Goal: Task Accomplishment & Management: Use online tool/utility

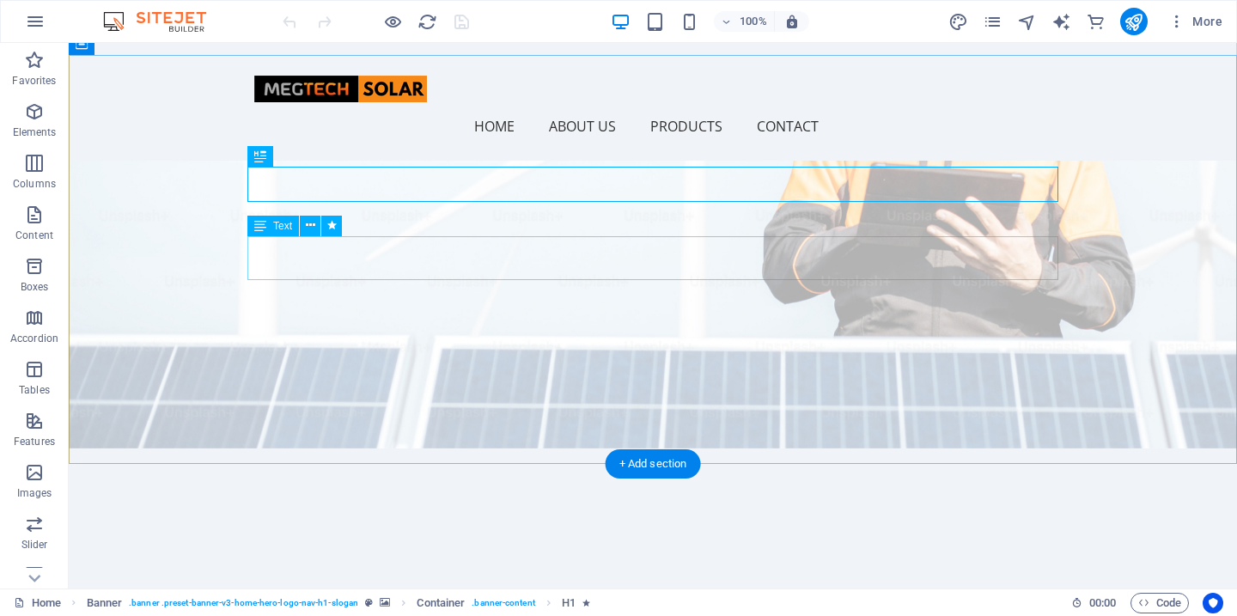
scroll to position [91, 0]
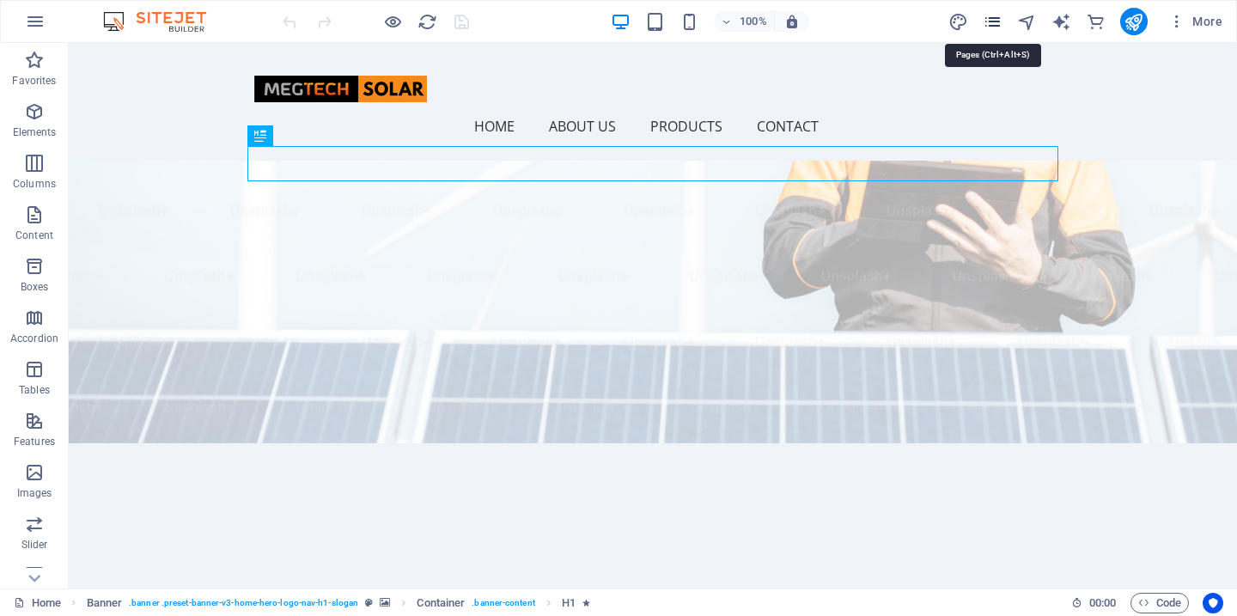
click at [993, 18] on icon "pages" at bounding box center [993, 22] width 20 height 20
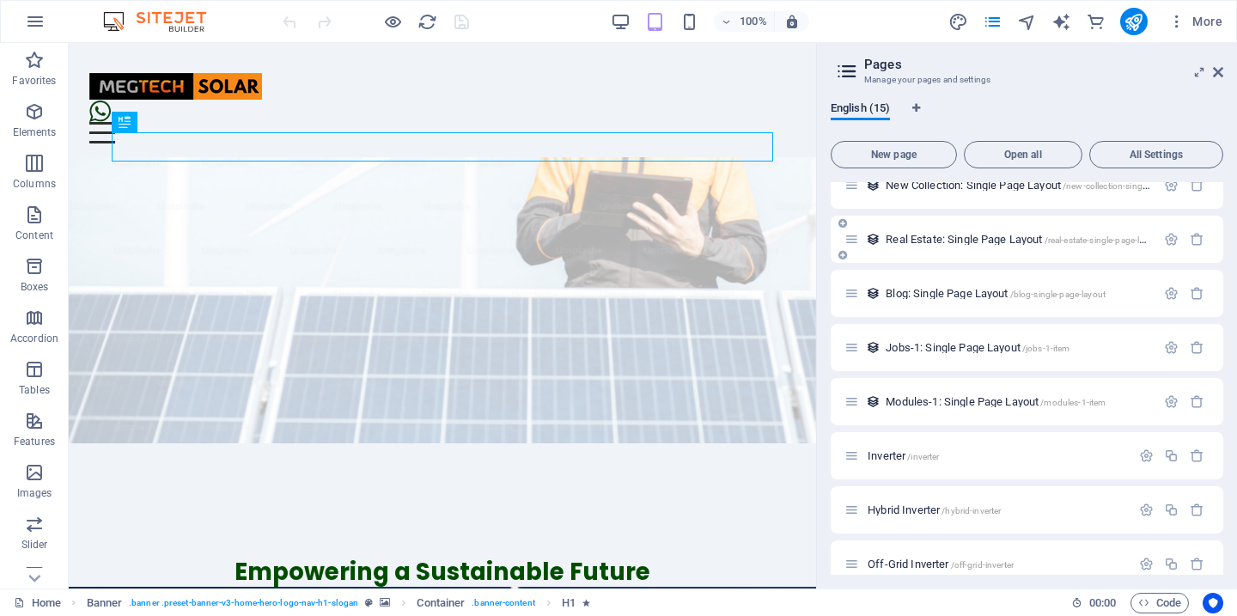
scroll to position [419, 0]
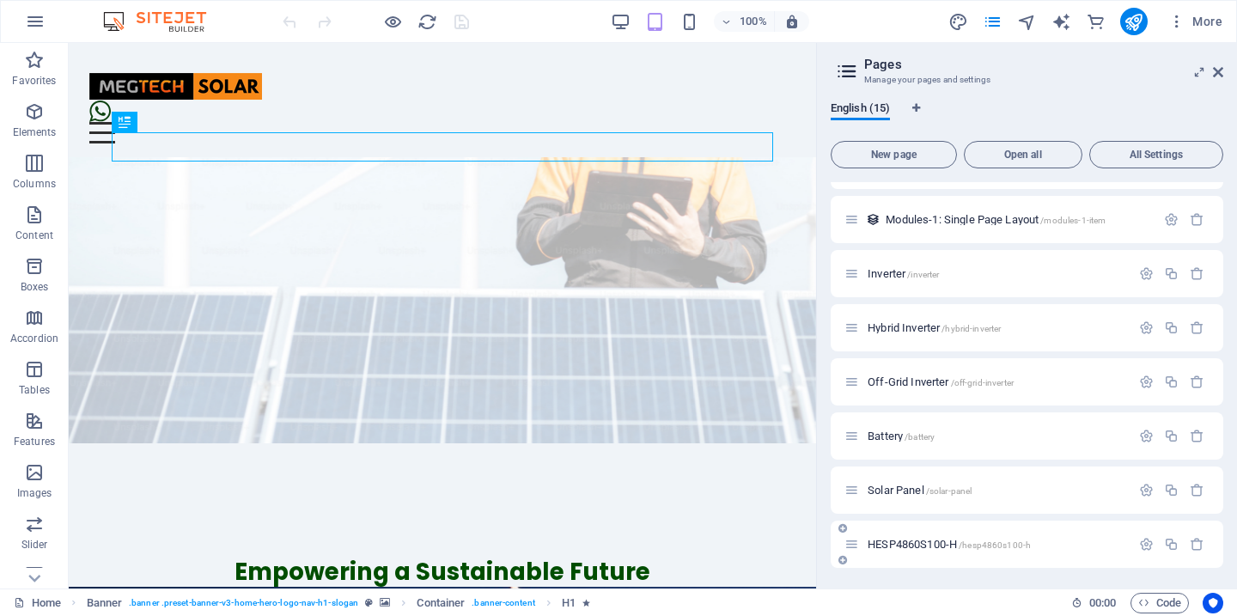
click at [857, 549] on icon at bounding box center [852, 544] width 15 height 15
click at [903, 544] on span "HESP4860S100-H /hesp4860s100-h" at bounding box center [949, 544] width 163 height 13
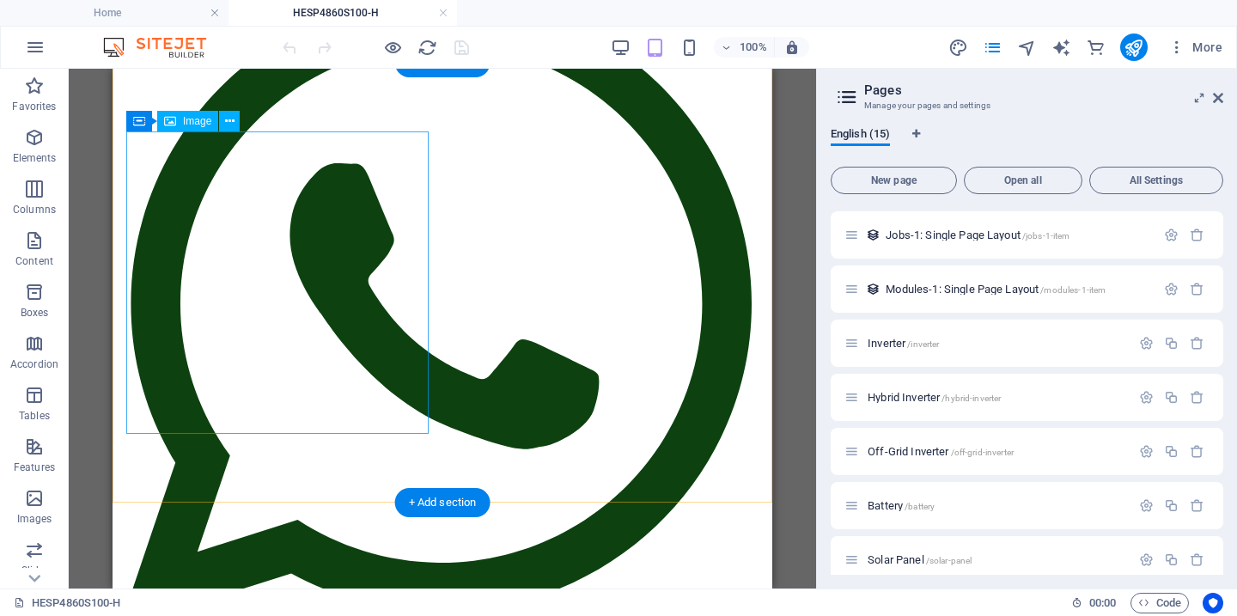
scroll to position [245, 0]
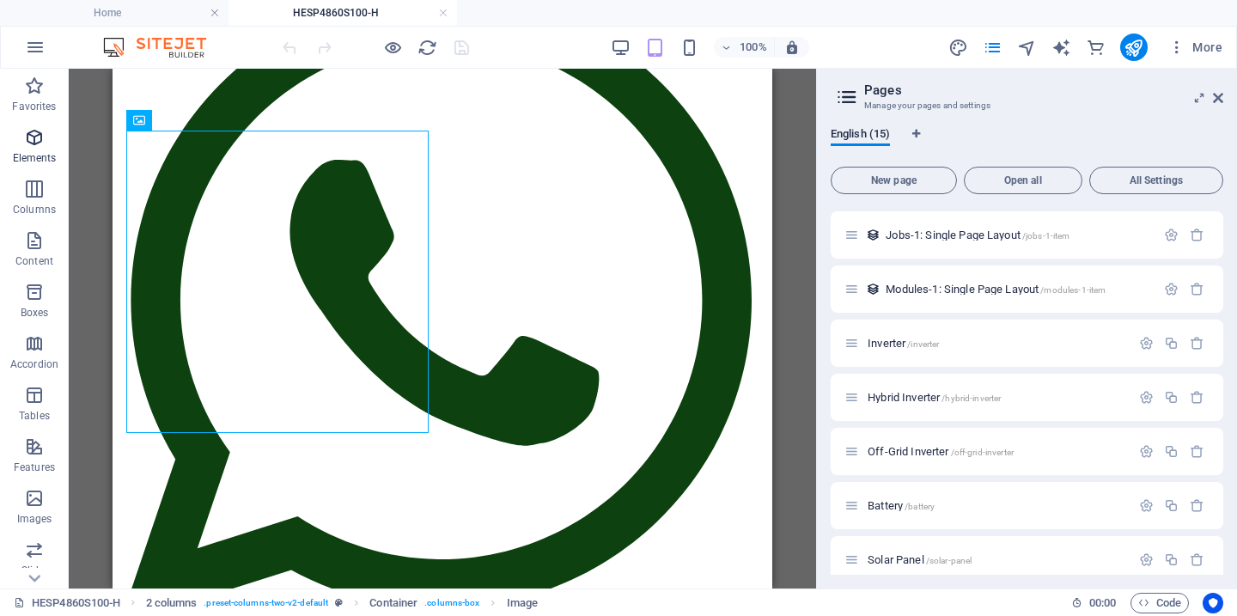
click at [33, 146] on icon "button" at bounding box center [34, 137] width 21 height 21
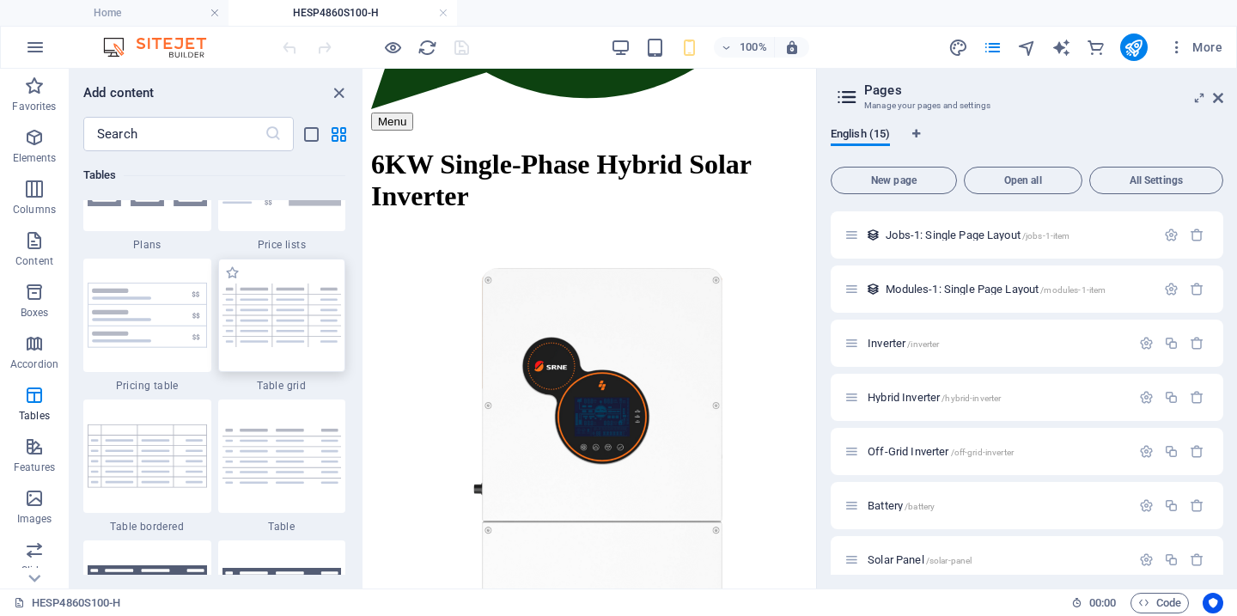
scroll to position [581, 0]
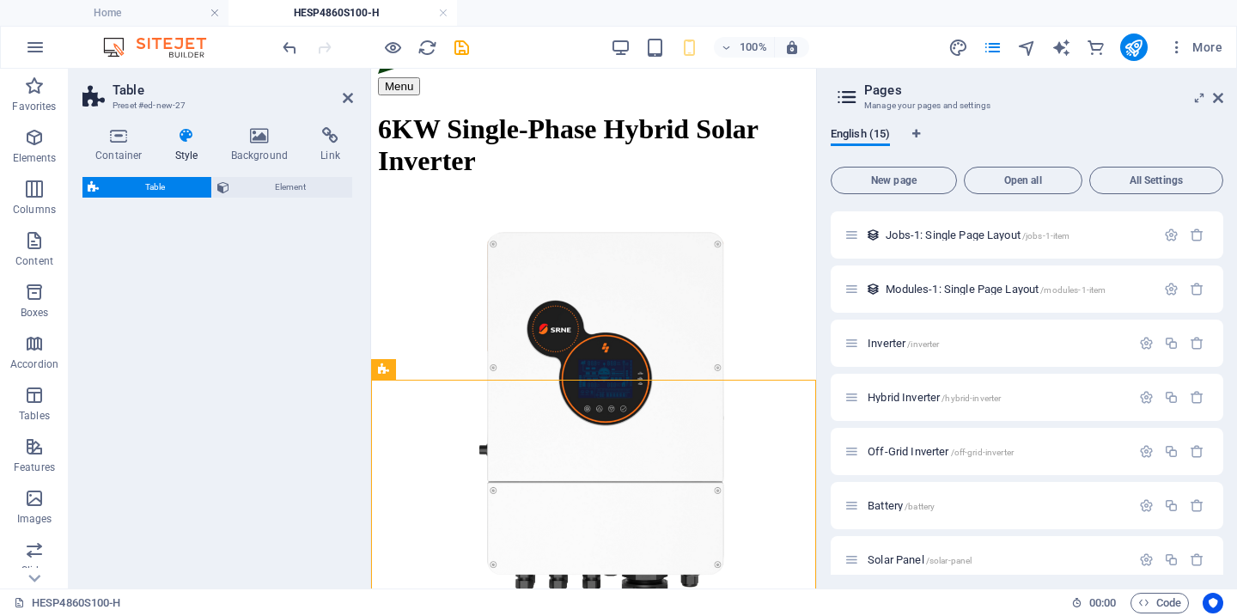
select select "preset-table-v3-border-cross"
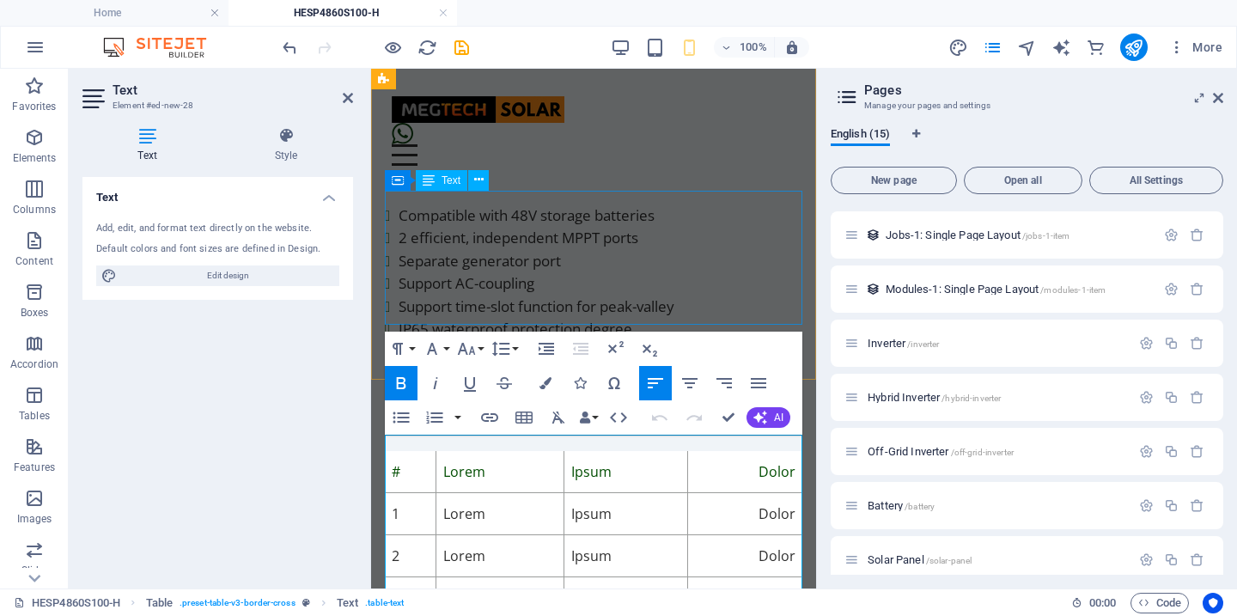
click at [655, 245] on div "Compatible with 48V storage batteries ﻿﻿2 efficient, independent MPPT ports ﻿﻿S…" at bounding box center [594, 273] width 418 height 137
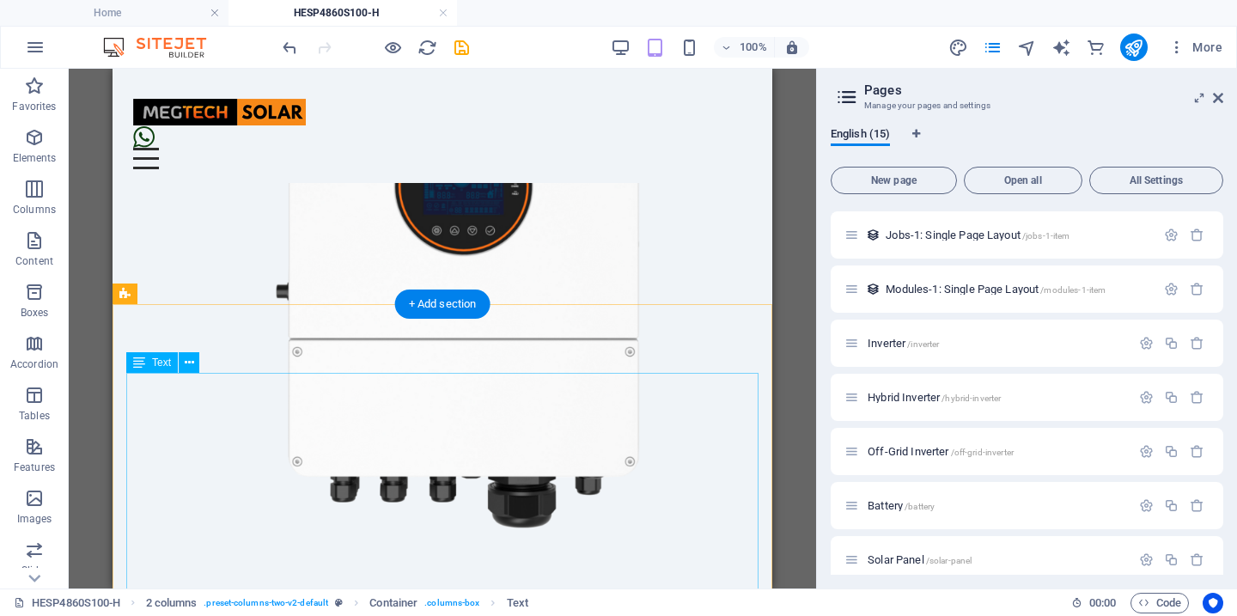
scroll to position [461, 0]
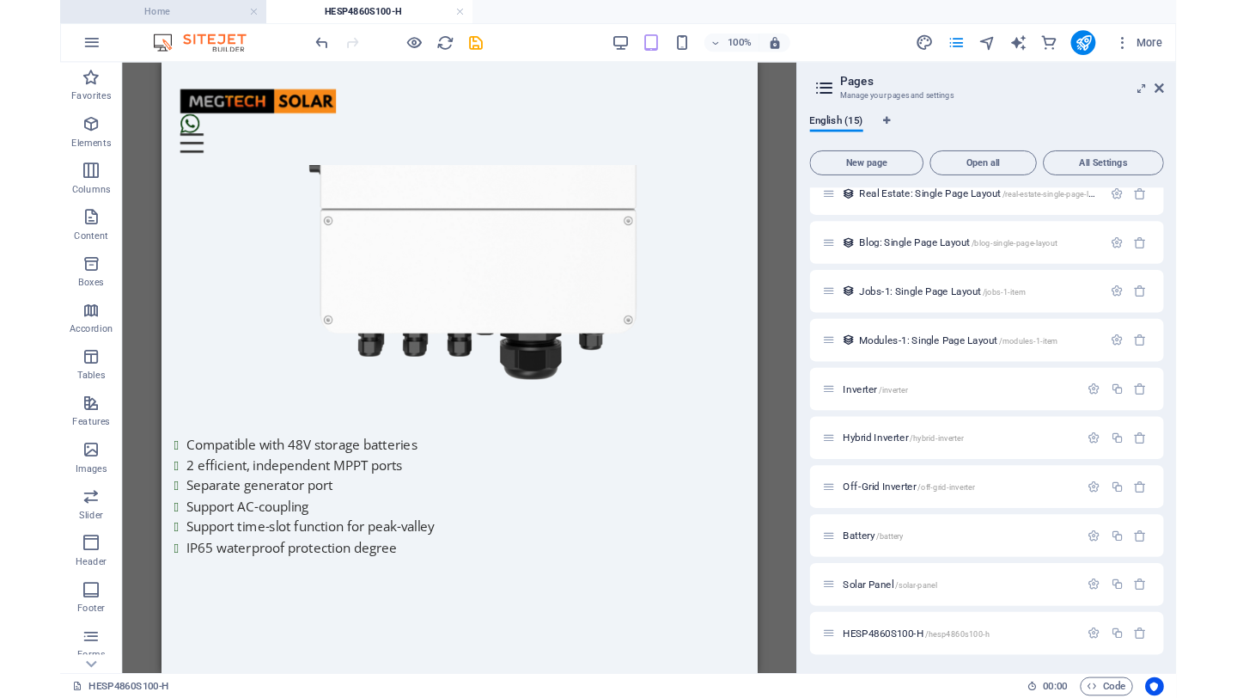
scroll to position [288, 0]
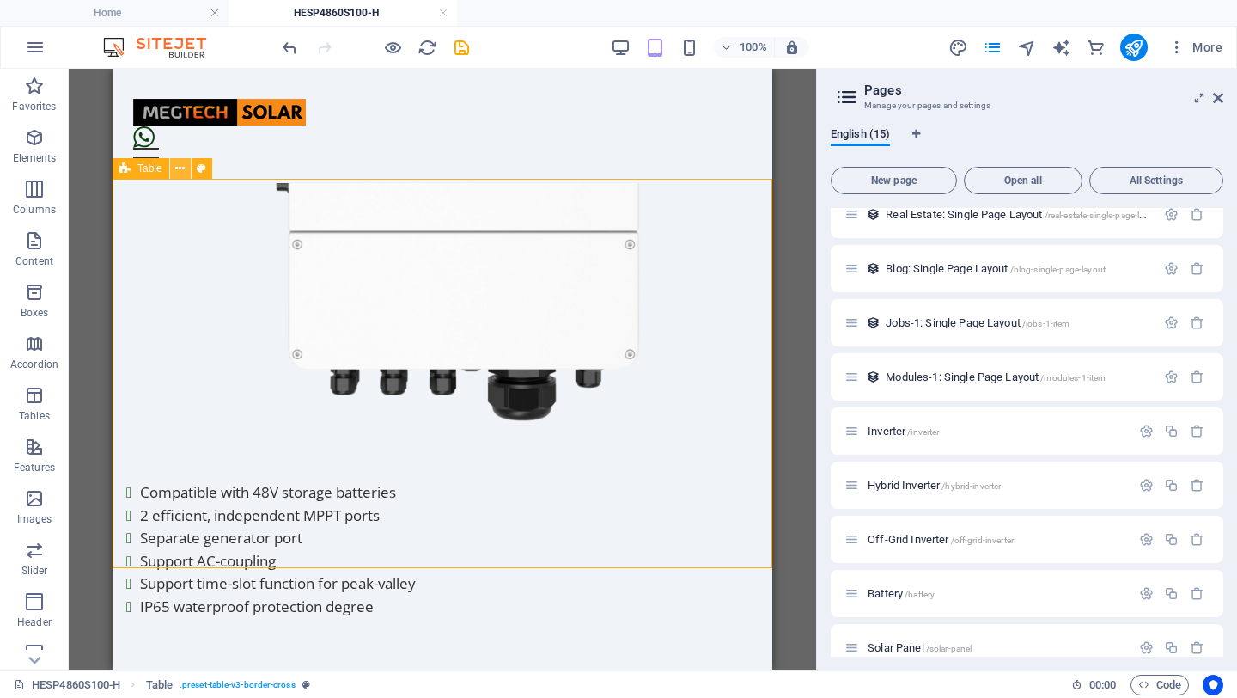
click at [186, 169] on button at bounding box center [180, 168] width 21 height 21
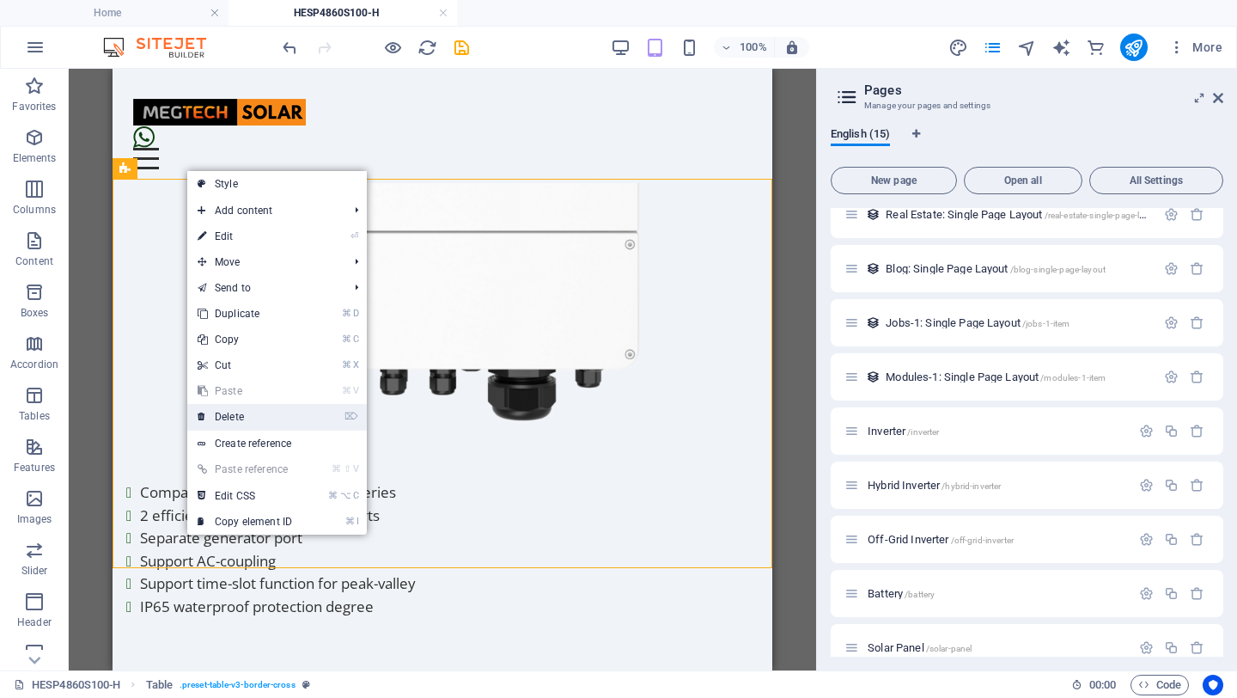
click at [243, 413] on link "⌦ Delete" at bounding box center [244, 417] width 115 height 26
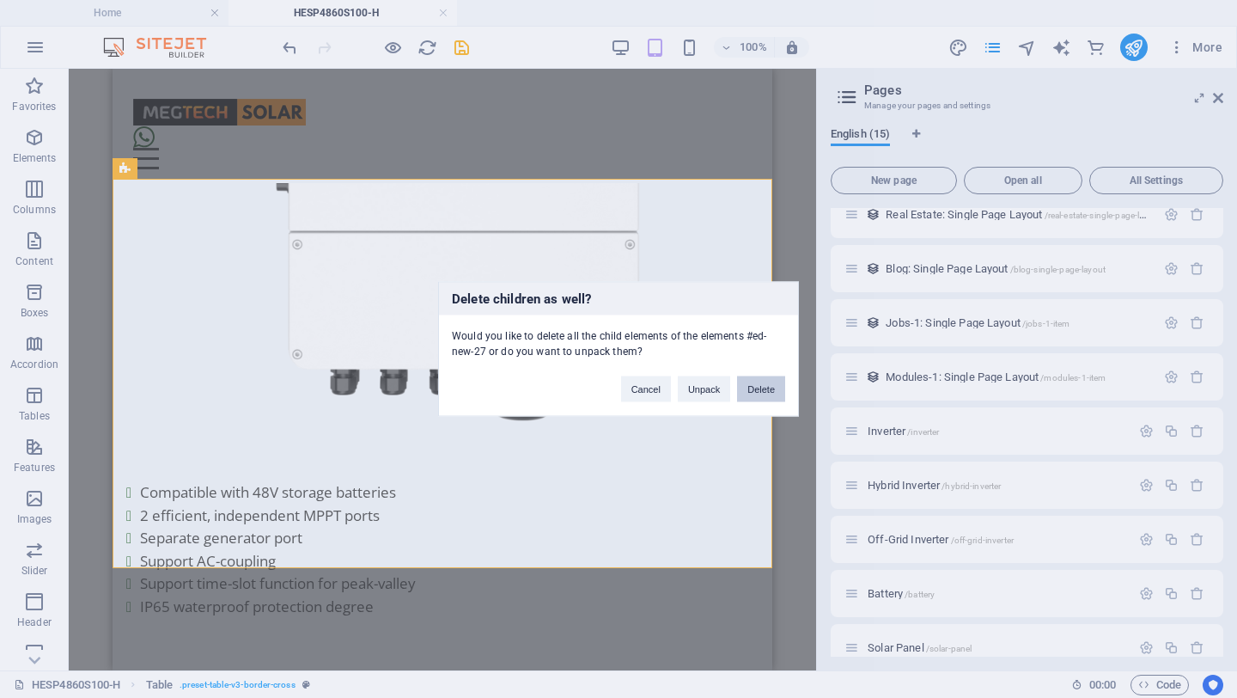
click at [753, 391] on button "Delete" at bounding box center [761, 389] width 48 height 26
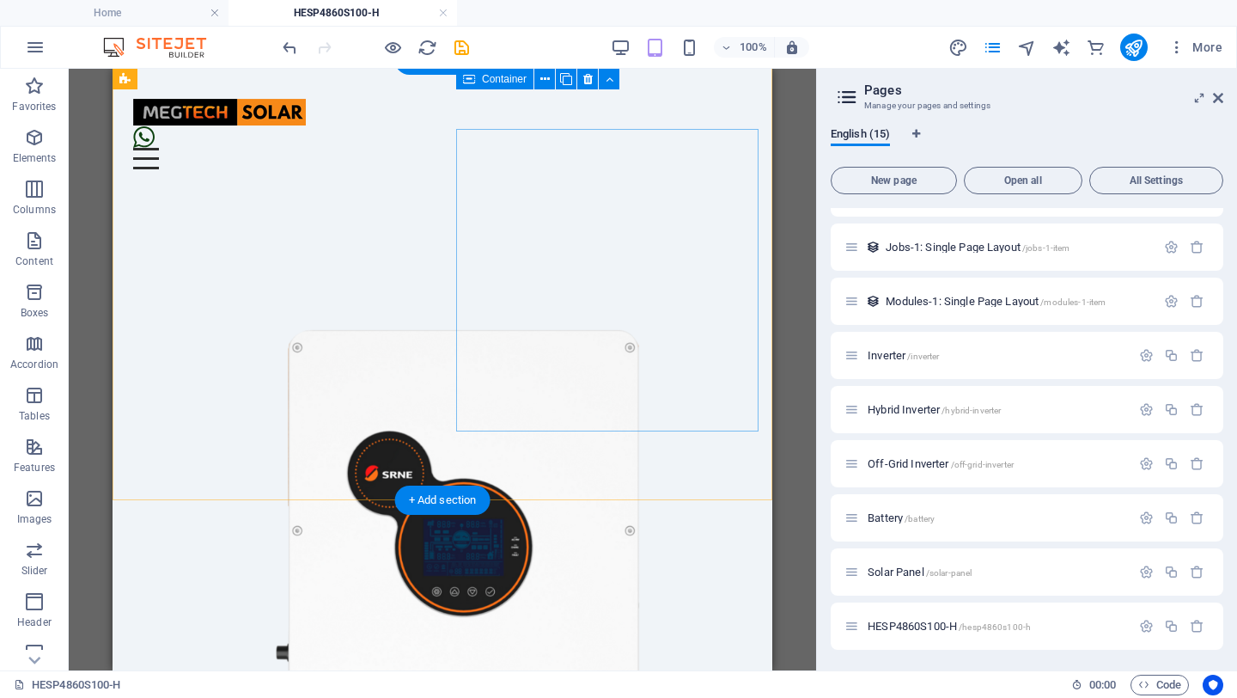
scroll to position [0, 0]
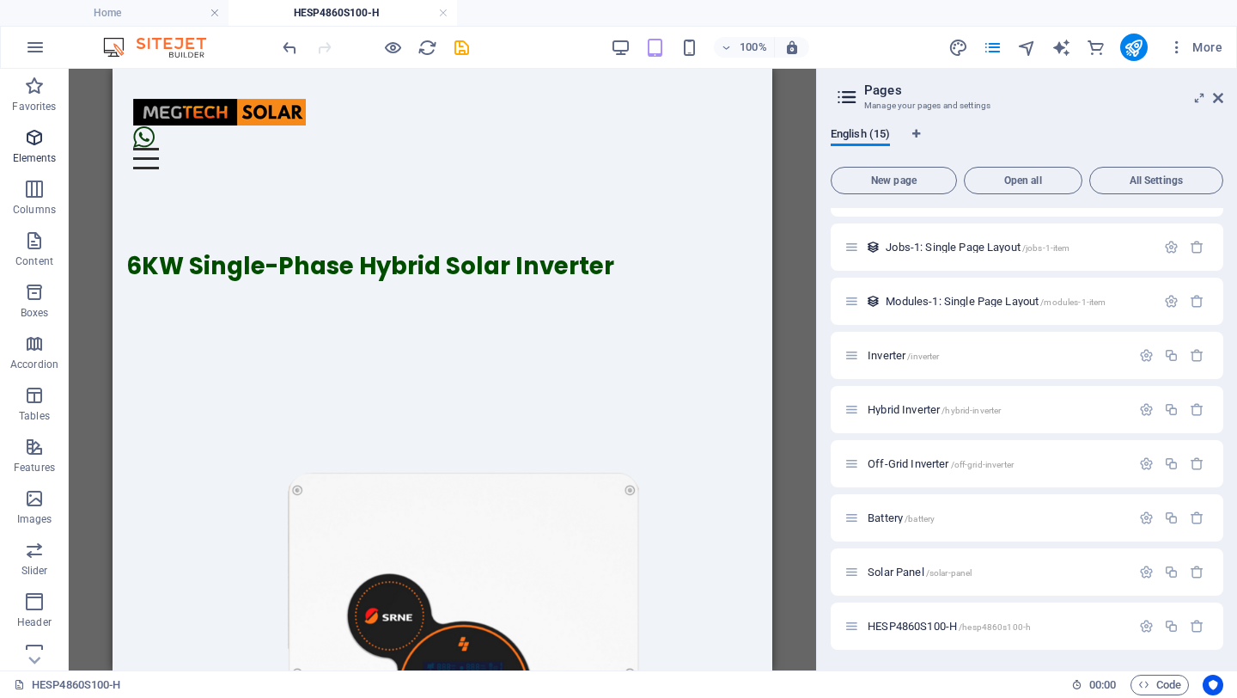
click at [30, 140] on icon "button" at bounding box center [34, 137] width 21 height 21
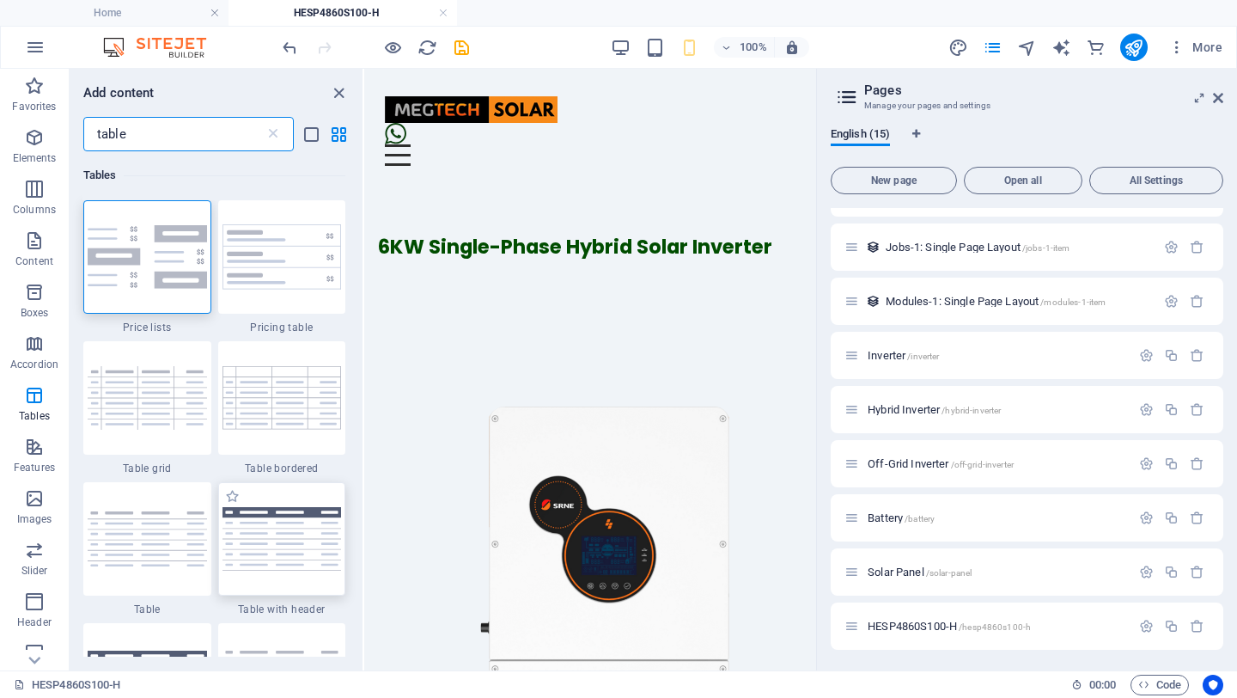
type input "table"
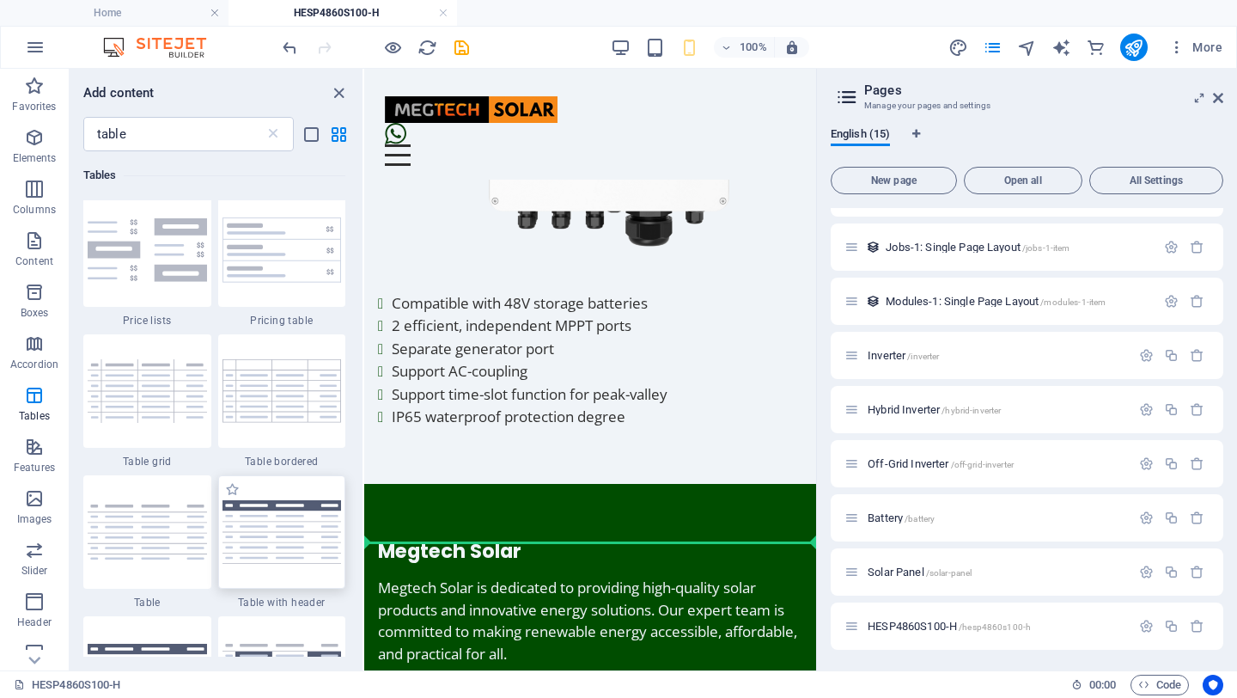
scroll to position [534, 0]
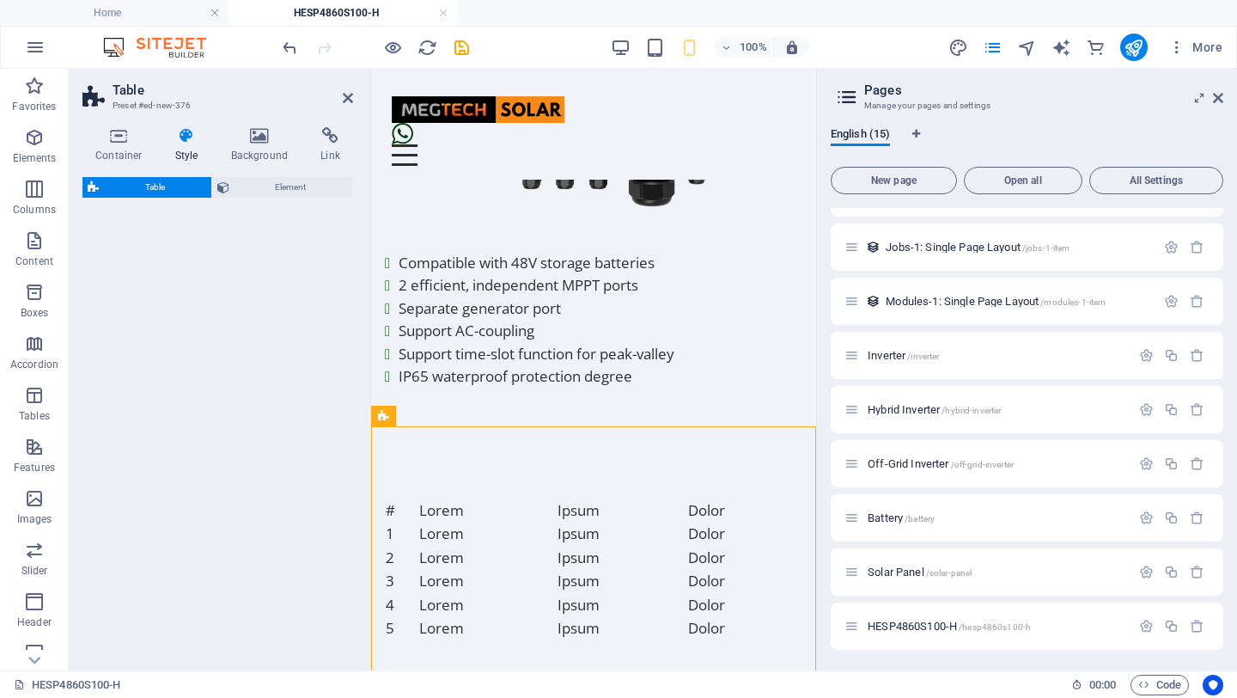
select select "preset-table-v3-header"
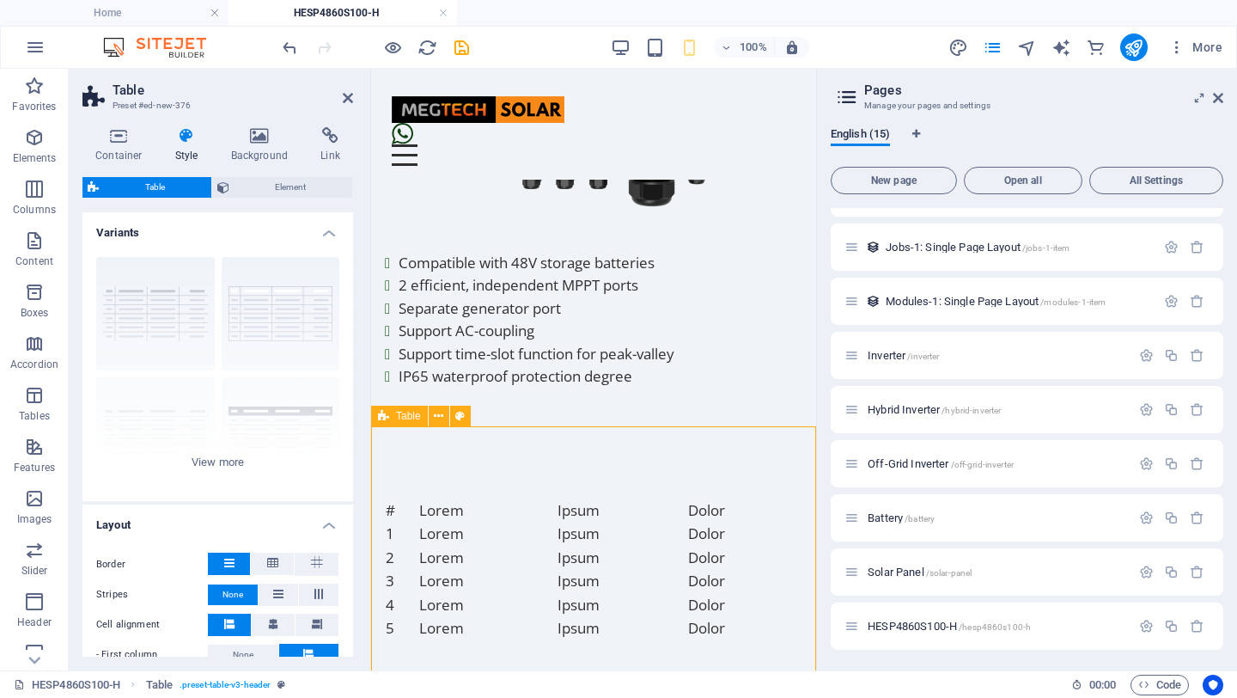
click at [500, 473] on div "# Lorem Ipsum Dolor 1 Lorem Ipsum Dolor 2 Lorem Ipsum Dolor 3 Lorem Ipsum Dolor…" at bounding box center [593, 569] width 445 height 252
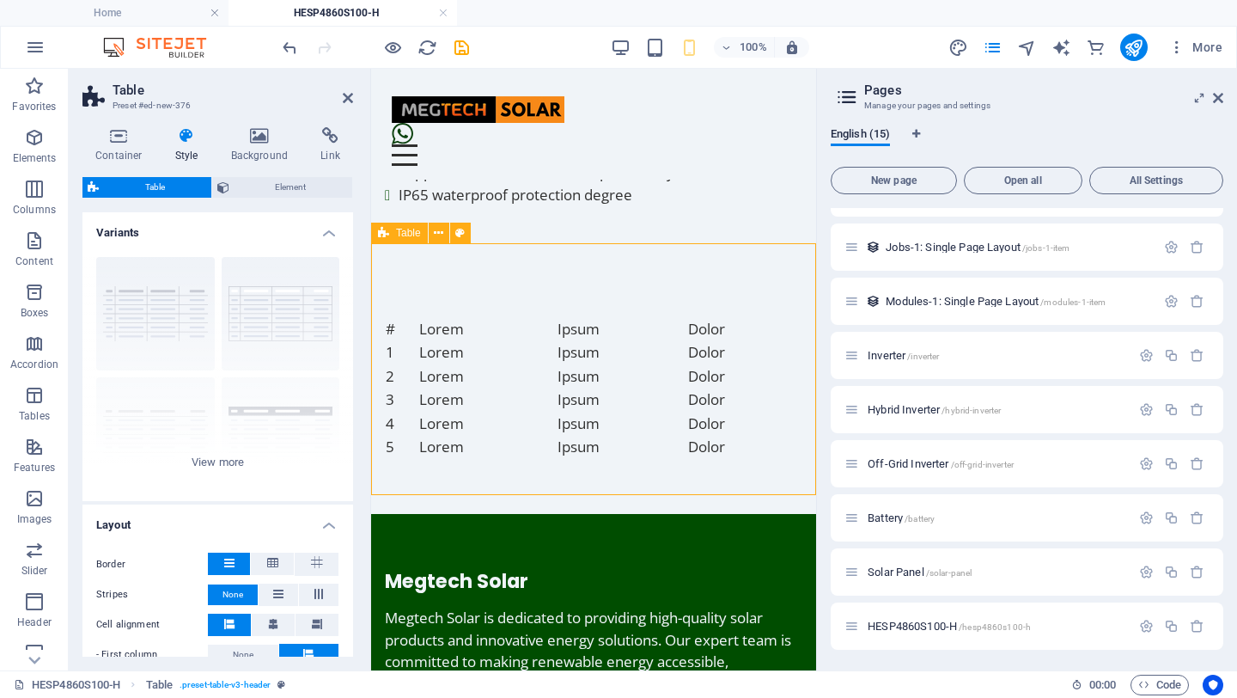
scroll to position [723, 0]
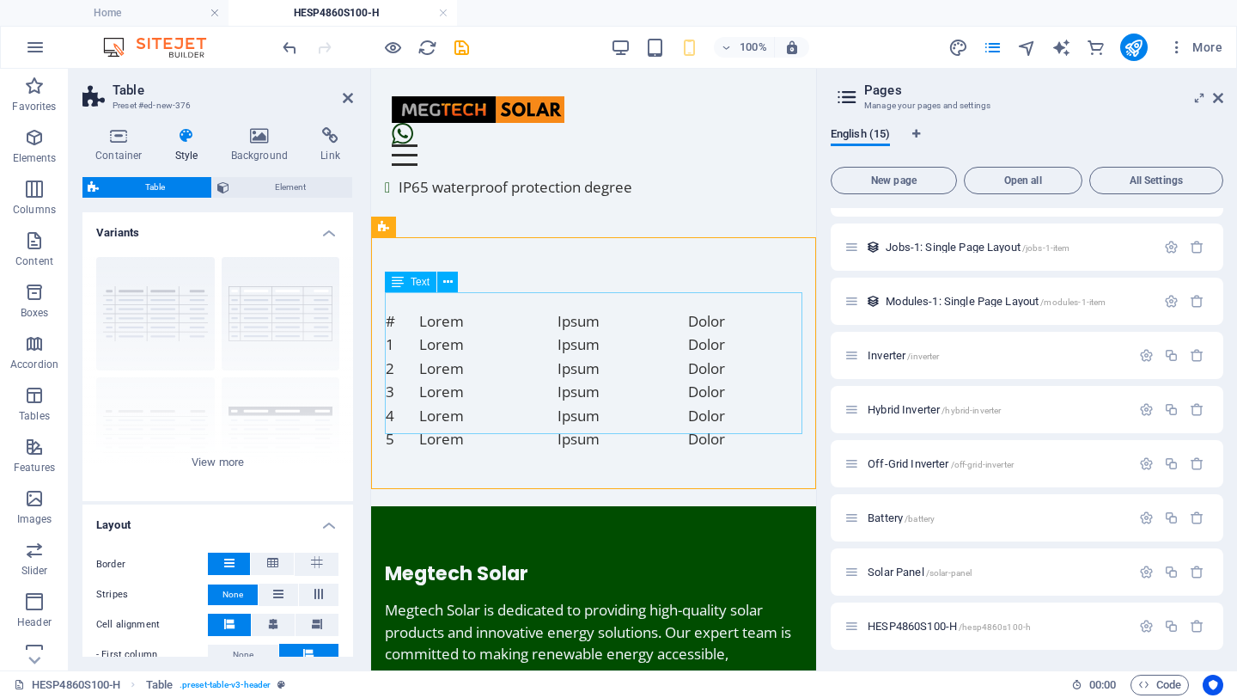
click at [547, 309] on div "# Lorem Ipsum Dolor 1 Lorem Ipsum Dolor 2 Lorem Ipsum Dolor 3 Lorem Ipsum Dolor…" at bounding box center [594, 380] width 418 height 142
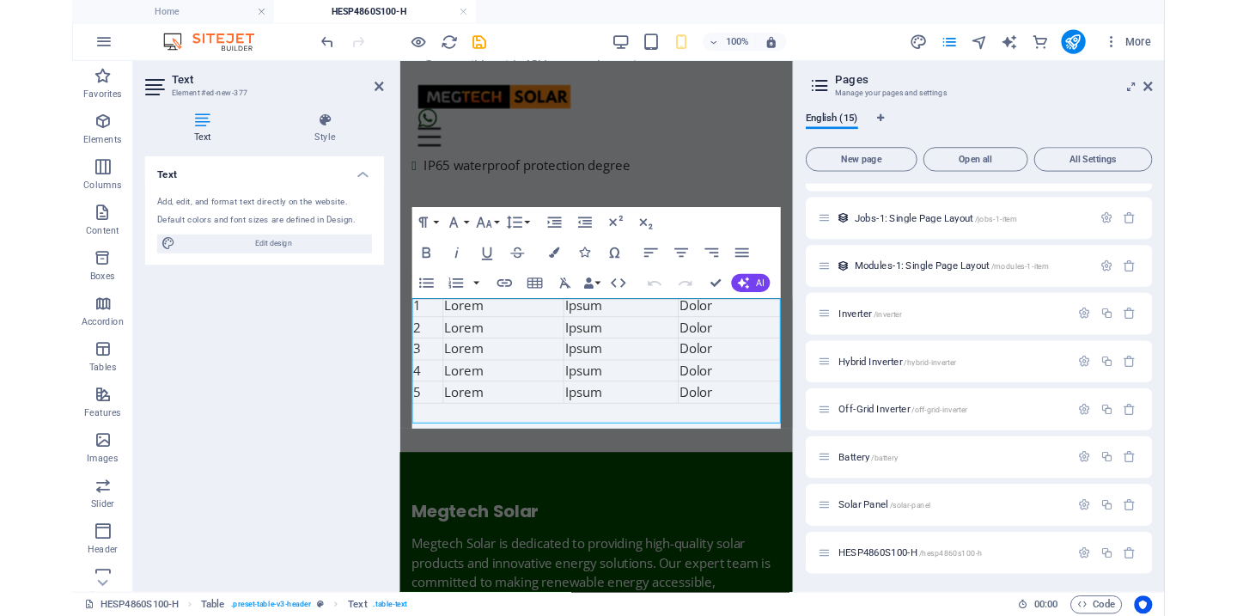
scroll to position [677, 0]
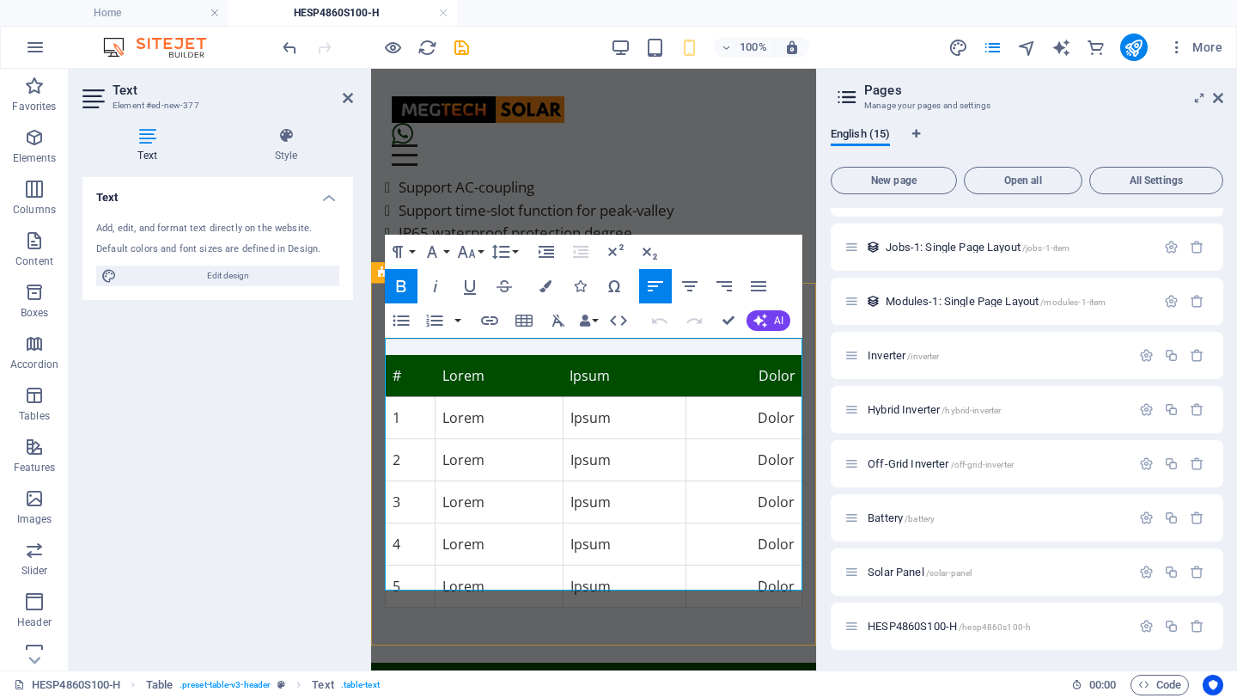
click at [507, 368] on th "Lorem" at bounding box center [499, 376] width 127 height 42
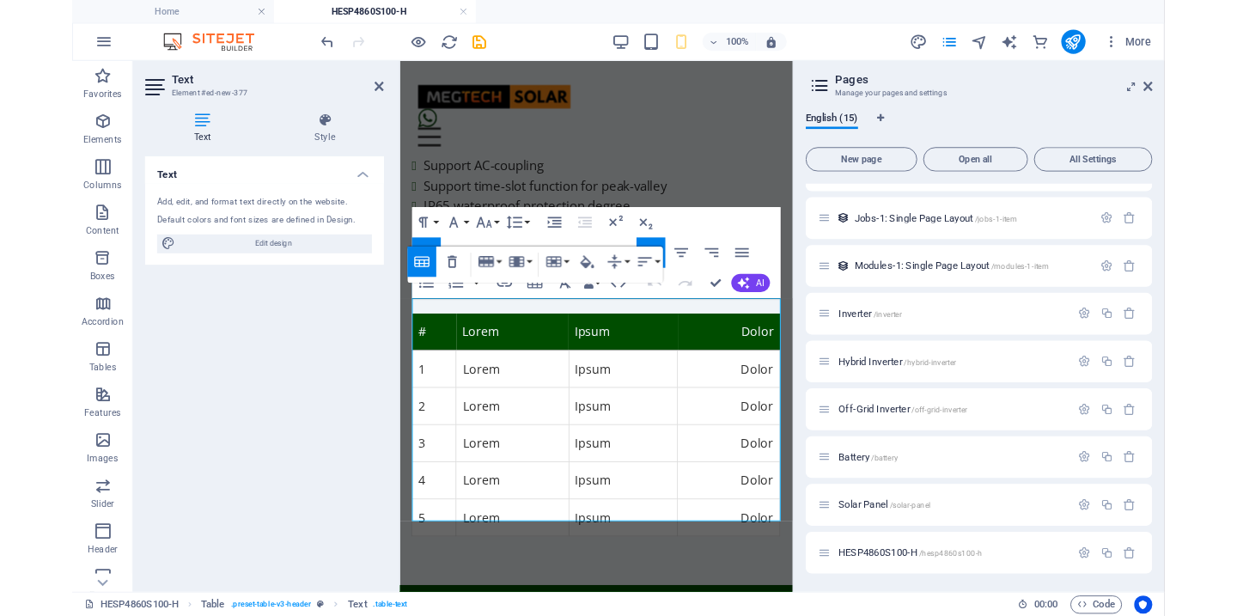
scroll to position [363, 0]
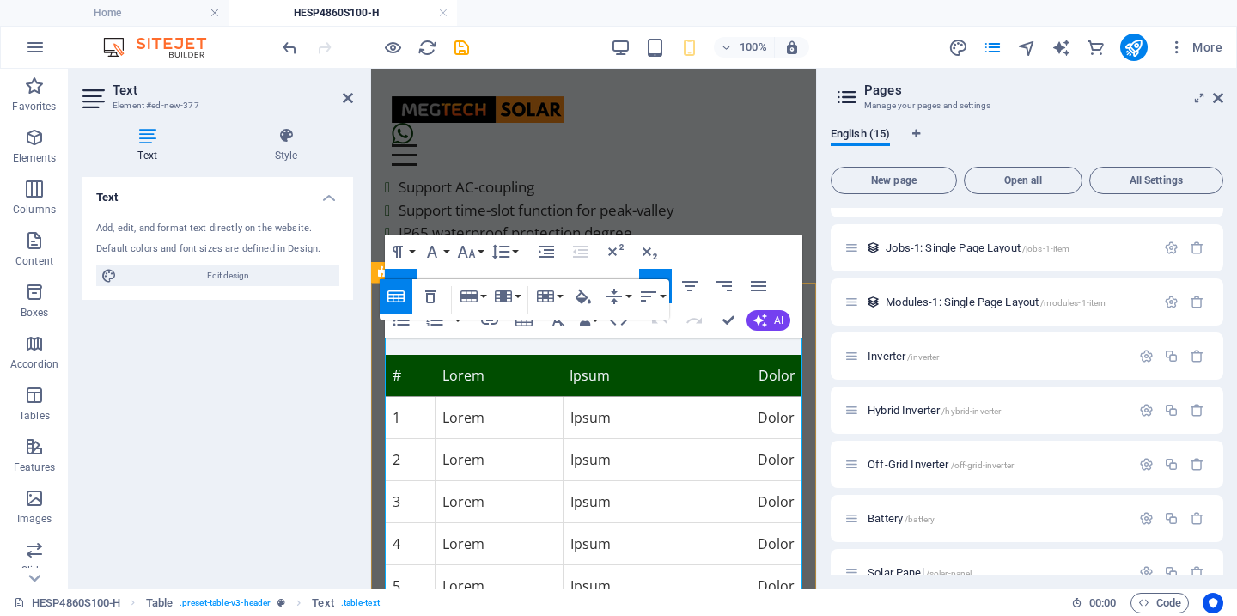
click at [409, 360] on th "#" at bounding box center [411, 376] width 50 height 42
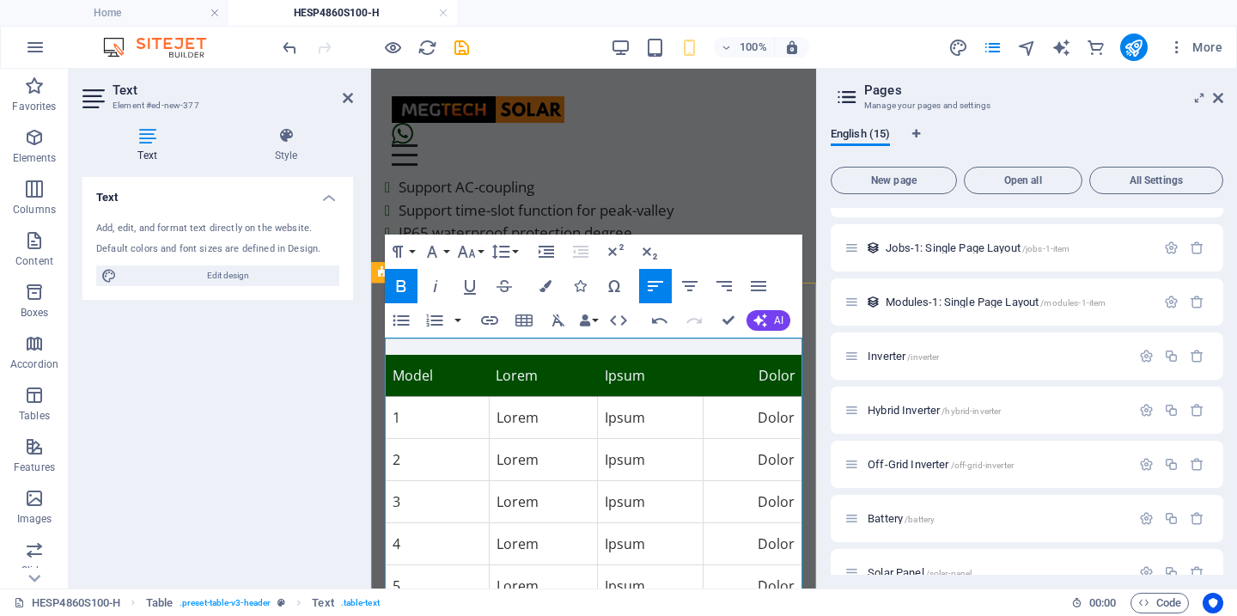
drag, startPoint x: 543, startPoint y: 361, endPoint x: 565, endPoint y: 363, distance: 21.6
click at [547, 362] on th "Lorem" at bounding box center [543, 376] width 109 height 42
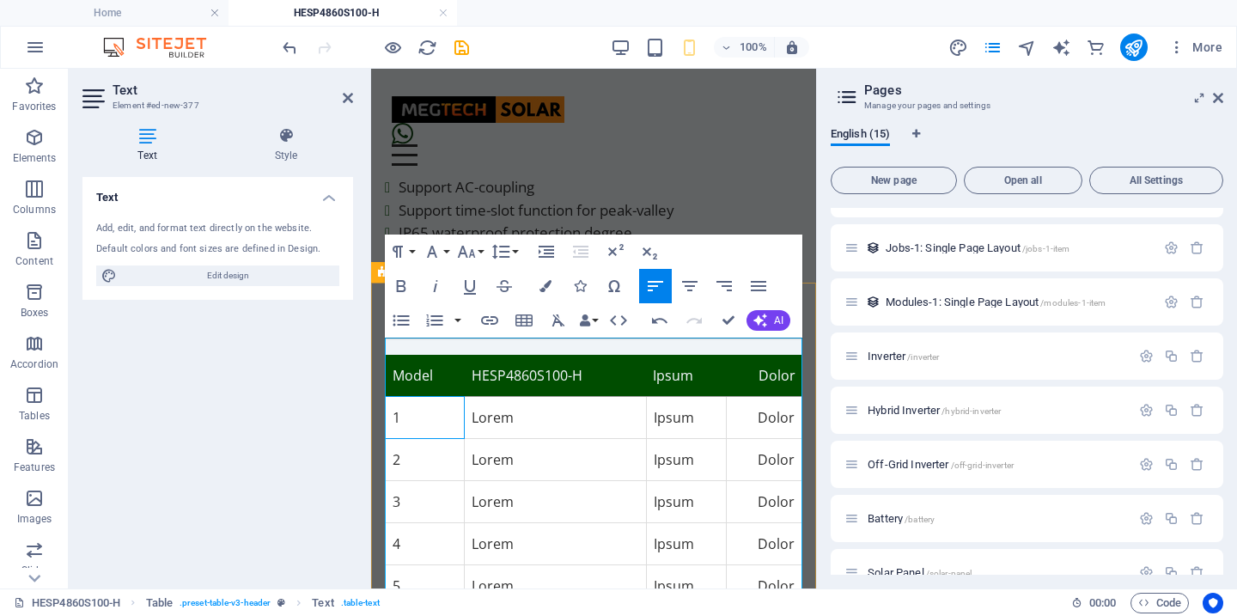
click at [432, 399] on td "1" at bounding box center [425, 417] width 79 height 42
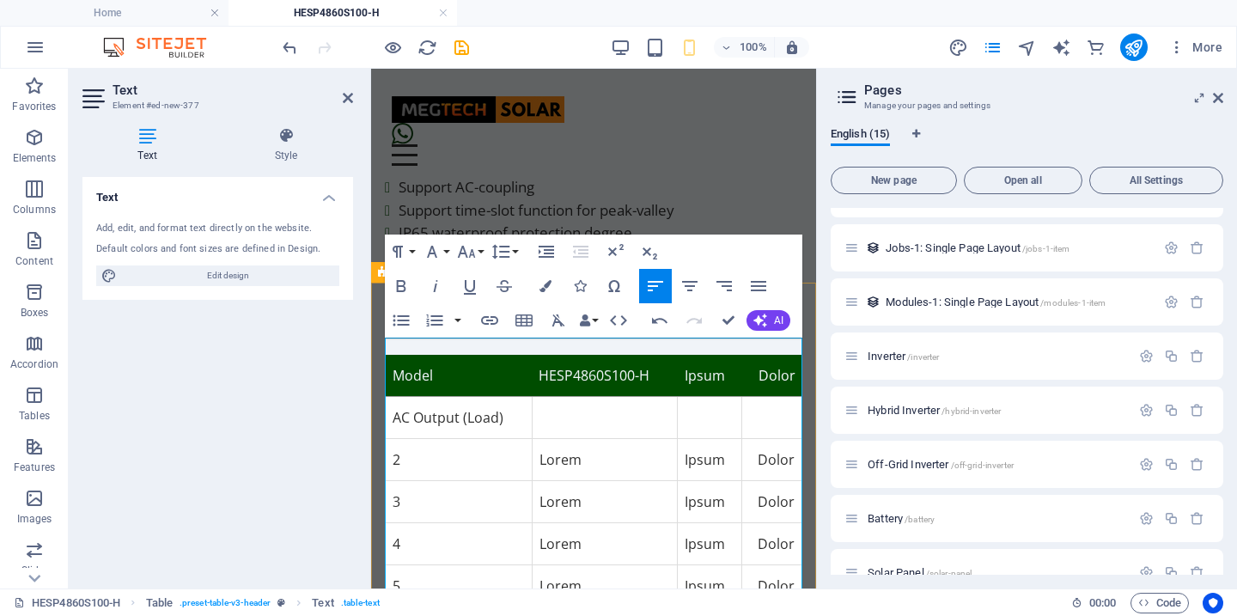
click at [421, 447] on td "2" at bounding box center [459, 459] width 147 height 42
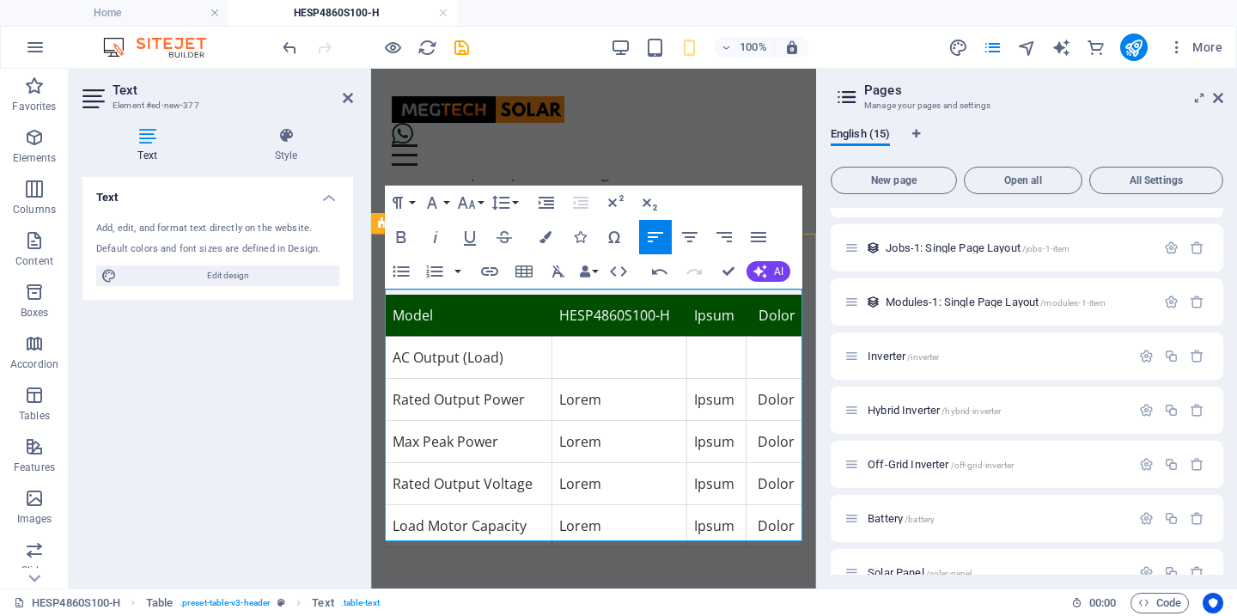
scroll to position [750, 0]
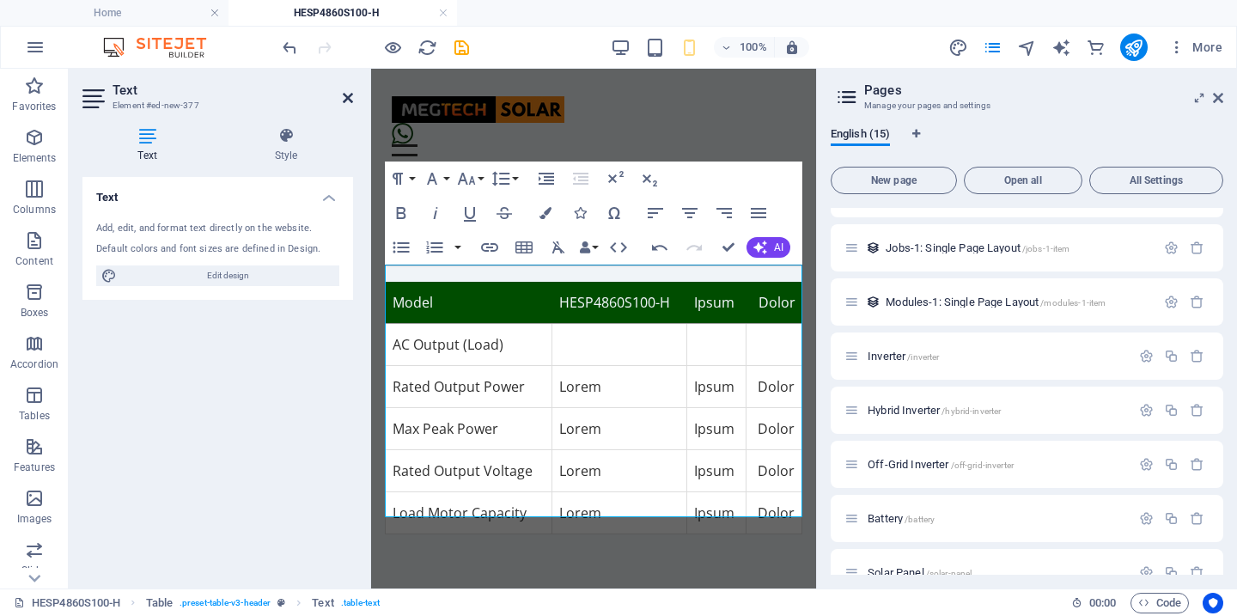
drag, startPoint x: 346, startPoint y: 97, endPoint x: 233, endPoint y: 28, distance: 132.6
click at [346, 97] on icon at bounding box center [348, 98] width 10 height 14
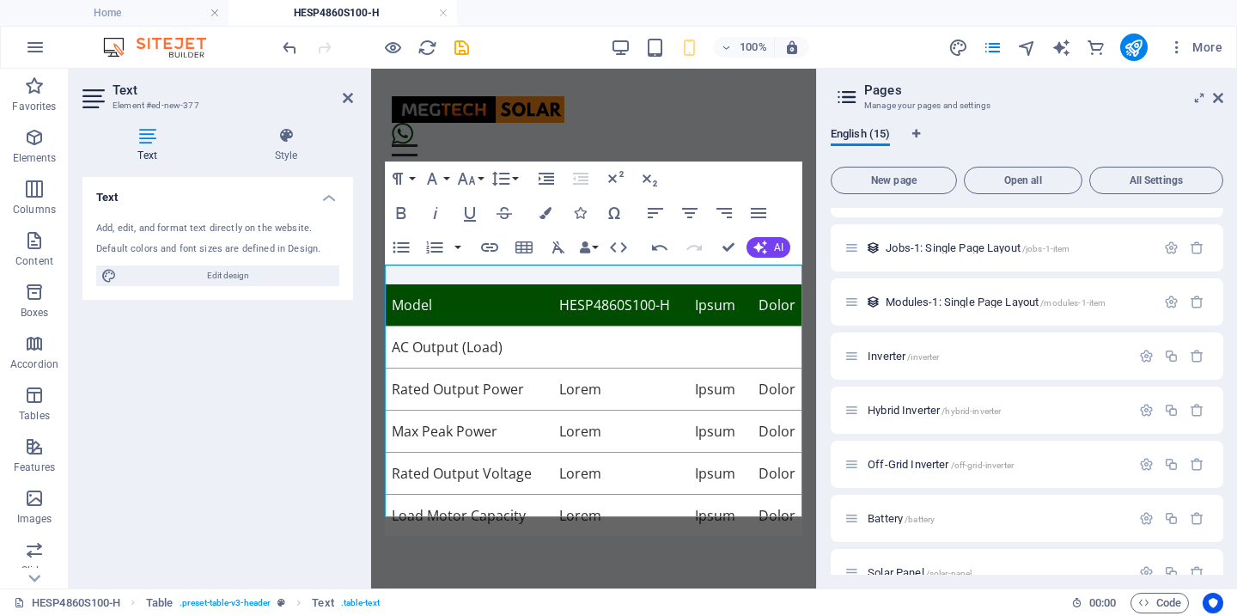
scroll to position [754, 0]
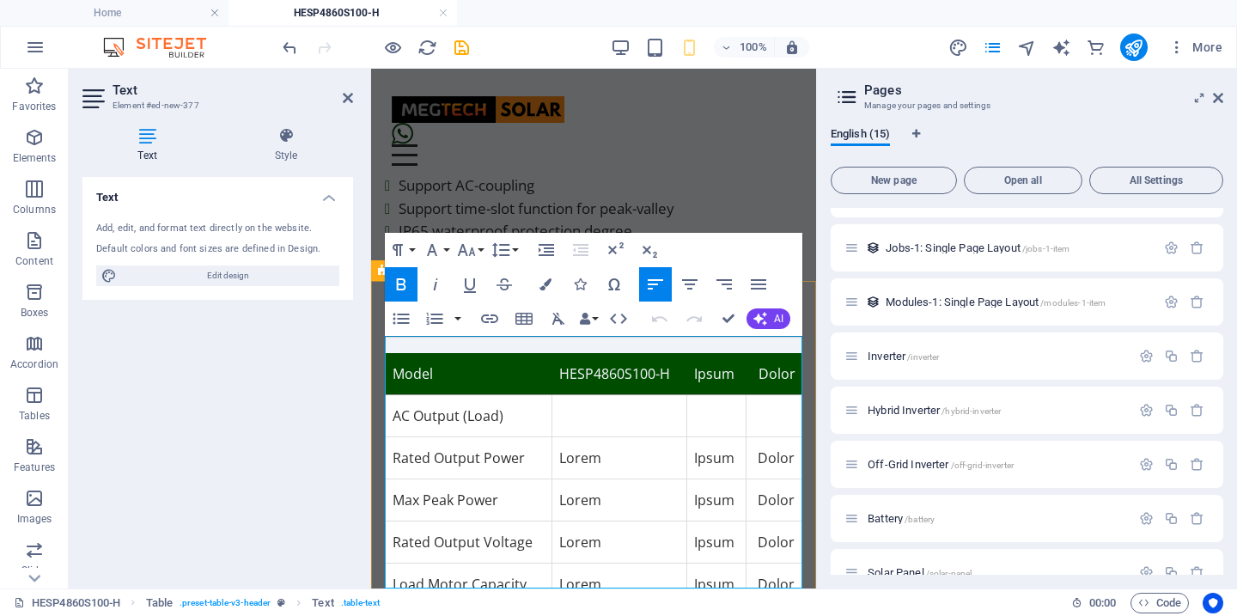
click at [718, 364] on strong "Ipsum" at bounding box center [714, 373] width 40 height 19
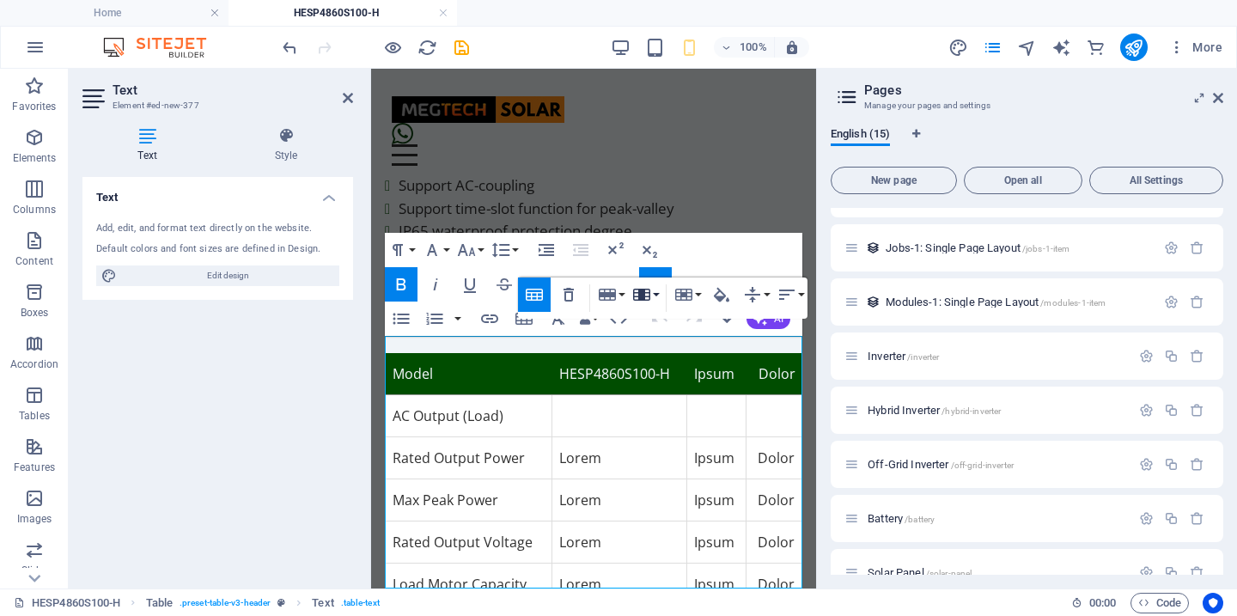
click at [656, 296] on button "Column" at bounding box center [645, 295] width 33 height 34
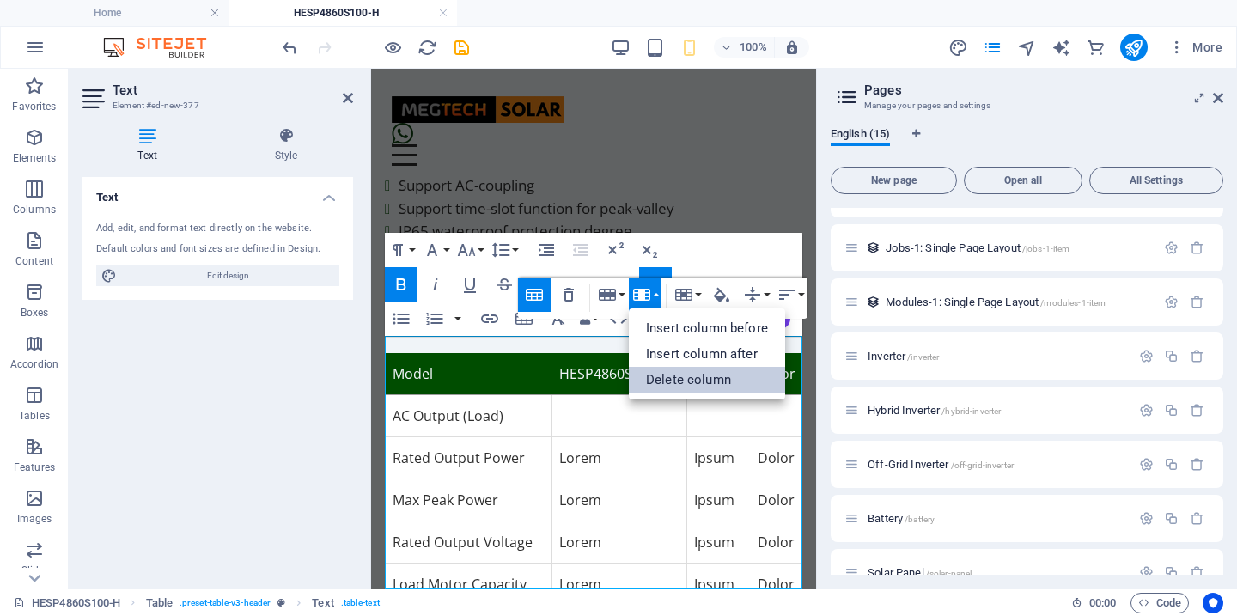
click at [689, 381] on link "Delete column" at bounding box center [707, 380] width 156 height 26
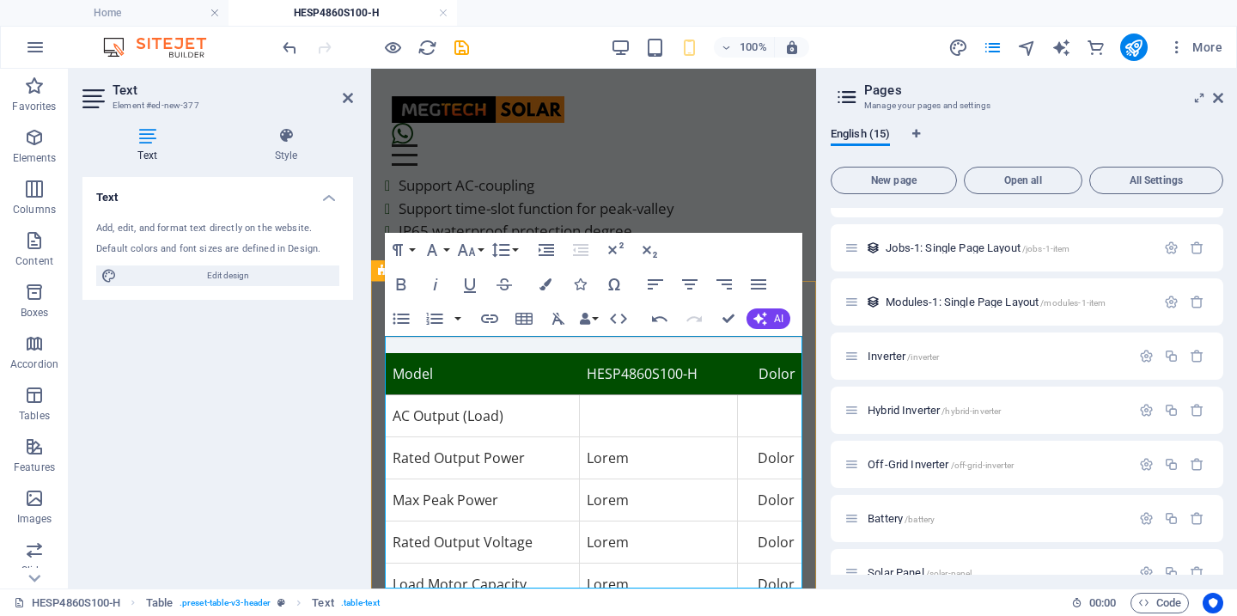
click at [768, 364] on strong "Dolor" at bounding box center [777, 373] width 37 height 19
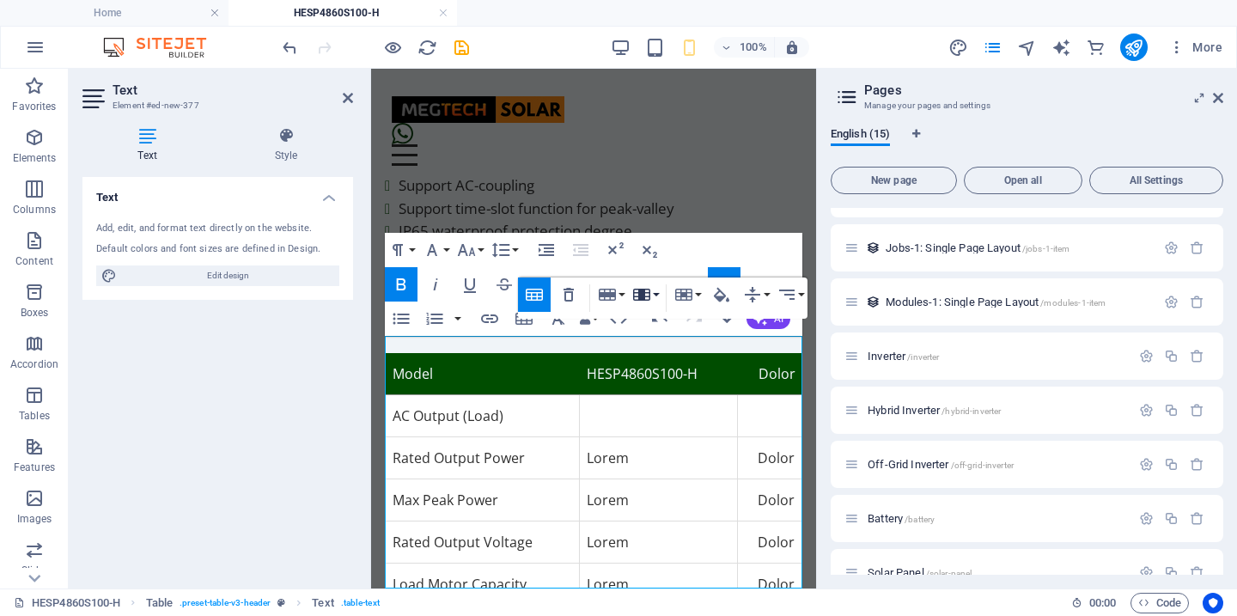
click at [658, 292] on button "Column" at bounding box center [645, 295] width 33 height 34
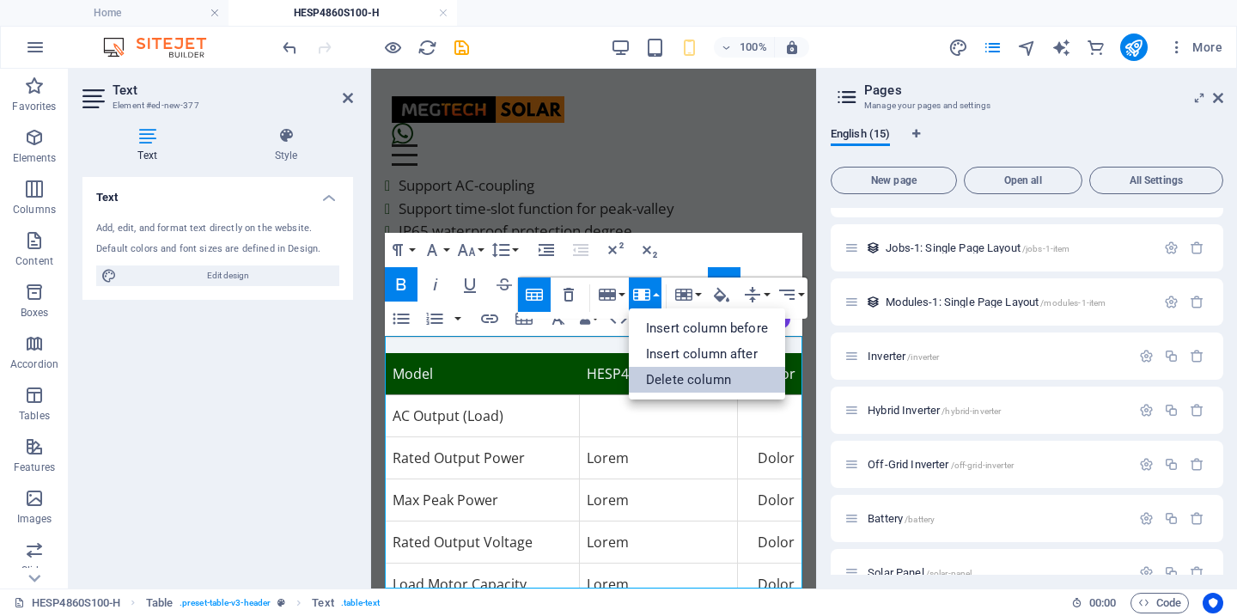
click at [682, 378] on link "Delete column" at bounding box center [707, 380] width 156 height 26
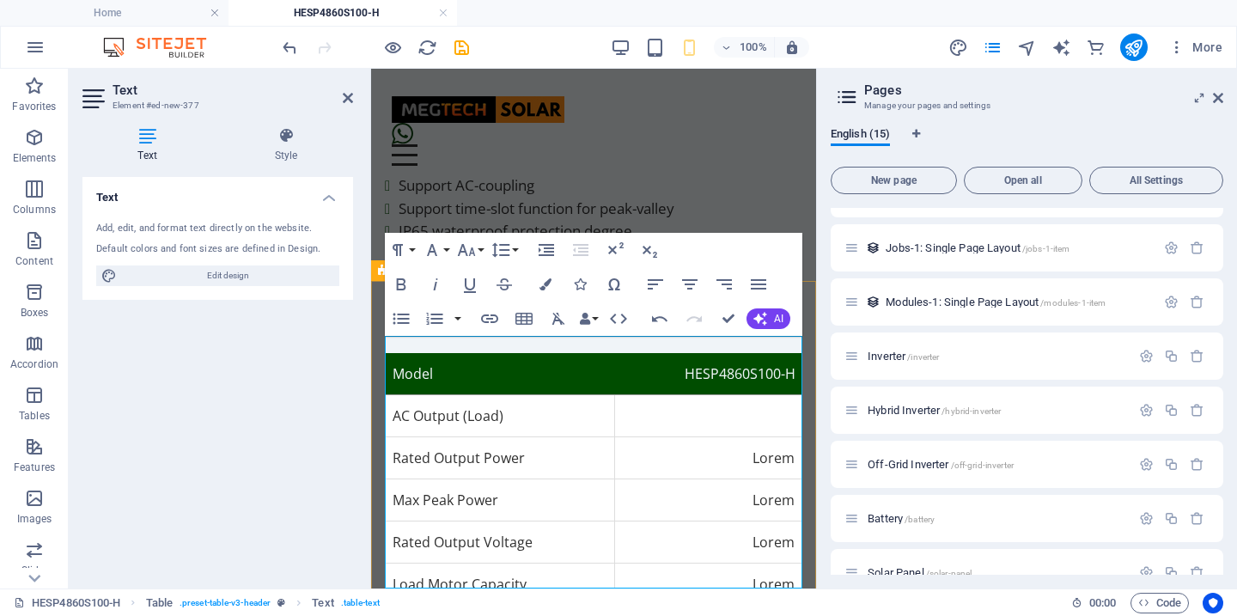
click at [636, 368] on th "HESP4860S100-H" at bounding box center [708, 374] width 187 height 42
click at [692, 365] on th "HESP4860S100-H" at bounding box center [708, 374] width 187 height 42
click at [693, 365] on strong "HESP4860S100-H" at bounding box center [740, 373] width 111 height 19
click at [696, 283] on icon "button" at bounding box center [690, 284] width 21 height 21
click at [597, 437] on td "Rated Output Power" at bounding box center [500, 458] width 229 height 42
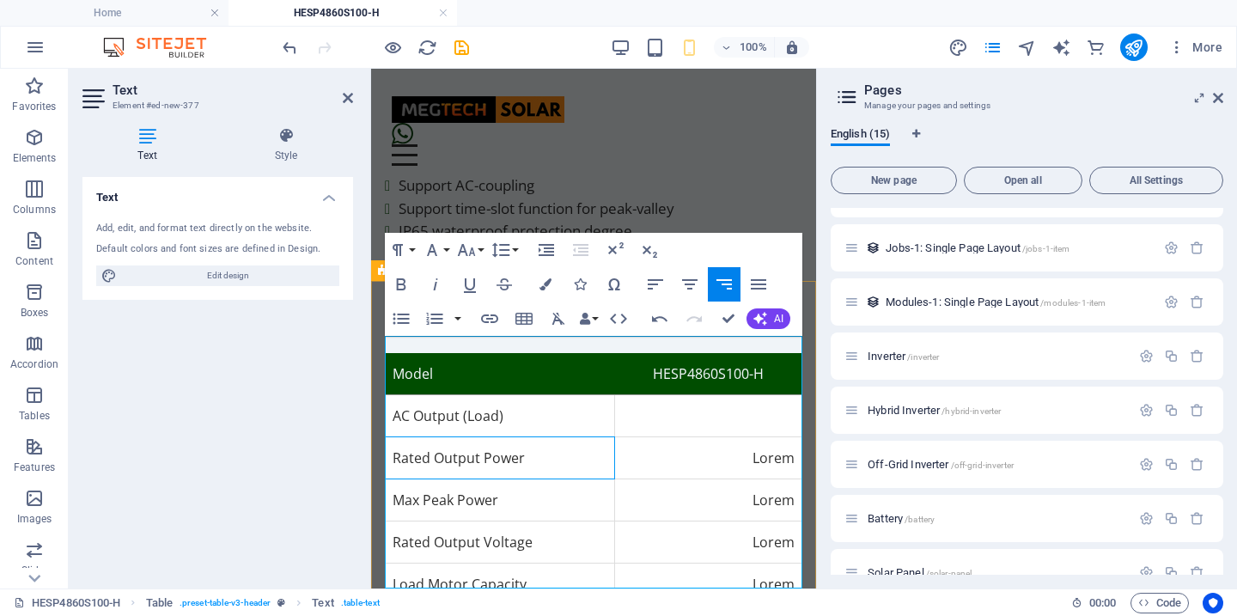
click at [625, 437] on td "Lorem" at bounding box center [708, 458] width 187 height 42
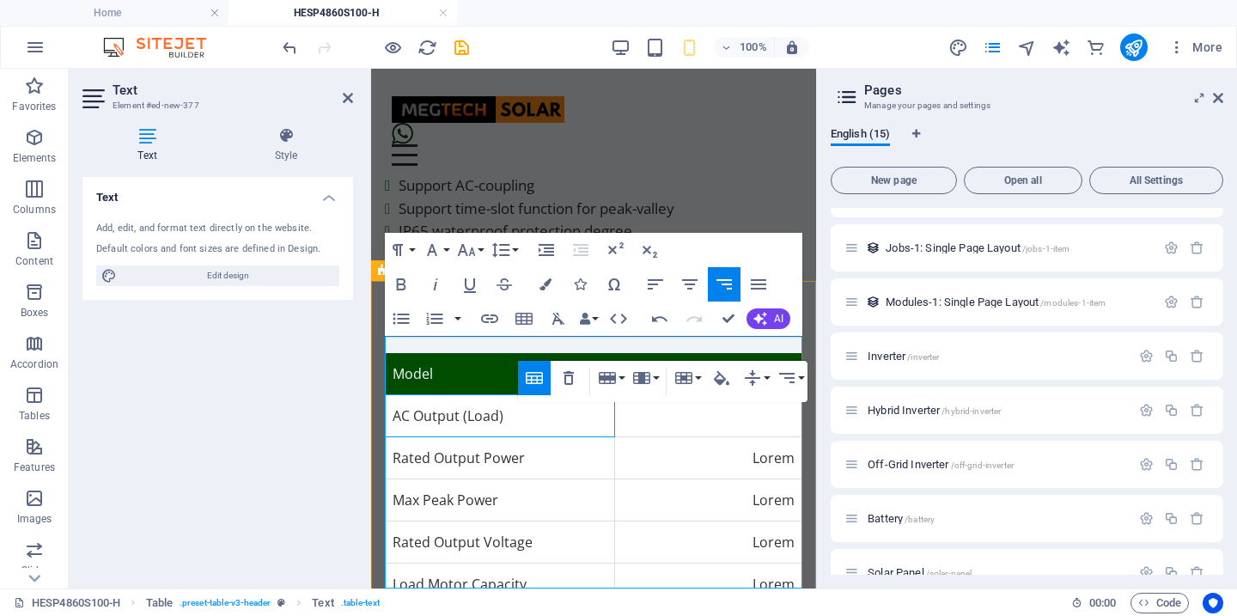
click at [489, 397] on td "AC Output (Load)" at bounding box center [500, 415] width 229 height 42
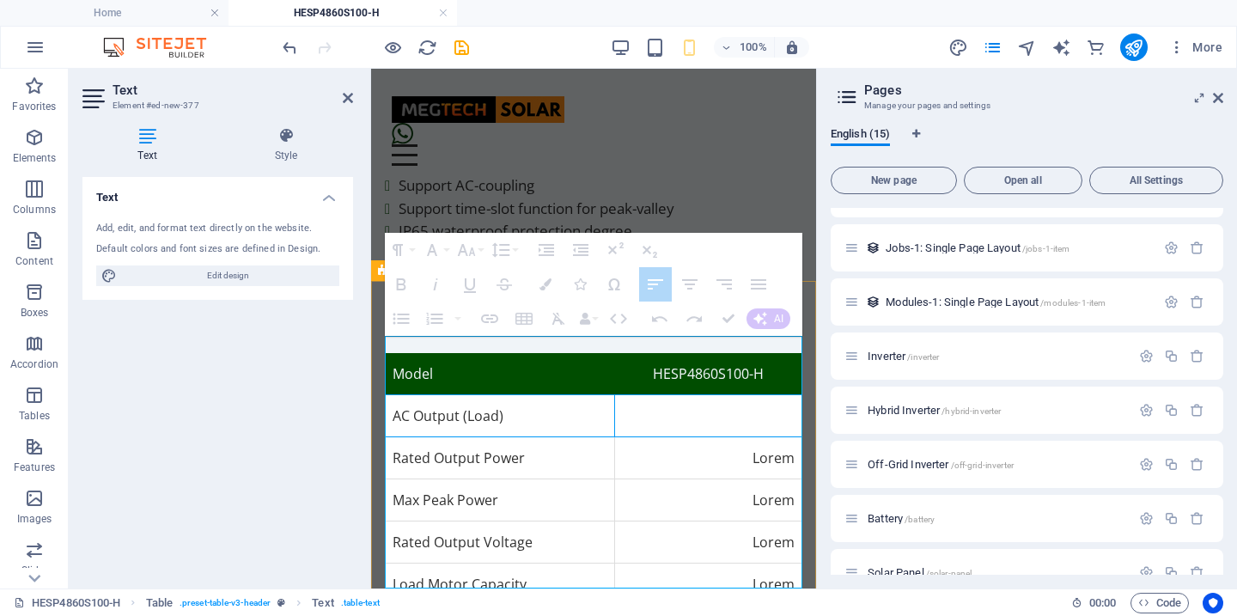
drag, startPoint x: 452, startPoint y: 396, endPoint x: 678, endPoint y: 394, distance: 226.0
click at [681, 399] on tr "AC Output (Load)" at bounding box center [594, 415] width 417 height 42
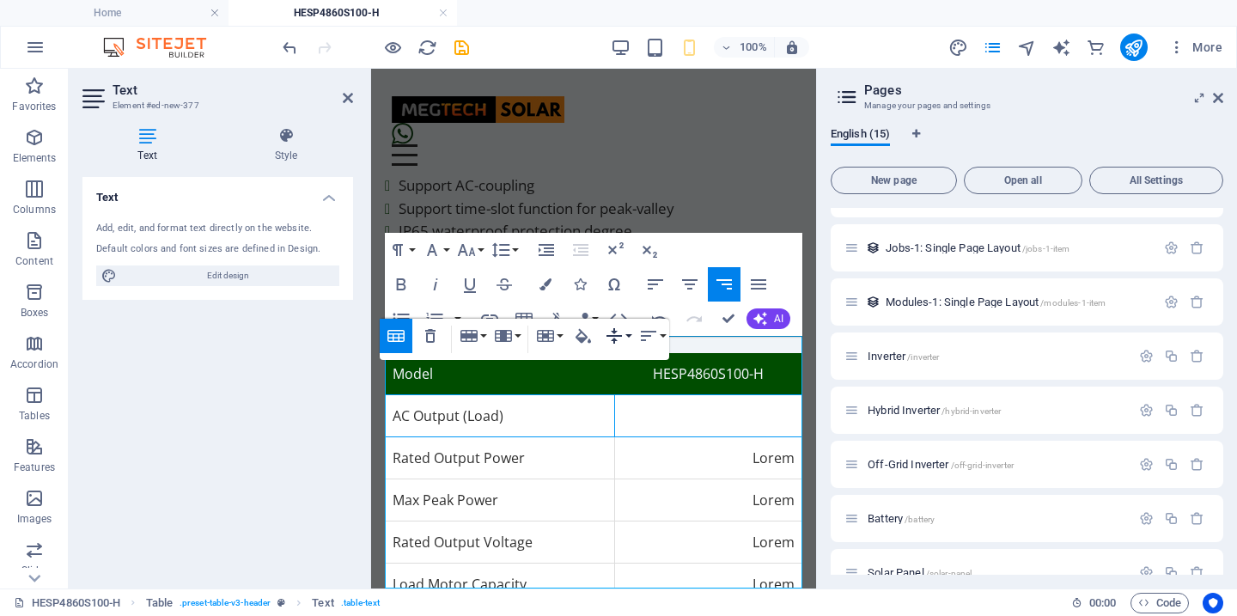
click at [627, 337] on button "Vertical Align" at bounding box center [618, 336] width 33 height 34
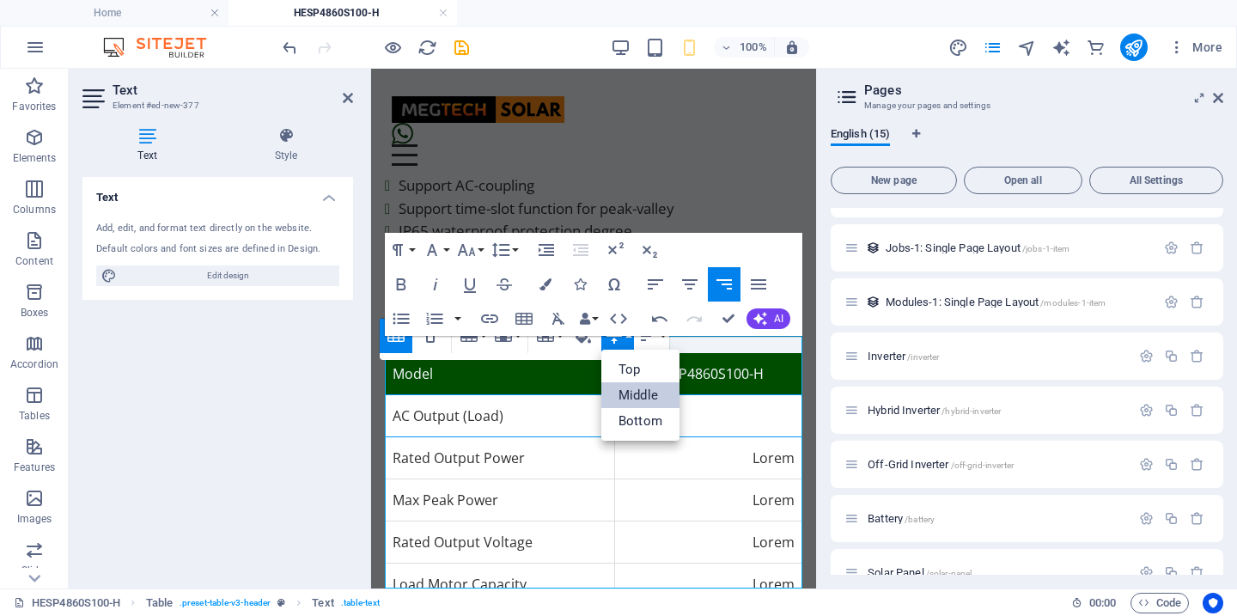
click at [713, 246] on div "Paragraph Format Normal Heading 1 Heading 2 Heading 3 Heading 4 Heading 5 Headi…" at bounding box center [594, 284] width 418 height 103
click at [537, 479] on td "Max Peak Power" at bounding box center [500, 500] width 229 height 42
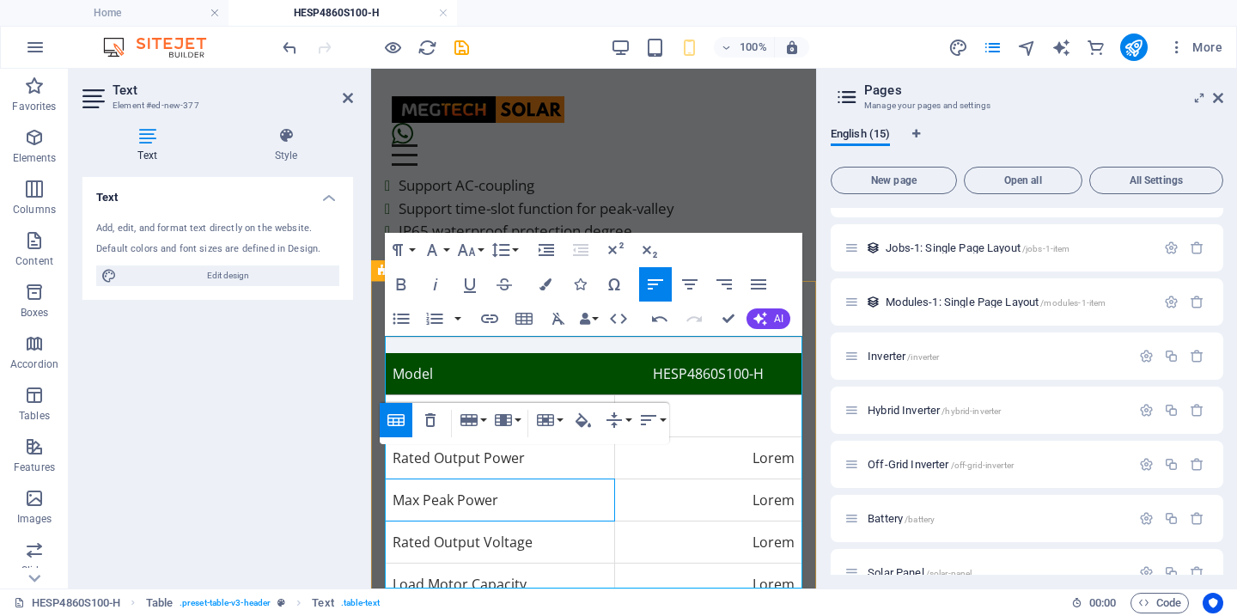
click at [542, 521] on td "Rated Output Voltage" at bounding box center [500, 542] width 229 height 42
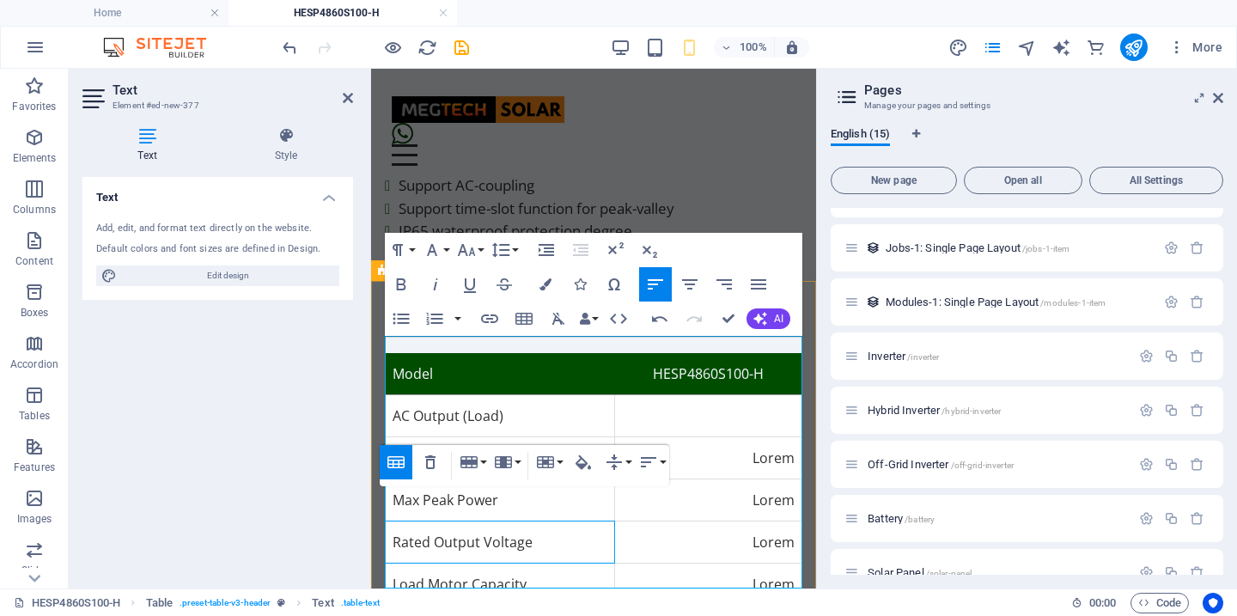
scroll to position [660, 0]
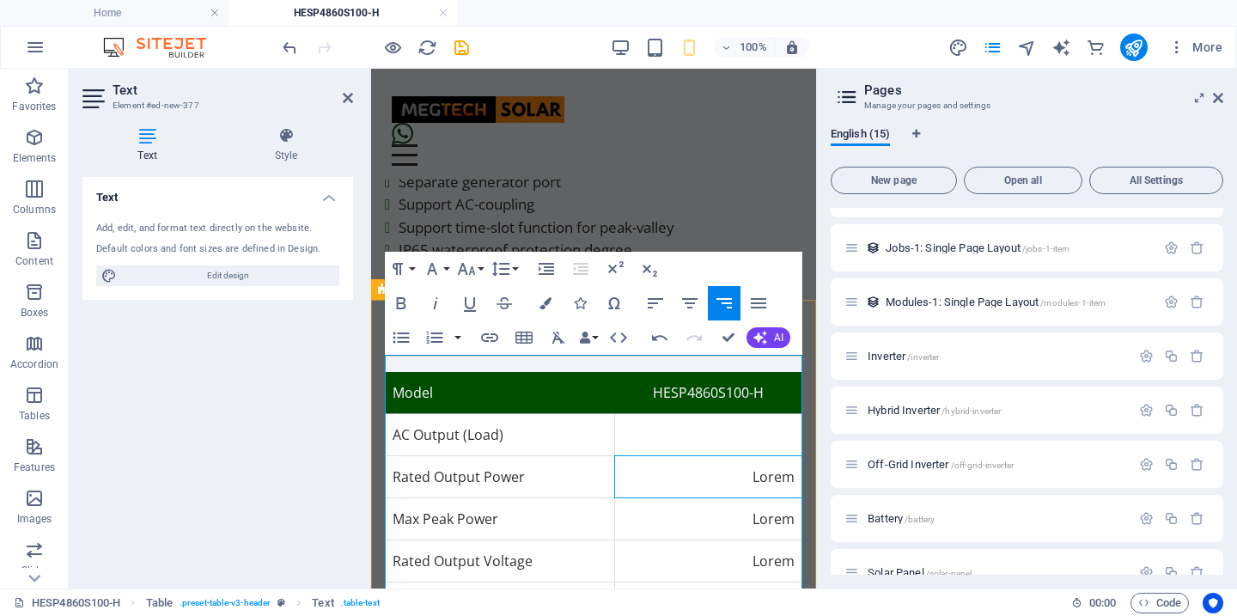
click at [699, 458] on td "Lorem" at bounding box center [708, 476] width 187 height 42
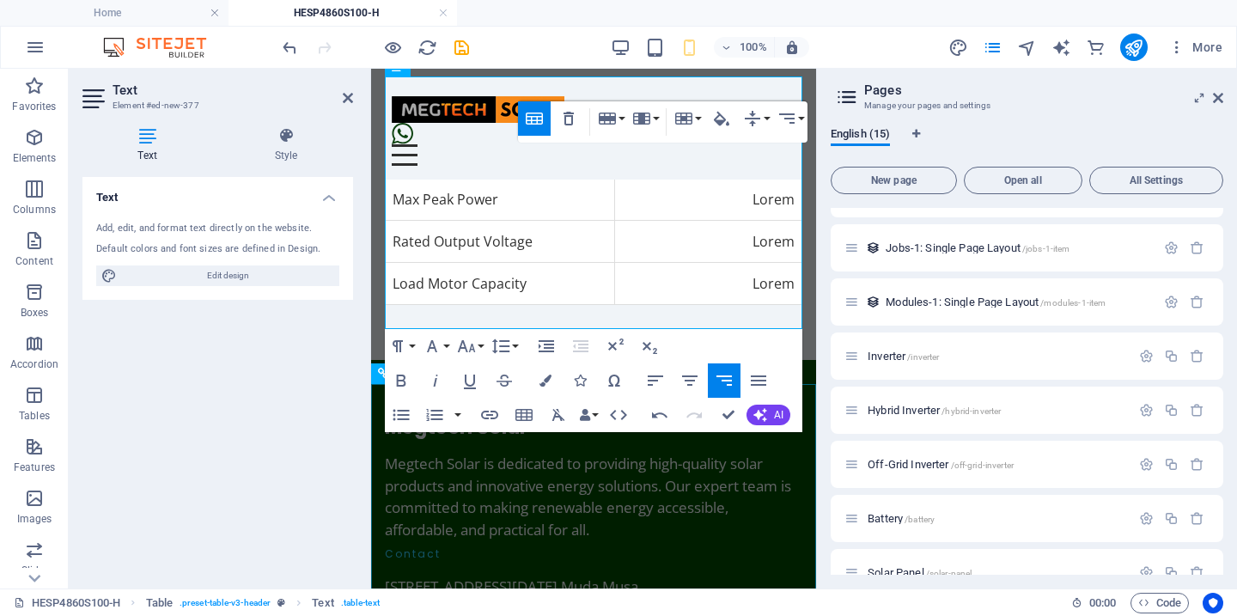
scroll to position [987, 0]
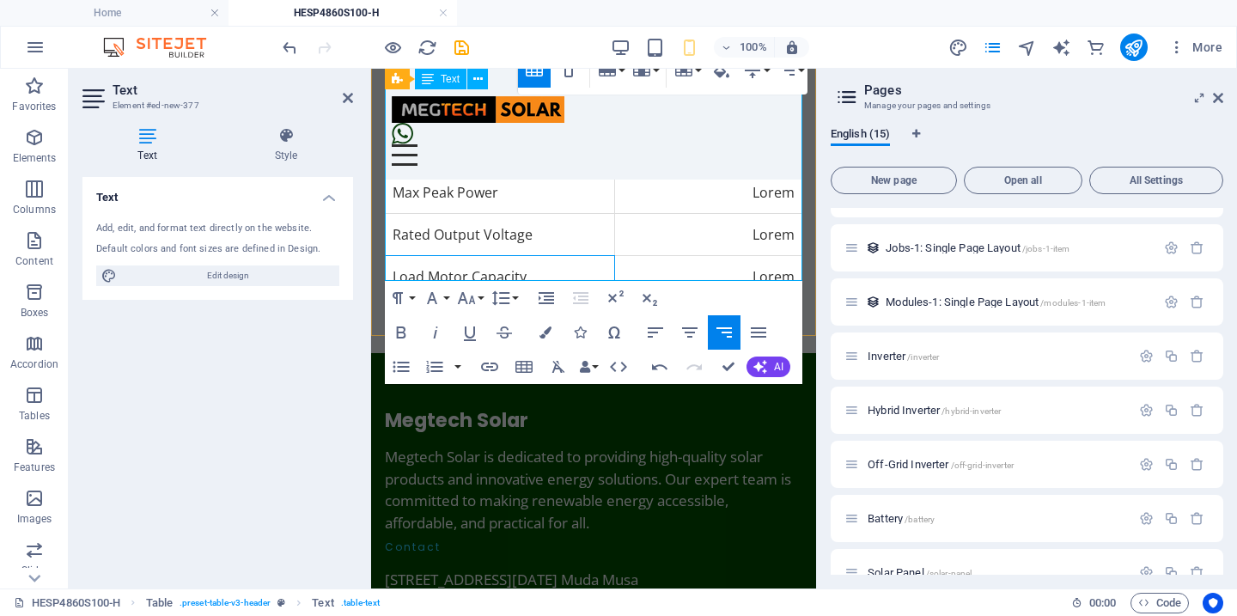
click at [548, 265] on td "Load Motor Capacity" at bounding box center [500, 276] width 229 height 42
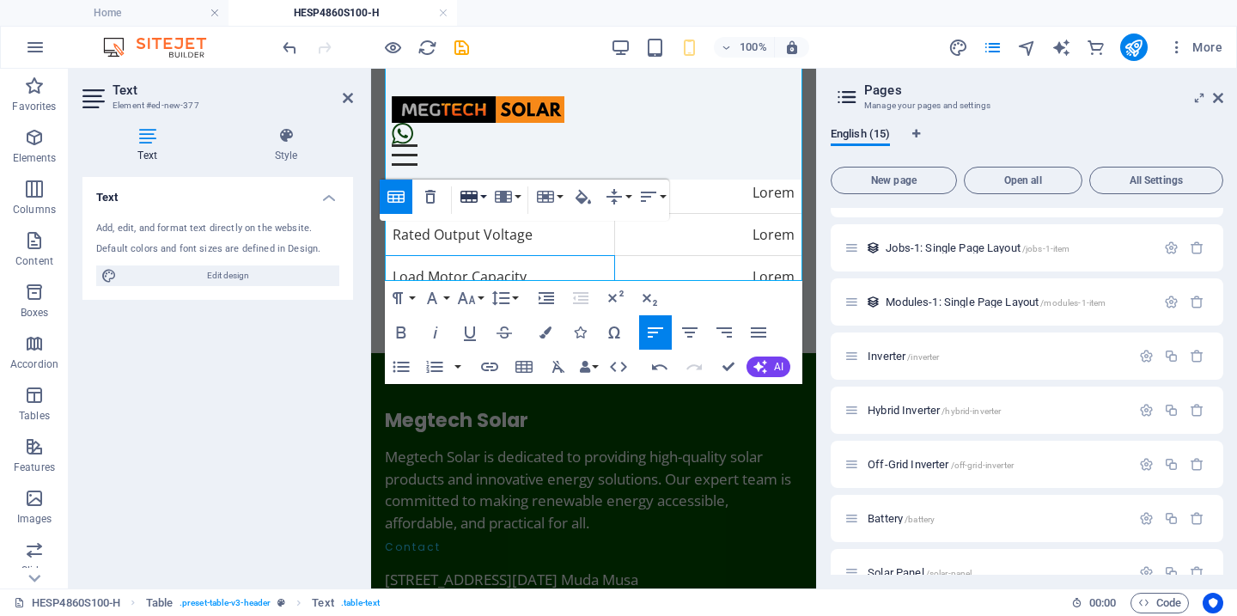
click at [486, 199] on button "Row" at bounding box center [472, 197] width 33 height 34
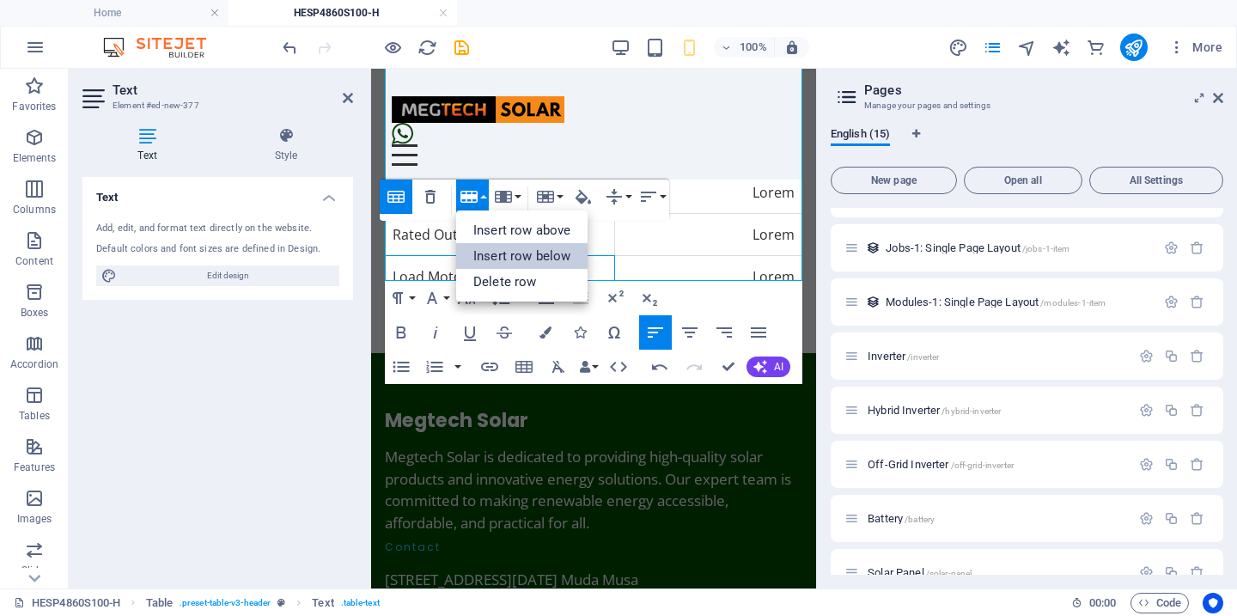
click at [533, 251] on link "Insert row below" at bounding box center [521, 256] width 131 height 26
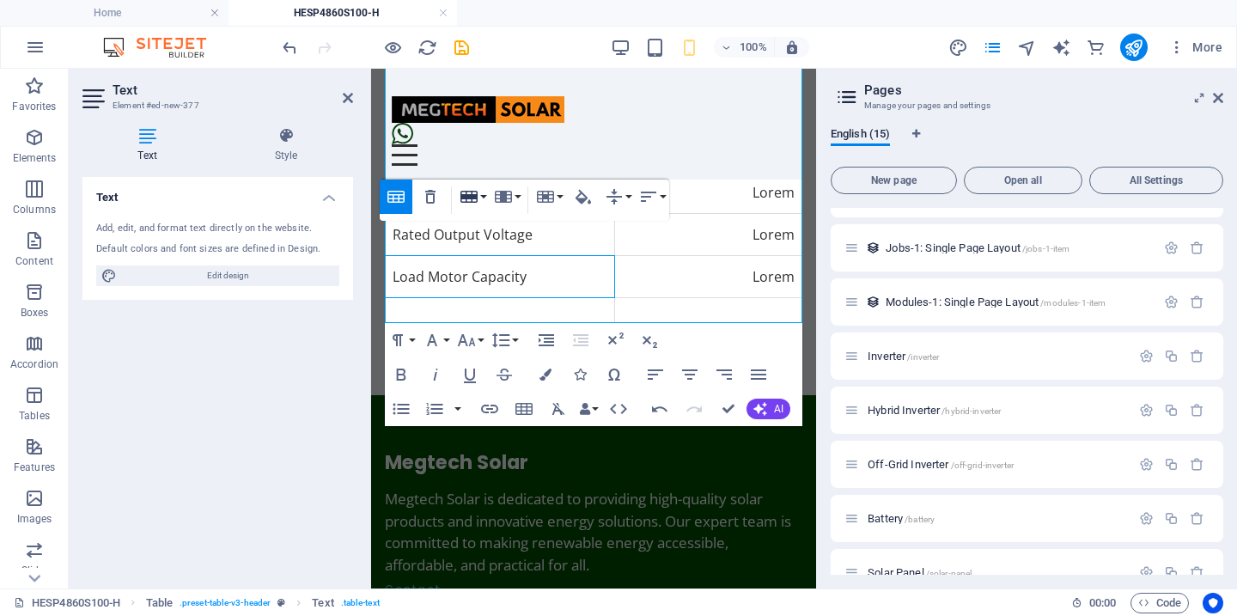
click at [487, 194] on button "Row" at bounding box center [472, 197] width 33 height 34
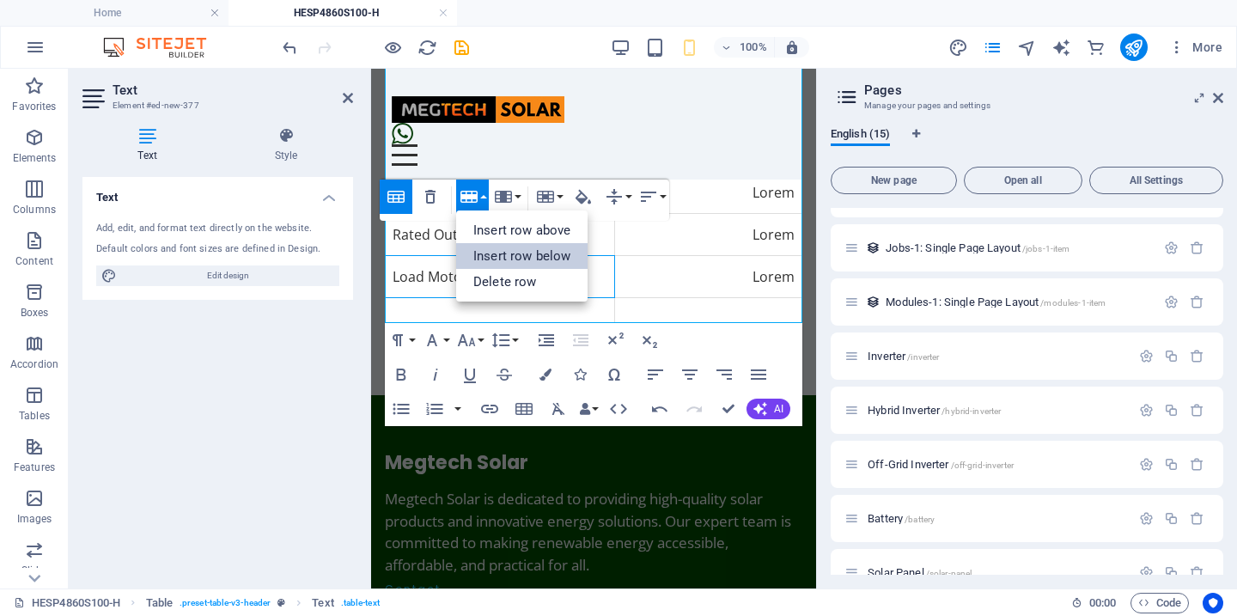
click at [537, 255] on link "Insert row below" at bounding box center [521, 256] width 131 height 26
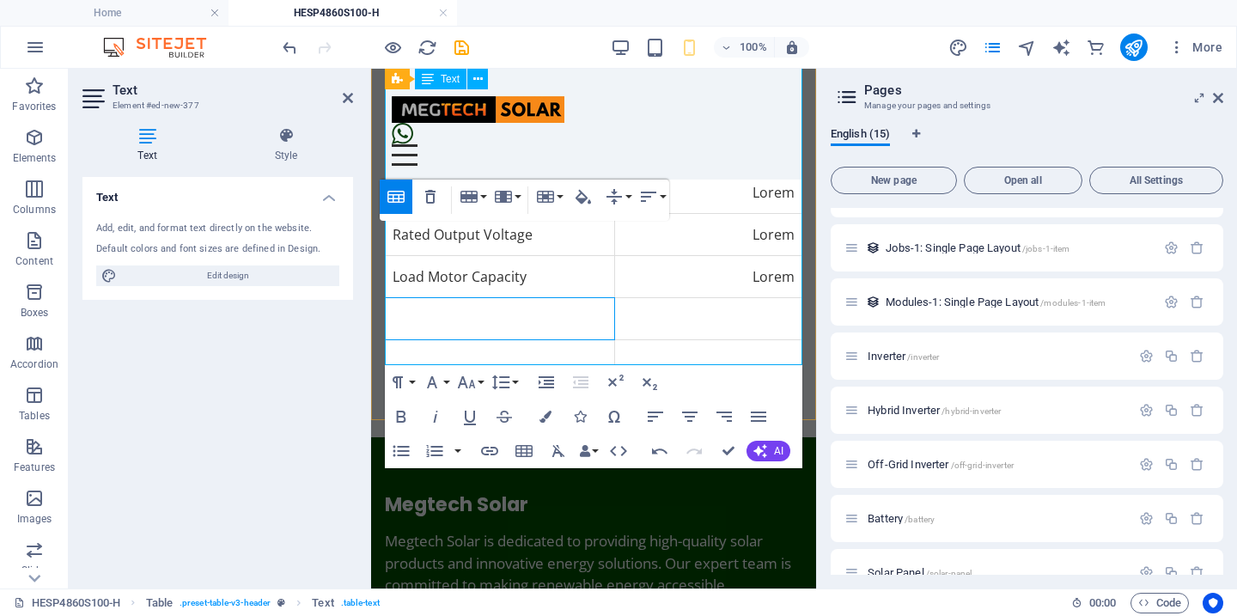
click at [515, 301] on td at bounding box center [500, 318] width 229 height 42
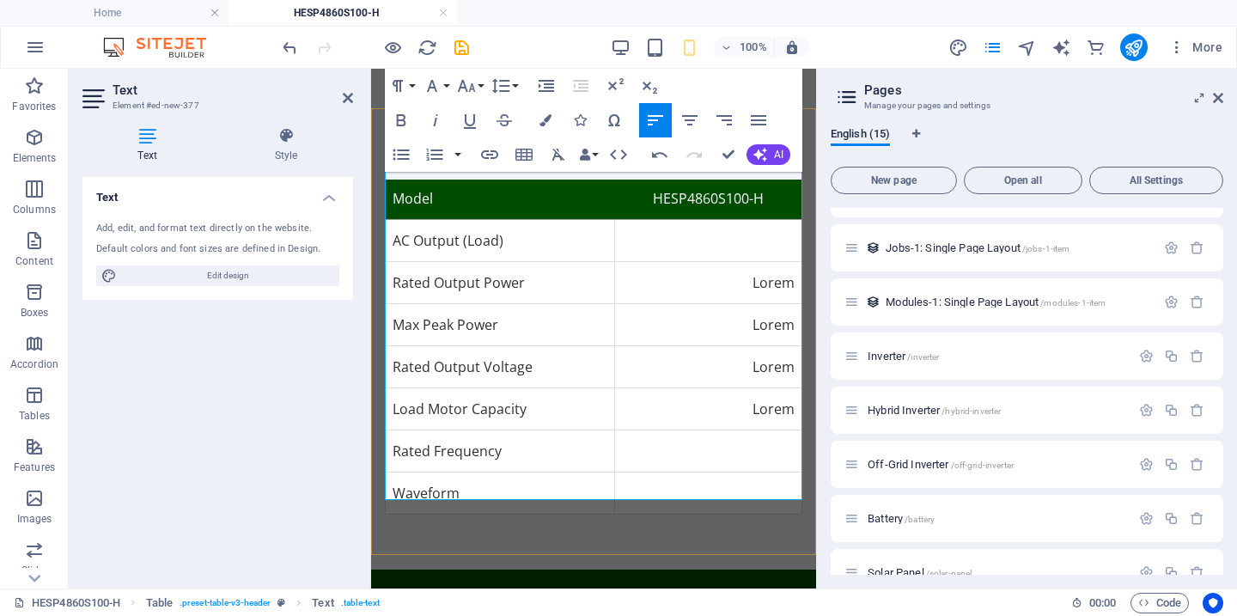
scroll to position [852, 0]
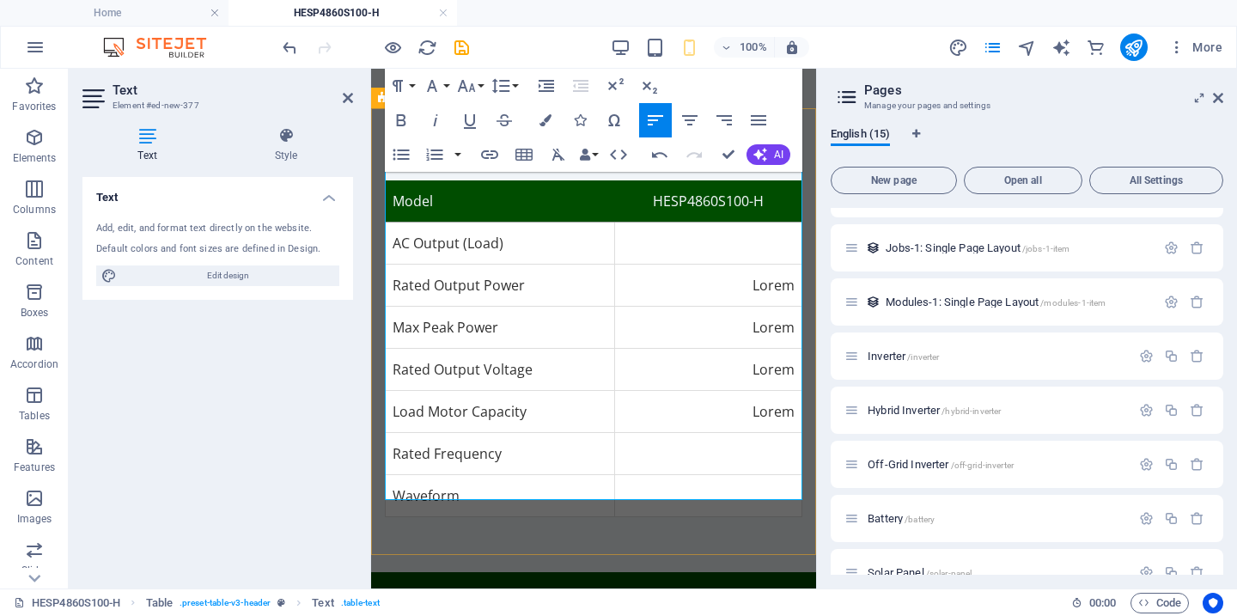
click at [528, 474] on td "Waveform" at bounding box center [500, 495] width 229 height 42
click at [481, 416] on button "Row" at bounding box center [472, 416] width 33 height 34
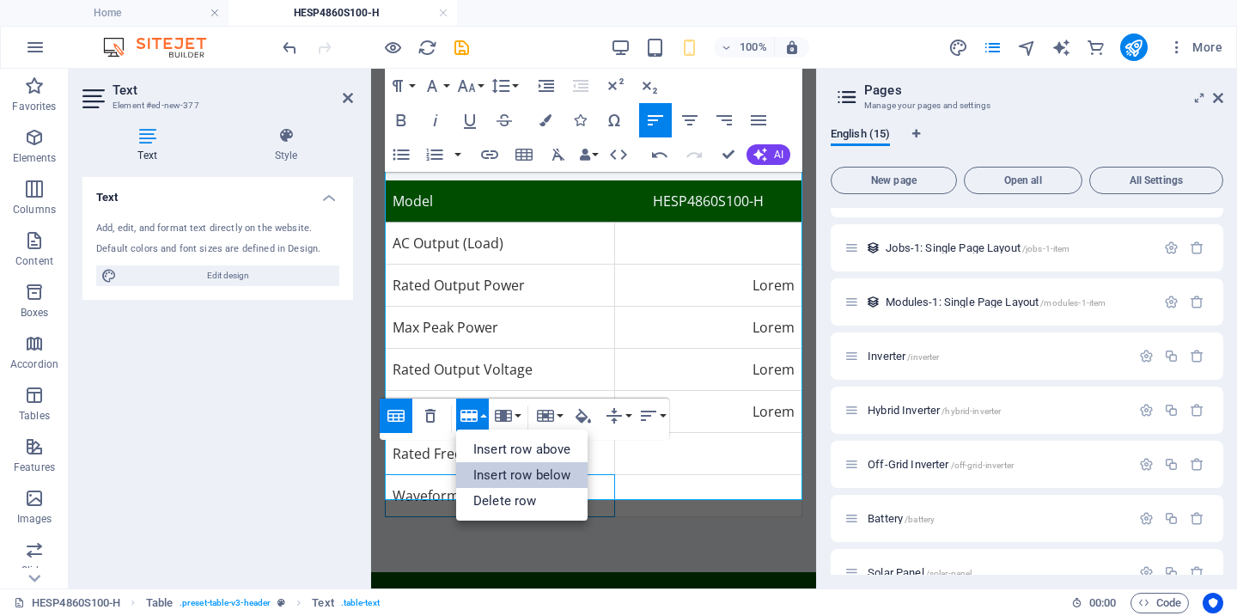
click at [536, 473] on link "Insert row below" at bounding box center [521, 475] width 131 height 26
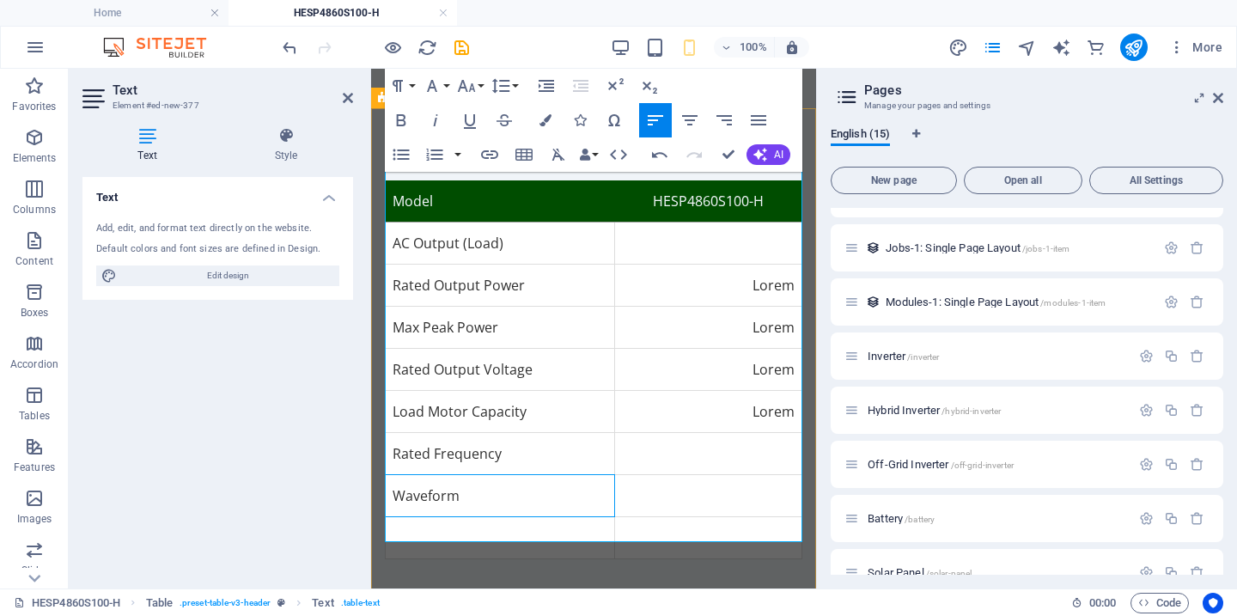
click at [451, 516] on td at bounding box center [500, 537] width 229 height 42
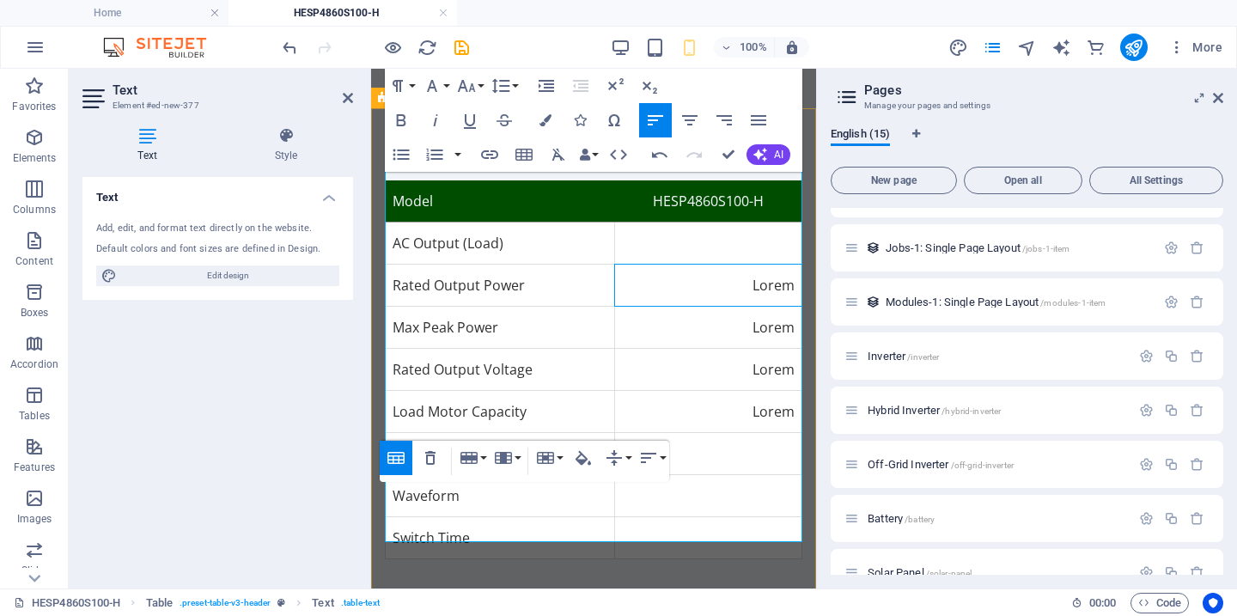
drag, startPoint x: 749, startPoint y: 269, endPoint x: 761, endPoint y: 272, distance: 11.5
click at [754, 269] on td "Lorem" at bounding box center [708, 285] width 187 height 42
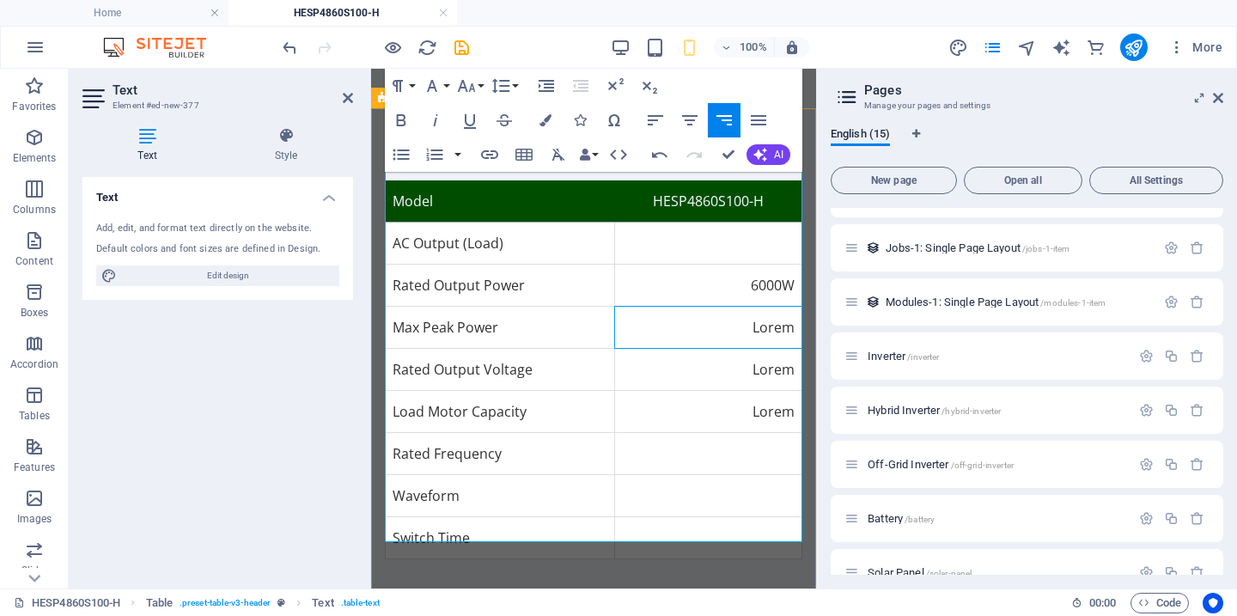
click at [754, 316] on td "Lorem" at bounding box center [708, 327] width 187 height 42
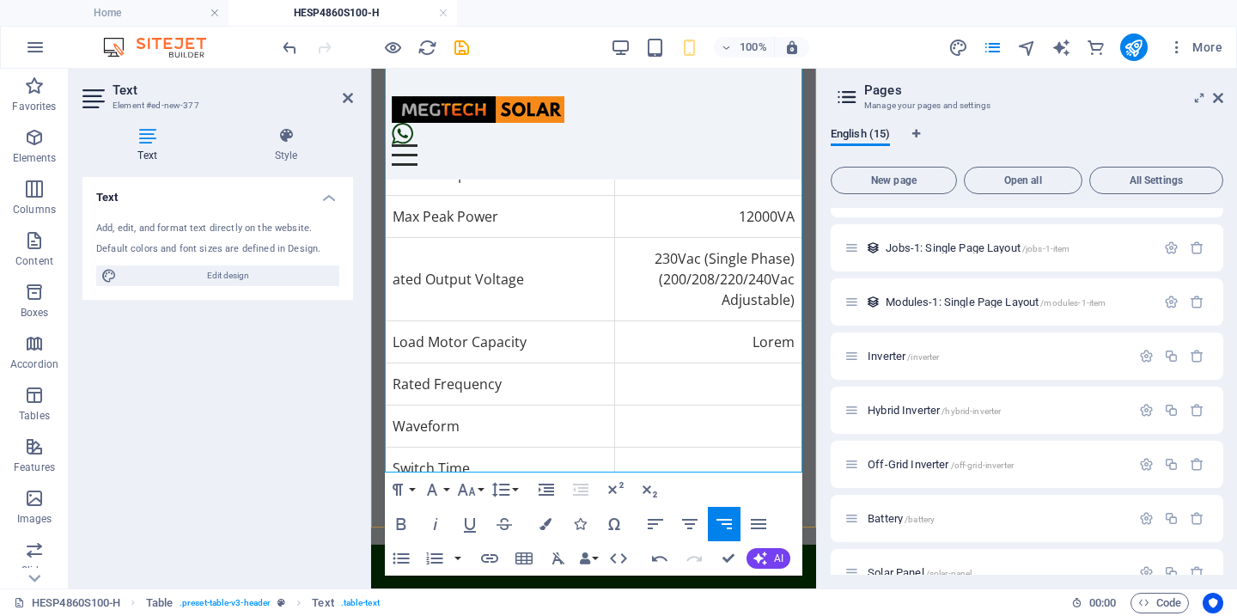
scroll to position [965, 0]
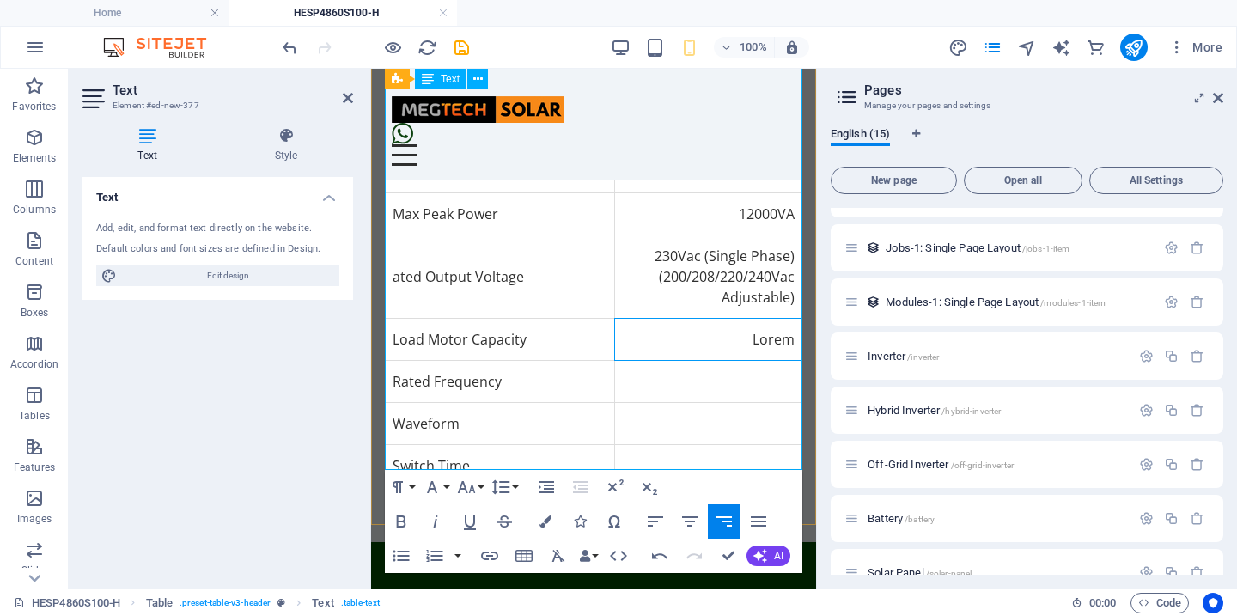
click at [772, 323] on td "Lorem" at bounding box center [708, 339] width 187 height 42
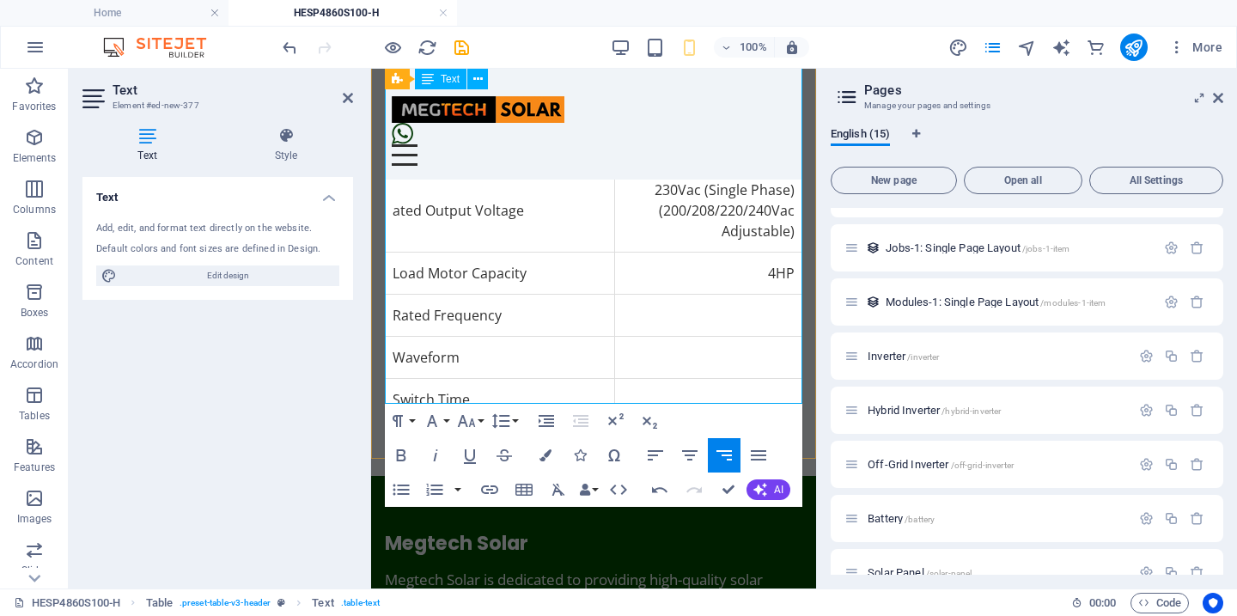
scroll to position [1032, 0]
click at [762, 308] on td at bounding box center [708, 314] width 187 height 42
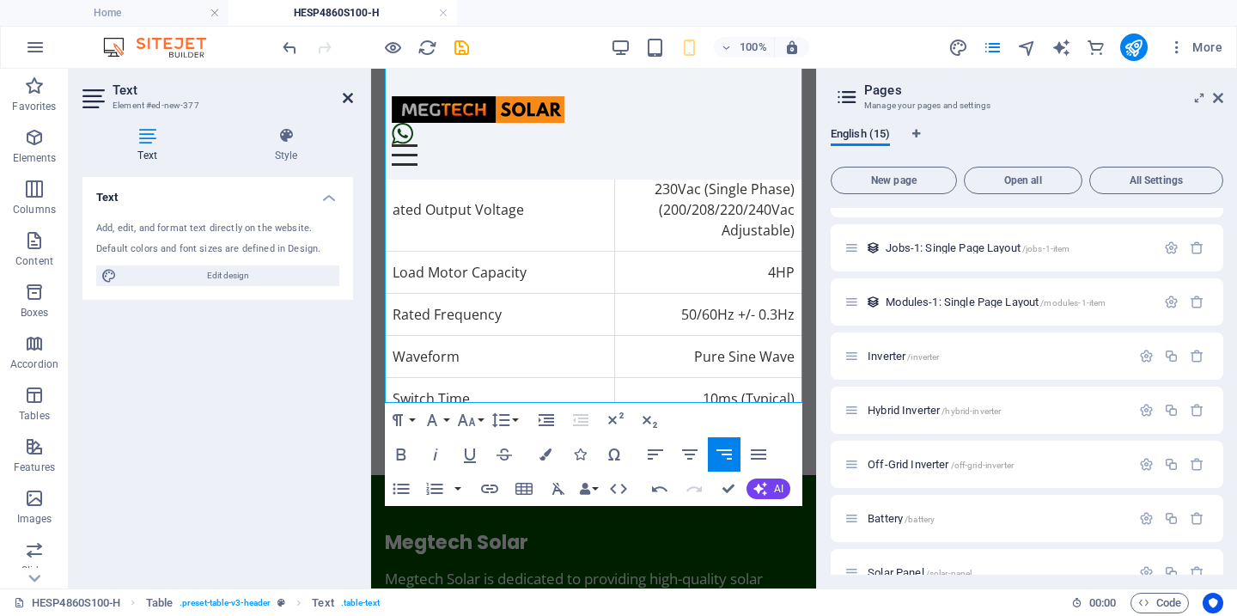
click at [343, 97] on icon at bounding box center [348, 98] width 10 height 14
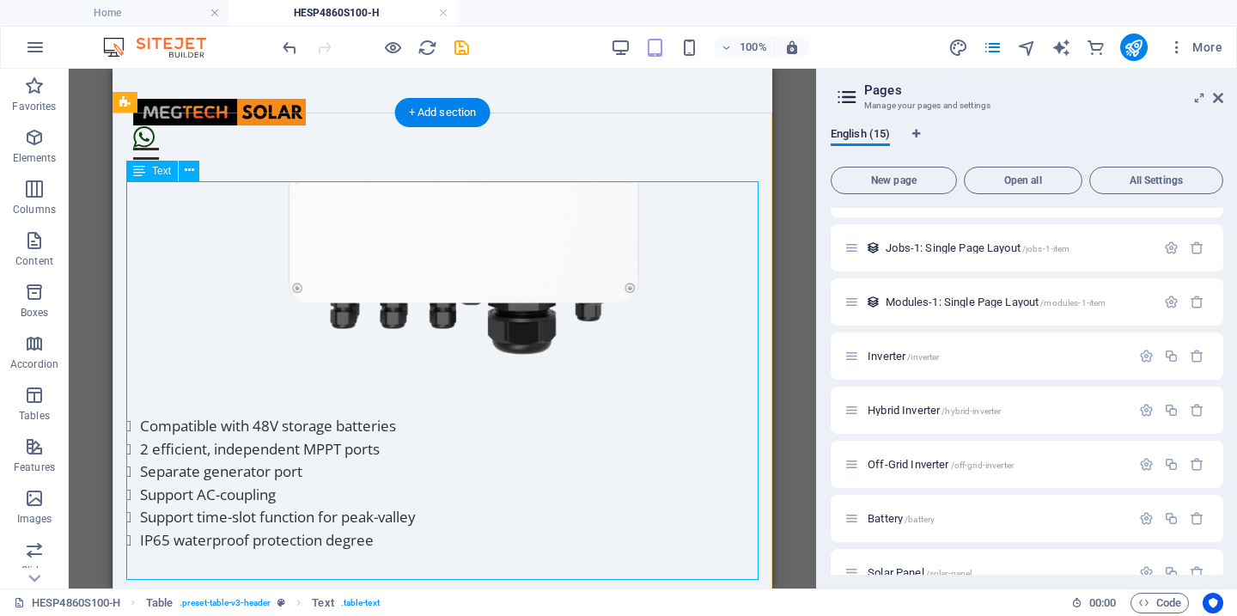
scroll to position [660, 0]
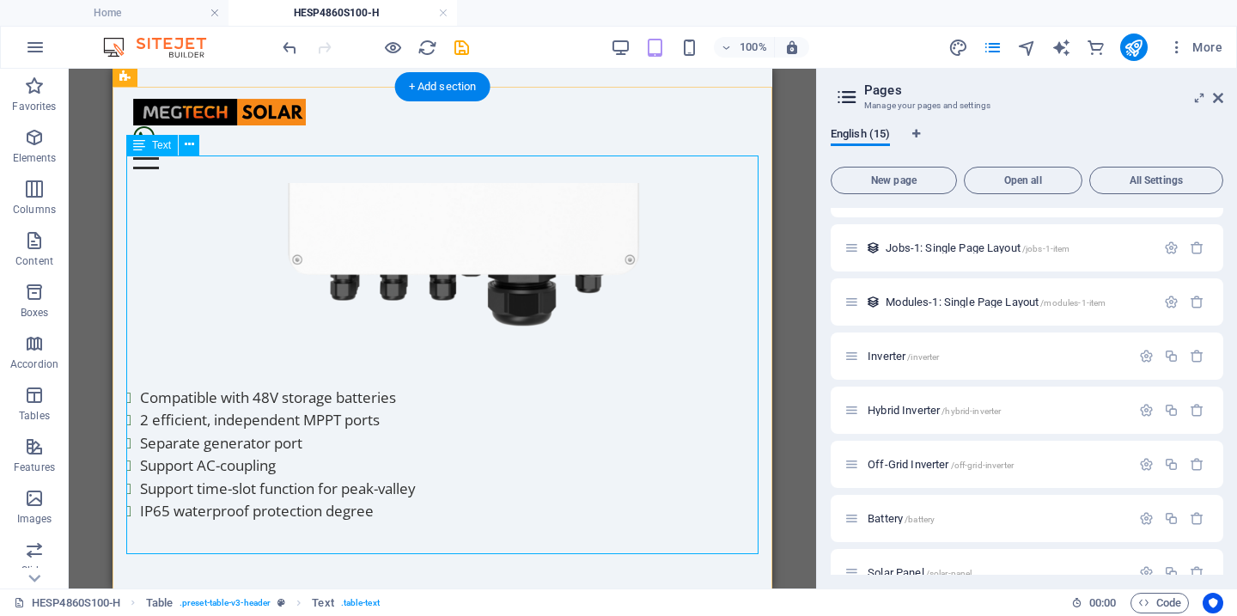
scroll to position [846, 0]
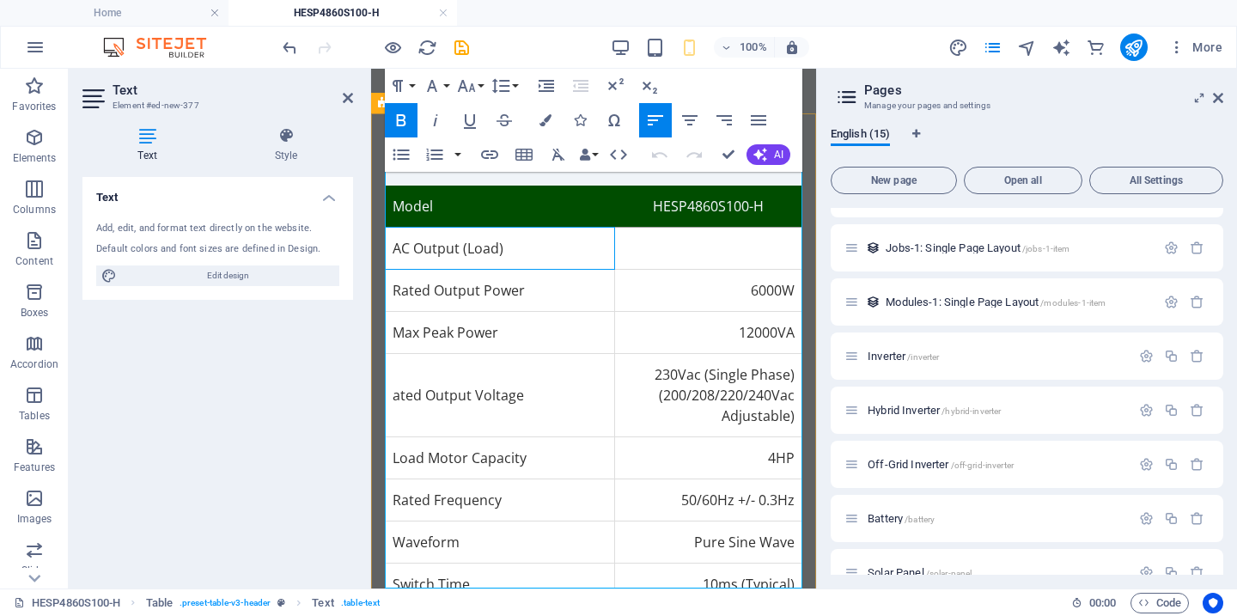
click at [465, 241] on td "AC Output (Load)" at bounding box center [500, 248] width 229 height 42
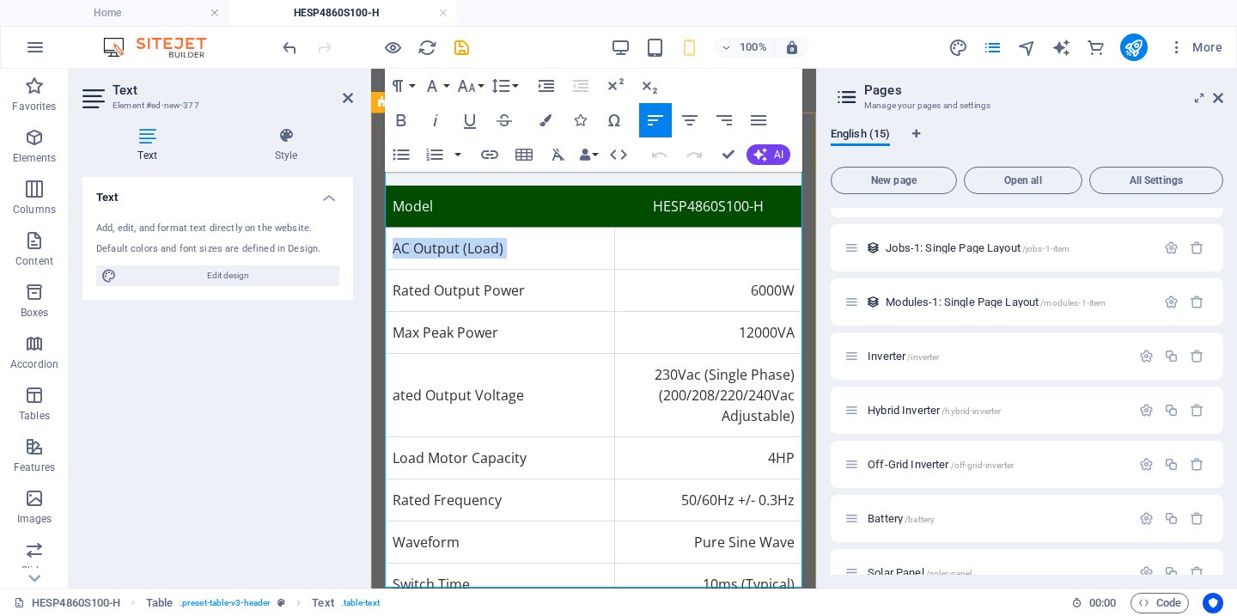
scroll to position [847, 0]
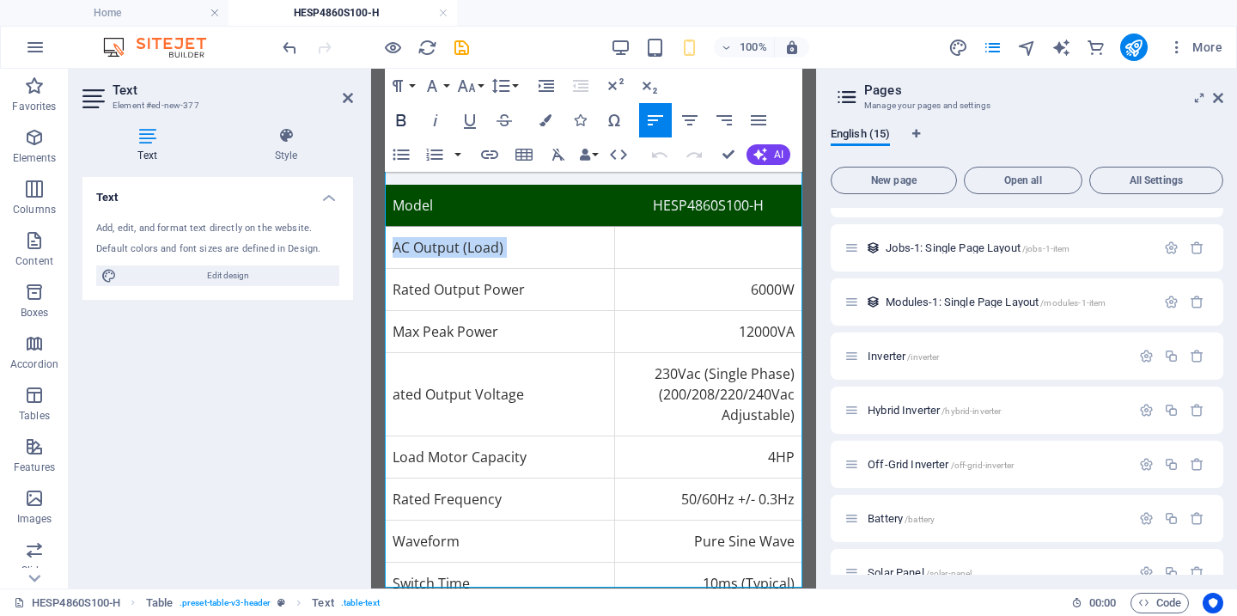
click at [407, 120] on icon "button" at bounding box center [401, 120] width 21 height 21
click at [404, 121] on icon "button" at bounding box center [401, 120] width 9 height 12
click at [472, 122] on icon "button" at bounding box center [470, 120] width 21 height 21
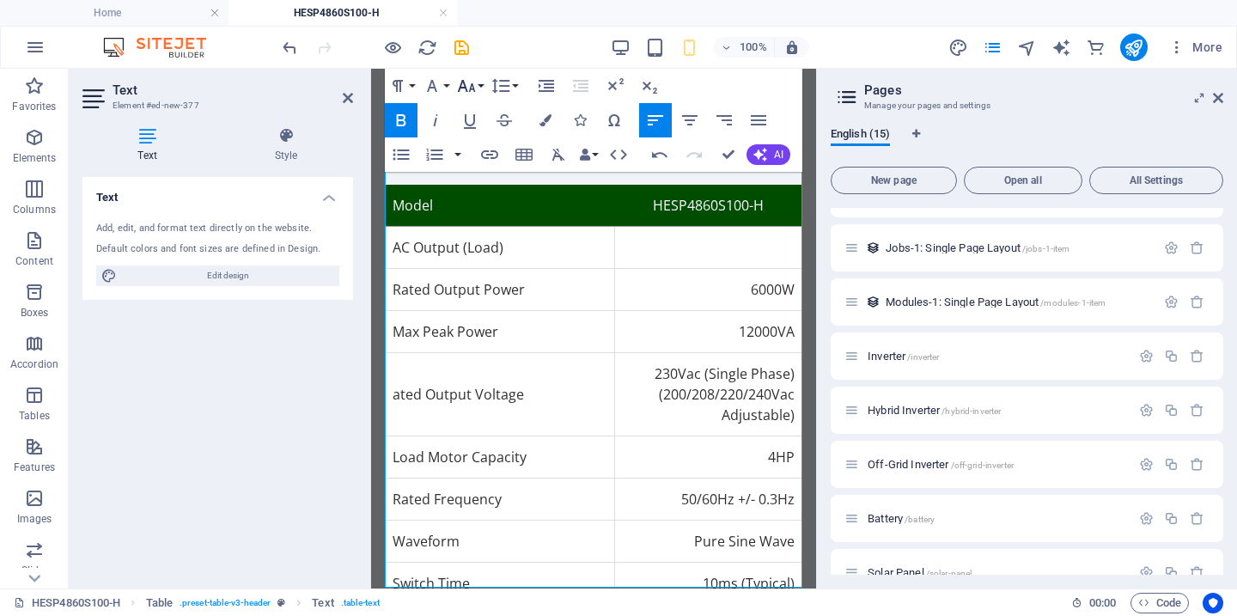
click at [476, 86] on icon "button" at bounding box center [466, 86] width 21 height 21
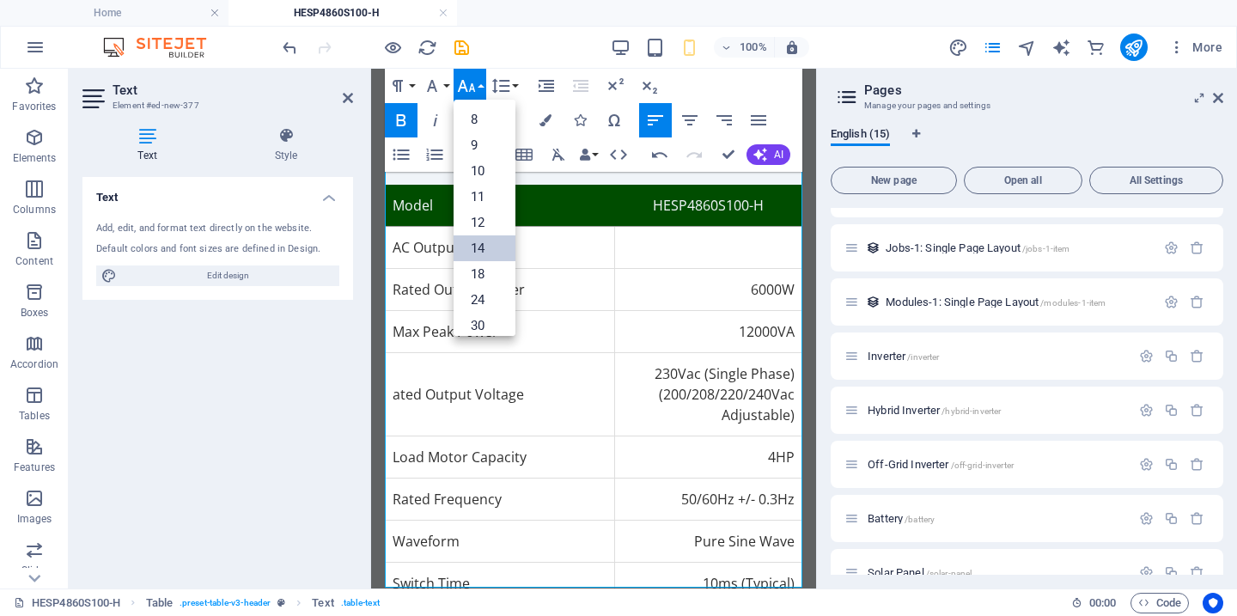
click at [474, 237] on link "14" at bounding box center [485, 248] width 62 height 26
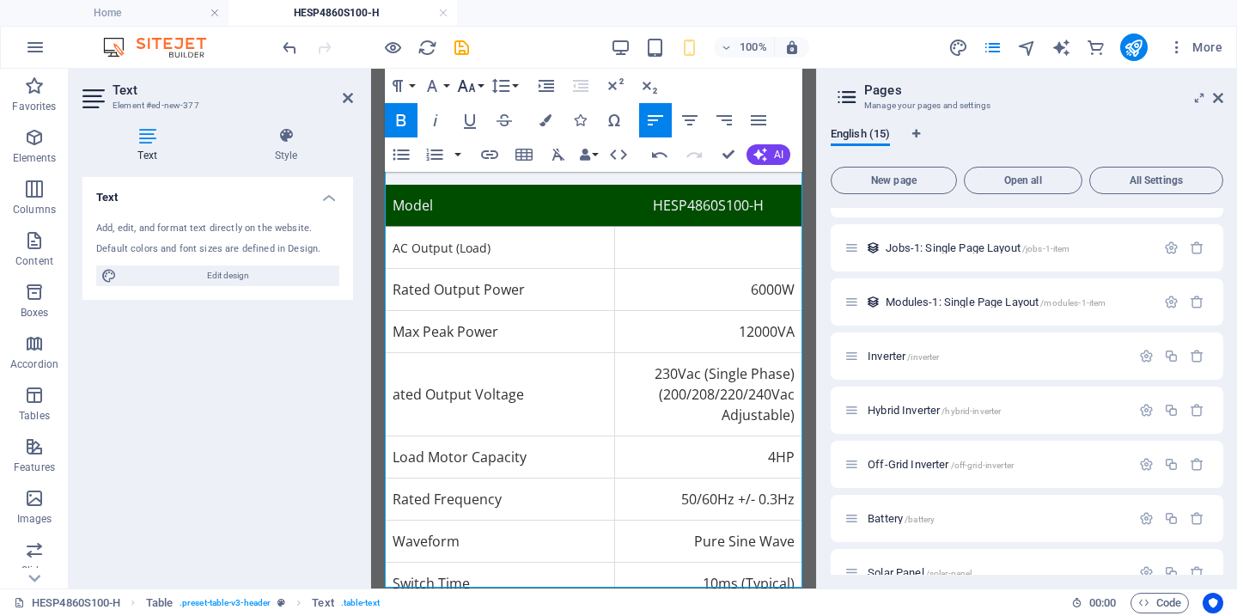
click at [475, 79] on icon "button" at bounding box center [466, 86] width 21 height 21
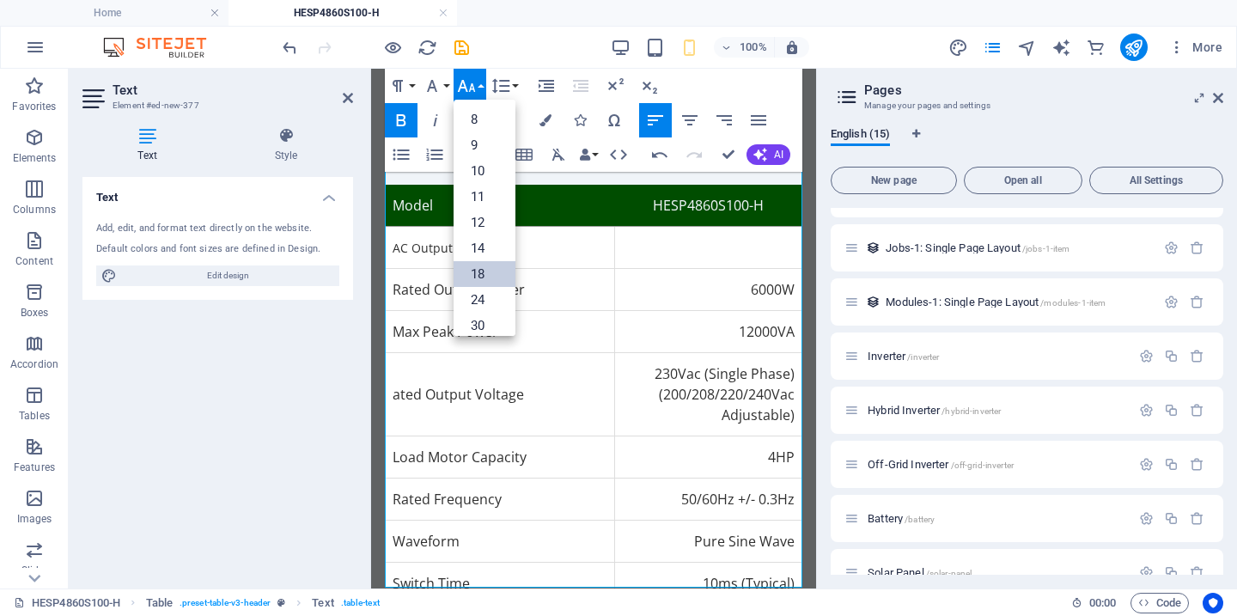
click at [483, 272] on link "18" at bounding box center [485, 274] width 62 height 26
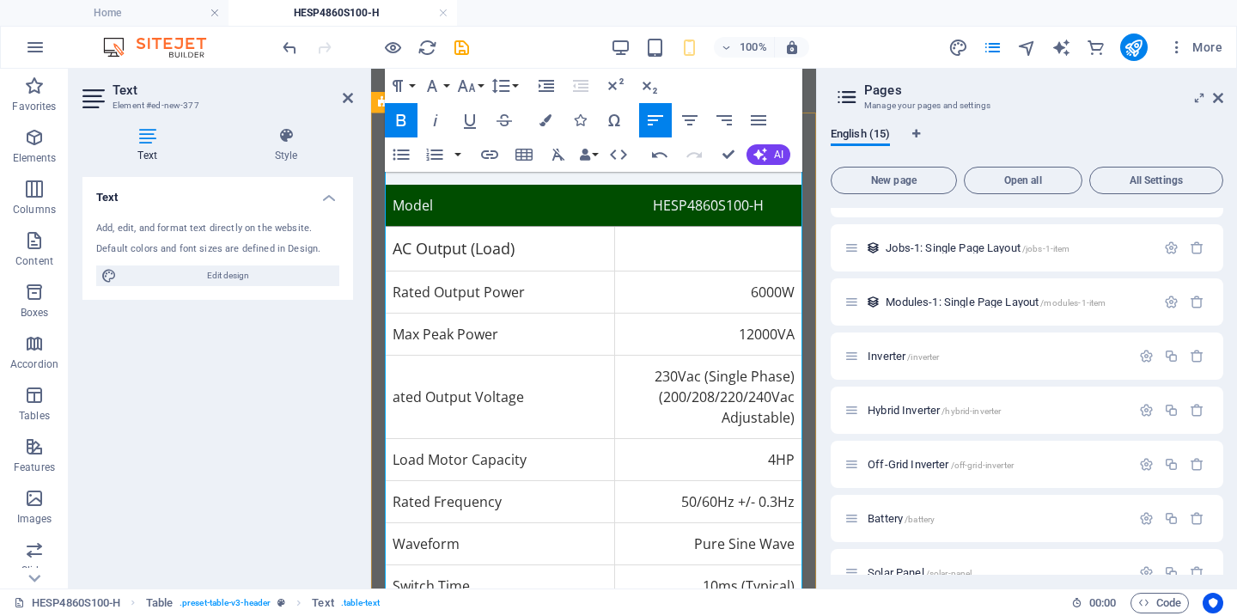
click at [550, 234] on td "AC Output (Load)" at bounding box center [500, 248] width 229 height 45
drag, startPoint x: 492, startPoint y: 230, endPoint x: 391, endPoint y: 229, distance: 101.4
click at [391, 229] on td "AC Output (Load)" at bounding box center [500, 248] width 229 height 45
click at [403, 238] on span "AC Output (Load)" at bounding box center [454, 248] width 122 height 21
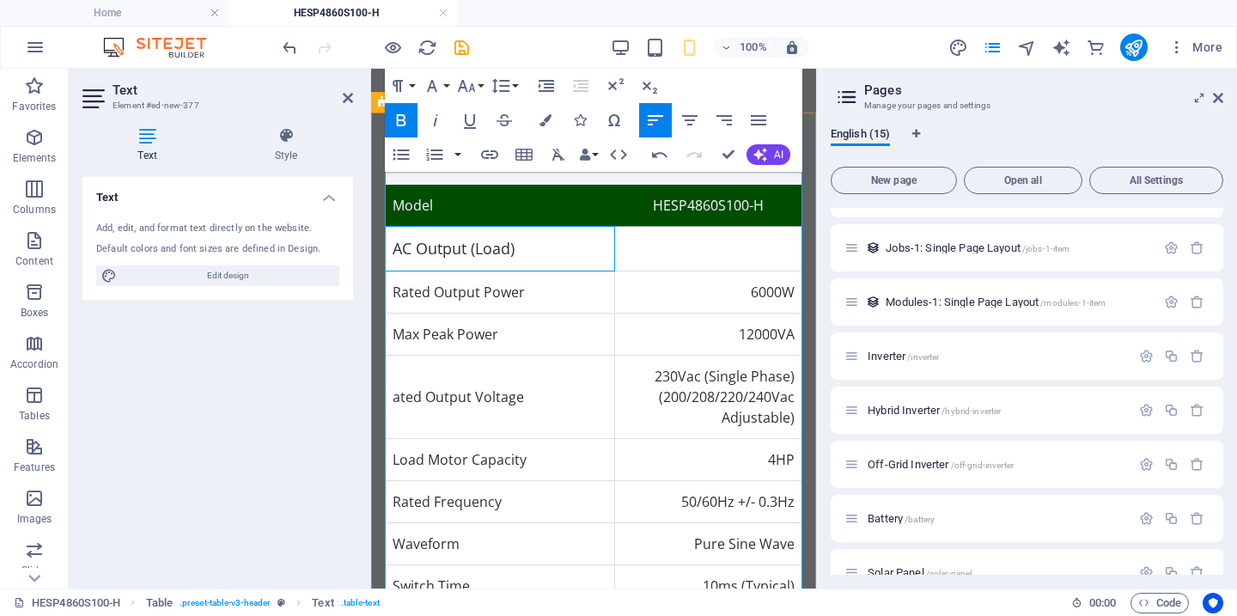
click at [488, 238] on span "AC Output (Load)" at bounding box center [454, 248] width 122 height 21
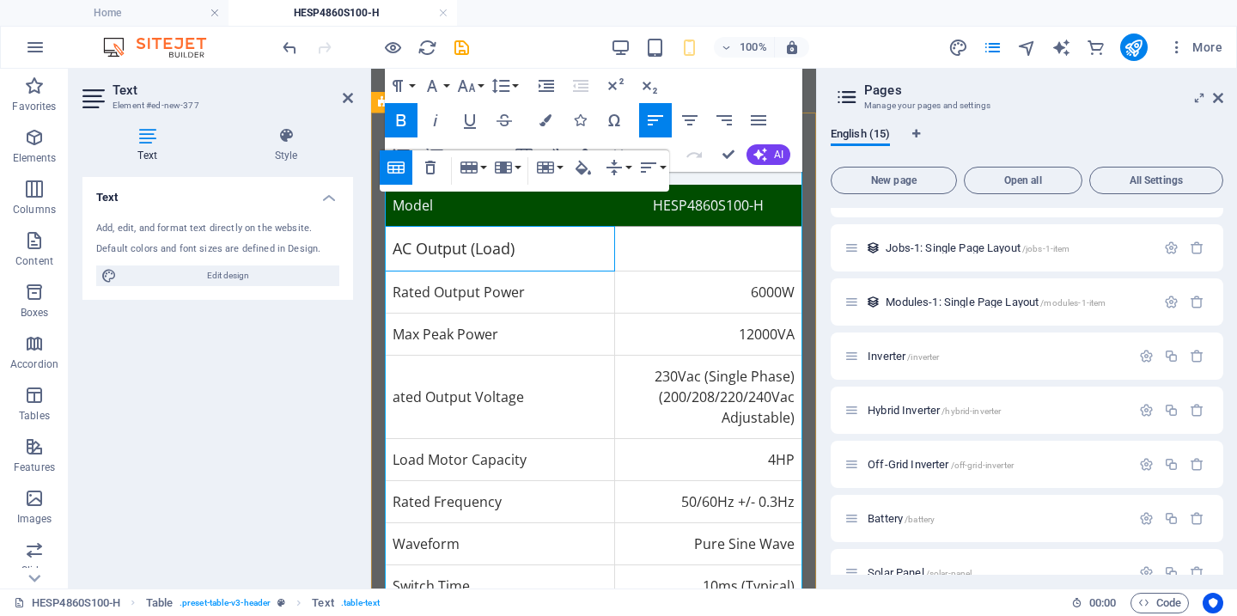
click at [514, 238] on span "AC Output (Load)" at bounding box center [454, 248] width 122 height 21
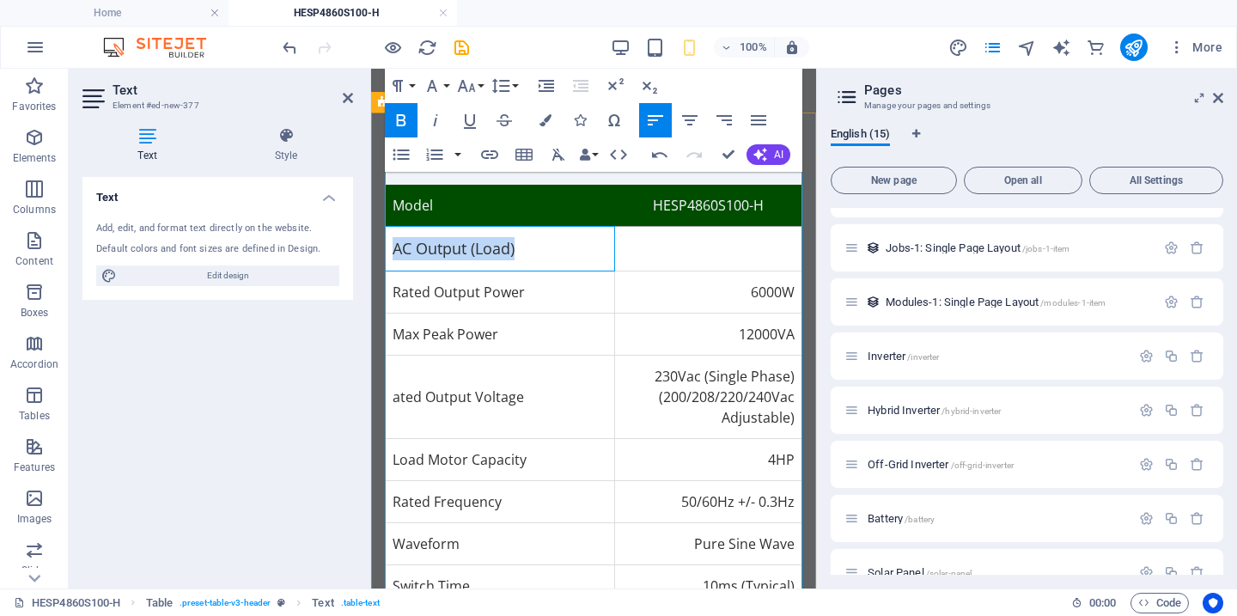
drag, startPoint x: 517, startPoint y: 229, endPoint x: 394, endPoint y: 233, distance: 122.9
click at [394, 233] on td "AC Output (Load)" at bounding box center [500, 248] width 229 height 45
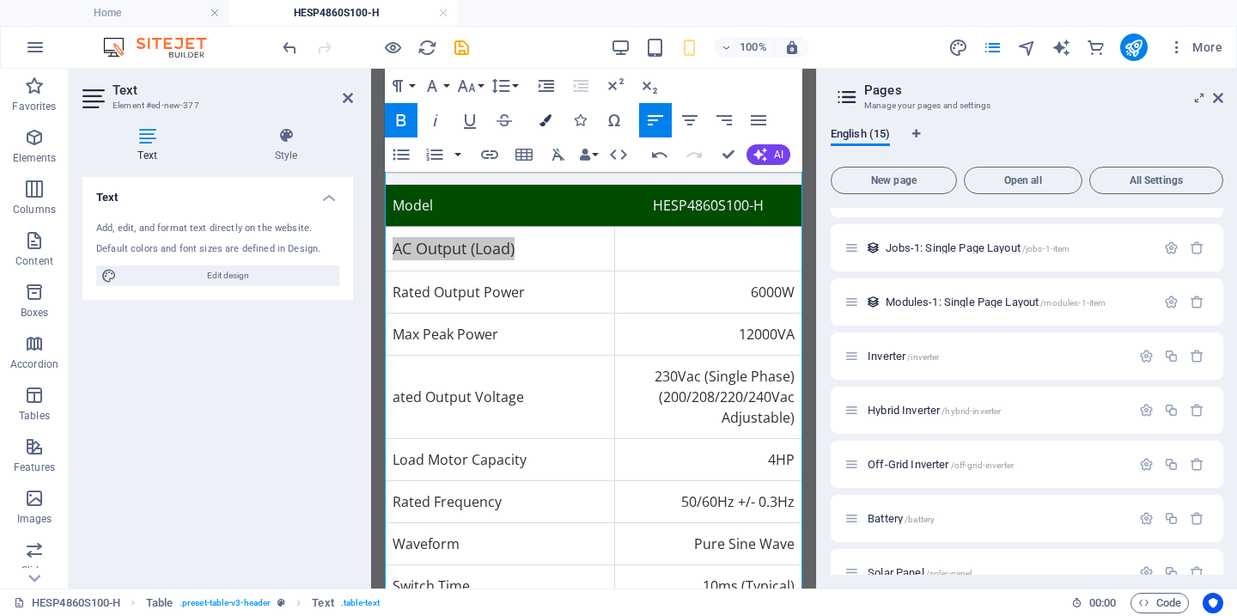
click at [547, 120] on icon "button" at bounding box center [546, 120] width 12 height 12
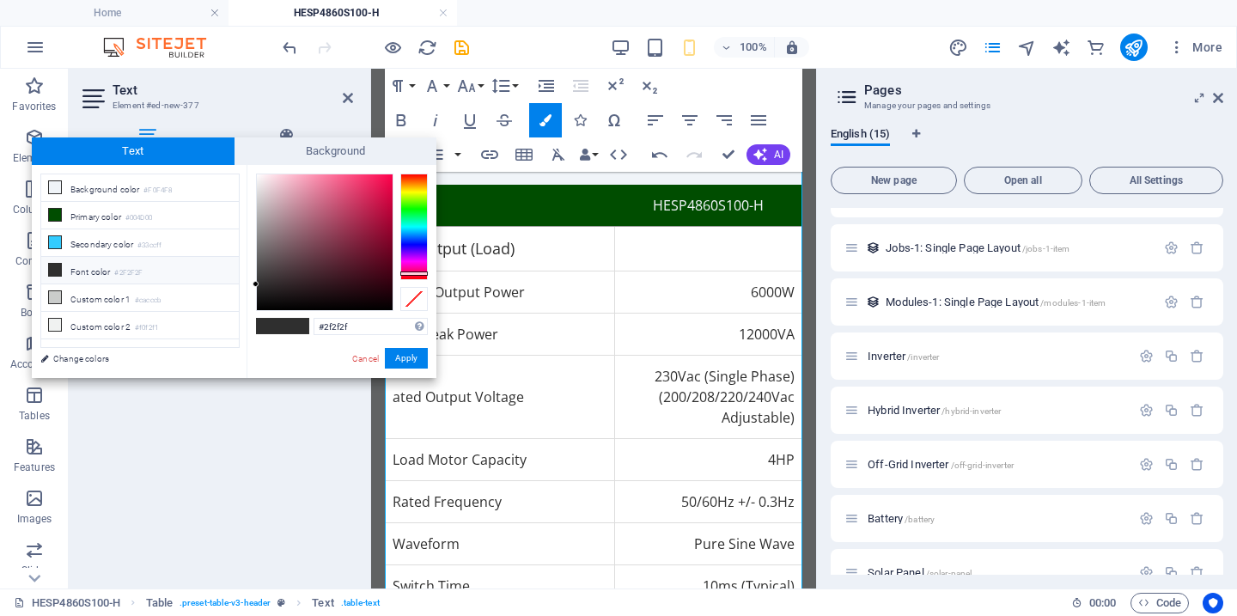
click at [413, 273] on div at bounding box center [413, 227] width 27 height 107
click at [412, 360] on button "Apply" at bounding box center [406, 358] width 43 height 21
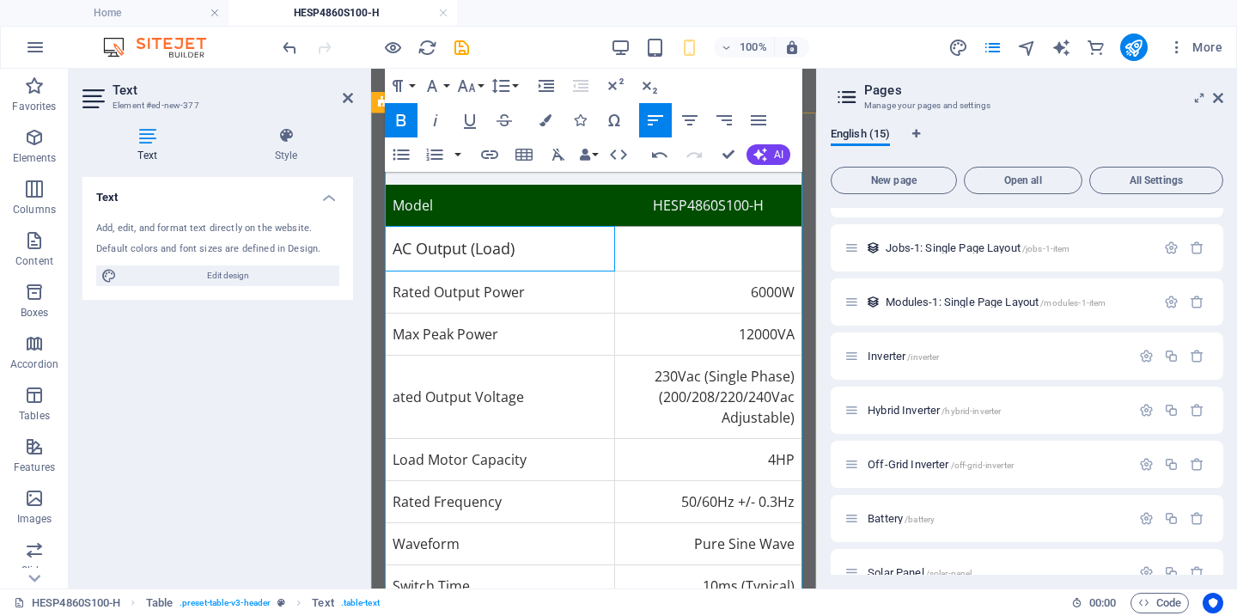
click at [553, 231] on td "AC Output (Load)" at bounding box center [500, 248] width 229 height 45
click at [346, 96] on icon at bounding box center [348, 98] width 10 height 14
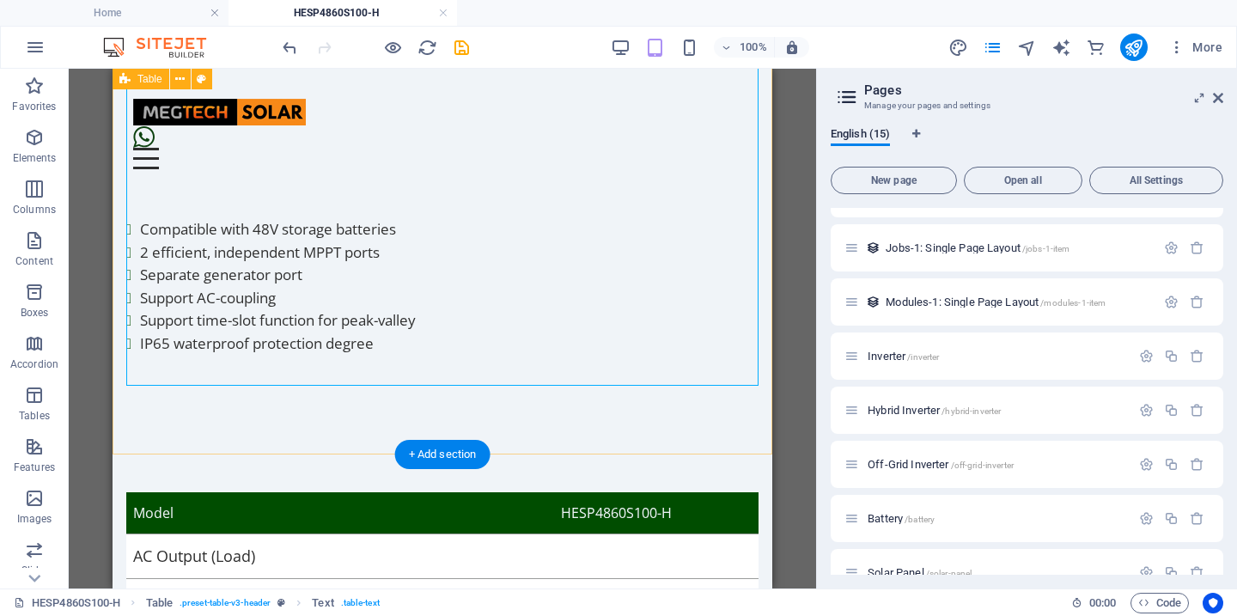
scroll to position [829, 0]
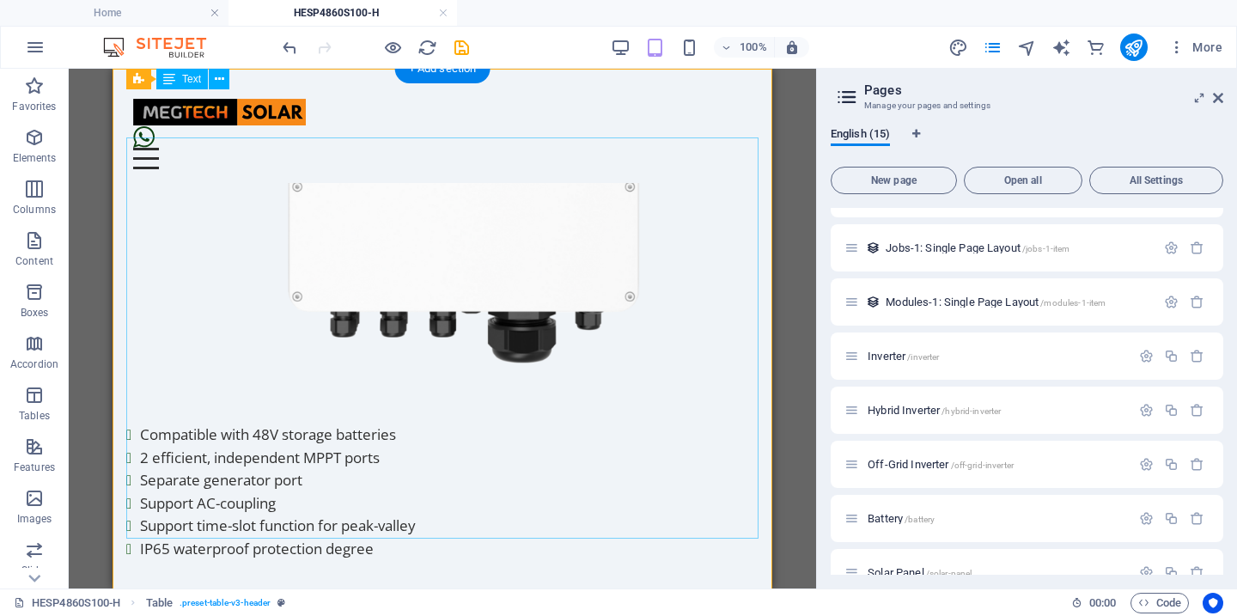
scroll to position [614, 0]
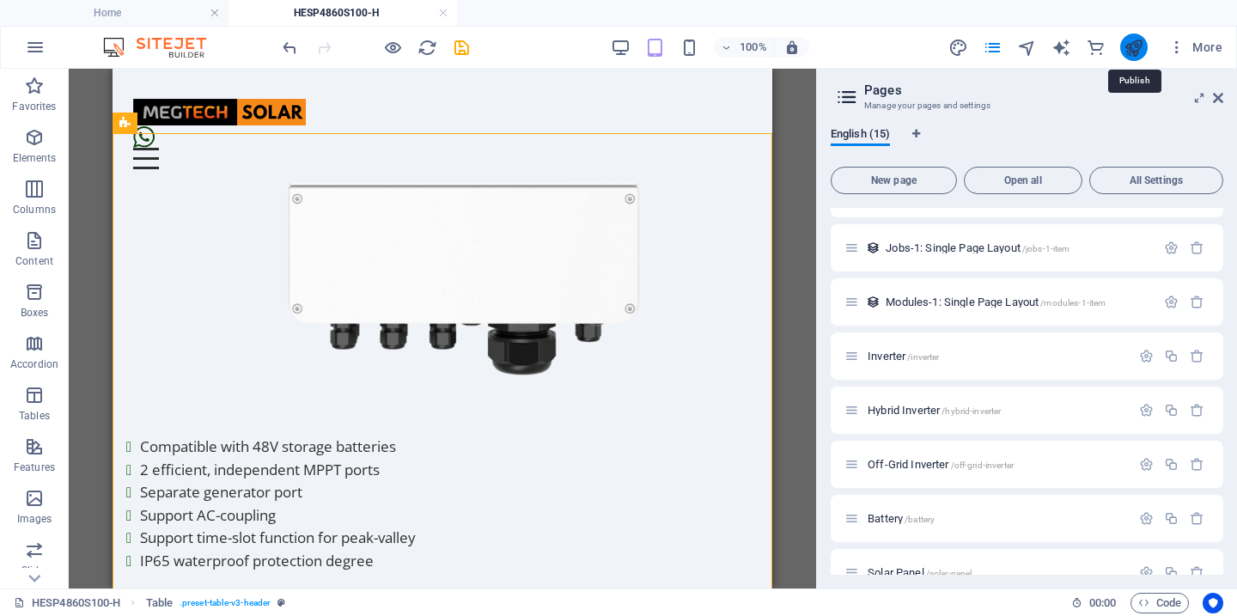
click at [1132, 46] on icon "publish" at bounding box center [1134, 48] width 20 height 20
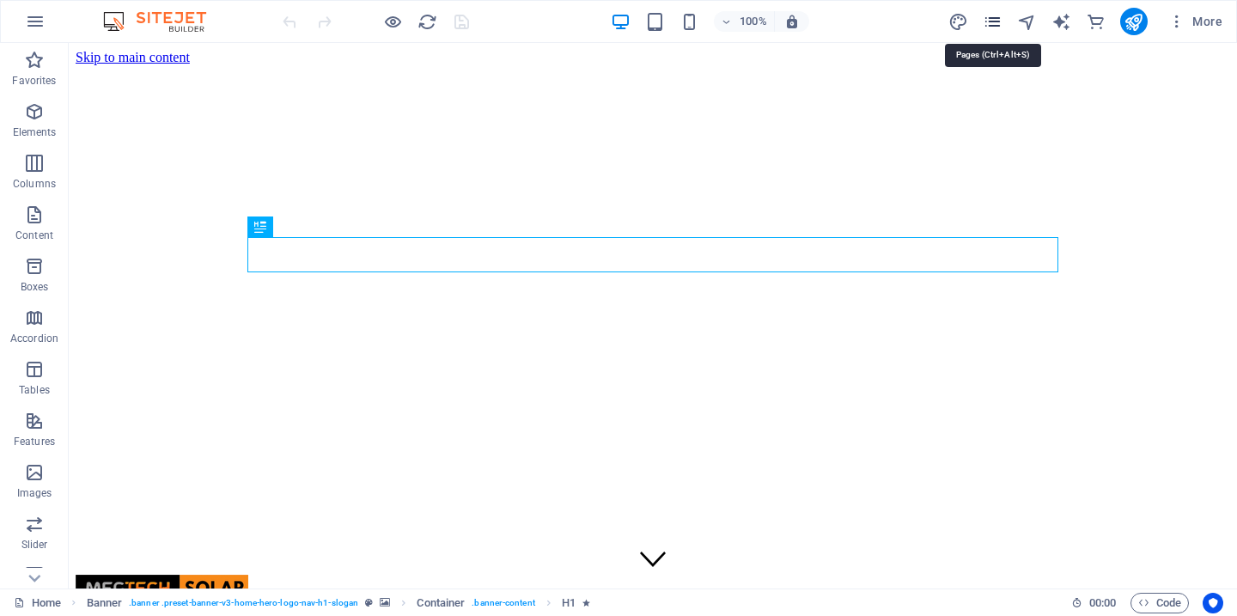
click at [997, 29] on icon "pages" at bounding box center [993, 22] width 20 height 20
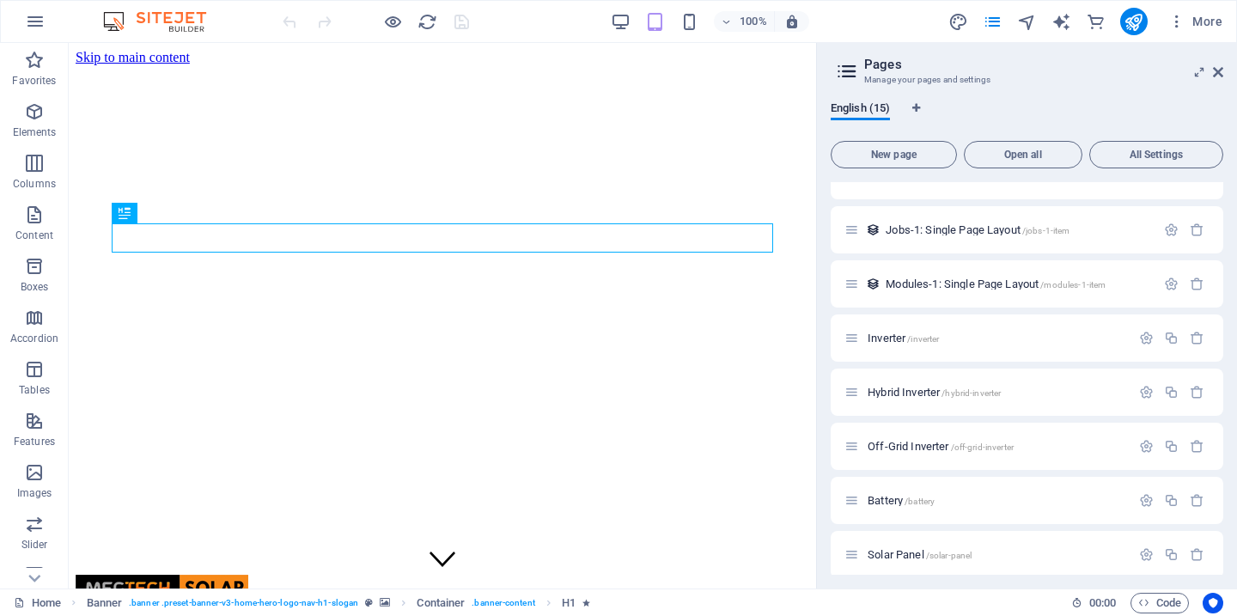
scroll to position [419, 0]
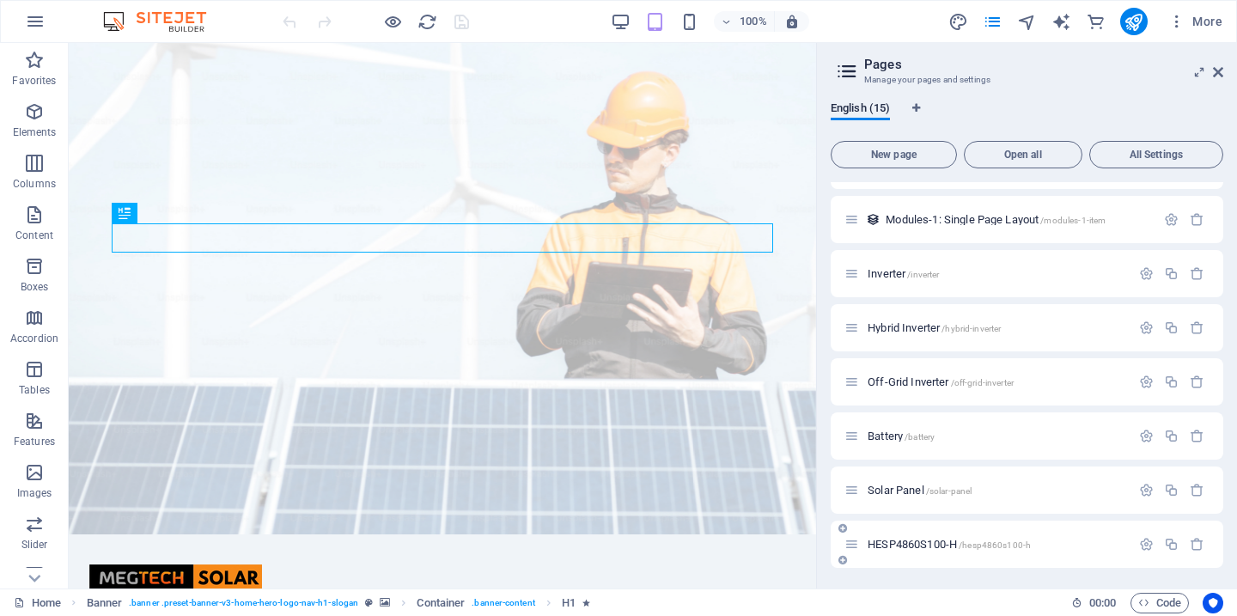
click at [897, 546] on span "HESP4860S100-H /hesp4860s100-h" at bounding box center [949, 544] width 163 height 13
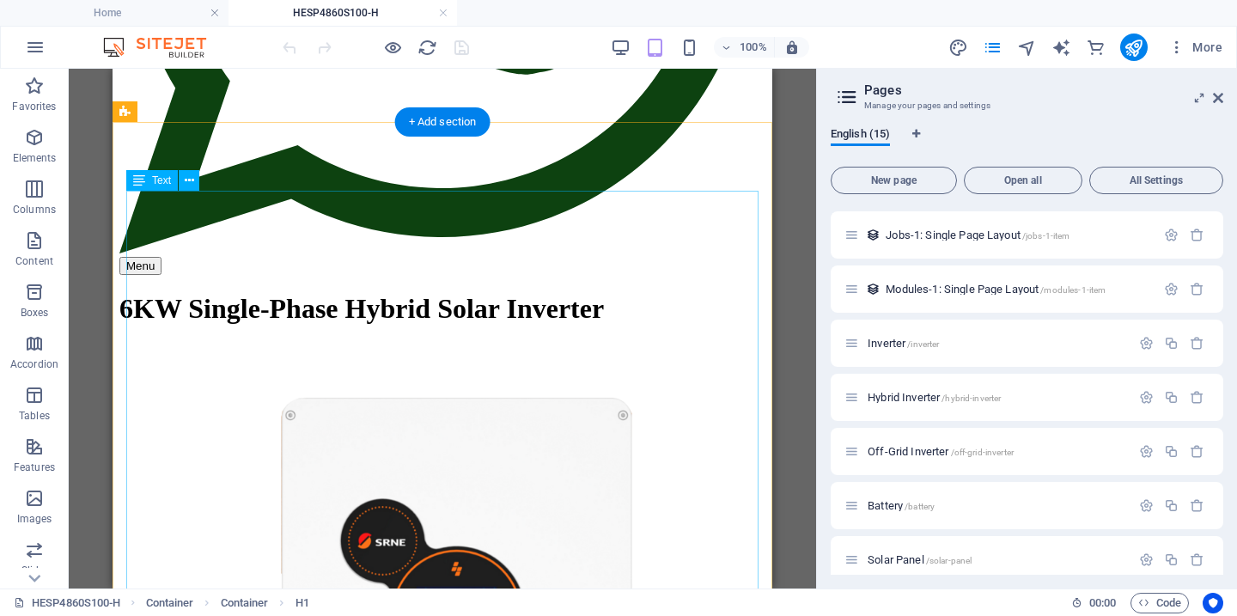
scroll to position [638, 0]
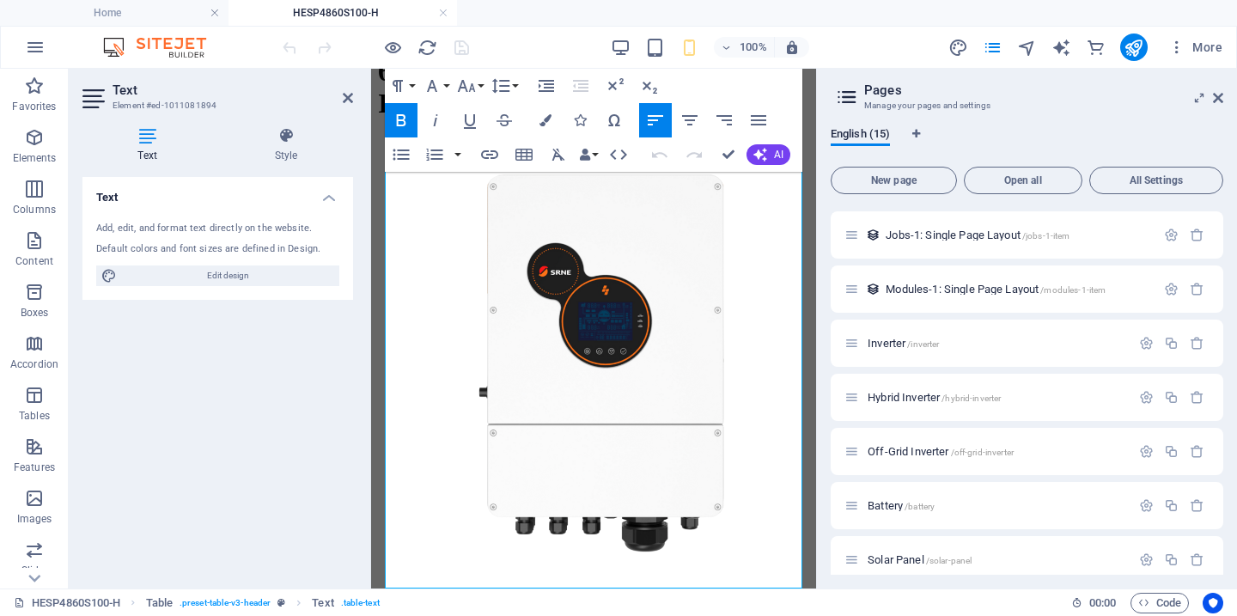
scroll to position [849, 0]
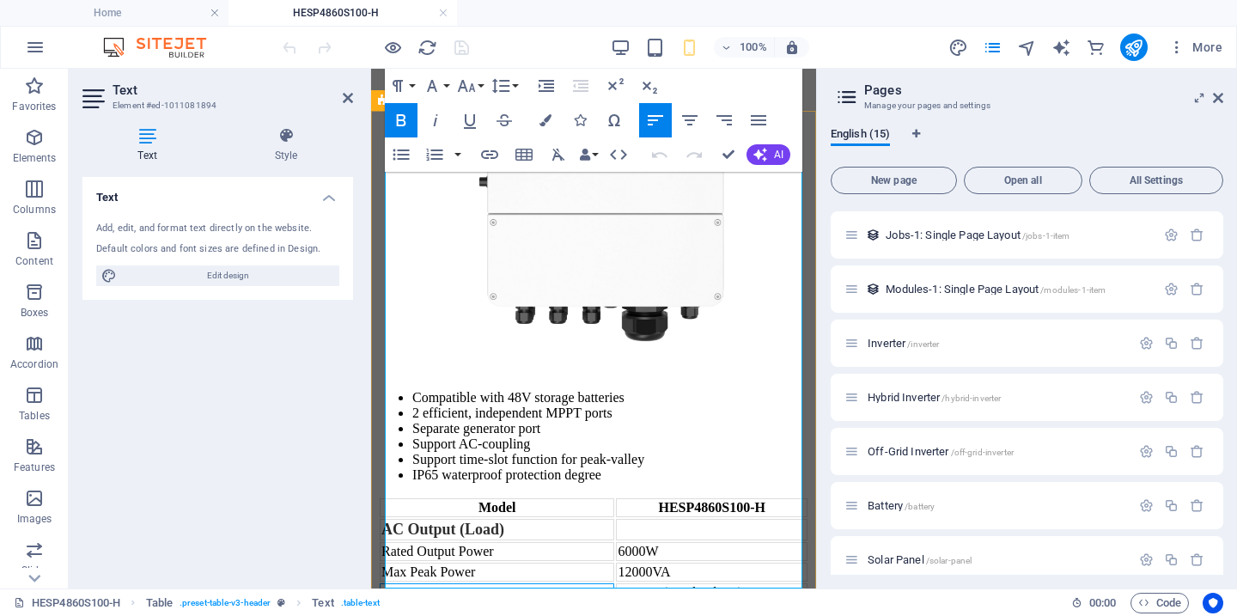
click at [394, 583] on td "ated Output Voltage" at bounding box center [497, 600] width 235 height 34
click at [662, 583] on td "230Vac (Single Phase) (200/208/220/240Vac Adjustable)" at bounding box center [712, 600] width 192 height 34
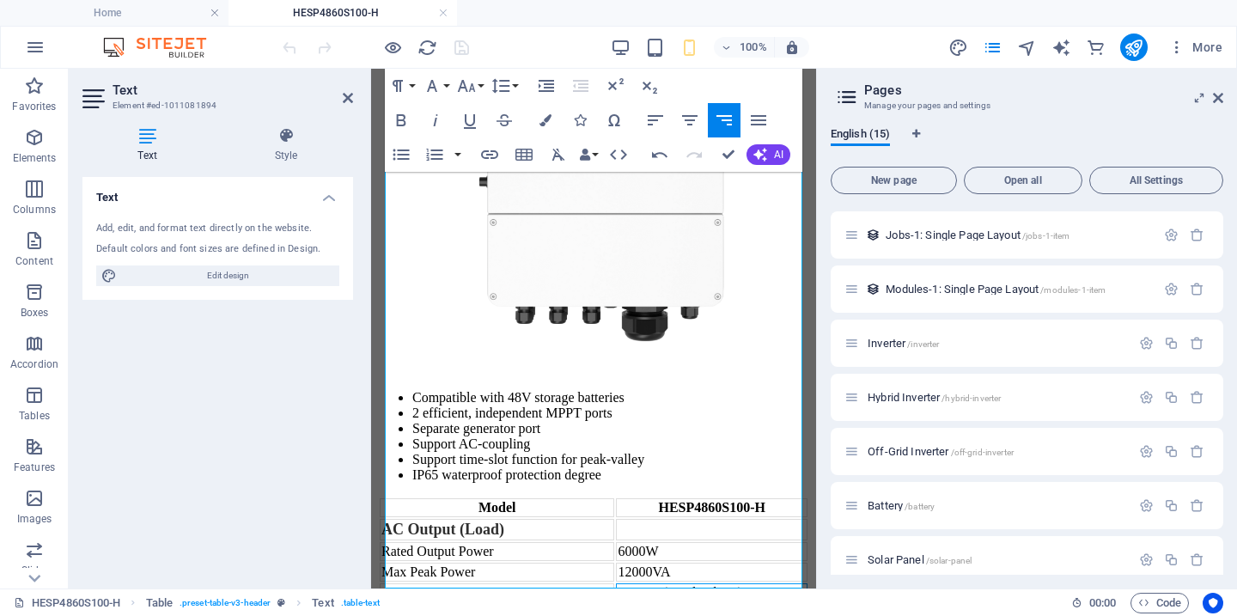
drag, startPoint x: 873, startPoint y: 392, endPoint x: 502, endPoint y: 323, distance: 377.5
click at [515, 563] on td "Max Peak Power" at bounding box center [497, 572] width 235 height 19
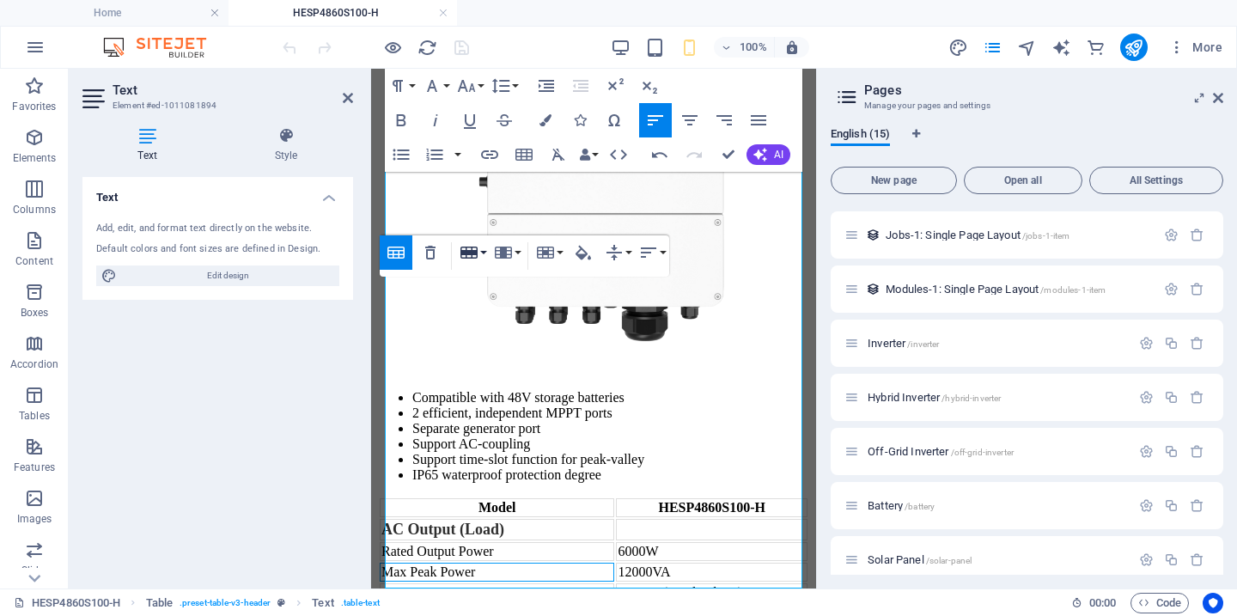
click at [473, 258] on icon "button" at bounding box center [469, 253] width 17 height 12
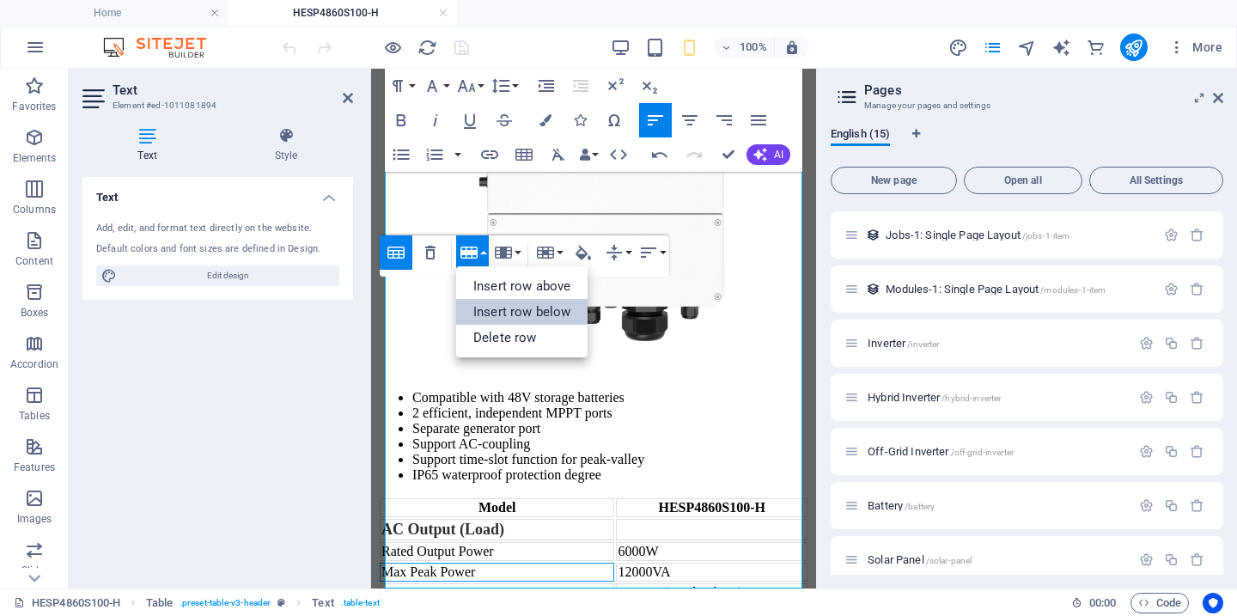
click at [519, 315] on link "Insert row below" at bounding box center [521, 312] width 131 height 26
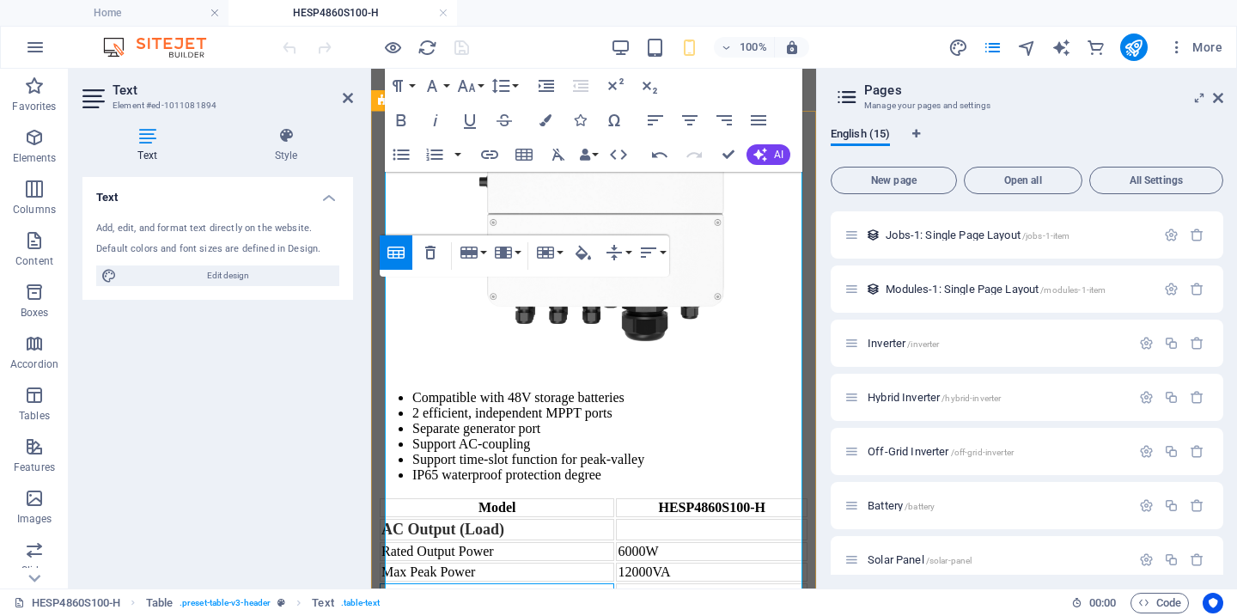
click at [516, 583] on td at bounding box center [497, 592] width 235 height 19
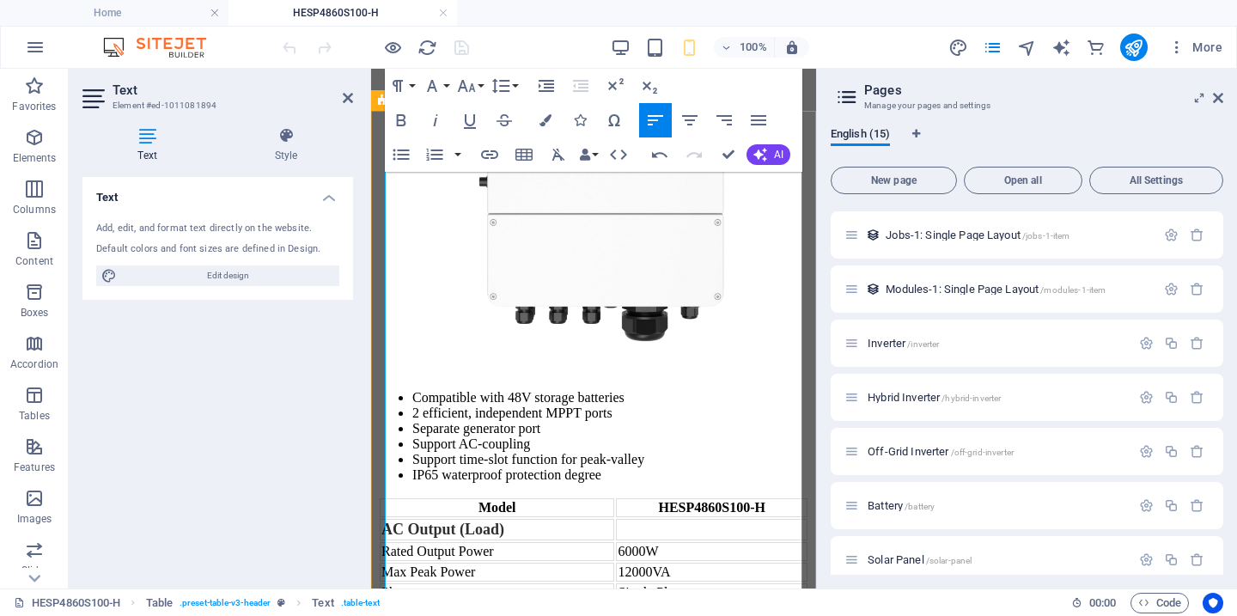
click at [795, 604] on td "230Vac (Single Phase) (200/208/220/240Vac Adjustable)" at bounding box center [712, 621] width 192 height 34
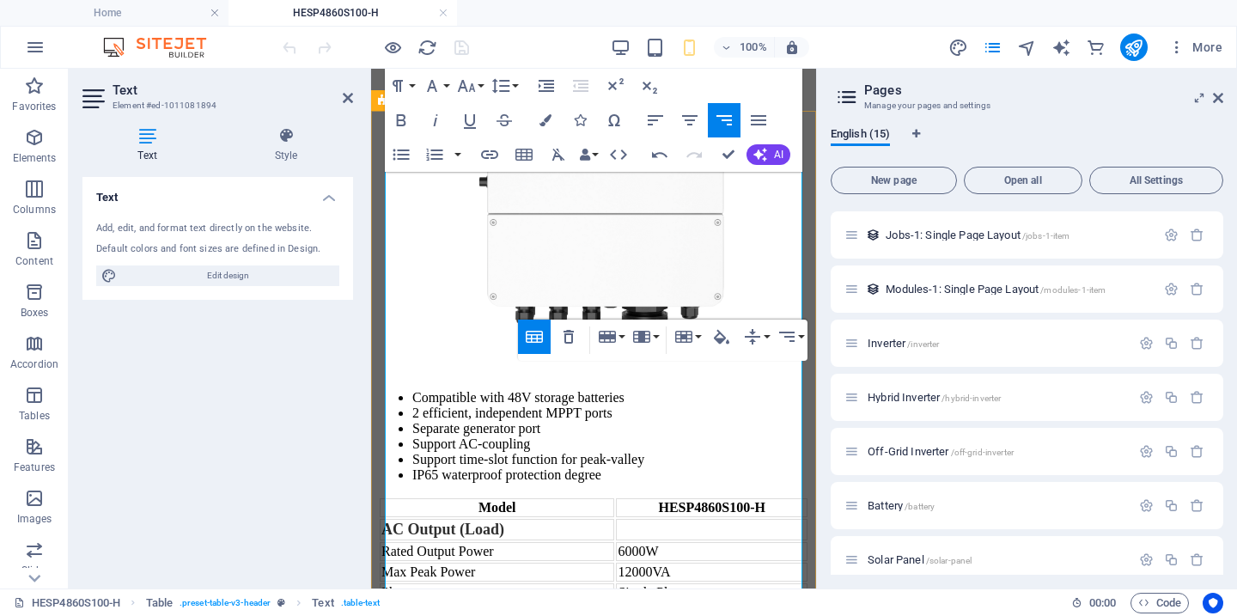
click at [730, 604] on td "230Vac (200/208/220/240Vac Adjustable)" at bounding box center [712, 621] width 192 height 34
click at [660, 604] on td "230Vac (200/208/220/240Vac Adjustable)" at bounding box center [712, 621] width 192 height 34
drag, startPoint x: 660, startPoint y: 404, endPoint x: 794, endPoint y: 440, distance: 138.8
click at [794, 604] on td "230Vac (200/208/220/240Vac Adjustable)" at bounding box center [712, 621] width 192 height 34
click at [715, 519] on td at bounding box center [712, 529] width 192 height 21
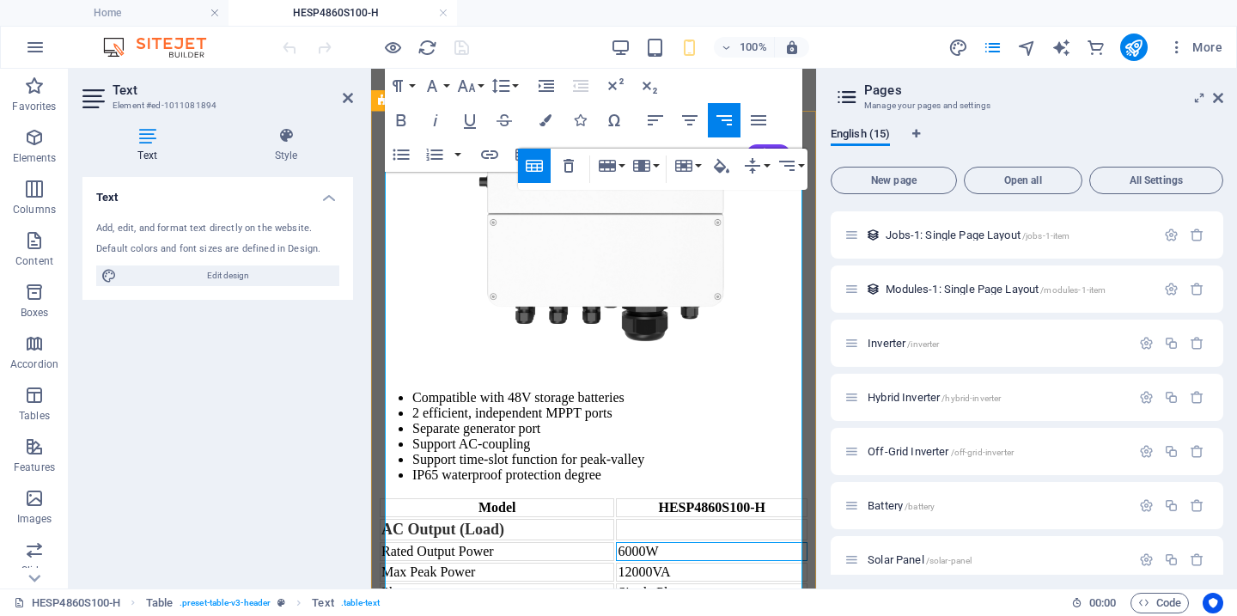
click at [726, 542] on td "6000W" at bounding box center [712, 551] width 192 height 19
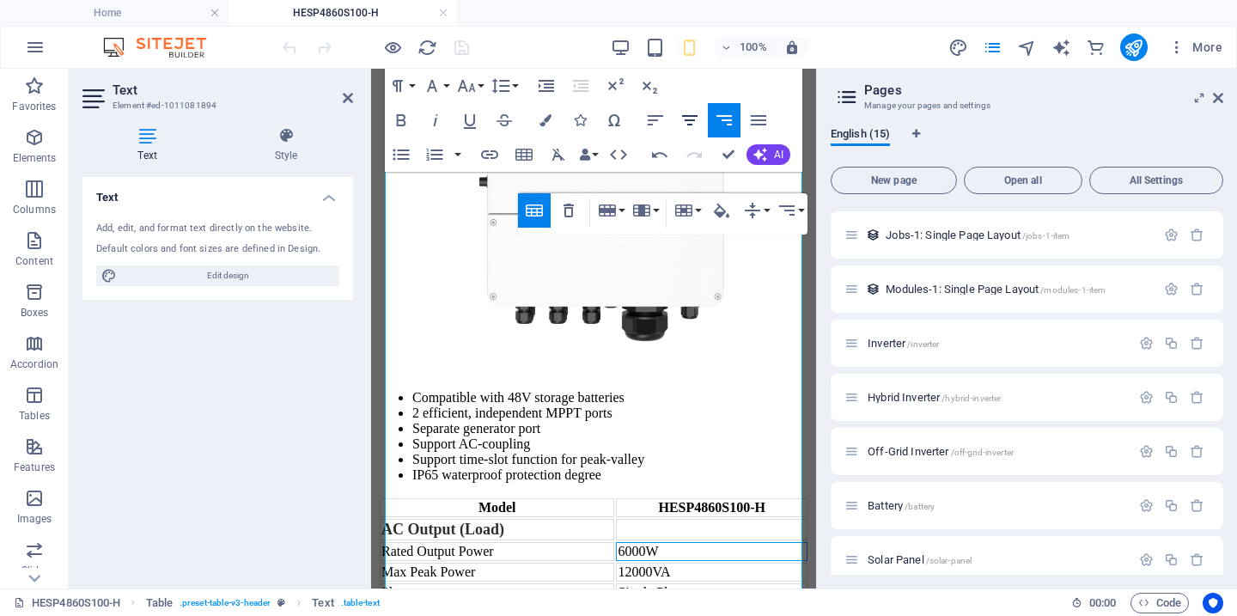
click at [697, 119] on icon "button" at bounding box center [690, 120] width 21 height 21
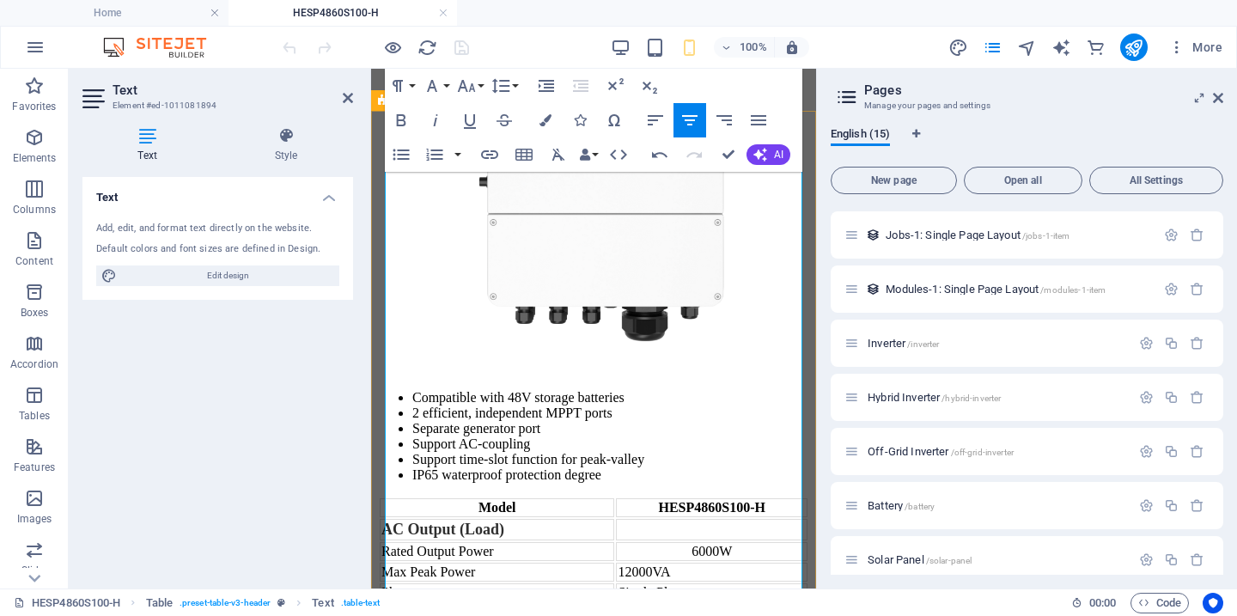
click at [699, 563] on td "12000VA" at bounding box center [712, 572] width 192 height 19
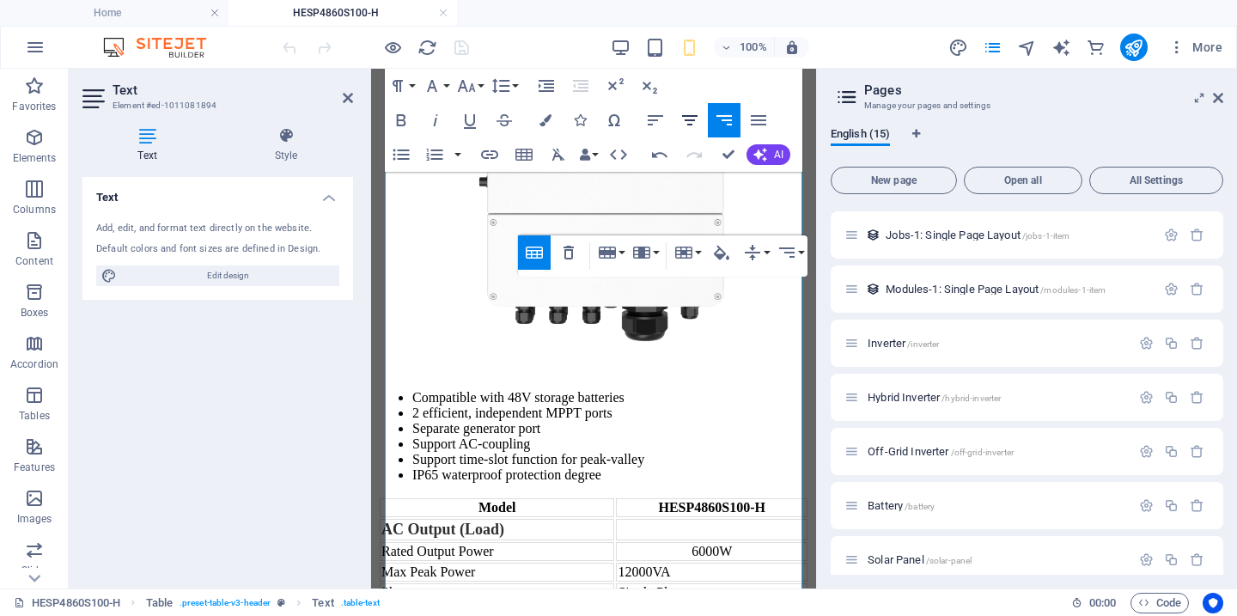
click at [693, 127] on icon "button" at bounding box center [690, 120] width 21 height 21
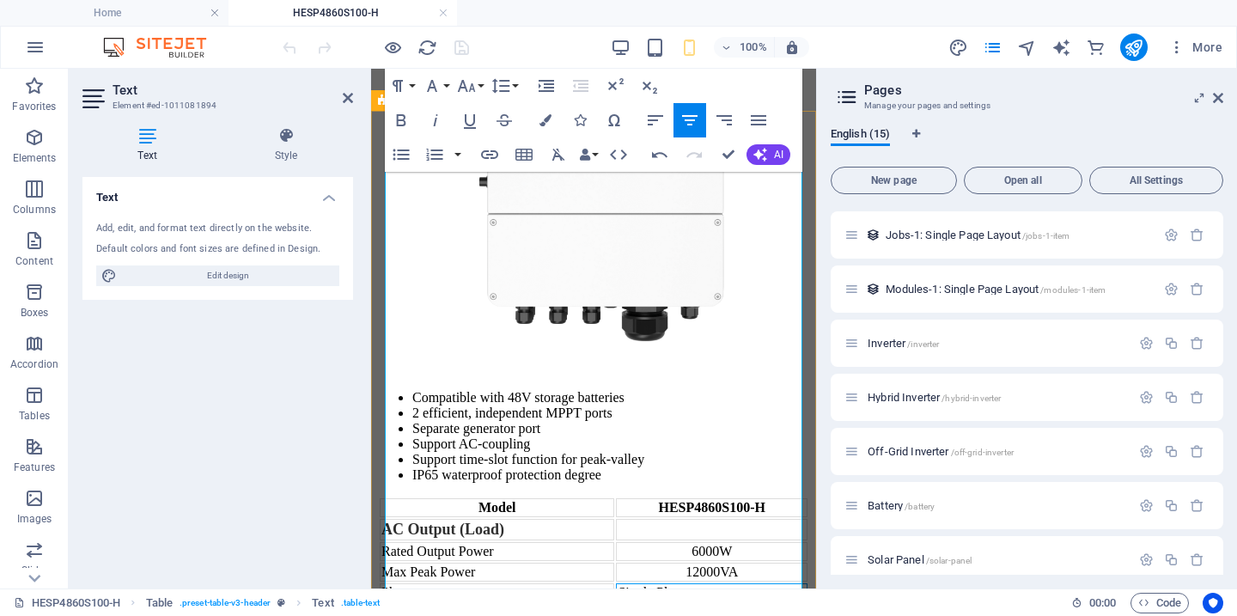
click at [710, 583] on td "Single Phase" at bounding box center [712, 592] width 192 height 19
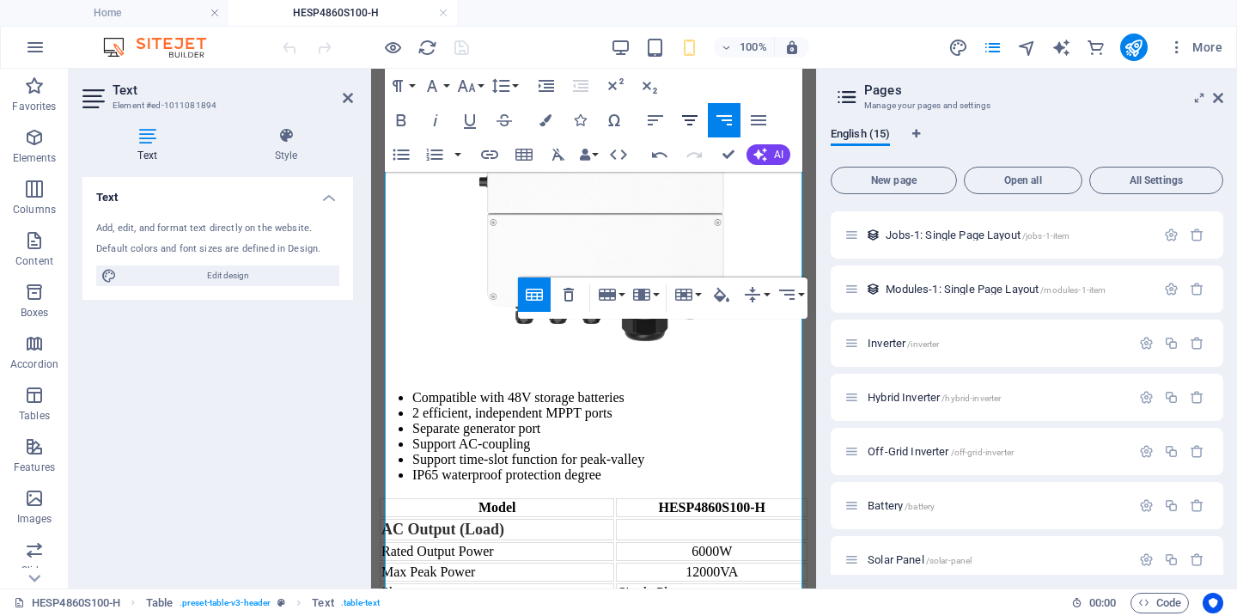
click at [687, 121] on icon "button" at bounding box center [690, 120] width 21 height 21
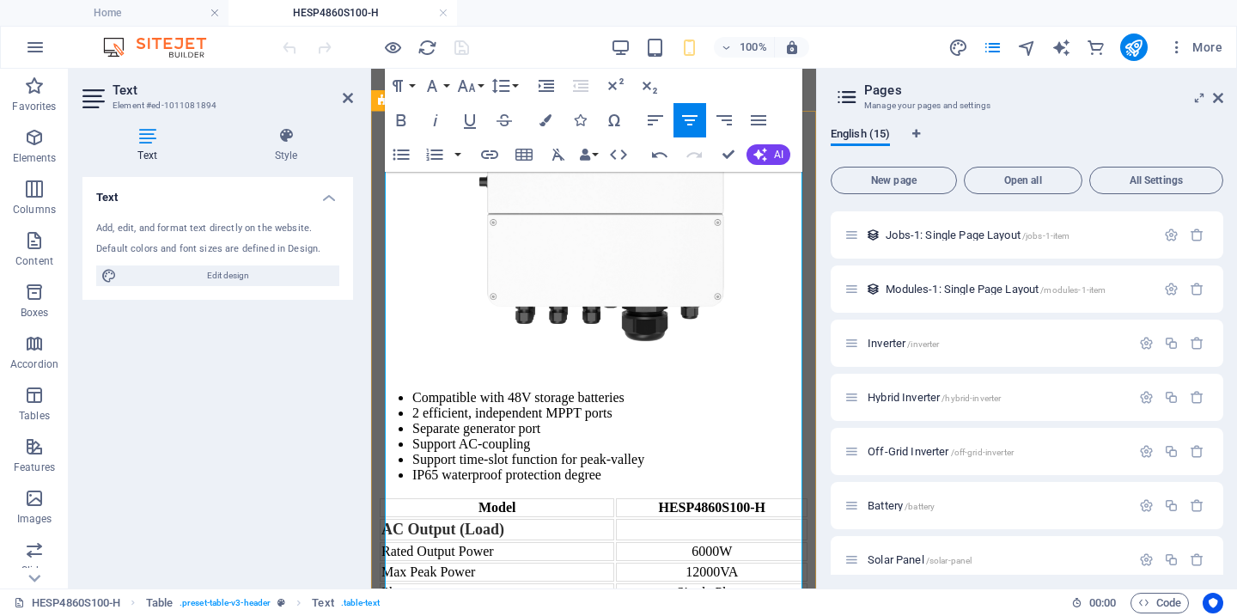
click at [712, 604] on td "230Vac (200/208/220/240Vac Adjustable)" at bounding box center [712, 621] width 192 height 34
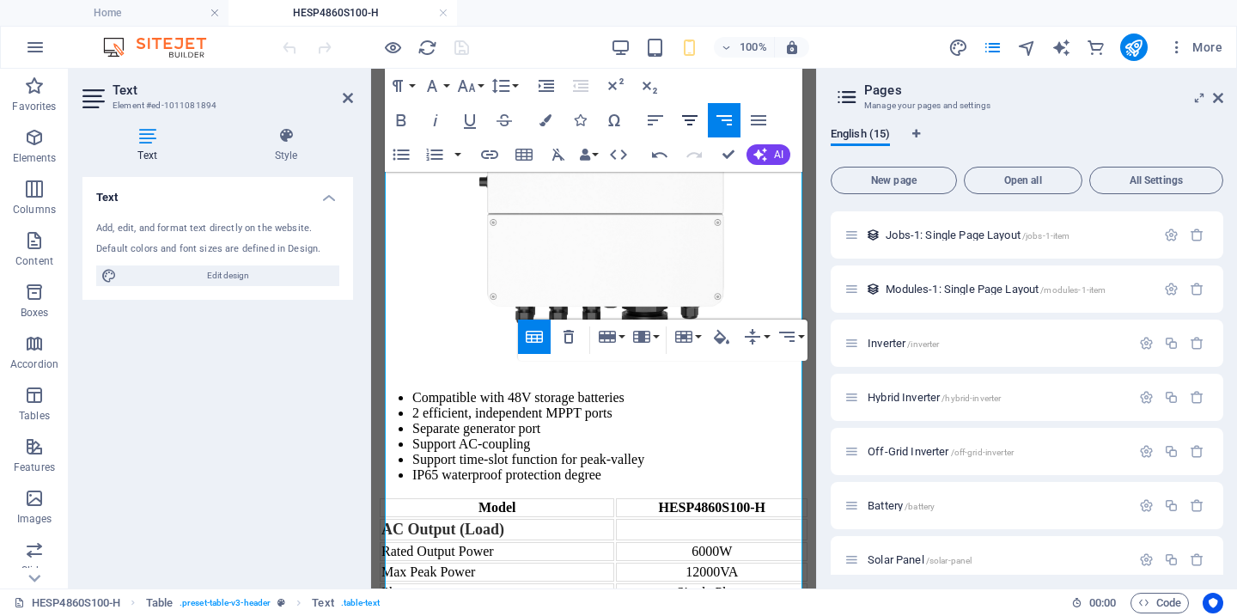
click at [690, 119] on icon "button" at bounding box center [690, 120] width 21 height 21
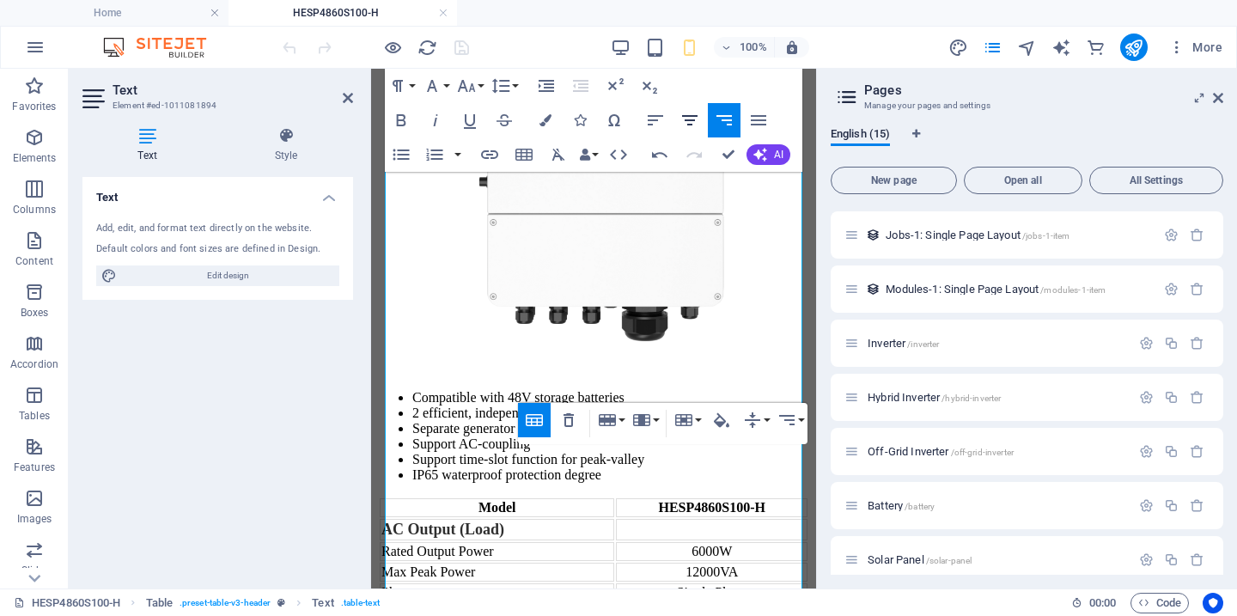
click at [690, 121] on icon "button" at bounding box center [690, 120] width 21 height 21
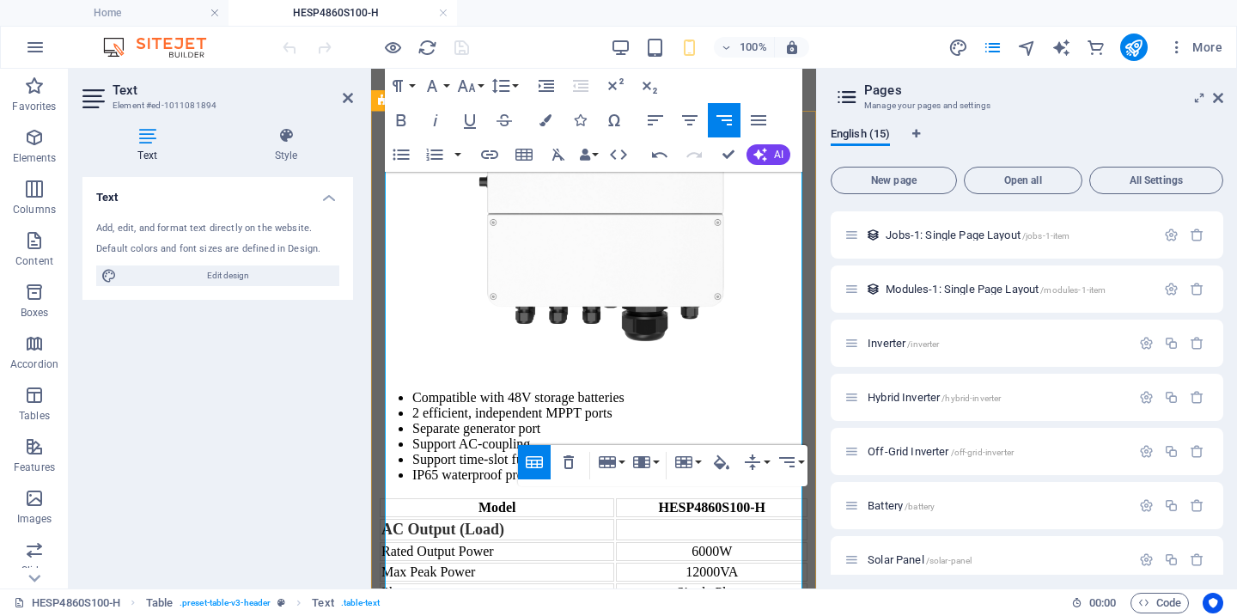
click at [686, 120] on icon "button" at bounding box center [689, 120] width 15 height 10
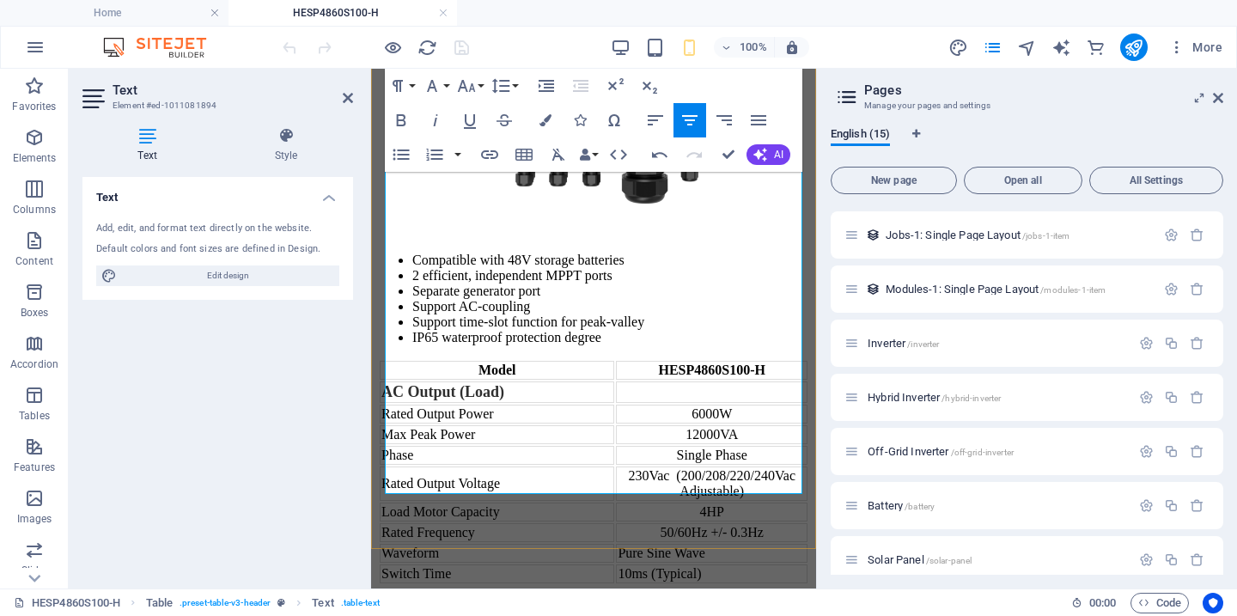
scroll to position [990, 0]
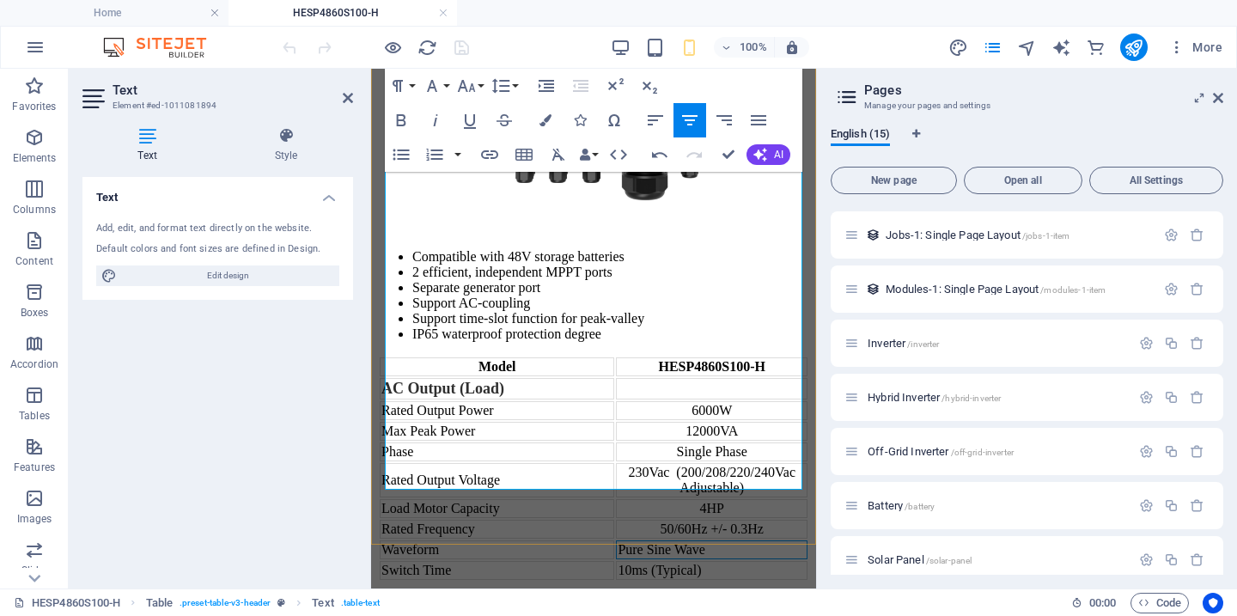
click at [689, 541] on td "Pure Sine Wave" at bounding box center [712, 550] width 192 height 19
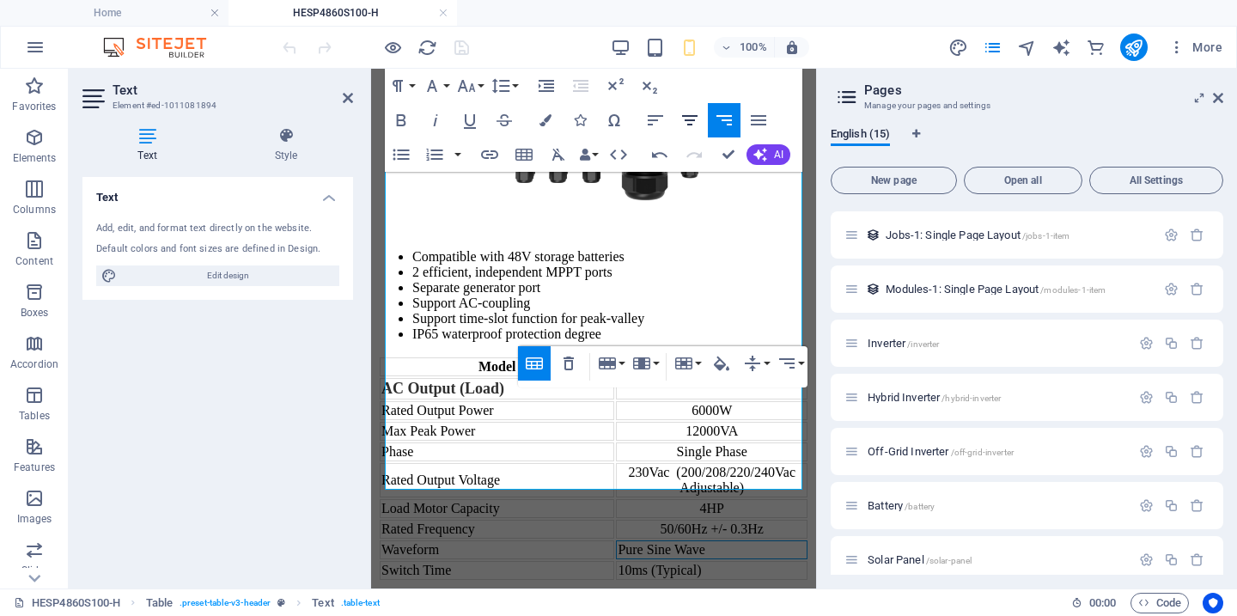
click at [681, 114] on icon "button" at bounding box center [690, 120] width 21 height 21
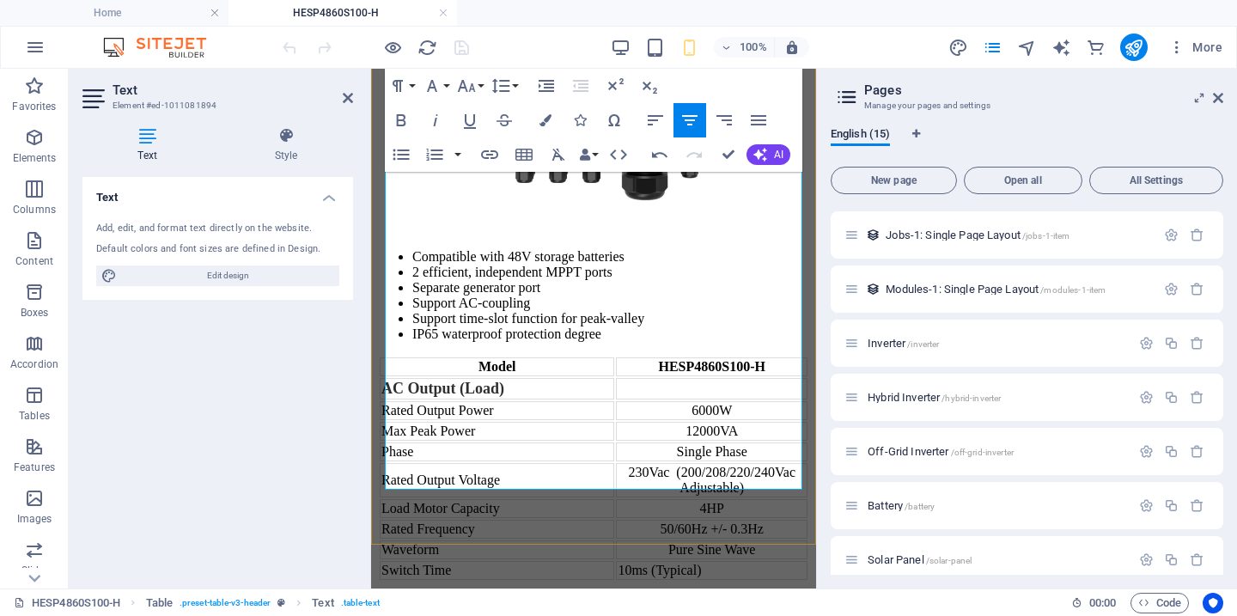
drag, startPoint x: 696, startPoint y: 469, endPoint x: 711, endPoint y: 448, distance: 26.0
click at [697, 561] on td "10ms (Typical)" at bounding box center [712, 570] width 192 height 19
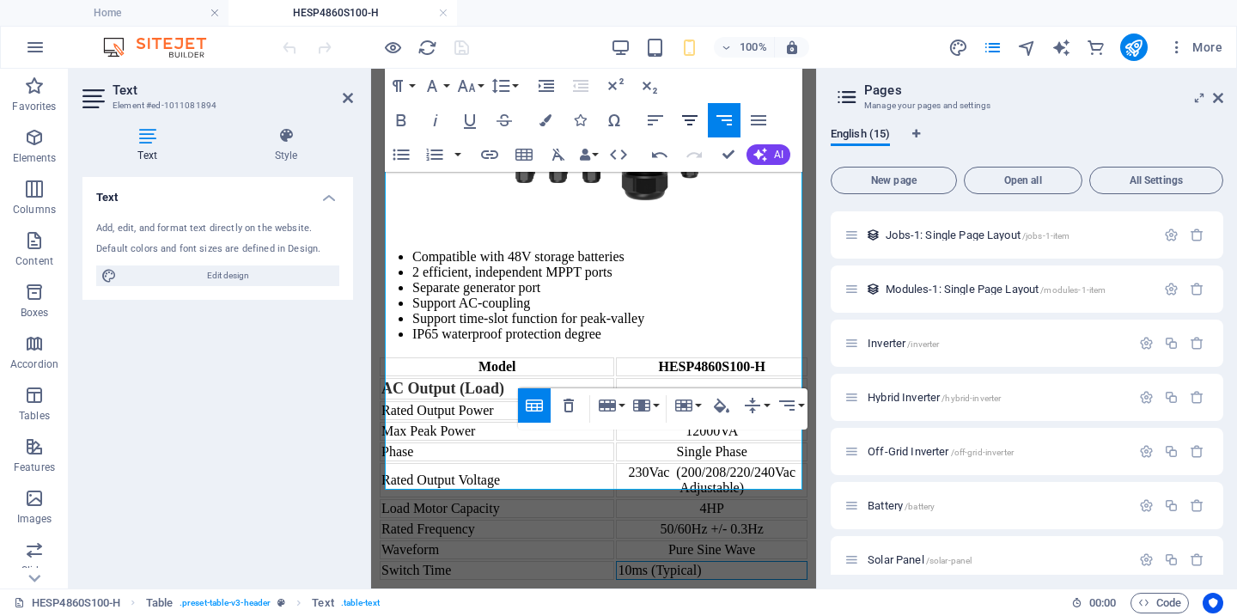
click at [688, 118] on icon "button" at bounding box center [690, 120] width 21 height 21
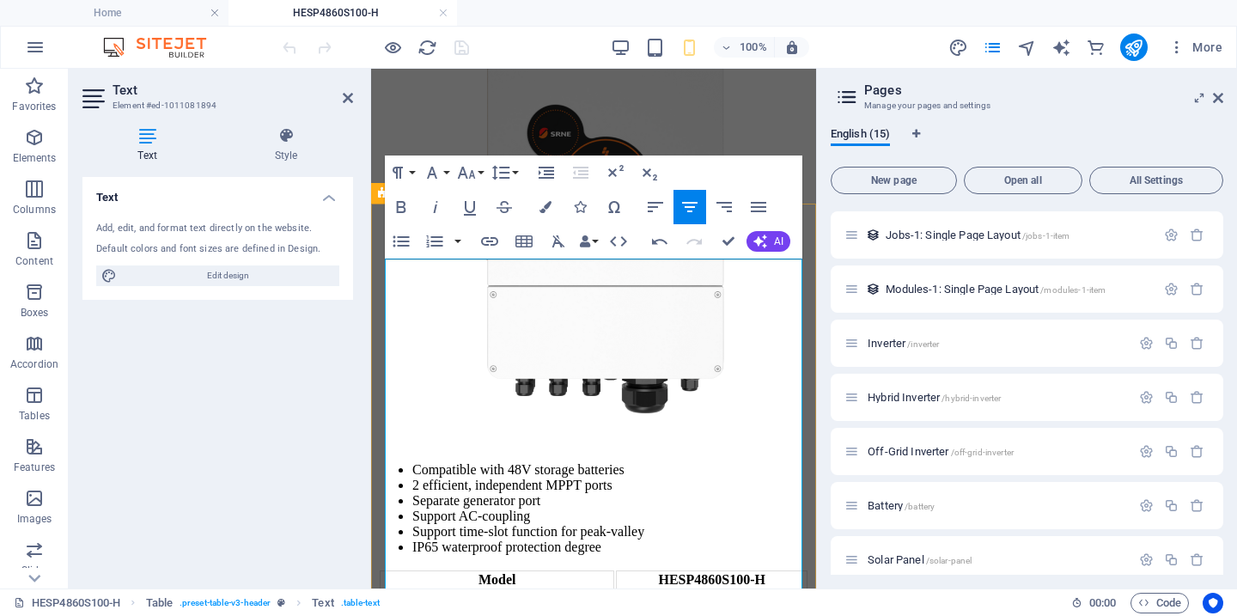
scroll to position [751, 0]
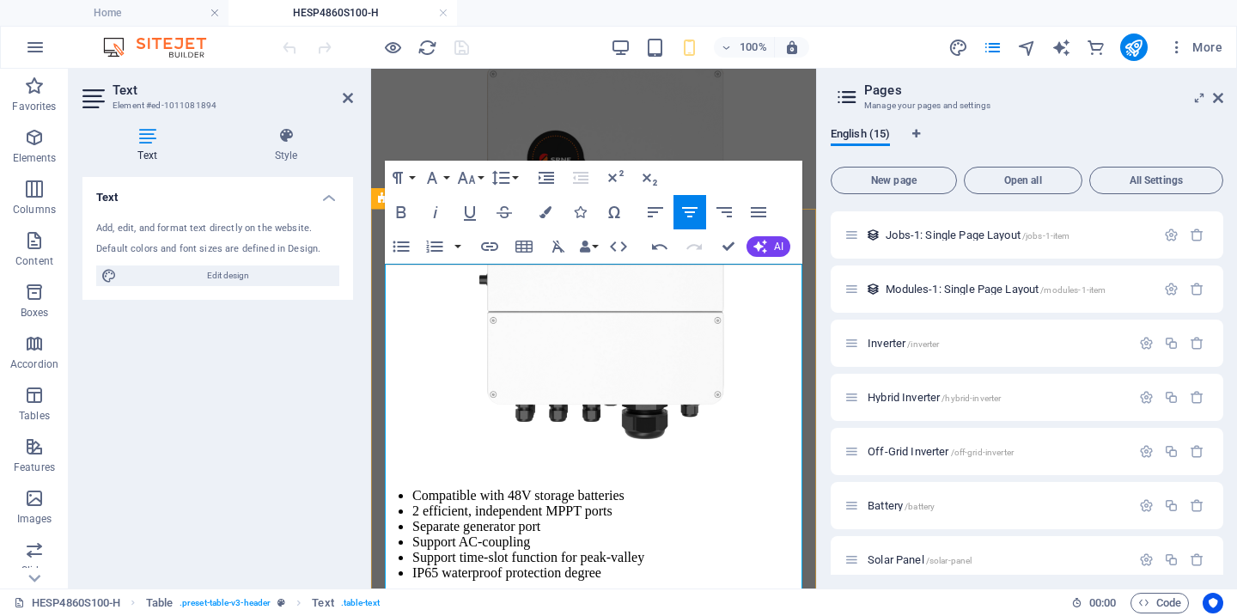
click at [550, 615] on td "AC Output (Load)" at bounding box center [497, 627] width 235 height 21
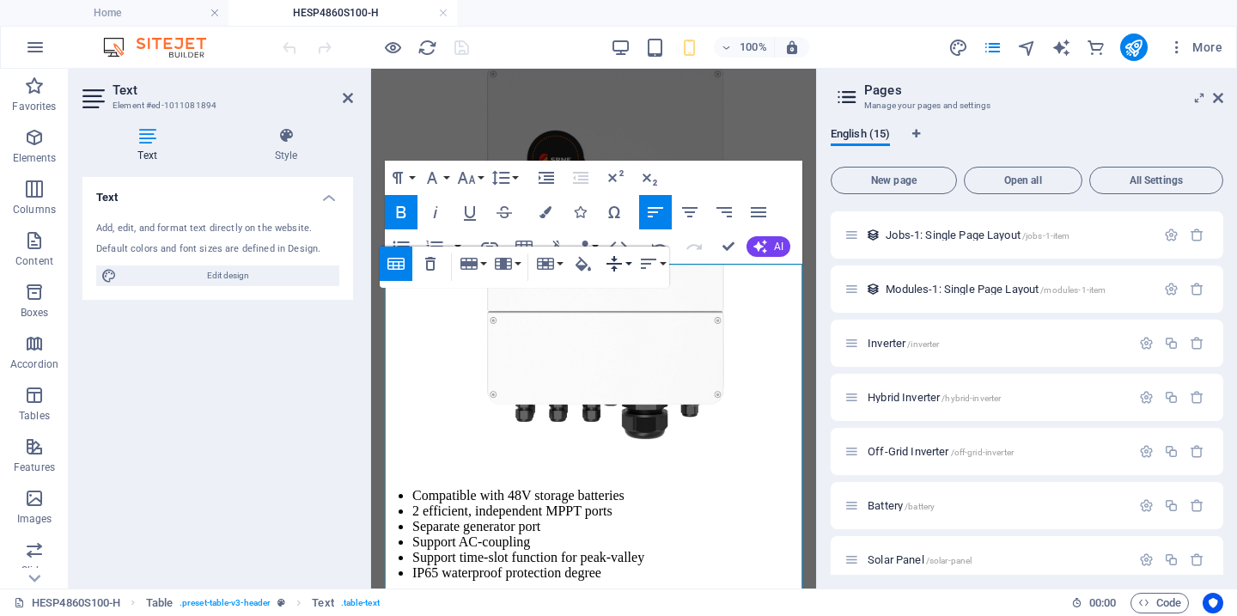
click at [631, 265] on button "Vertical Align" at bounding box center [618, 264] width 33 height 34
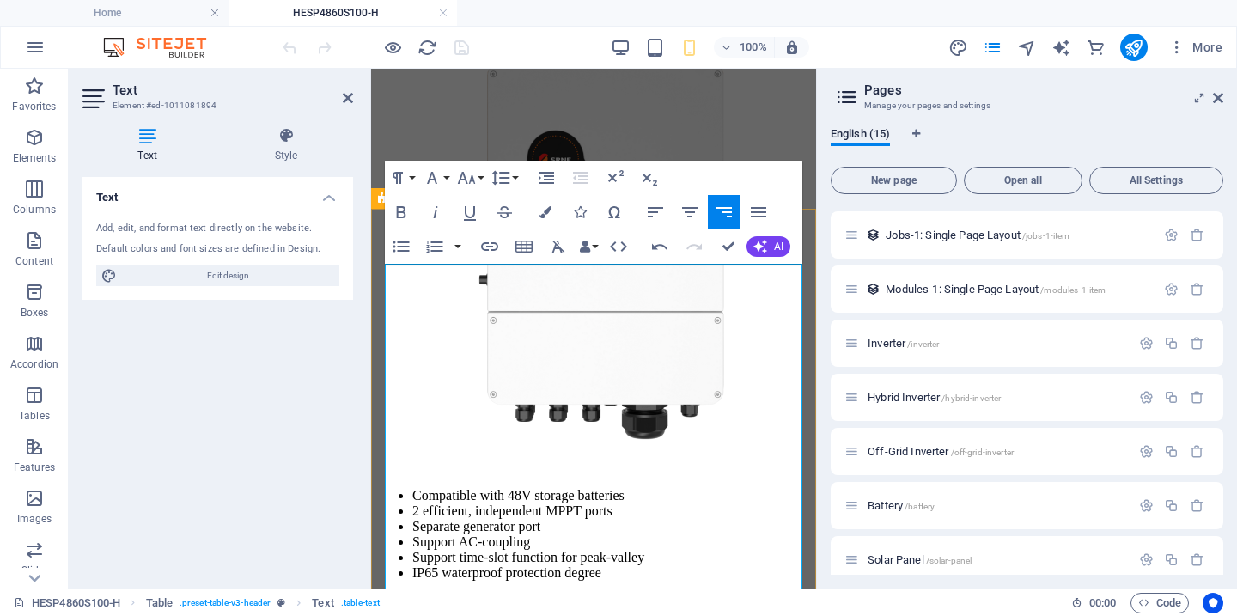
click at [749, 615] on td at bounding box center [712, 627] width 192 height 21
click at [504, 615] on span "AC Output (Load)" at bounding box center [443, 627] width 123 height 17
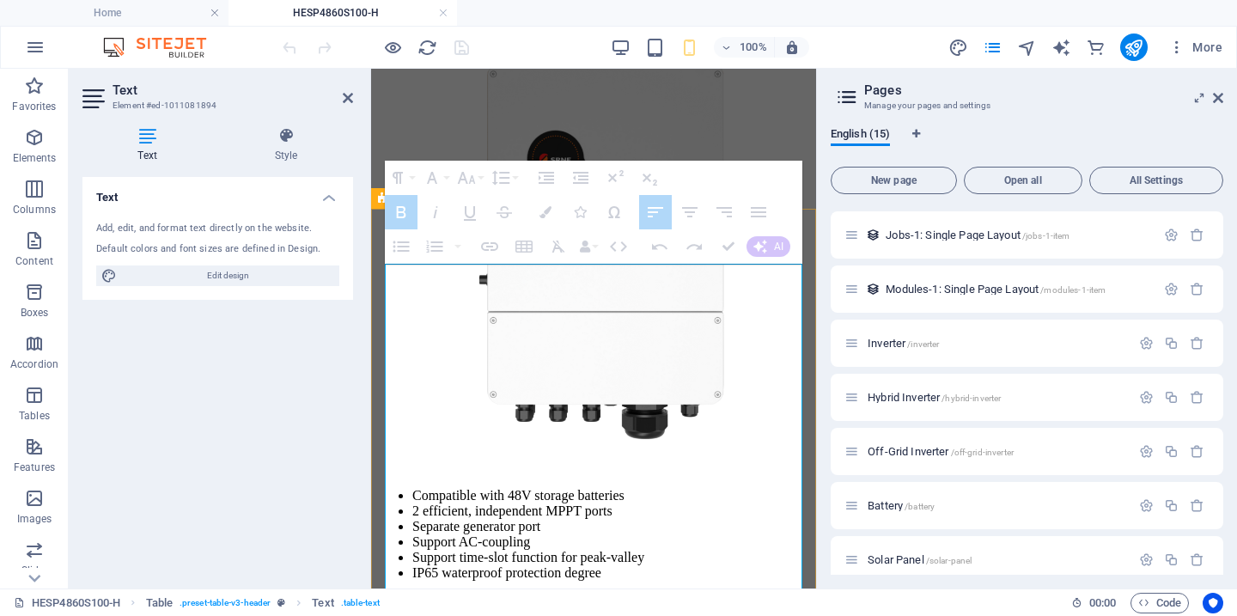
drag, startPoint x: 582, startPoint y: 333, endPoint x: 688, endPoint y: 334, distance: 106.6
click at [688, 615] on tr "AC Output (Load)" at bounding box center [594, 627] width 428 height 21
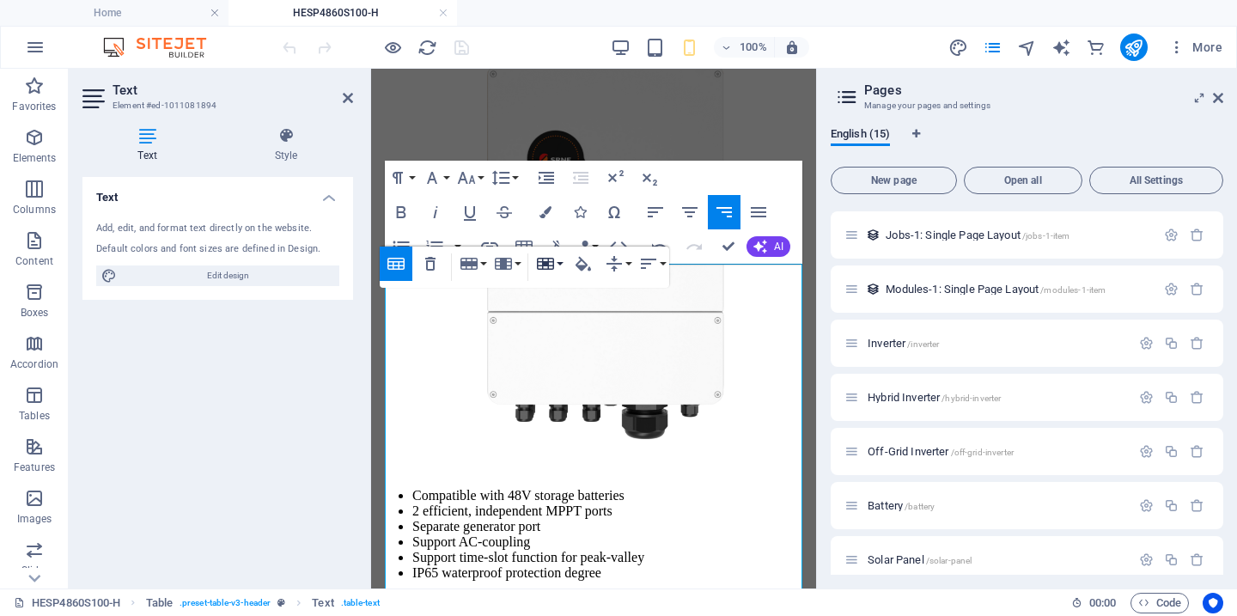
click at [559, 265] on button "Cell" at bounding box center [549, 264] width 33 height 34
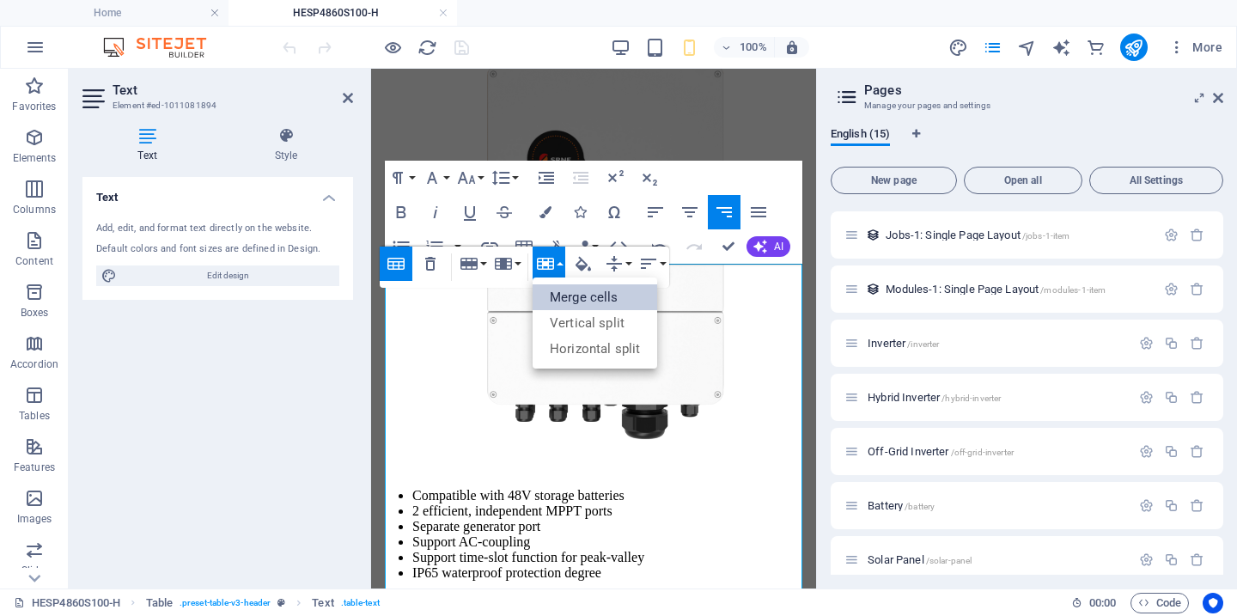
click at [571, 287] on link "Merge cells" at bounding box center [595, 297] width 125 height 26
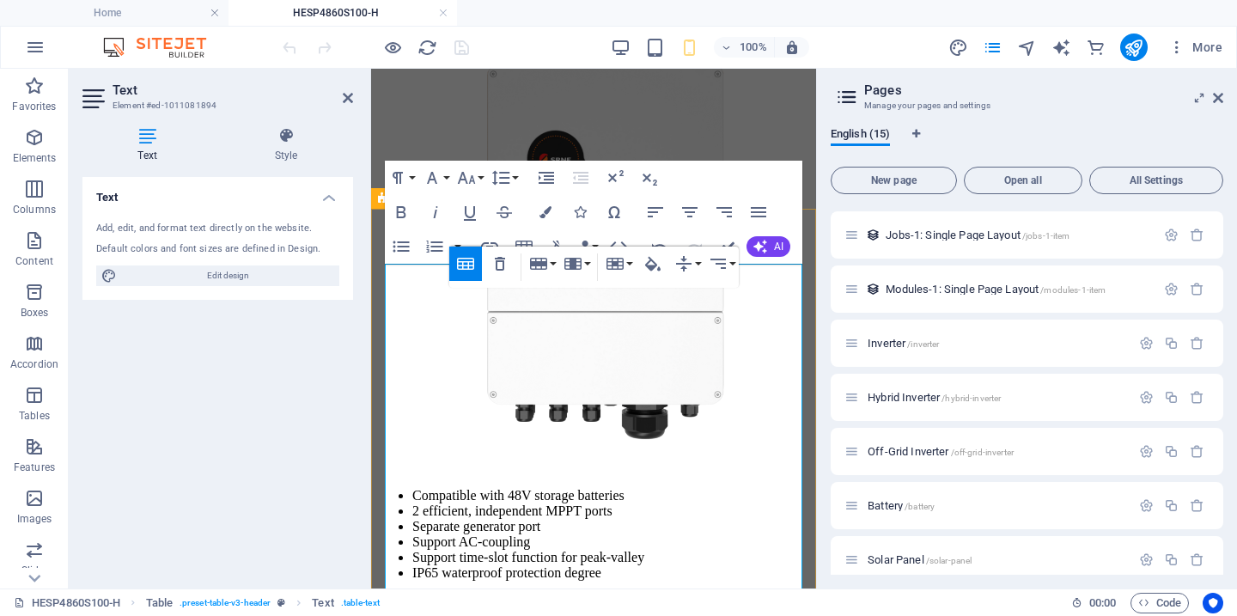
click at [650, 214] on icon "button" at bounding box center [655, 212] width 21 height 21
click at [633, 615] on div "AC Output (Load)" at bounding box center [594, 628] width 425 height 18
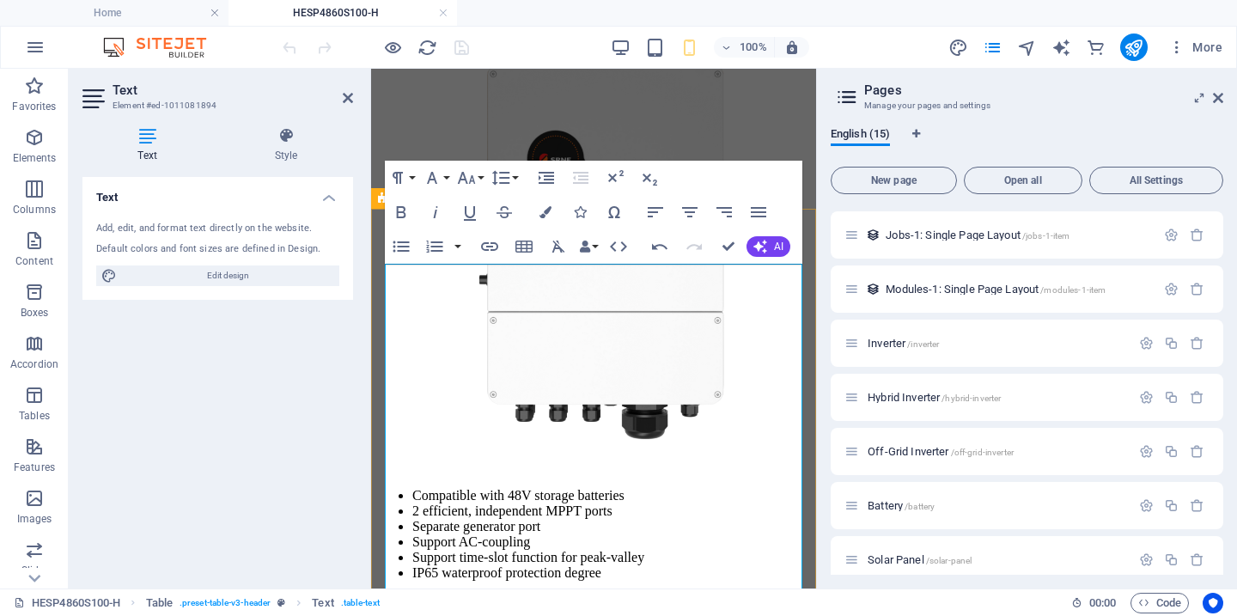
click at [537, 615] on div "AC Output (Load)" at bounding box center [594, 628] width 425 height 18
click at [541, 615] on div "AC Output (Load)" at bounding box center [594, 628] width 425 height 18
click at [552, 615] on div "AC Output (Load)" at bounding box center [594, 628] width 425 height 18
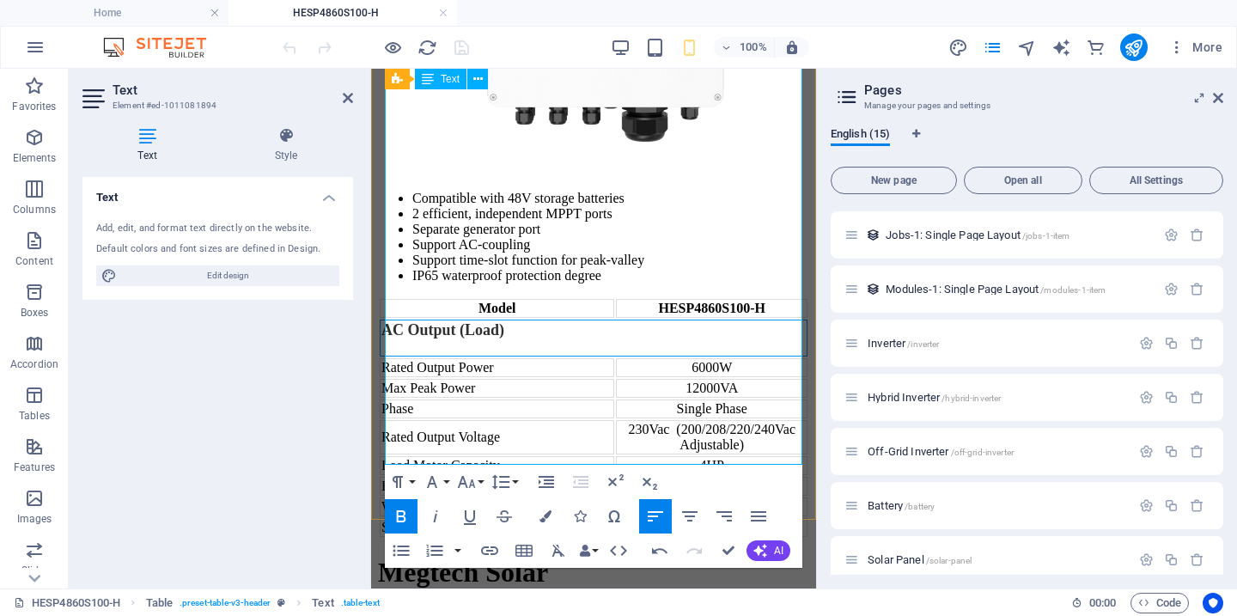
scroll to position [1056, 0]
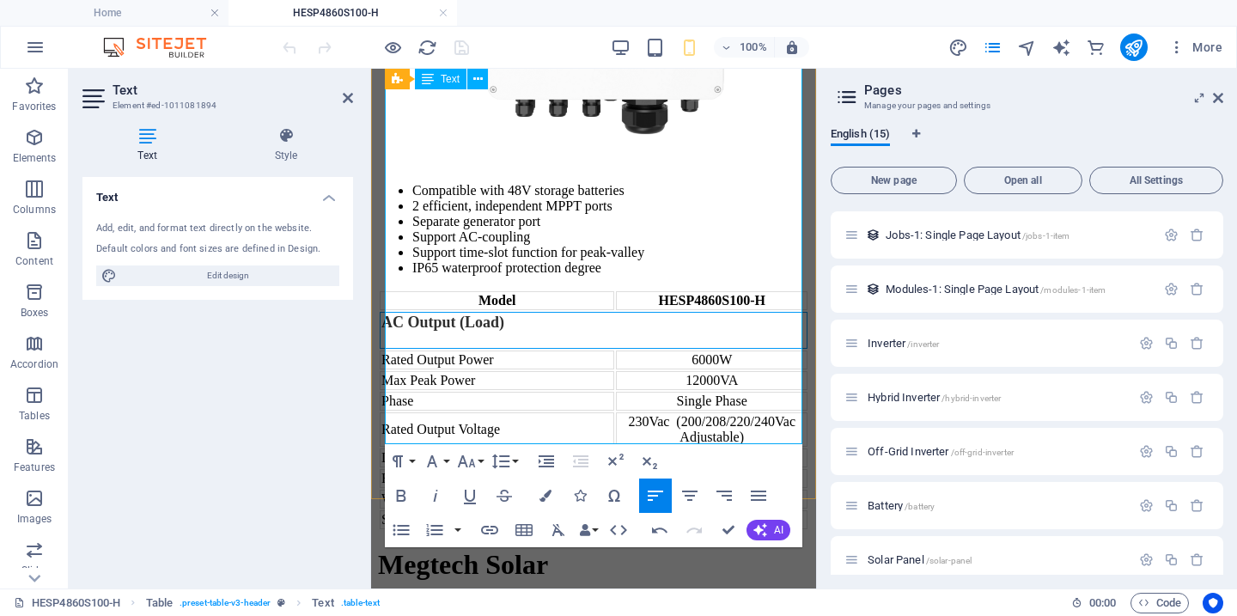
click at [555, 510] on td "Switch Time" at bounding box center [497, 519] width 235 height 19
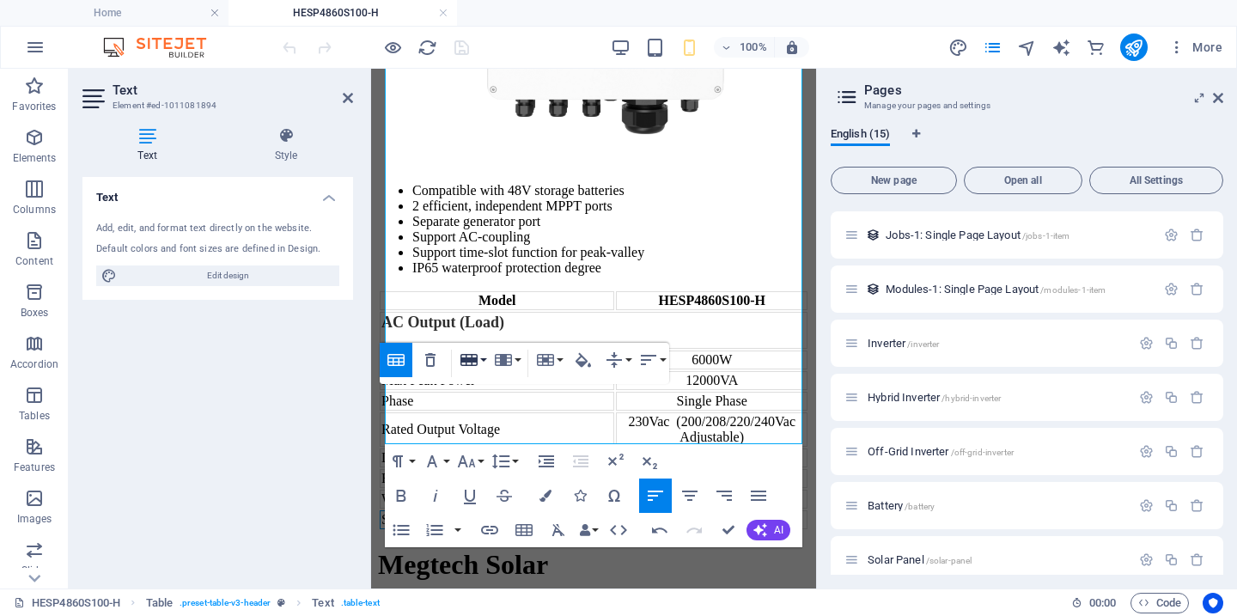
click at [483, 360] on button "Row" at bounding box center [472, 360] width 33 height 34
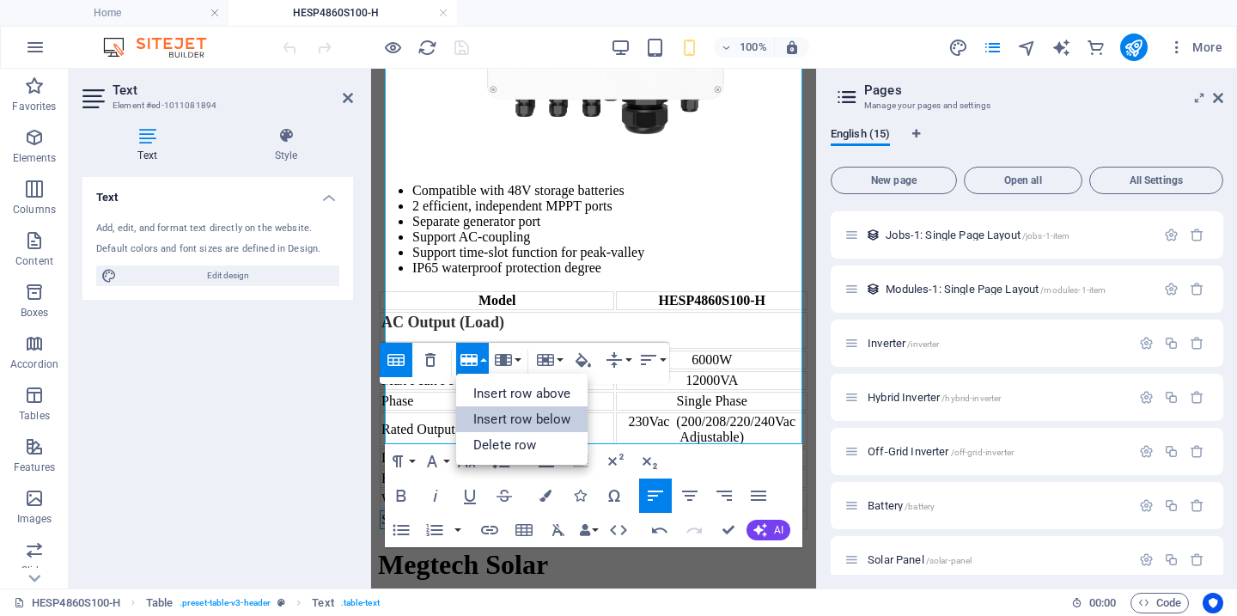
click at [529, 420] on link "Insert row below" at bounding box center [521, 419] width 131 height 26
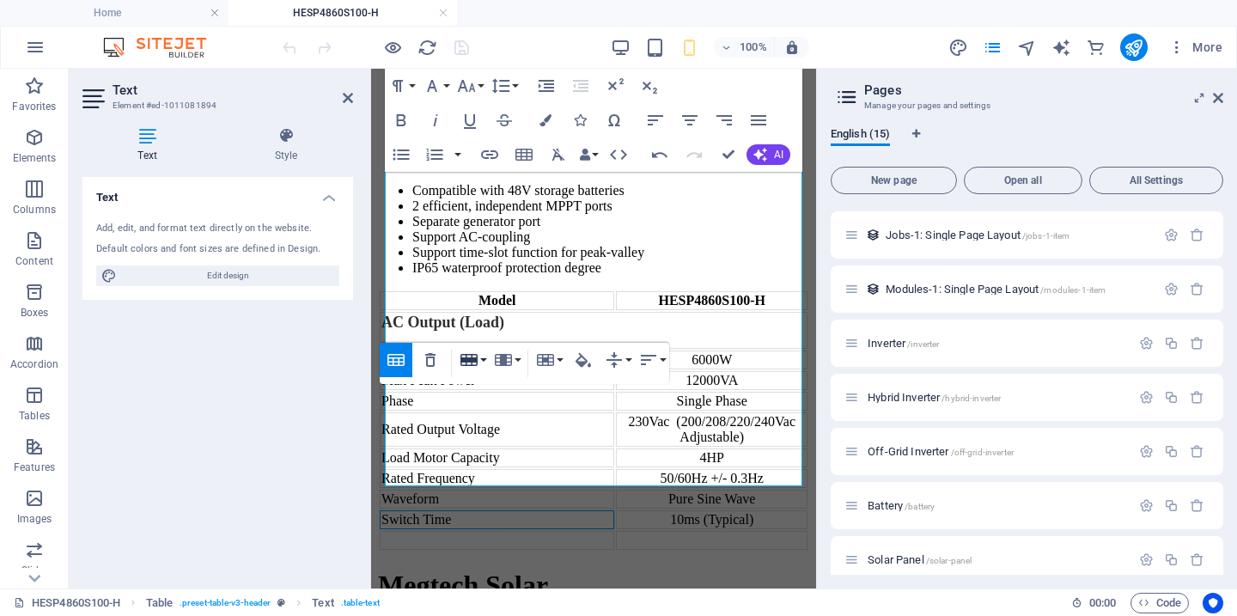
click at [487, 359] on button "Row" at bounding box center [472, 360] width 33 height 34
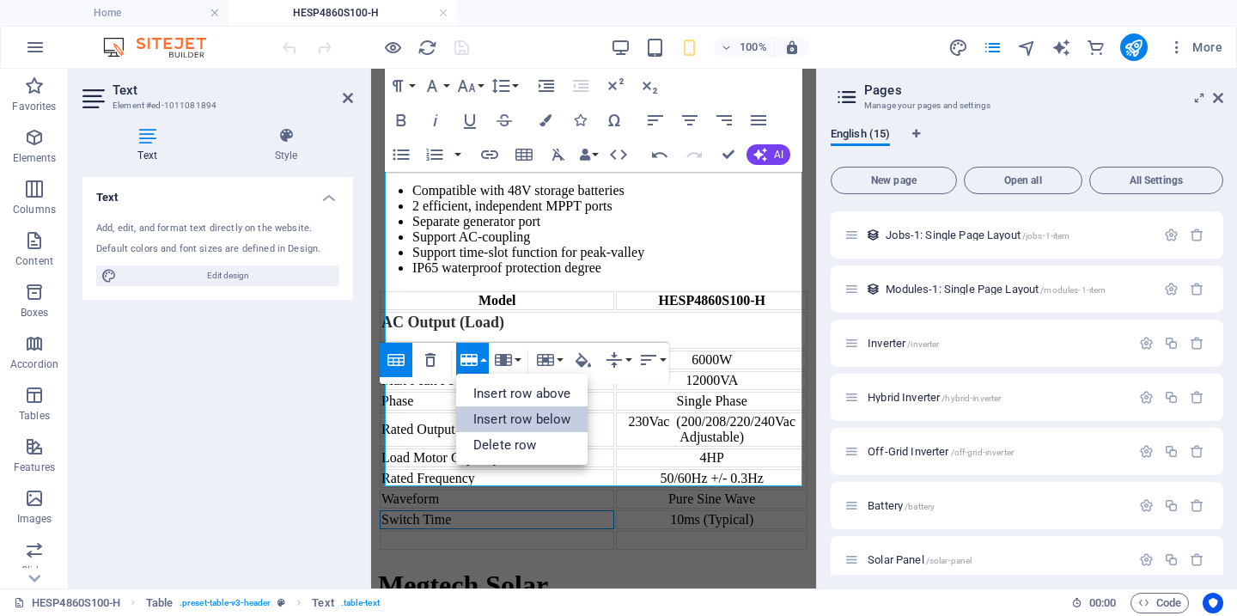
click at [516, 425] on link "Insert row below" at bounding box center [521, 419] width 131 height 26
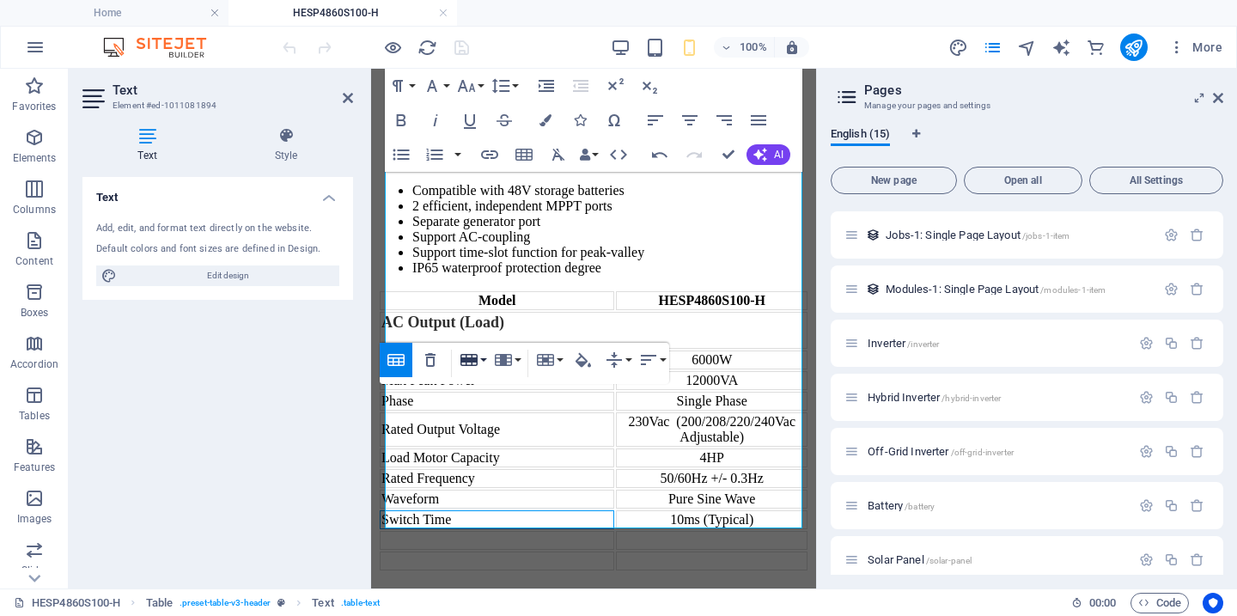
click at [483, 359] on button "Row" at bounding box center [472, 360] width 33 height 34
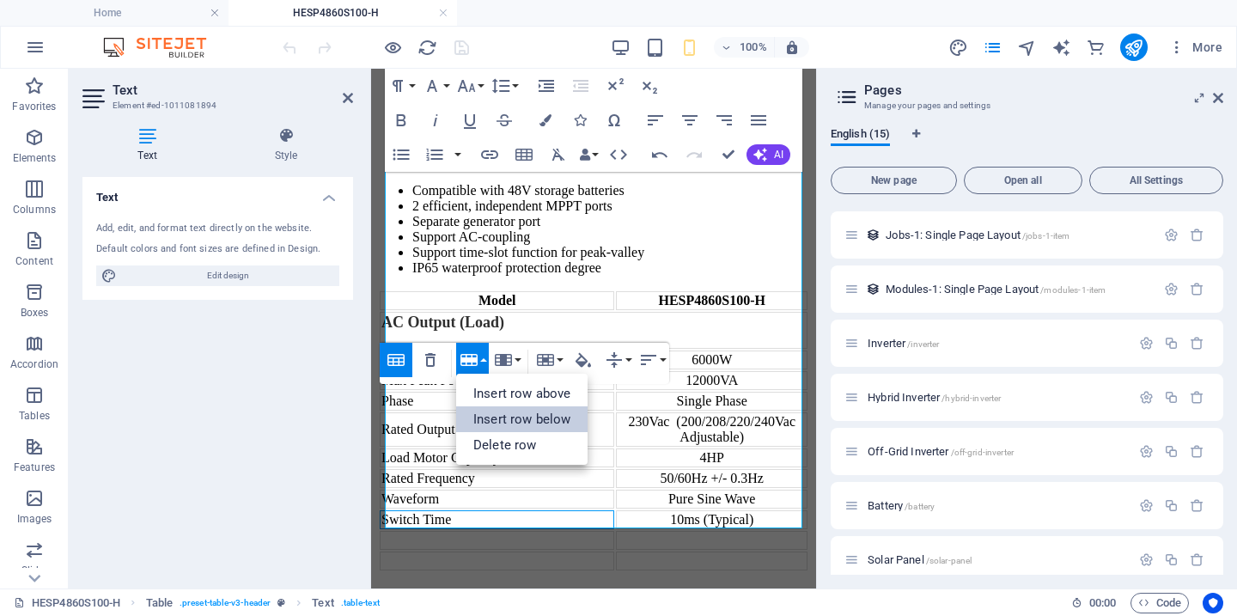
drag, startPoint x: 524, startPoint y: 425, endPoint x: 138, endPoint y: 334, distance: 396.2
click at [524, 425] on link "Insert row below" at bounding box center [521, 419] width 131 height 26
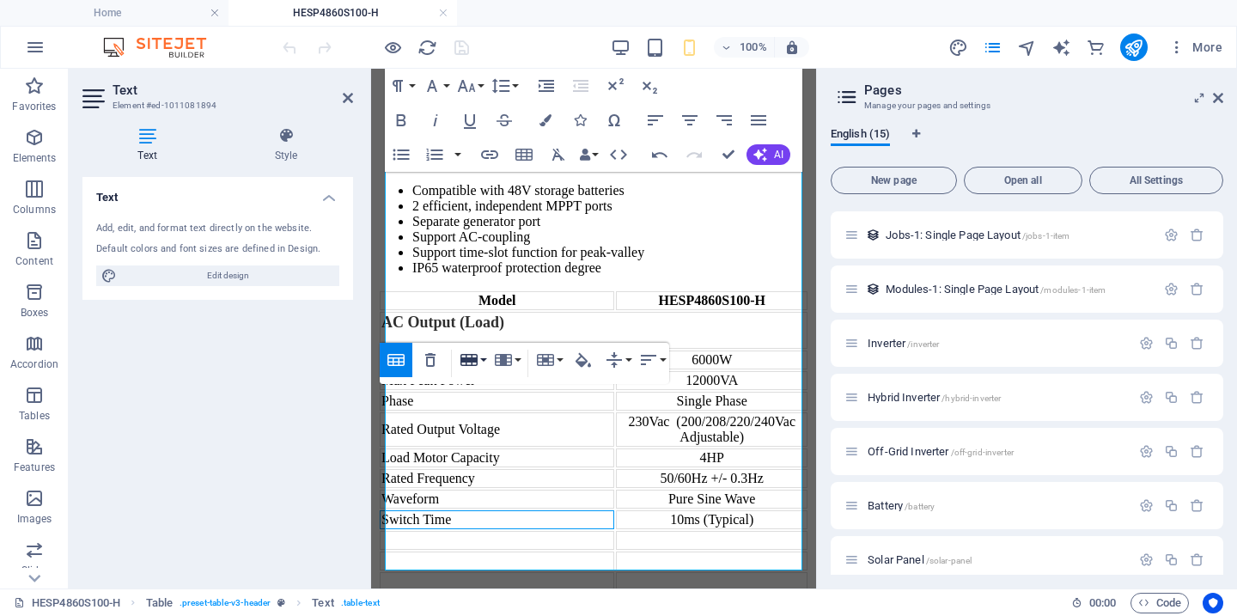
click at [483, 360] on button "Row" at bounding box center [472, 360] width 33 height 34
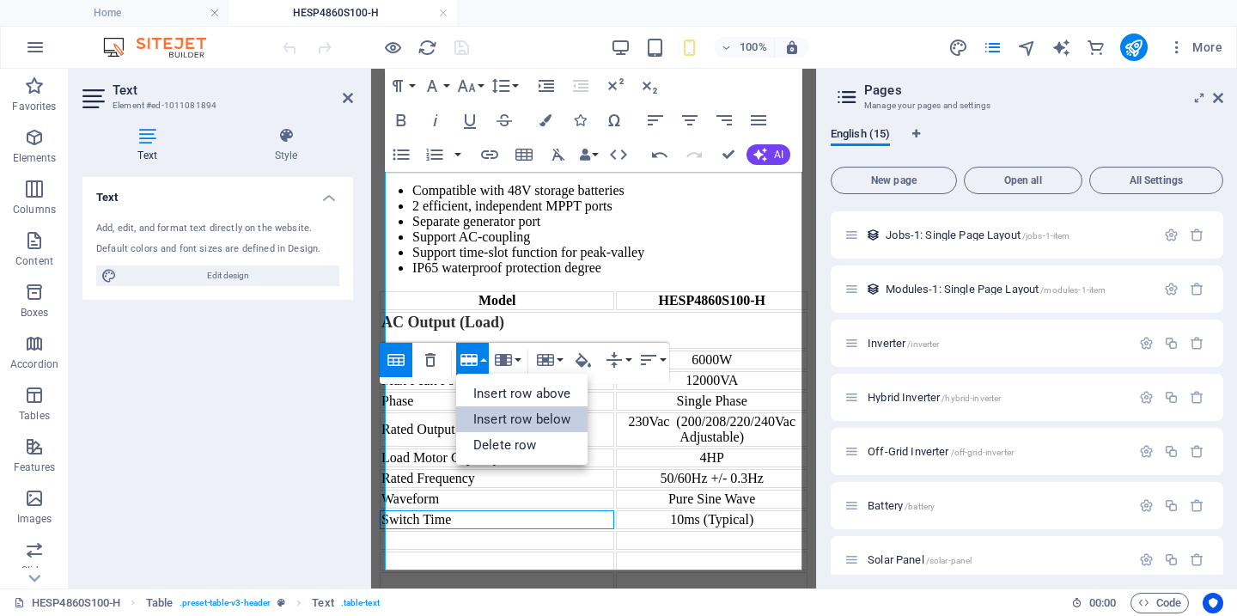
click at [498, 418] on link "Insert row below" at bounding box center [521, 419] width 131 height 26
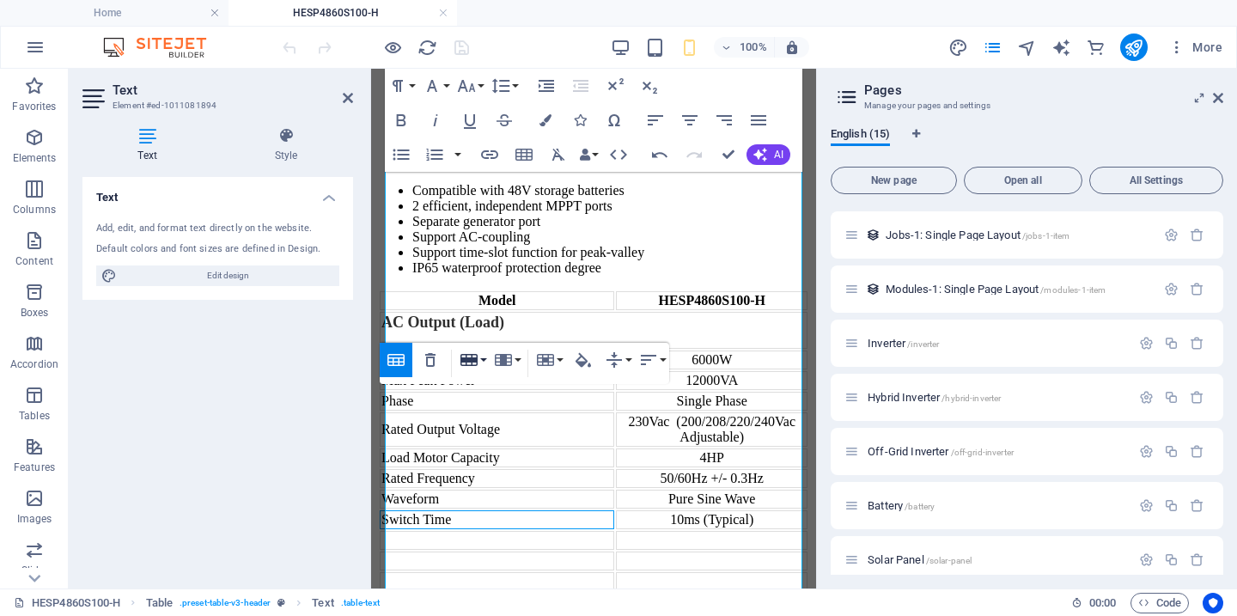
click at [485, 360] on button "Row" at bounding box center [472, 360] width 33 height 34
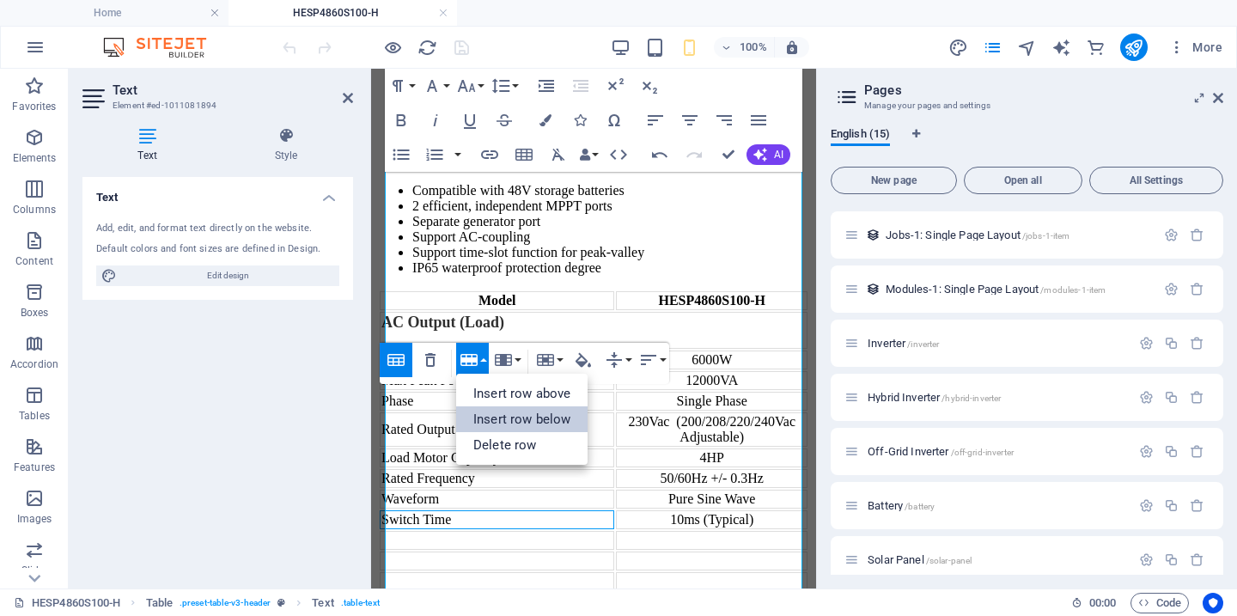
click at [507, 419] on link "Insert row below" at bounding box center [521, 419] width 131 height 26
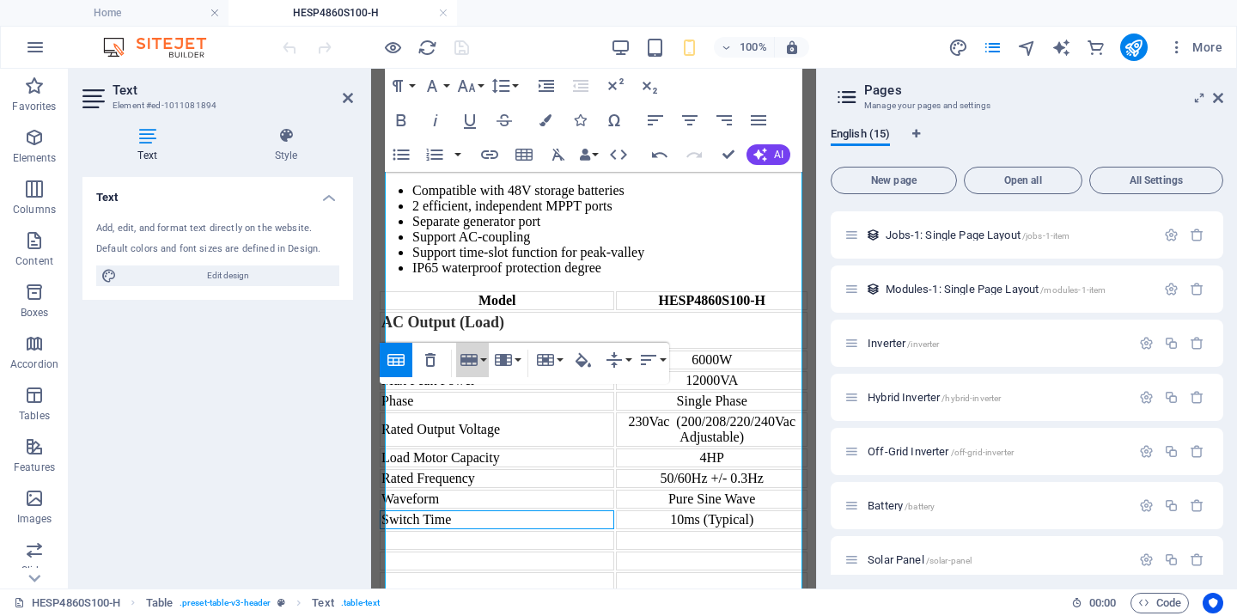
drag, startPoint x: 480, startPoint y: 360, endPoint x: 489, endPoint y: 372, distance: 15.3
click at [480, 360] on button "Row" at bounding box center [472, 360] width 33 height 34
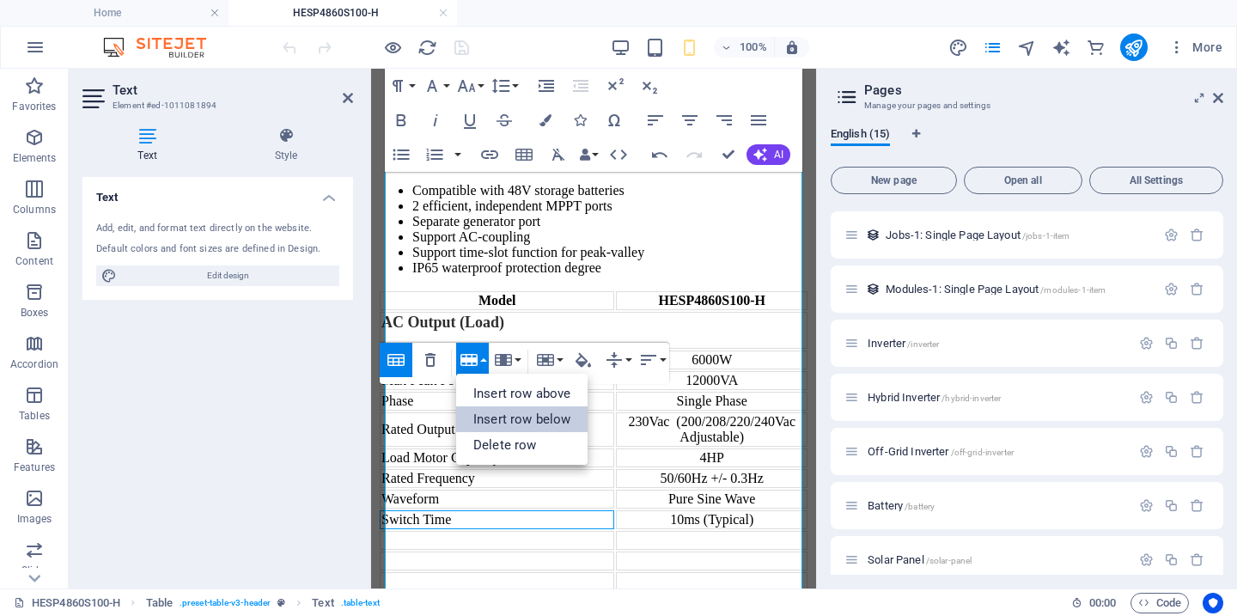
click at [537, 425] on link "Insert row below" at bounding box center [521, 419] width 131 height 26
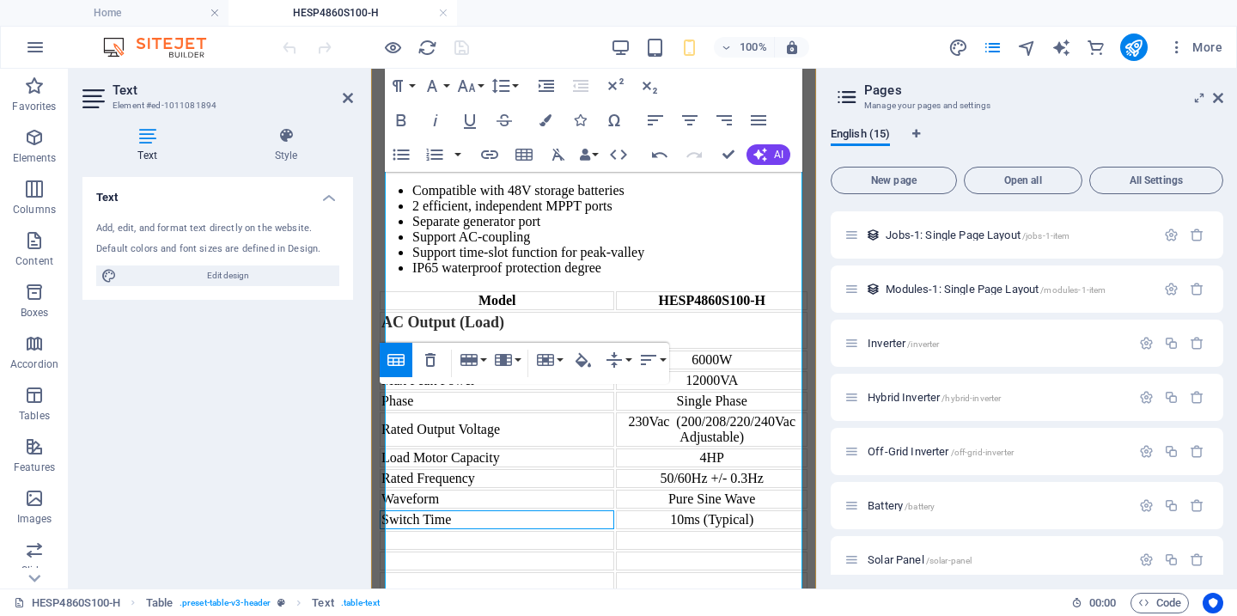
click at [543, 531] on td at bounding box center [497, 540] width 235 height 19
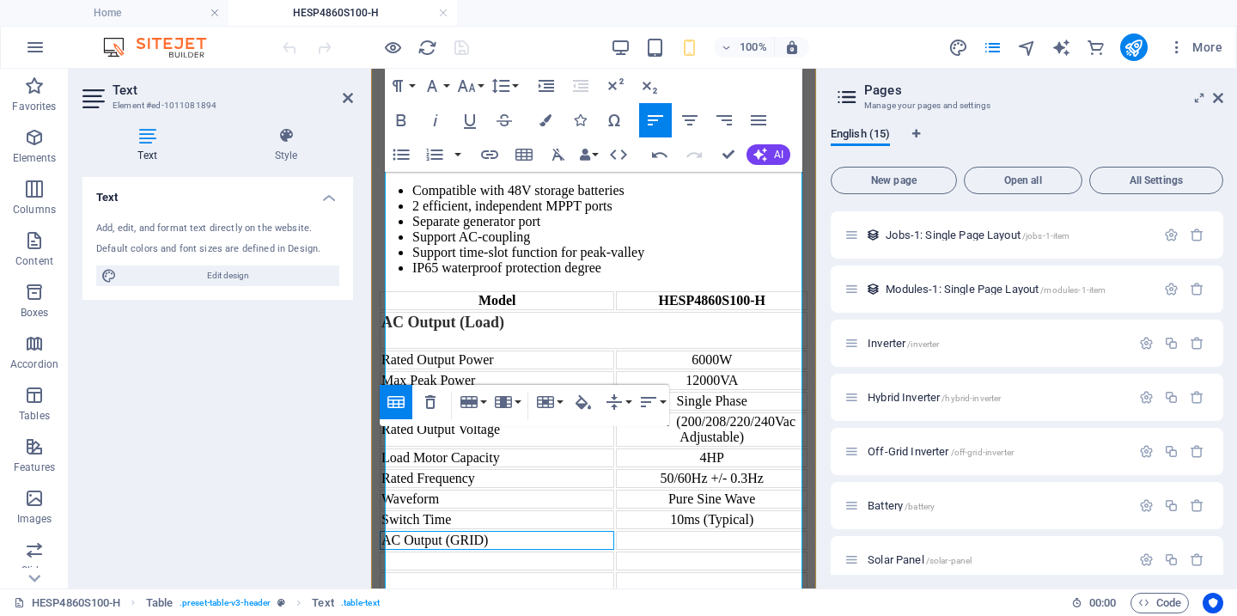
click at [531, 531] on td "AC Output (GRID)" at bounding box center [497, 540] width 235 height 19
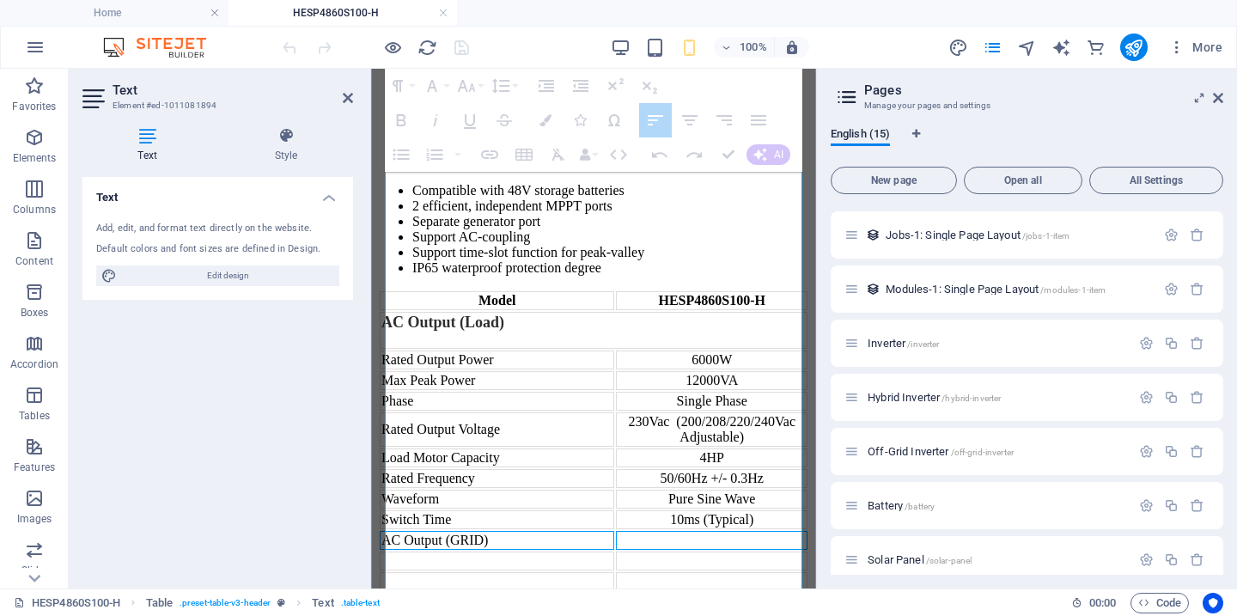
drag, startPoint x: 541, startPoint y: 463, endPoint x: 649, endPoint y: 462, distance: 107.4
click at [676, 531] on tr "AC Output (GRID)" at bounding box center [594, 540] width 428 height 19
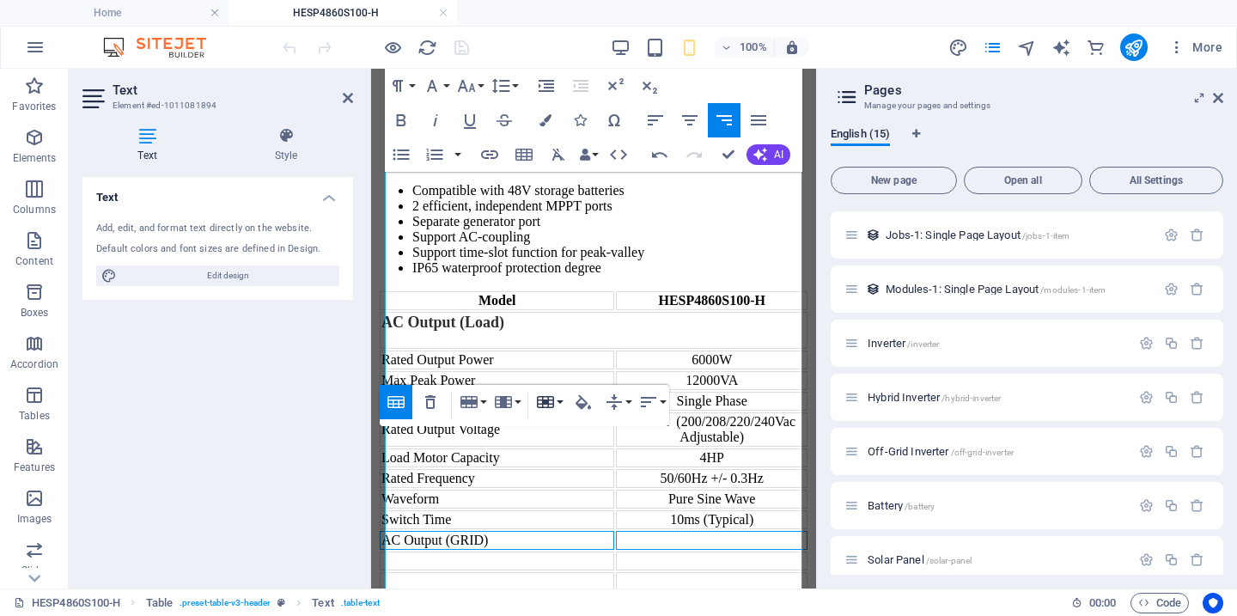
click at [559, 402] on button "Cell" at bounding box center [549, 402] width 33 height 34
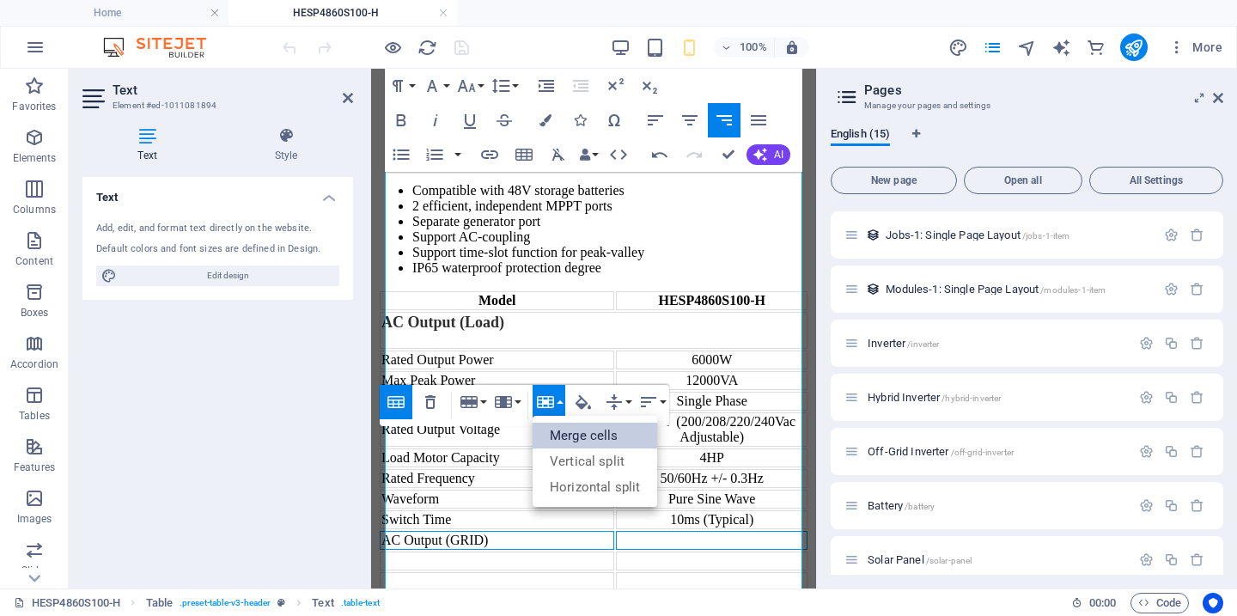
click at [574, 437] on link "Merge cells" at bounding box center [595, 436] width 125 height 26
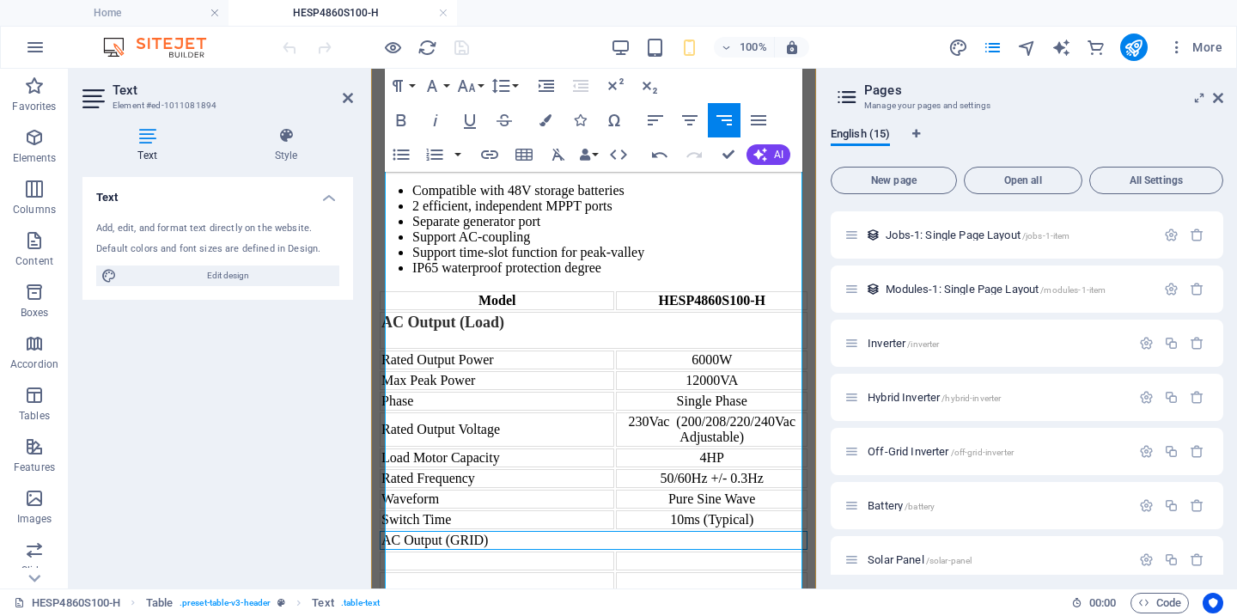
click at [546, 531] on td "AC Output (GRID)" at bounding box center [594, 540] width 428 height 19
click at [648, 119] on icon "button" at bounding box center [655, 120] width 15 height 10
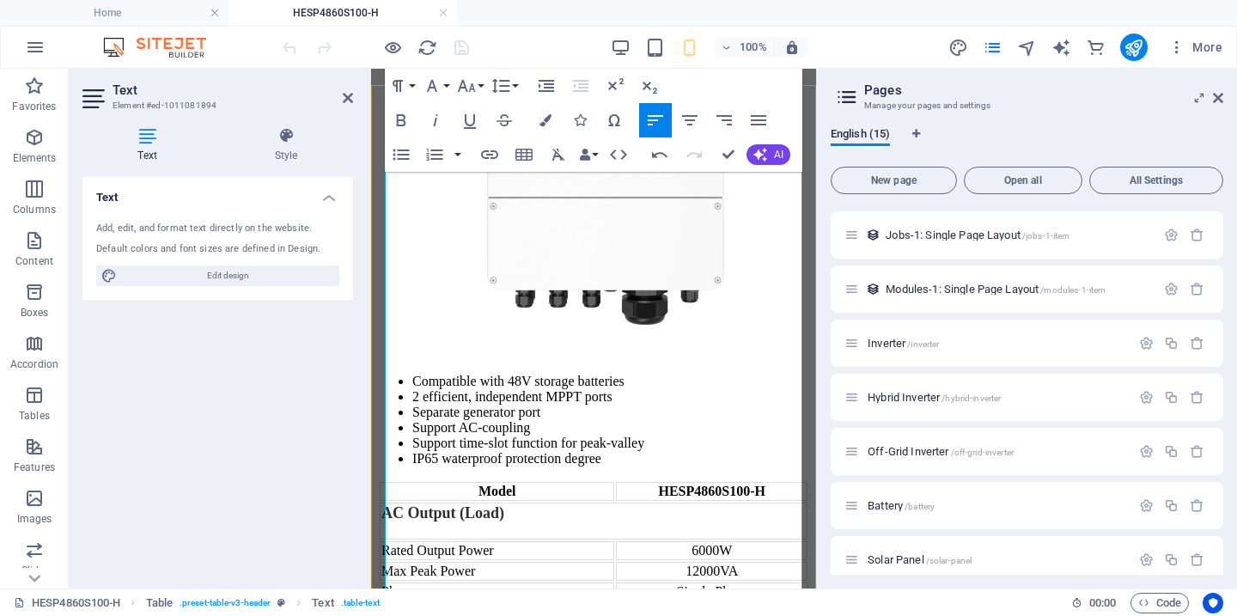
scroll to position [837, 0]
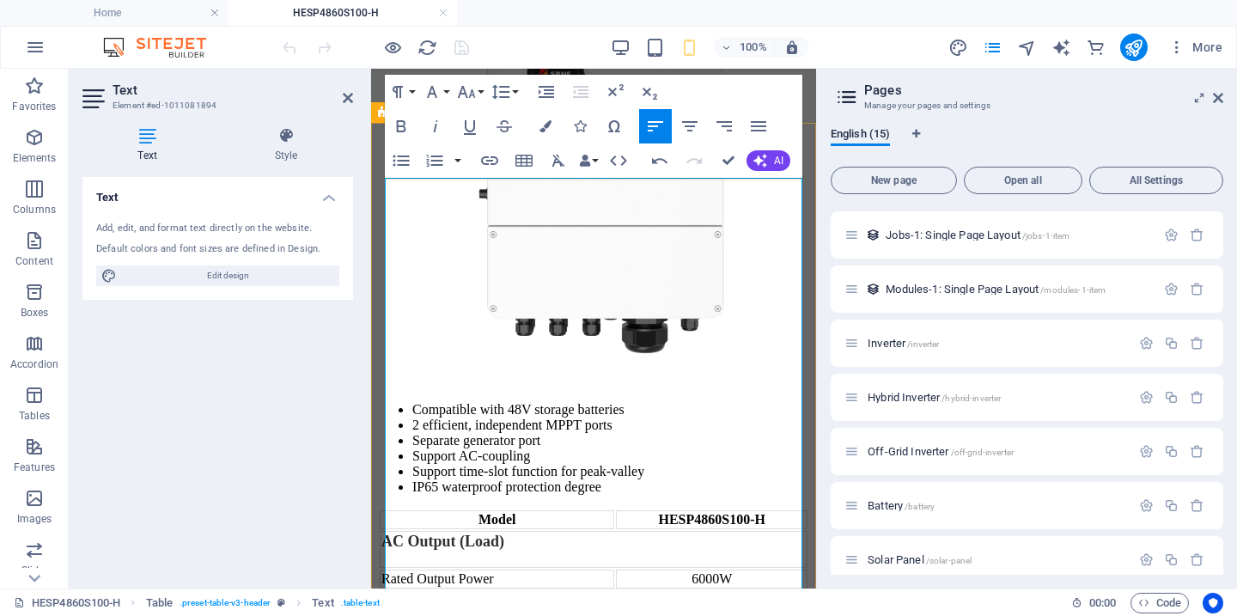
click at [566, 531] on td "AC Output (Load)" at bounding box center [594, 549] width 428 height 37
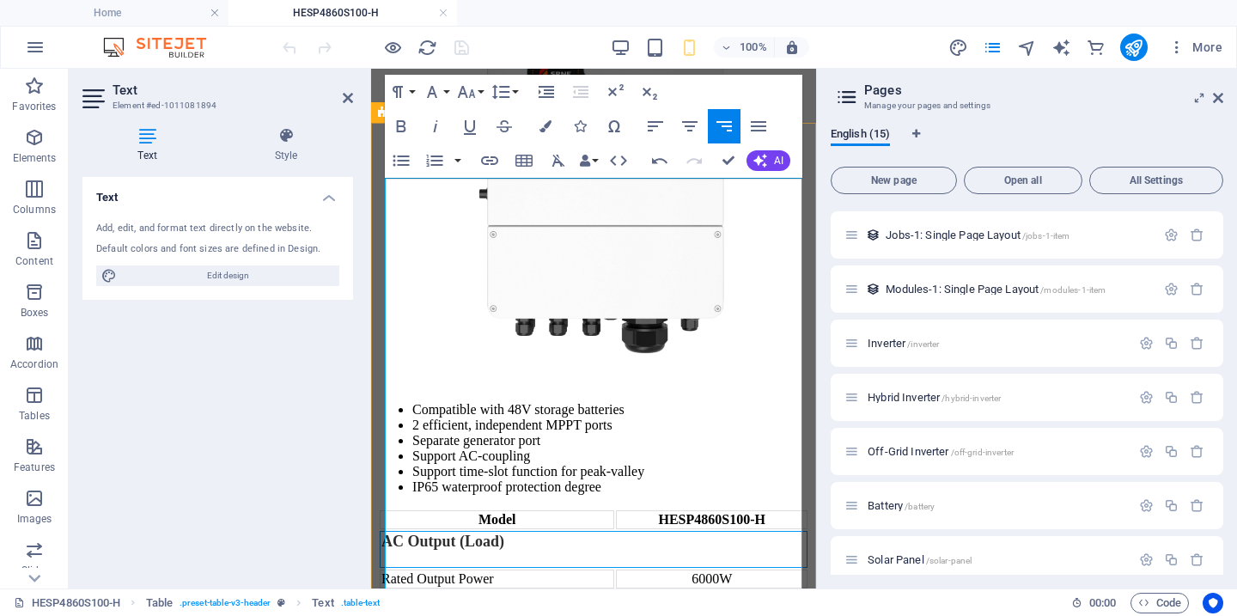
click at [559, 531] on td "AC Output (Load)" at bounding box center [594, 549] width 428 height 37
click at [563, 533] on div "AC Output (Load)" at bounding box center [594, 542] width 425 height 18
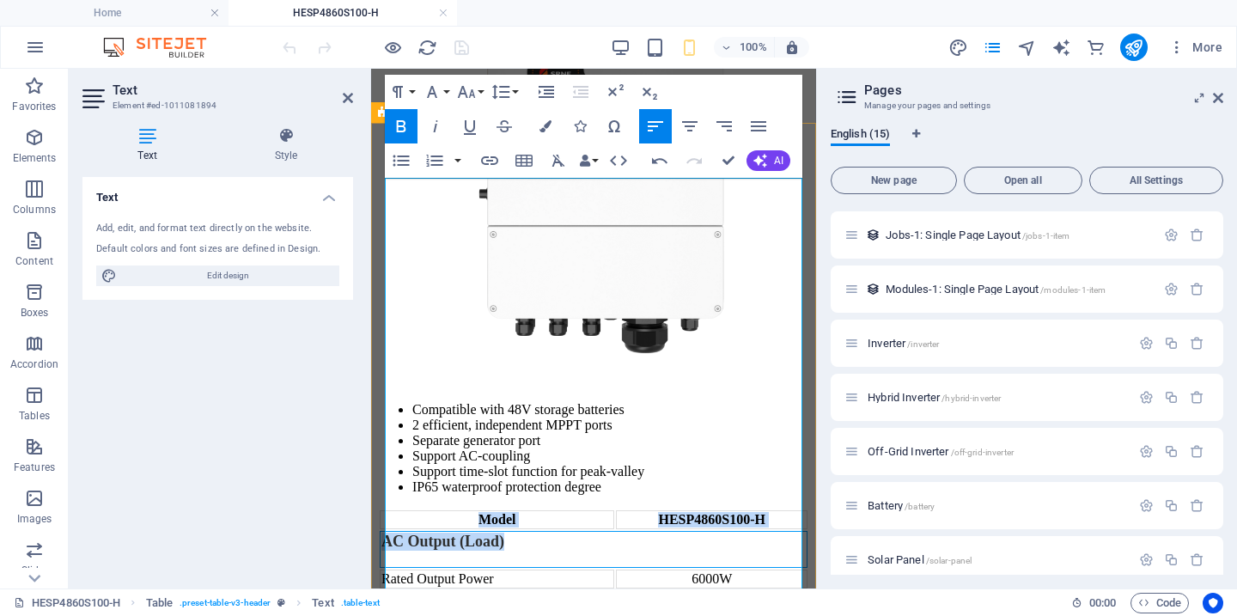
drag, startPoint x: 556, startPoint y: 248, endPoint x: 378, endPoint y: 243, distance: 178.0
click at [461, 531] on td "AC Output (Load)" at bounding box center [594, 549] width 428 height 37
click at [452, 570] on td "Rated Output Power" at bounding box center [497, 579] width 235 height 19
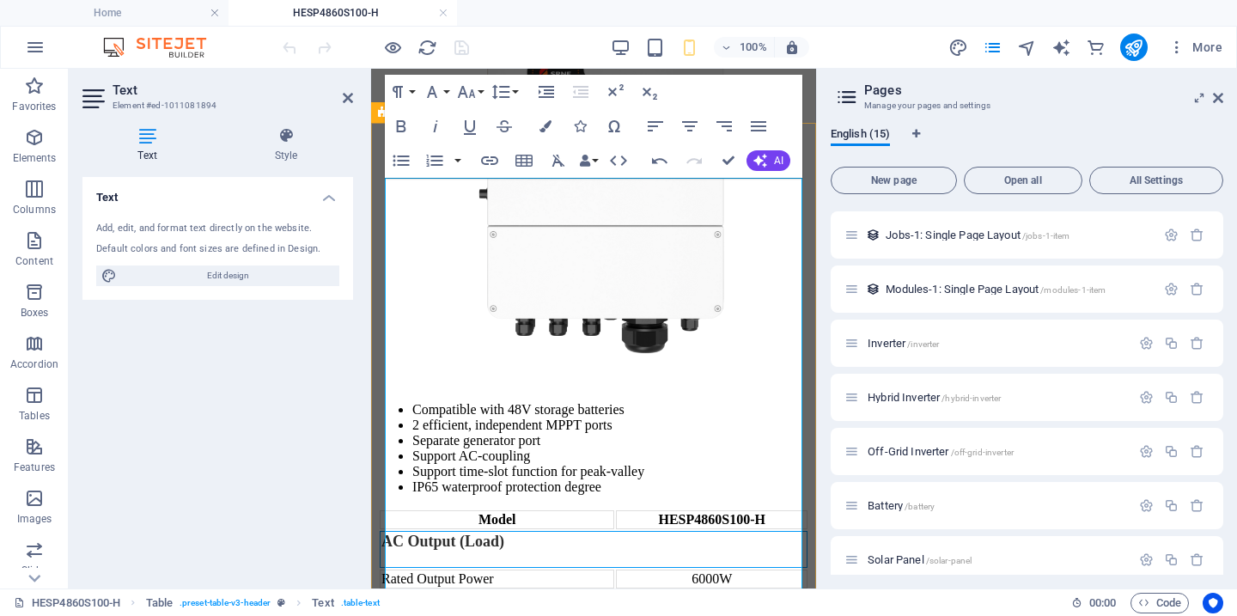
click at [540, 531] on td "AC Output (Load)" at bounding box center [594, 549] width 428 height 37
click at [547, 531] on td "AC Output (Load)" at bounding box center [594, 549] width 428 height 37
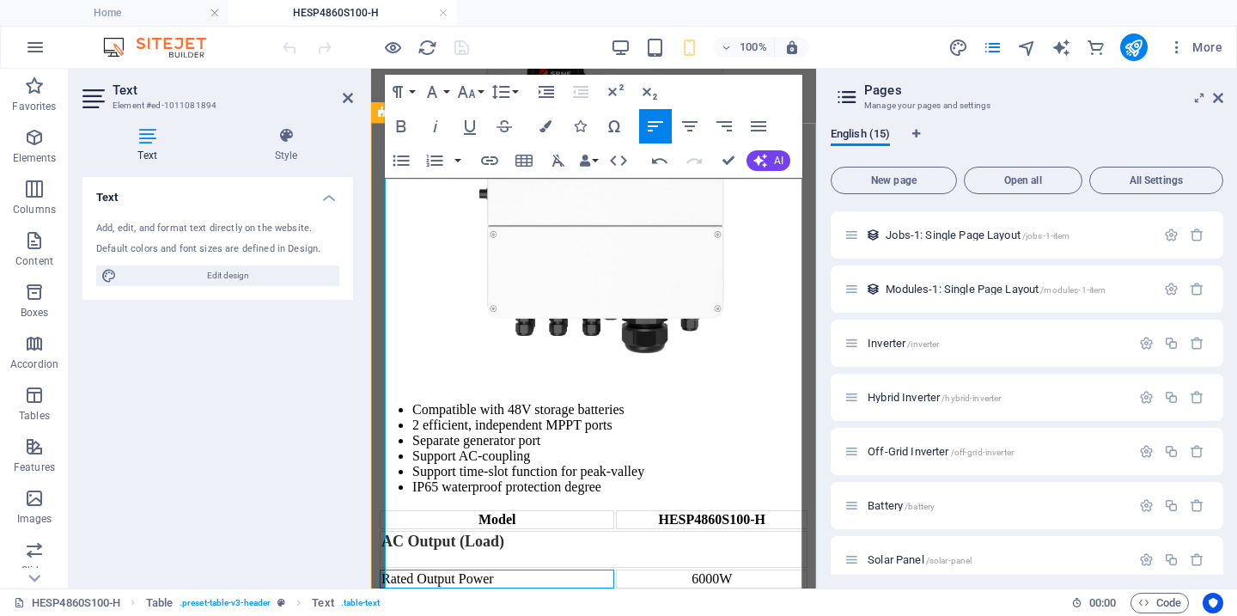
click at [534, 570] on td "Rated Output Power" at bounding box center [497, 579] width 235 height 19
click at [482, 243] on button "Row" at bounding box center [472, 243] width 33 height 34
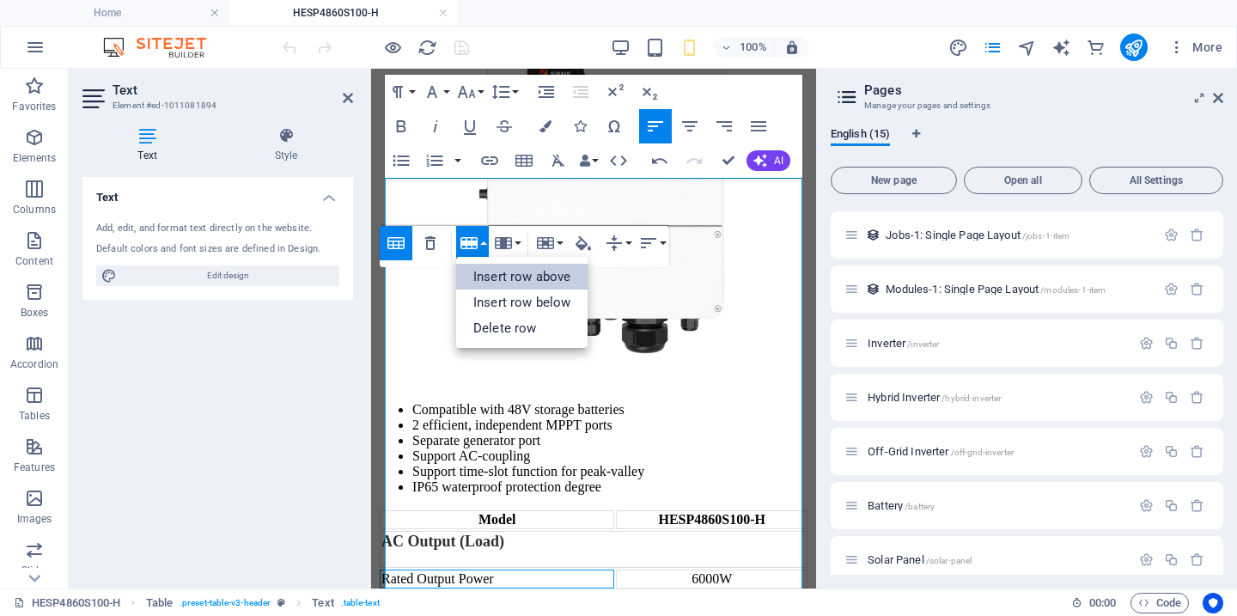
click at [523, 274] on link "Insert row above" at bounding box center [521, 277] width 131 height 26
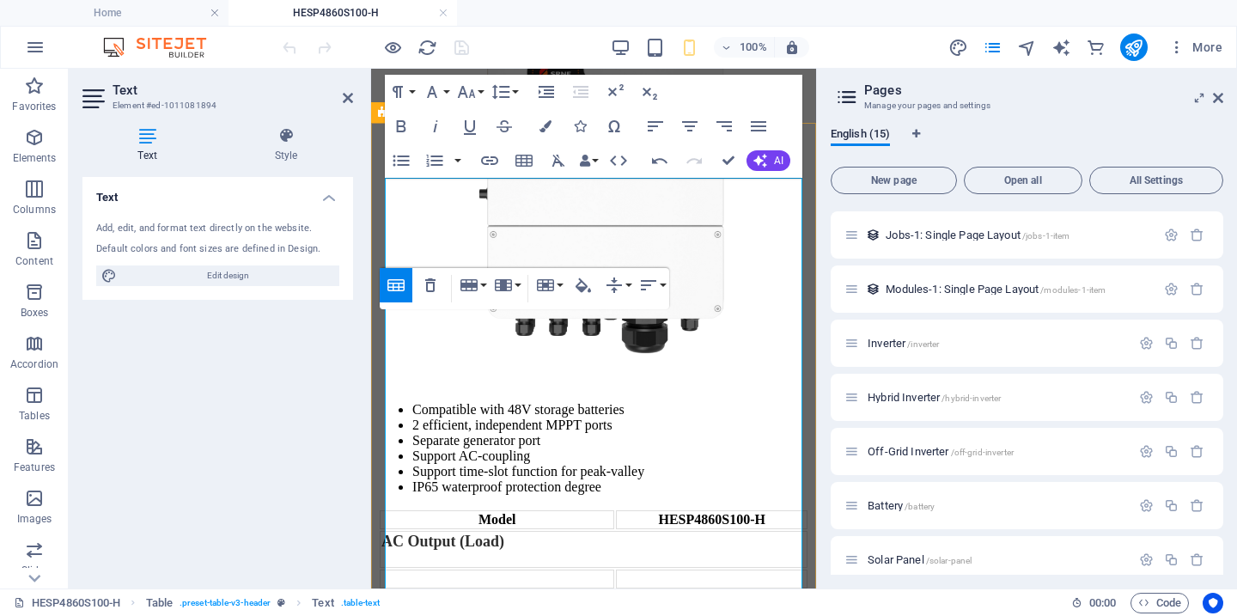
click at [600, 590] on td "Rated Output Power" at bounding box center [497, 599] width 235 height 19
click at [732, 531] on td "AC Output (Load)" at bounding box center [594, 549] width 428 height 37
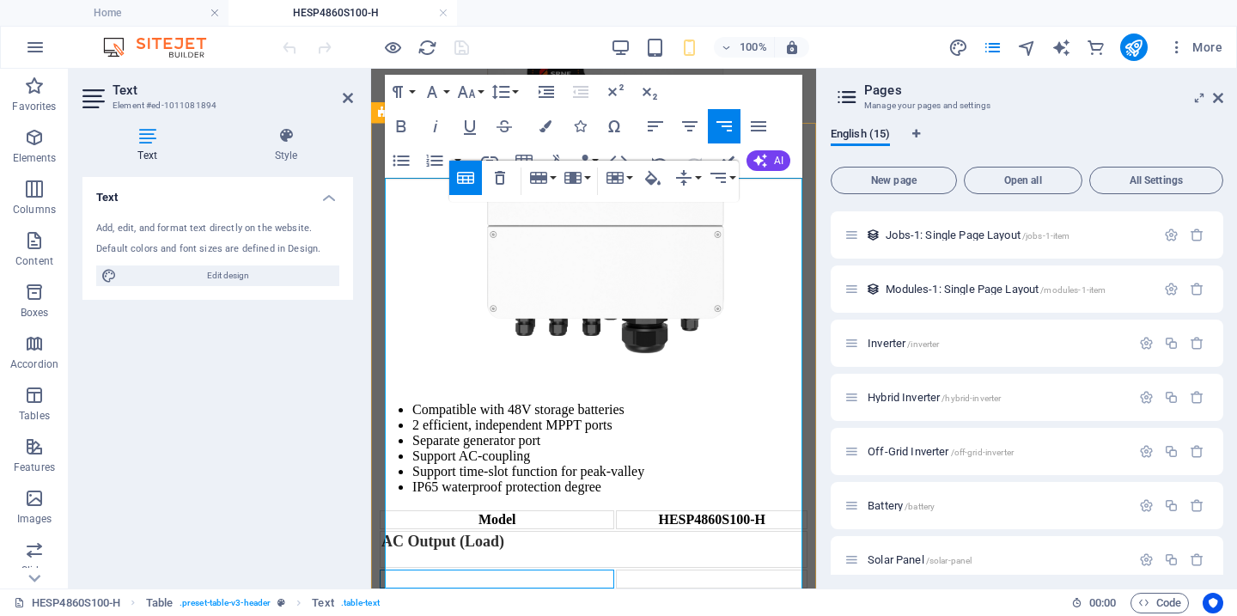
click at [537, 570] on td at bounding box center [497, 579] width 235 height 19
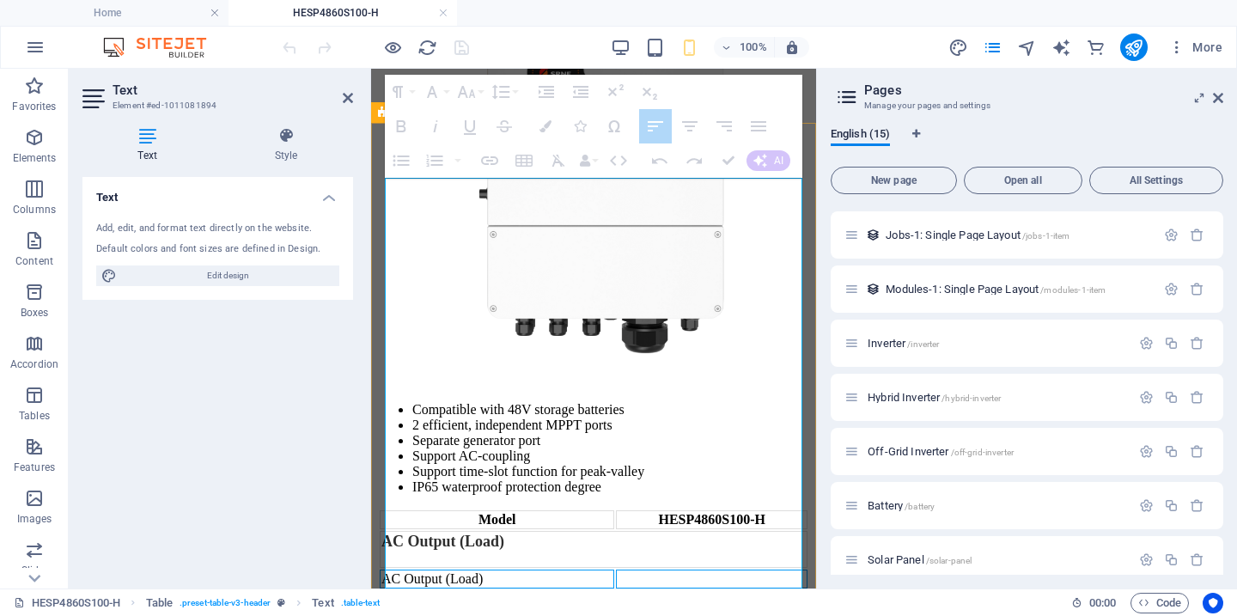
drag, startPoint x: 588, startPoint y: 302, endPoint x: 640, endPoint y: 304, distance: 52.4
click at [640, 570] on tr "AC Output (Load)" at bounding box center [594, 579] width 428 height 19
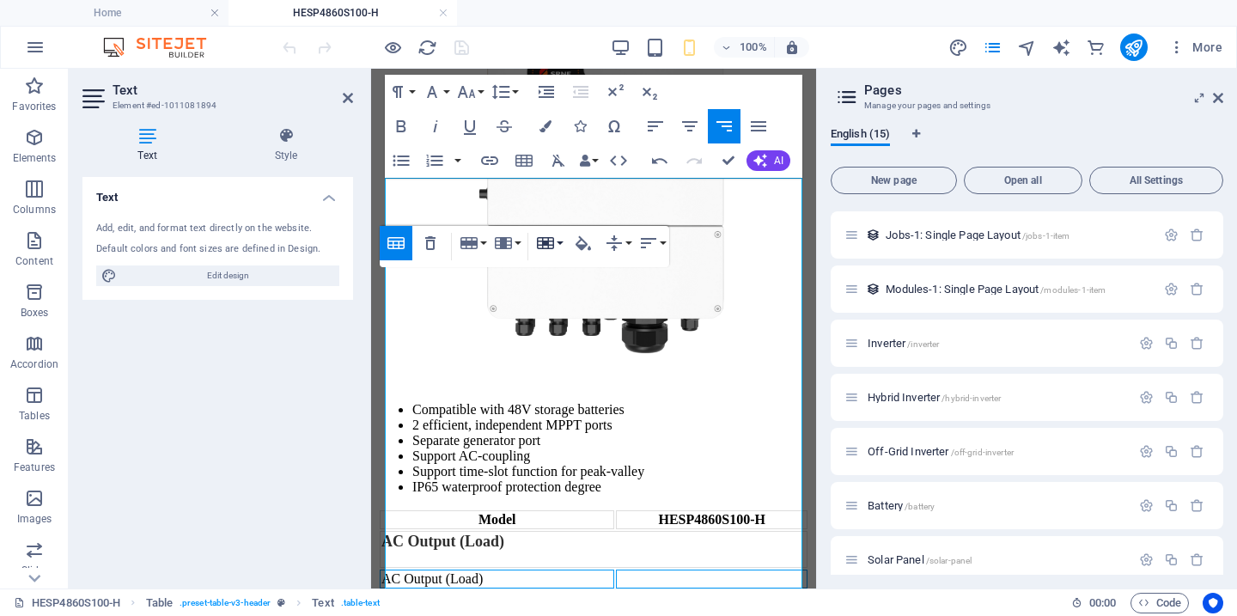
click at [560, 240] on button "Cell" at bounding box center [549, 243] width 33 height 34
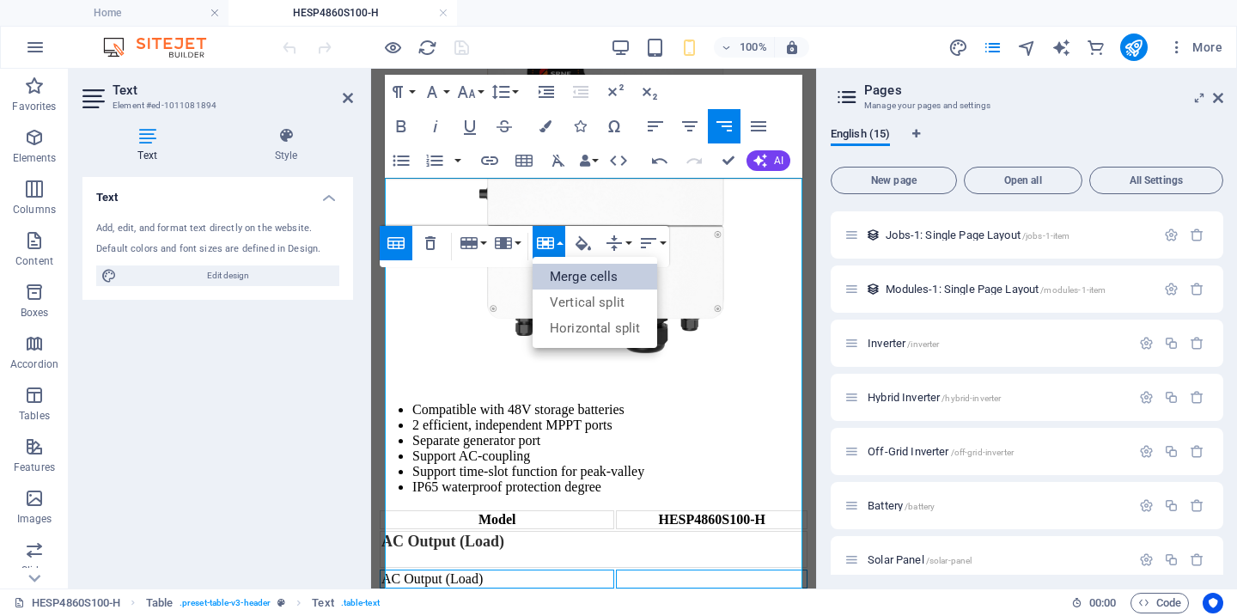
click at [582, 277] on link "Merge cells" at bounding box center [595, 277] width 125 height 26
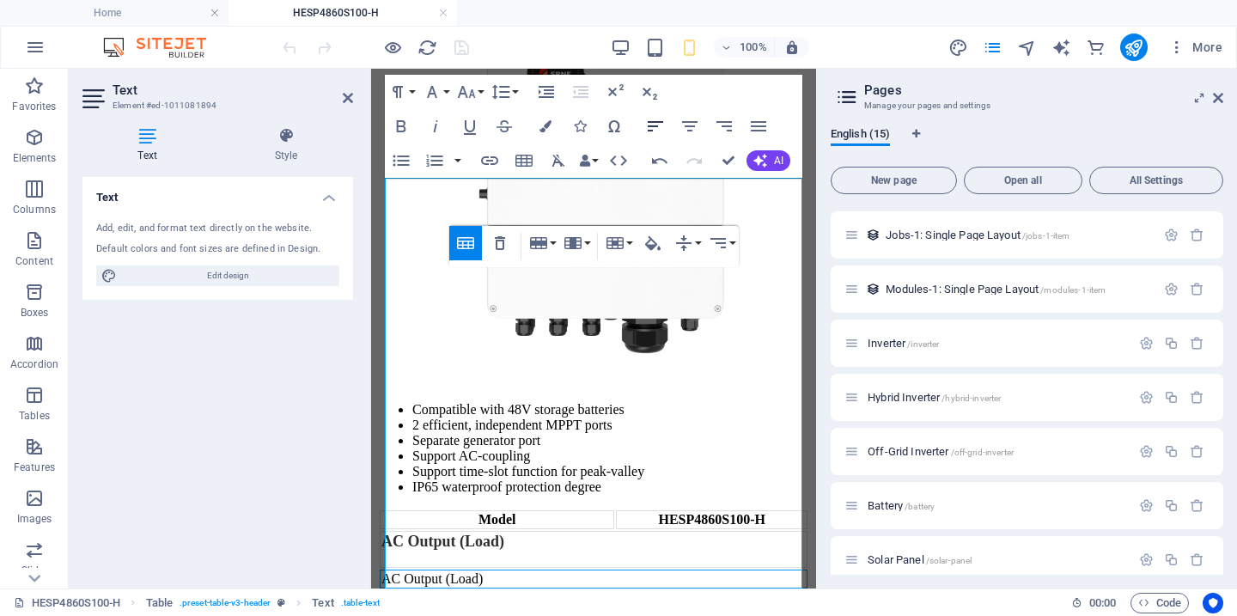
click at [655, 126] on icon "button" at bounding box center [655, 126] width 15 height 10
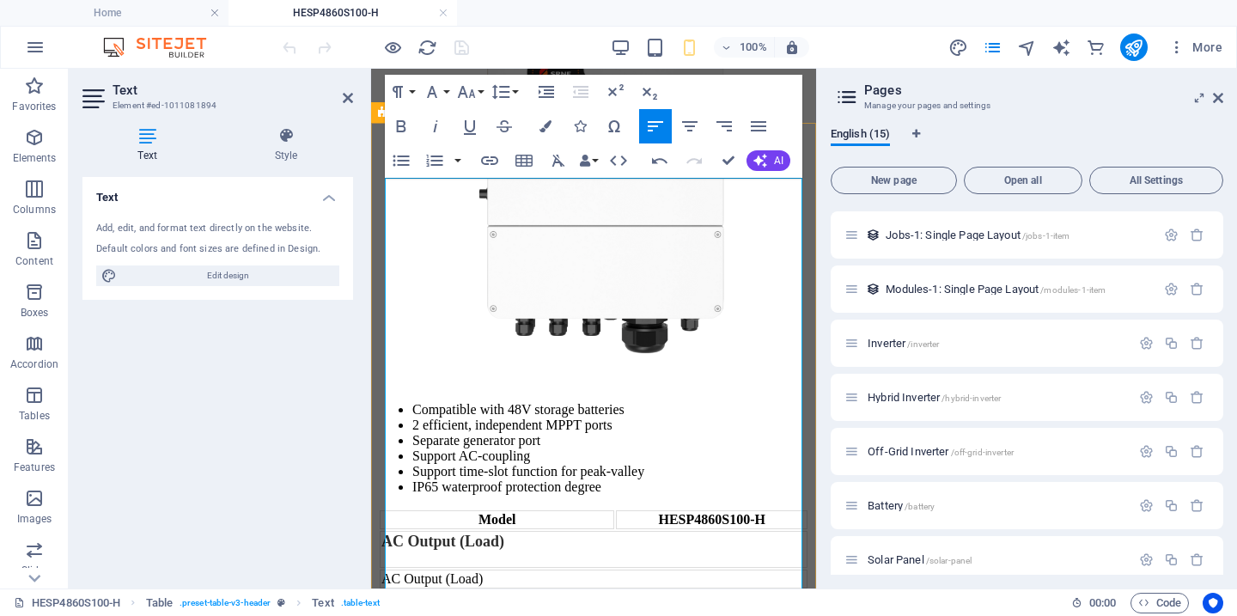
click at [562, 531] on td "AC Output (Load)" at bounding box center [594, 549] width 428 height 37
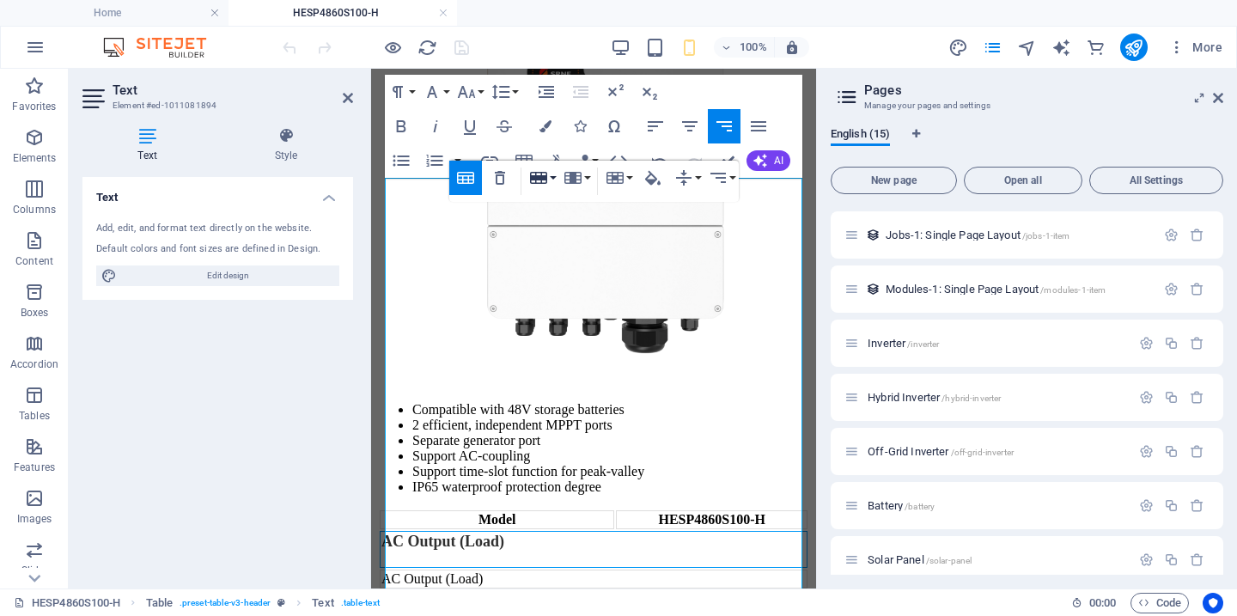
click at [554, 174] on button "Row" at bounding box center [542, 178] width 33 height 34
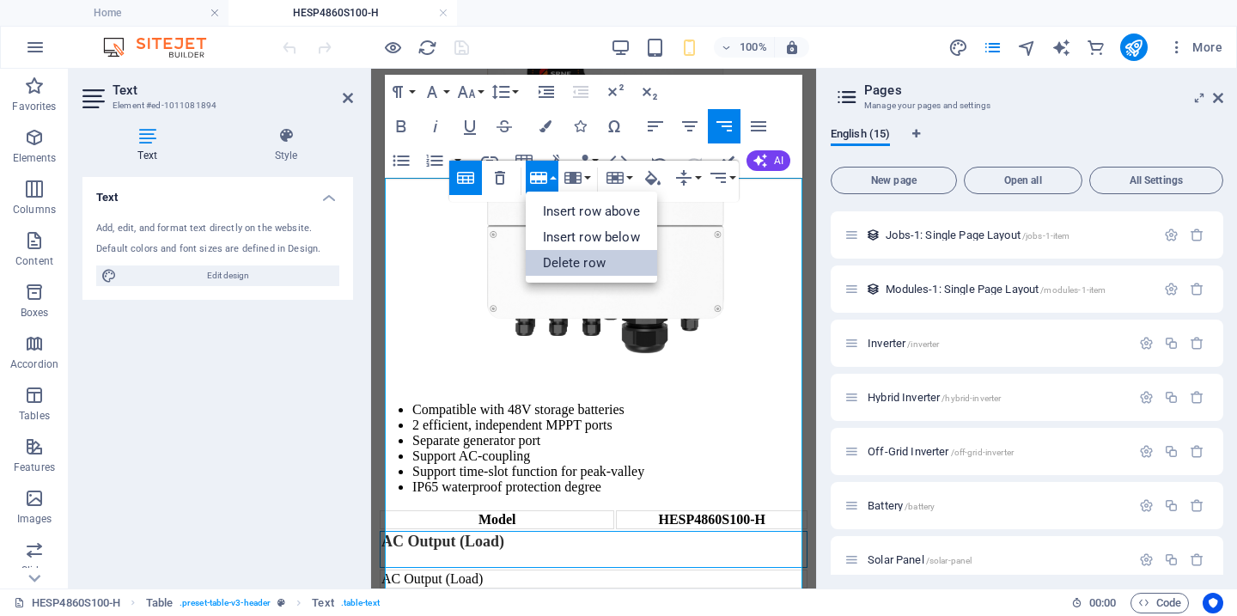
click at [572, 256] on link "Delete row" at bounding box center [591, 263] width 131 height 26
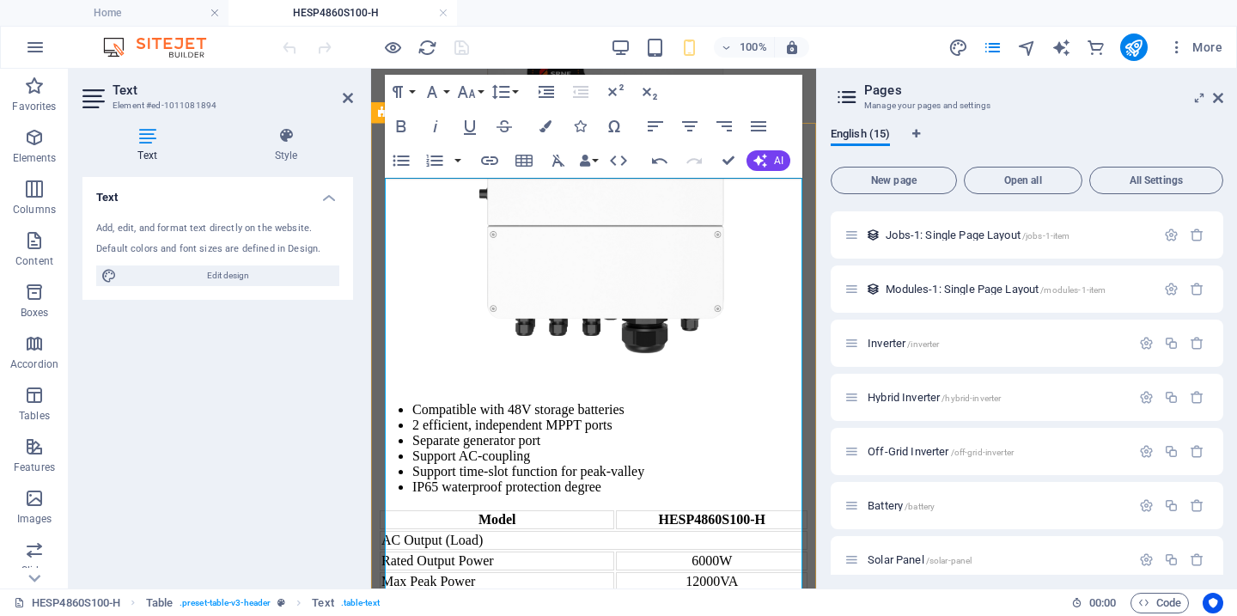
click at [573, 552] on td "Rated Output Power" at bounding box center [497, 561] width 235 height 19
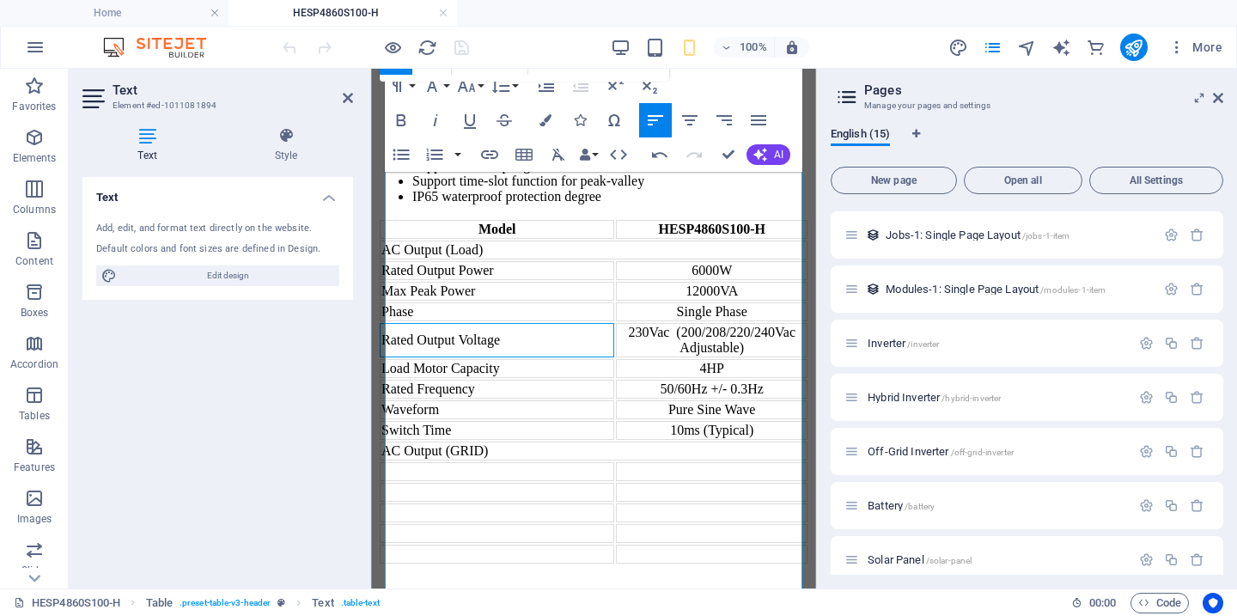
scroll to position [1134, 0]
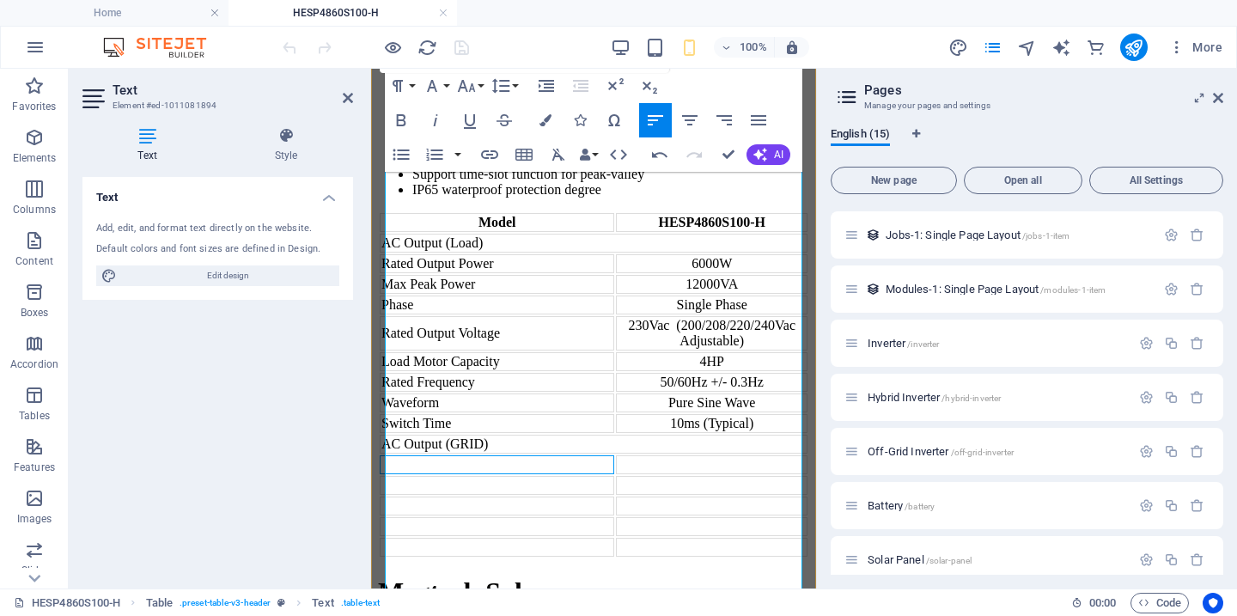
click at [510, 455] on td at bounding box center [497, 464] width 235 height 19
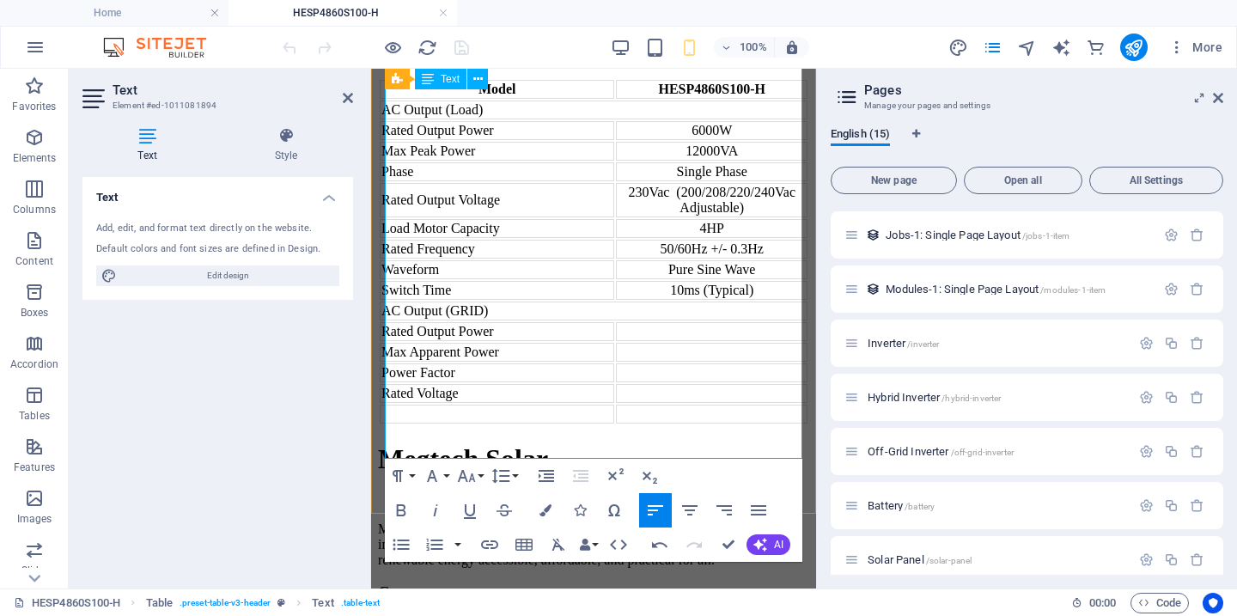
scroll to position [1285, 0]
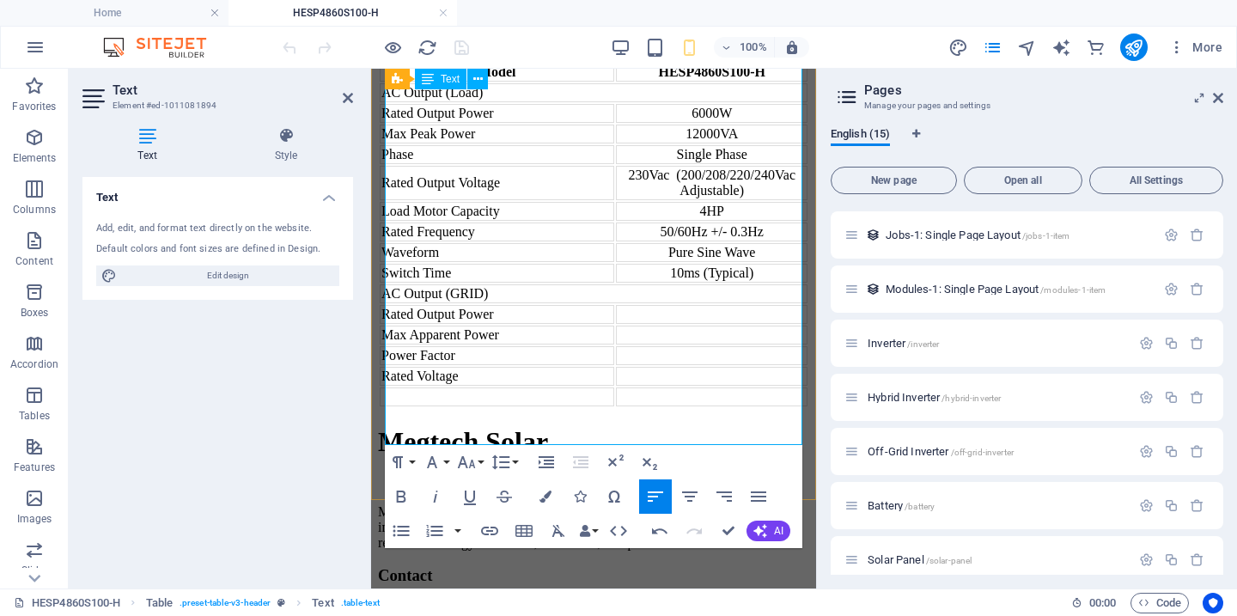
click at [516, 406] on td at bounding box center [497, 397] width 235 height 19
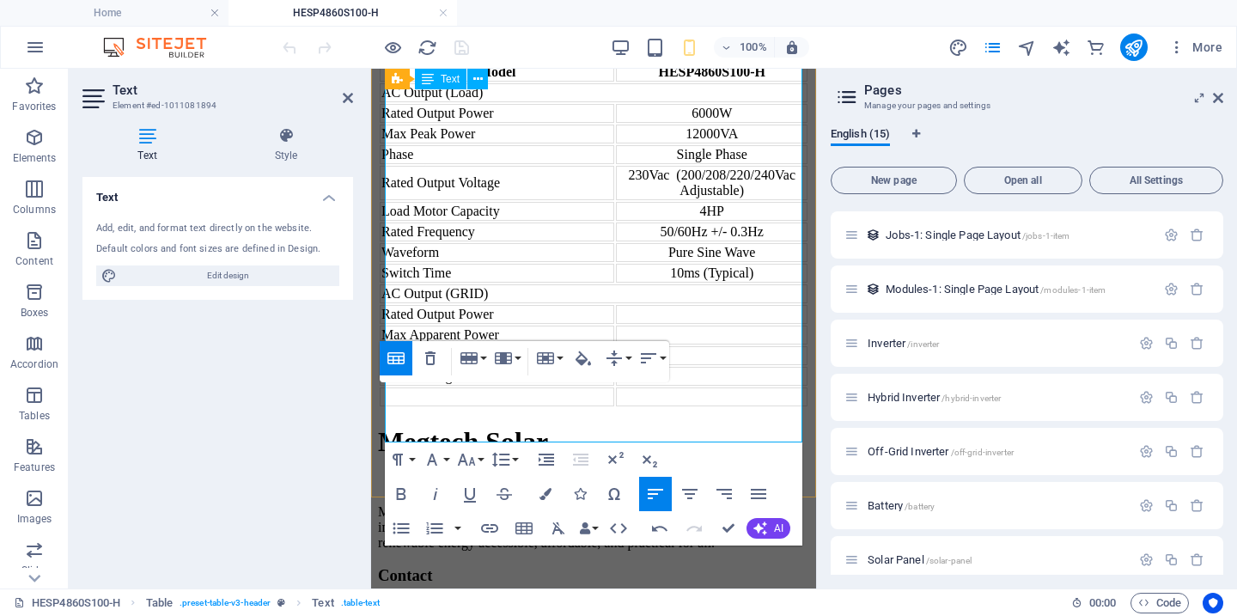
scroll to position [1287, 0]
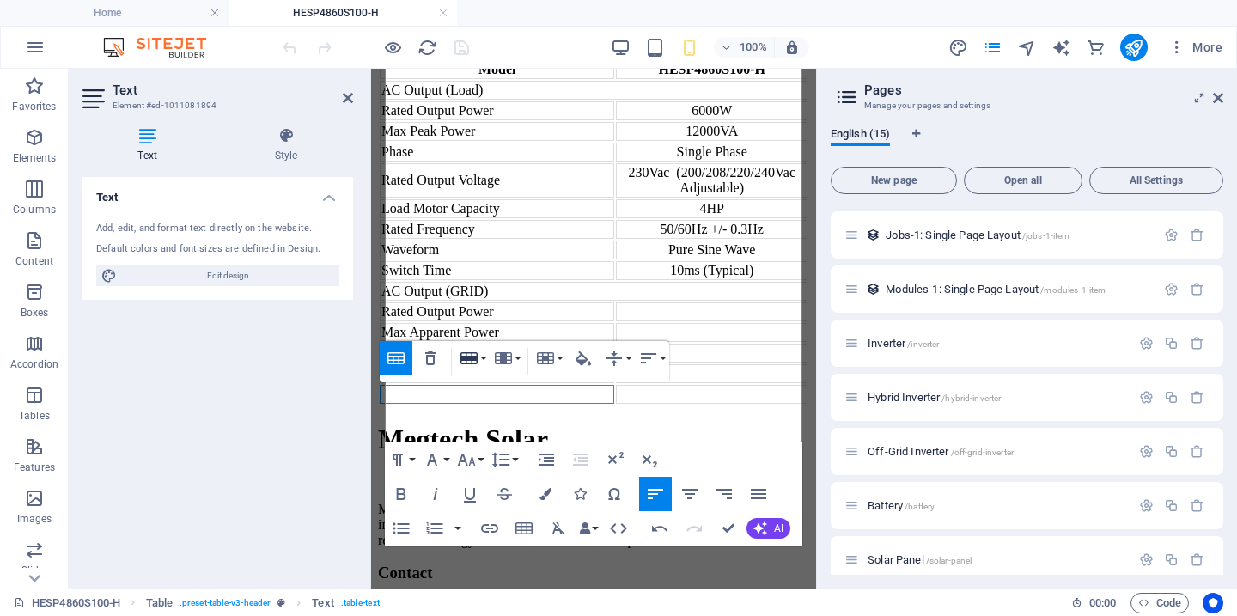
click at [486, 359] on button "Row" at bounding box center [472, 358] width 33 height 34
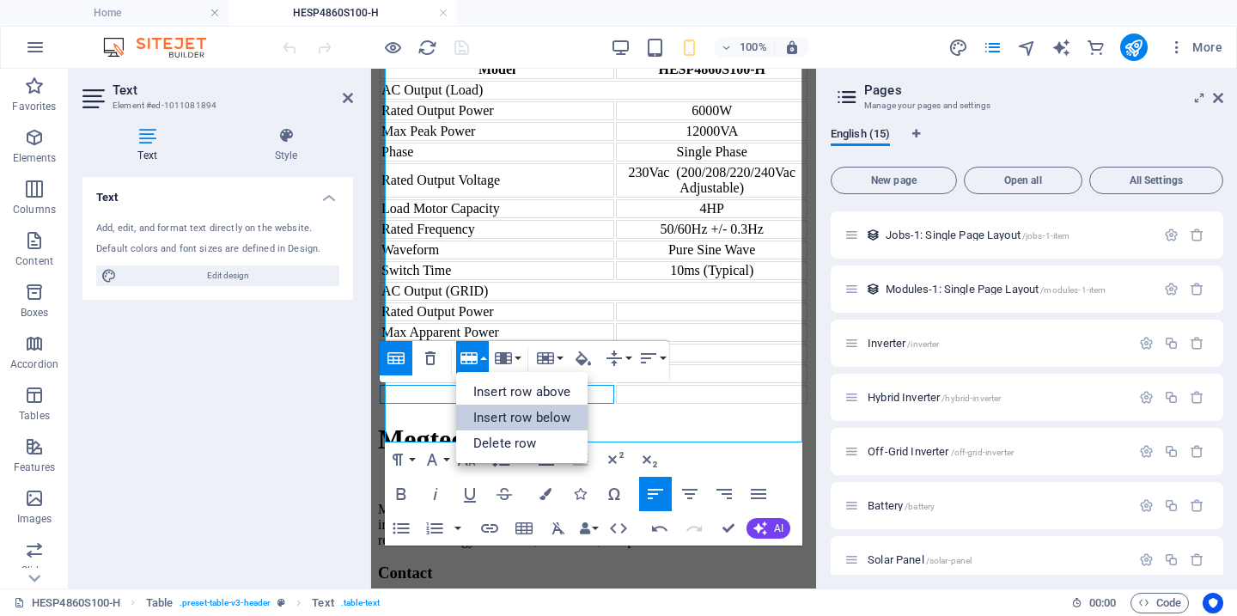
drag, startPoint x: 510, startPoint y: 412, endPoint x: 137, endPoint y: 334, distance: 381.1
click at [510, 412] on link "Insert row below" at bounding box center [521, 418] width 131 height 26
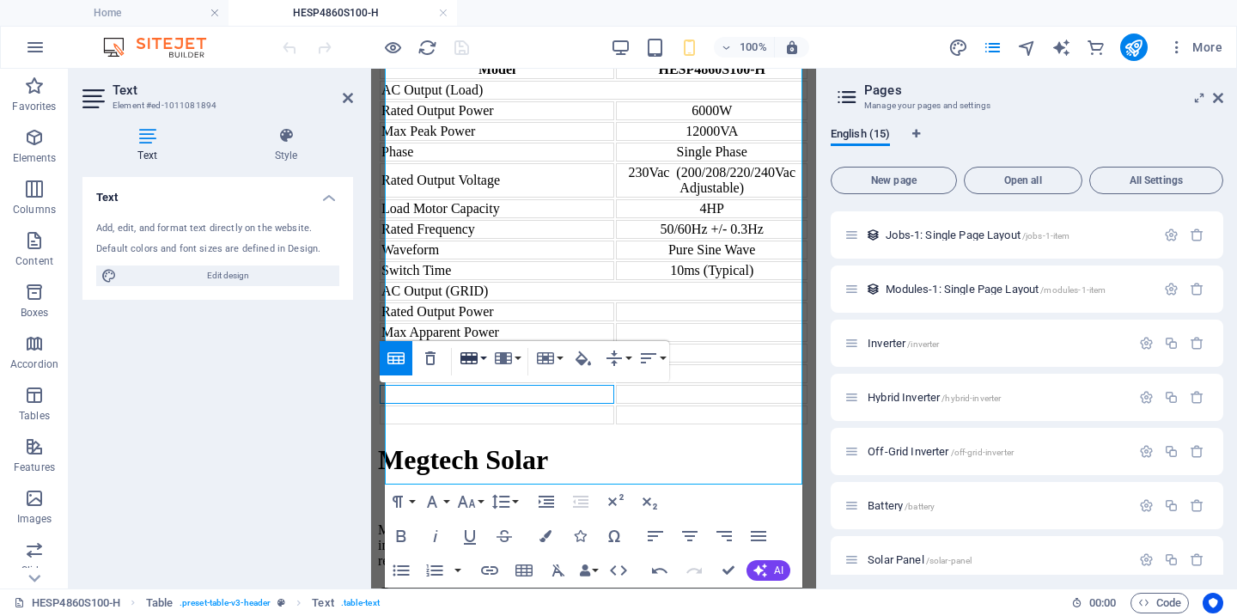
click at [487, 362] on button "Row" at bounding box center [472, 358] width 33 height 34
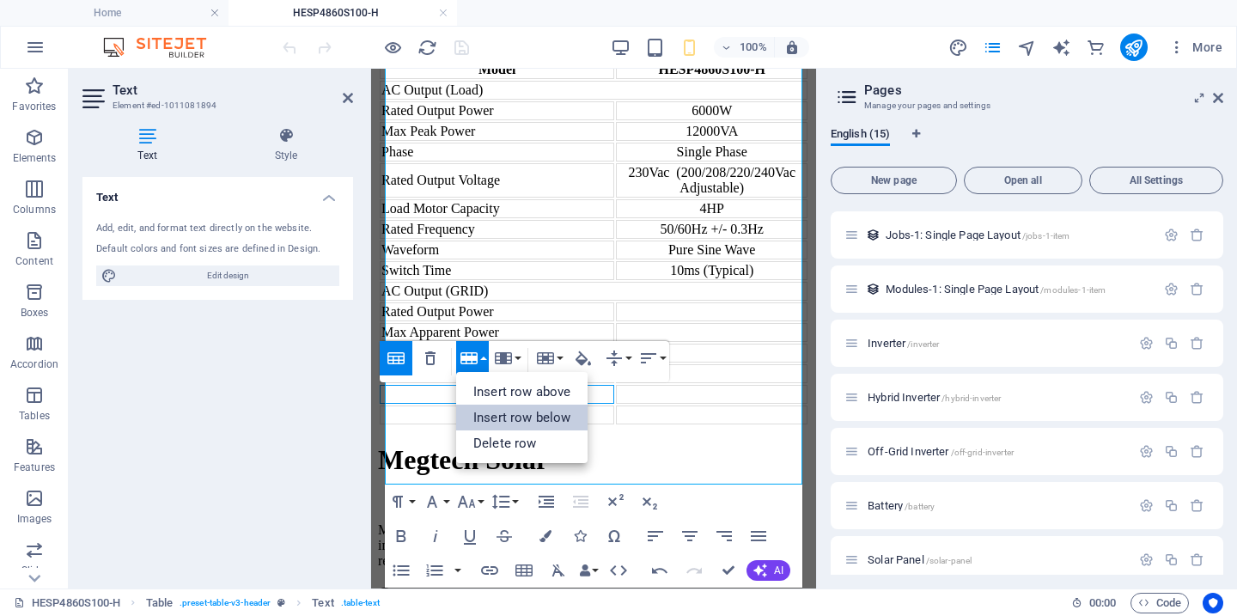
click at [511, 414] on link "Insert row below" at bounding box center [521, 418] width 131 height 26
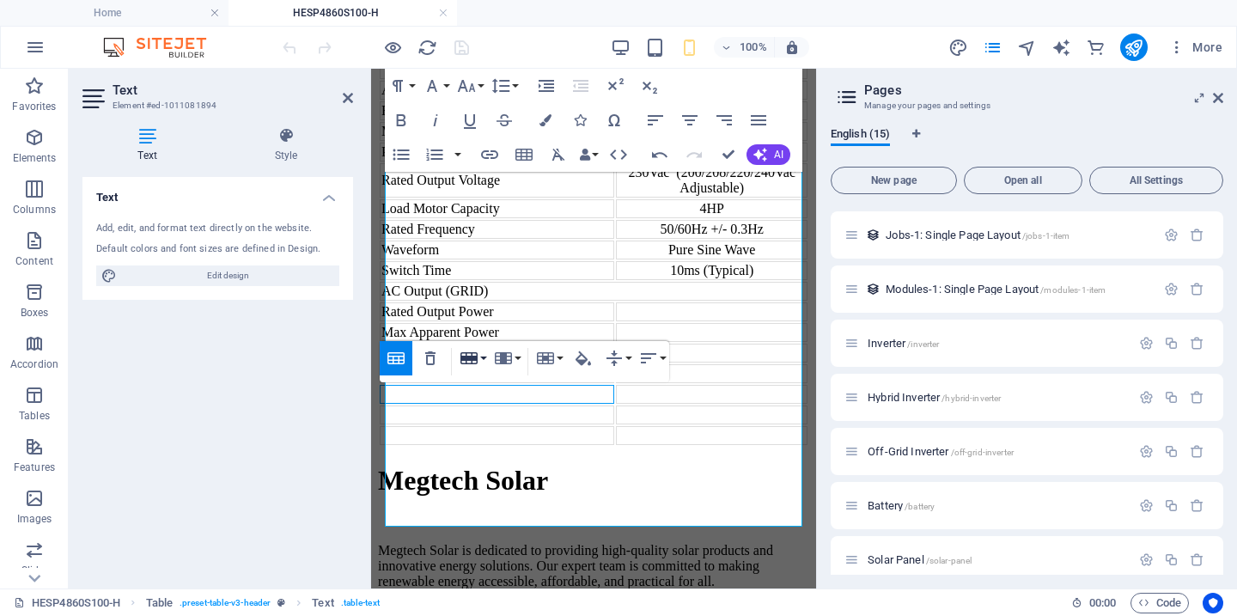
click at [484, 358] on button "Row" at bounding box center [472, 358] width 33 height 34
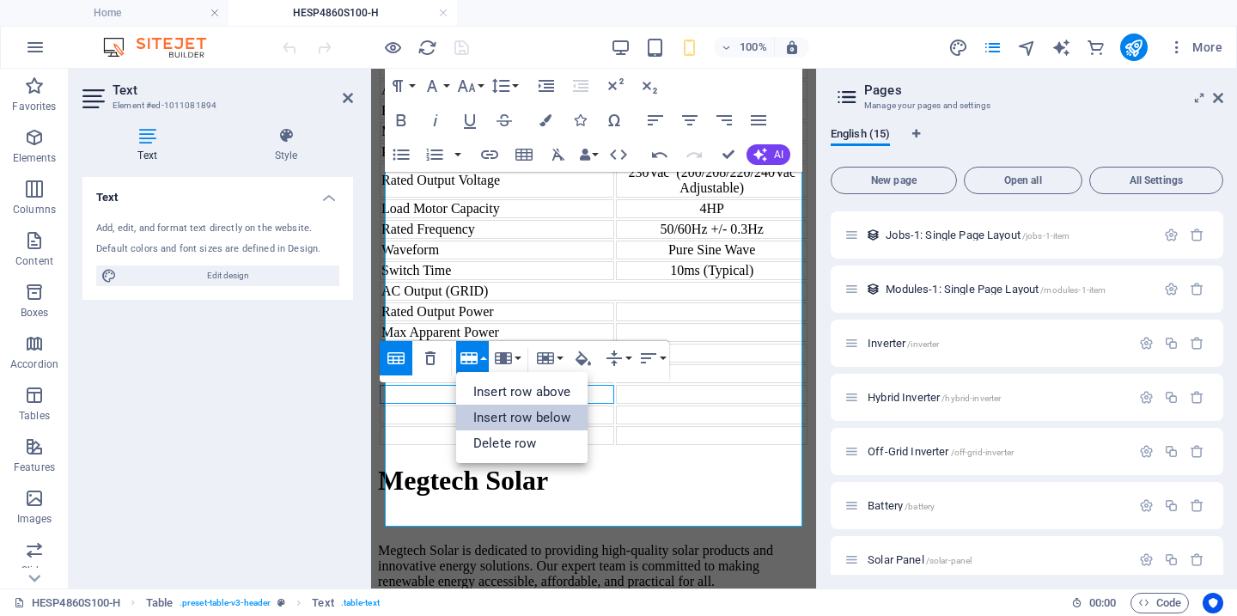
click at [512, 418] on link "Insert row below" at bounding box center [521, 418] width 131 height 26
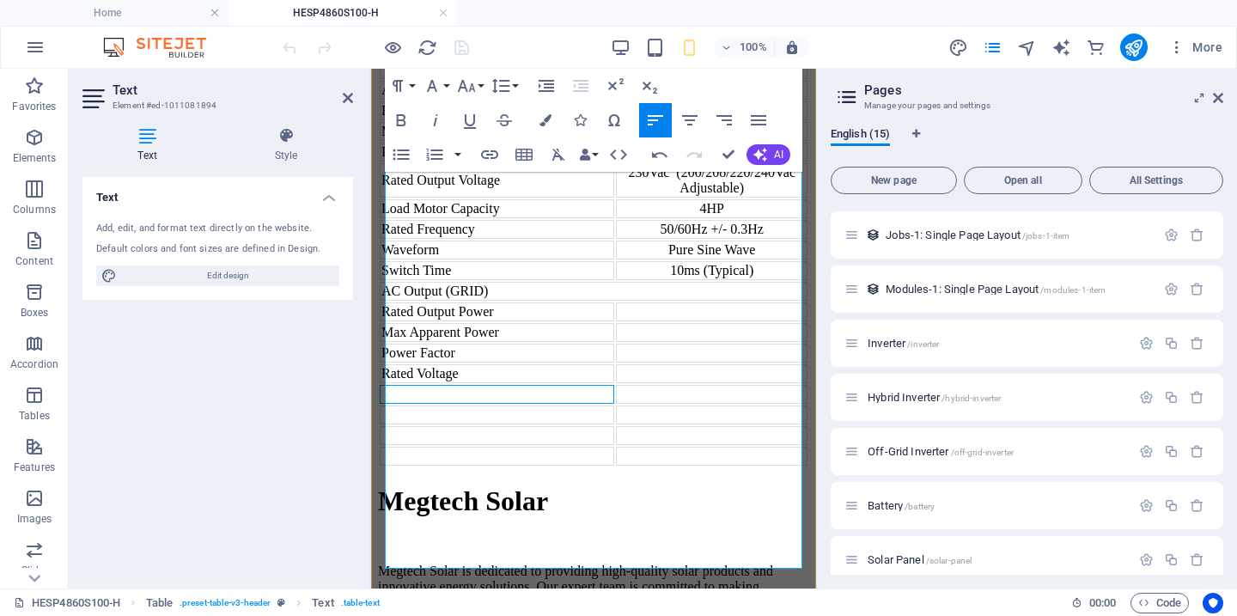
click at [468, 404] on td at bounding box center [497, 394] width 235 height 19
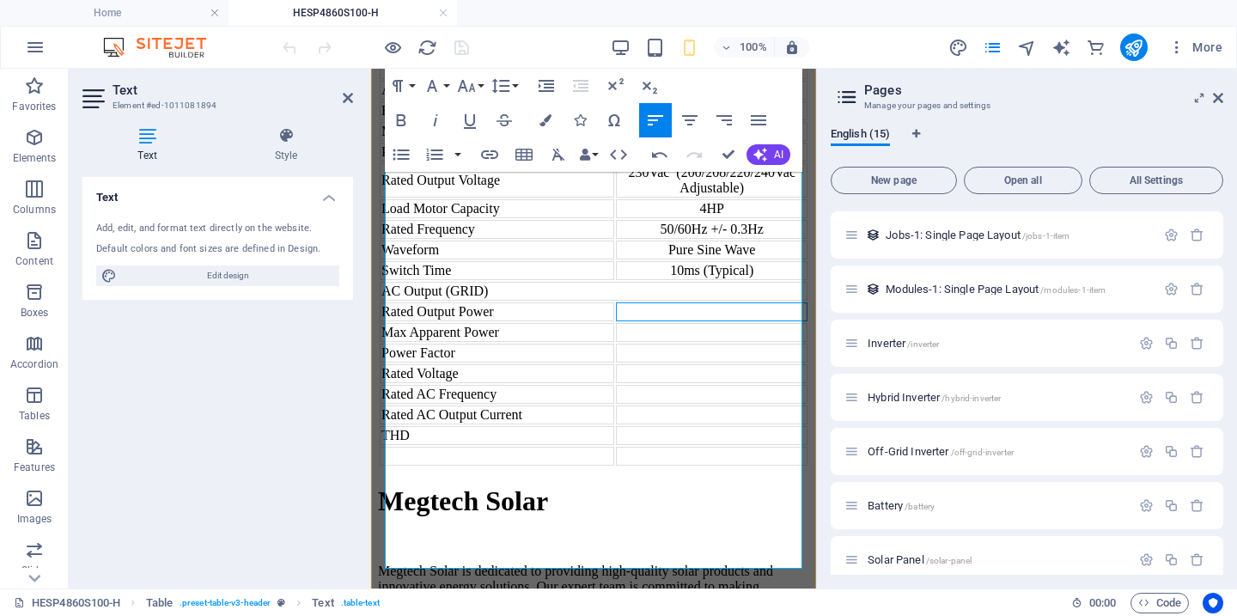
click at [713, 302] on td at bounding box center [712, 311] width 192 height 19
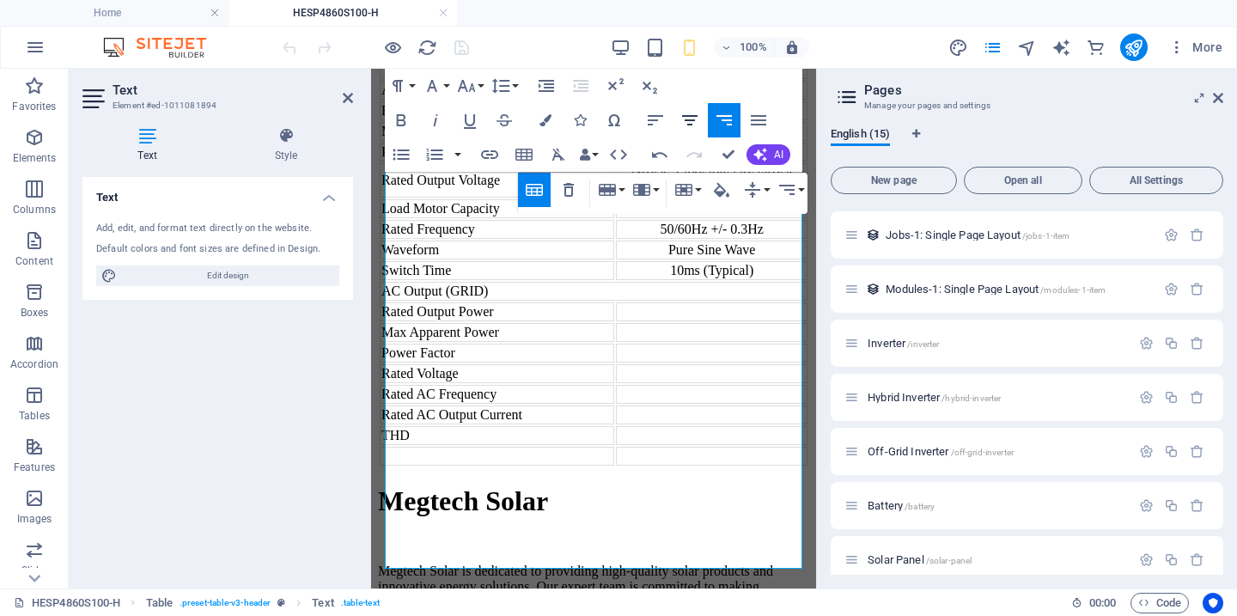
click at [696, 130] on icon "button" at bounding box center [690, 120] width 21 height 21
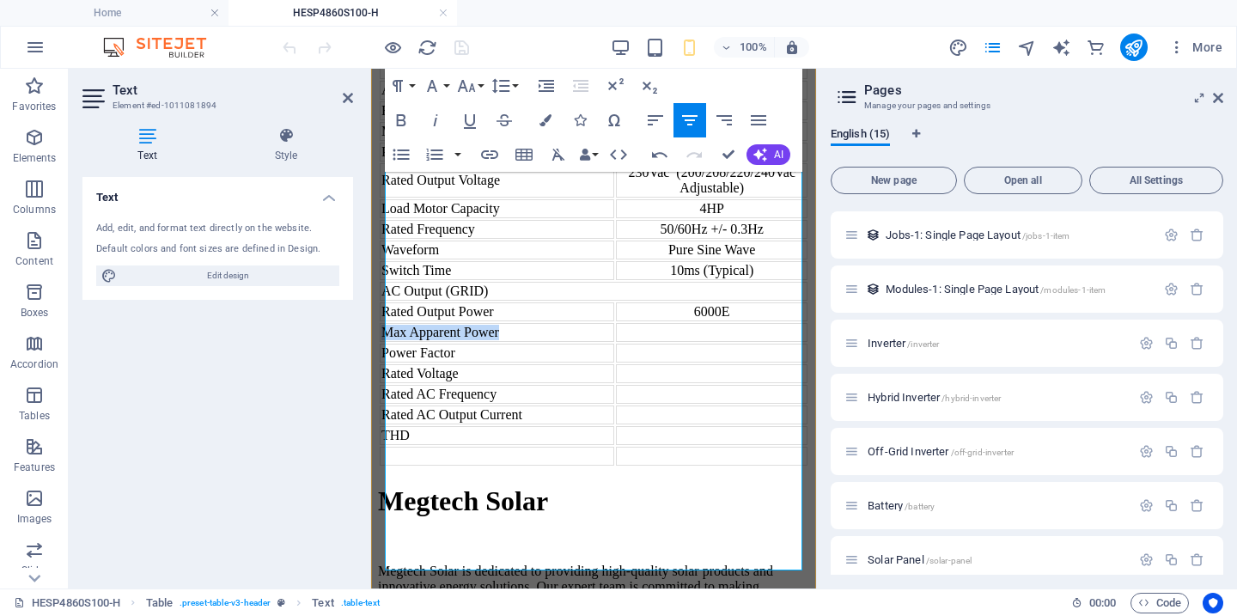
scroll to position [1265, 0]
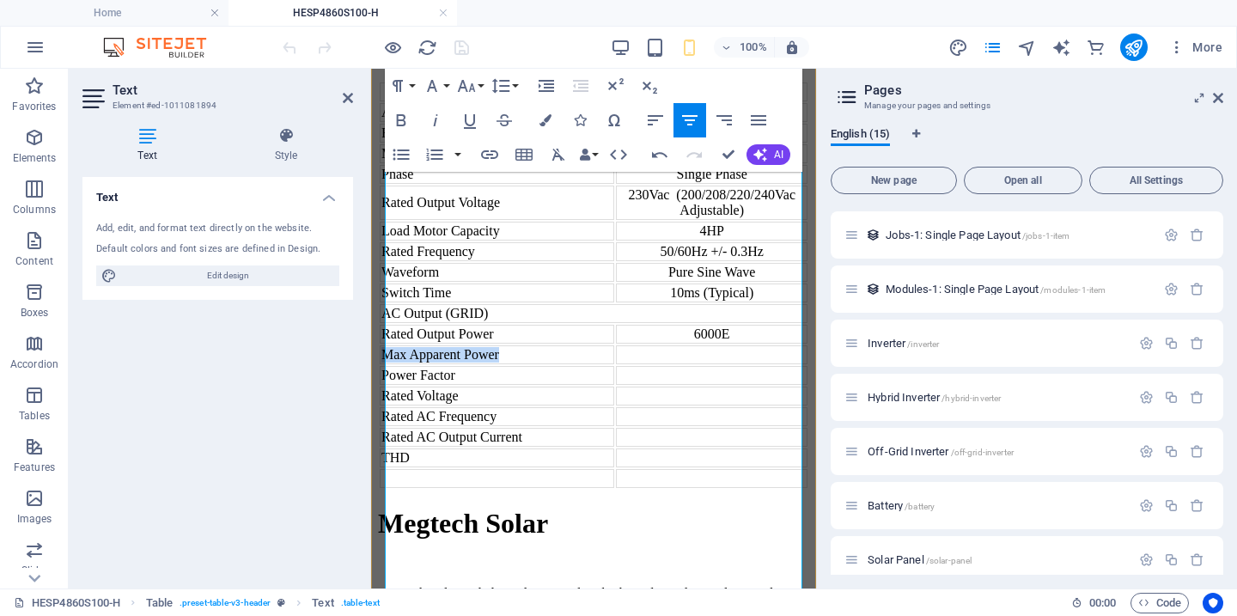
click at [749, 327] on div "6000E" at bounding box center [712, 334] width 188 height 15
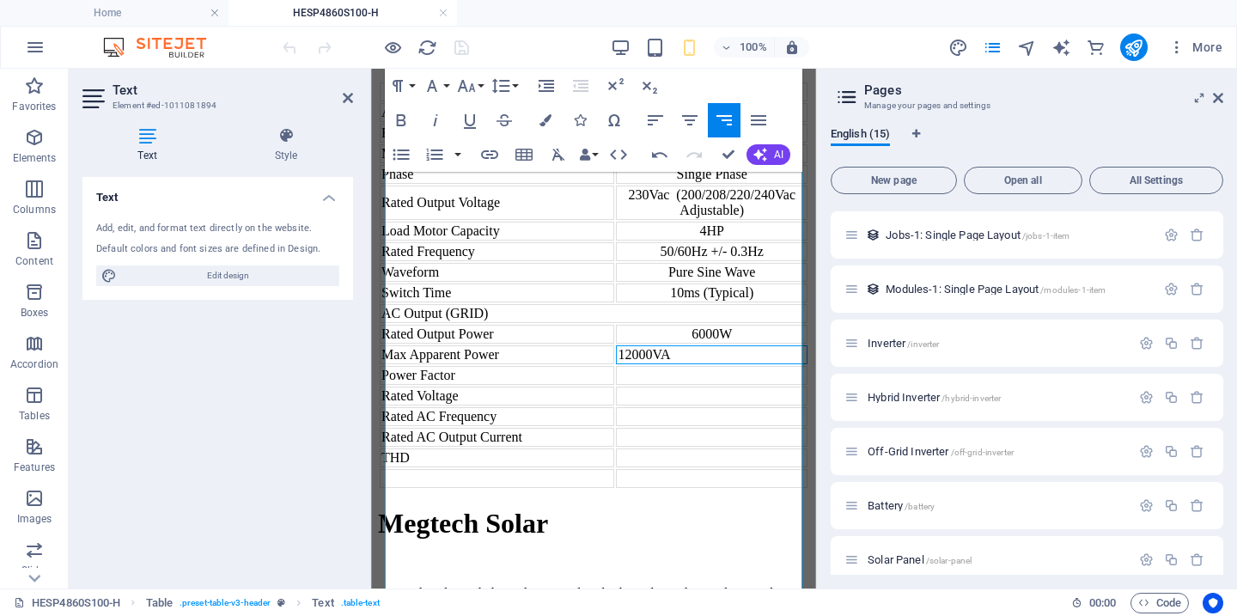
click at [695, 345] on td "12000VA" at bounding box center [712, 354] width 192 height 19
click at [691, 124] on icon "button" at bounding box center [689, 120] width 15 height 10
click at [711, 366] on td at bounding box center [712, 375] width 192 height 19
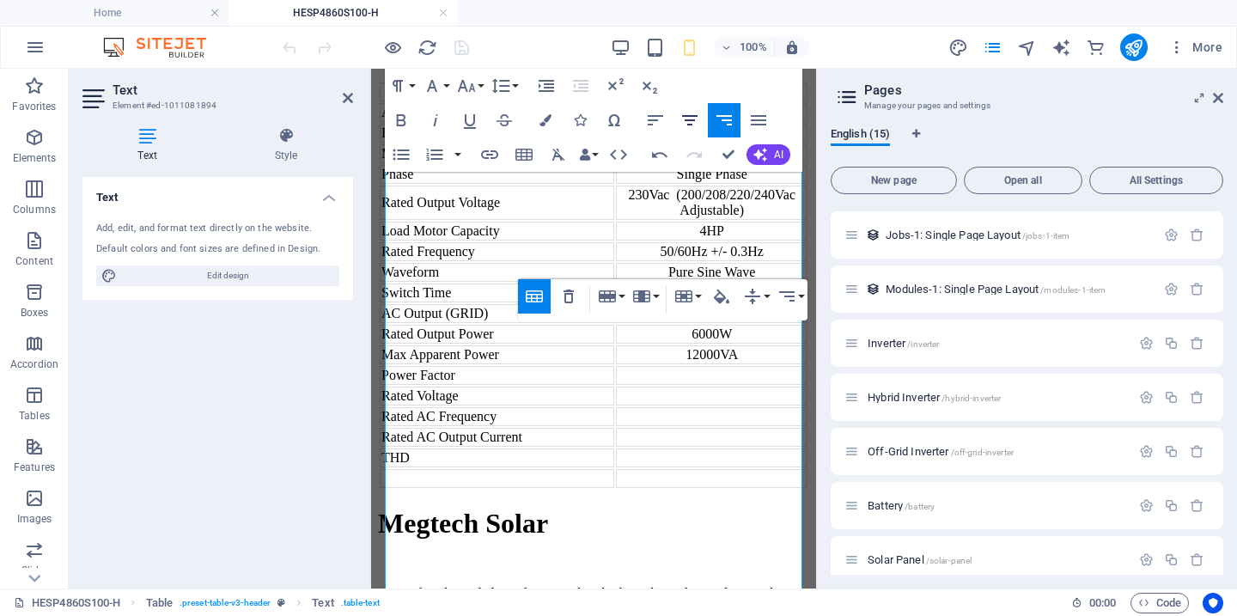
click at [687, 109] on button "Align Center" at bounding box center [690, 120] width 33 height 34
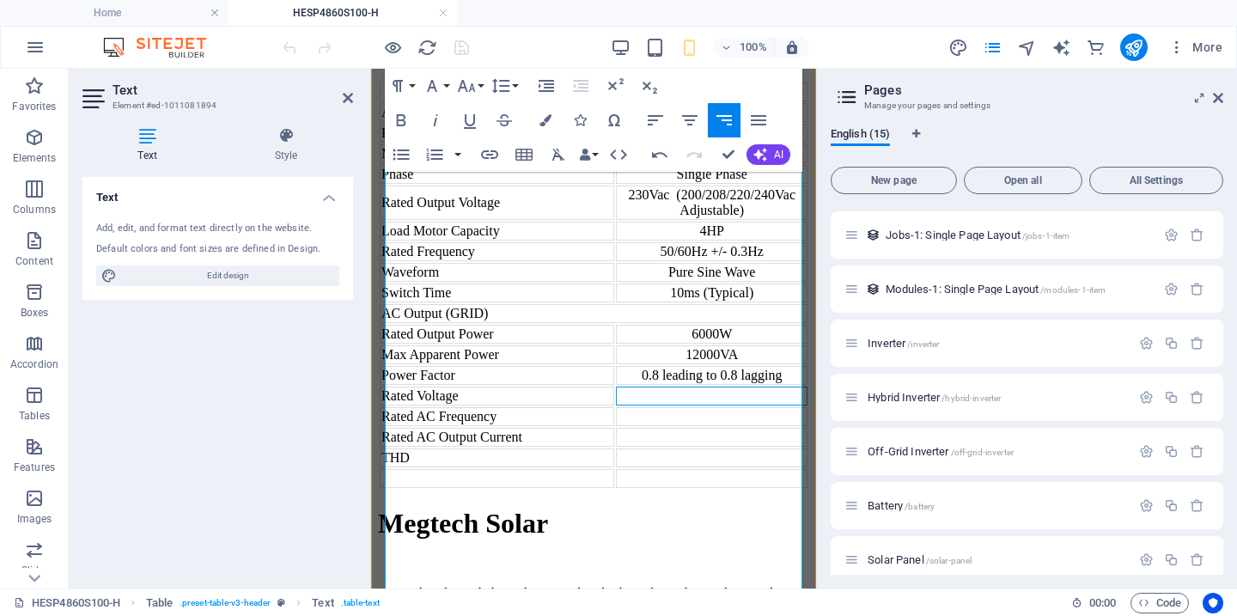
click at [699, 402] on td at bounding box center [712, 396] width 192 height 19
click at [740, 426] on td at bounding box center [712, 416] width 192 height 19
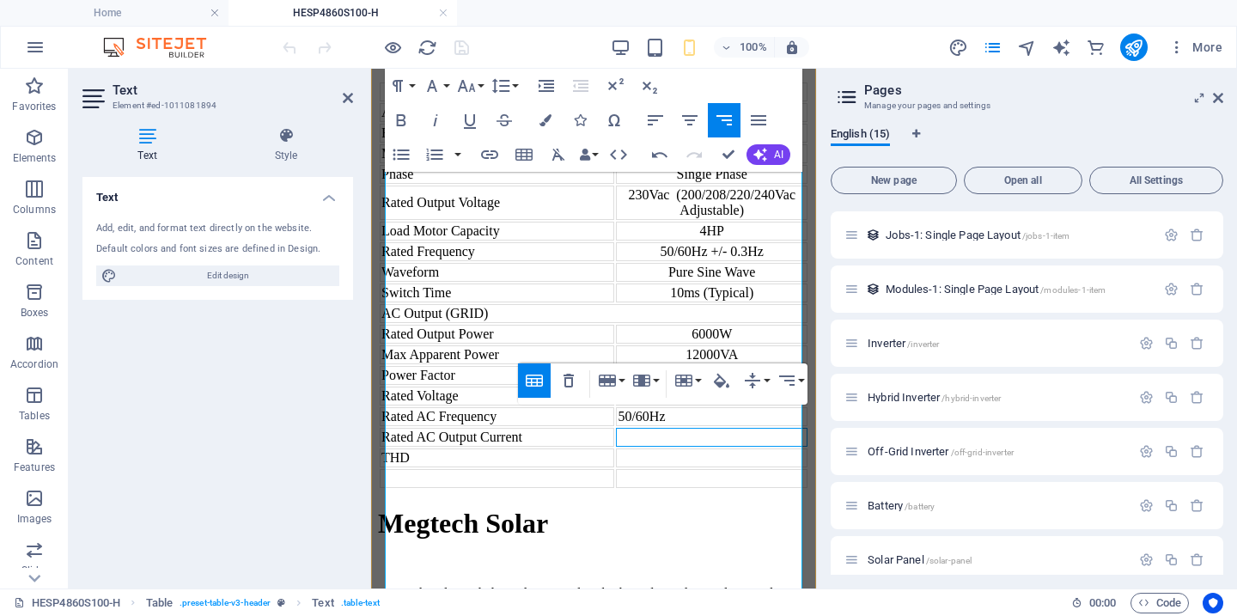
click at [698, 447] on td at bounding box center [712, 437] width 192 height 19
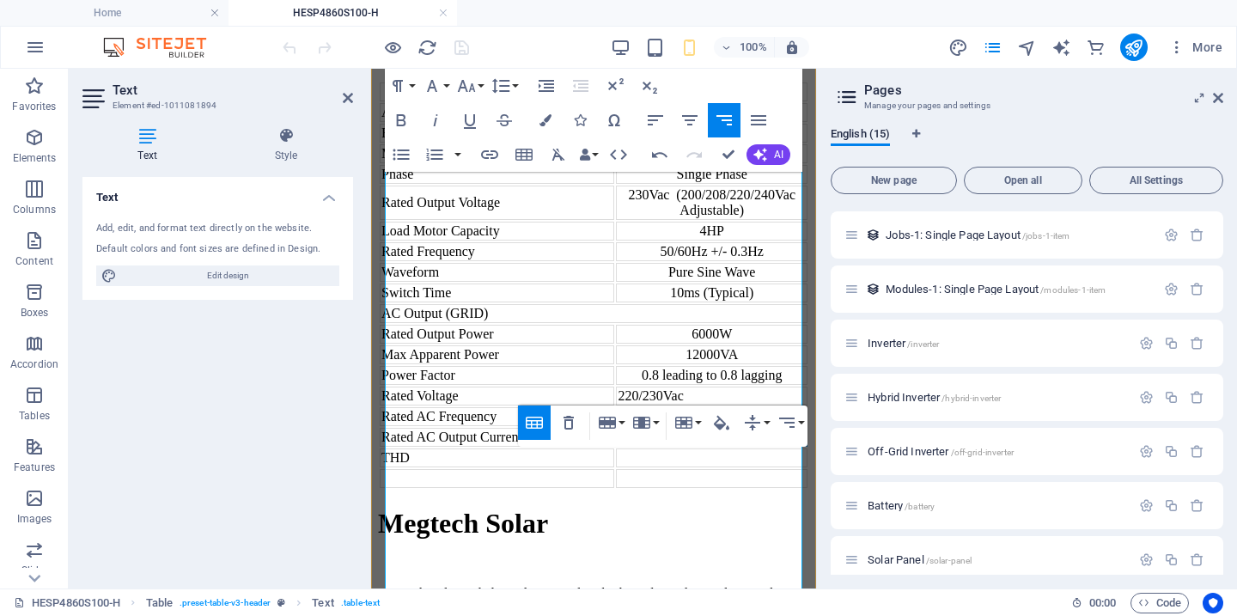
click at [754, 467] on td at bounding box center [712, 458] width 192 height 19
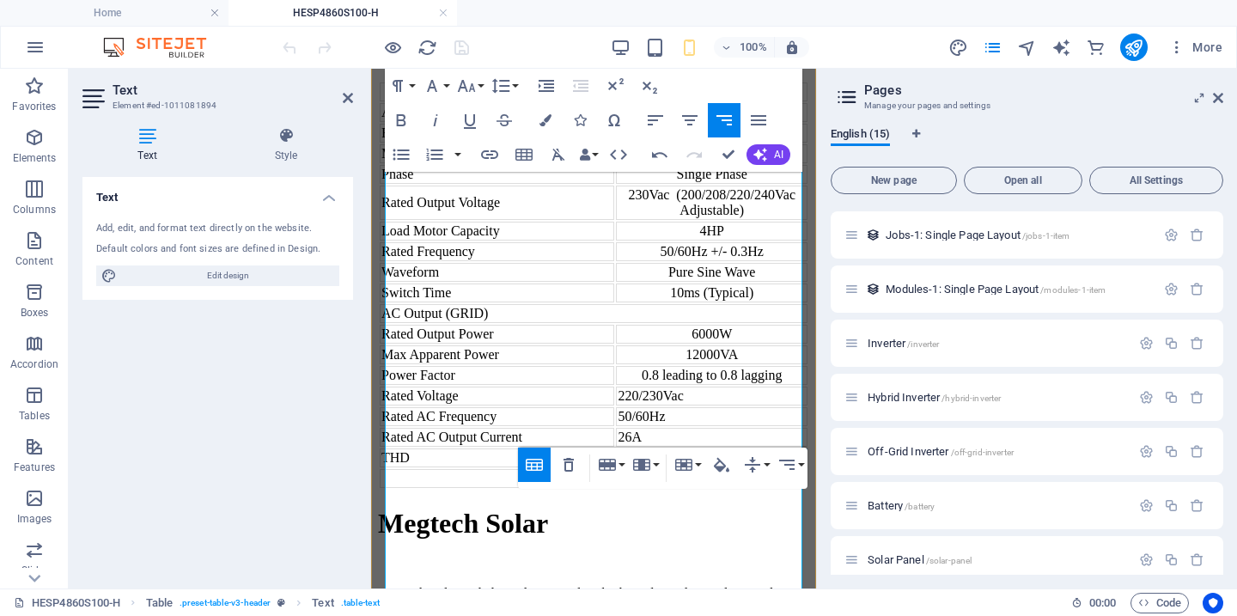
click at [706, 388] on td "220/230Vac" at bounding box center [712, 396] width 192 height 19
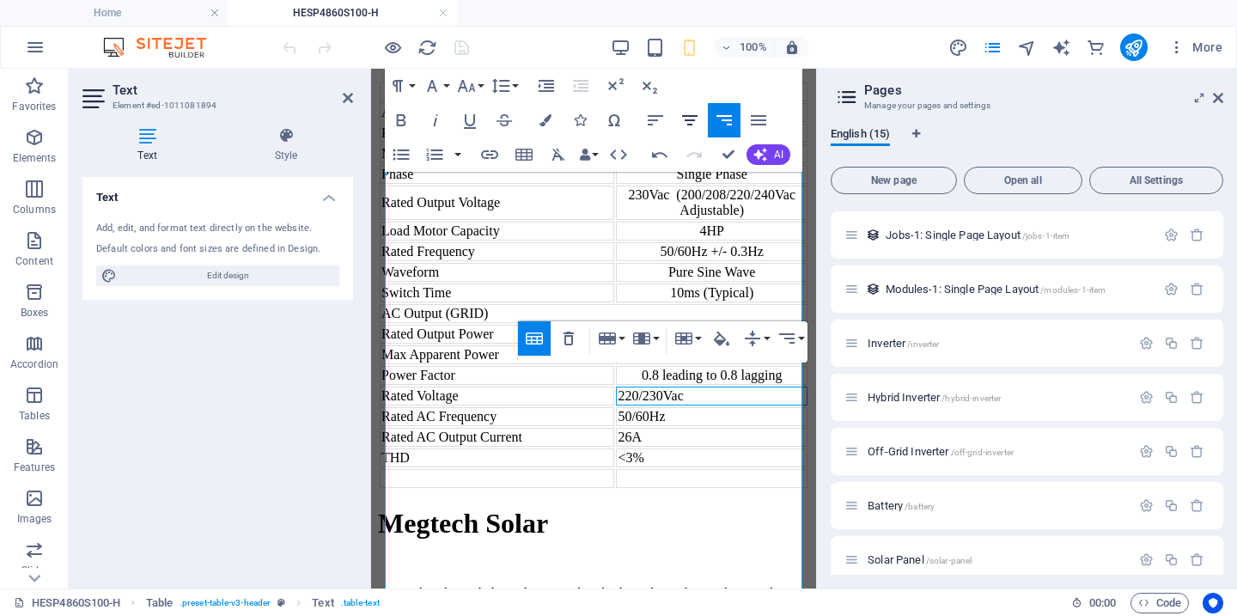
click at [687, 123] on icon "button" at bounding box center [690, 120] width 21 height 21
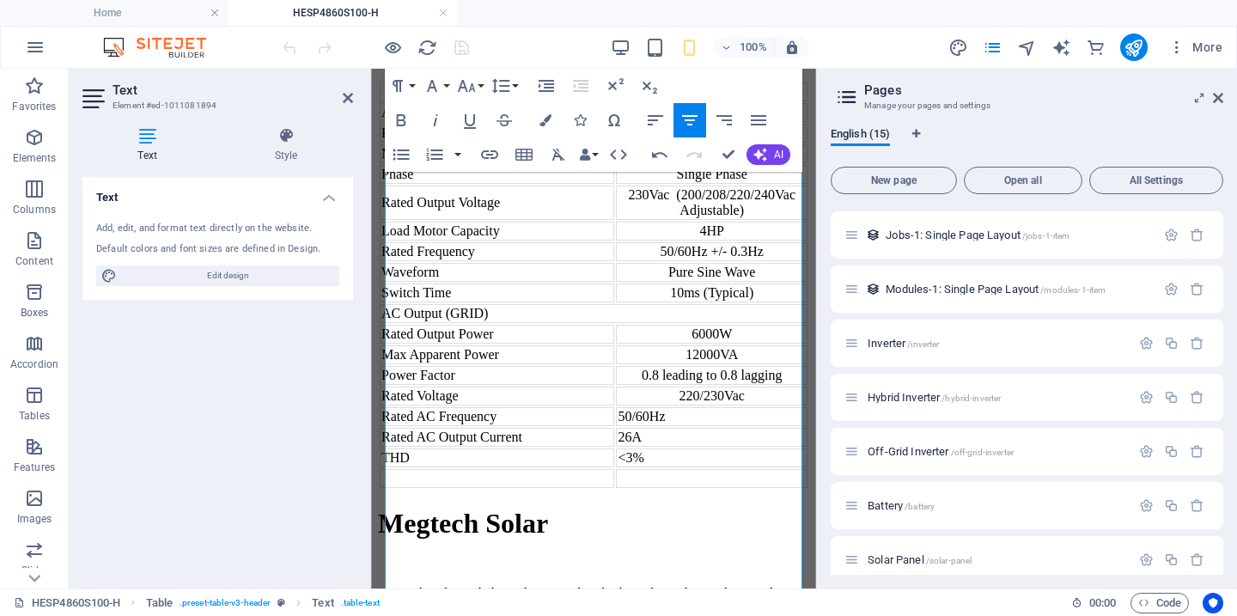
click at [738, 426] on td "50/60Hz" at bounding box center [712, 416] width 192 height 19
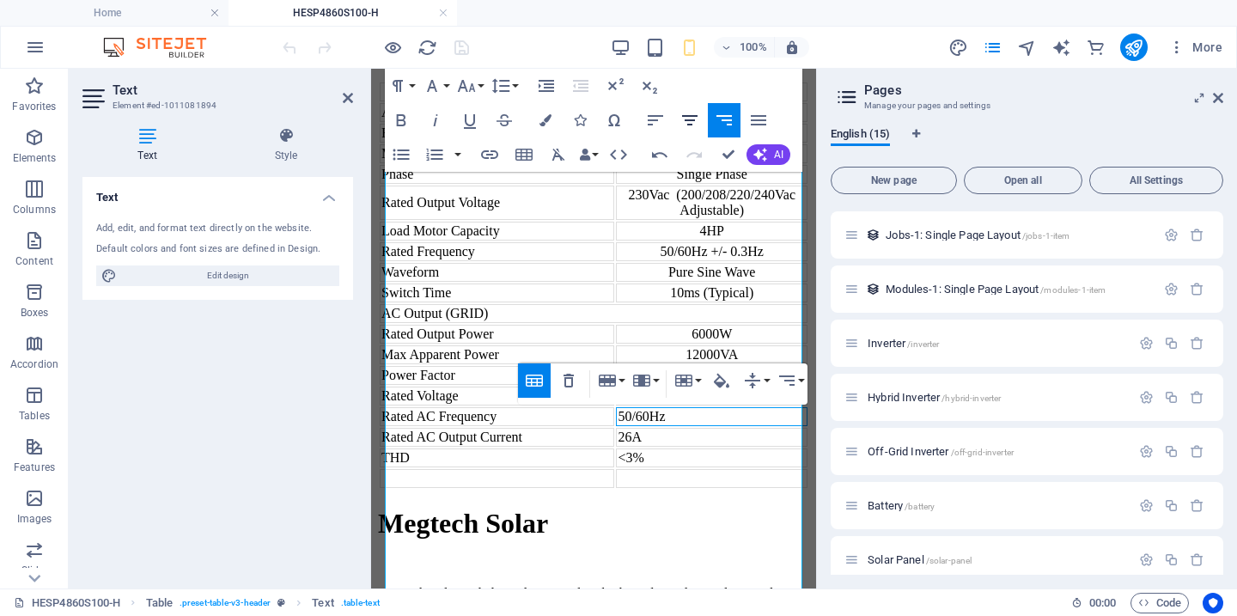
click at [696, 119] on icon "button" at bounding box center [690, 120] width 21 height 21
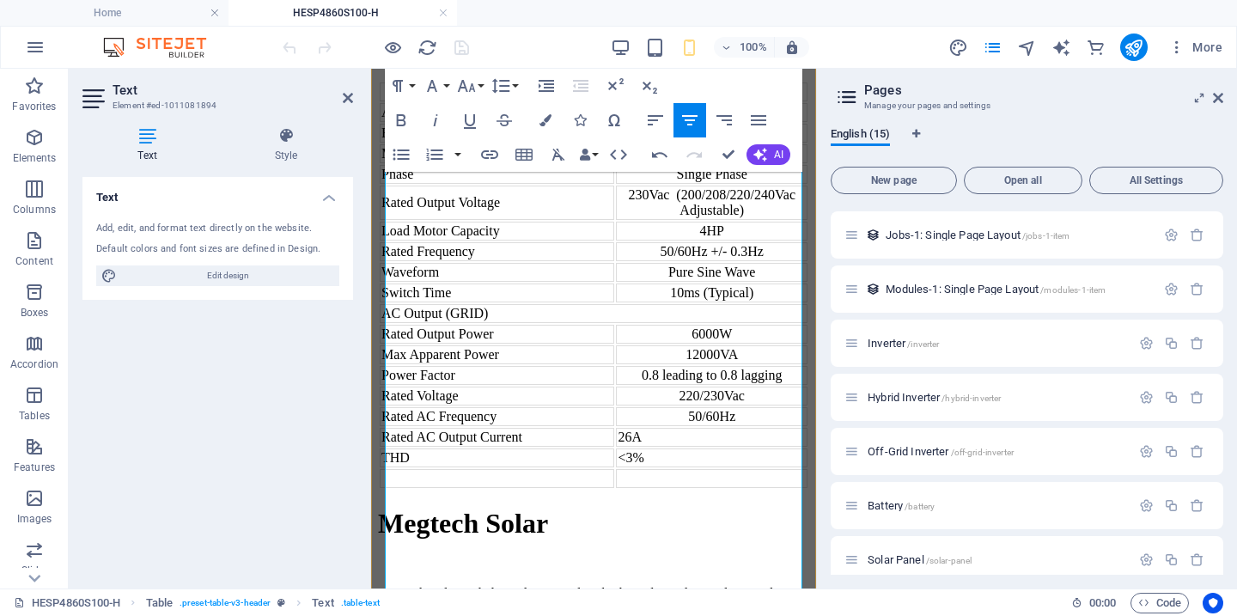
click at [711, 447] on td "26A" at bounding box center [712, 437] width 192 height 19
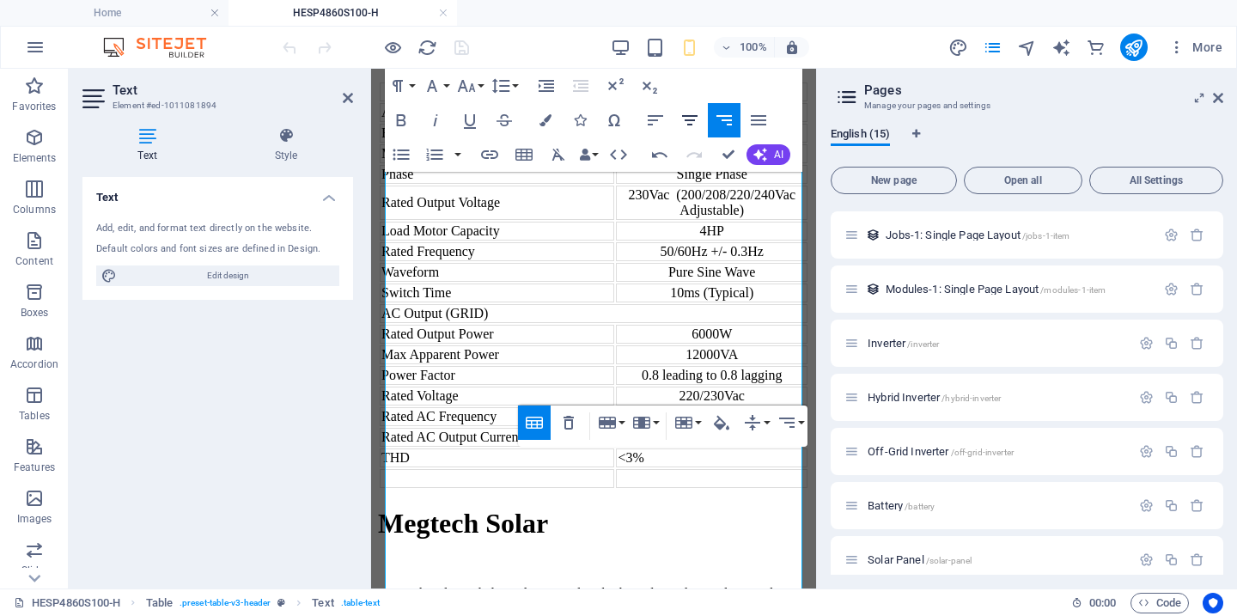
click at [688, 126] on icon "button" at bounding box center [690, 120] width 21 height 21
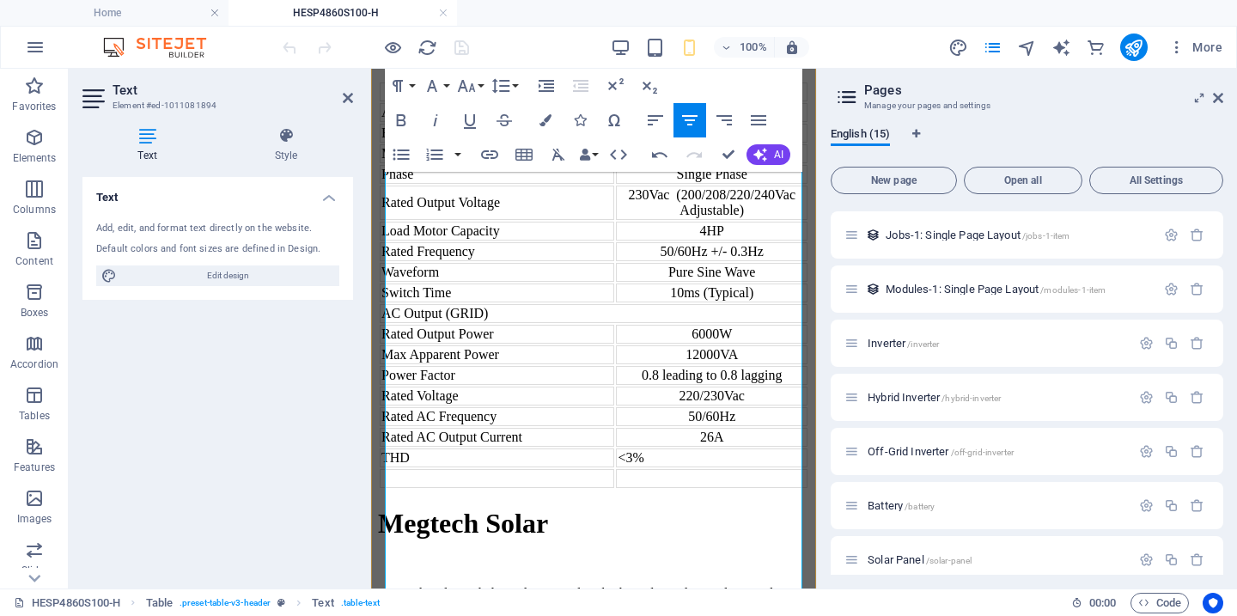
click at [731, 467] on td "<3%" at bounding box center [712, 458] width 192 height 19
drag, startPoint x: 698, startPoint y: 125, endPoint x: 699, endPoint y: 157, distance: 31.8
click at [698, 125] on icon "button" at bounding box center [690, 120] width 21 height 21
click at [743, 445] on div "26A" at bounding box center [712, 437] width 188 height 15
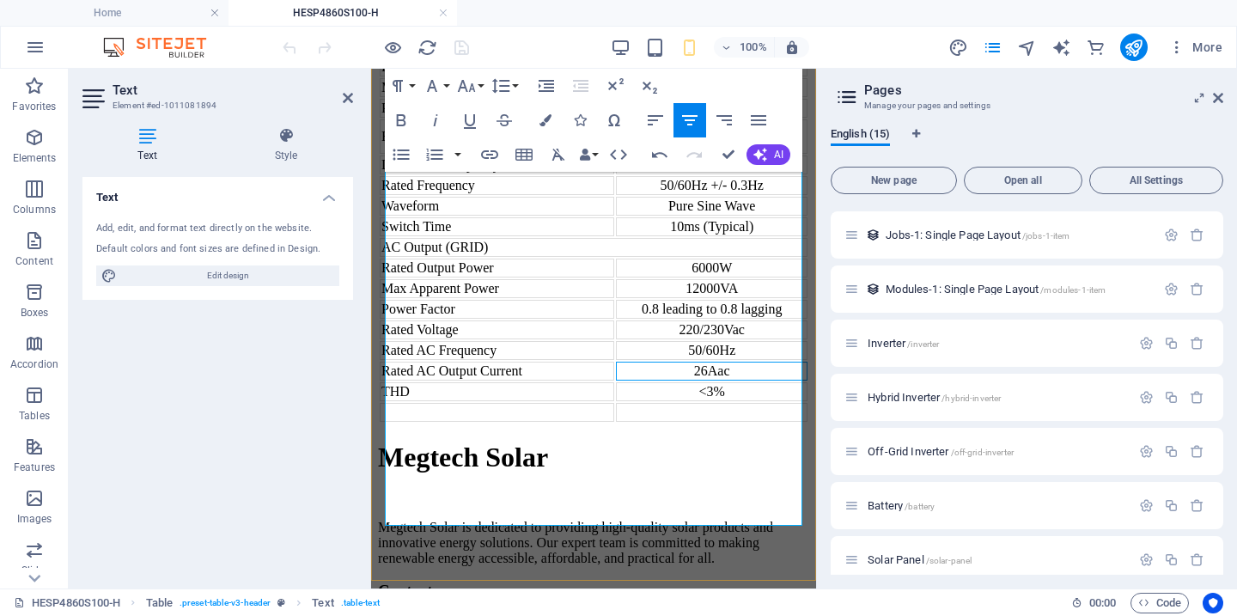
scroll to position [1333, 0]
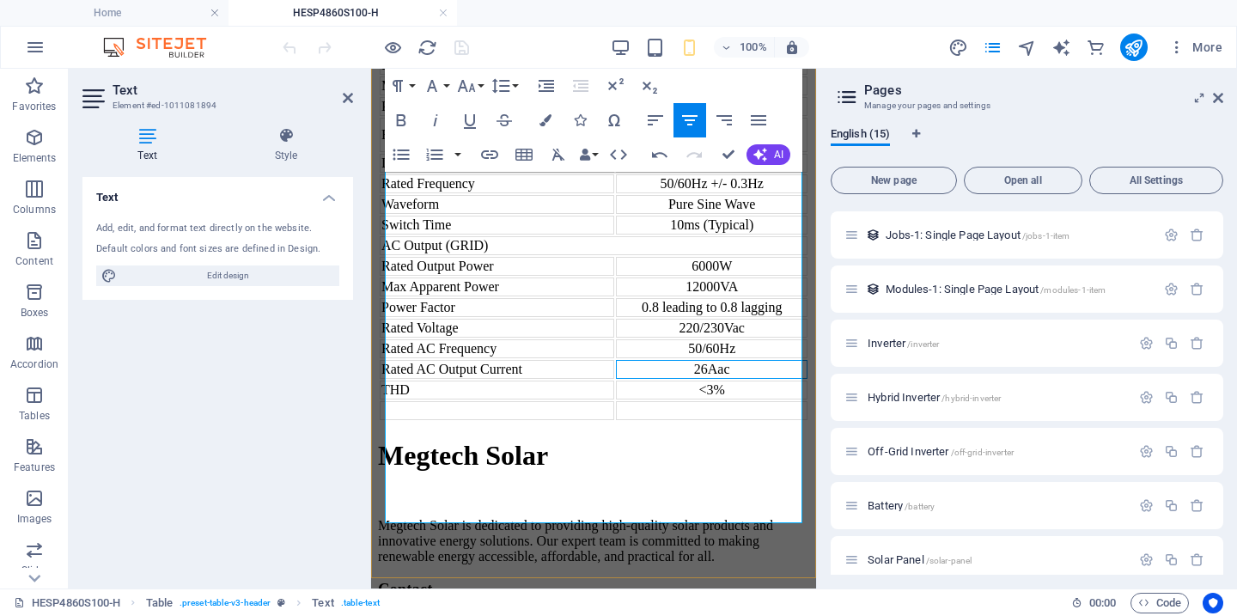
click at [563, 420] on td at bounding box center [497, 410] width 235 height 19
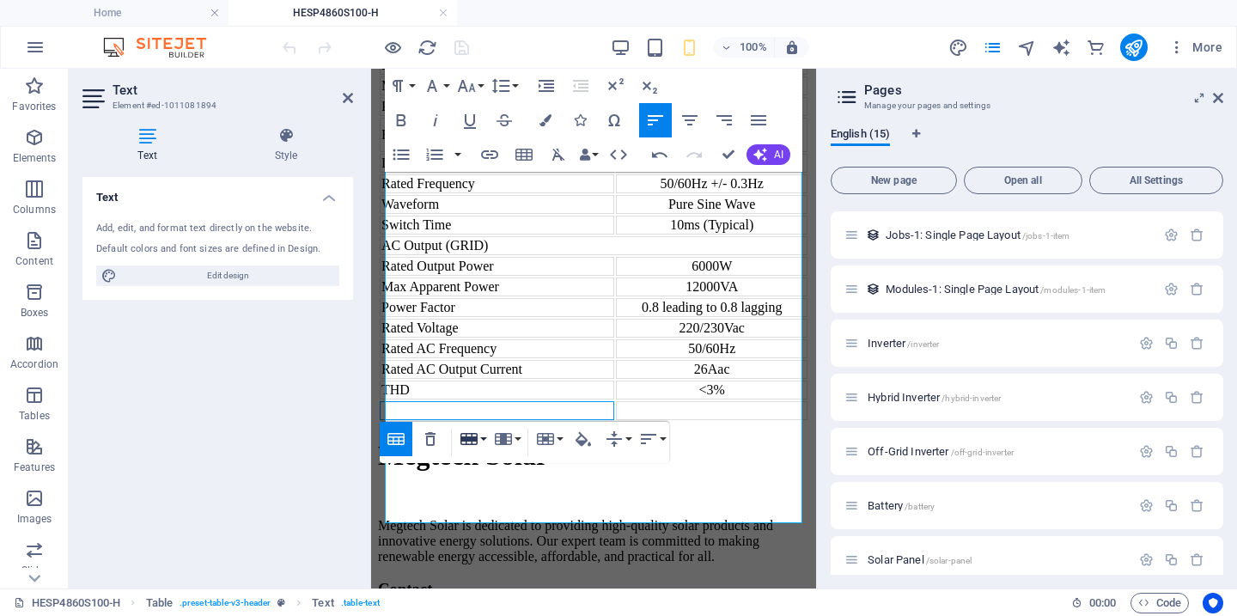
click at [487, 437] on button "Row" at bounding box center [472, 439] width 33 height 34
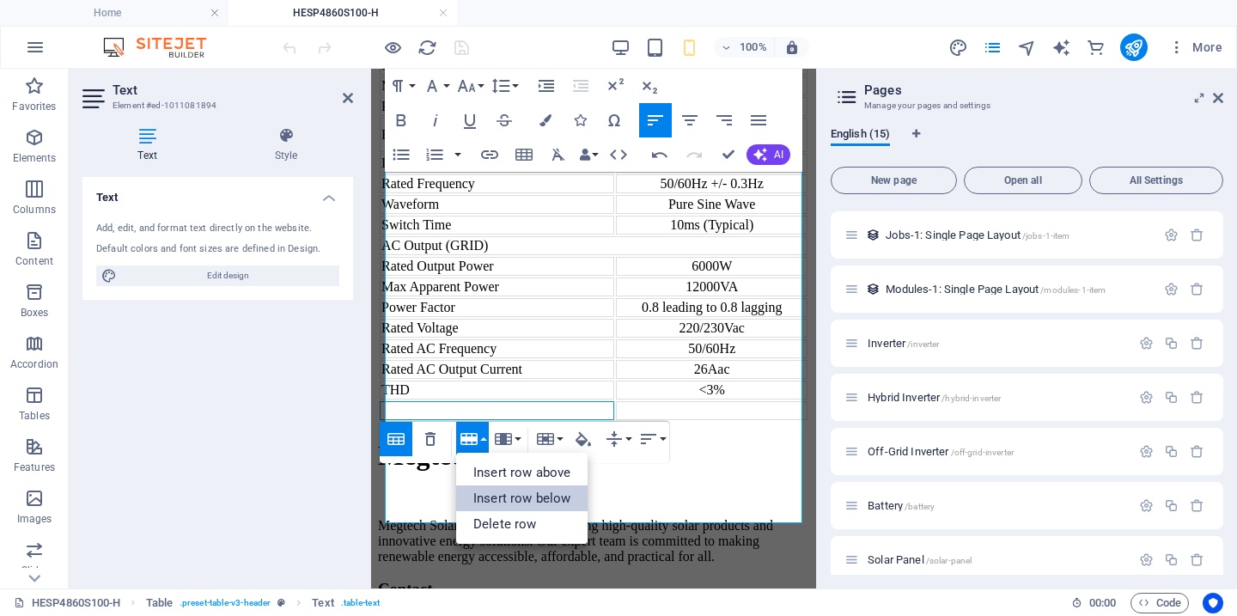
click at [516, 504] on link "Insert row below" at bounding box center [521, 499] width 131 height 26
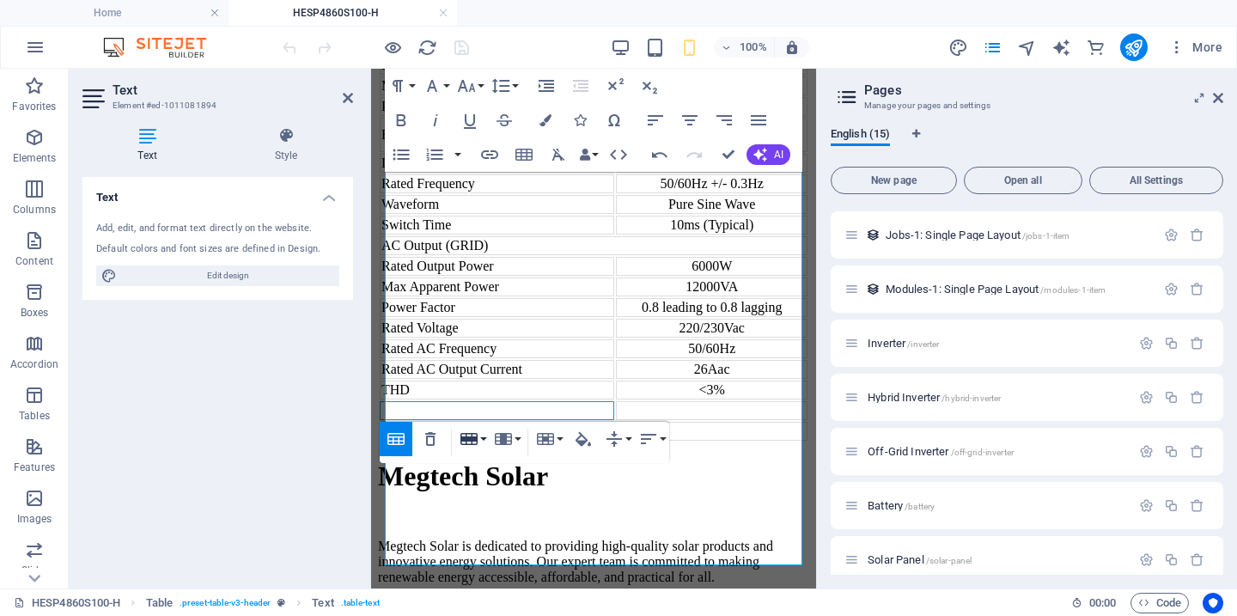
click at [486, 441] on button "Row" at bounding box center [472, 439] width 33 height 34
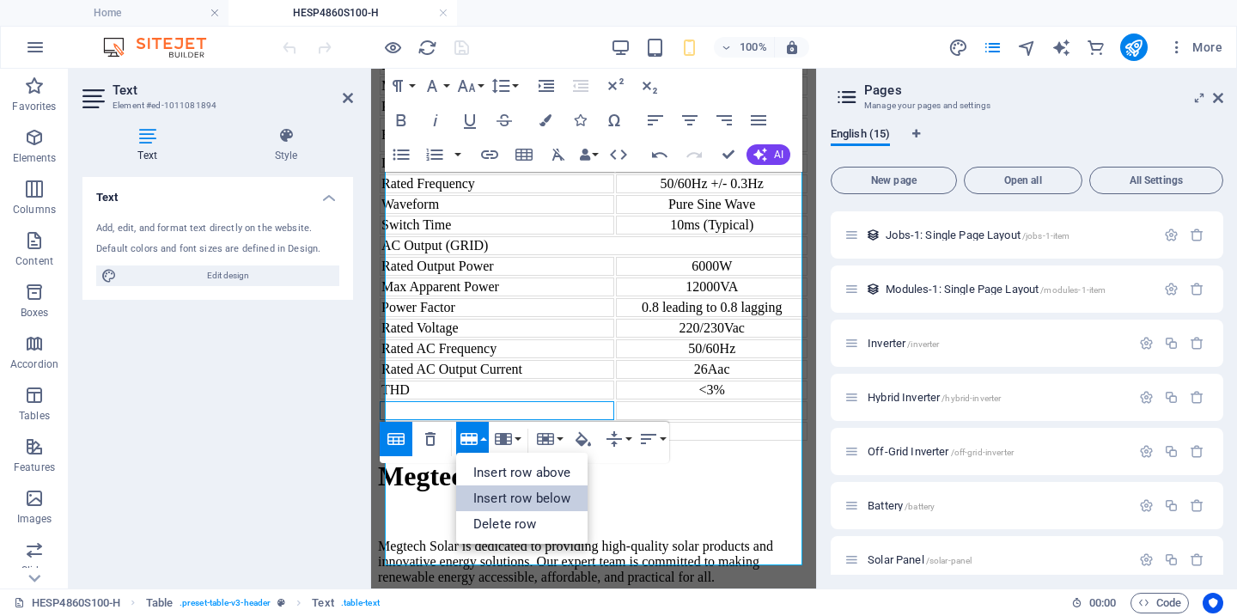
click at [507, 498] on link "Insert row below" at bounding box center [521, 499] width 131 height 26
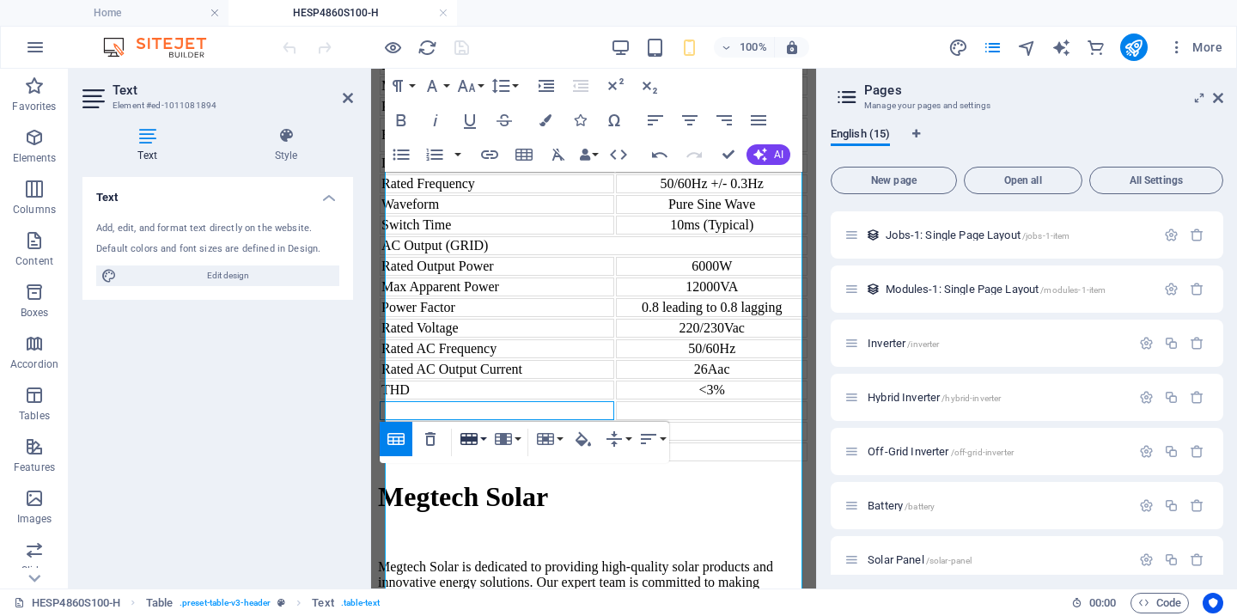
click at [484, 438] on button "Row" at bounding box center [472, 439] width 33 height 34
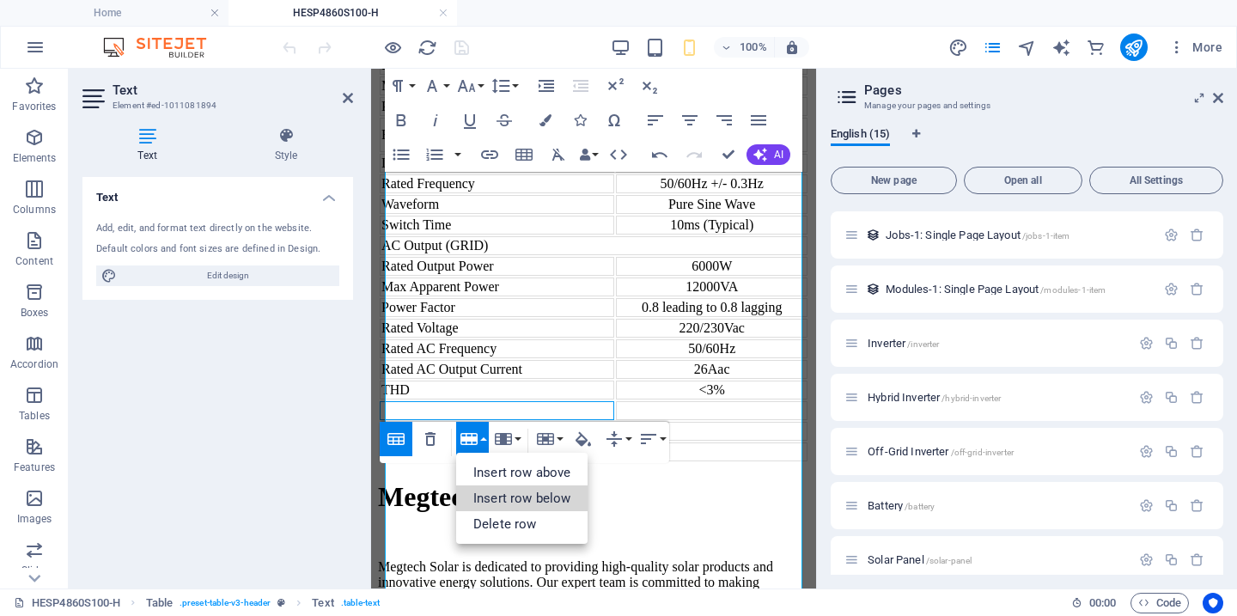
drag, startPoint x: 505, startPoint y: 488, endPoint x: 505, endPoint y: 471, distance: 17.2
click at [506, 488] on link "Insert row below" at bounding box center [521, 499] width 131 height 26
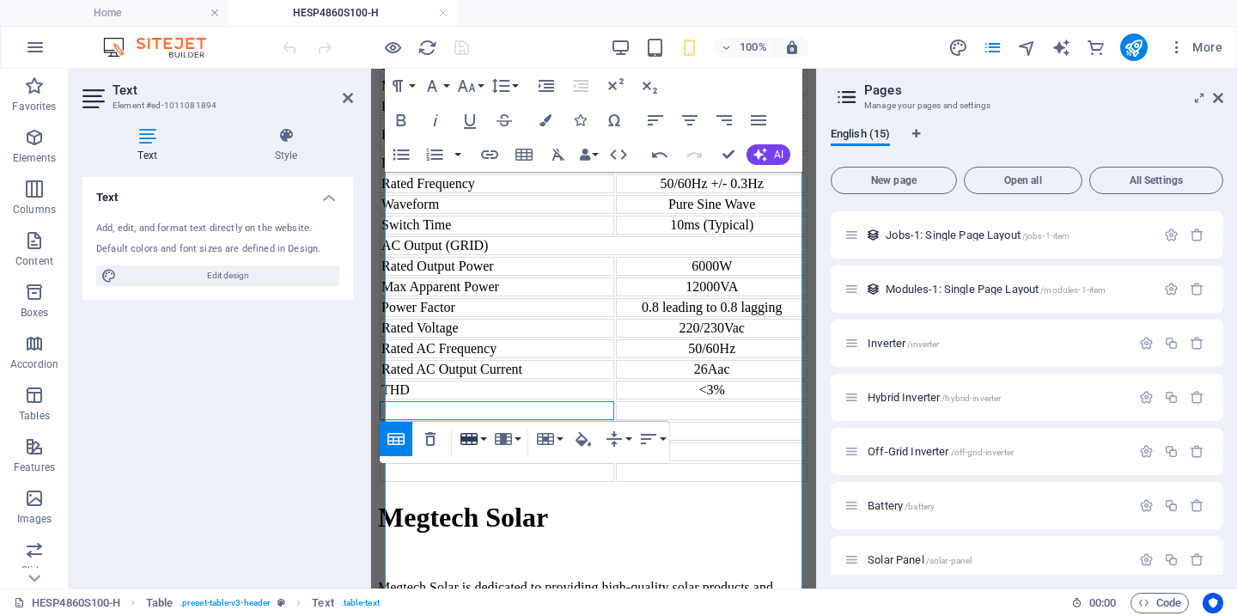
click at [488, 438] on button "Row" at bounding box center [472, 439] width 33 height 34
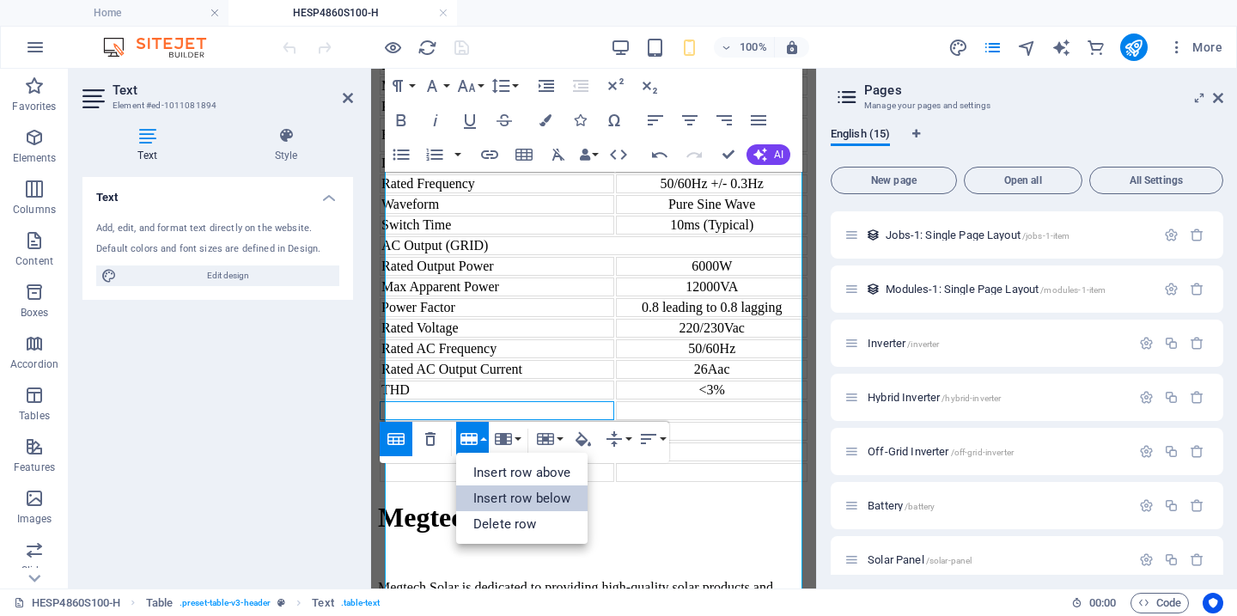
drag, startPoint x: 501, startPoint y: 496, endPoint x: 127, endPoint y: 417, distance: 382.1
click at [501, 496] on link "Insert row below" at bounding box center [521, 499] width 131 height 26
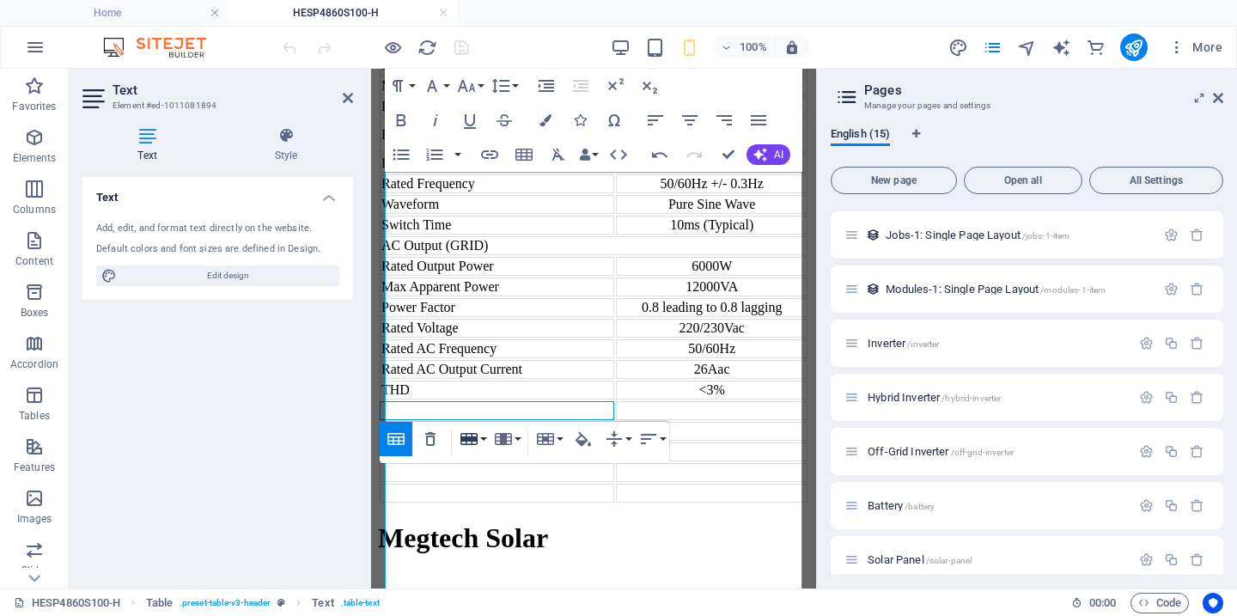
click at [484, 439] on button "Row" at bounding box center [472, 439] width 33 height 34
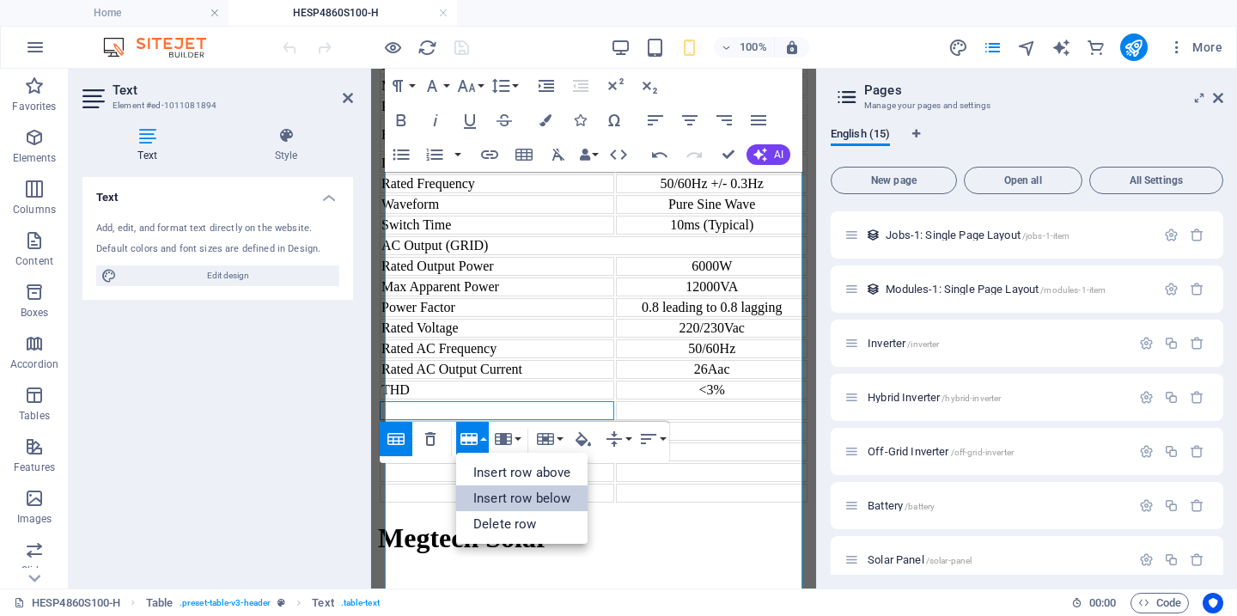
click at [492, 495] on link "Insert row below" at bounding box center [521, 499] width 131 height 26
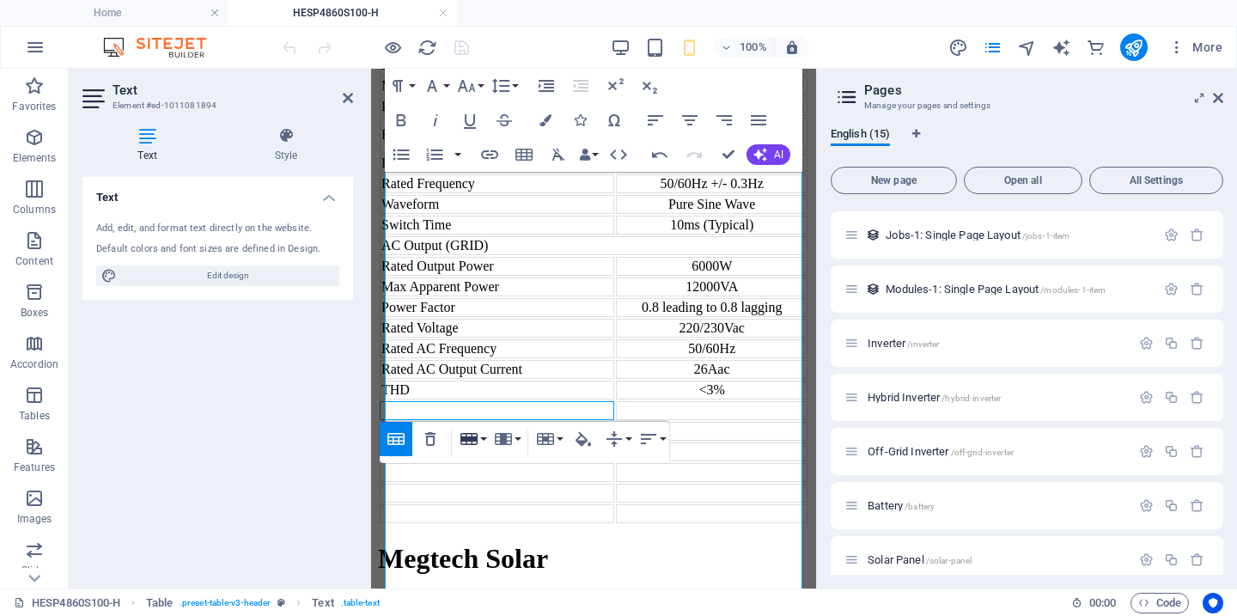
click at [486, 445] on button "Row" at bounding box center [472, 439] width 33 height 34
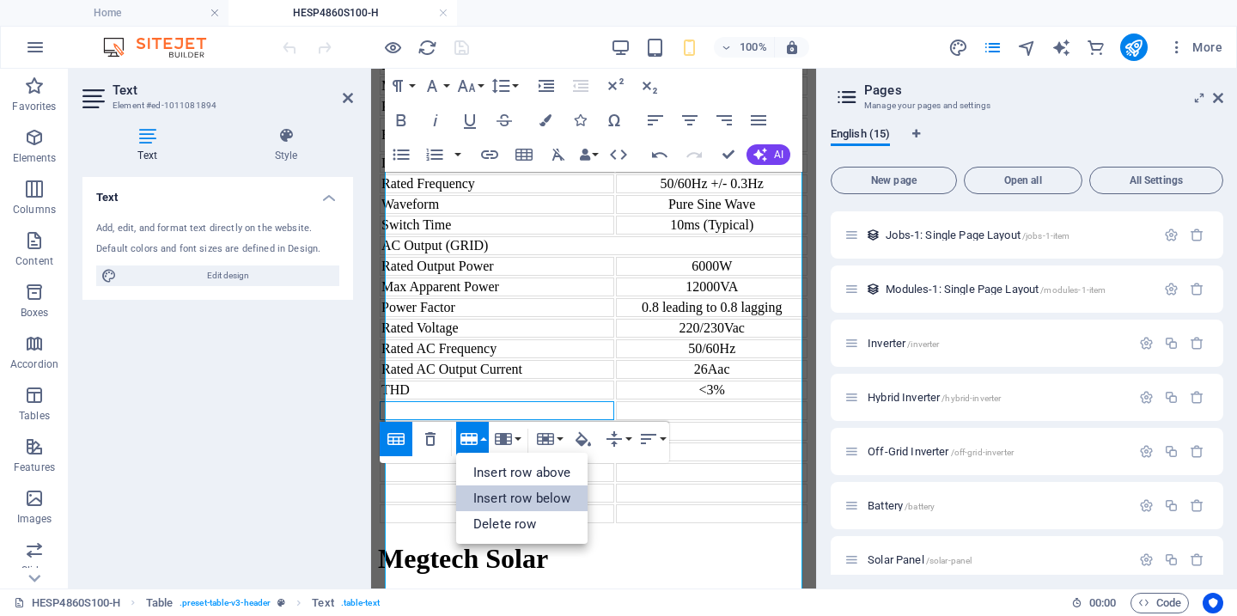
click at [498, 493] on link "Insert row below" at bounding box center [521, 499] width 131 height 26
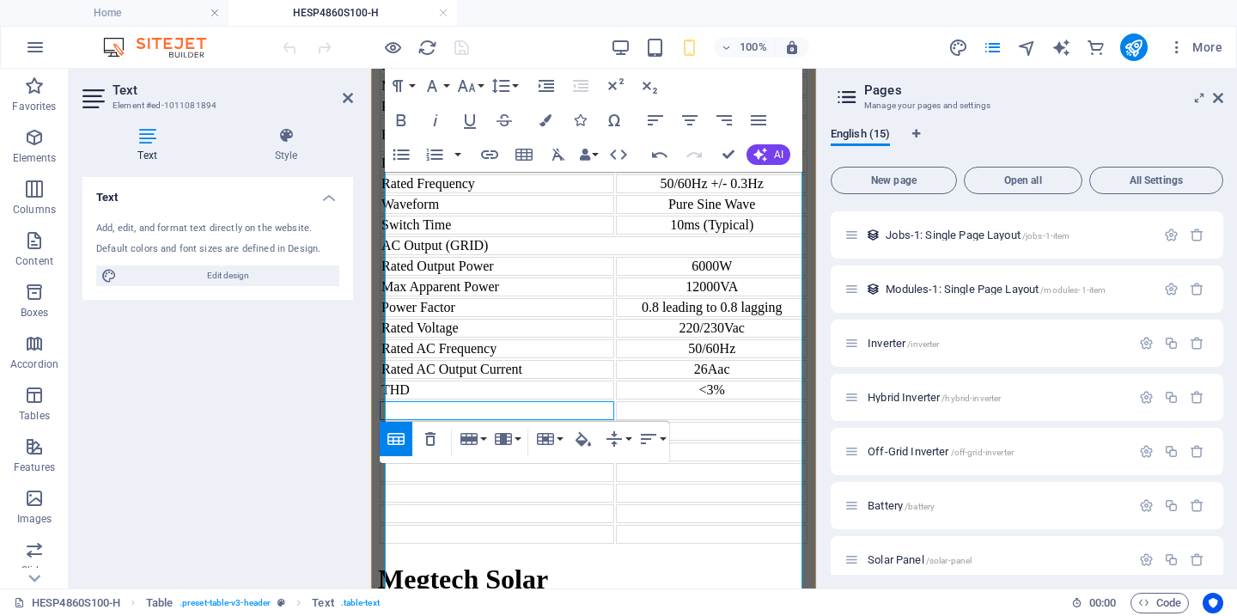
click at [480, 420] on td at bounding box center [497, 410] width 235 height 19
click at [441, 441] on td at bounding box center [497, 431] width 235 height 19
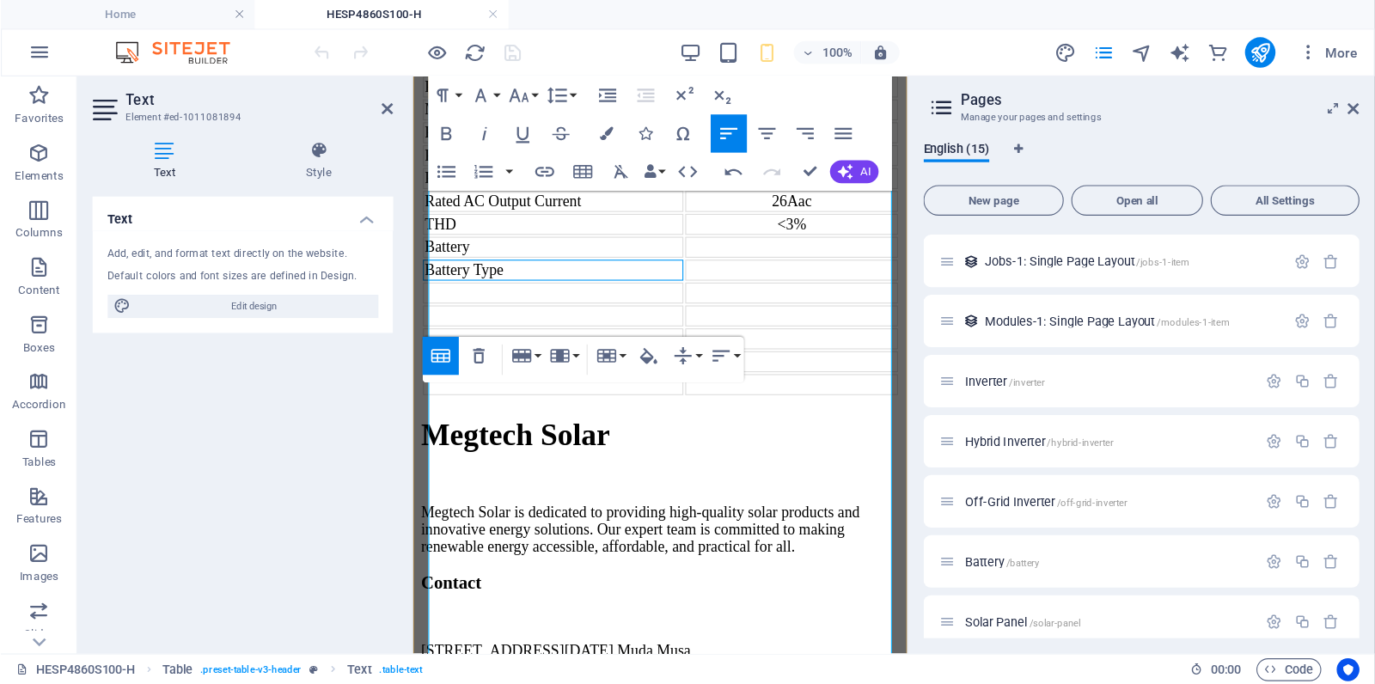
scroll to position [1530, 0]
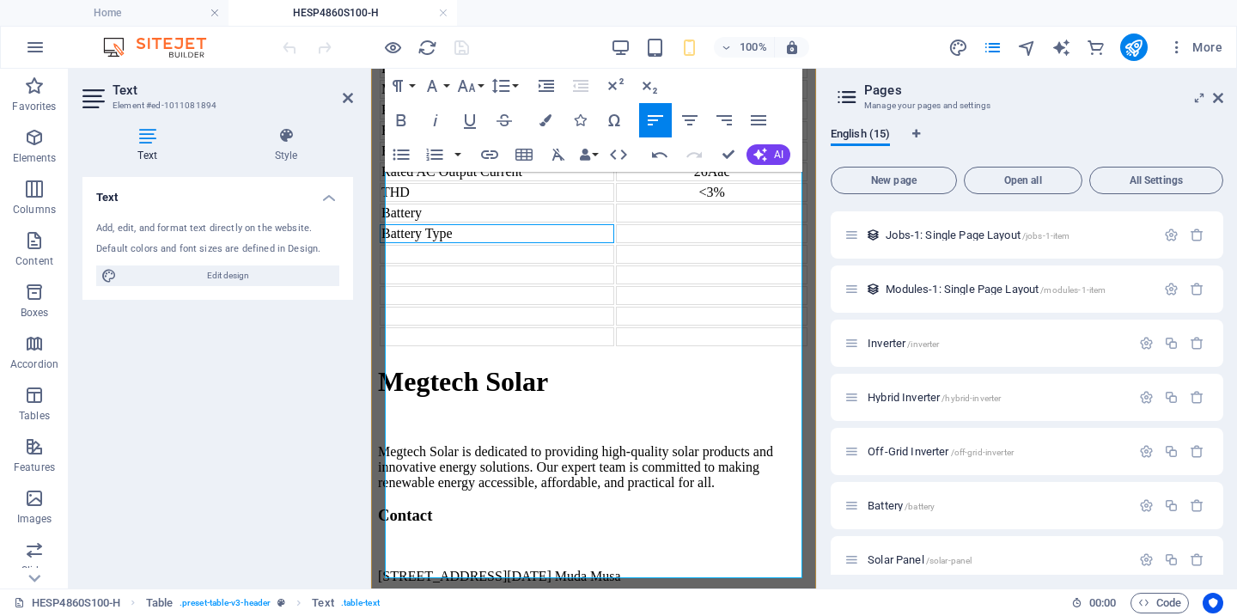
click at [455, 264] on td at bounding box center [497, 254] width 235 height 19
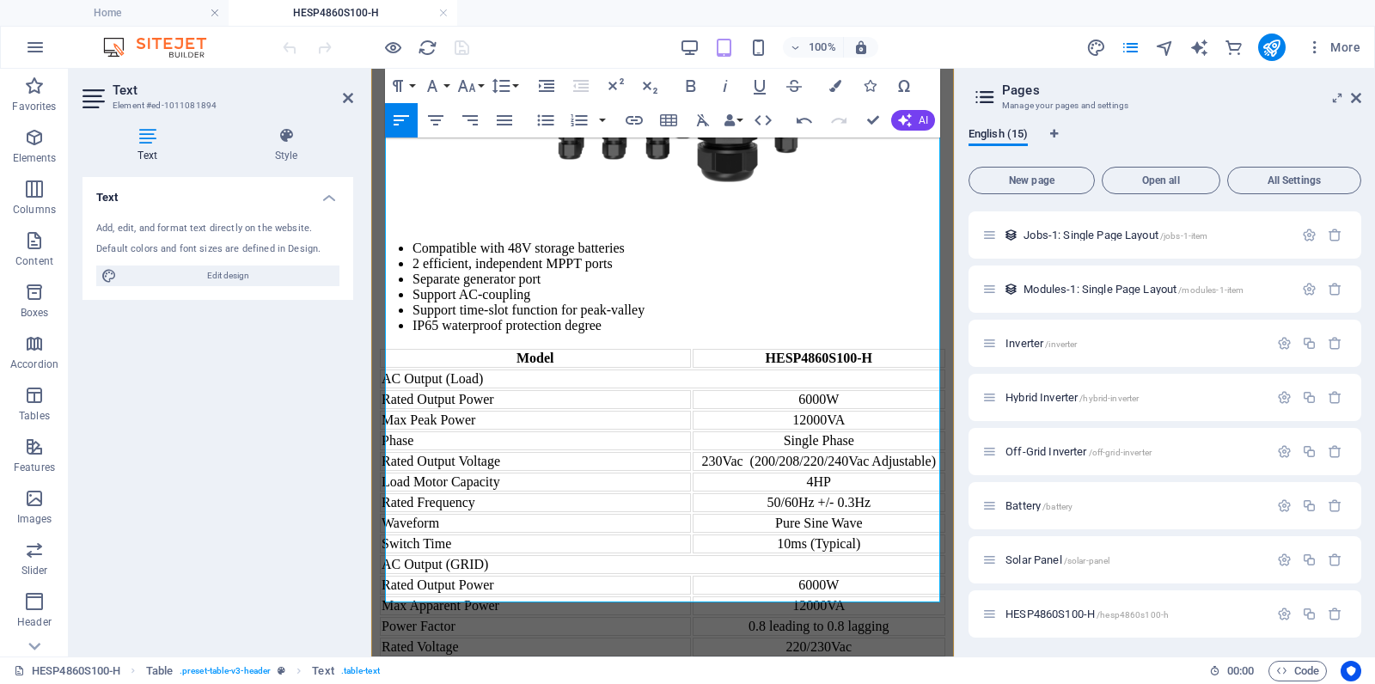
scroll to position [1230, 0]
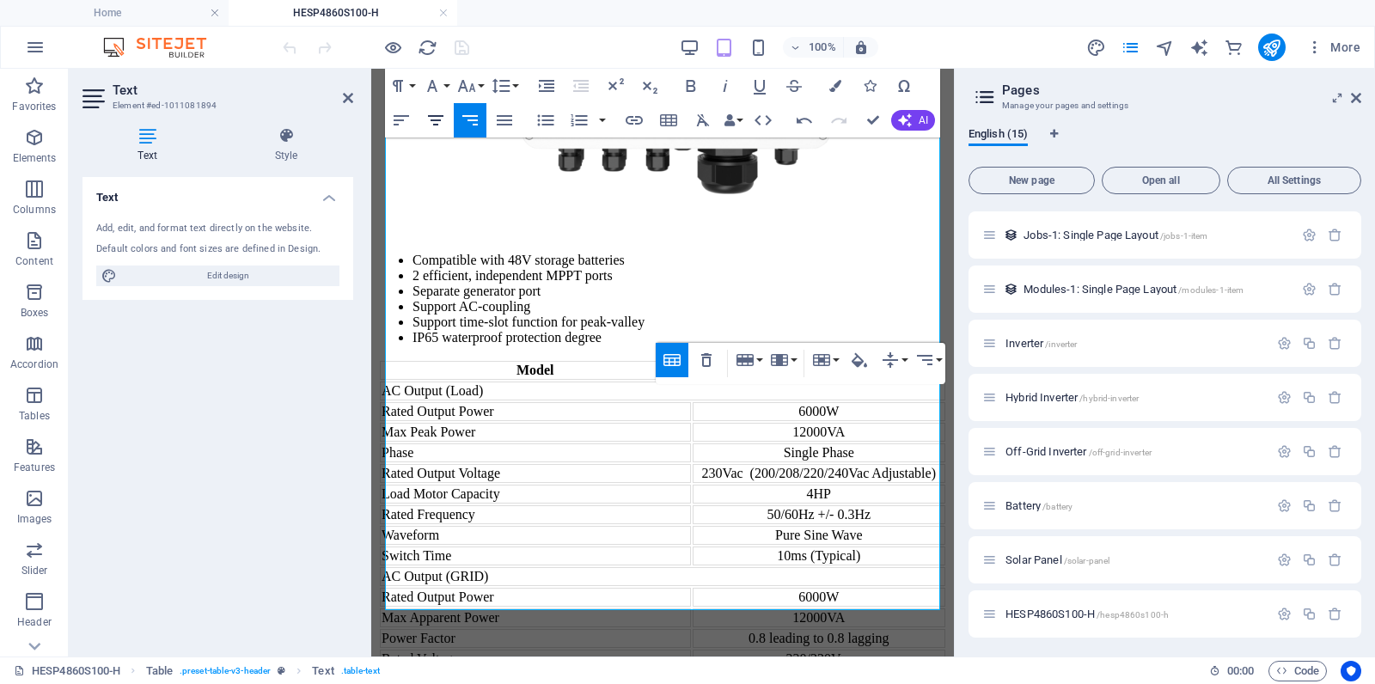
click at [441, 124] on icon "button" at bounding box center [435, 120] width 21 height 21
drag, startPoint x: 869, startPoint y: 461, endPoint x: 861, endPoint y: 445, distance: 17.3
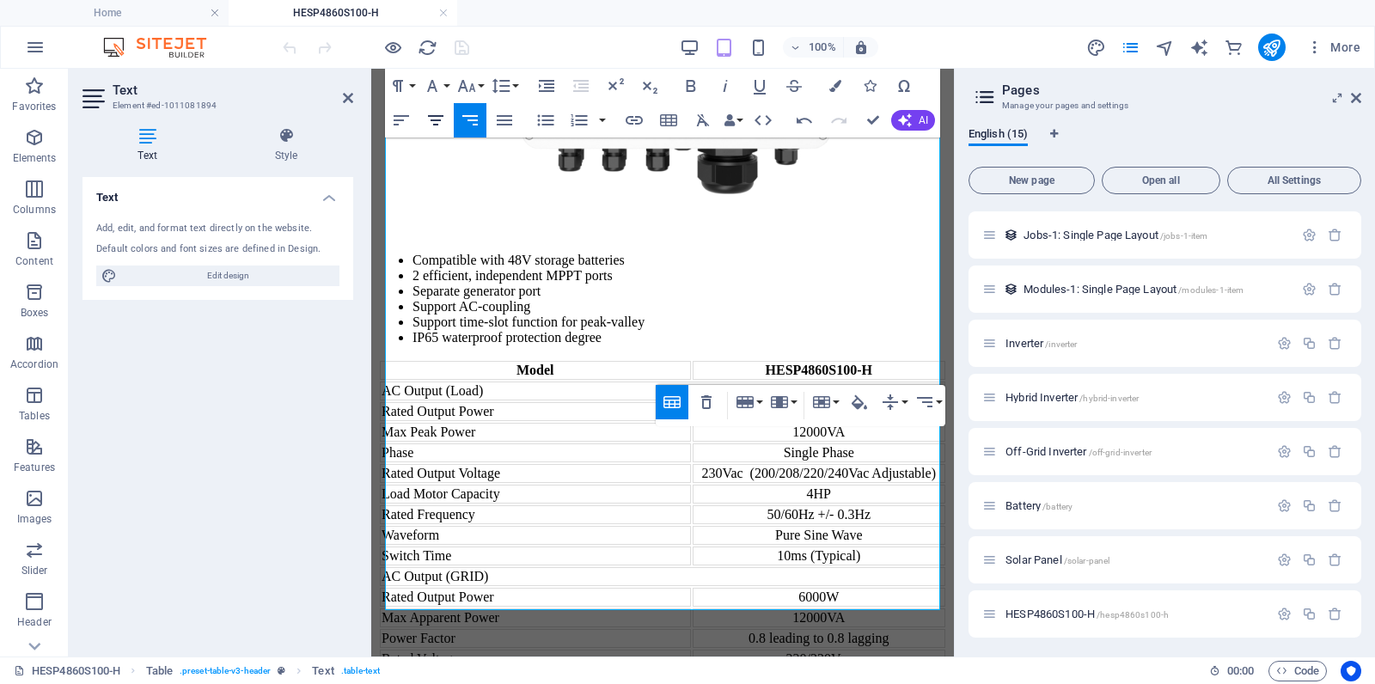
click at [433, 120] on icon "button" at bounding box center [435, 120] width 15 height 10
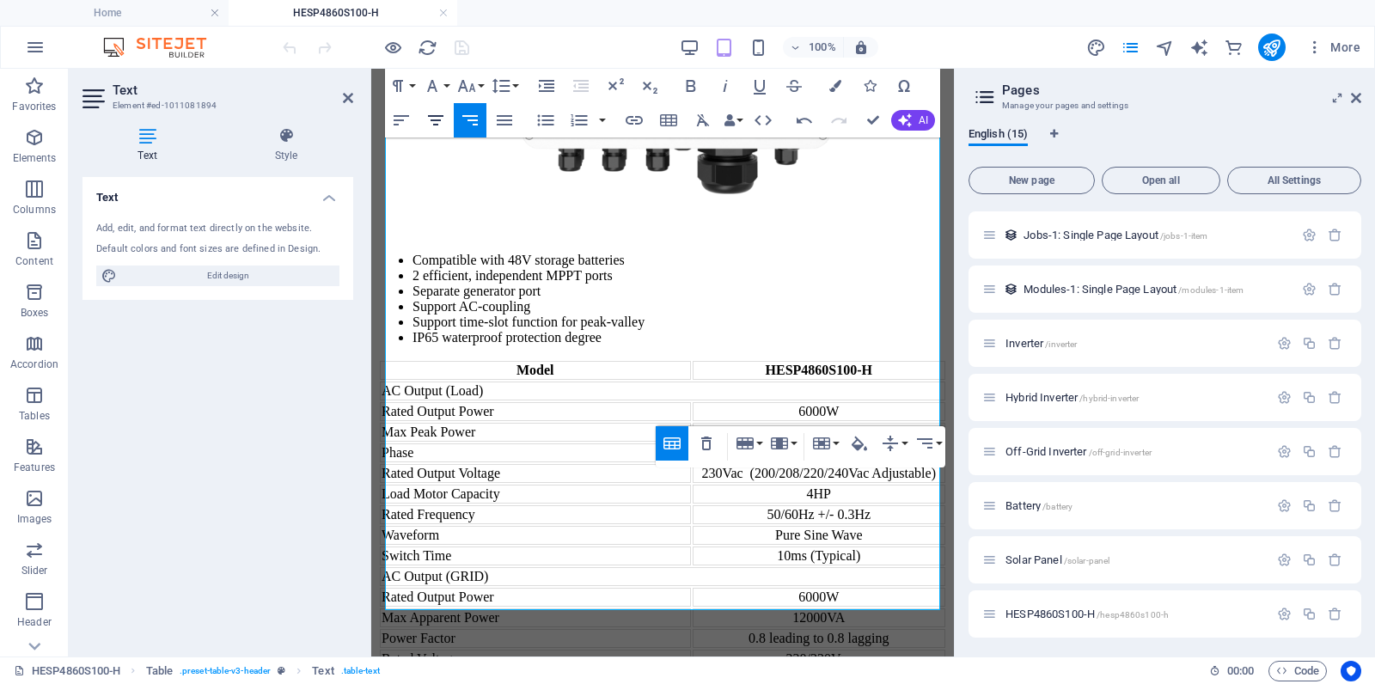
click at [441, 126] on icon "button" at bounding box center [435, 120] width 21 height 21
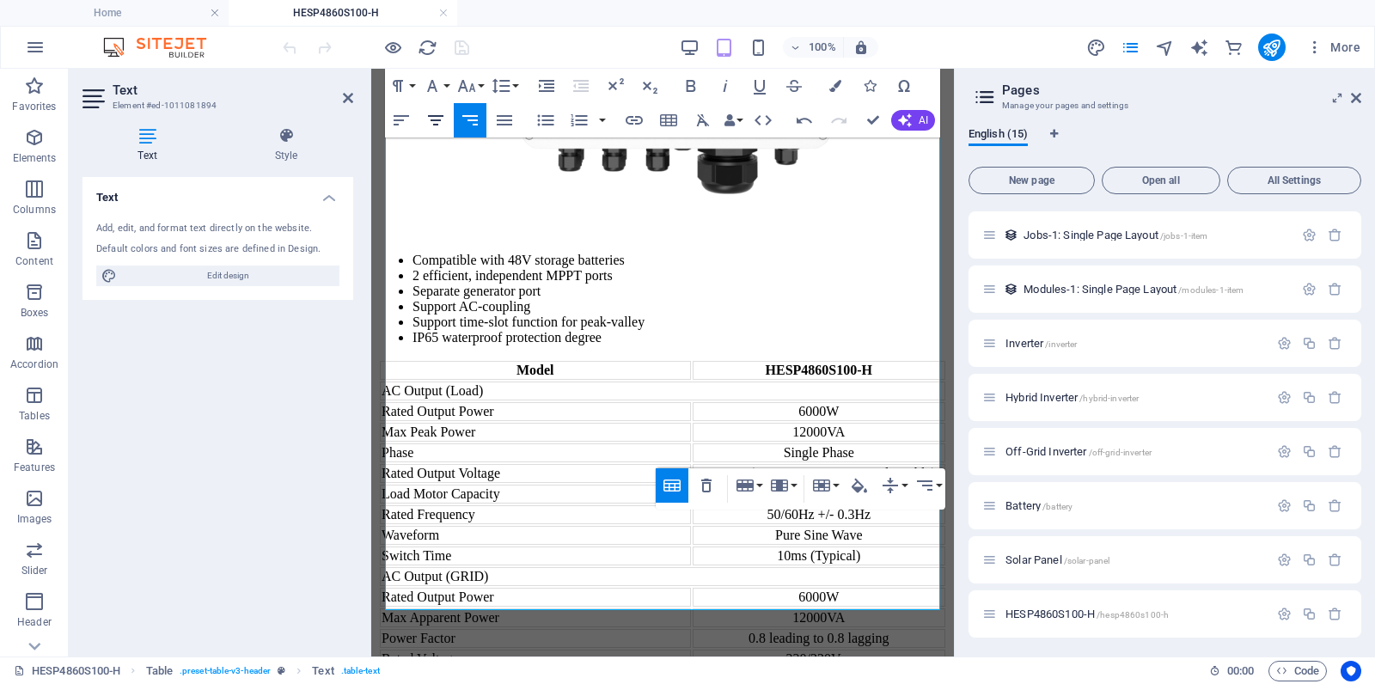
click at [440, 119] on icon "button" at bounding box center [435, 120] width 15 height 10
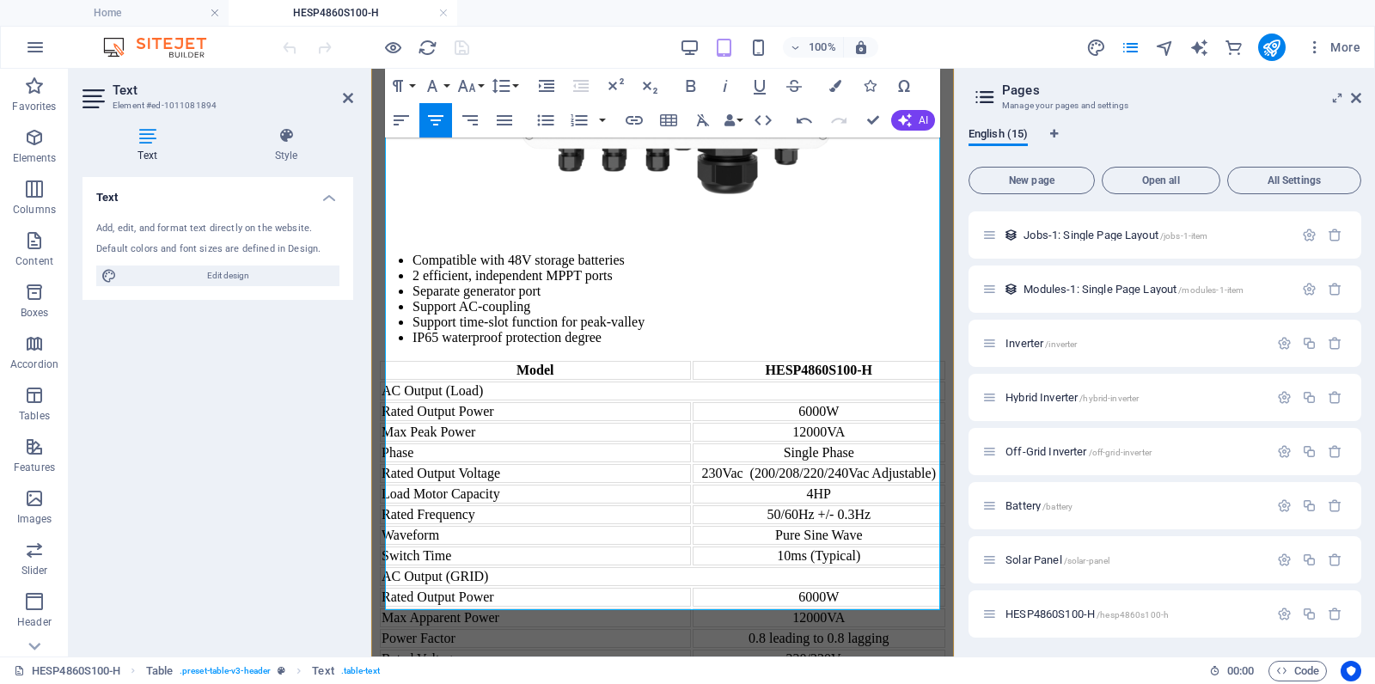
drag, startPoint x: 832, startPoint y: 587, endPoint x: 828, endPoint y: 574, distance: 13.6
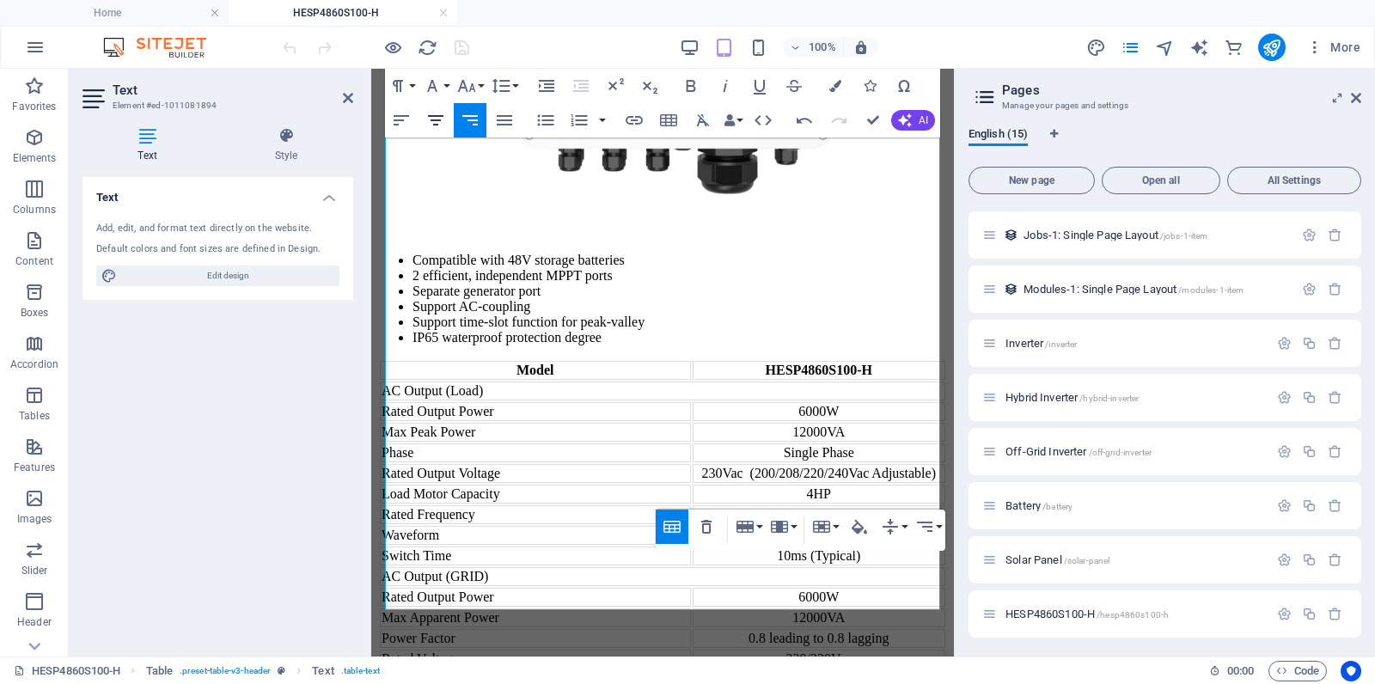
click at [437, 126] on icon "button" at bounding box center [435, 120] width 21 height 21
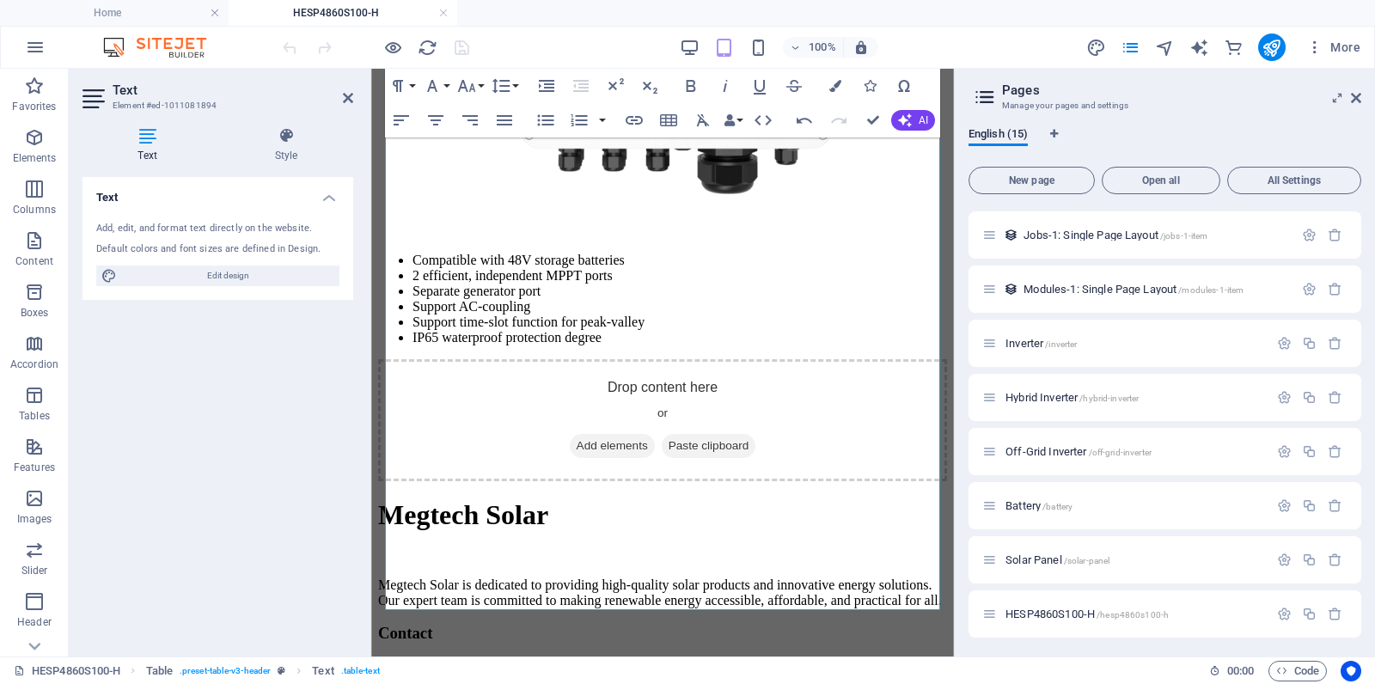
scroll to position [815, 0]
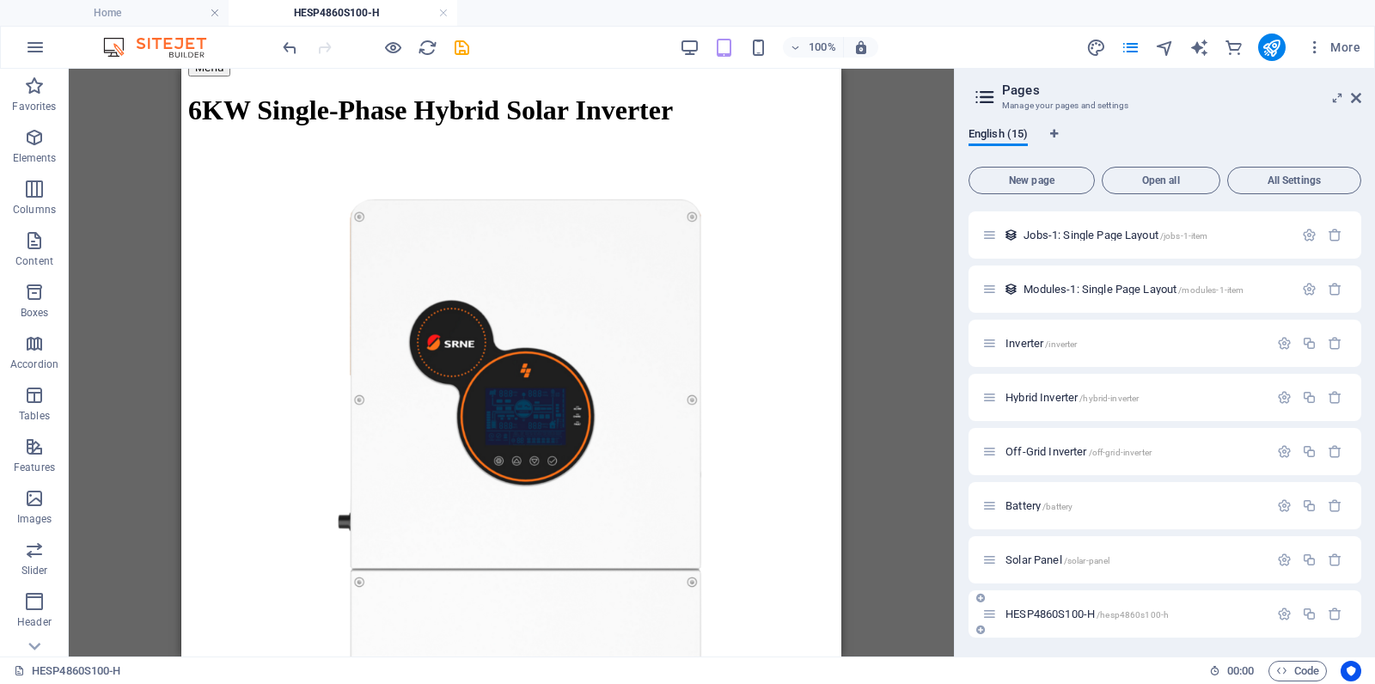
click at [1056, 613] on span "HESP4860S100-H /hesp4860s100-h" at bounding box center [1086, 614] width 163 height 13
click at [1004, 611] on div "HESP4860S100-H /hesp4860s100-h" at bounding box center [1134, 613] width 268 height 11
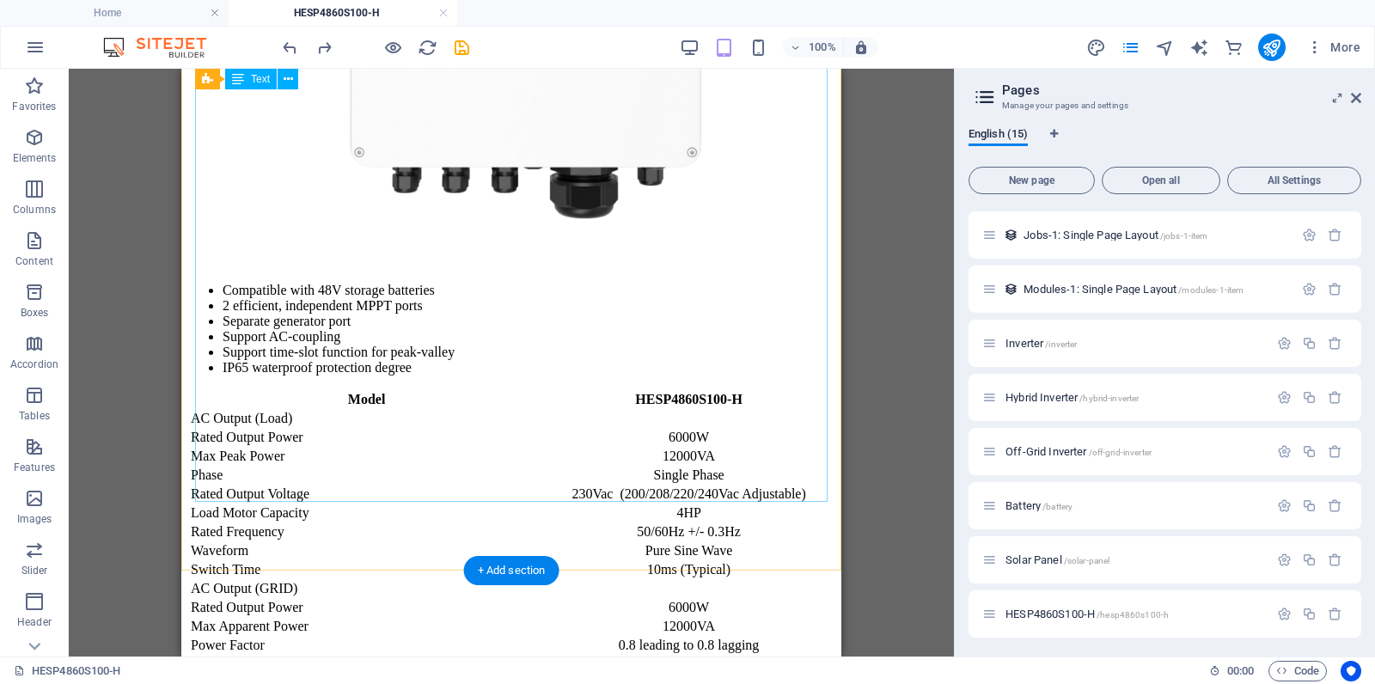
scroll to position [1356, 0]
click at [726, 388] on div "Model HESP4860S100-H AC Output (Load) Rated Output Power 6000W Max Peak Power 1…" at bounding box center [511, 625] width 646 height 474
click at [727, 388] on div "Model HESP4860S100-H AC Output (Load) Rated Output Power 6000W Max Peak Power 1…" at bounding box center [511, 625] width 646 height 474
click at [697, 388] on div "Model HESP4860S100-H AC Output (Load) Rated Output Power 6000W Max Peak Power 1…" at bounding box center [511, 625] width 646 height 474
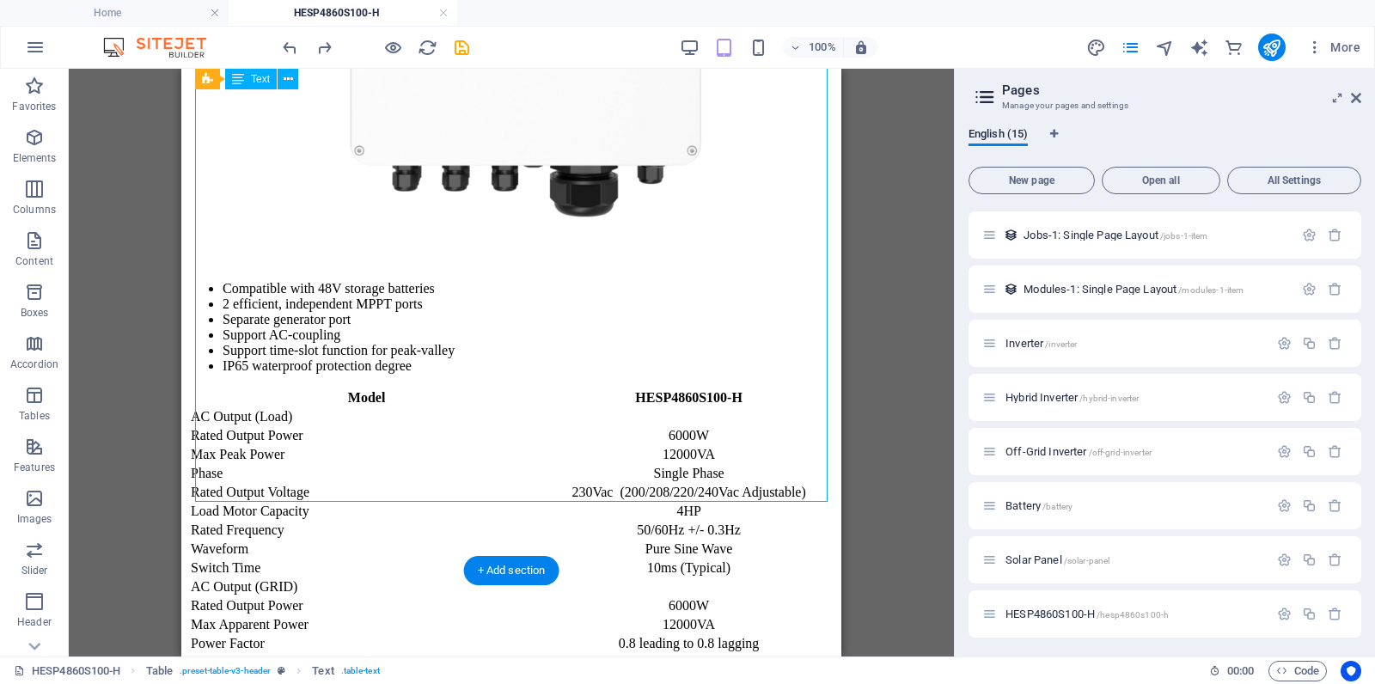
scroll to position [1183, 0]
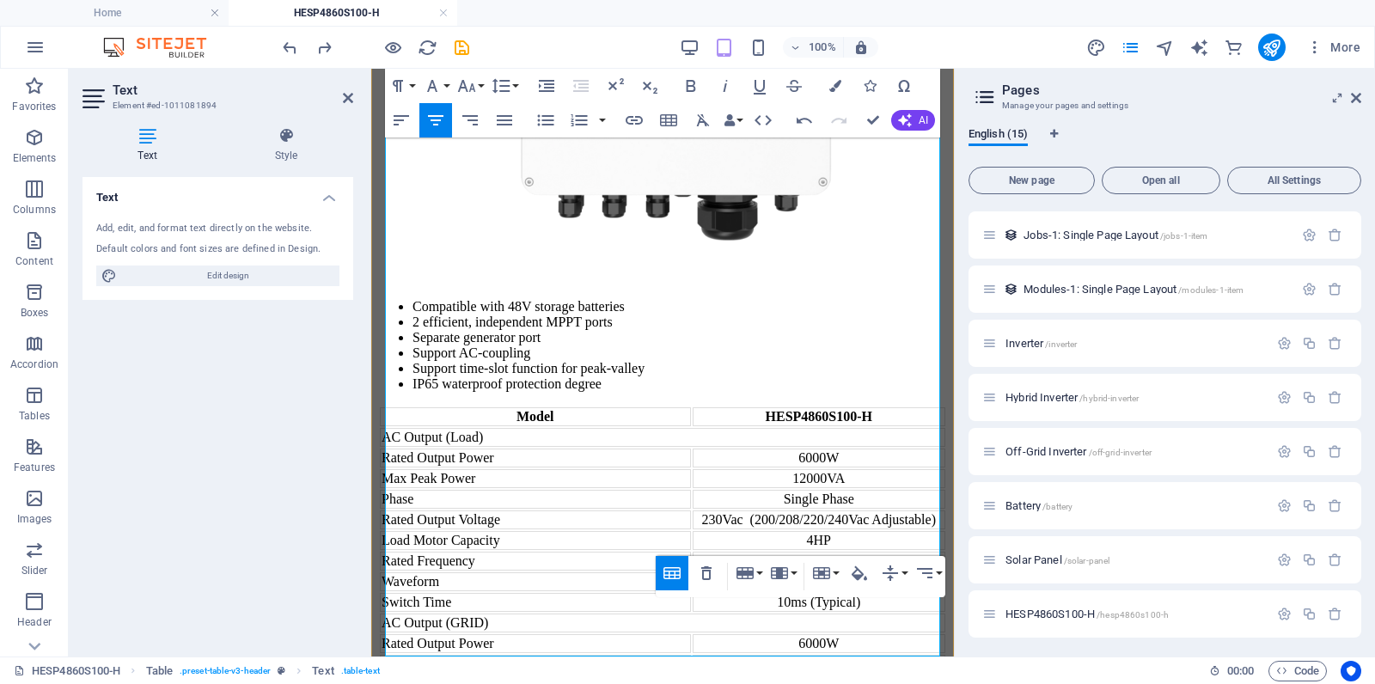
scroll to position [1184, 0]
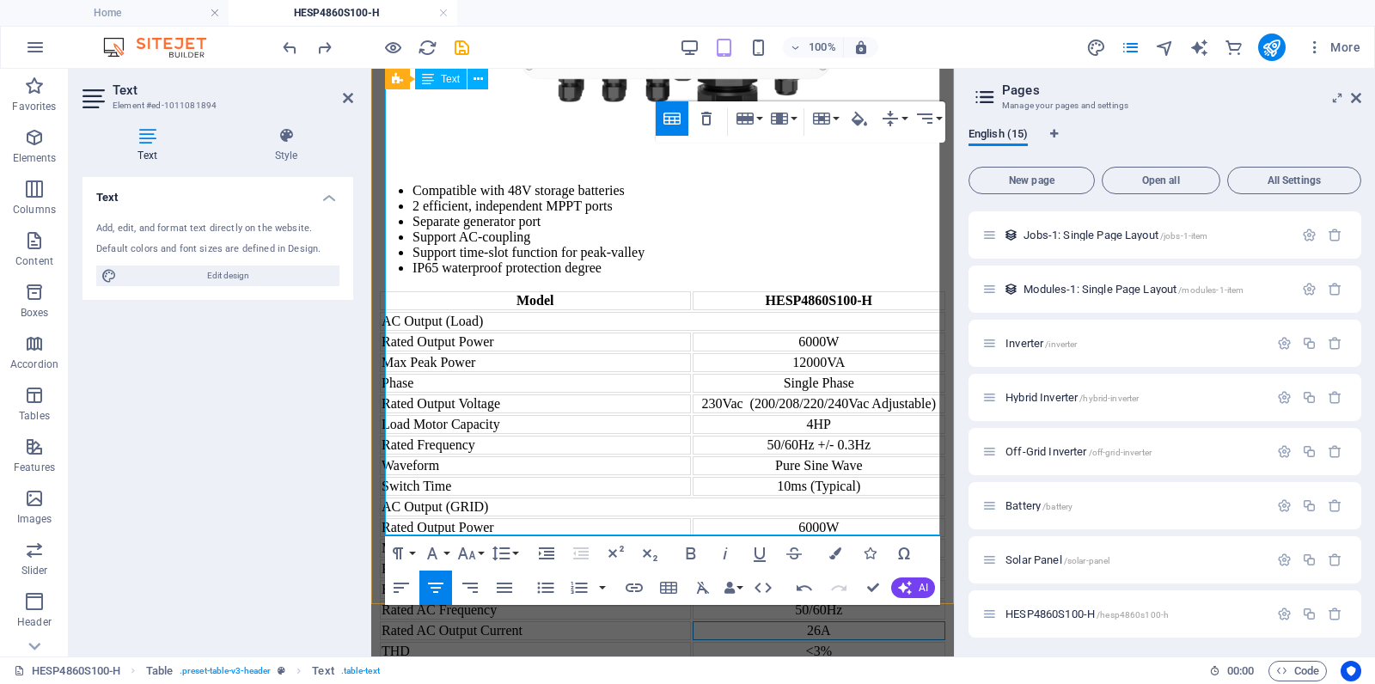
scroll to position [1304, 0]
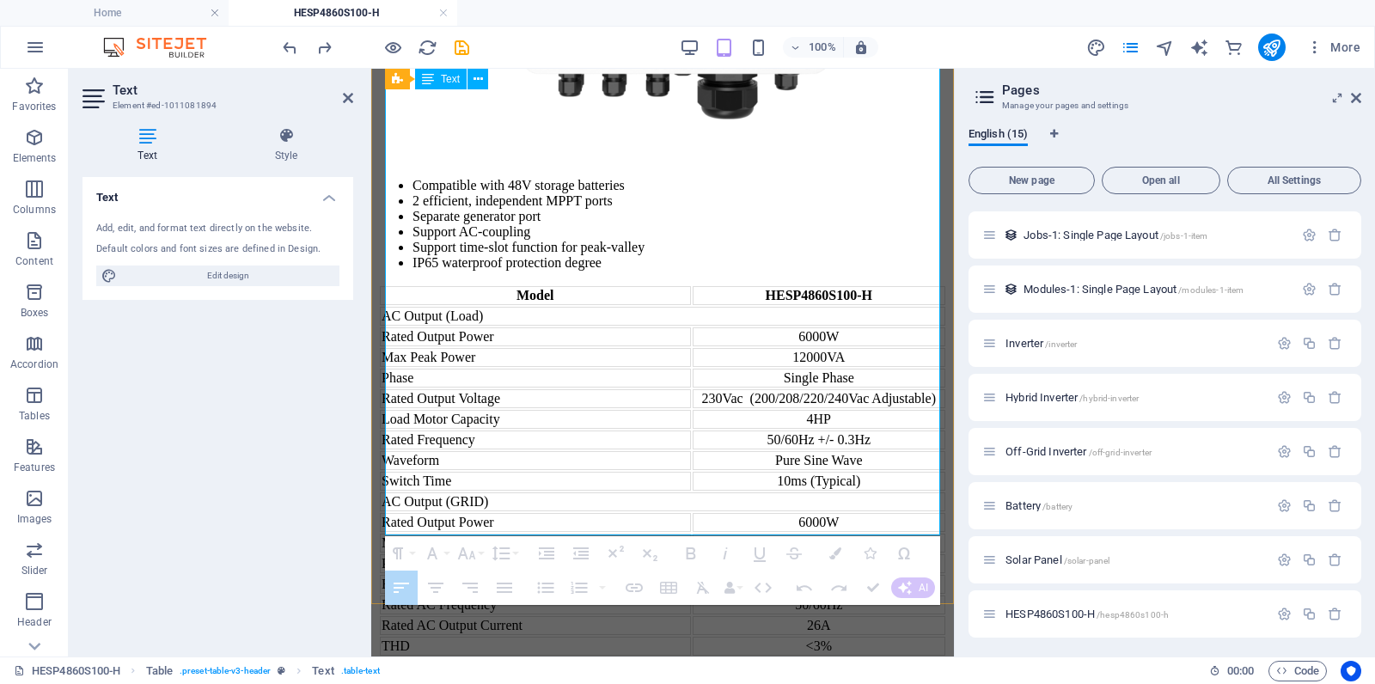
drag, startPoint x: 507, startPoint y: 268, endPoint x: 740, endPoint y: 266, distance: 232.9
click at [740, 615] on tr "Battery" at bounding box center [662, 666] width 565 height 19
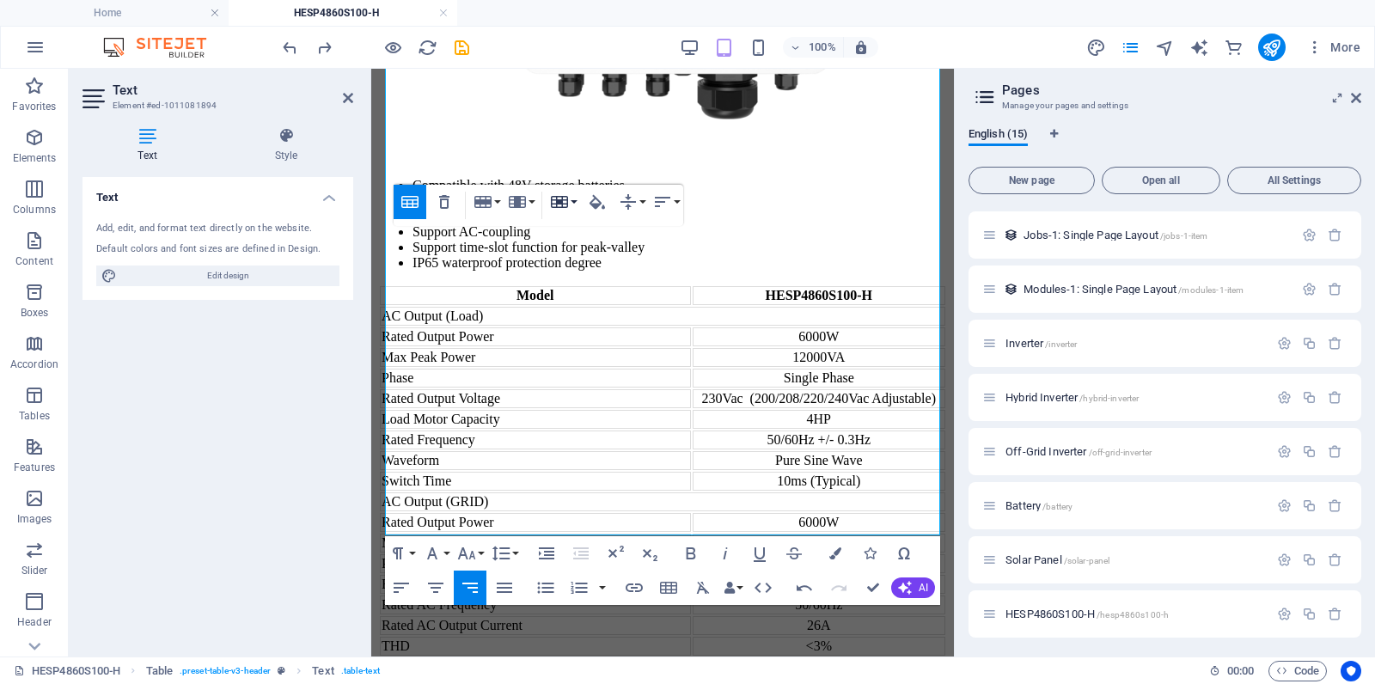
click at [566, 205] on icon "button" at bounding box center [559, 202] width 17 height 12
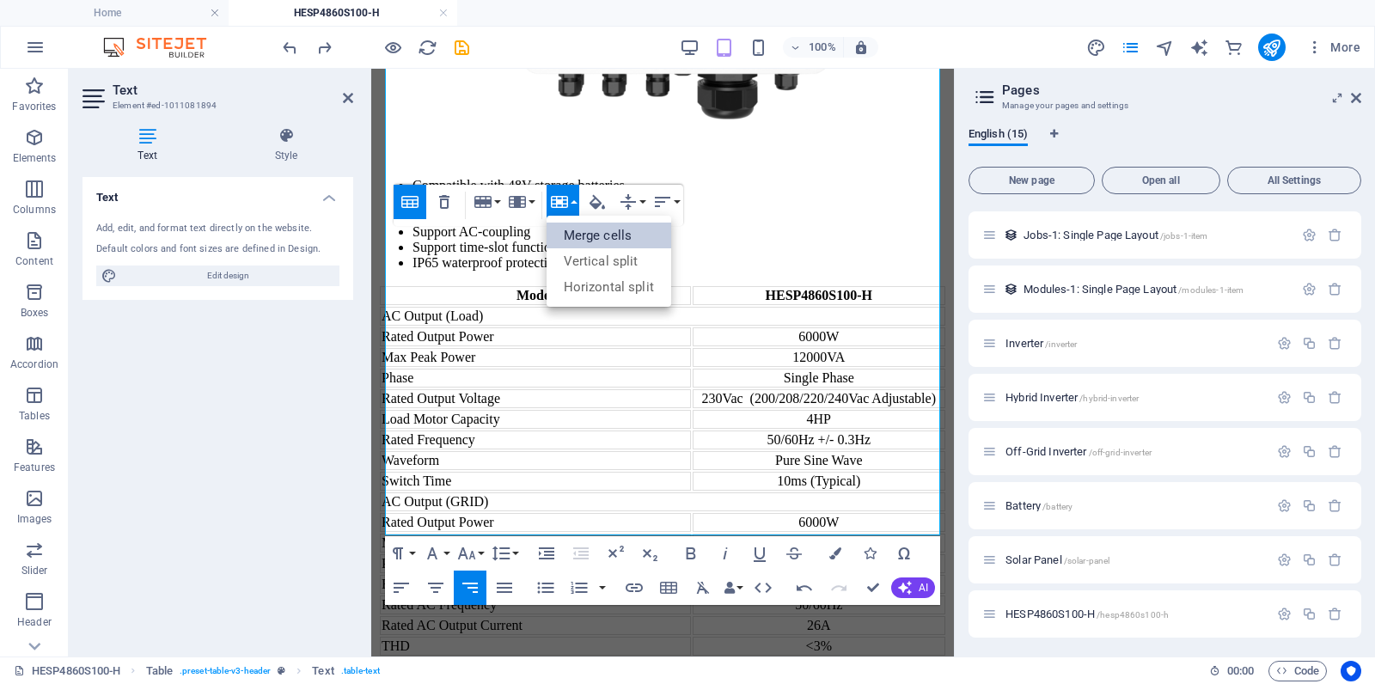
click at [591, 230] on link "Merge cells" at bounding box center [609, 236] width 125 height 26
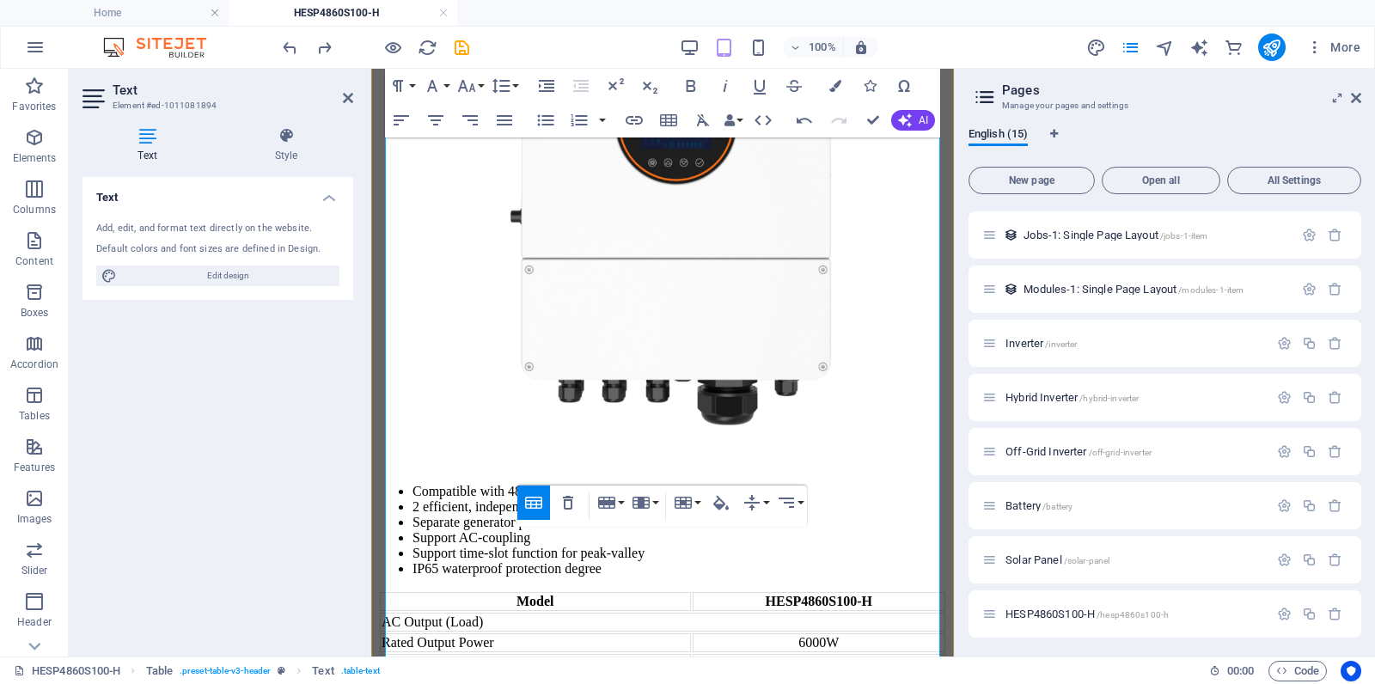
scroll to position [973, 0]
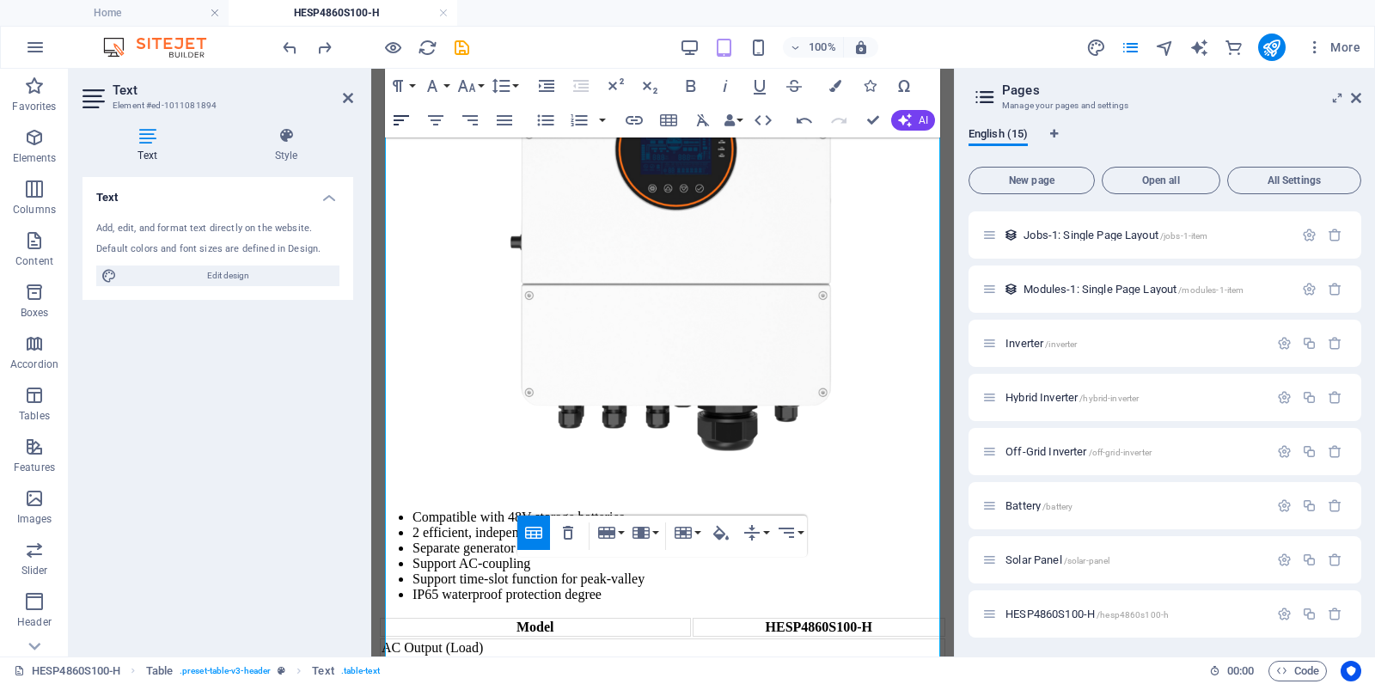
click at [403, 125] on icon "button" at bounding box center [401, 120] width 21 height 21
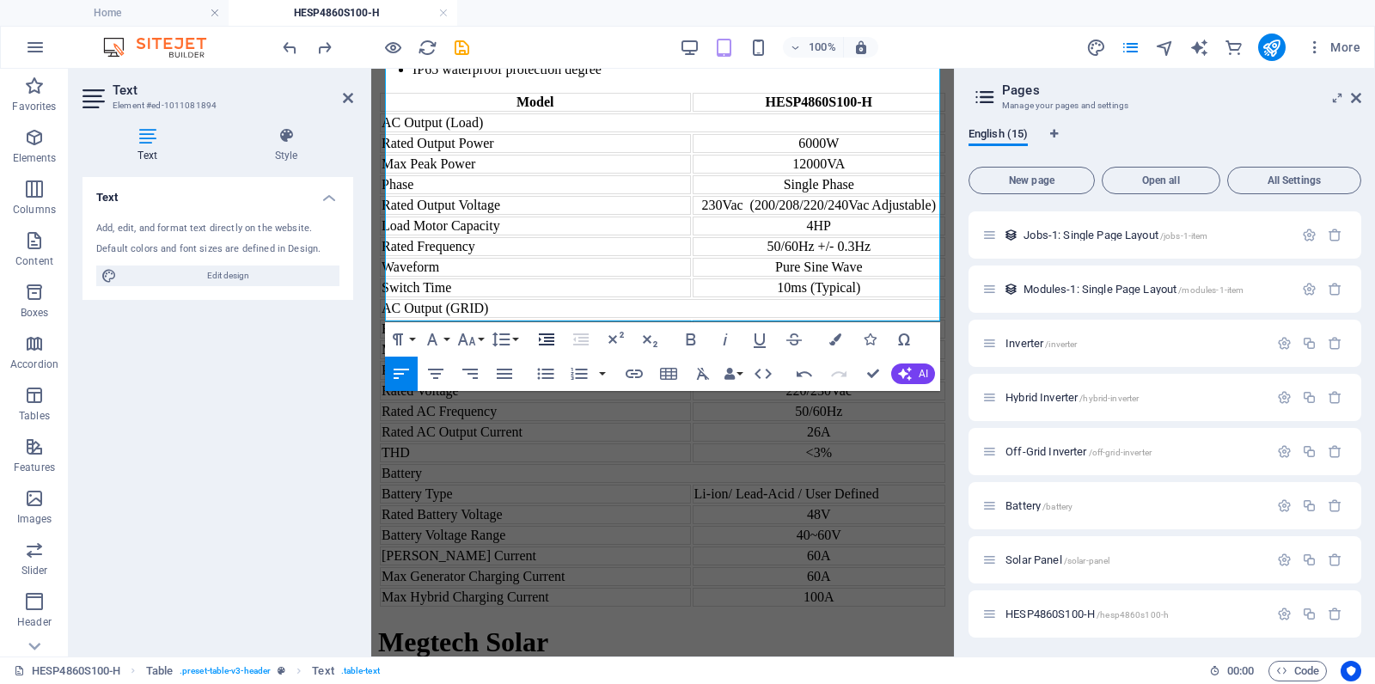
scroll to position [1518, 0]
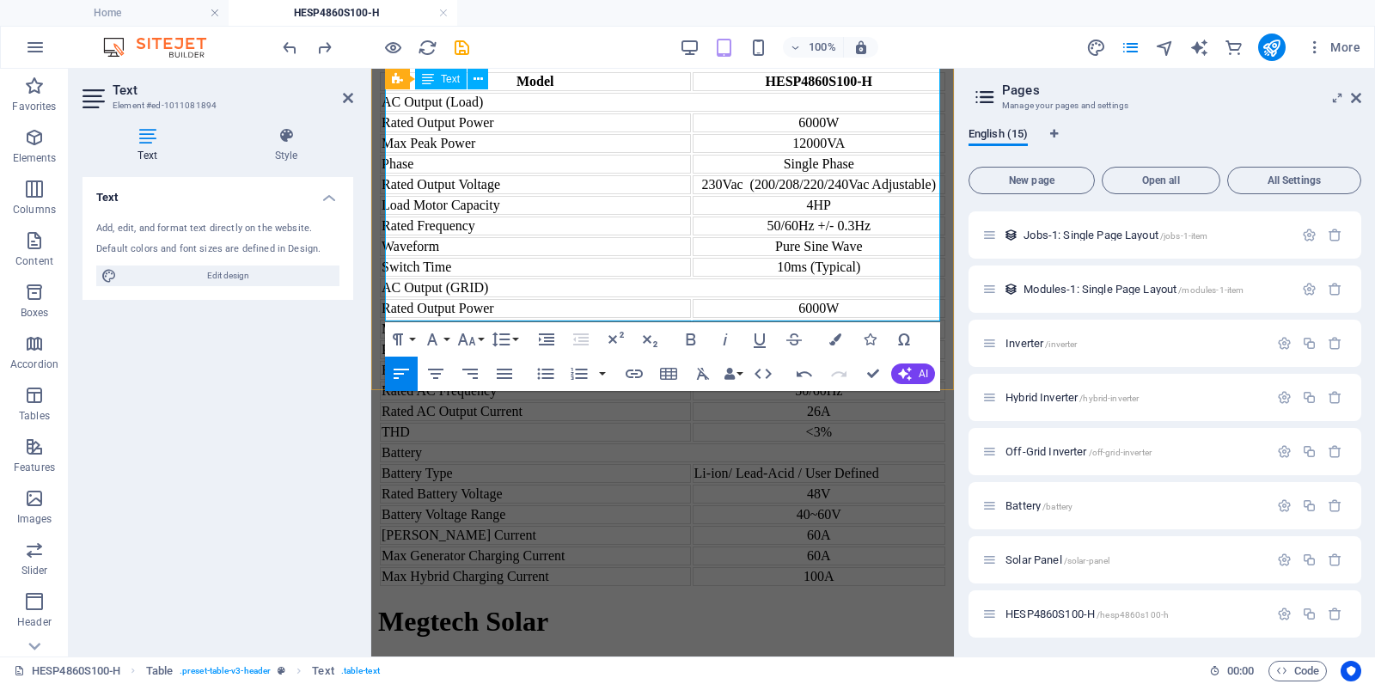
click at [603, 567] on td "Max Hybrid Charging Current" at bounding box center [535, 576] width 311 height 19
click at [498, 241] on button "Row" at bounding box center [486, 238] width 33 height 34
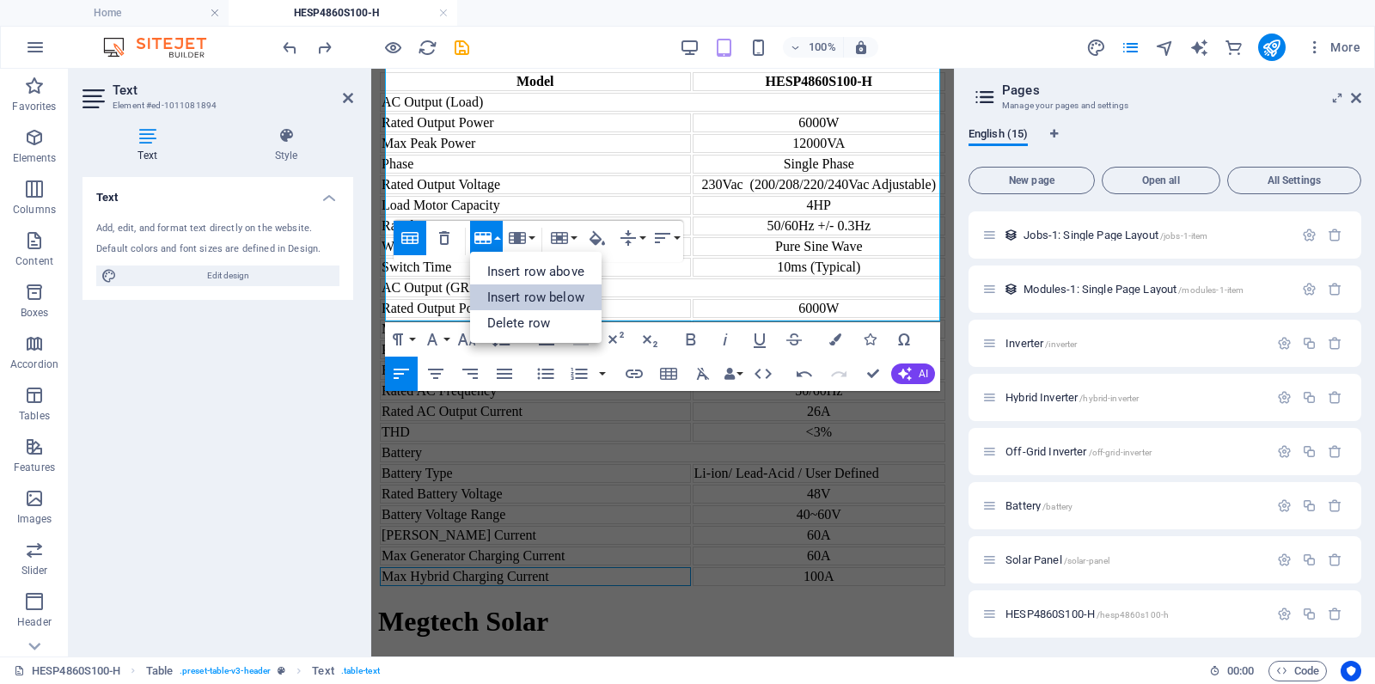
click at [512, 300] on link "Insert row below" at bounding box center [535, 297] width 131 height 26
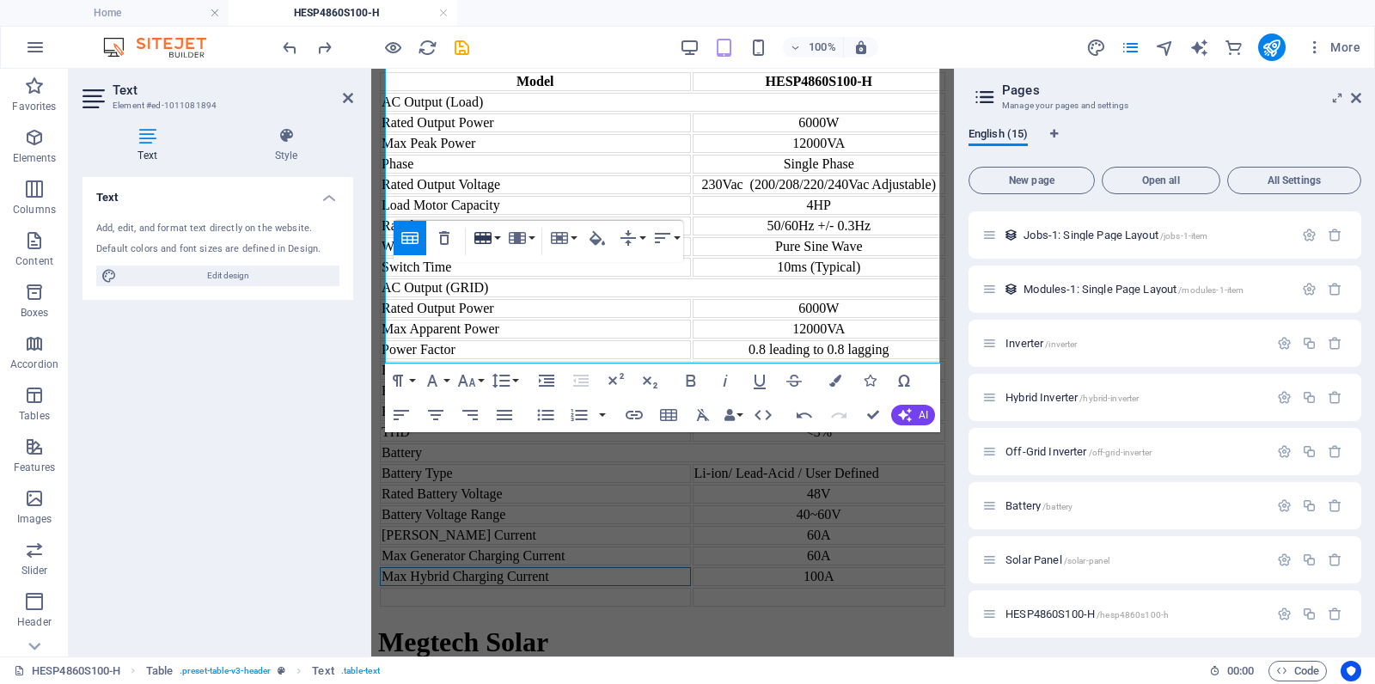
click at [496, 240] on button "Row" at bounding box center [486, 238] width 33 height 34
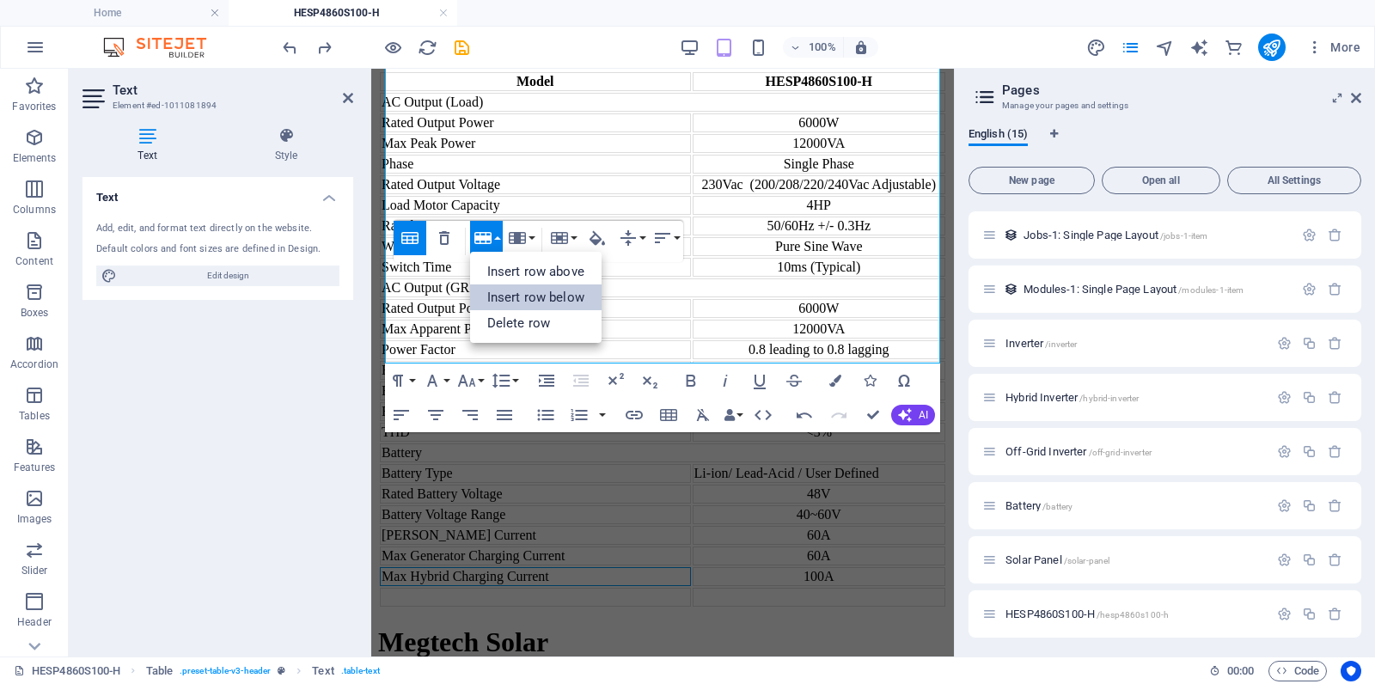
click at [510, 292] on link "Insert row below" at bounding box center [535, 297] width 131 height 26
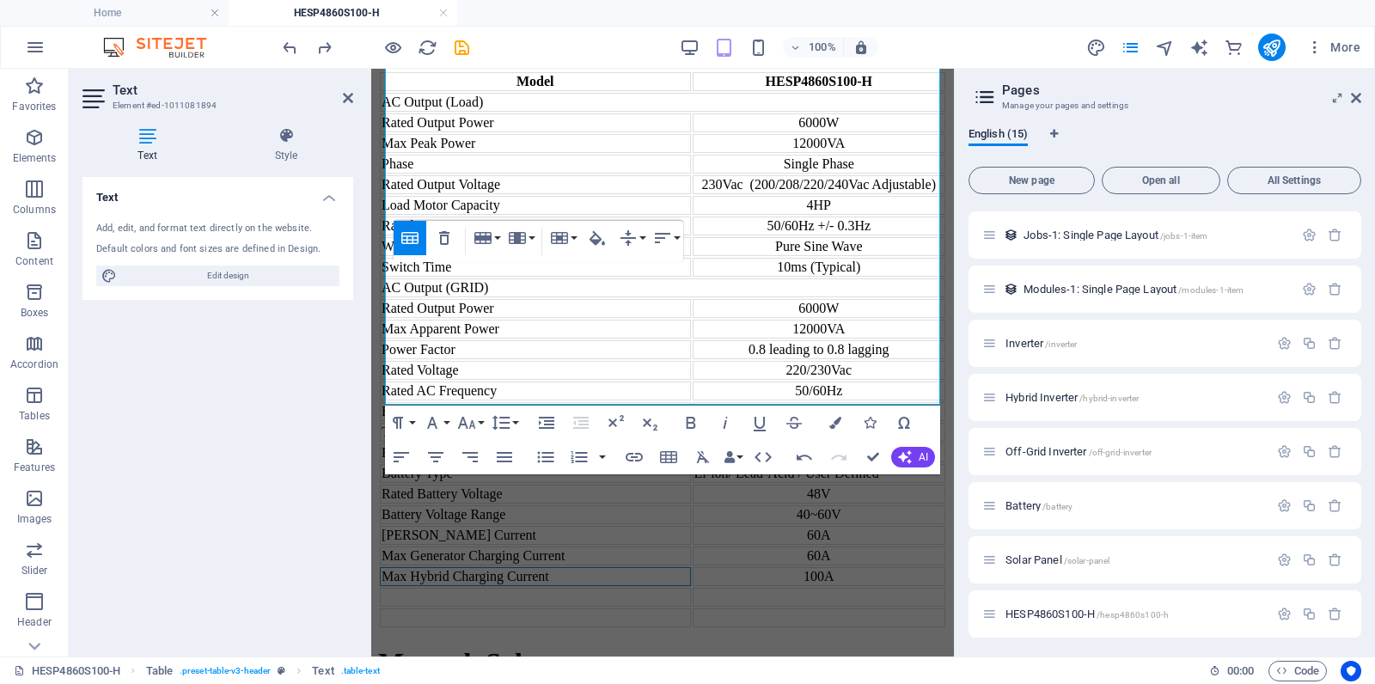
click at [503, 235] on div "Table Header Remove Table Row Insert row above Insert row below Delete row Colu…" at bounding box center [539, 241] width 290 height 41
click at [498, 236] on button "Row" at bounding box center [486, 238] width 33 height 34
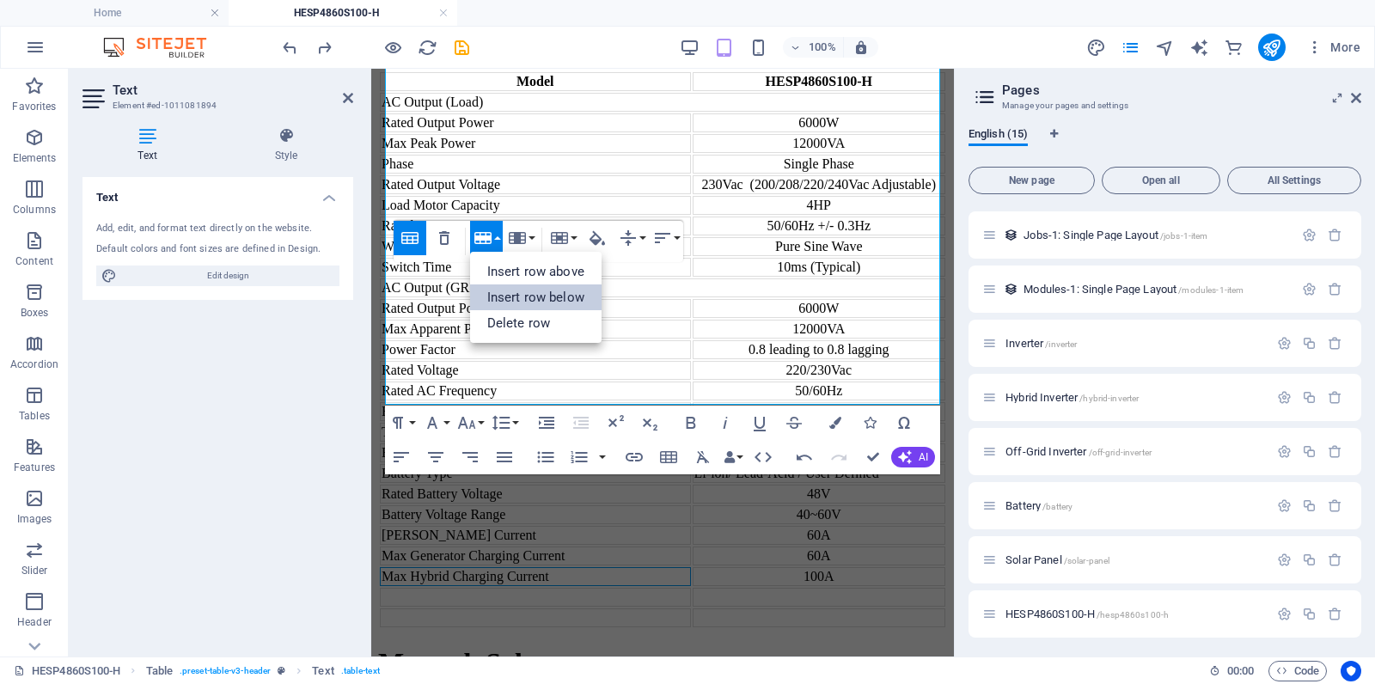
click at [508, 296] on link "Insert row below" at bounding box center [535, 297] width 131 height 26
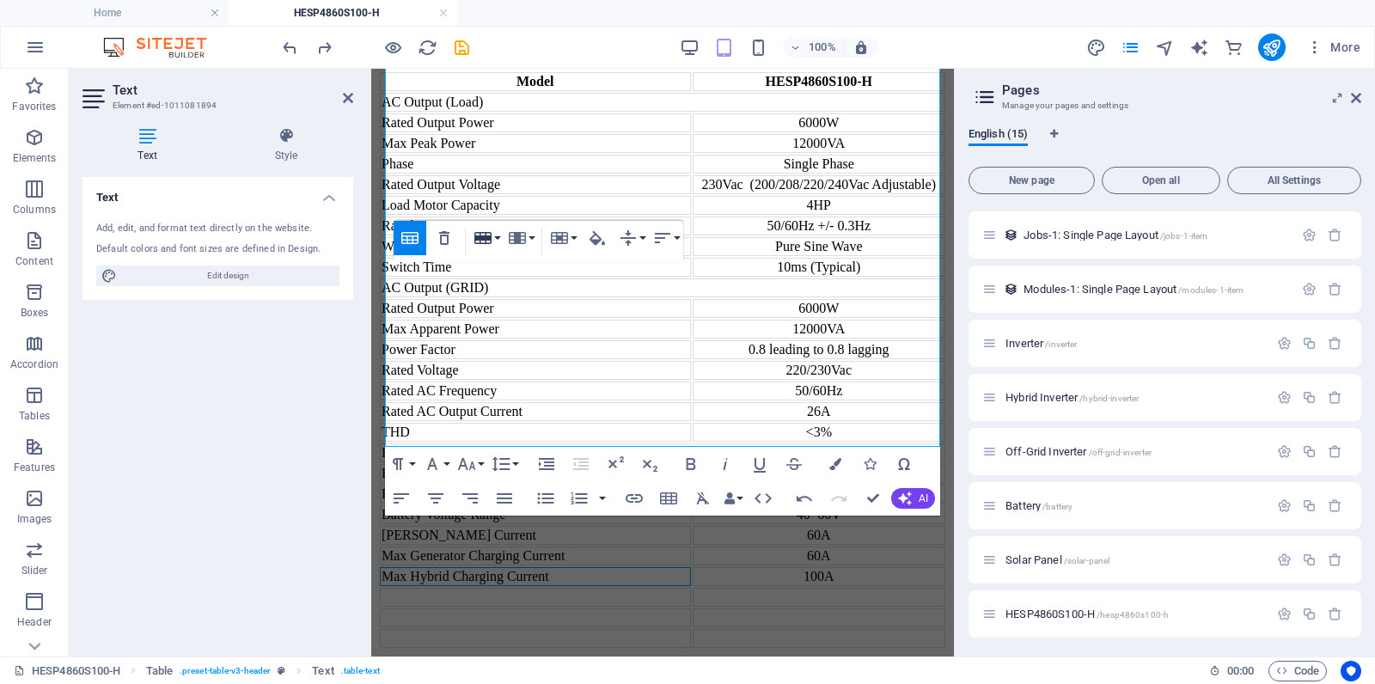
click at [498, 241] on button "Row" at bounding box center [486, 238] width 33 height 34
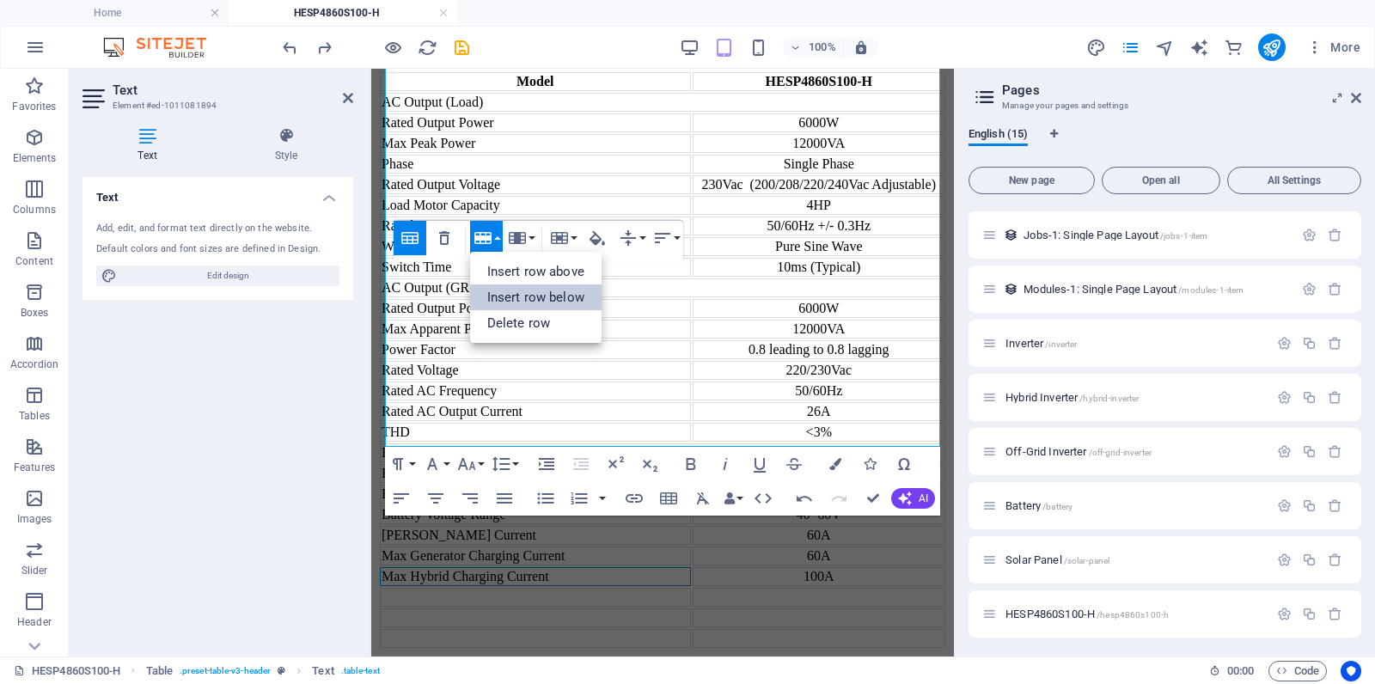
click at [504, 291] on link "Insert row below" at bounding box center [535, 297] width 131 height 26
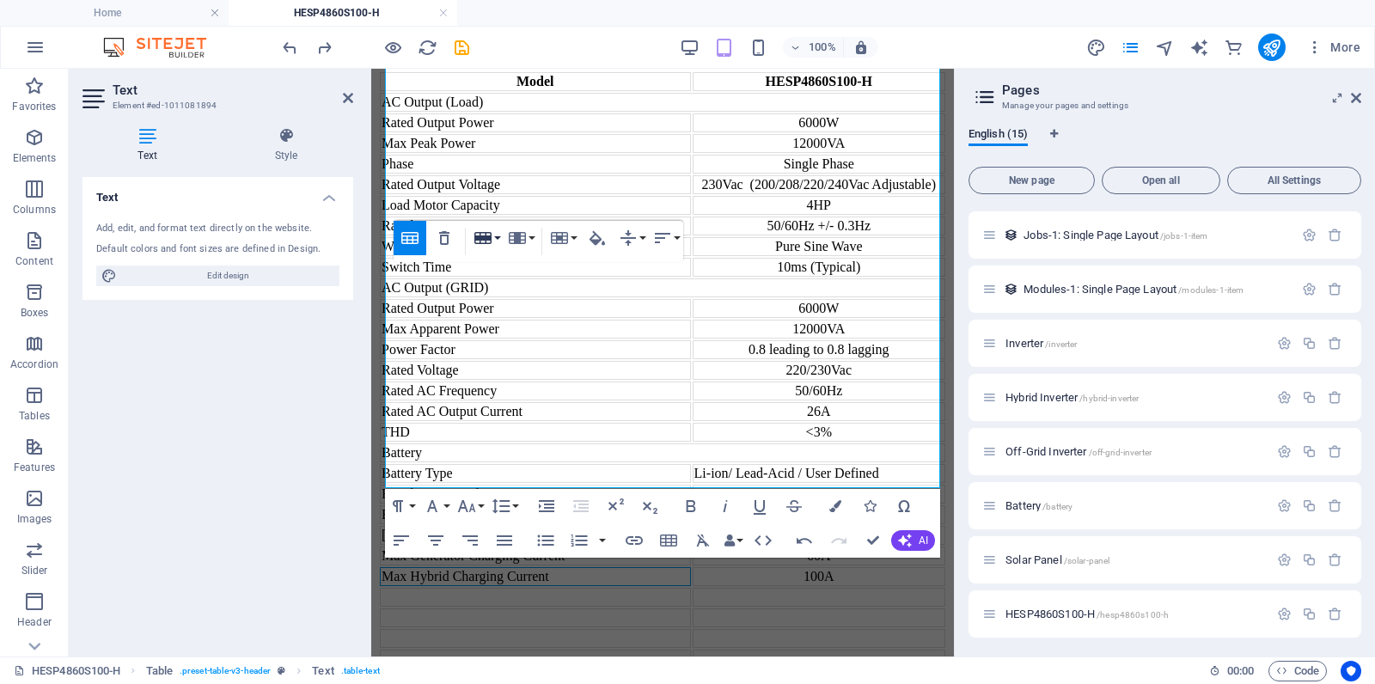
click at [498, 238] on button "Row" at bounding box center [486, 238] width 33 height 34
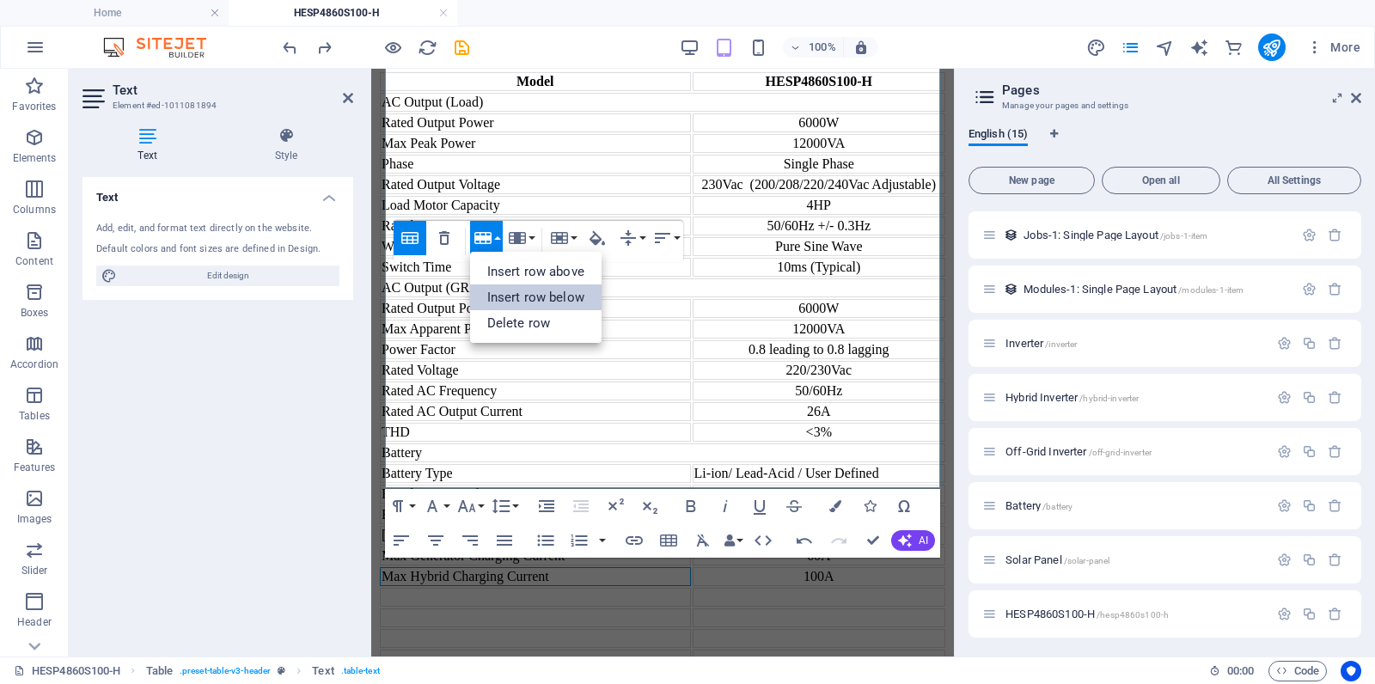
click at [504, 288] on link "Insert row below" at bounding box center [535, 297] width 131 height 26
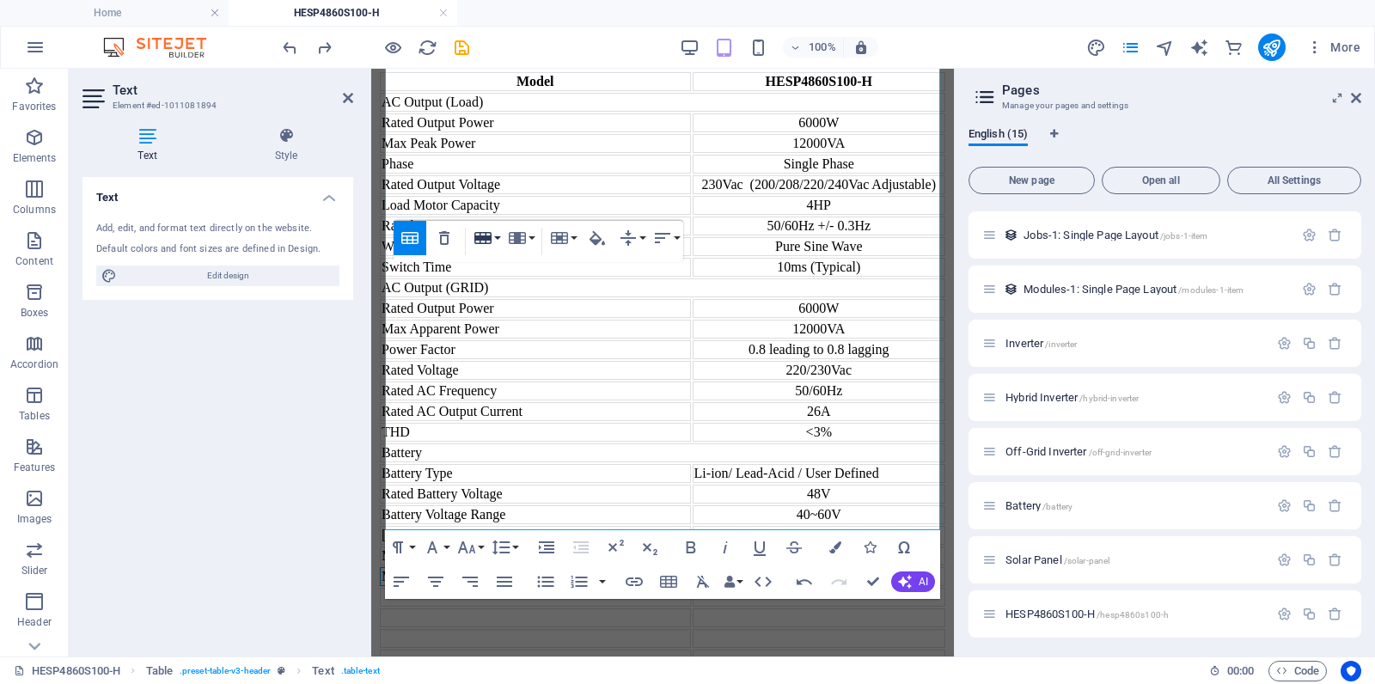
click at [500, 240] on button "Row" at bounding box center [486, 238] width 33 height 34
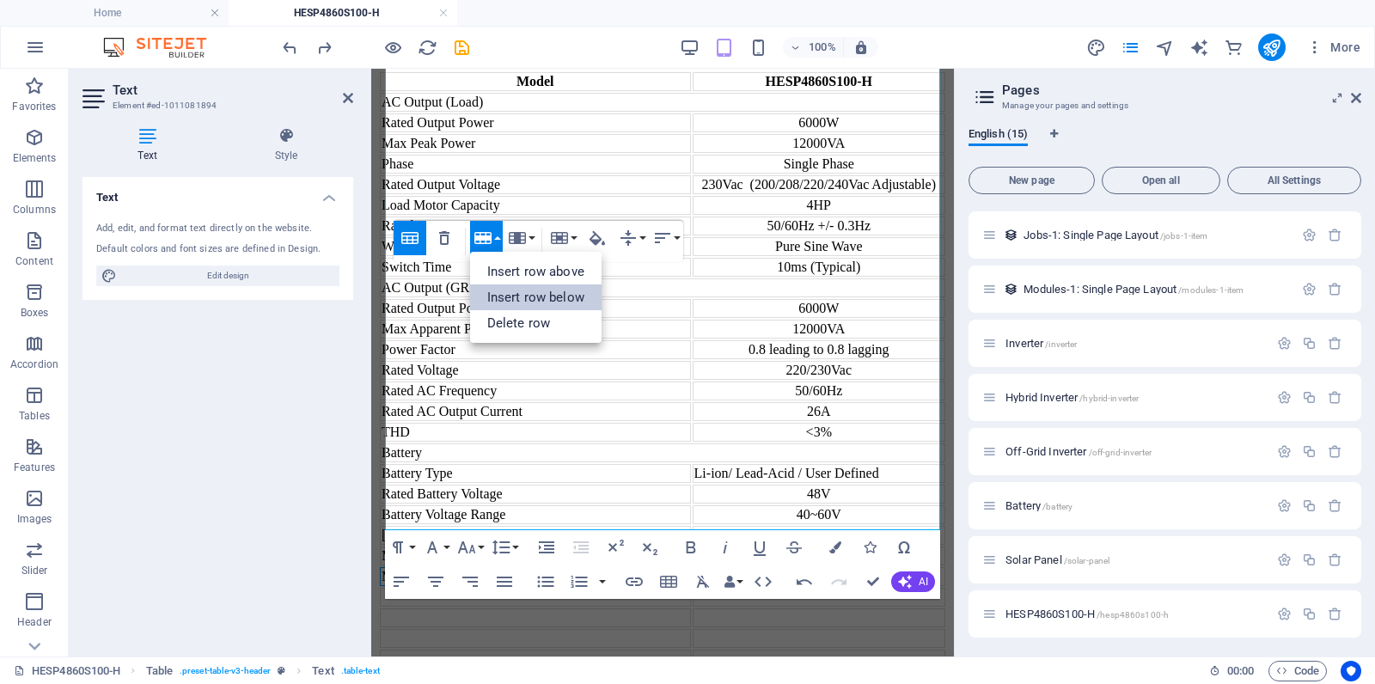
click at [506, 294] on link "Insert row below" at bounding box center [535, 297] width 131 height 26
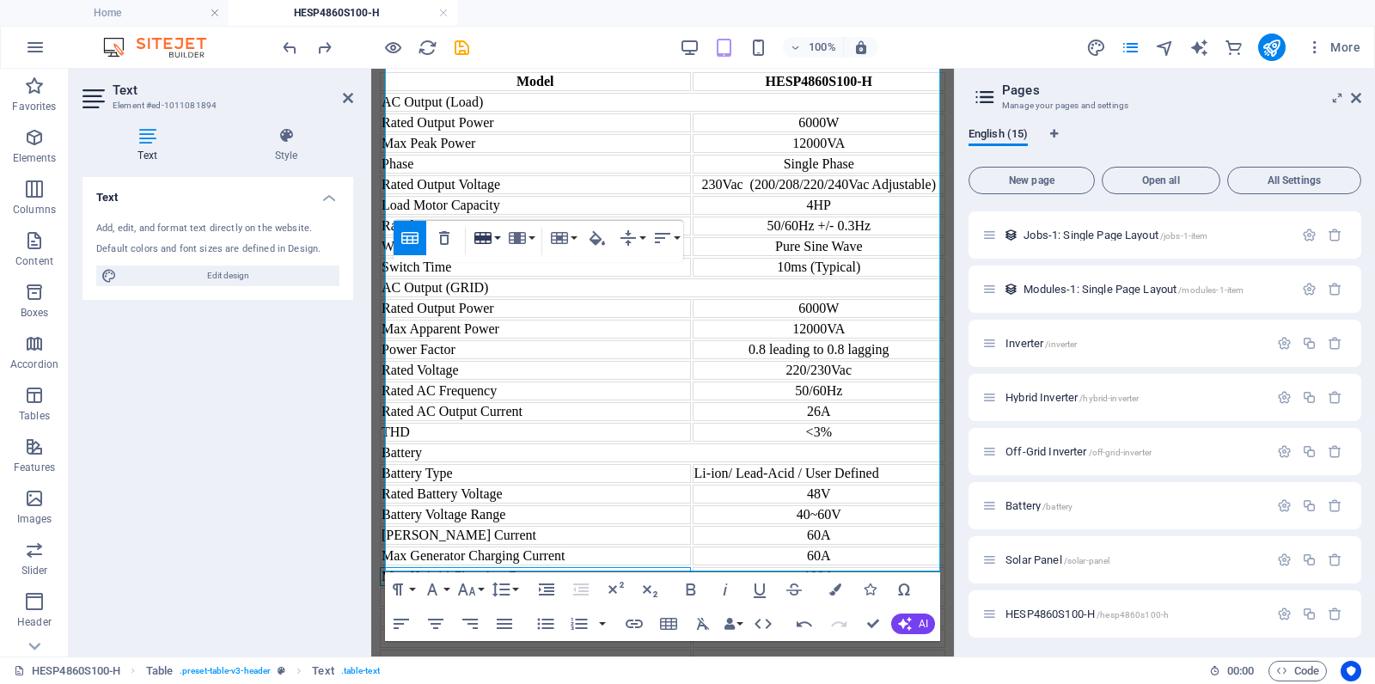
click at [498, 235] on button "Row" at bounding box center [486, 238] width 33 height 34
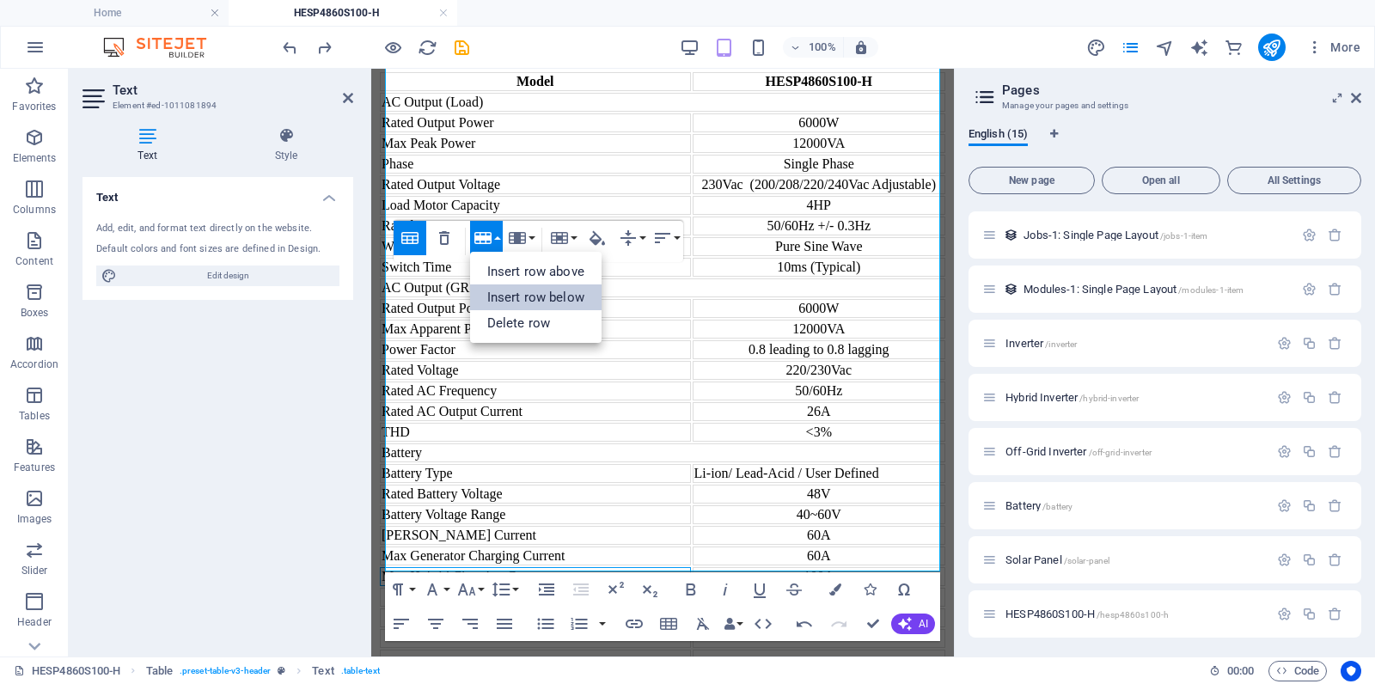
click at [510, 290] on link "Insert row below" at bounding box center [535, 297] width 131 height 26
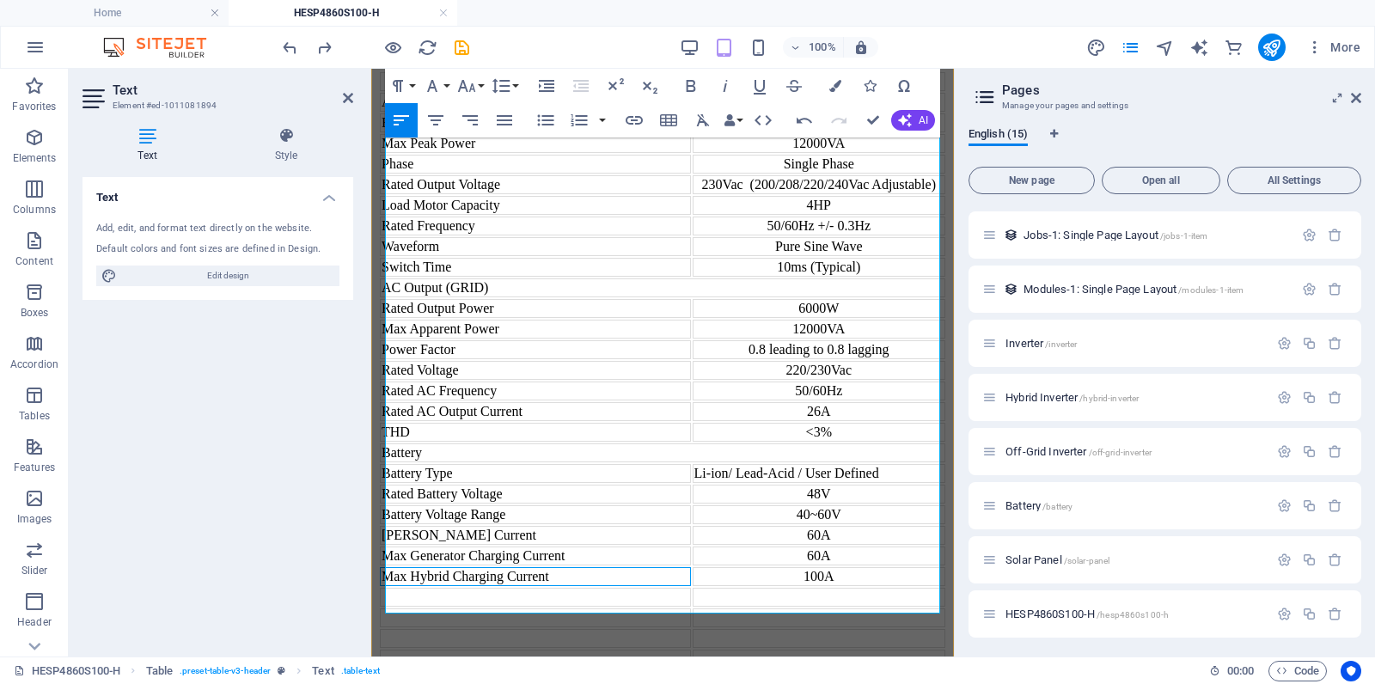
click at [510, 588] on td at bounding box center [535, 597] width 311 height 19
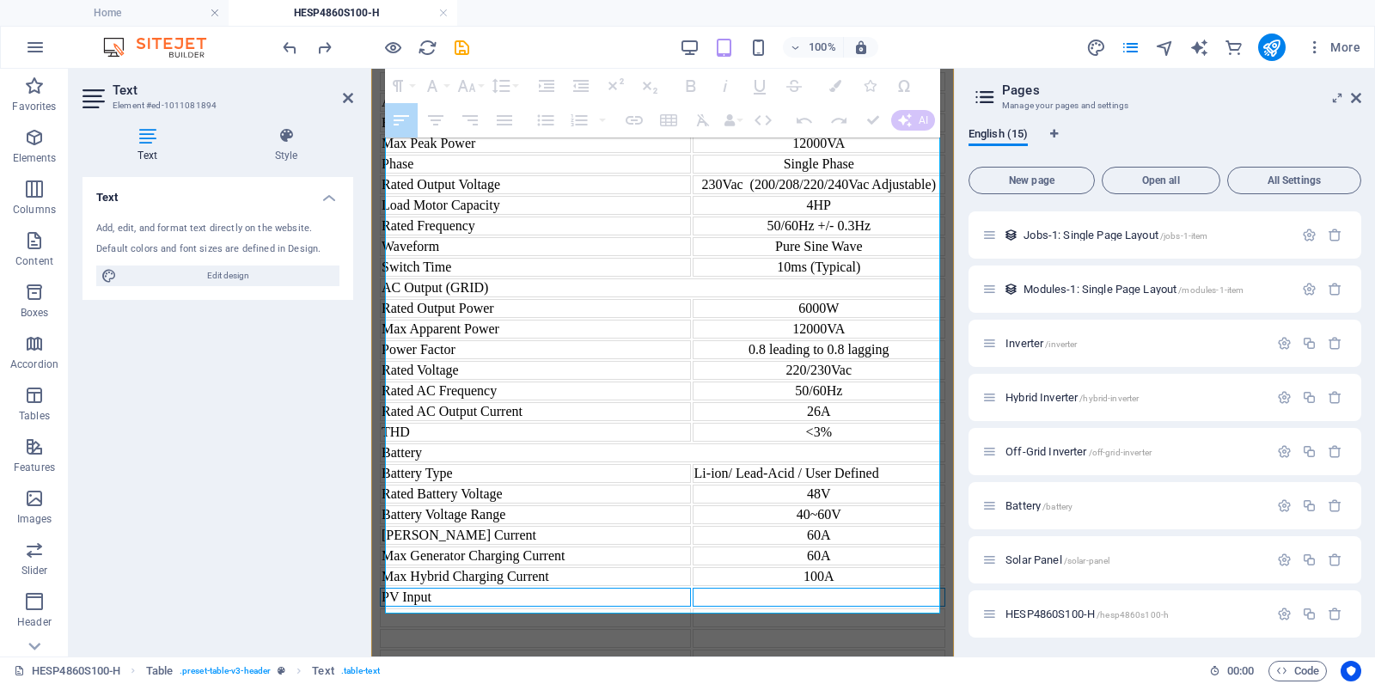
drag, startPoint x: 571, startPoint y: 335, endPoint x: 715, endPoint y: 340, distance: 143.6
click at [715, 588] on tr "PV Input" at bounding box center [662, 597] width 565 height 19
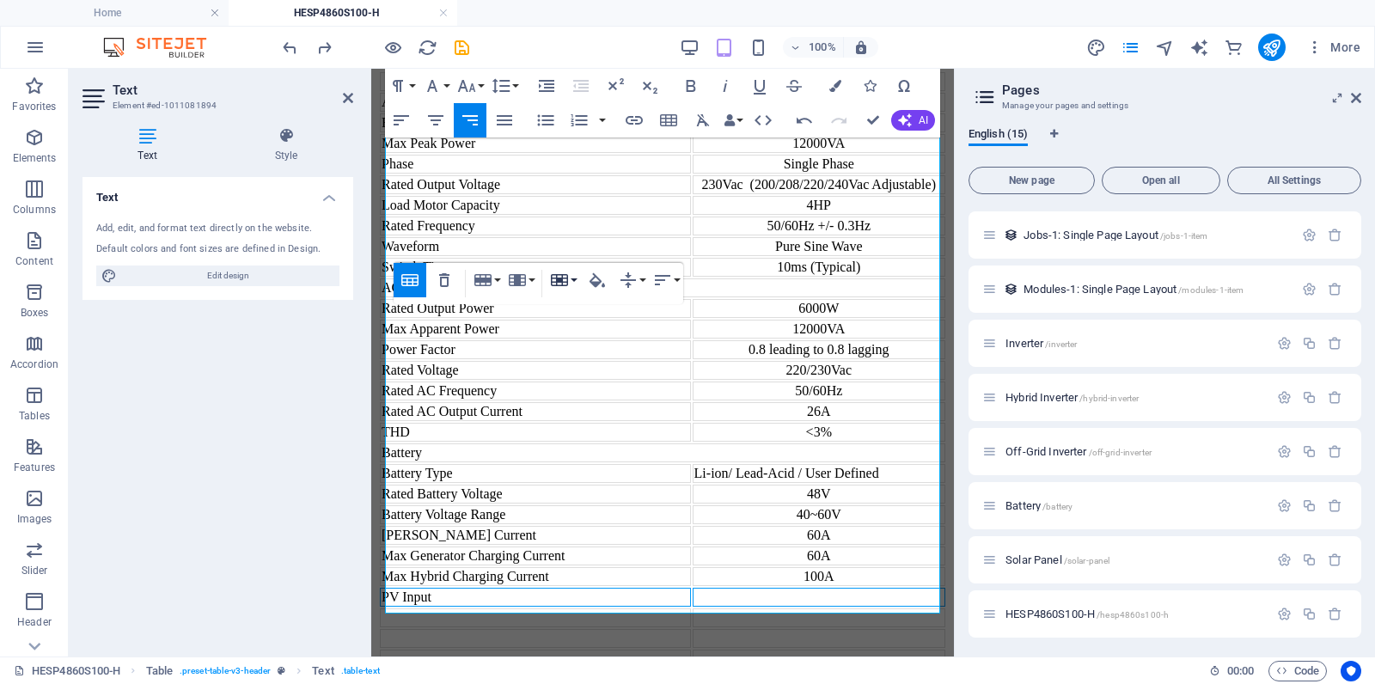
click at [568, 279] on icon "button" at bounding box center [559, 280] width 21 height 21
click at [604, 315] on link "Merge cells" at bounding box center [609, 314] width 125 height 26
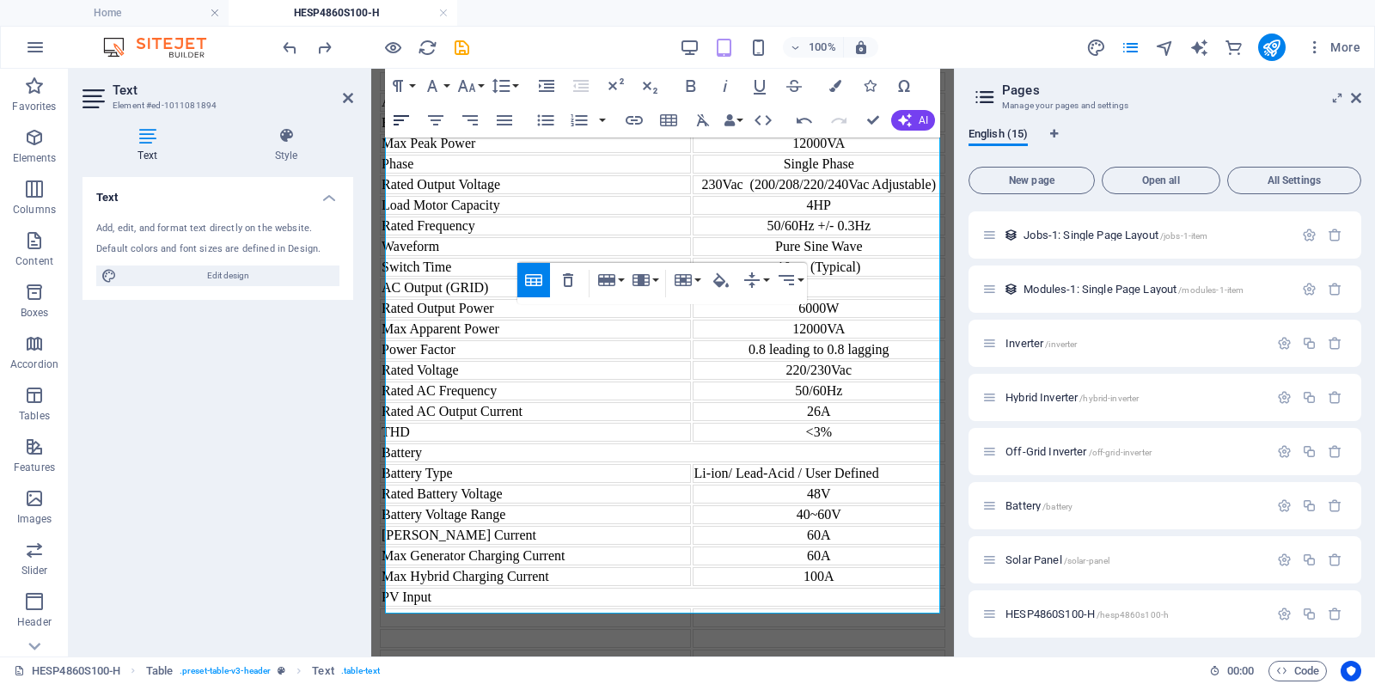
click at [402, 119] on icon "button" at bounding box center [401, 120] width 15 height 10
click at [456, 608] on td at bounding box center [535, 617] width 311 height 19
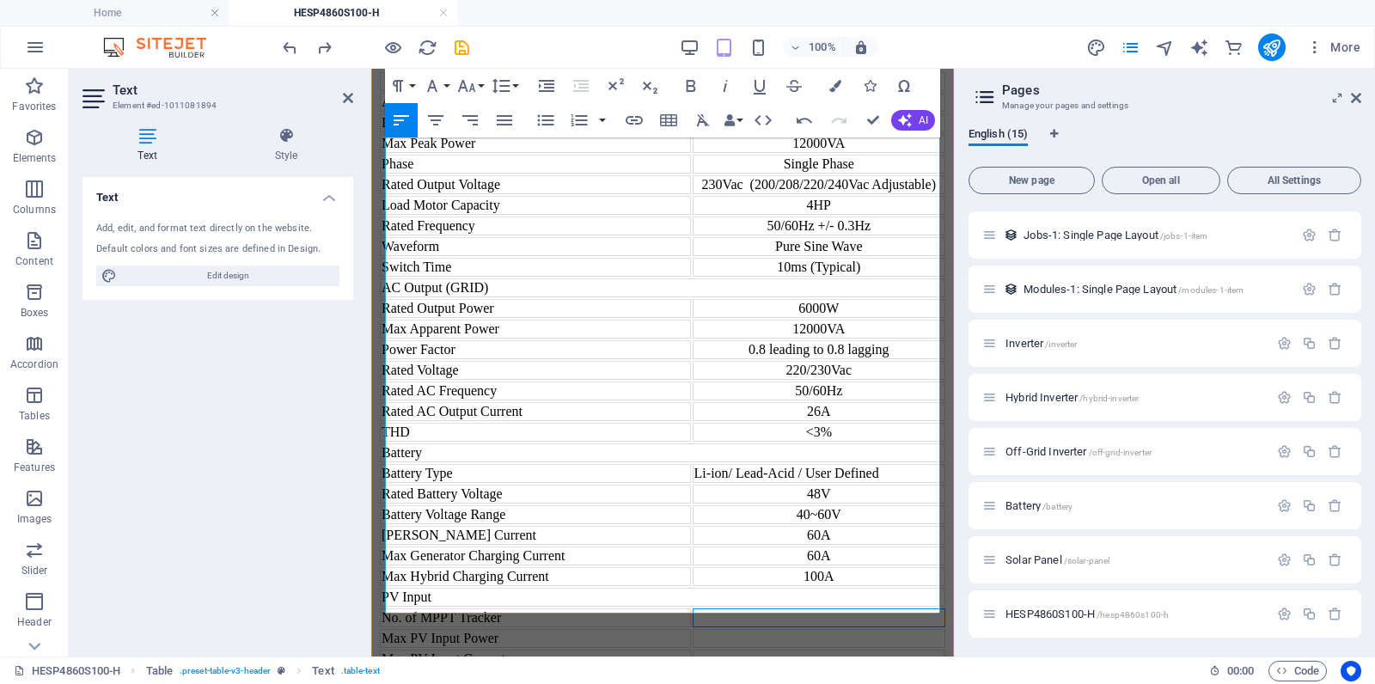
click at [855, 608] on td at bounding box center [819, 617] width 253 height 19
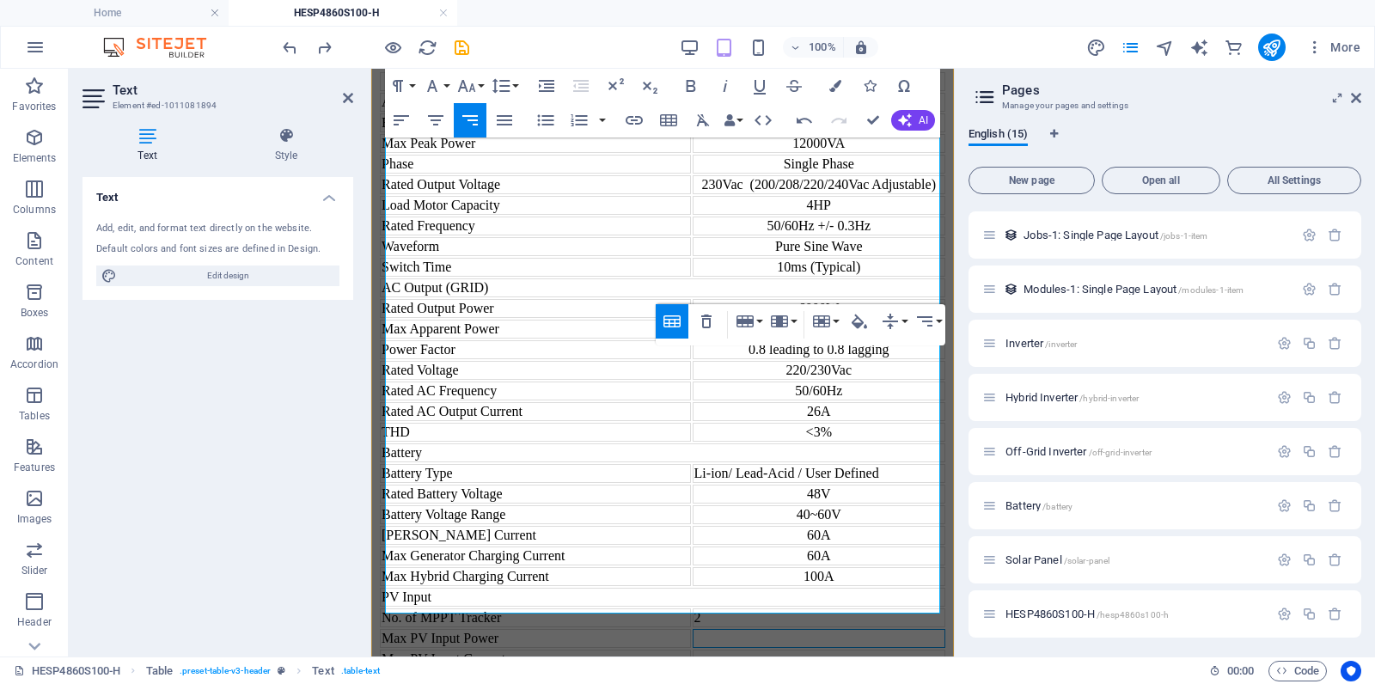
click at [864, 615] on td at bounding box center [819, 638] width 253 height 19
click at [802, 615] on td "4500W / 4500W" at bounding box center [819, 638] width 253 height 19
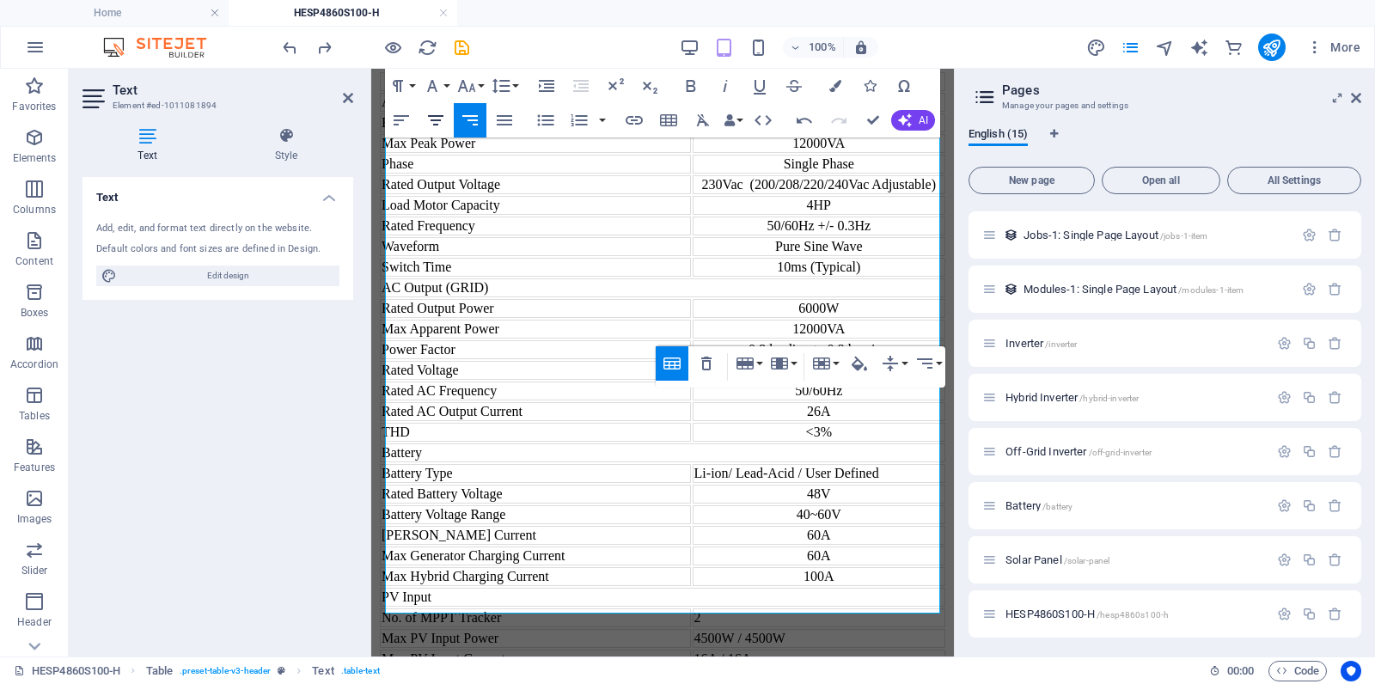
click at [438, 124] on icon "button" at bounding box center [435, 120] width 21 height 21
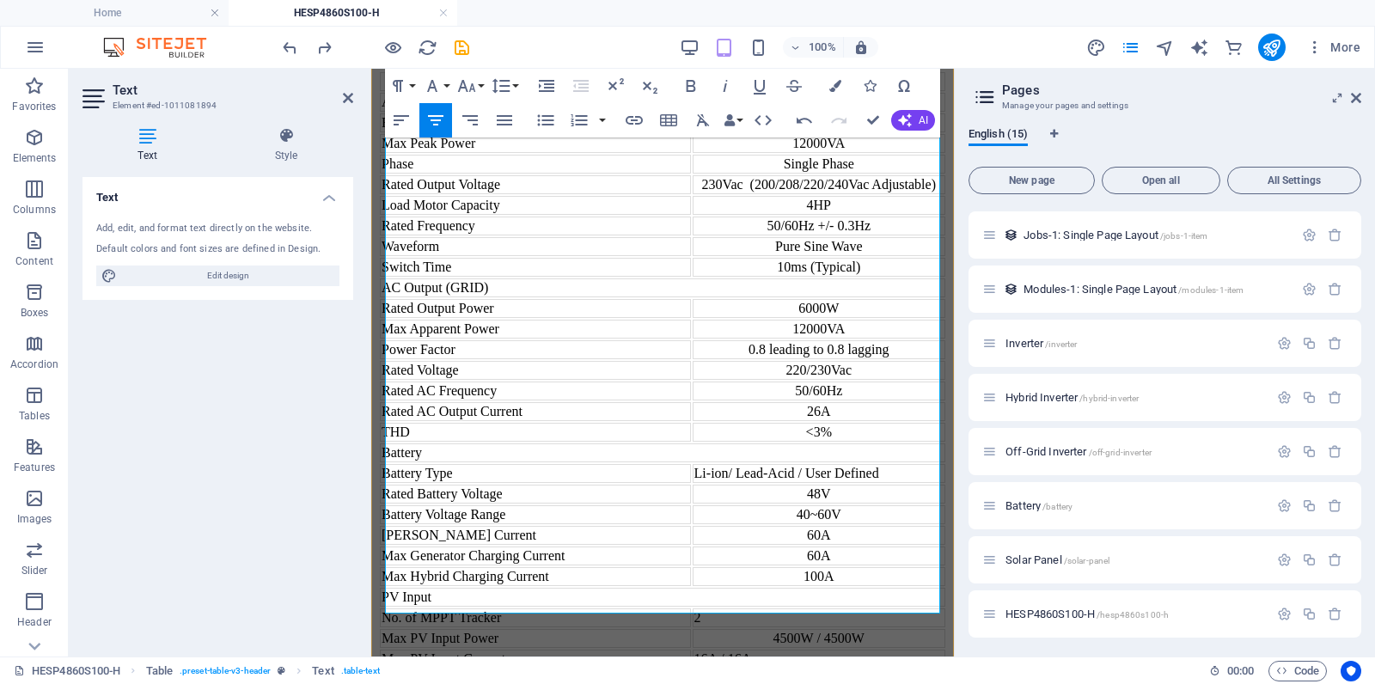
click at [853, 615] on td "16A / 16A" at bounding box center [819, 659] width 253 height 19
click at [437, 126] on icon "button" at bounding box center [435, 120] width 21 height 21
click at [805, 608] on td "2" at bounding box center [819, 617] width 253 height 19
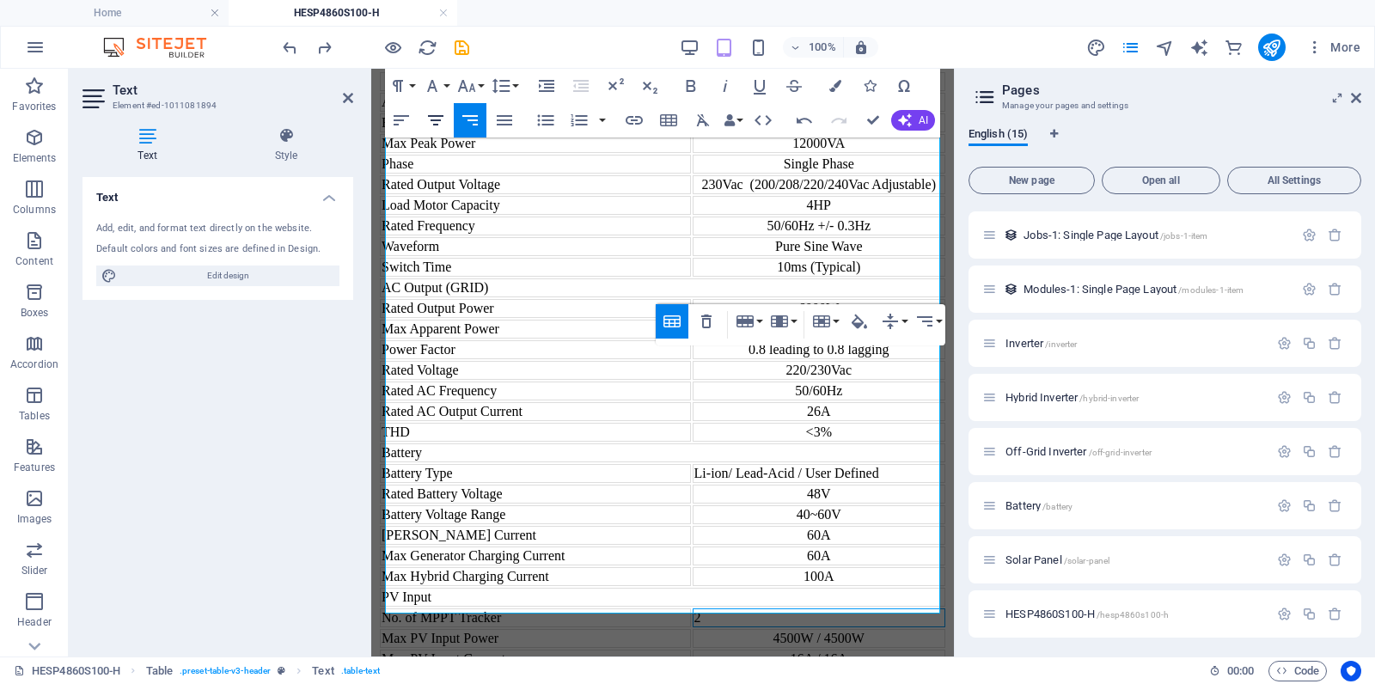
click at [430, 116] on icon "button" at bounding box center [435, 120] width 15 height 10
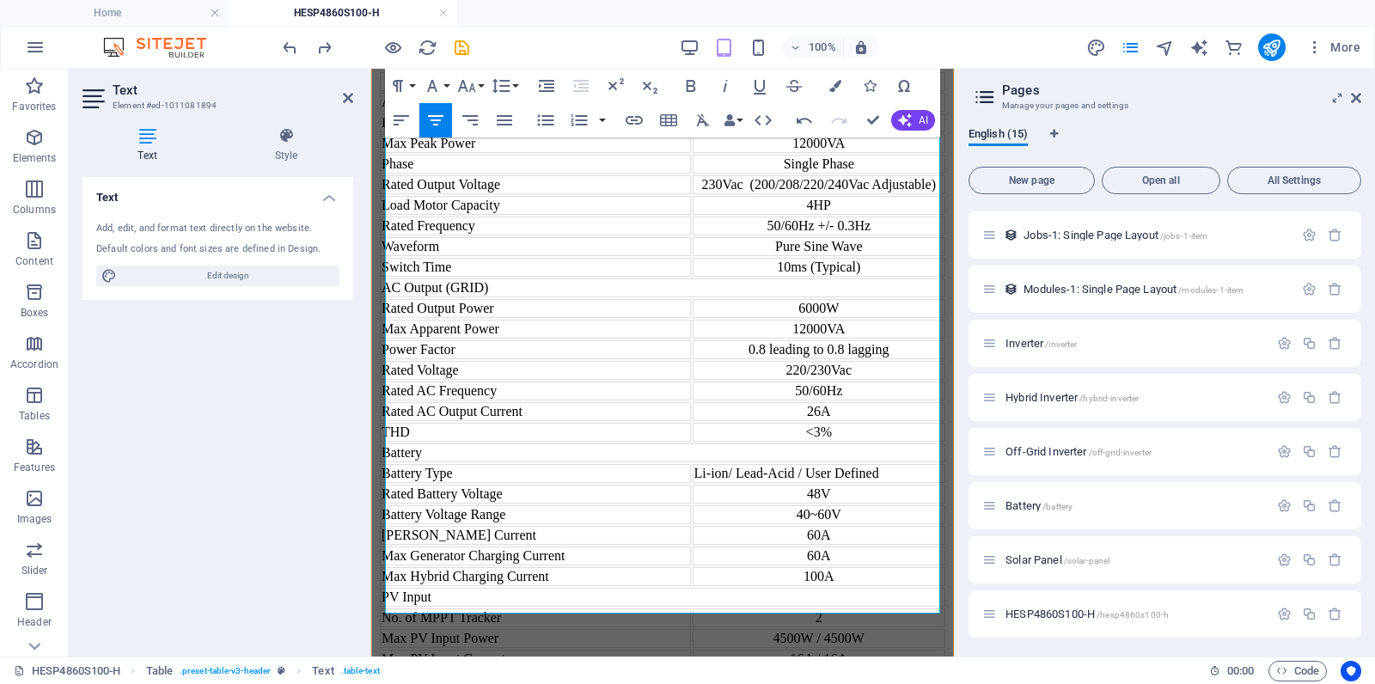
click at [825, 615] on td "27A / 27A" at bounding box center [819, 679] width 253 height 19
click at [435, 115] on icon "button" at bounding box center [435, 120] width 15 height 10
click at [437, 127] on icon "button" at bounding box center [435, 120] width 21 height 21
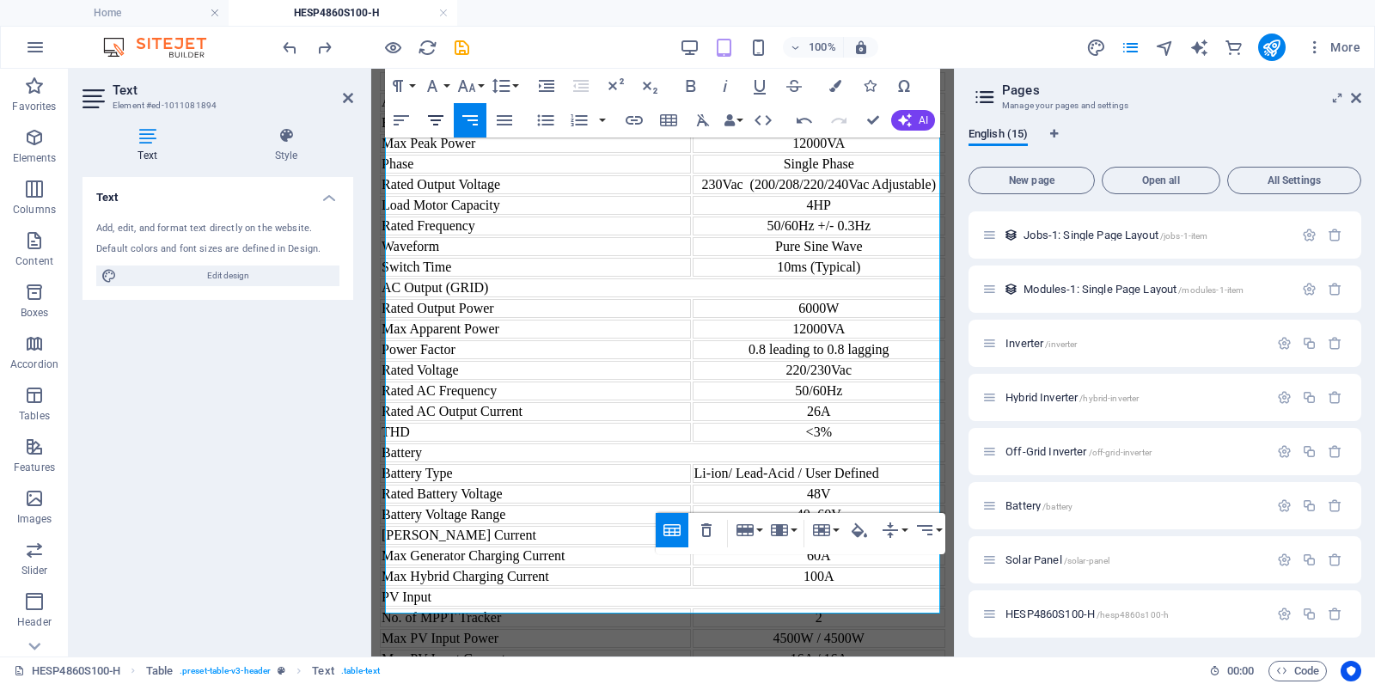
click at [430, 118] on icon "button" at bounding box center [435, 120] width 21 height 21
click at [724, 589] on div "PV Input" at bounding box center [663, 596] width 562 height 15
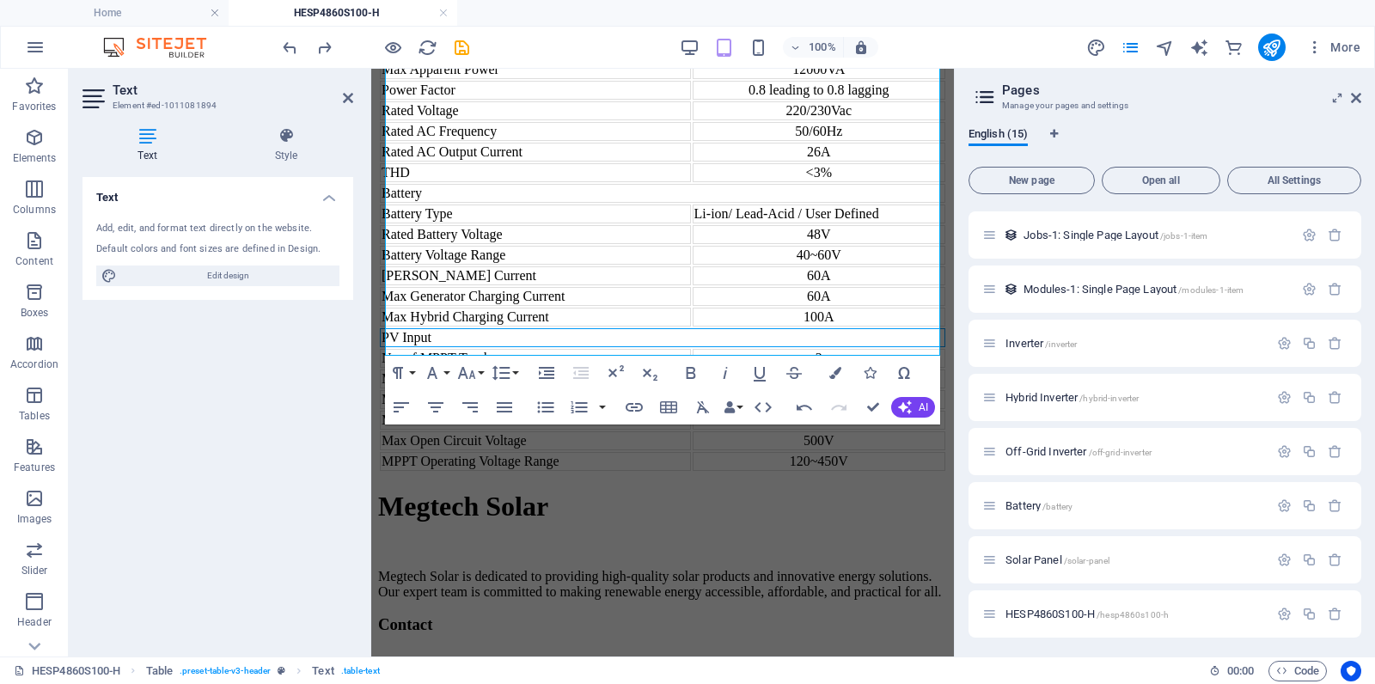
scroll to position [1780, 0]
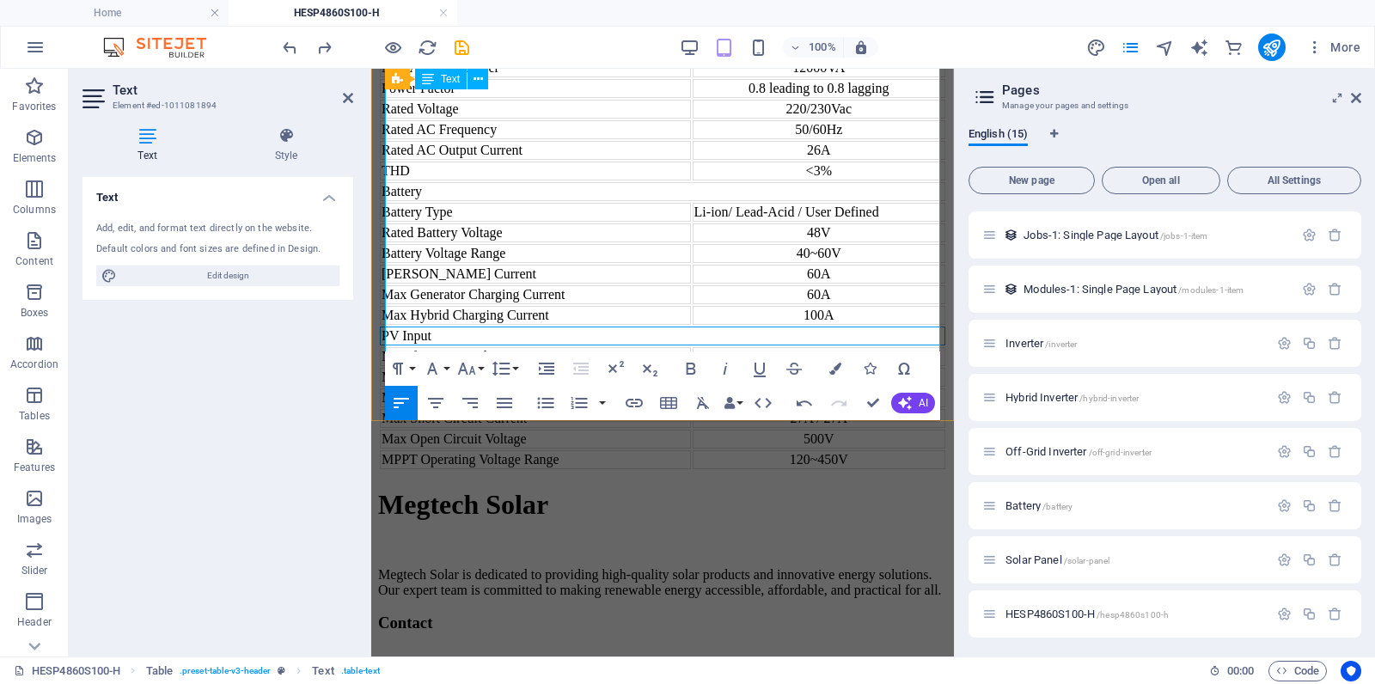
click at [627, 450] on td "MPPT Operating Voltage Range" at bounding box center [535, 459] width 311 height 19
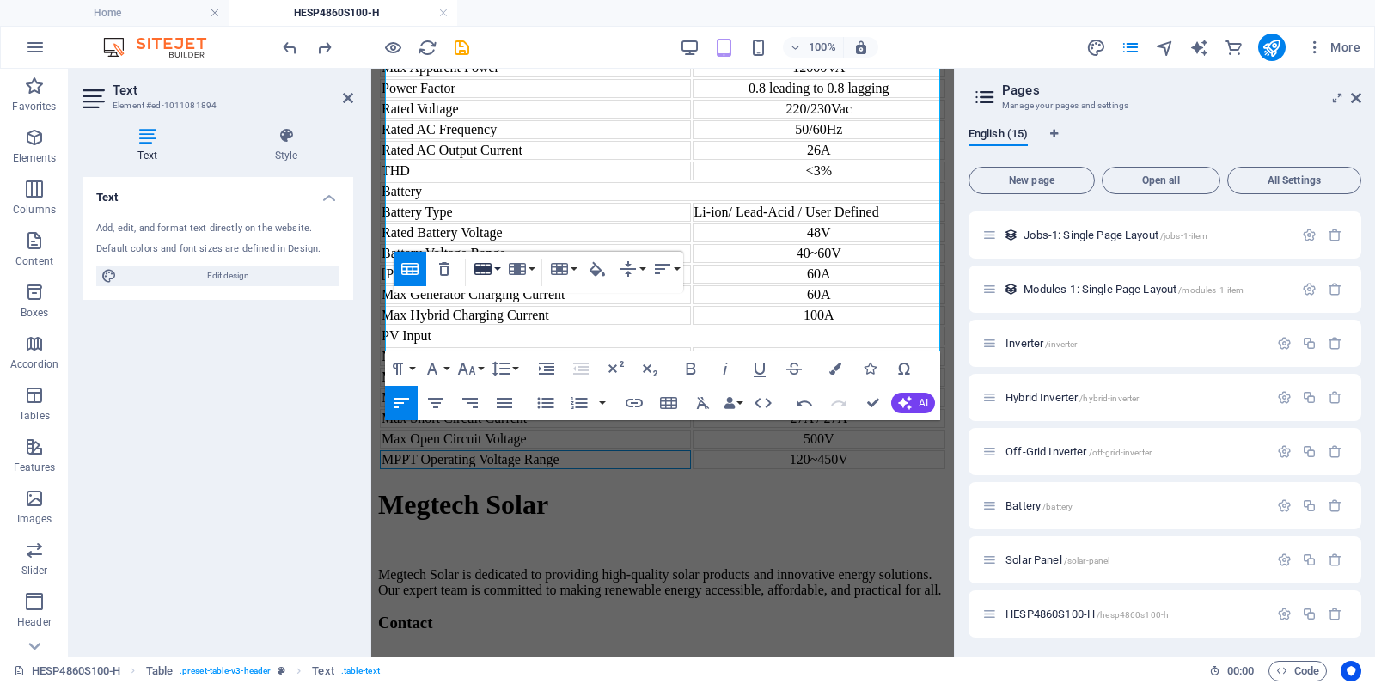
click at [492, 269] on icon "button" at bounding box center [483, 269] width 21 height 21
click at [513, 323] on link "Insert row below" at bounding box center [535, 328] width 131 height 26
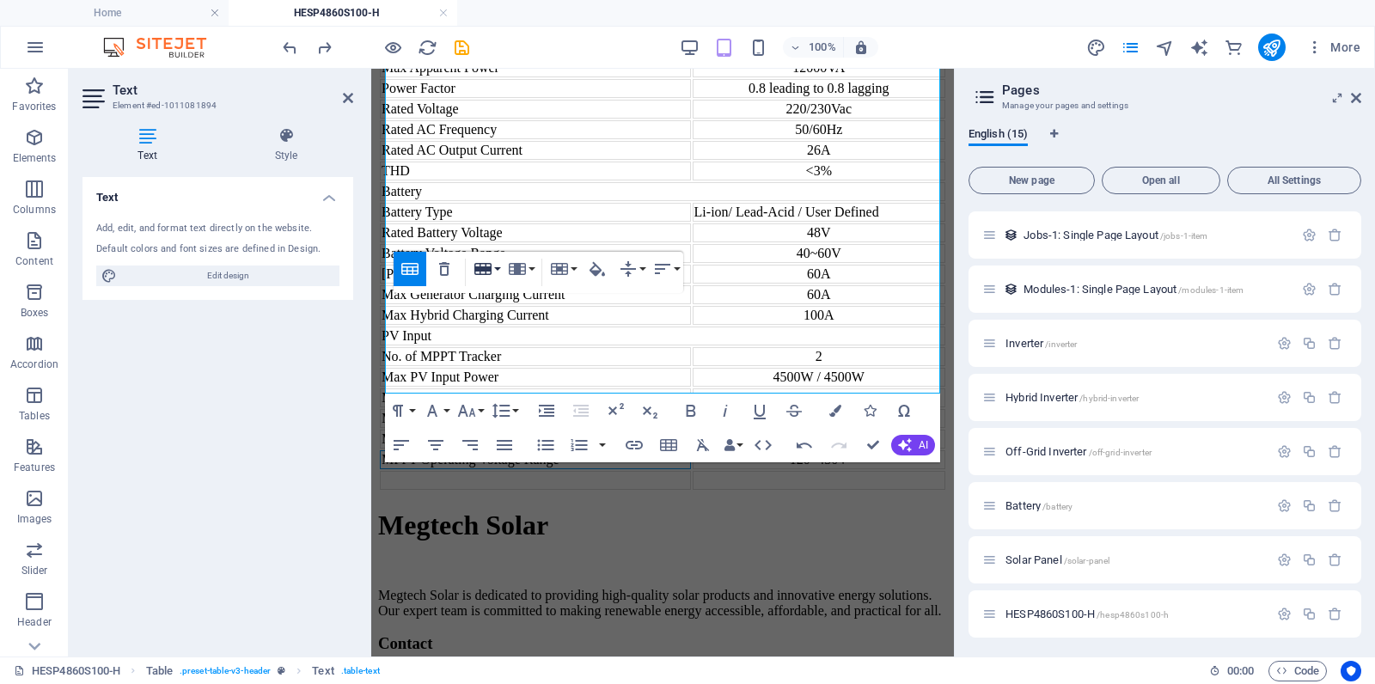
click at [501, 268] on button "Row" at bounding box center [486, 269] width 33 height 34
click at [516, 323] on link "Insert row below" at bounding box center [535, 328] width 131 height 26
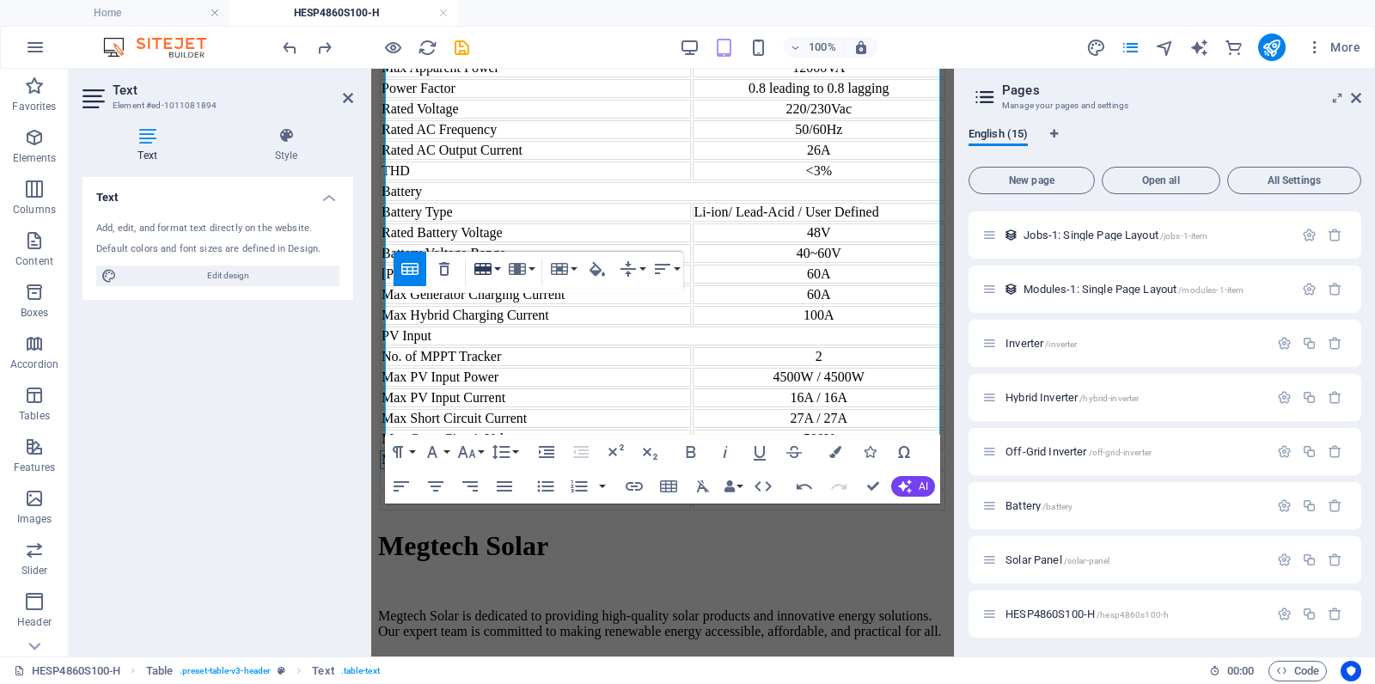
click at [494, 268] on button "Row" at bounding box center [486, 269] width 33 height 34
click at [516, 325] on link "Insert row below" at bounding box center [535, 328] width 131 height 26
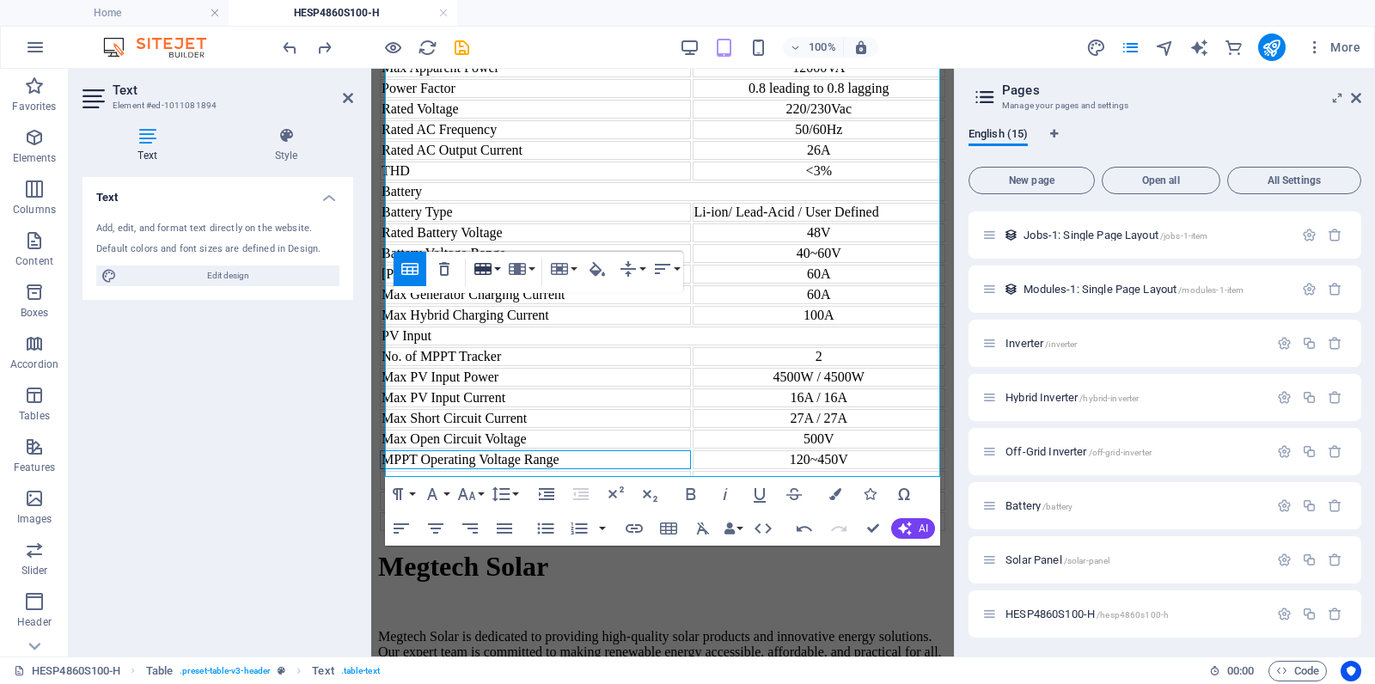
click at [498, 269] on button "Row" at bounding box center [486, 269] width 33 height 34
click at [505, 320] on link "Insert row below" at bounding box center [535, 328] width 131 height 26
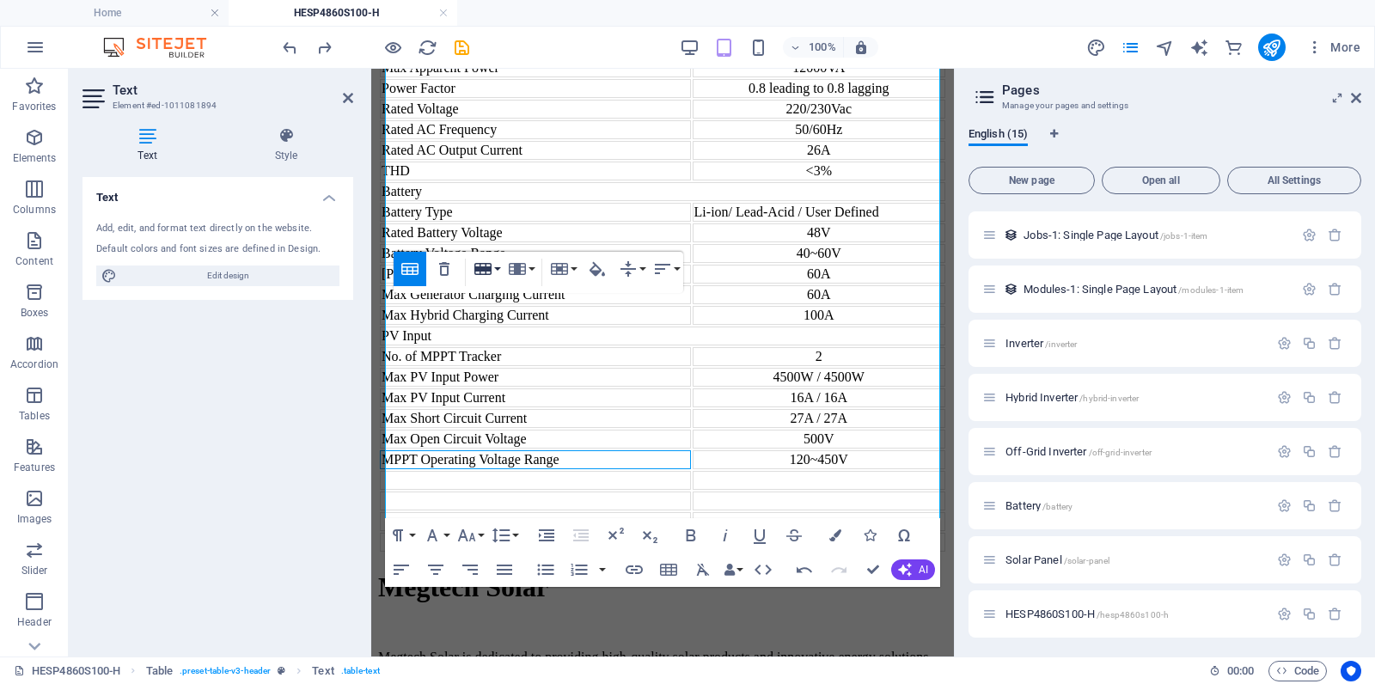
click at [499, 271] on button "Row" at bounding box center [486, 269] width 33 height 34
click at [513, 321] on link "Insert row below" at bounding box center [535, 328] width 131 height 26
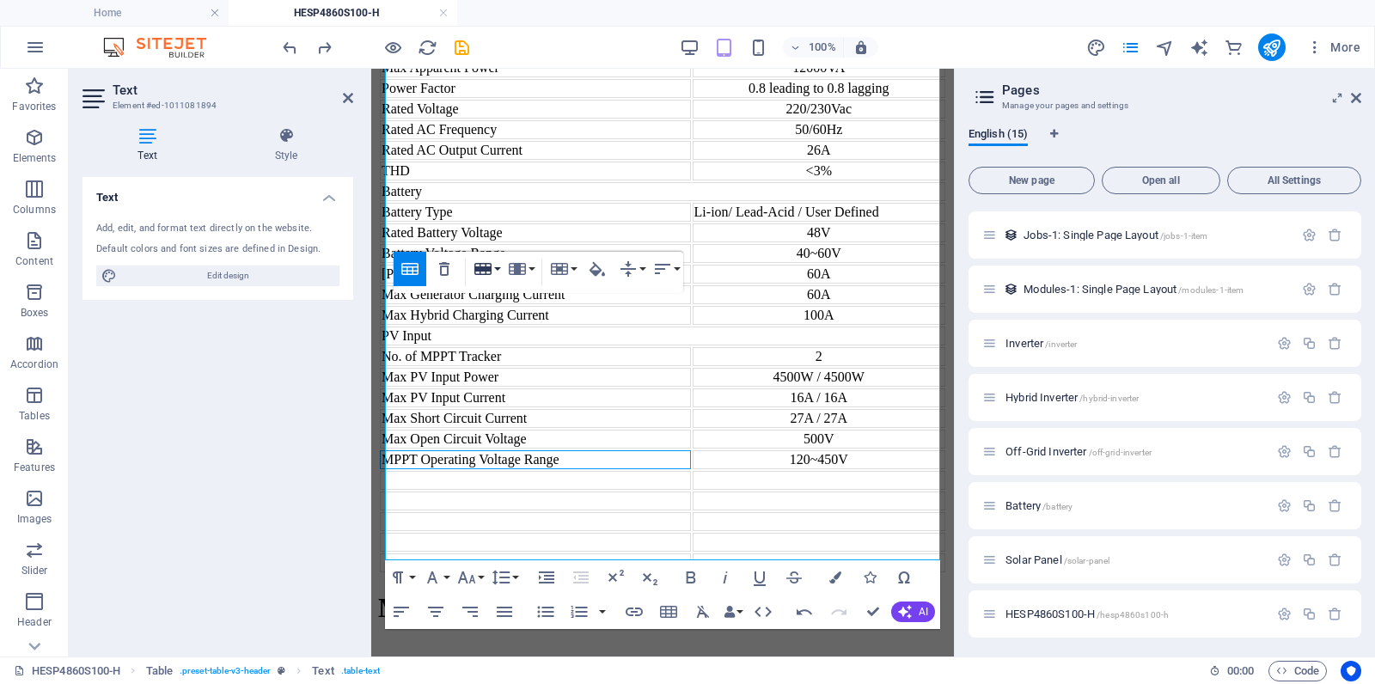
click at [498, 270] on button "Row" at bounding box center [486, 269] width 33 height 34
click at [512, 325] on link "Insert row below" at bounding box center [535, 328] width 131 height 26
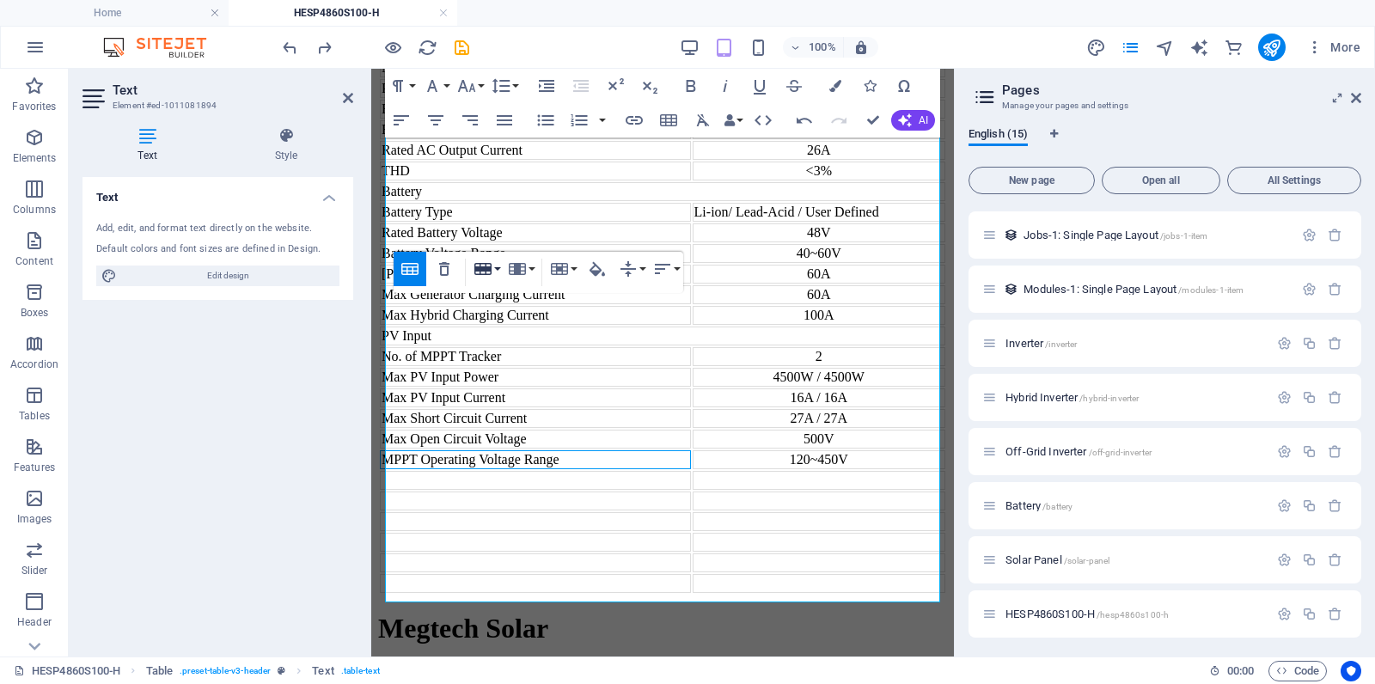
click at [497, 268] on button "Row" at bounding box center [486, 269] width 33 height 34
click at [518, 323] on link "Insert row below" at bounding box center [535, 328] width 131 height 26
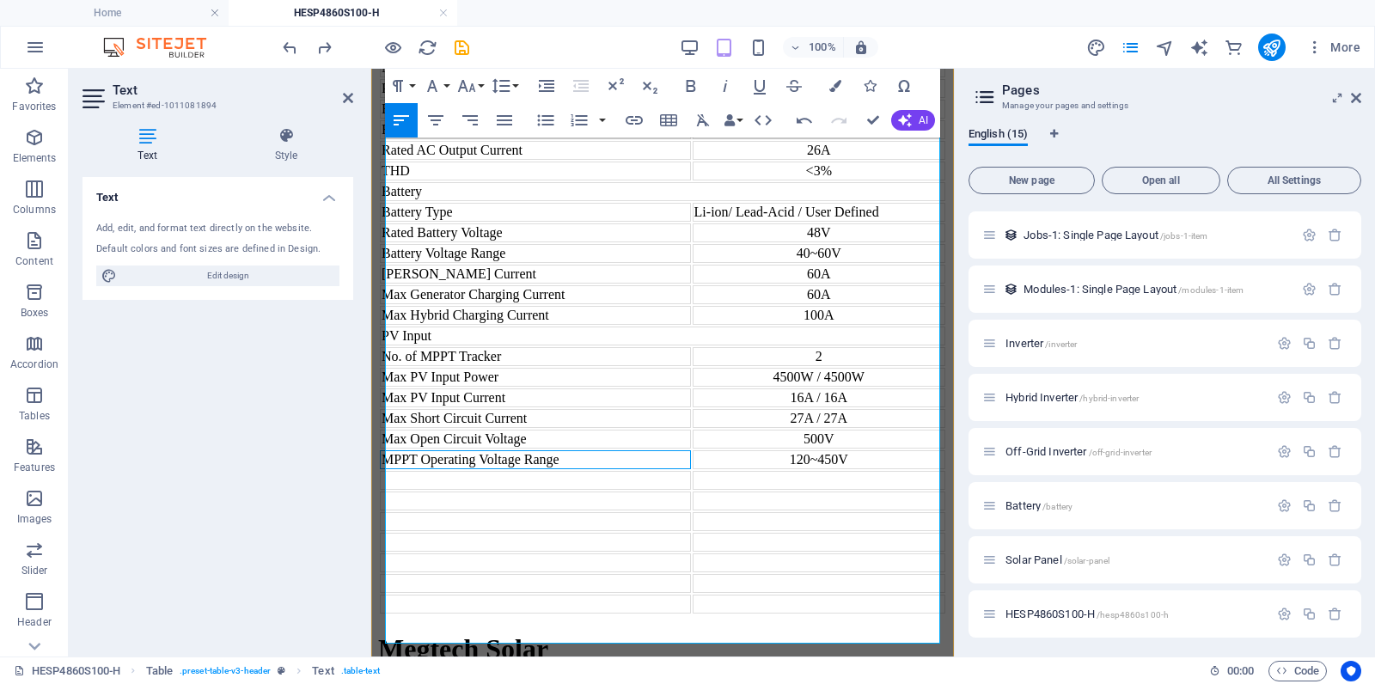
click at [498, 471] on td at bounding box center [535, 480] width 311 height 19
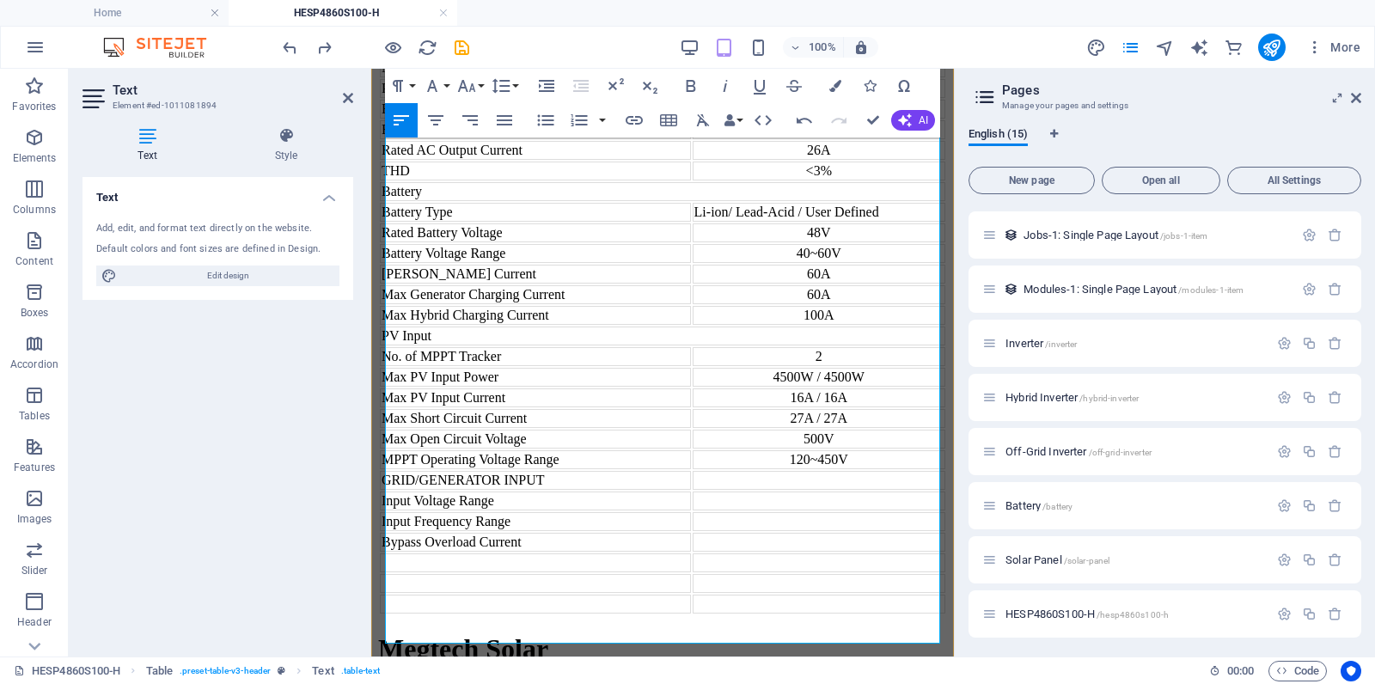
click at [780, 492] on td at bounding box center [819, 501] width 253 height 19
click at [858, 492] on td "90~280Vac" at bounding box center [819, 501] width 253 height 19
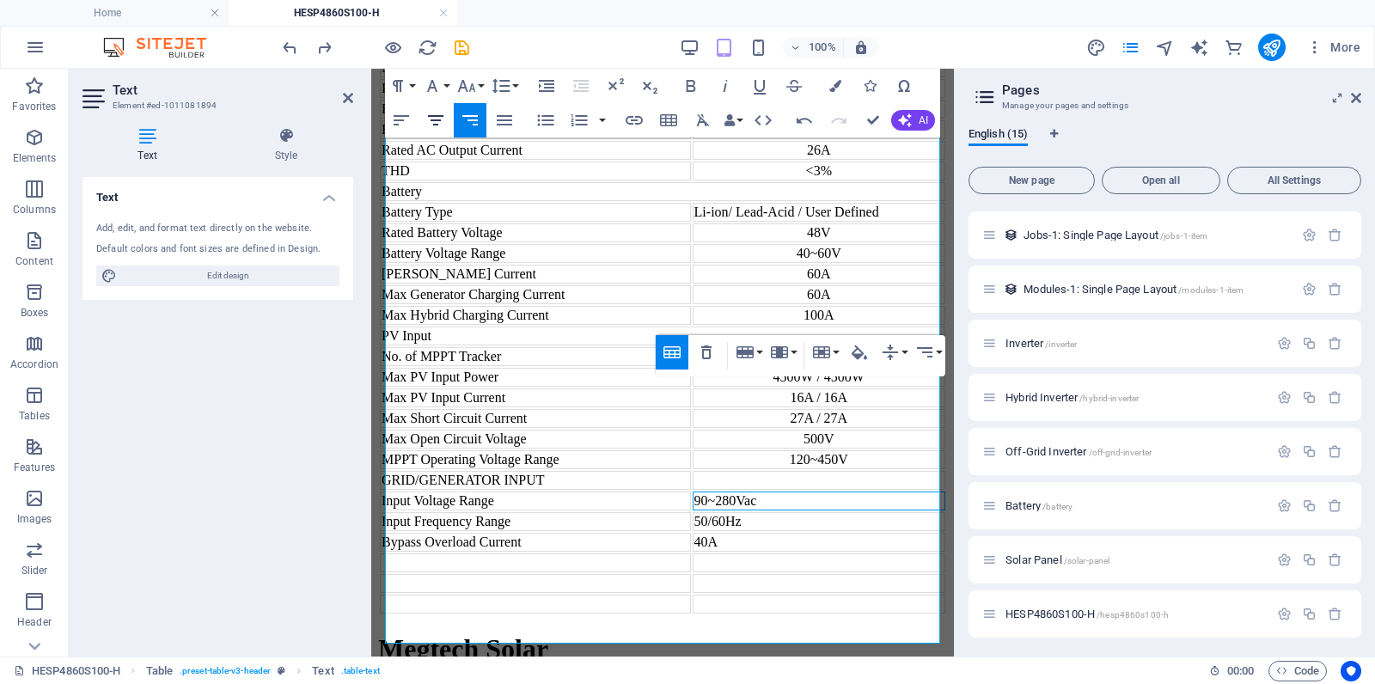
click at [437, 121] on icon "button" at bounding box center [435, 120] width 21 height 21
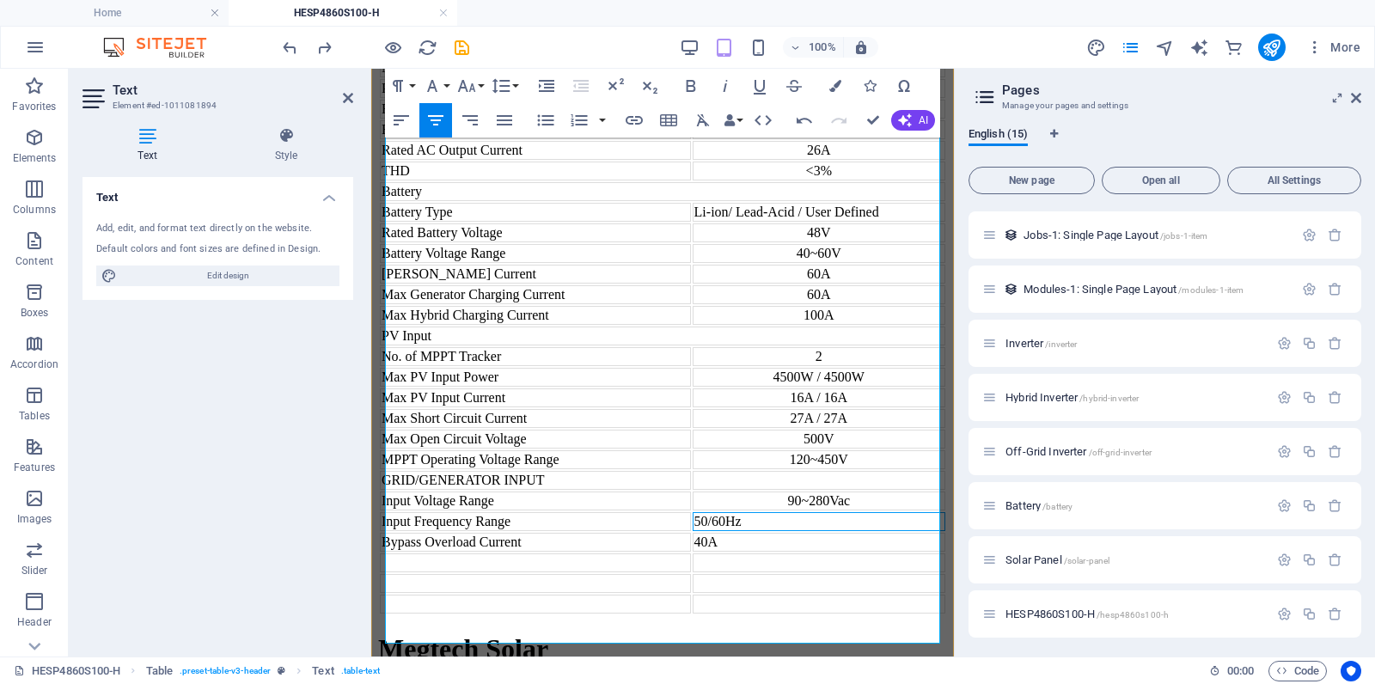
click at [872, 512] on td "50/60Hz" at bounding box center [819, 521] width 253 height 19
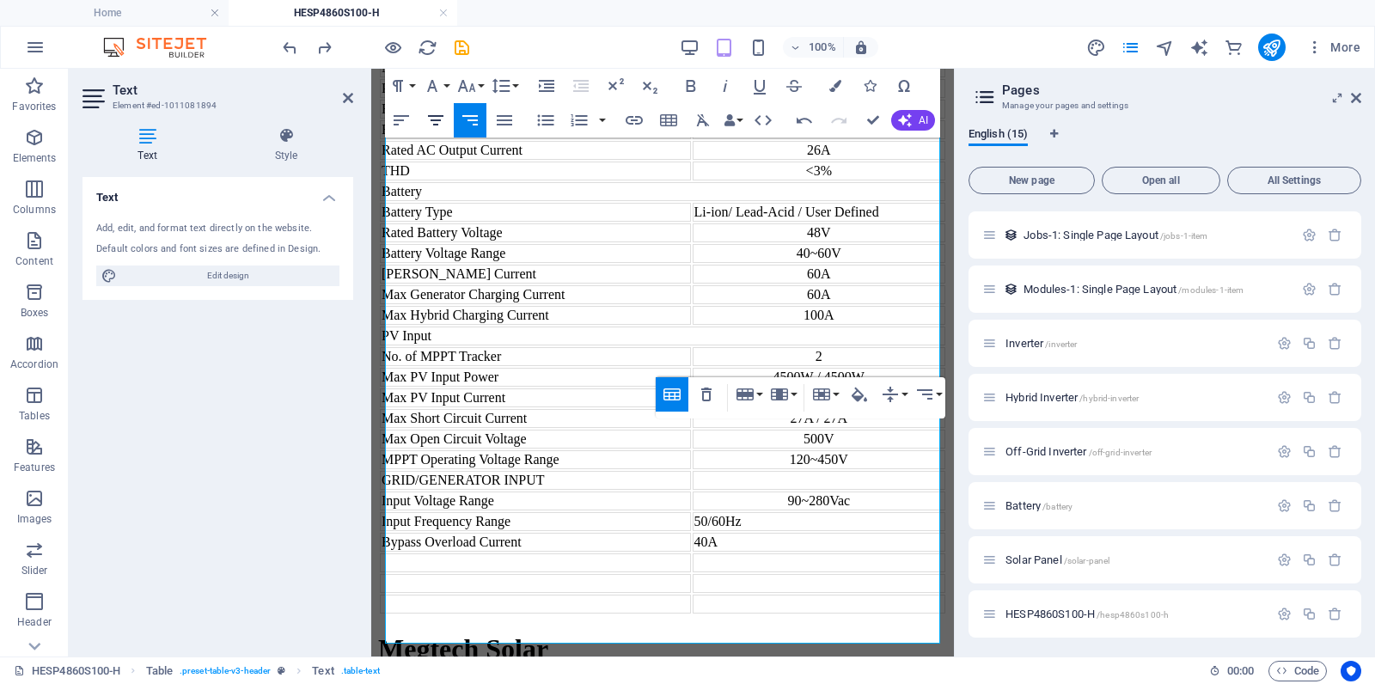
click at [439, 119] on icon "button" at bounding box center [435, 120] width 15 height 10
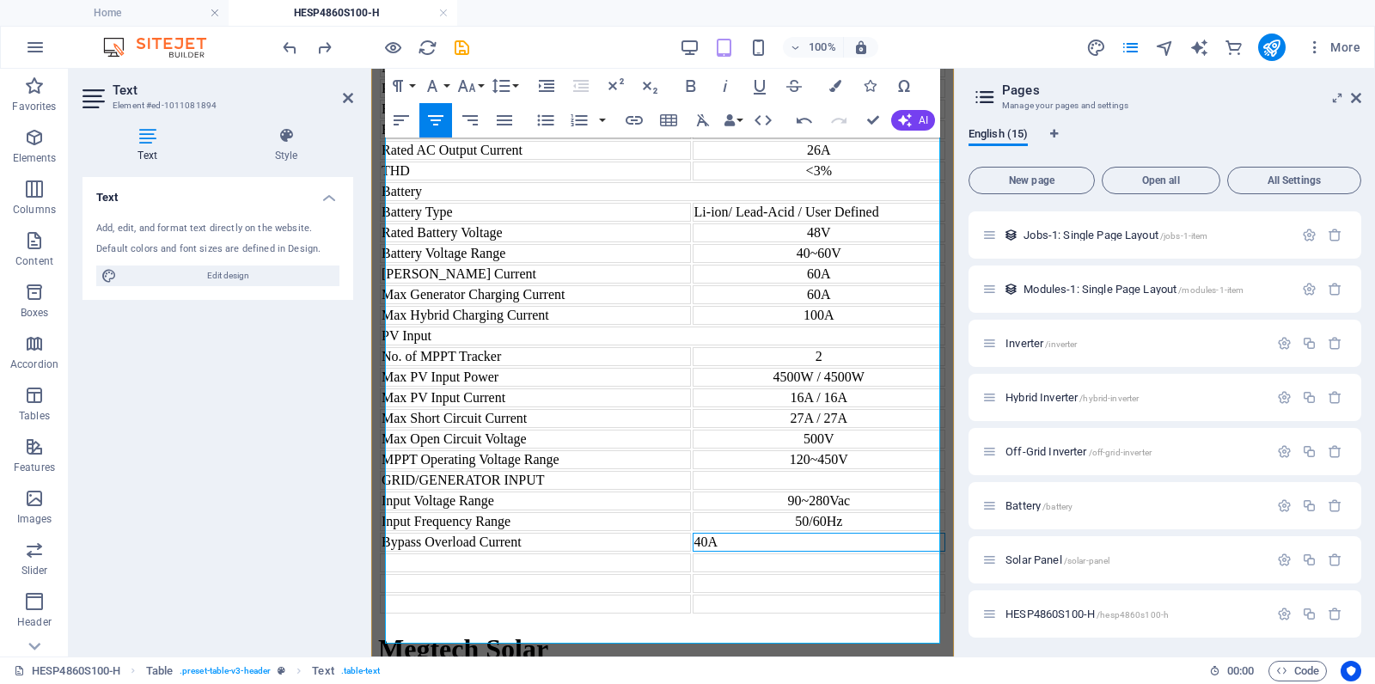
click at [837, 533] on td "40A" at bounding box center [819, 542] width 253 height 19
drag, startPoint x: 436, startPoint y: 124, endPoint x: 95, endPoint y: 84, distance: 342.6
click at [436, 124] on icon "button" at bounding box center [435, 120] width 15 height 10
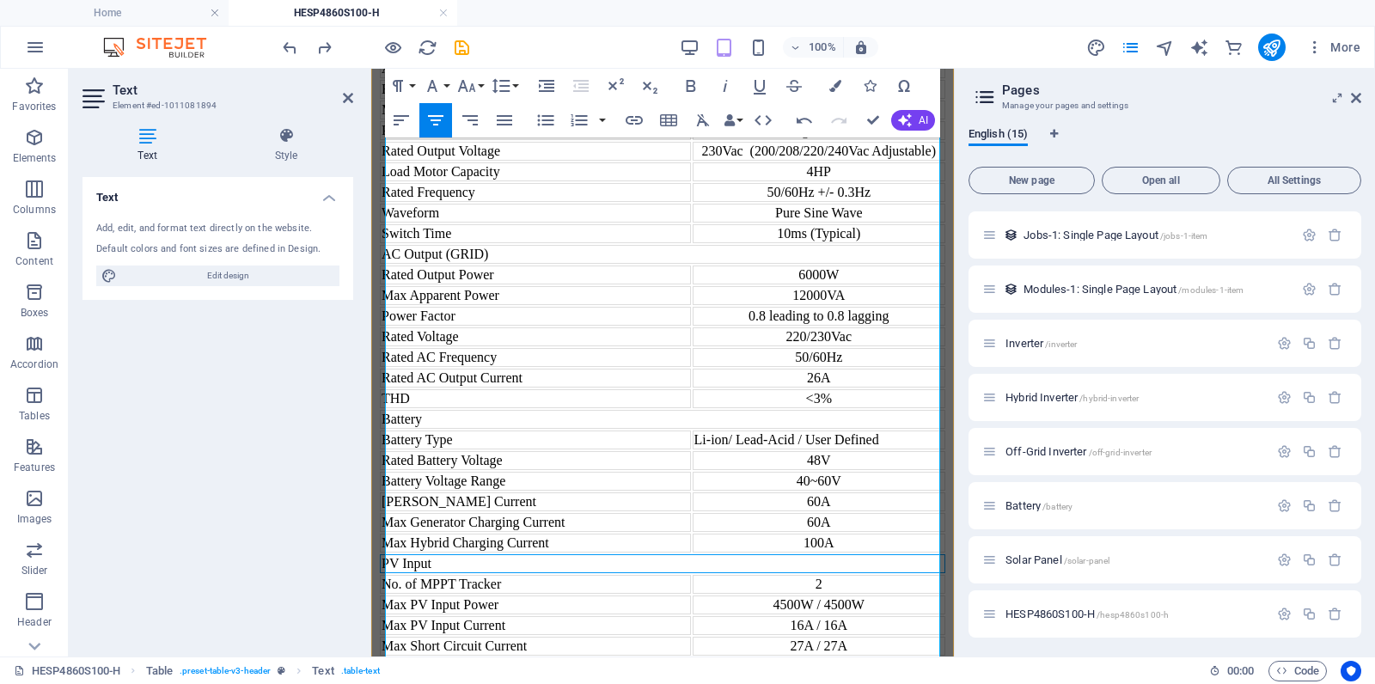
scroll to position [1561, 0]
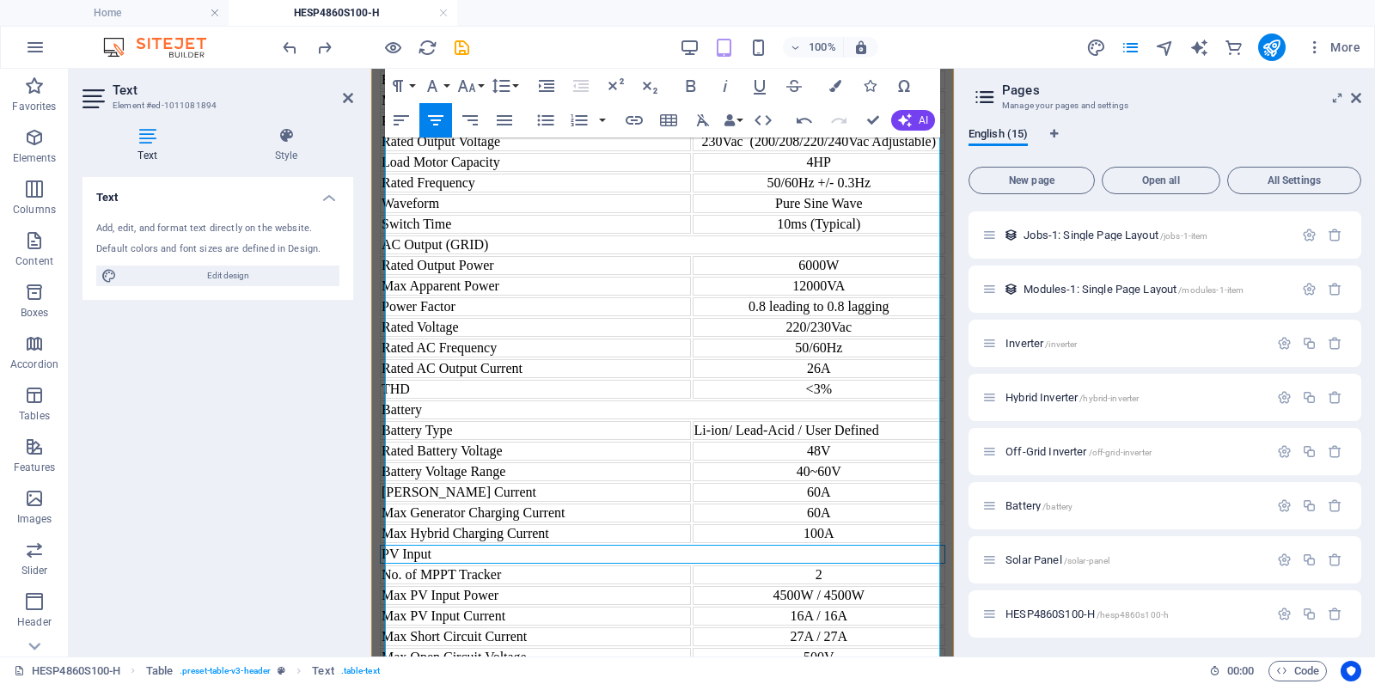
click at [506, 545] on td "PV Input" at bounding box center [662, 554] width 565 height 19
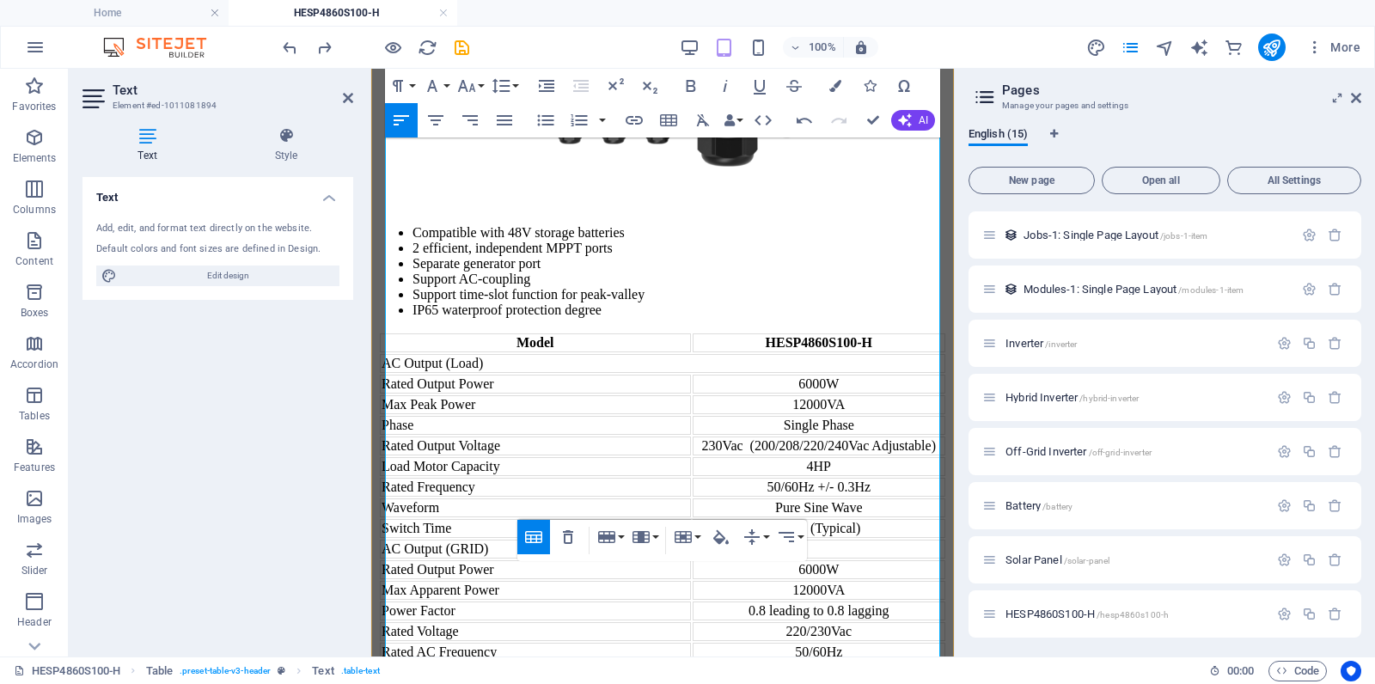
scroll to position [1255, 0]
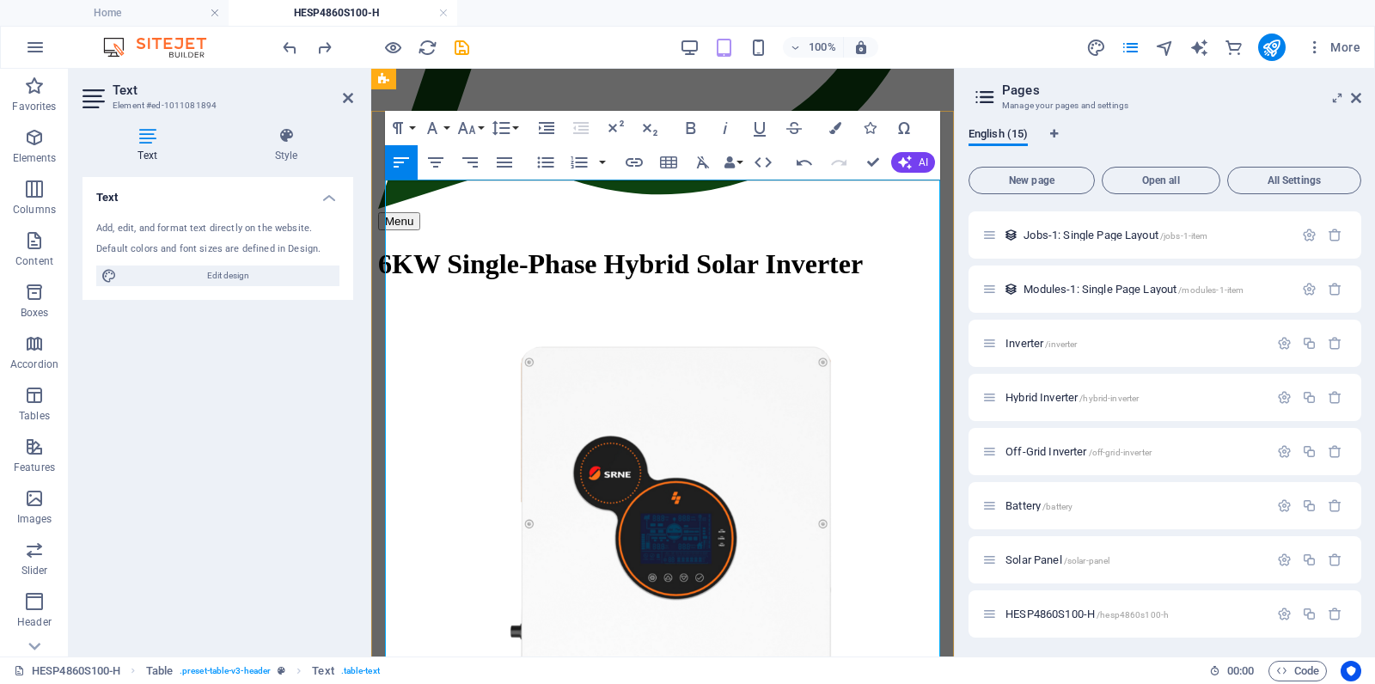
scroll to position [582, 0]
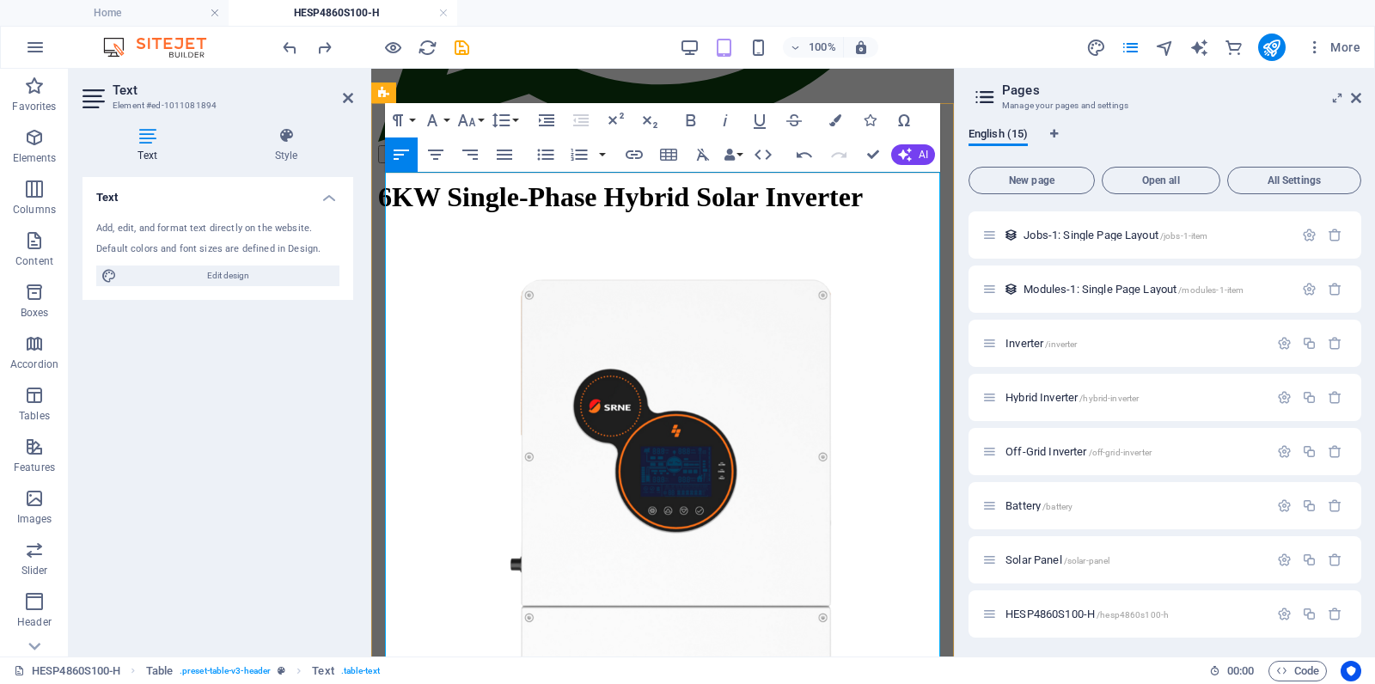
scroll to position [658, 0]
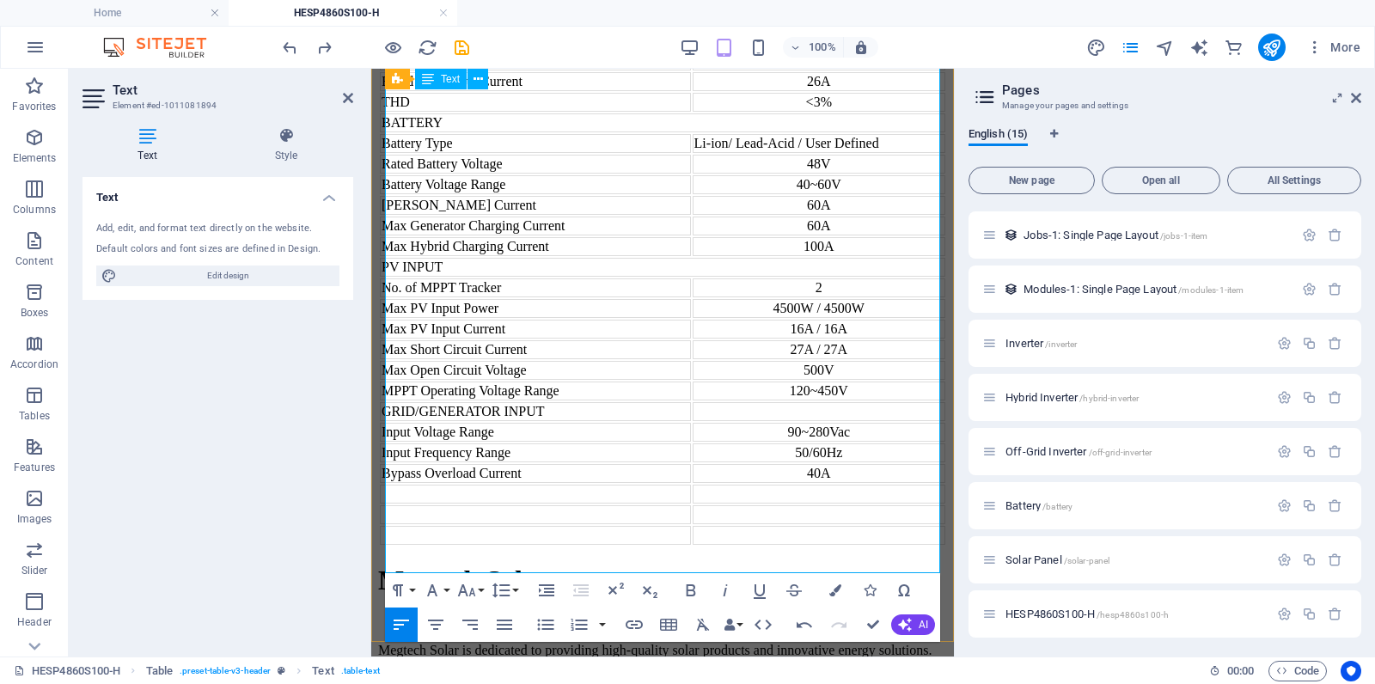
scroll to position [1850, 0]
click at [491, 483] on td at bounding box center [535, 492] width 311 height 19
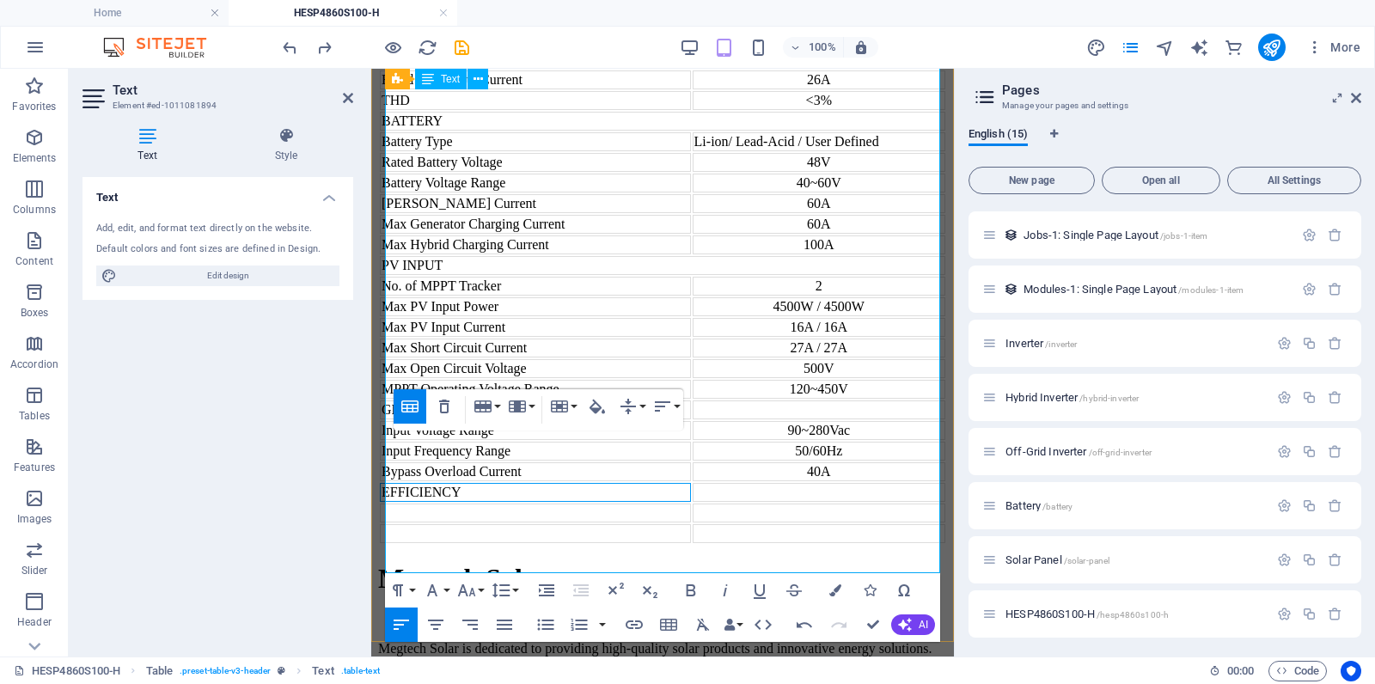
scroll to position [1849, 0]
click at [473, 505] on td at bounding box center [535, 513] width 311 height 19
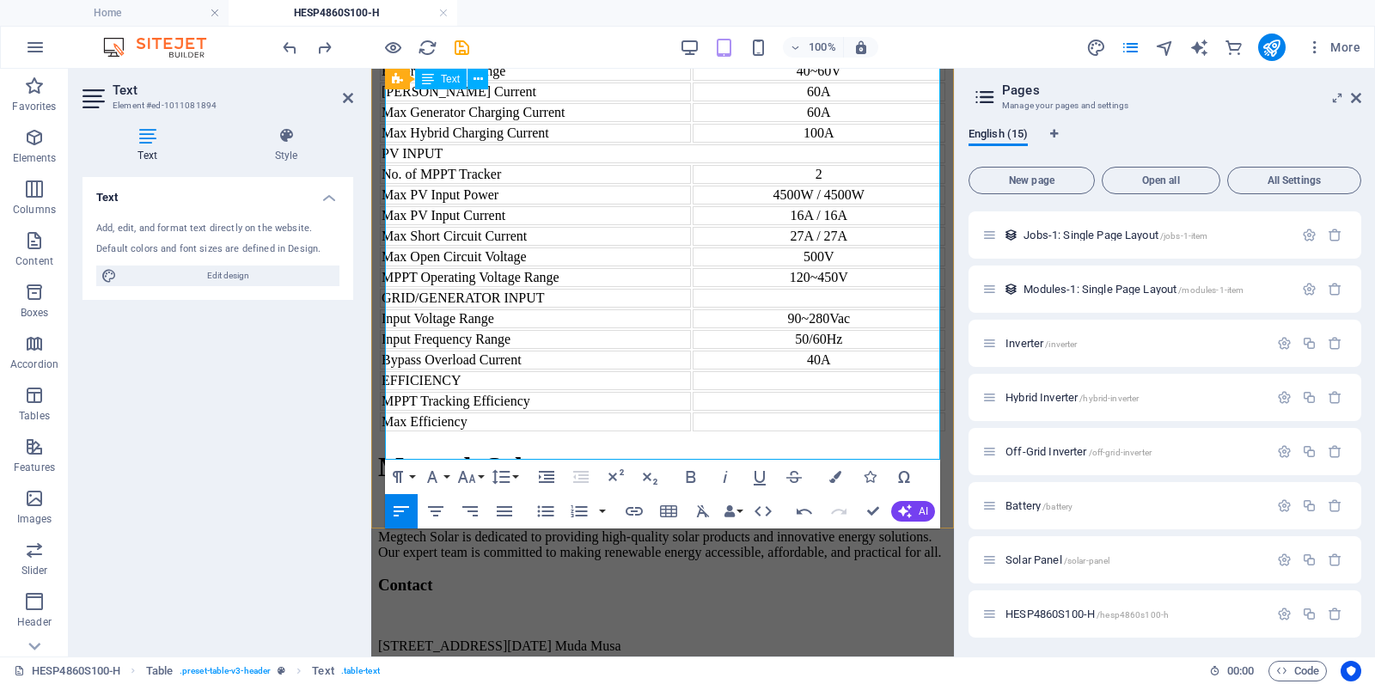
scroll to position [1965, 0]
click at [520, 424] on td "Max Efficiency" at bounding box center [535, 418] width 311 height 19
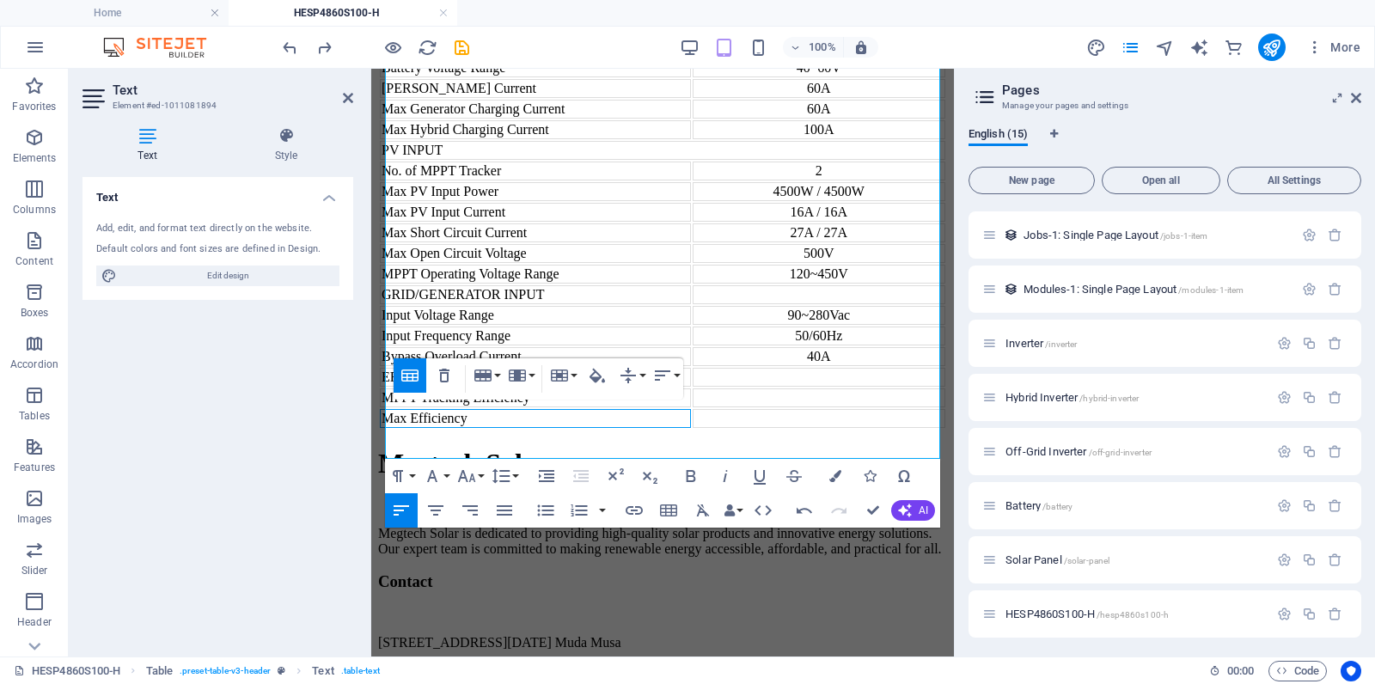
click at [503, 375] on div "Table Header Remove Table Row Insert row above Insert row below Delete row Colu…" at bounding box center [539, 378] width 290 height 41
click at [497, 376] on button "Row" at bounding box center [486, 375] width 33 height 34
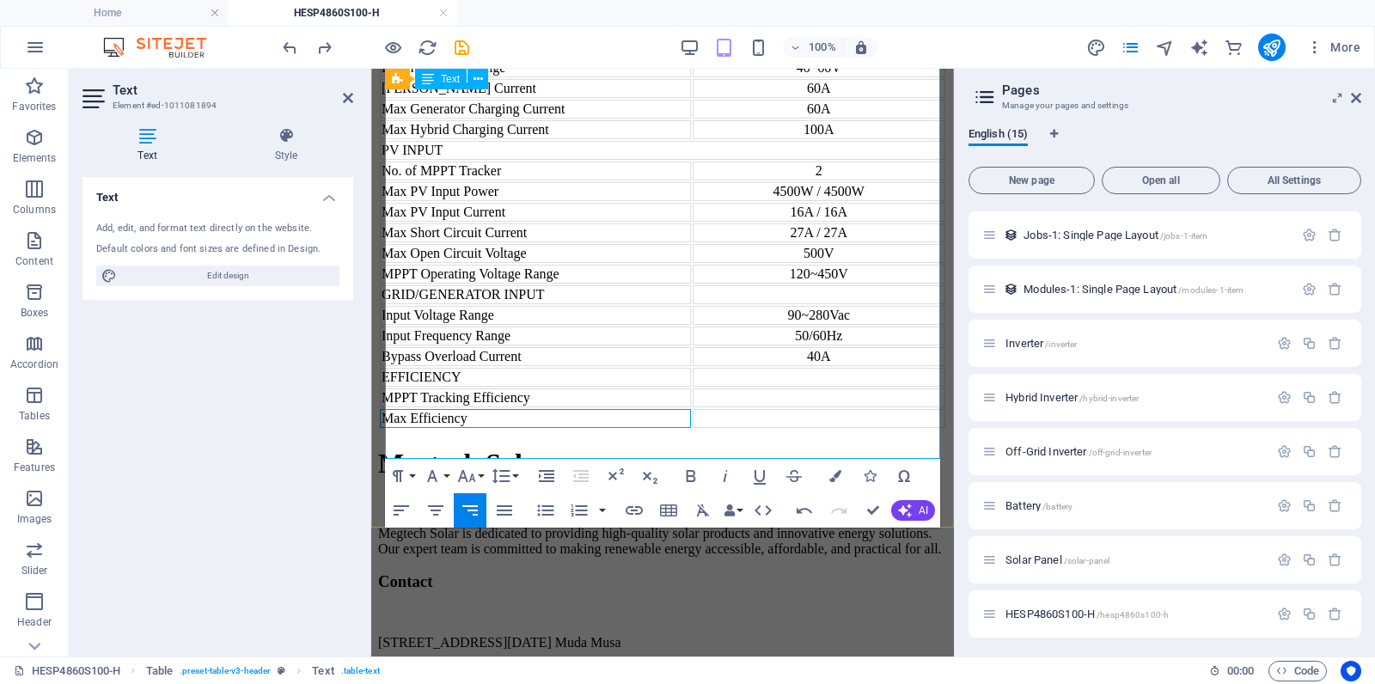
click at [841, 406] on td at bounding box center [819, 397] width 253 height 19
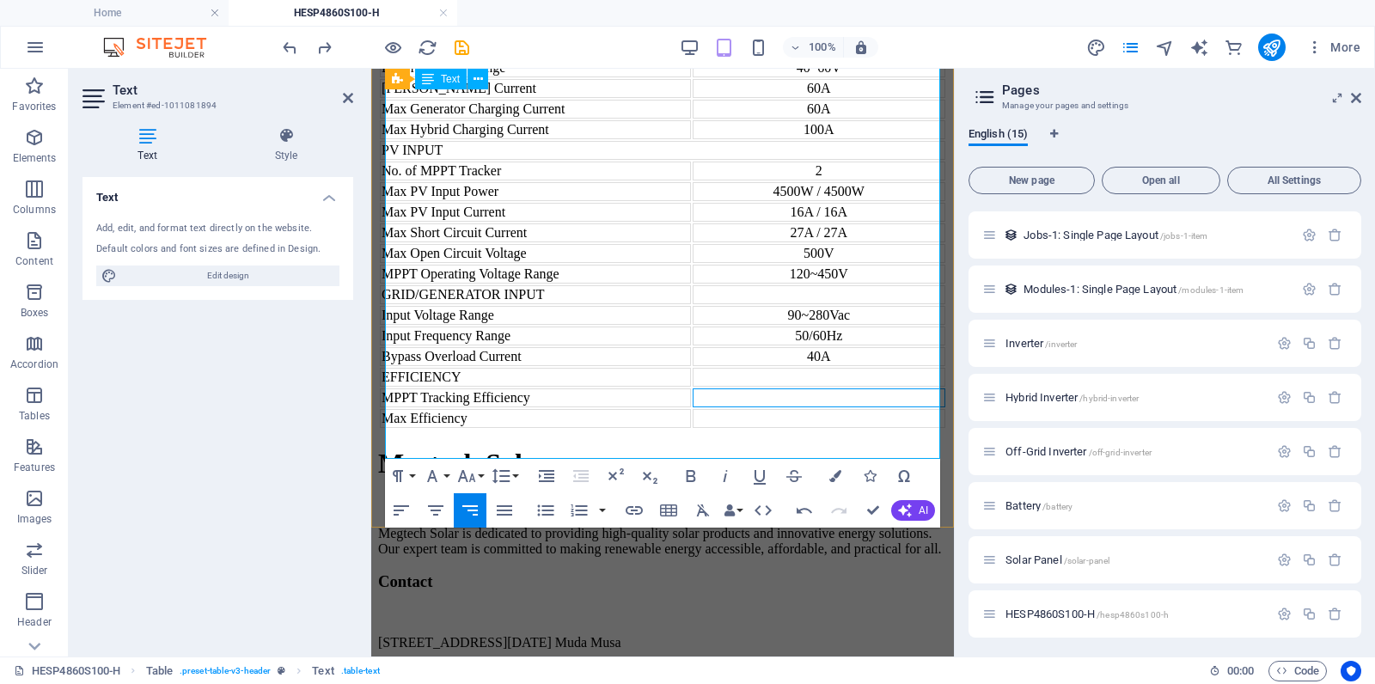
click at [742, 399] on td at bounding box center [819, 397] width 253 height 19
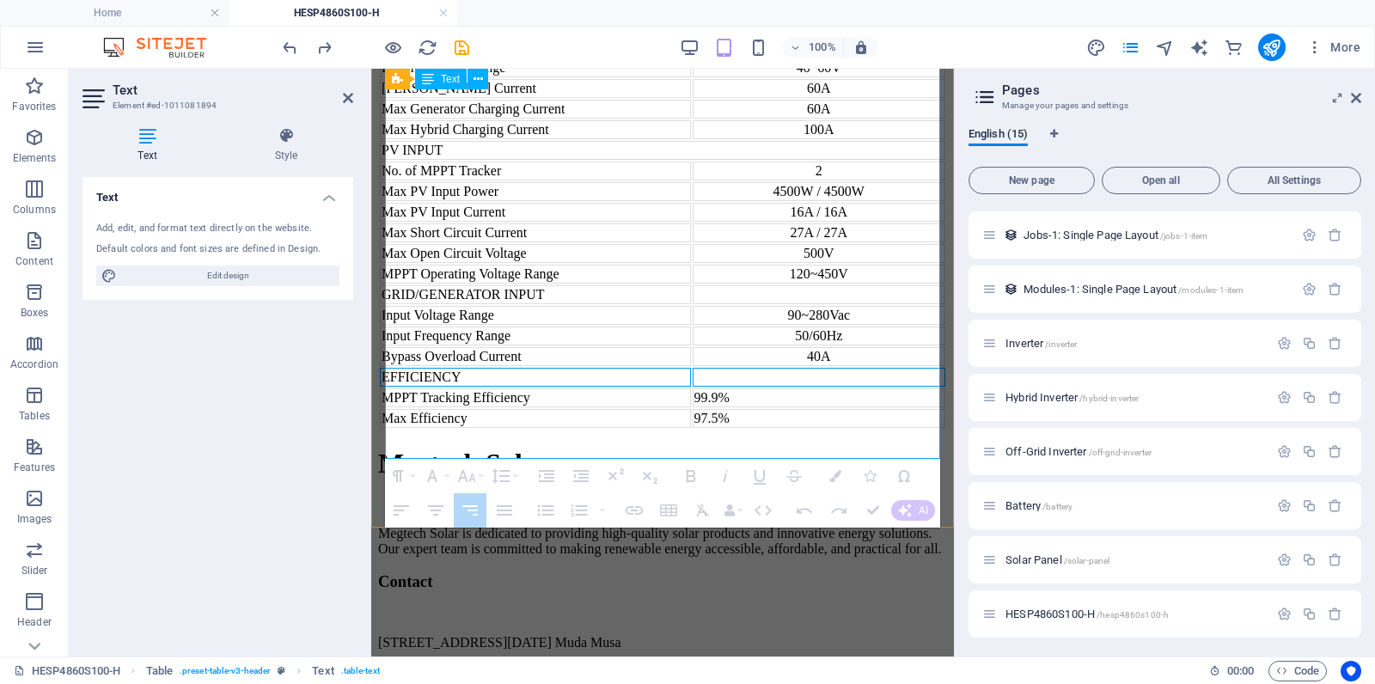
drag, startPoint x: 659, startPoint y: 359, endPoint x: 728, endPoint y: 360, distance: 68.8
click at [728, 368] on tr "EFFICIENCY" at bounding box center [662, 377] width 565 height 19
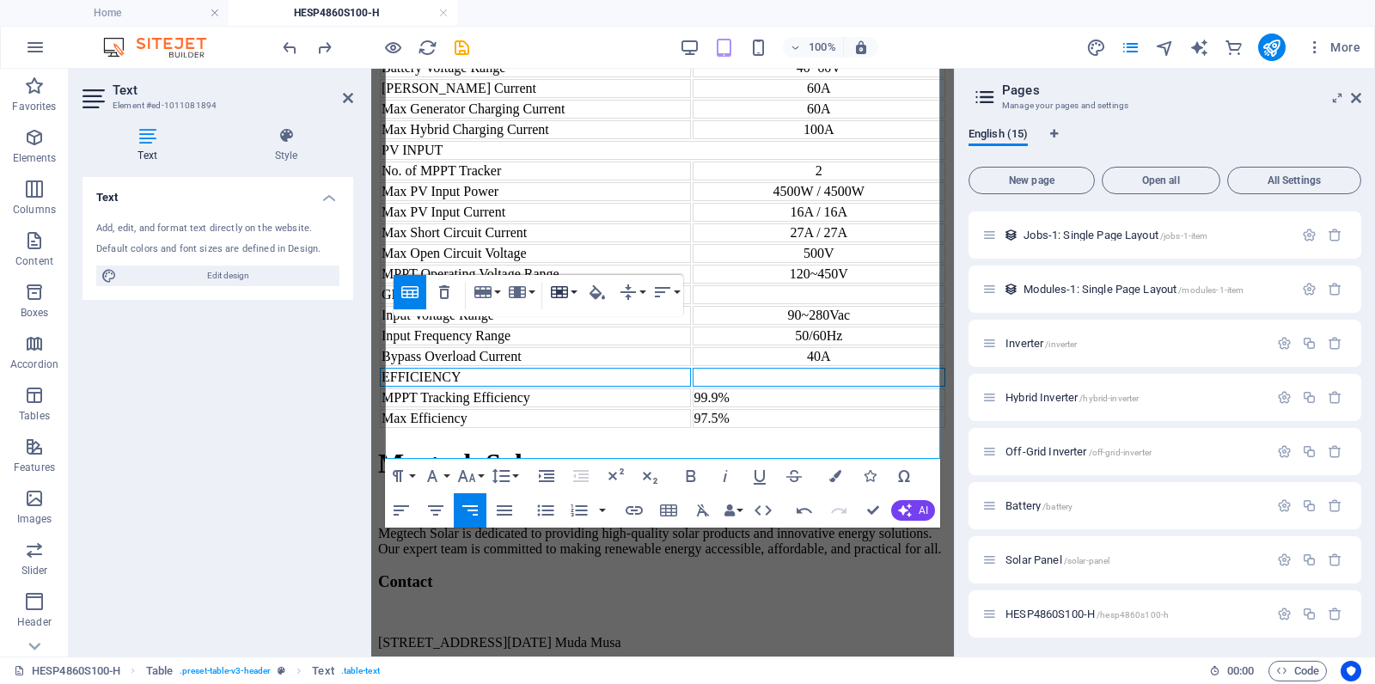
click at [574, 292] on button "Cell" at bounding box center [563, 292] width 33 height 34
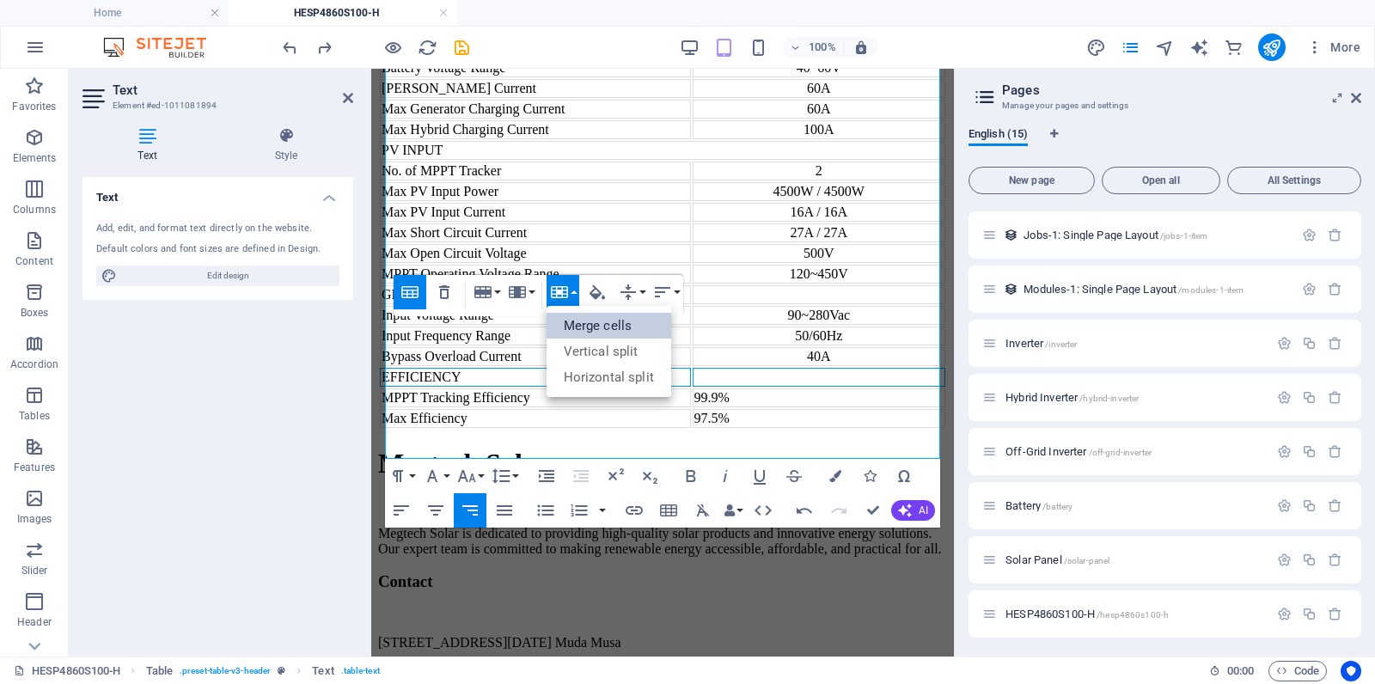
click at [592, 329] on link "Merge cells" at bounding box center [609, 326] width 125 height 26
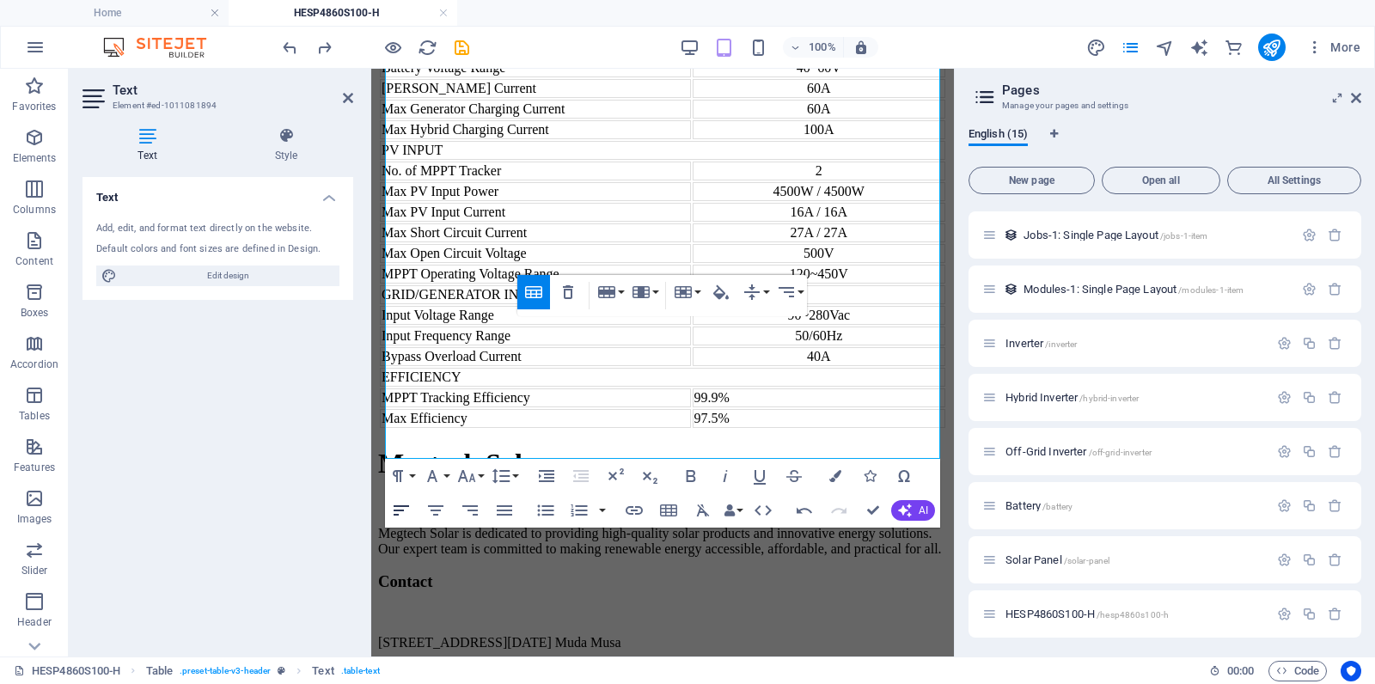
click at [409, 514] on icon "button" at bounding box center [401, 510] width 21 height 21
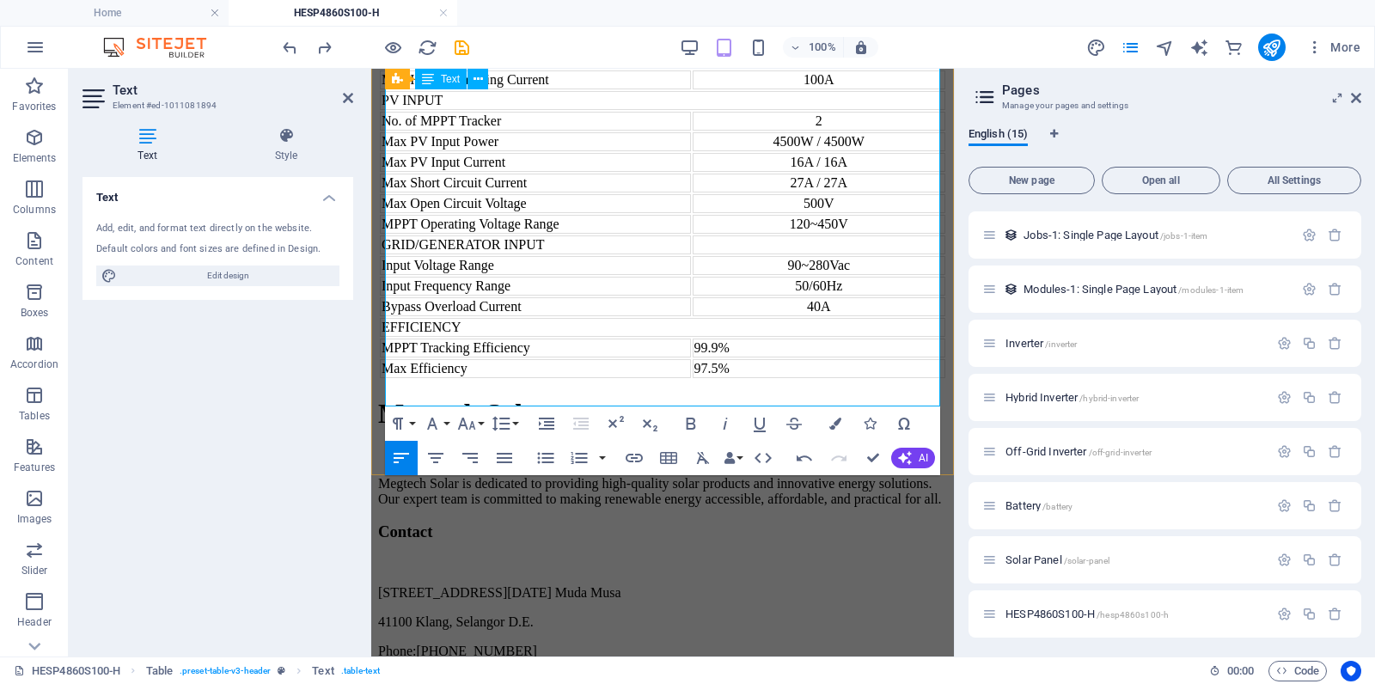
scroll to position [2007, 0]
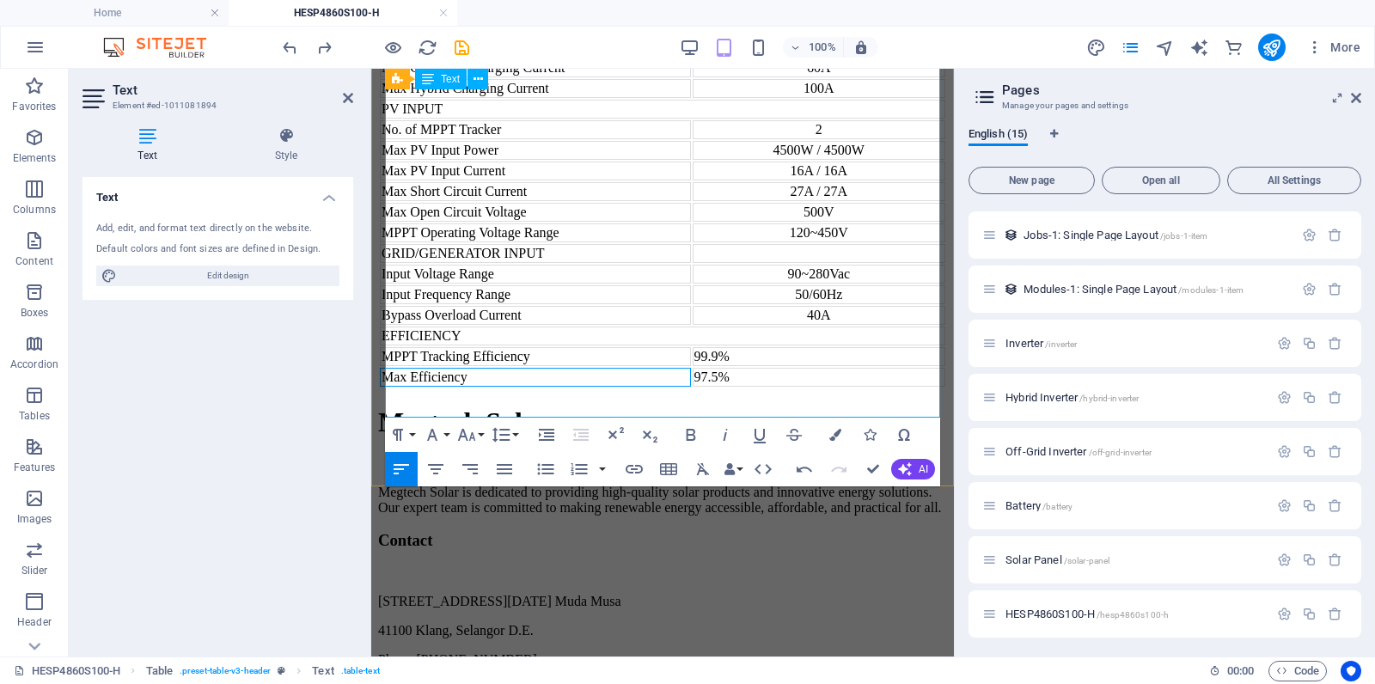
click at [527, 387] on td "Max Efficiency" at bounding box center [535, 377] width 311 height 19
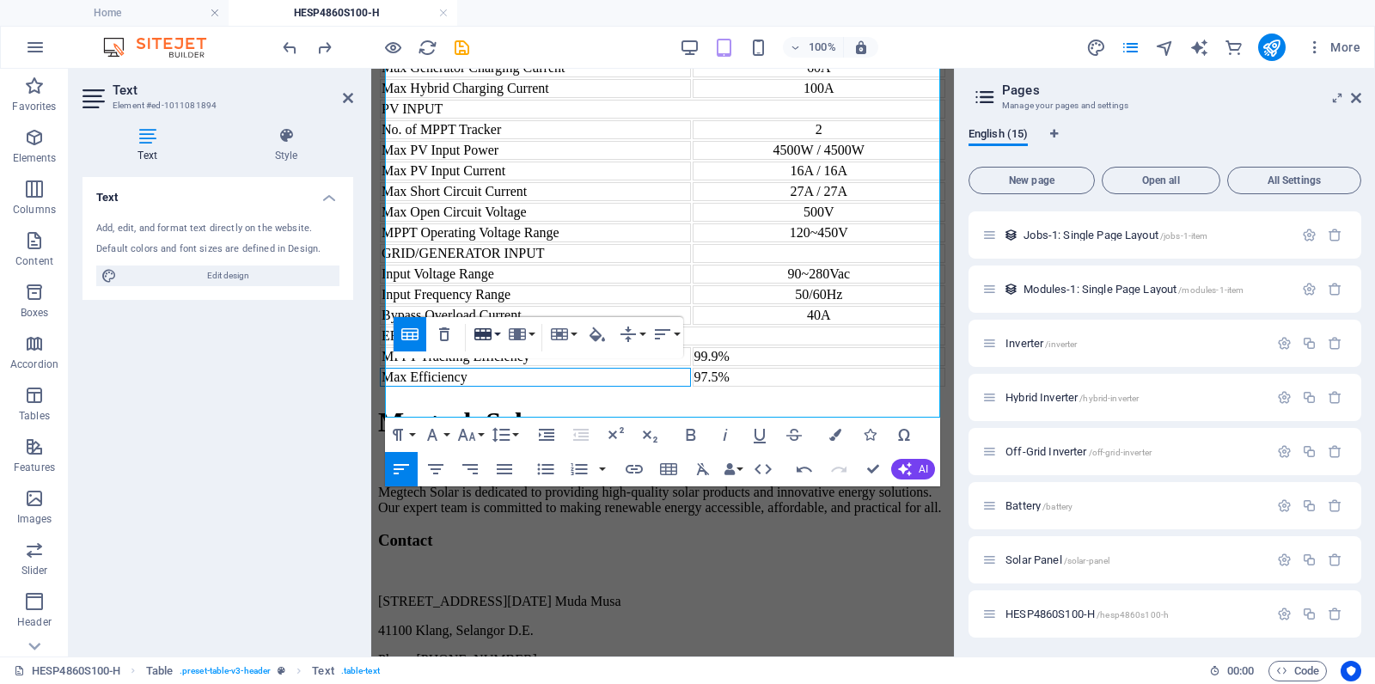
click at [498, 333] on button "Row" at bounding box center [486, 334] width 33 height 34
drag, startPoint x: 521, startPoint y: 389, endPoint x: 147, endPoint y: 313, distance: 381.5
click at [521, 389] on link "Insert row below" at bounding box center [535, 394] width 131 height 26
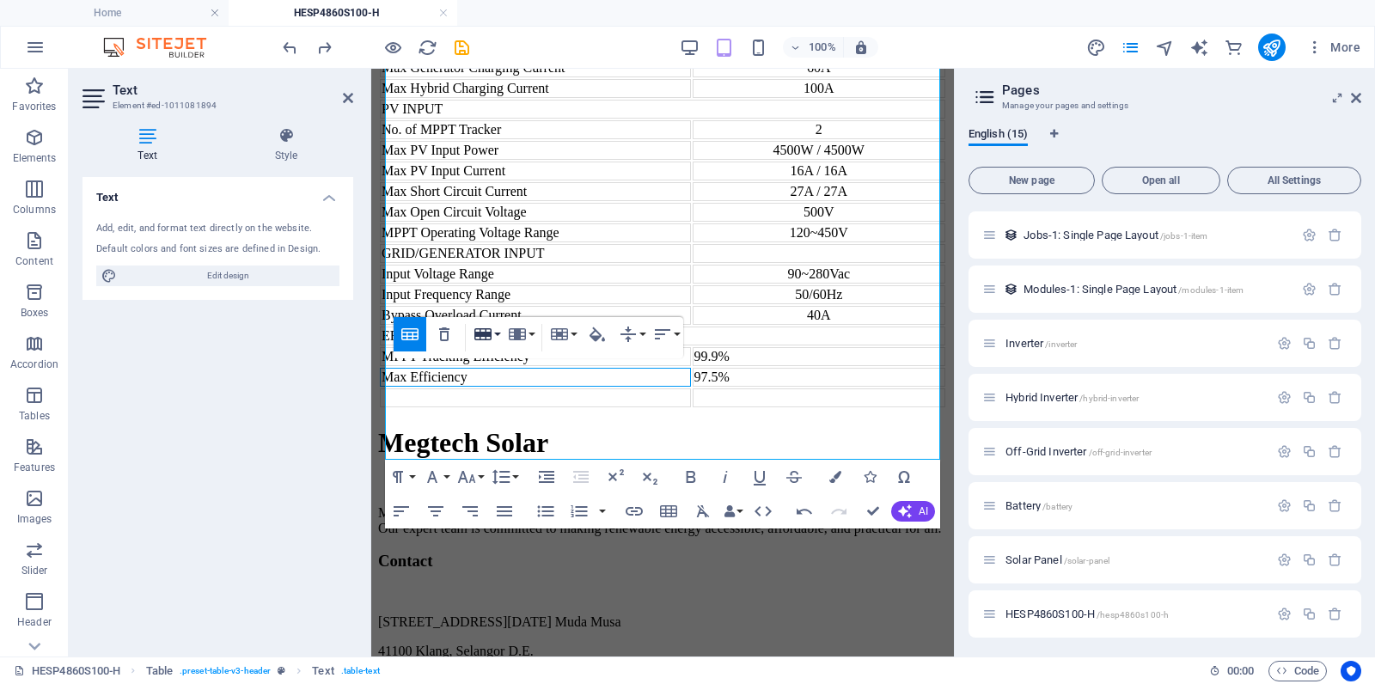
click at [500, 333] on button "Row" at bounding box center [486, 334] width 33 height 34
click at [505, 389] on link "Insert row below" at bounding box center [535, 394] width 131 height 26
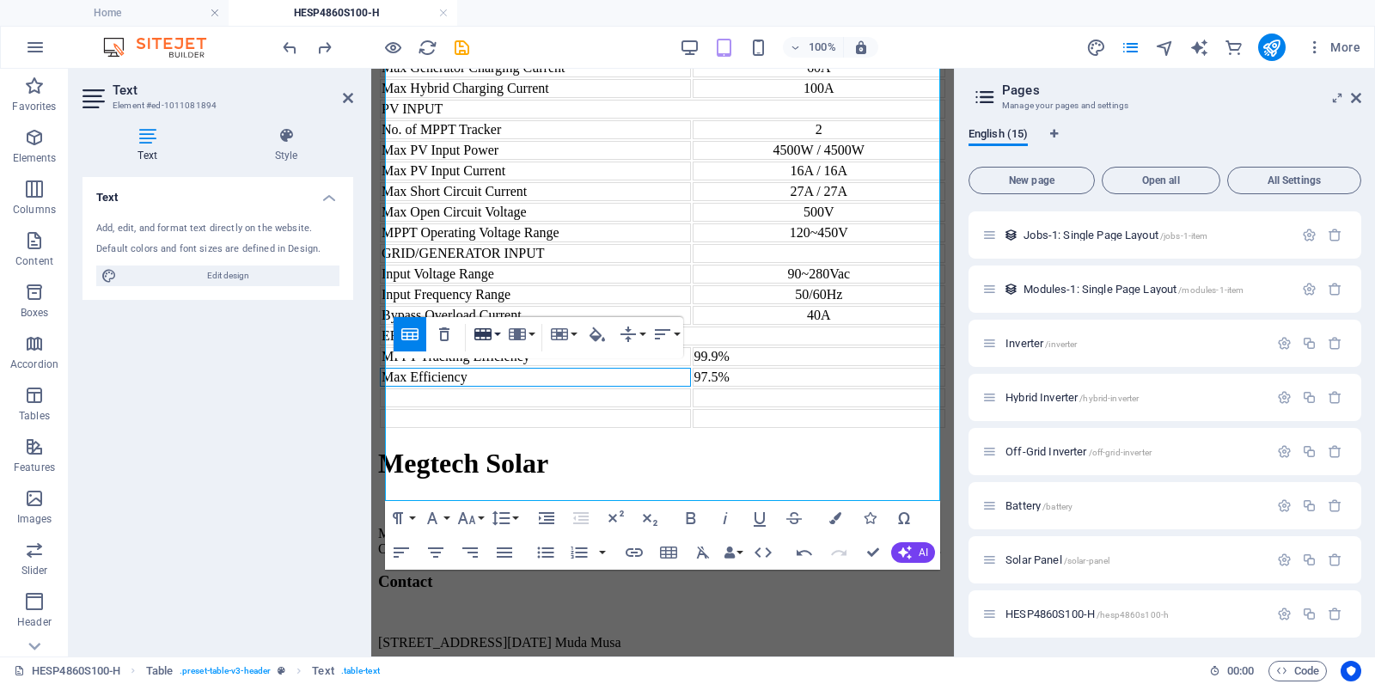
click at [499, 336] on button "Row" at bounding box center [486, 334] width 33 height 34
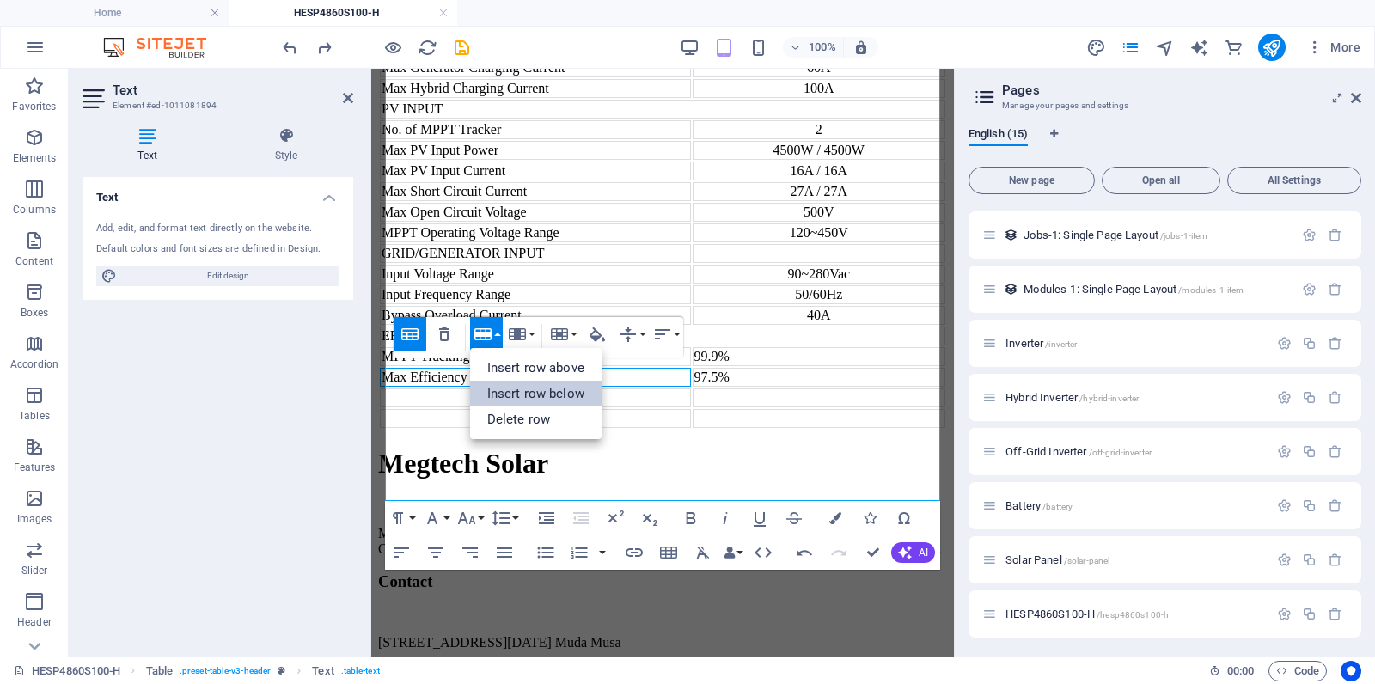
click at [513, 388] on link "Insert row below" at bounding box center [535, 394] width 131 height 26
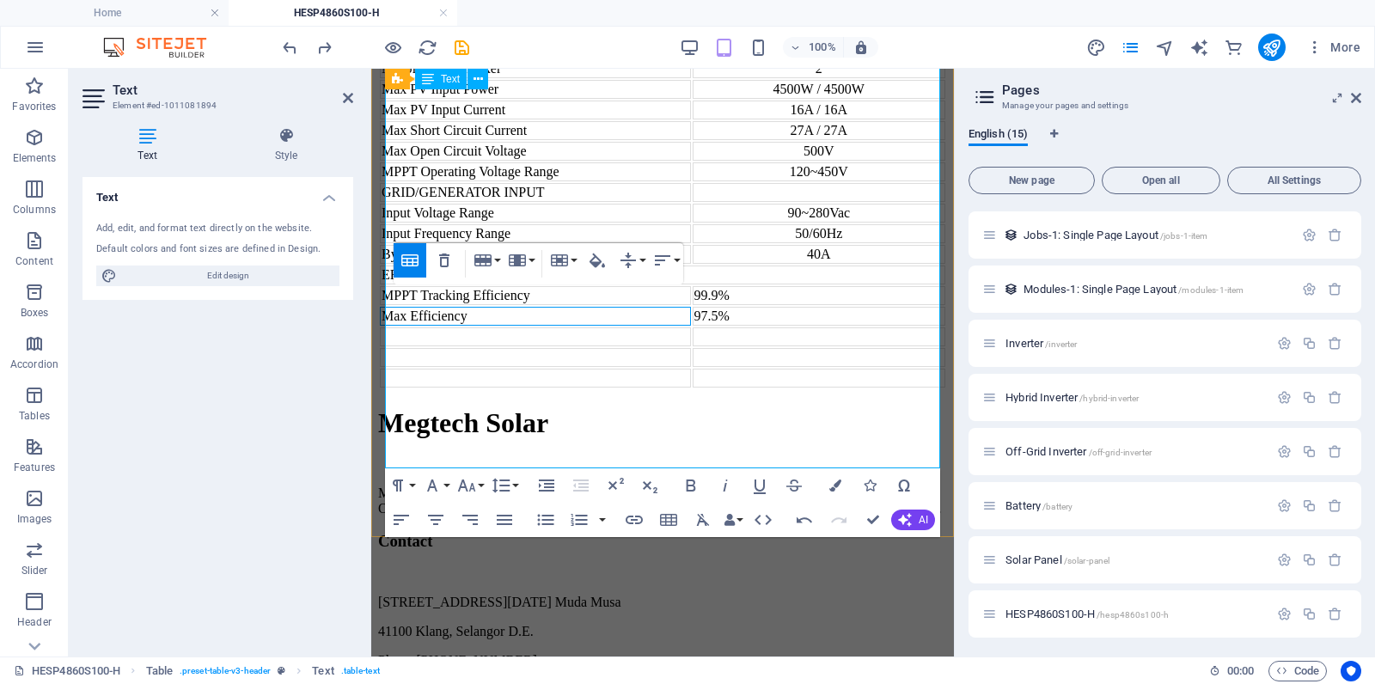
scroll to position [2067, 0]
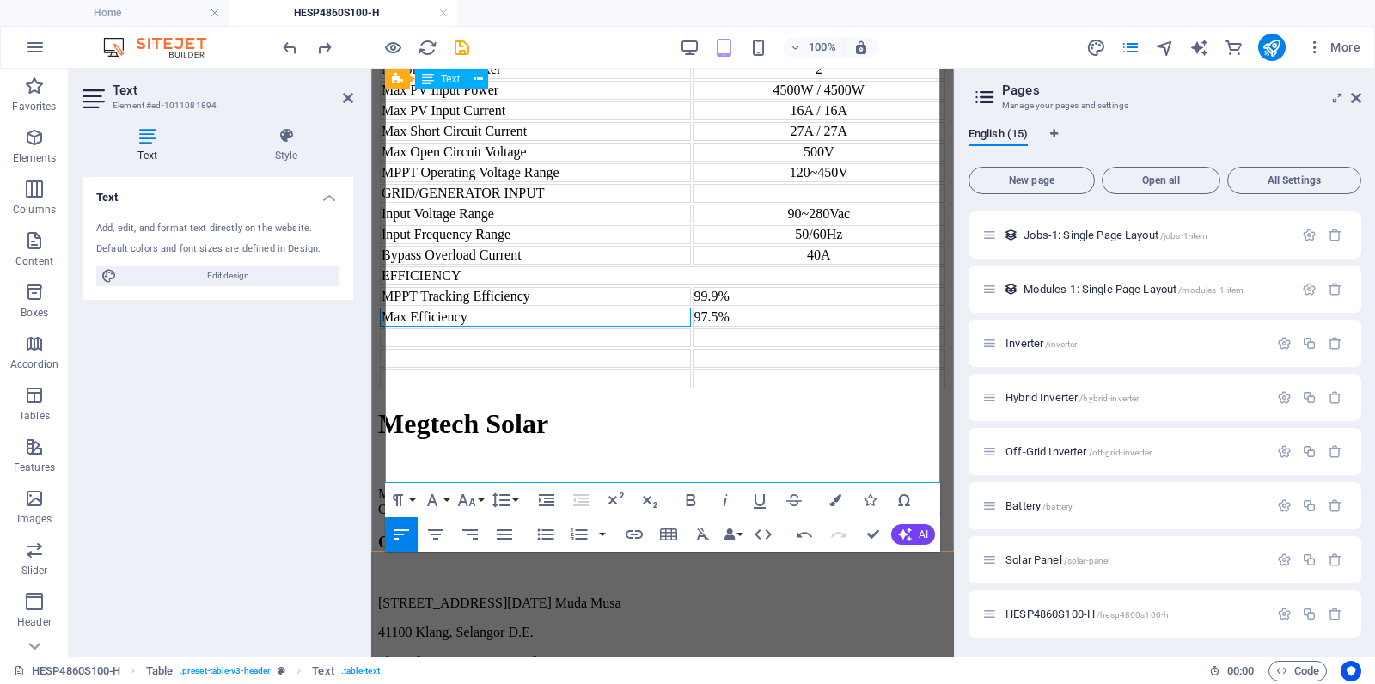
click at [566, 368] on td at bounding box center [535, 358] width 311 height 19
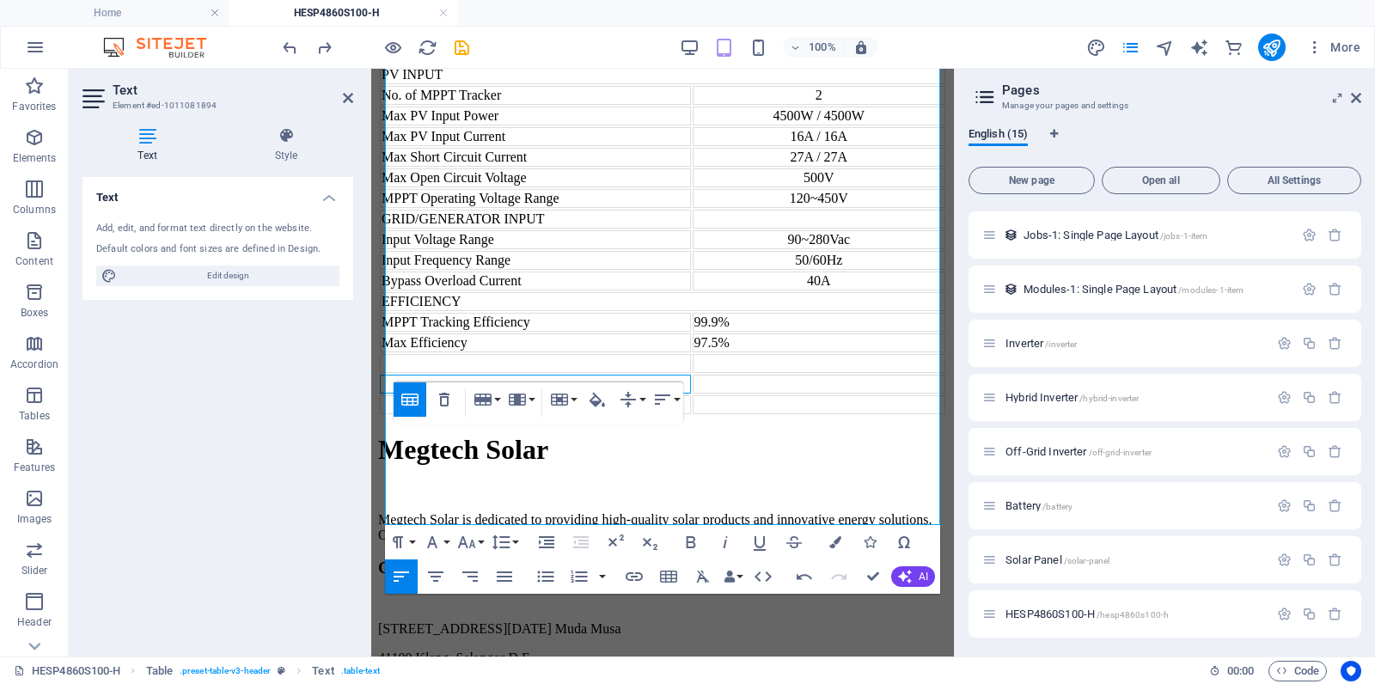
scroll to position [2043, 0]
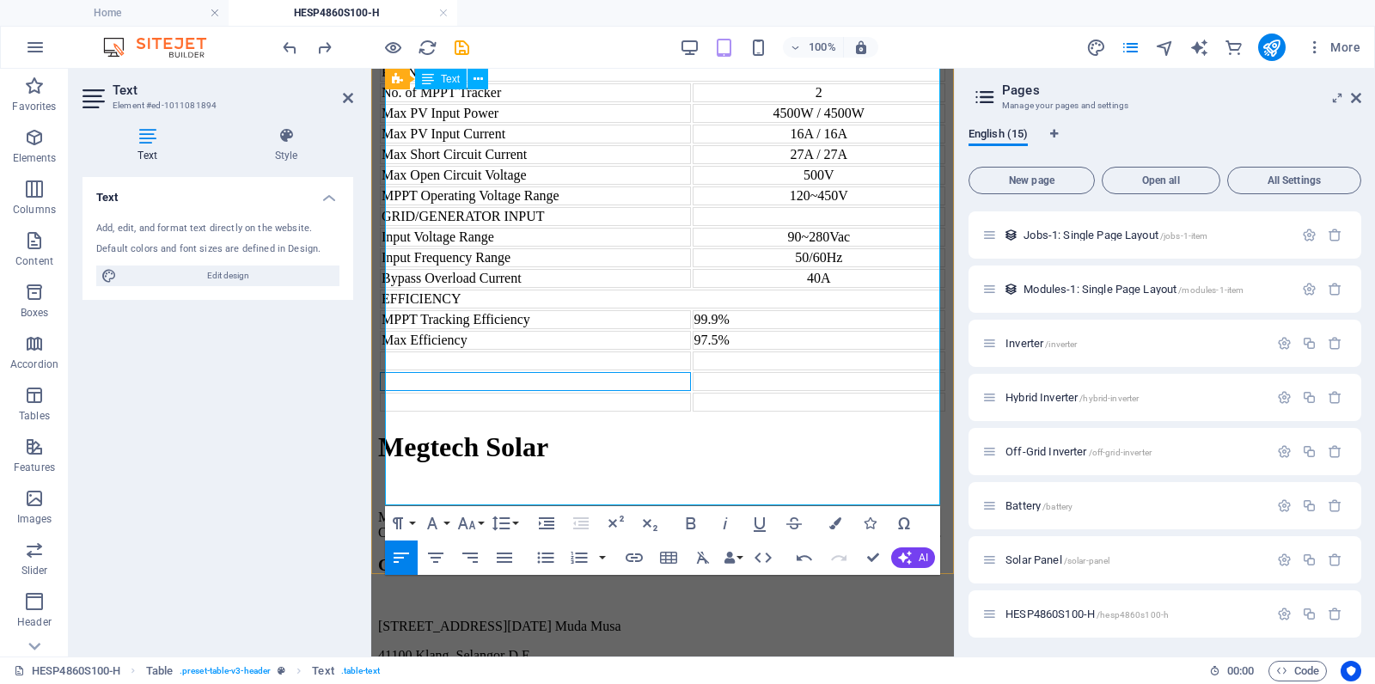
click at [598, 412] on td at bounding box center [535, 402] width 311 height 19
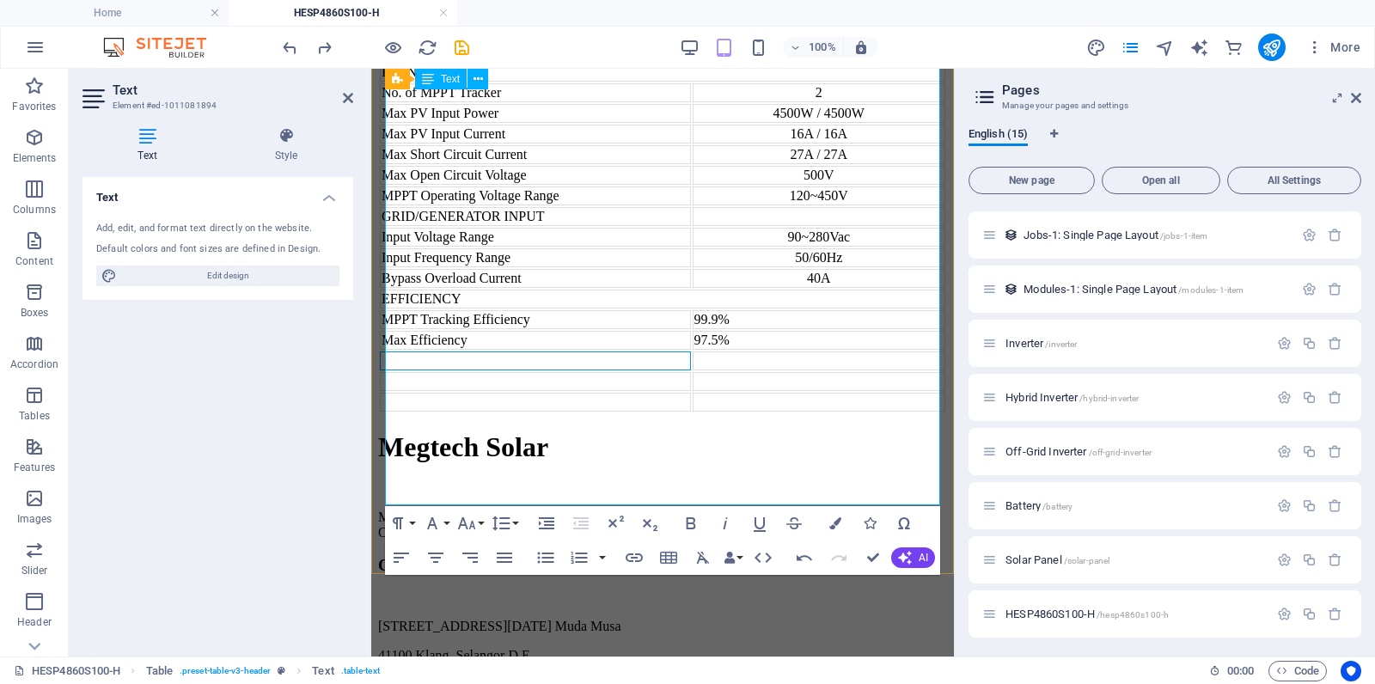
click at [462, 370] on td at bounding box center [535, 360] width 311 height 19
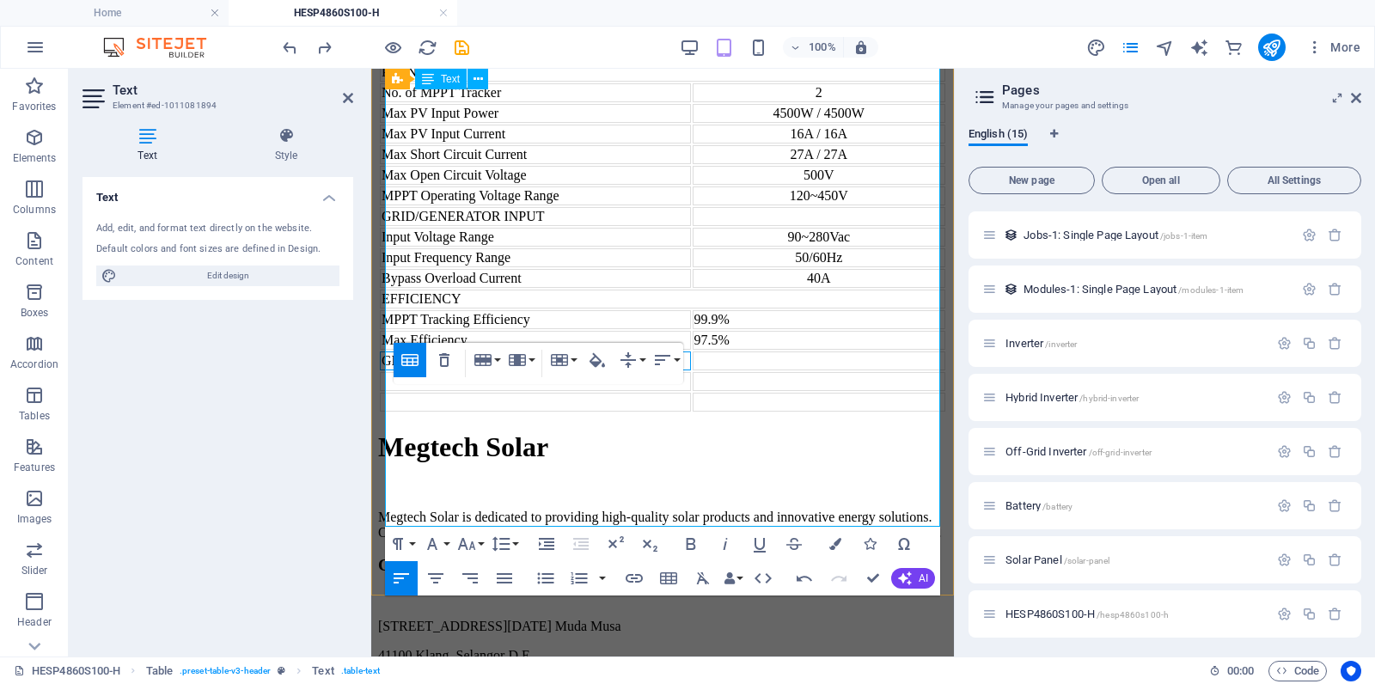
scroll to position [1991, 0]
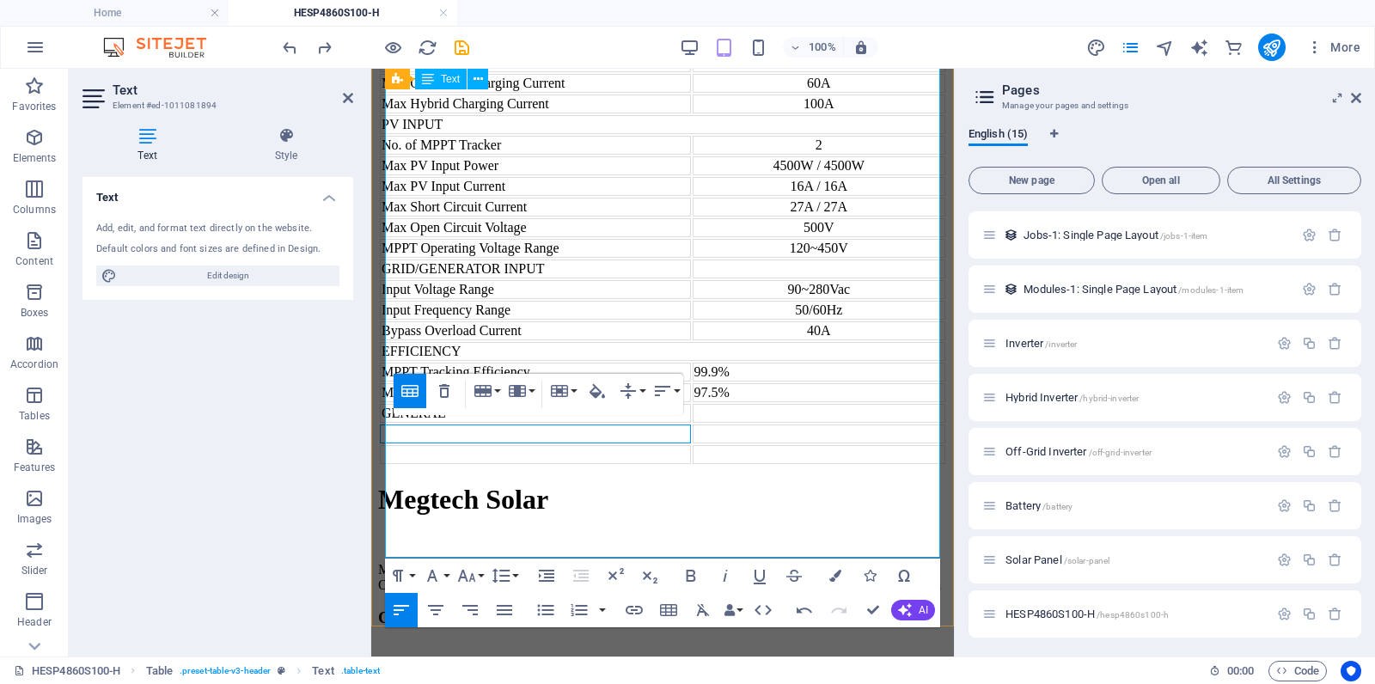
click at [447, 443] on td at bounding box center [535, 434] width 311 height 19
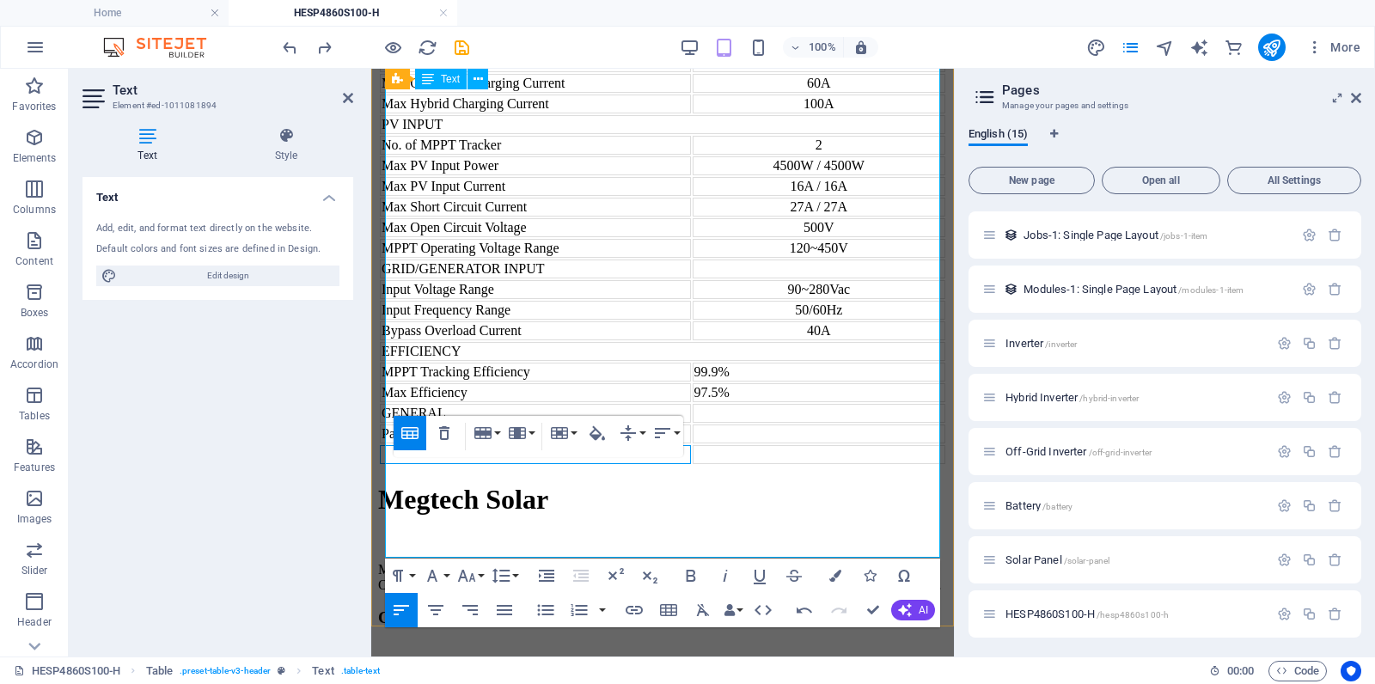
click at [480, 464] on td at bounding box center [535, 454] width 311 height 19
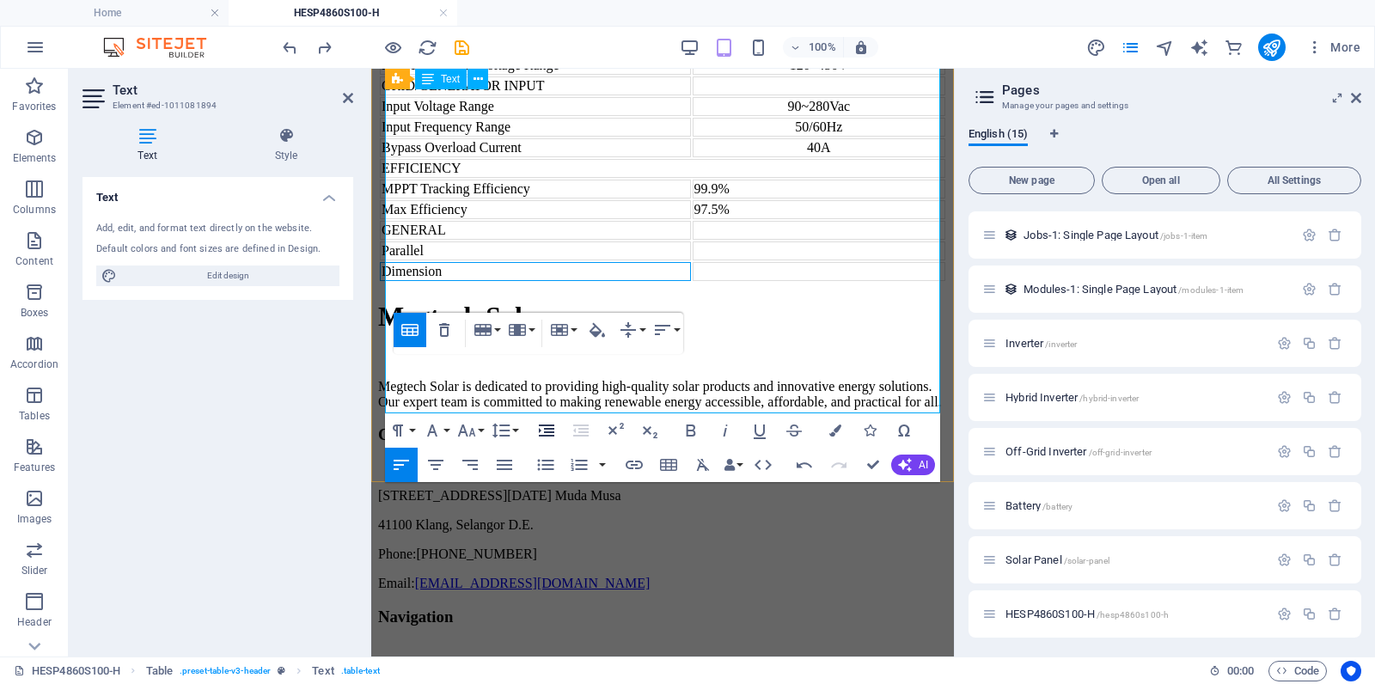
scroll to position [2189, 0]
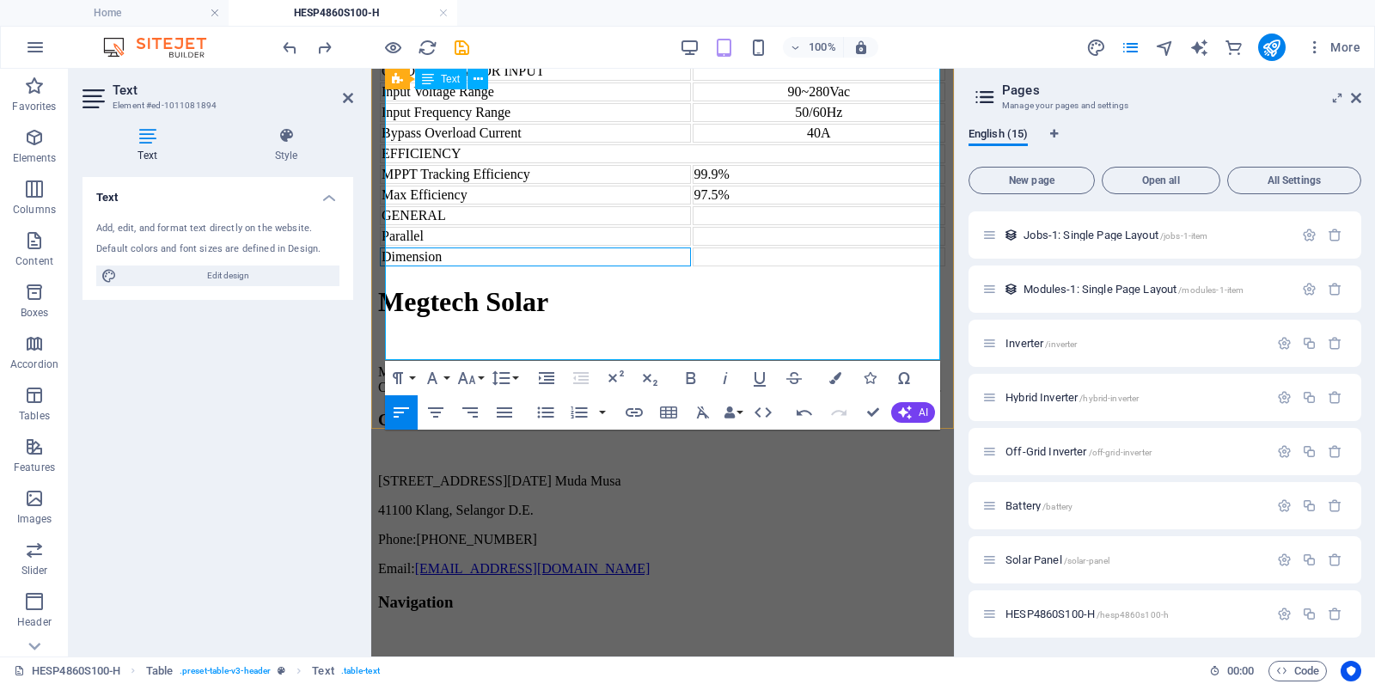
click at [481, 266] on td "Dimension" at bounding box center [535, 256] width 311 height 19
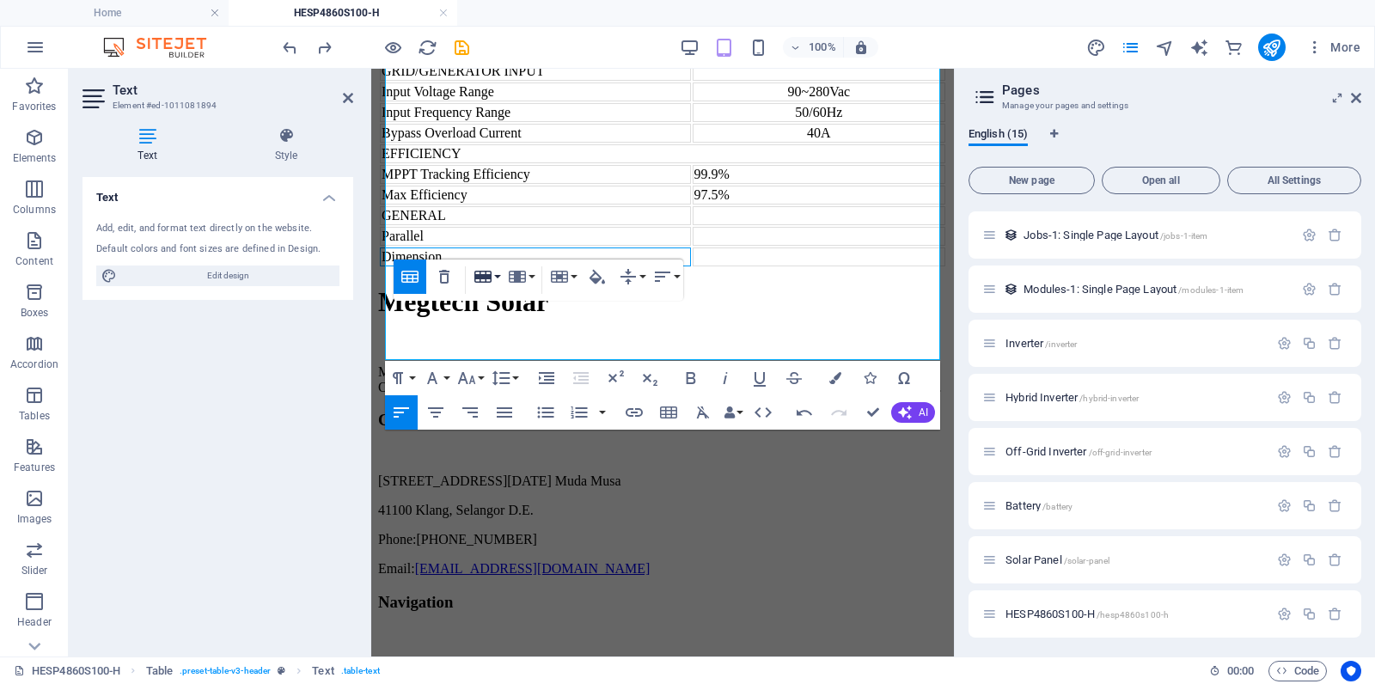
click at [492, 278] on button "Row" at bounding box center [486, 277] width 33 height 34
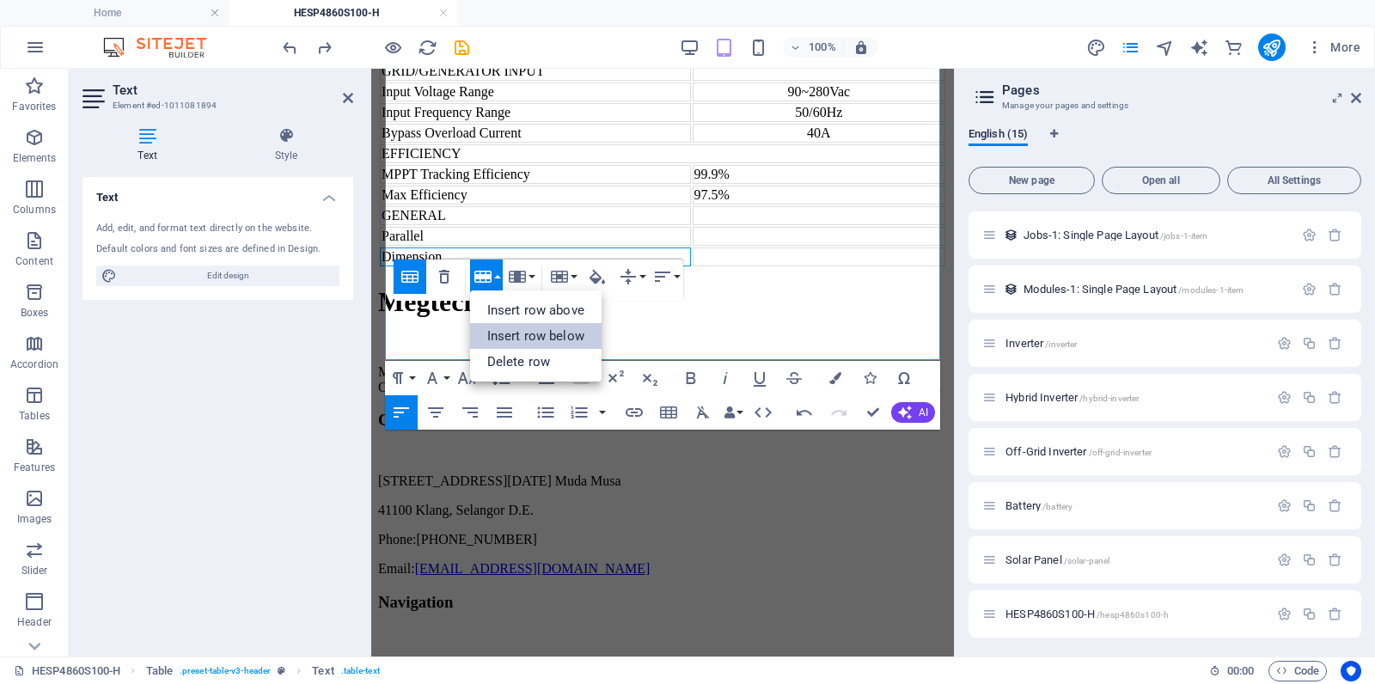
click at [521, 333] on link "Insert row below" at bounding box center [535, 336] width 131 height 26
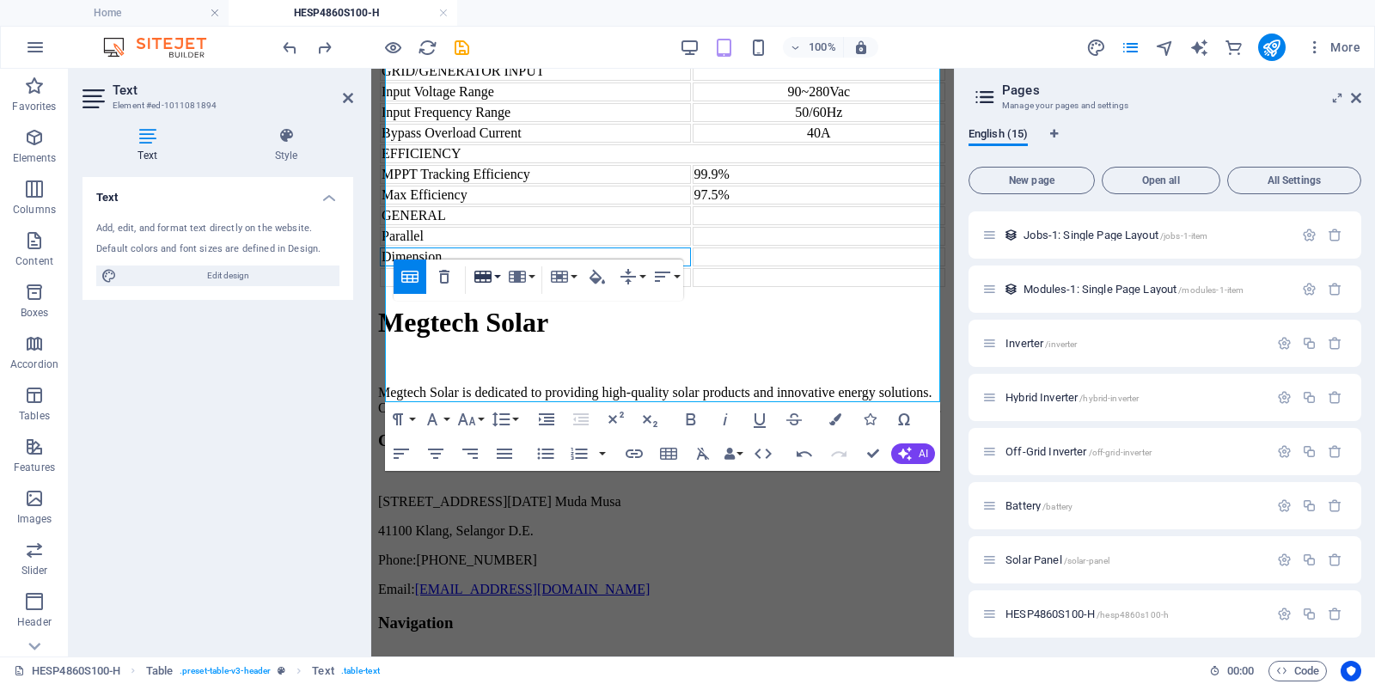
click at [496, 277] on button "Row" at bounding box center [486, 277] width 33 height 34
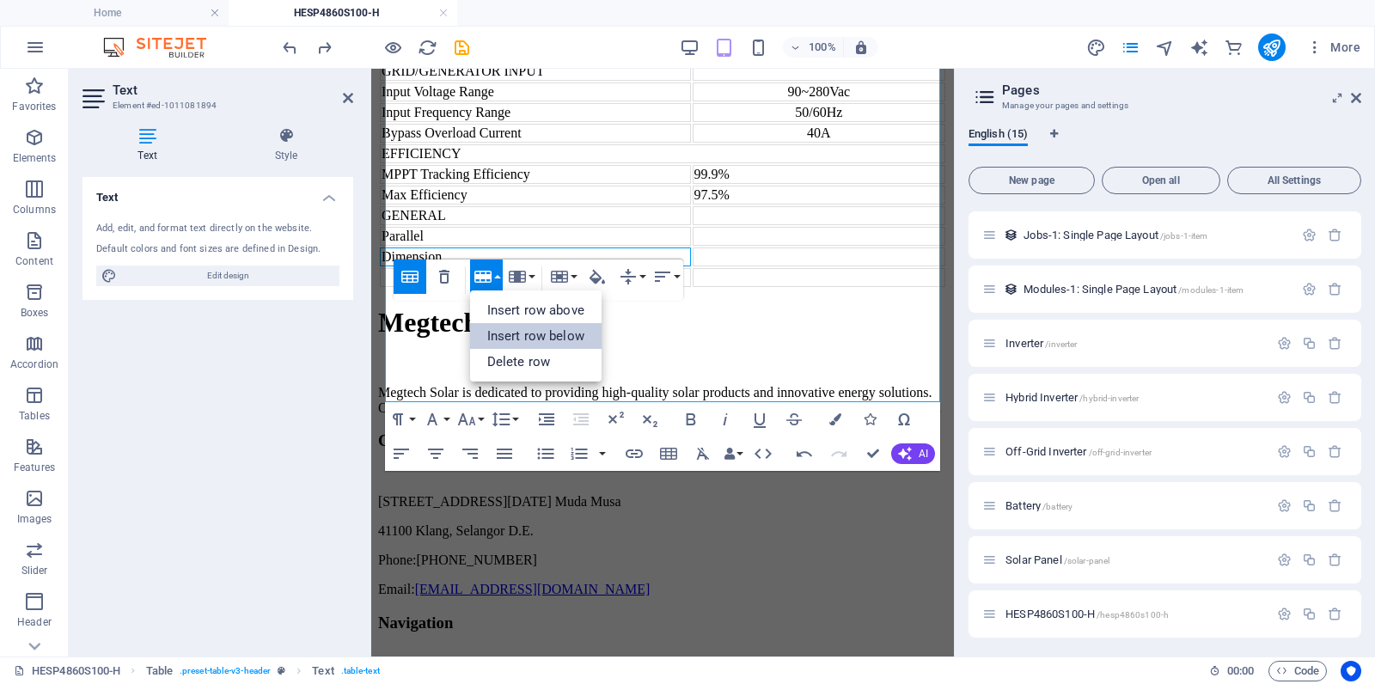
drag, startPoint x: 517, startPoint y: 333, endPoint x: 146, endPoint y: 262, distance: 378.0
click at [517, 333] on link "Insert row below" at bounding box center [535, 336] width 131 height 26
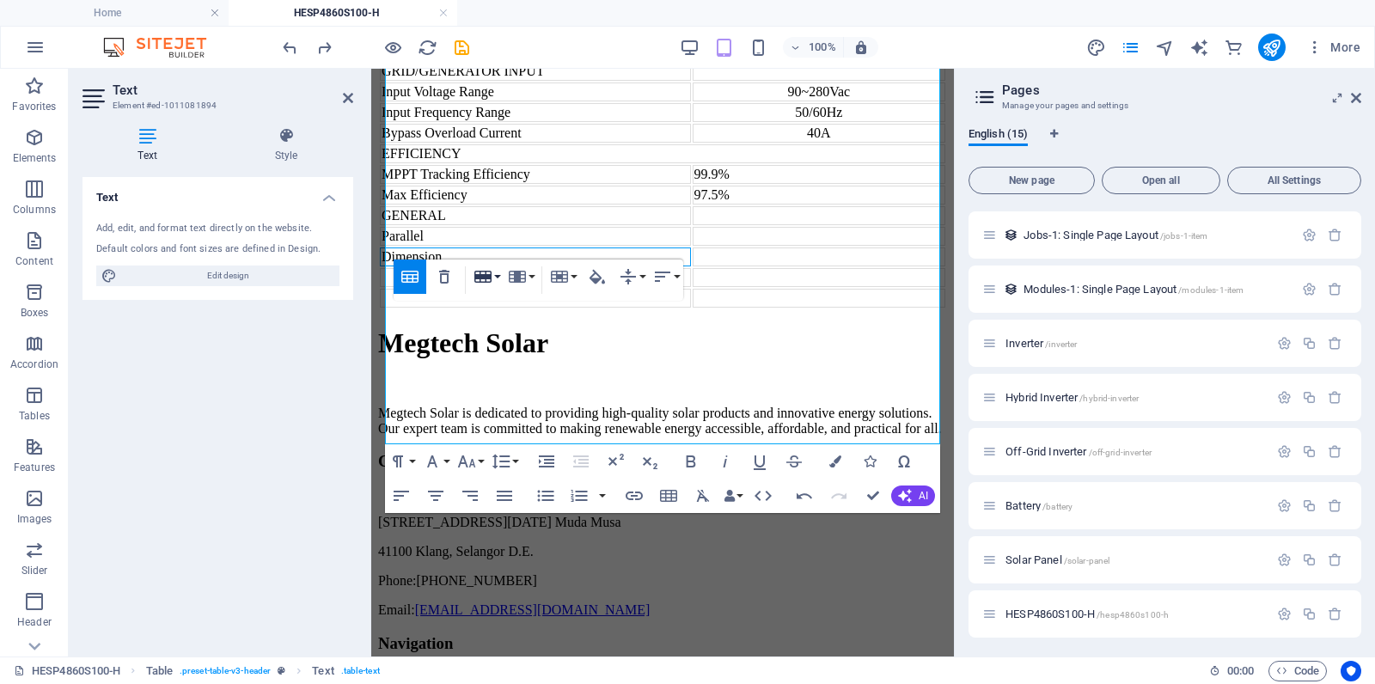
click at [502, 276] on button "Row" at bounding box center [486, 277] width 33 height 34
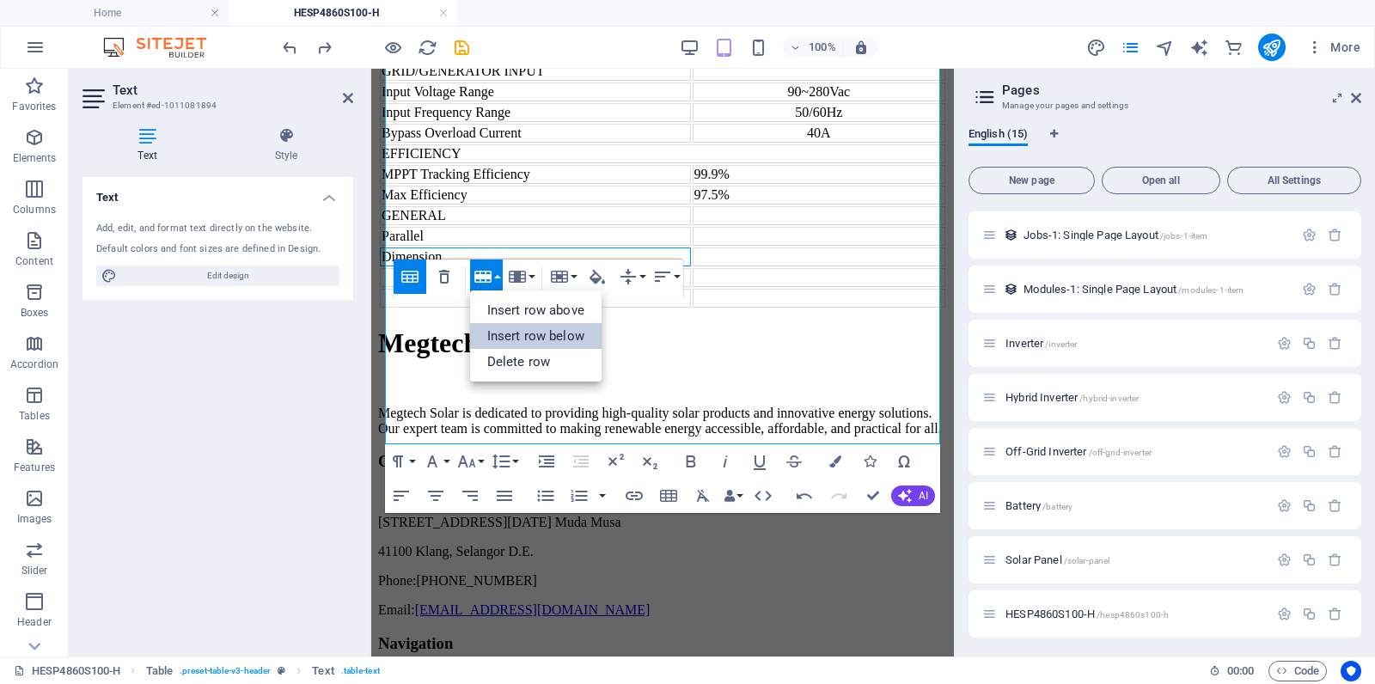
click at [530, 332] on link "Insert row below" at bounding box center [535, 336] width 131 height 26
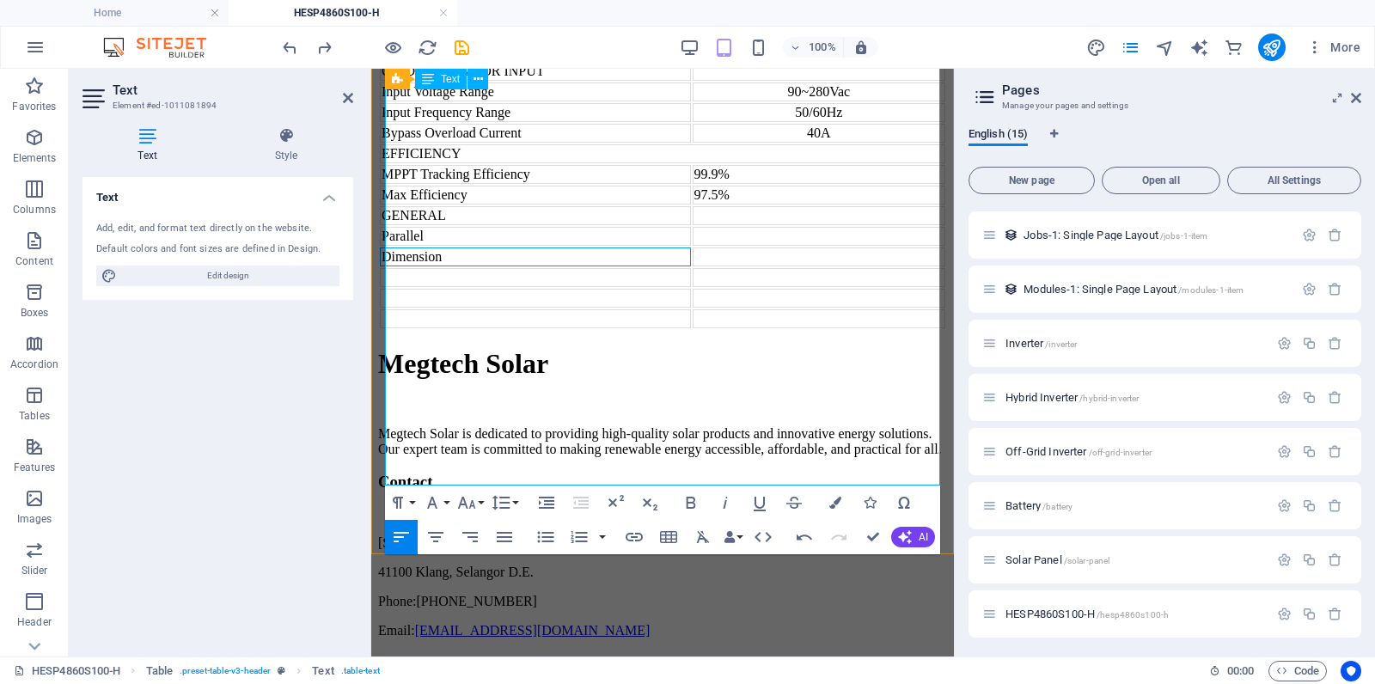
click at [443, 287] on td at bounding box center [535, 277] width 311 height 19
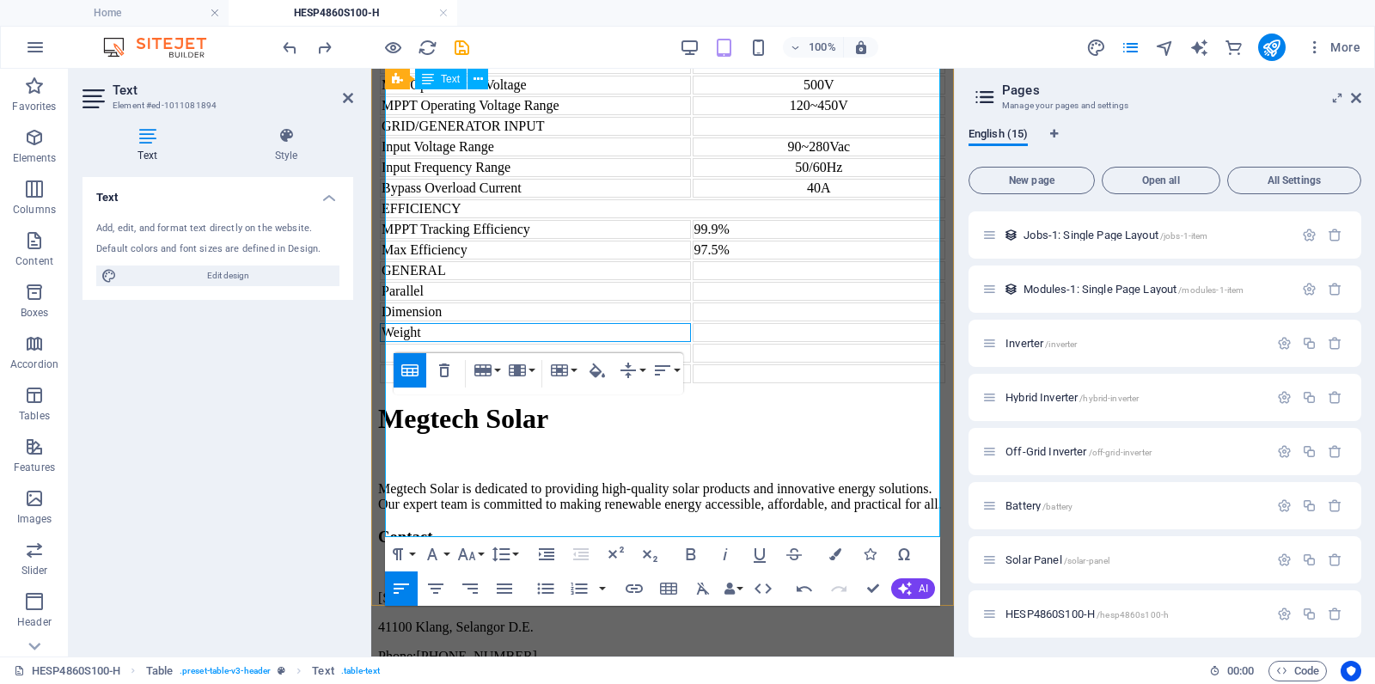
scroll to position [2131, 0]
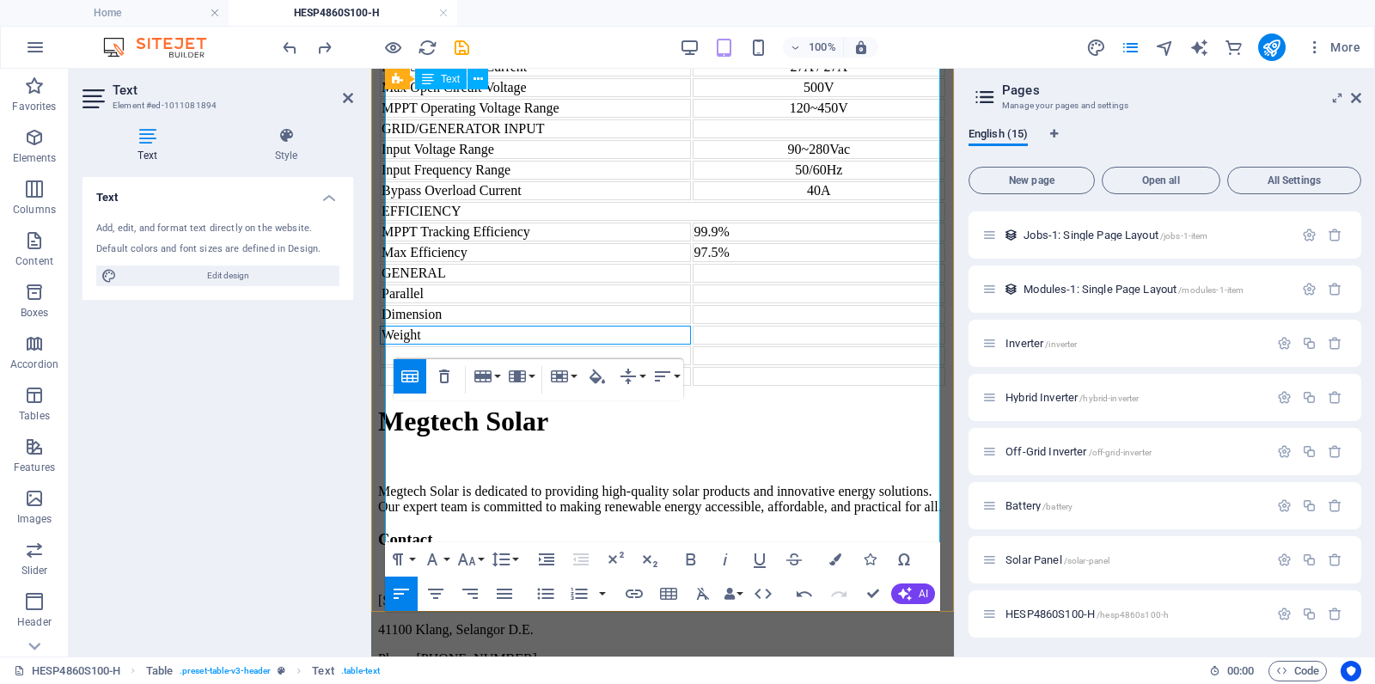
click at [706, 345] on td at bounding box center [819, 335] width 253 height 19
click at [508, 303] on td "Parallel" at bounding box center [535, 293] width 311 height 19
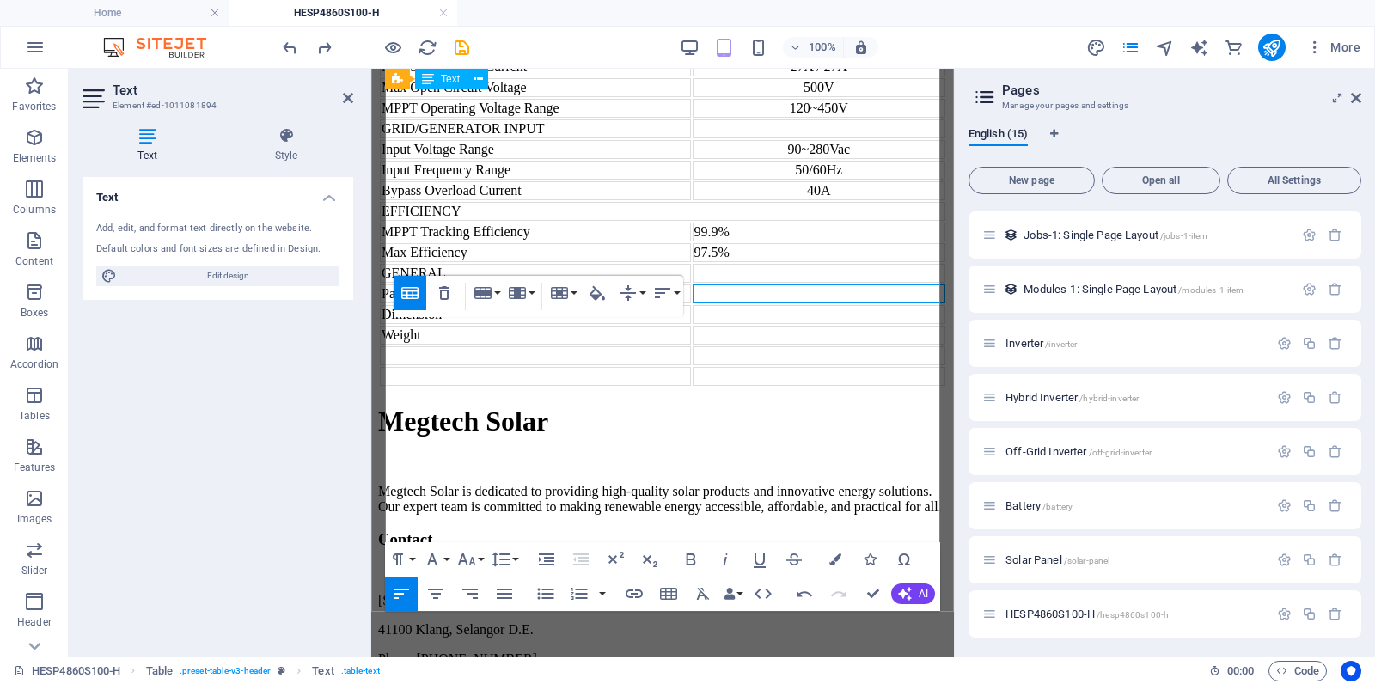
click at [771, 303] on td at bounding box center [819, 293] width 253 height 19
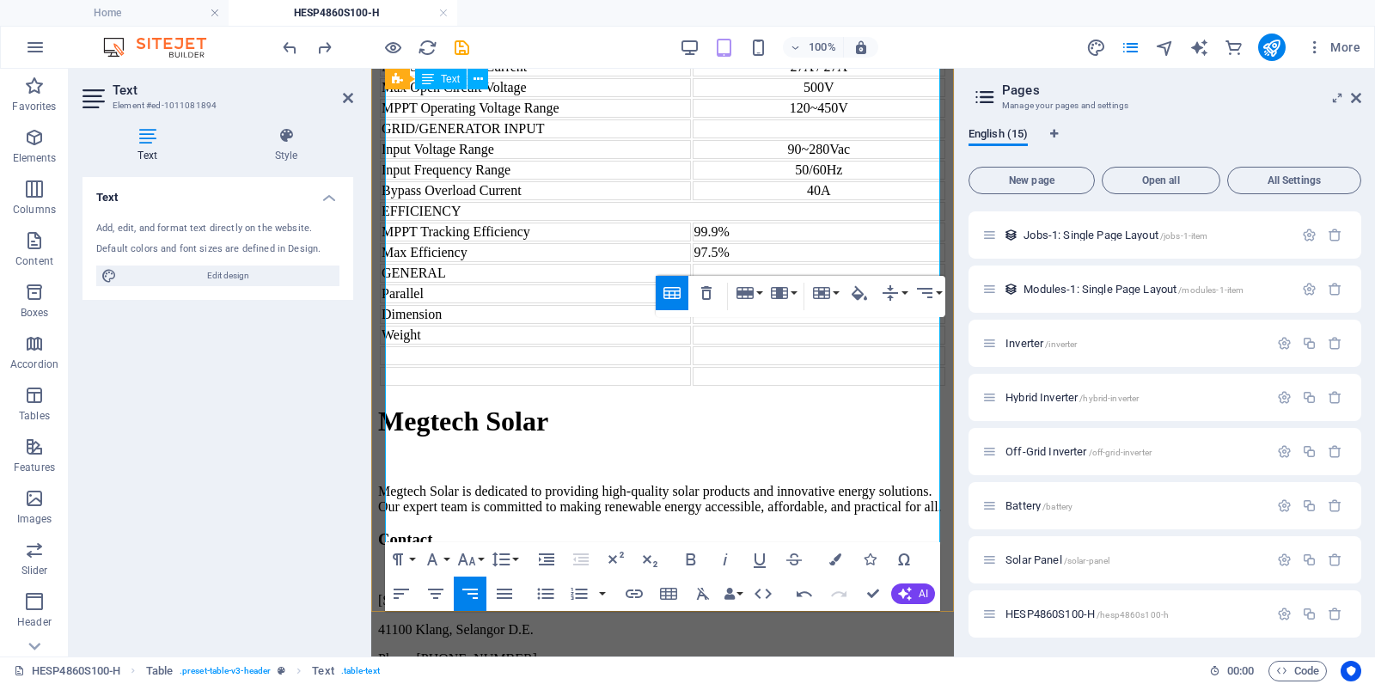
click at [736, 303] on td at bounding box center [819, 293] width 253 height 19
click at [791, 303] on td "Up to 6 units" at bounding box center [819, 293] width 253 height 19
click at [433, 601] on icon "button" at bounding box center [435, 593] width 21 height 21
click at [783, 324] on td at bounding box center [819, 314] width 253 height 19
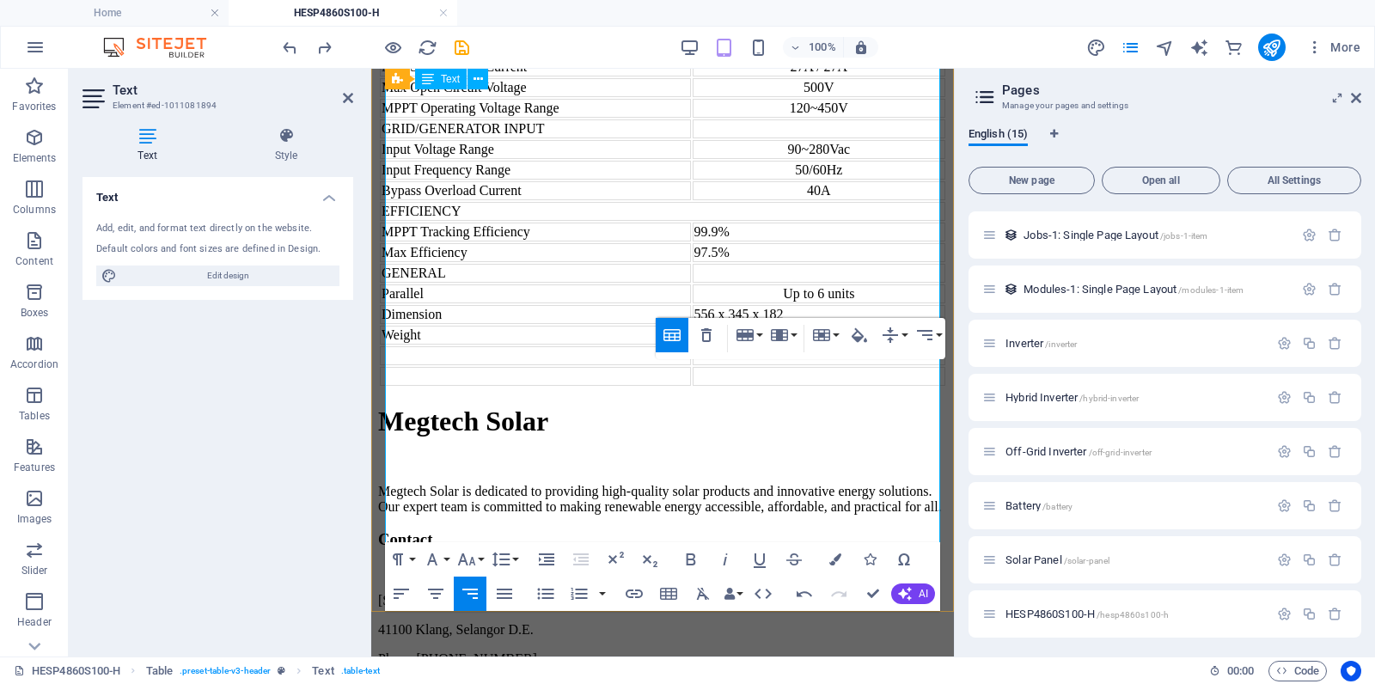
click at [797, 345] on td at bounding box center [819, 335] width 253 height 19
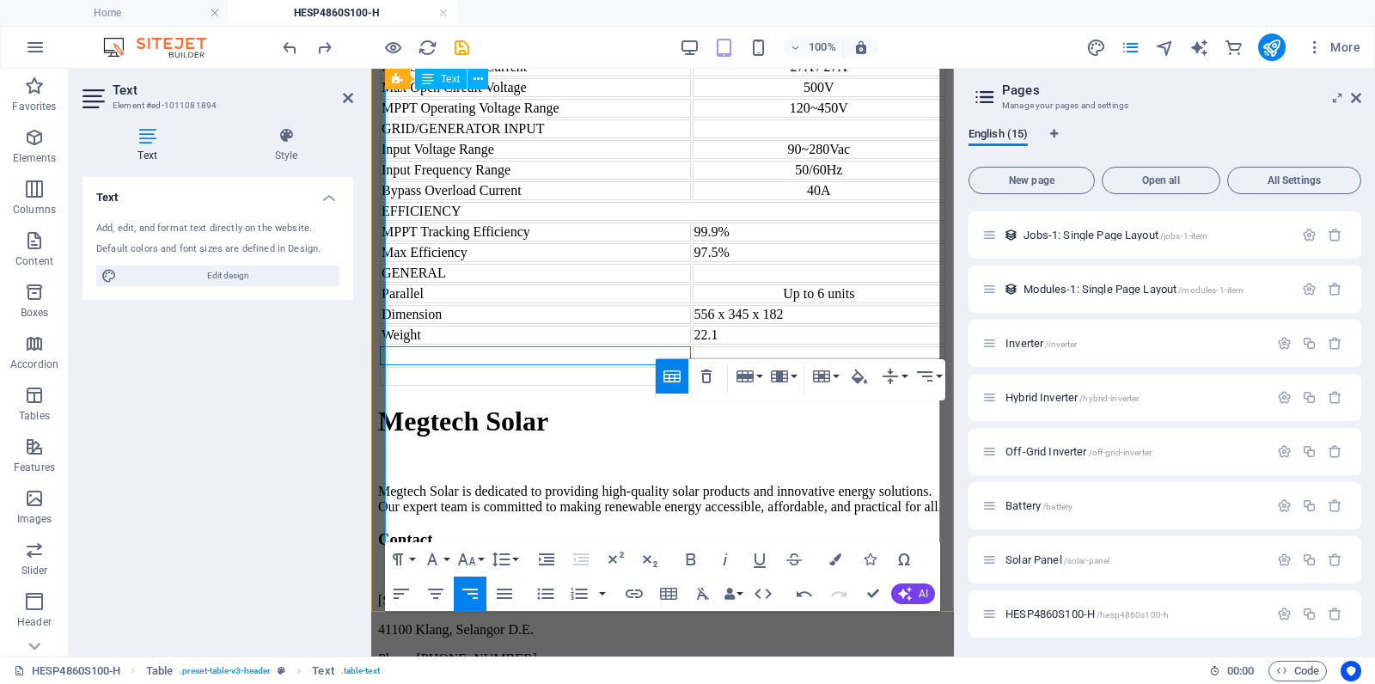
click at [431, 365] on td at bounding box center [535, 355] width 311 height 19
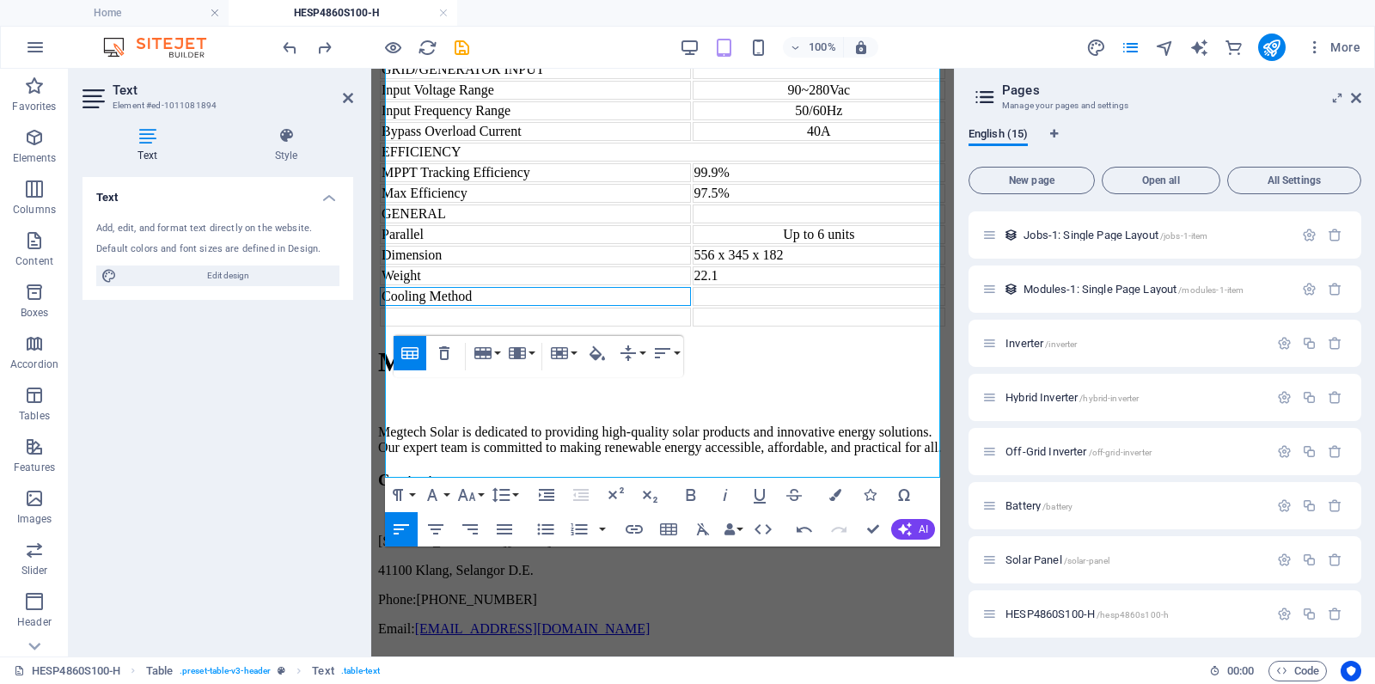
scroll to position [2196, 0]
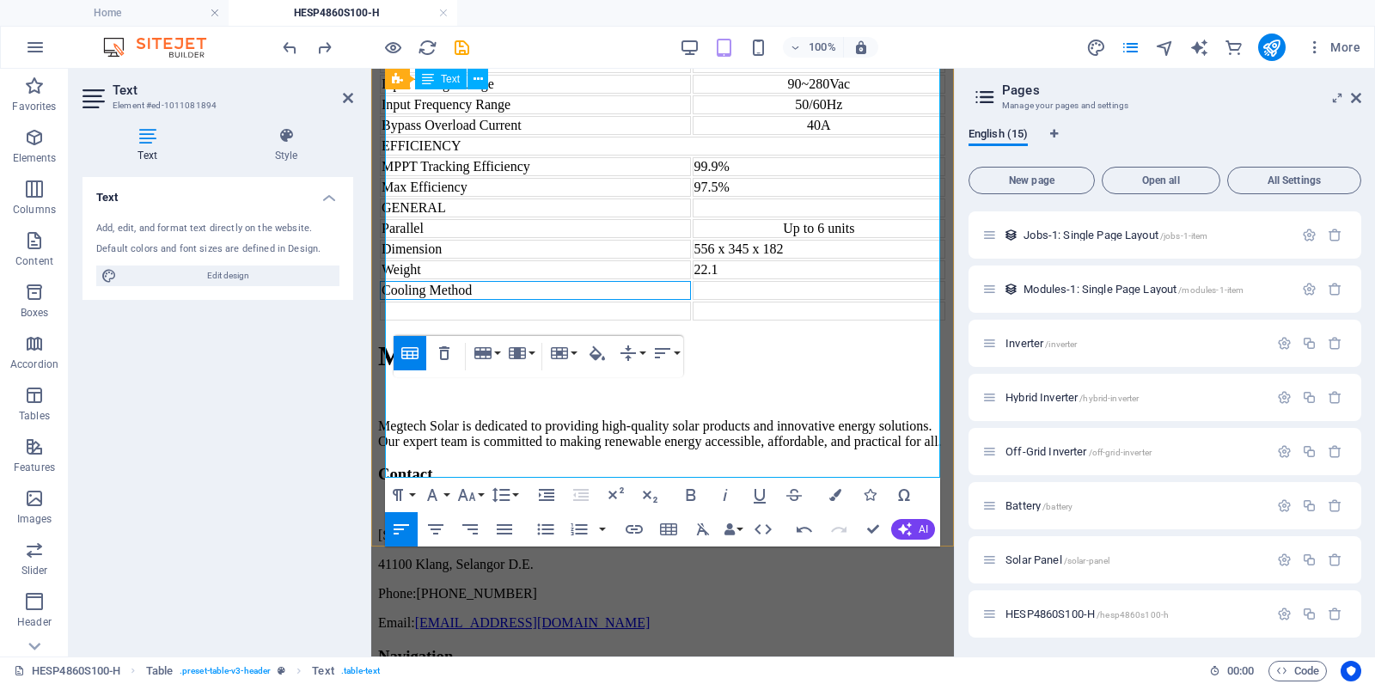
click at [455, 321] on td at bounding box center [535, 311] width 311 height 19
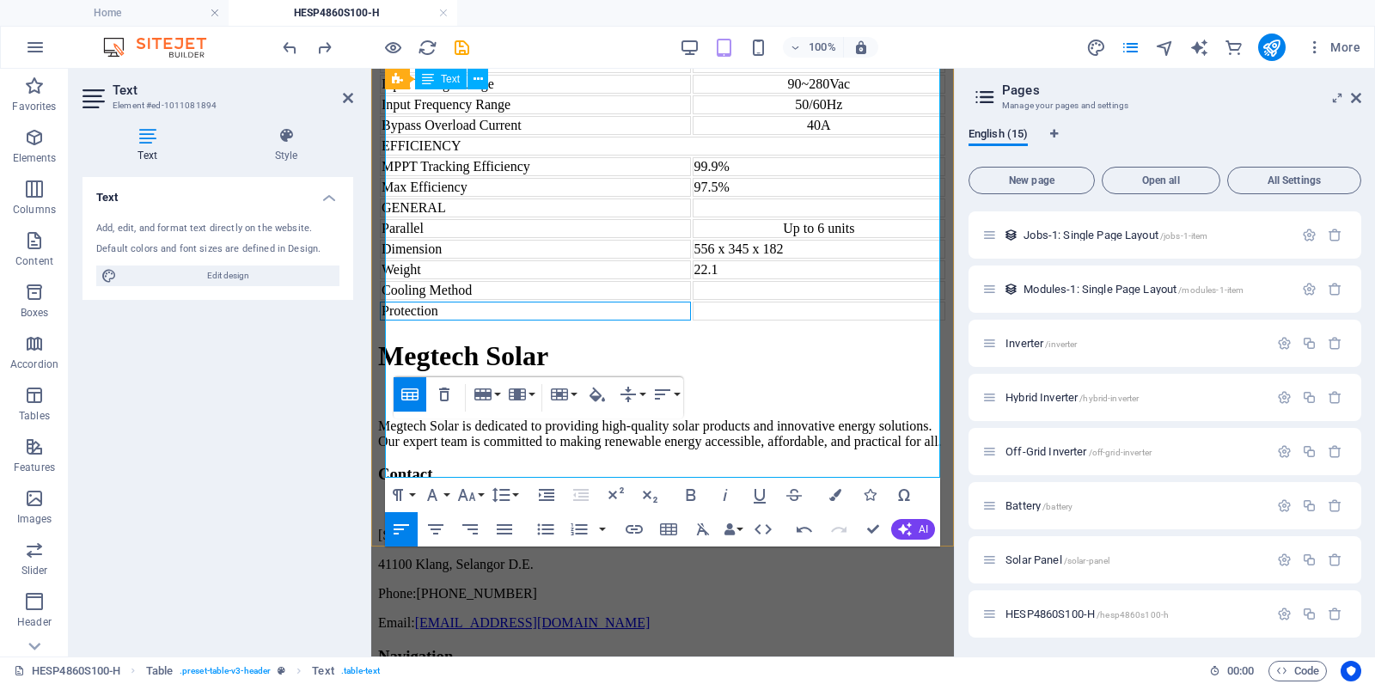
scroll to position [2197, 0]
click at [488, 391] on icon "button" at bounding box center [482, 394] width 17 height 12
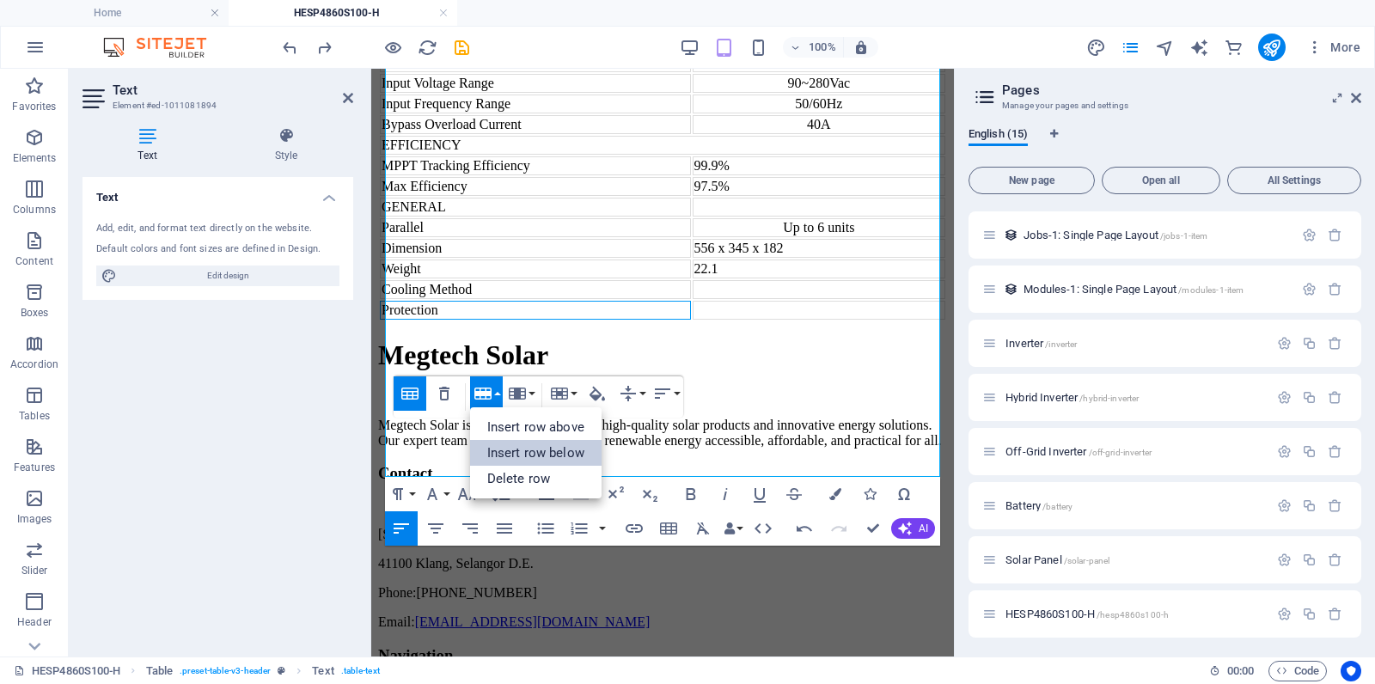
click at [513, 443] on link "Insert row below" at bounding box center [535, 453] width 131 height 26
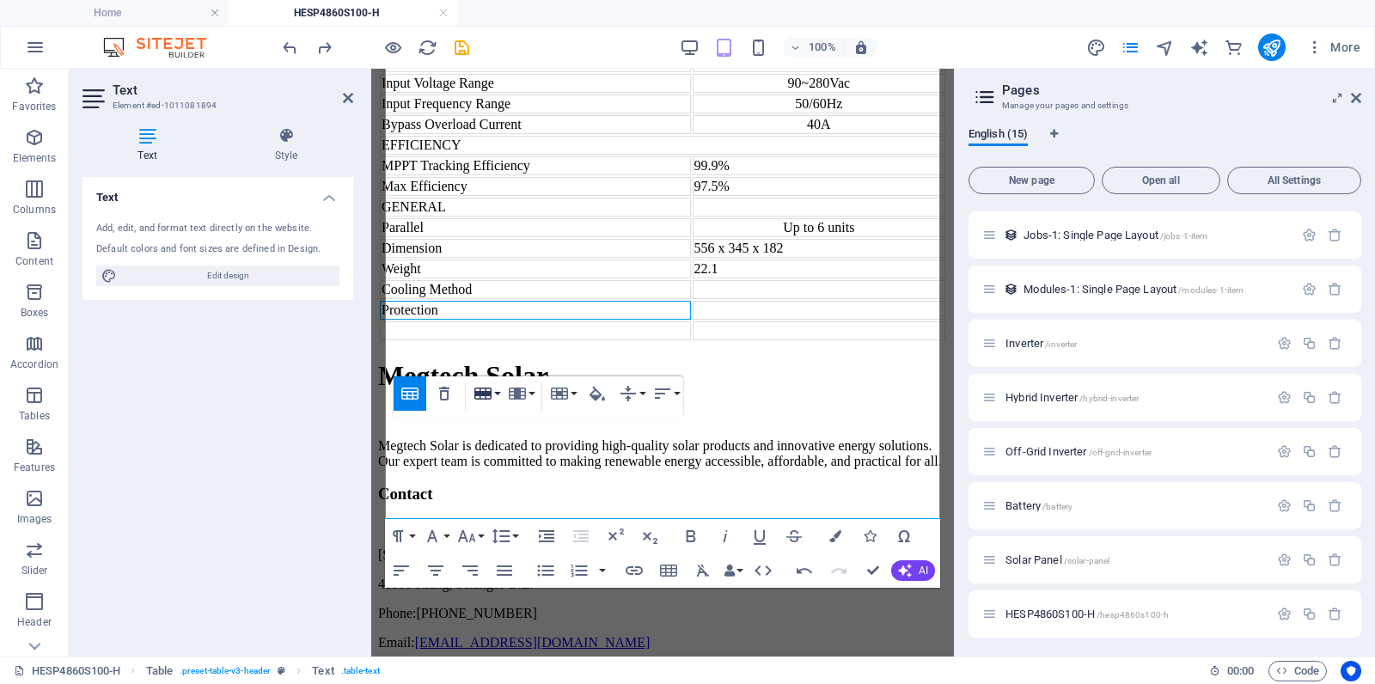
click at [492, 393] on button "Row" at bounding box center [486, 393] width 33 height 34
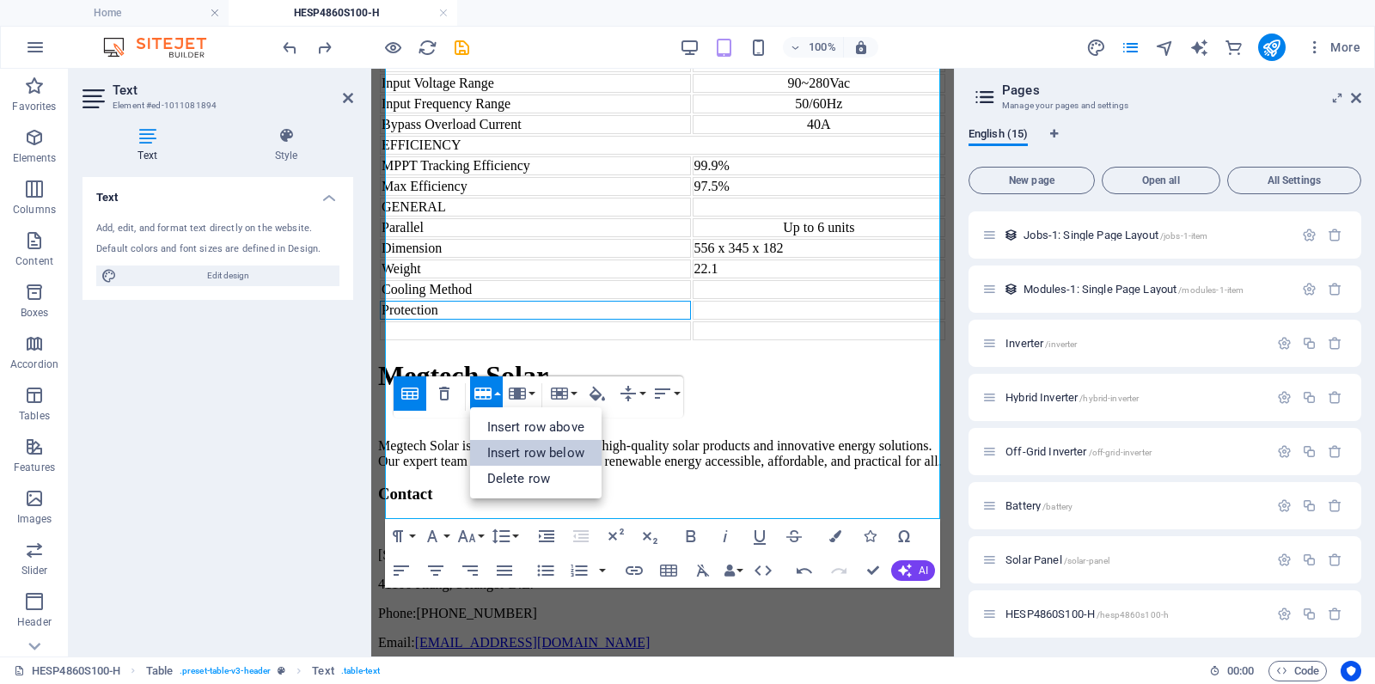
click at [510, 449] on link "Insert row below" at bounding box center [535, 453] width 131 height 26
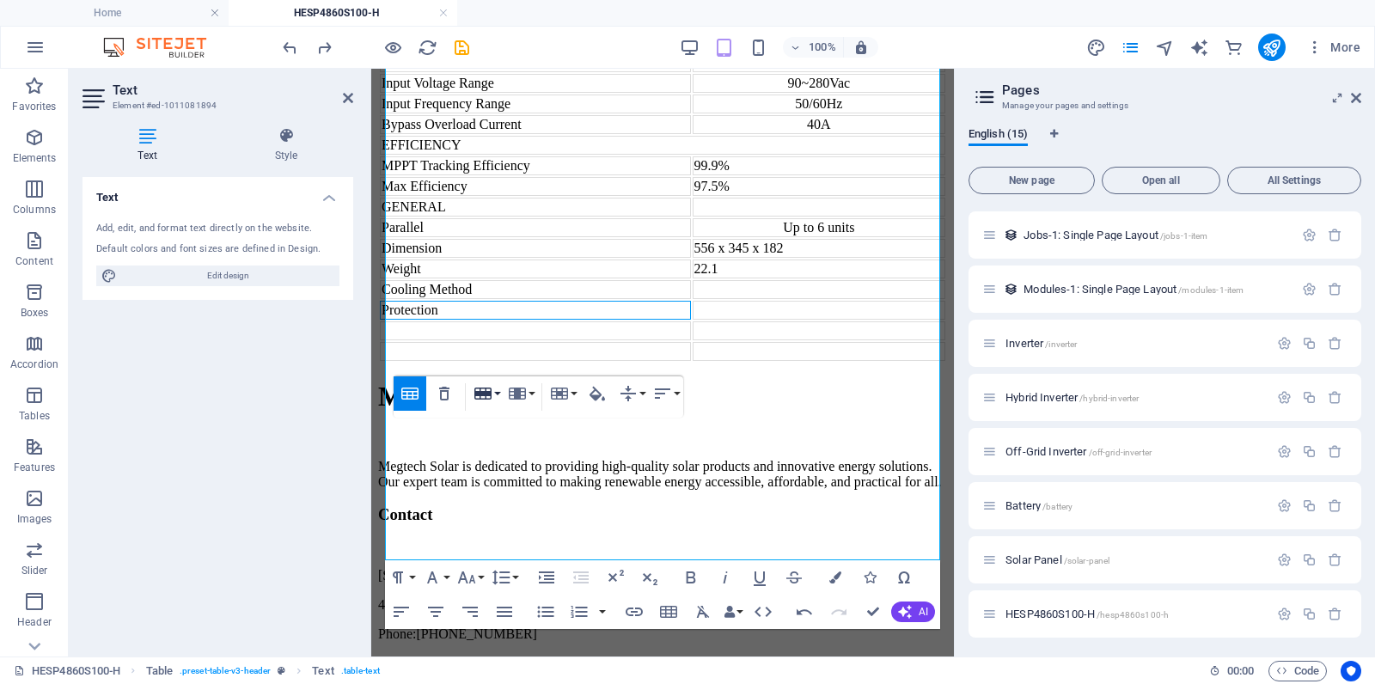
click at [497, 398] on button "Row" at bounding box center [486, 393] width 33 height 34
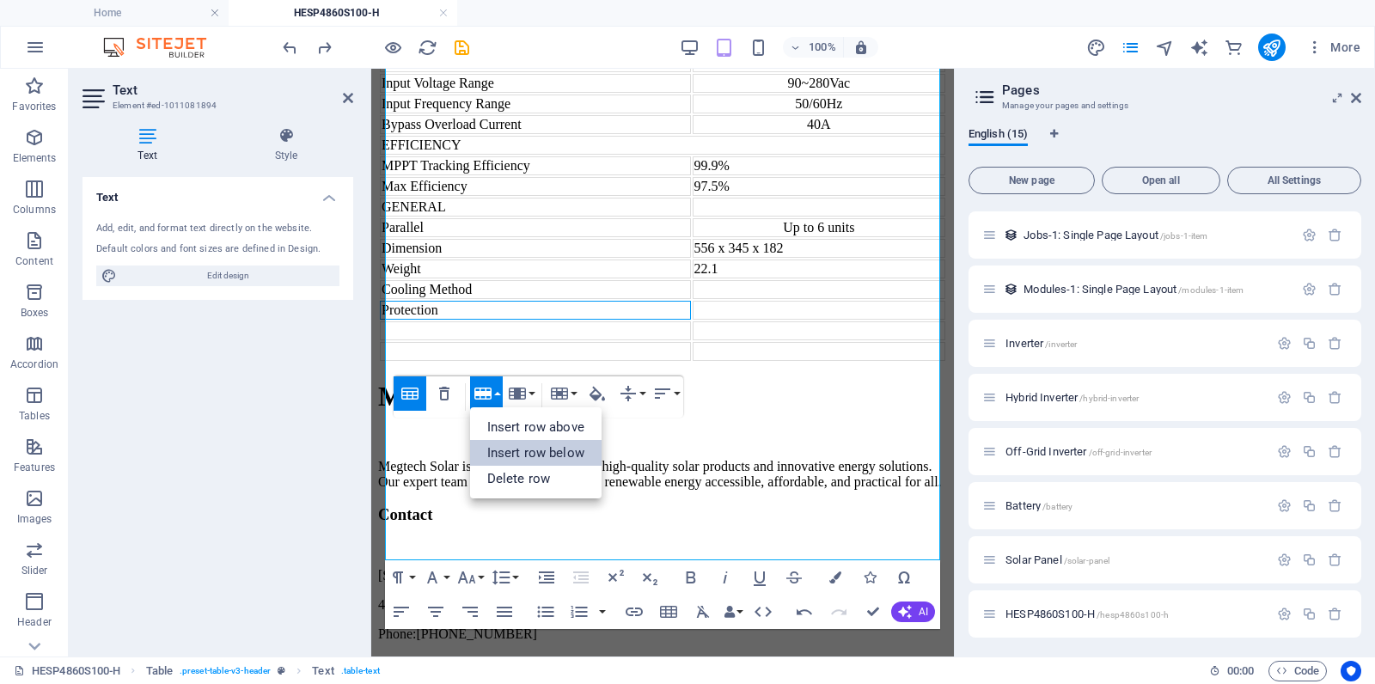
click at [512, 455] on link "Insert row below" at bounding box center [535, 453] width 131 height 26
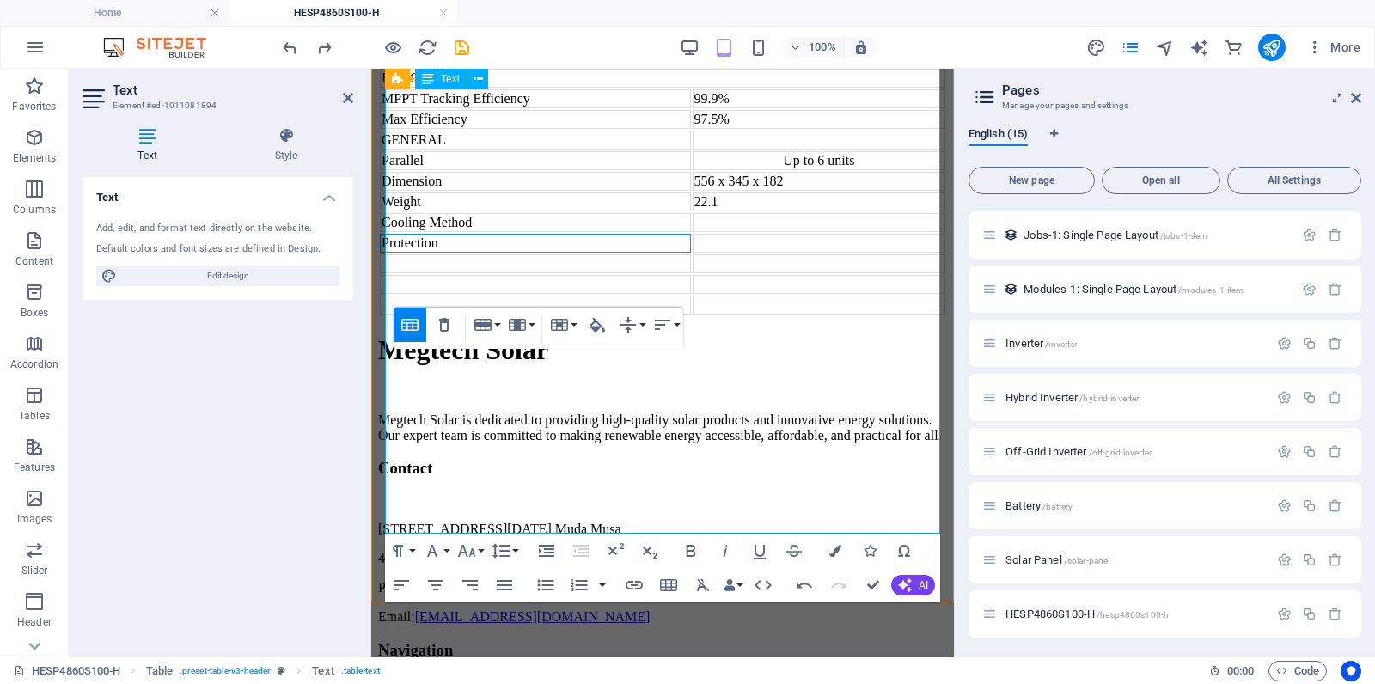
scroll to position [2266, 0]
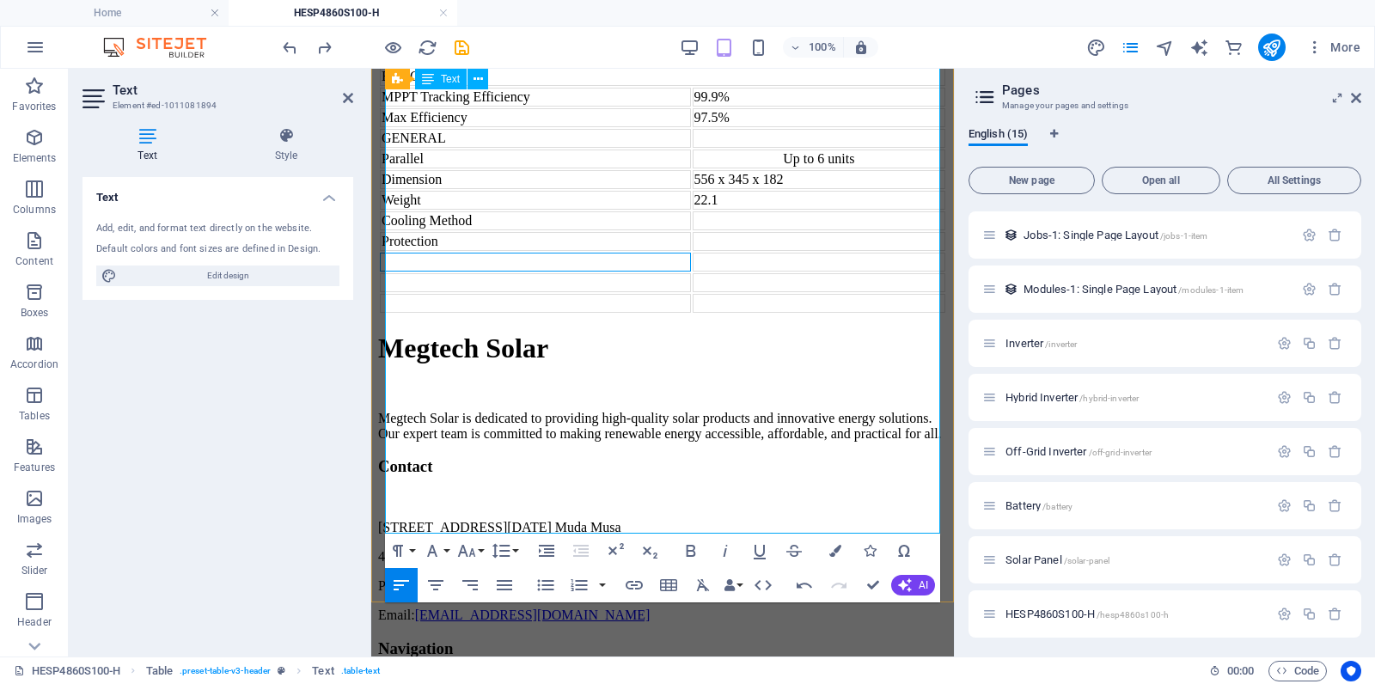
click at [492, 272] on td at bounding box center [535, 262] width 311 height 19
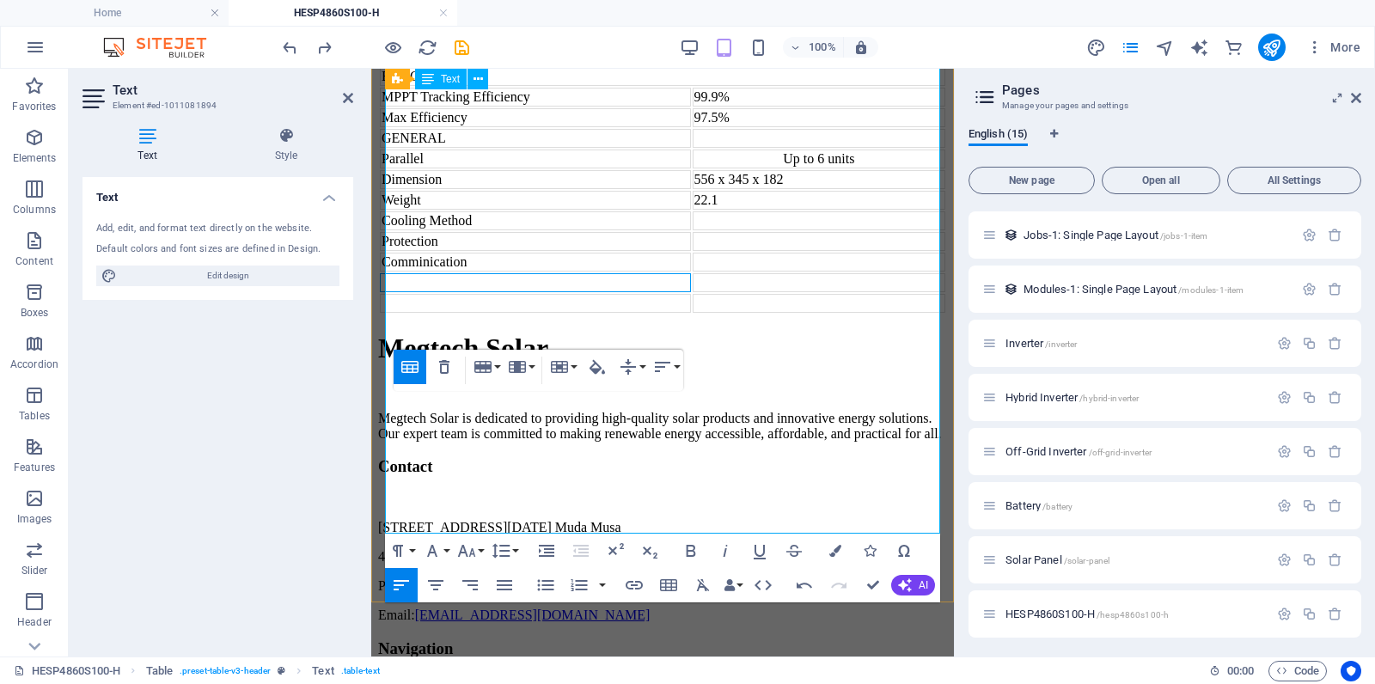
click at [486, 292] on td at bounding box center [535, 282] width 311 height 19
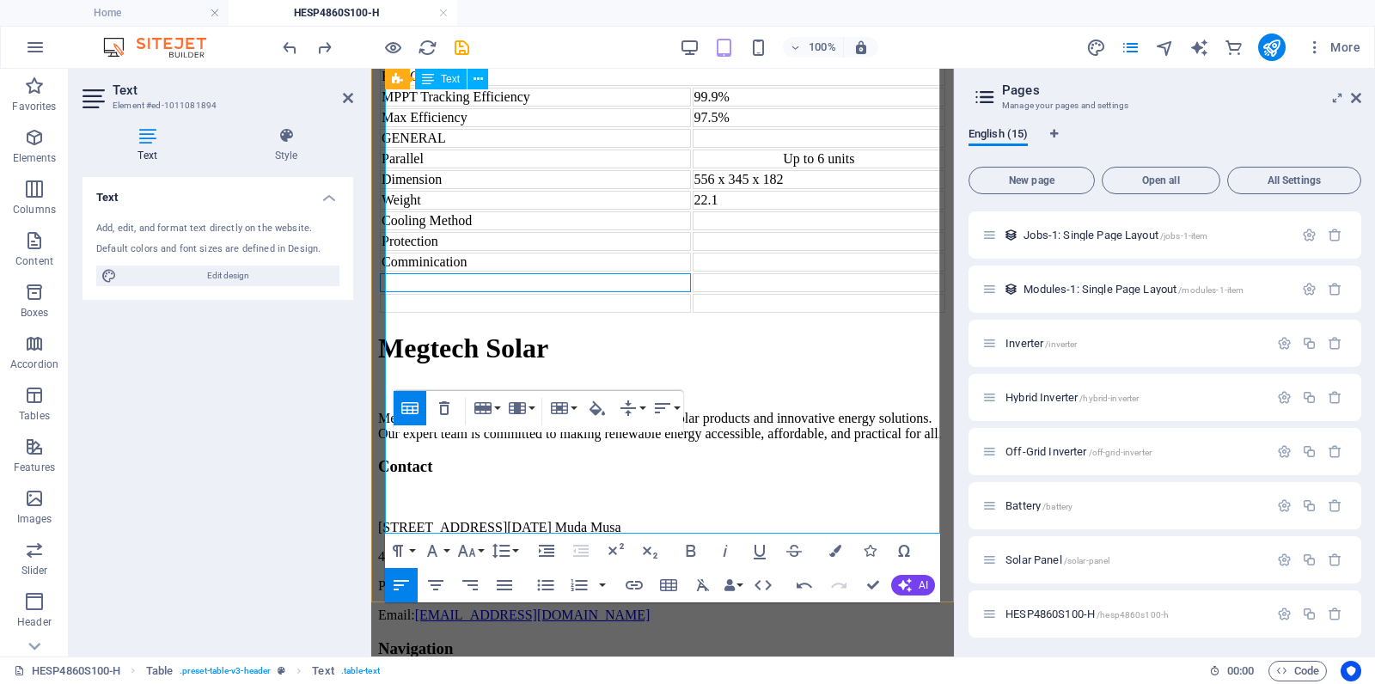
click at [555, 292] on td at bounding box center [535, 282] width 311 height 19
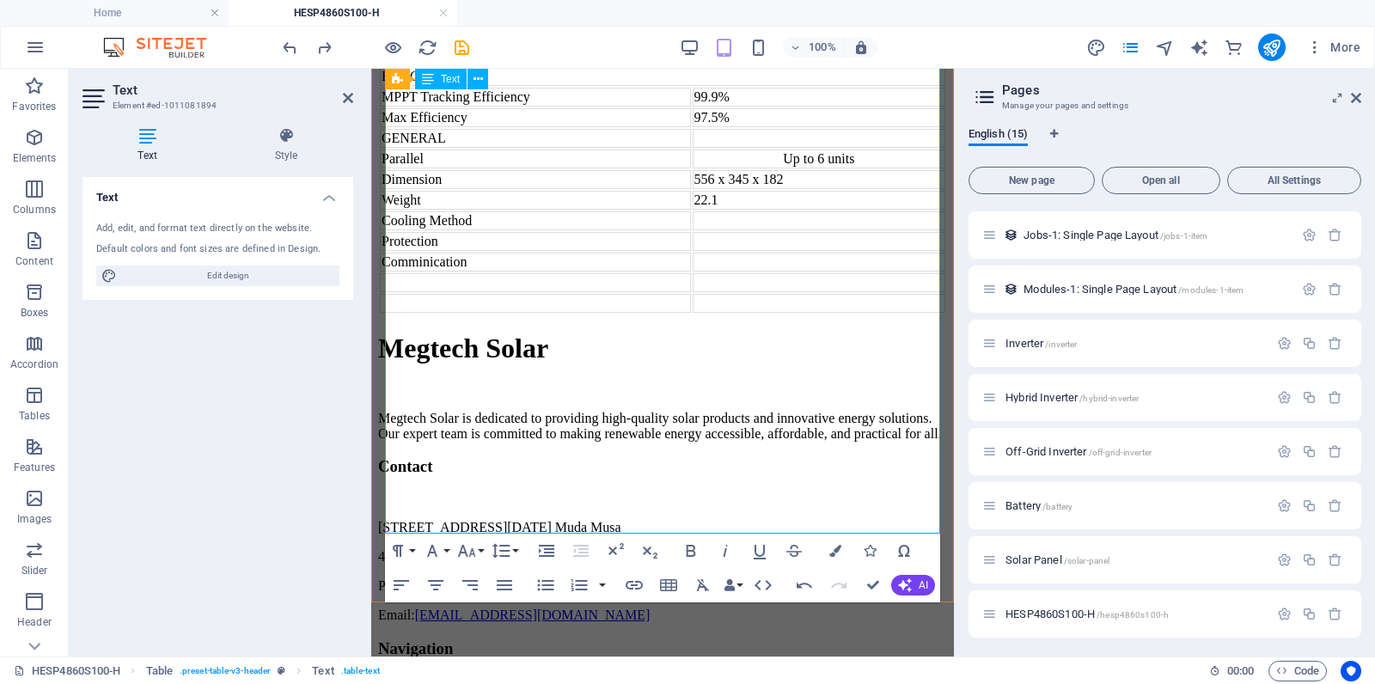
click at [437, 272] on td "Comminication" at bounding box center [535, 262] width 311 height 19
click at [419, 313] on td at bounding box center [535, 303] width 311 height 19
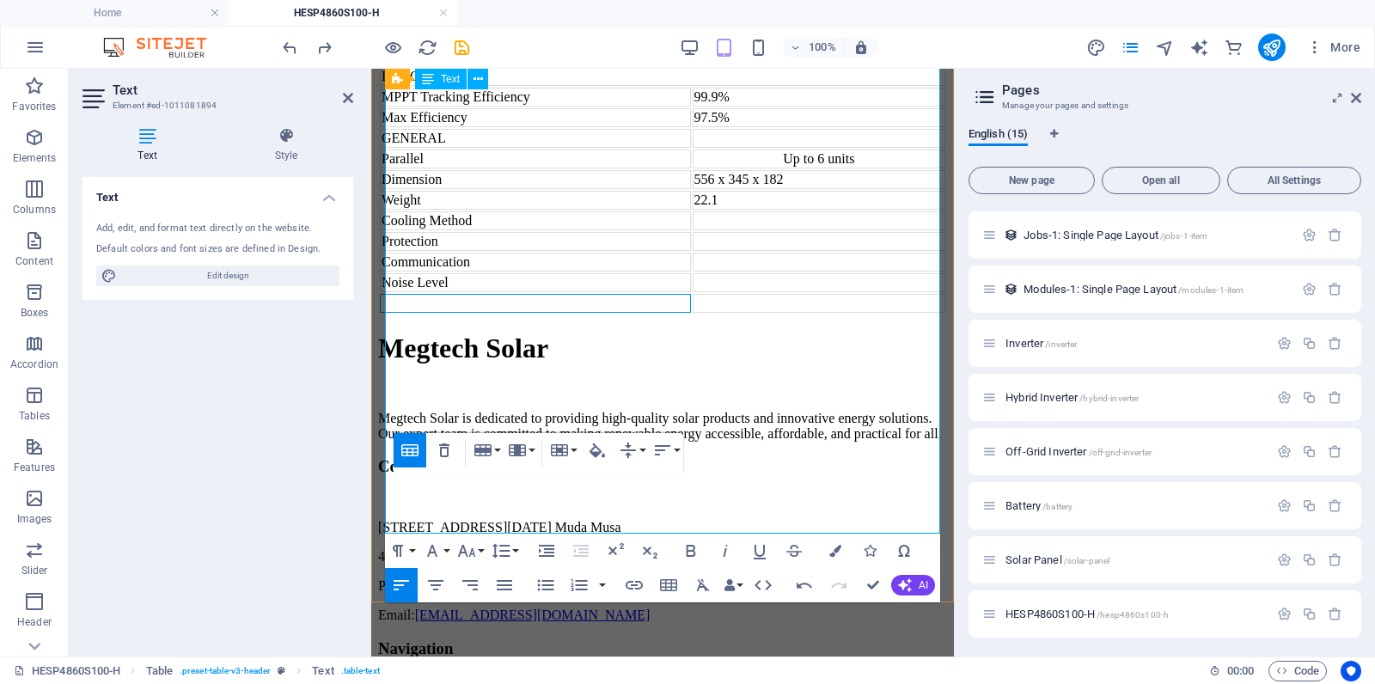
click at [488, 313] on td at bounding box center [535, 303] width 311 height 19
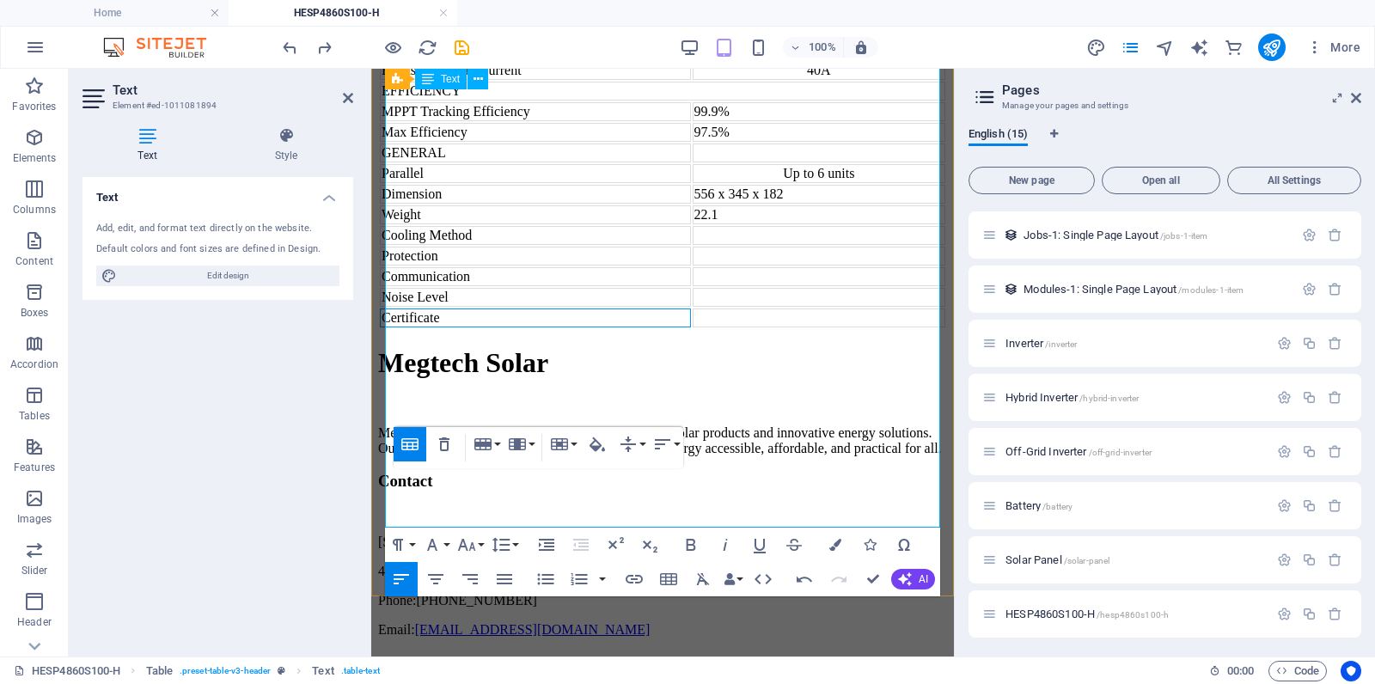
scroll to position [2239, 0]
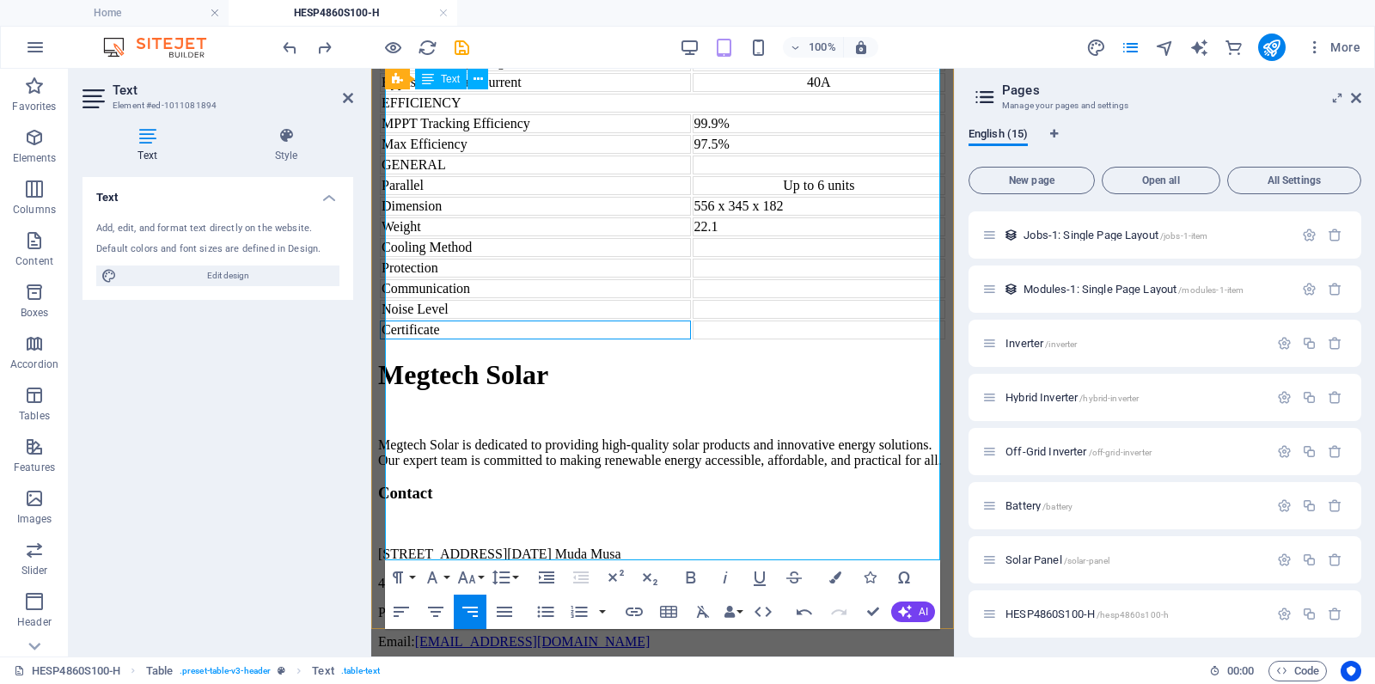
click at [794, 216] on td "556 x 345 x 182" at bounding box center [819, 206] width 253 height 19
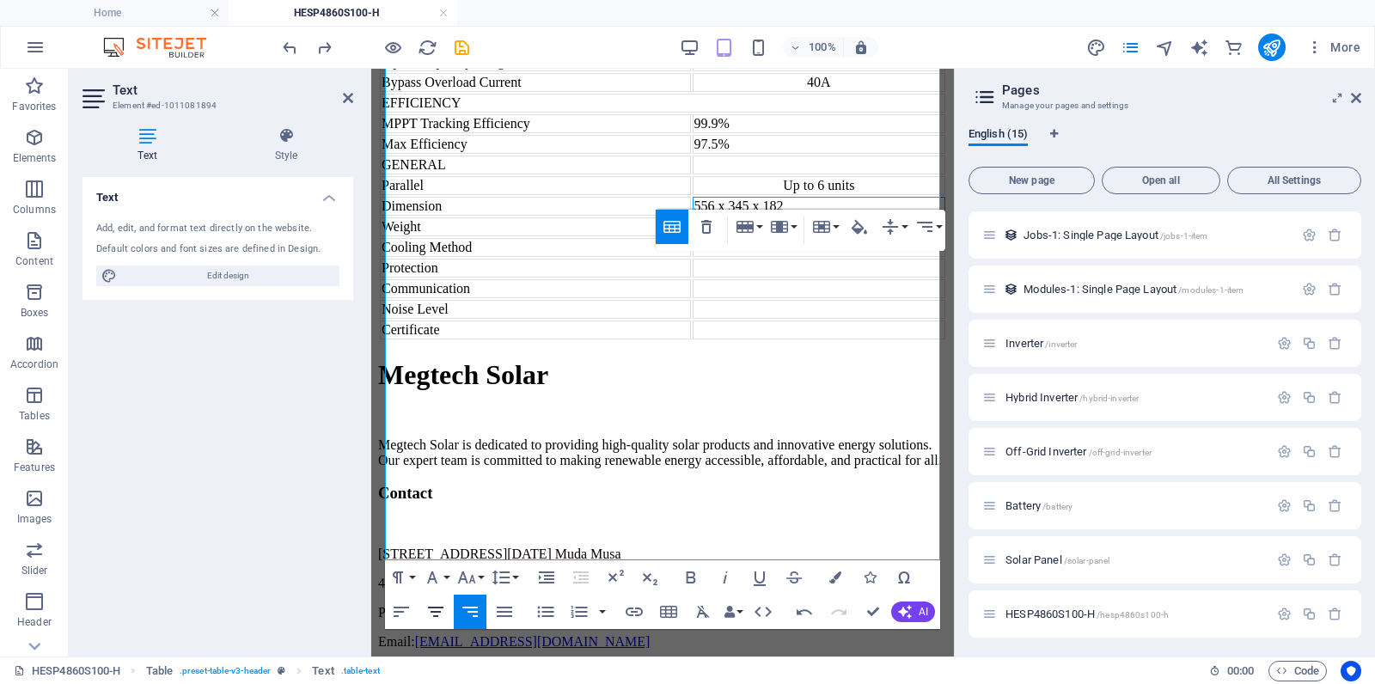
click at [435, 615] on icon "button" at bounding box center [435, 612] width 15 height 10
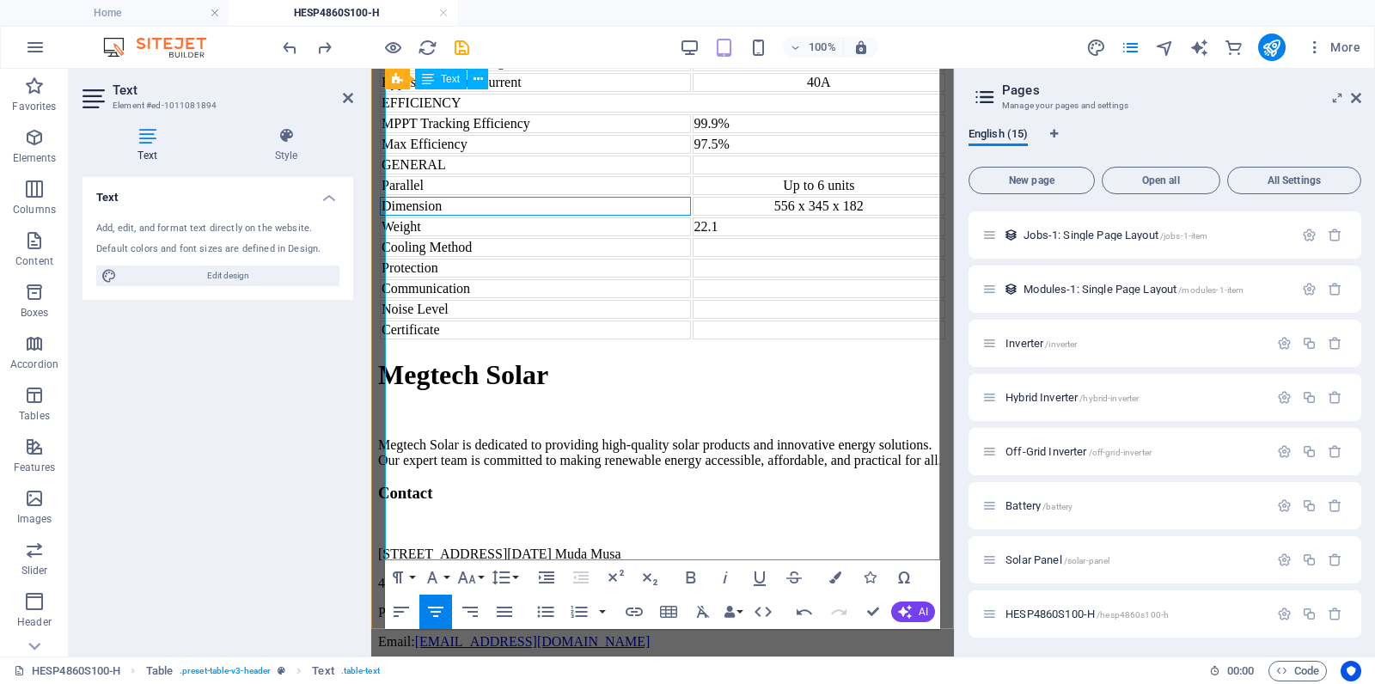
click at [547, 216] on td "Dimension" at bounding box center [535, 206] width 311 height 19
click at [519, 236] on td "Weight" at bounding box center [535, 226] width 311 height 19
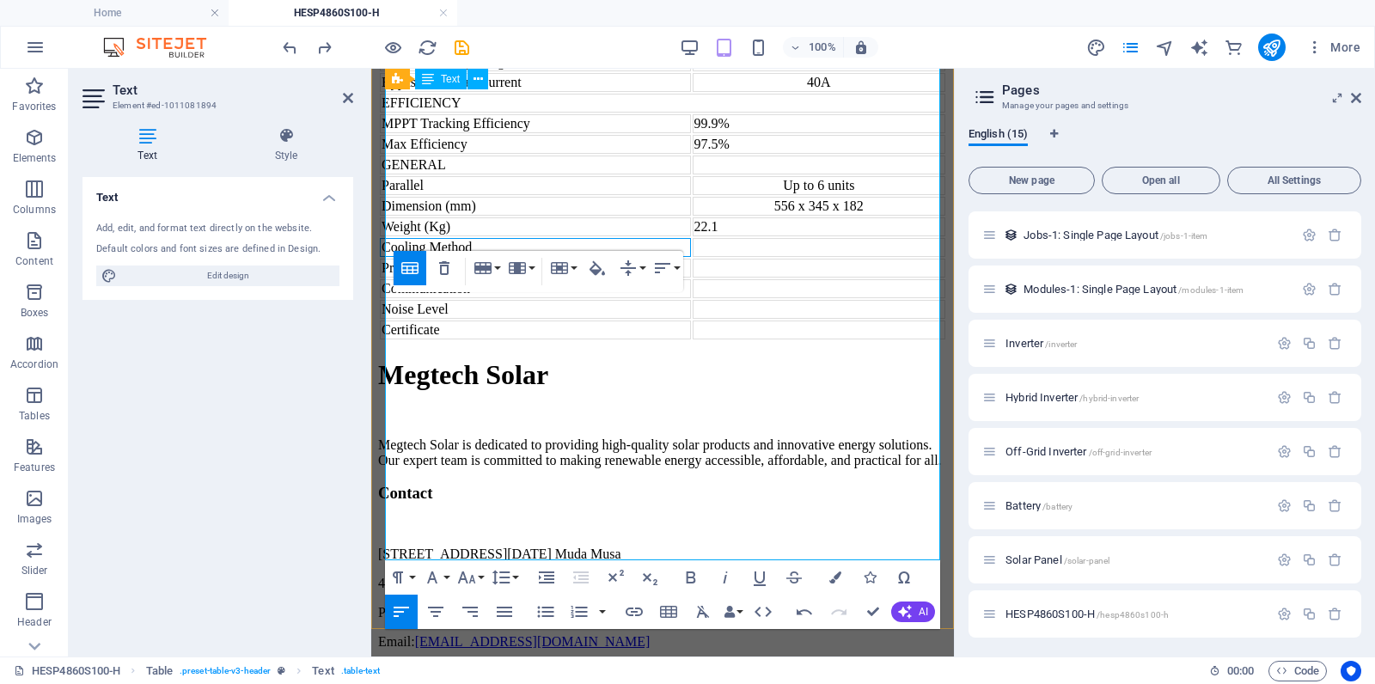
click at [543, 257] on td "Cooling Method" at bounding box center [535, 247] width 311 height 19
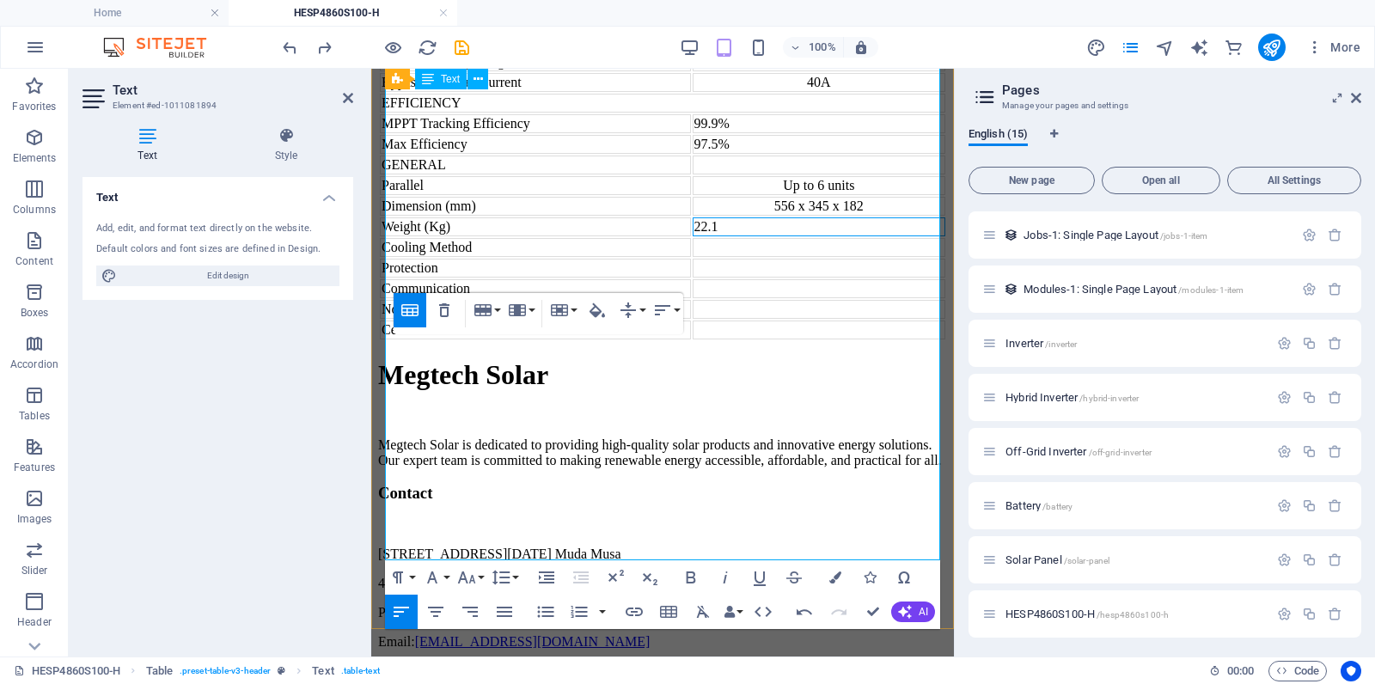
click at [783, 236] on td "22.1" at bounding box center [819, 226] width 253 height 19
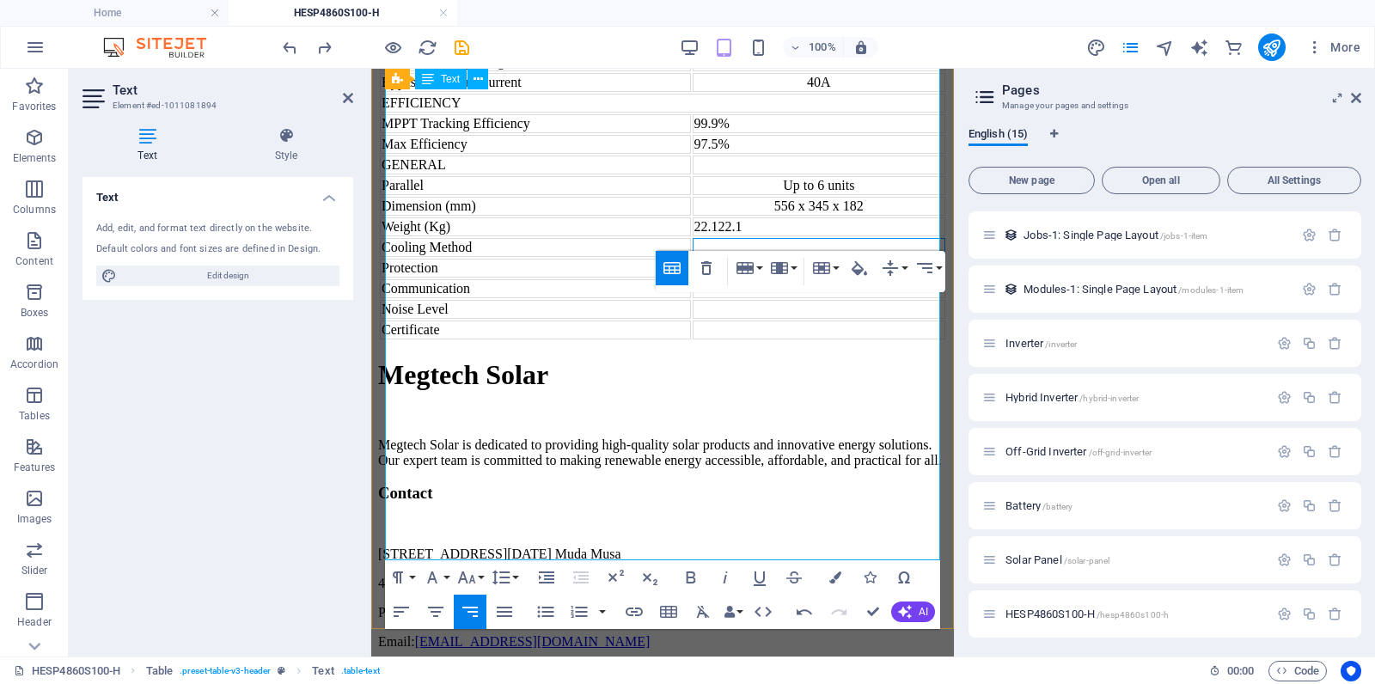
click at [697, 257] on td at bounding box center [819, 247] width 253 height 19
click at [741, 257] on td at bounding box center [819, 247] width 253 height 19
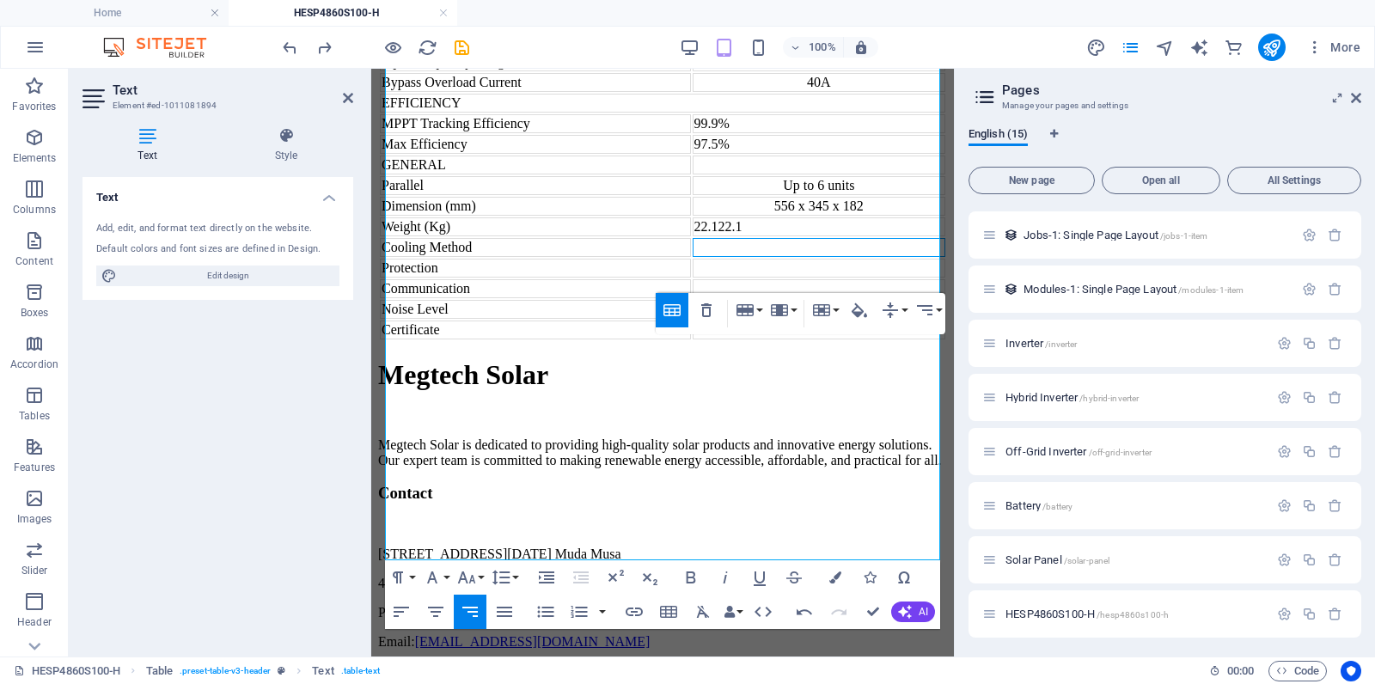
drag, startPoint x: 779, startPoint y: 344, endPoint x: 1150, endPoint y: 412, distance: 377.5
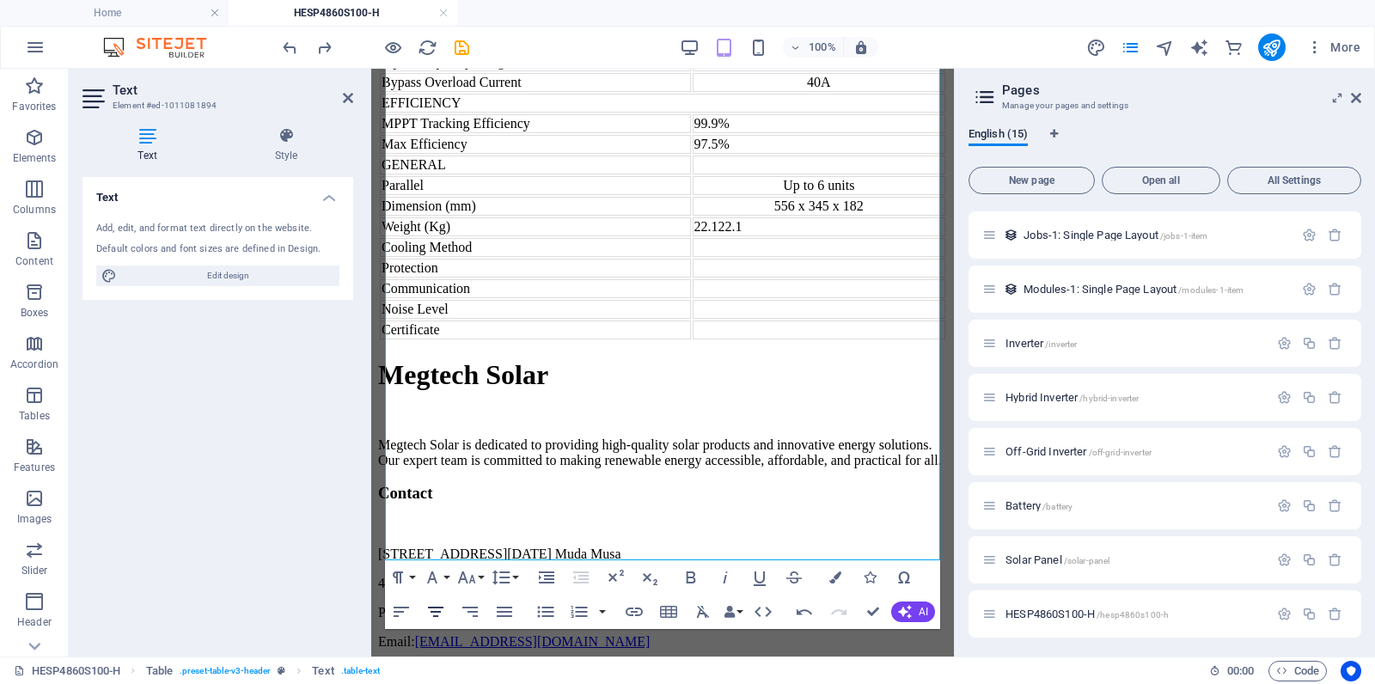
click at [443, 612] on icon "button" at bounding box center [435, 612] width 21 height 21
click at [750, 236] on td "22.122.1" at bounding box center [819, 226] width 253 height 19
click at [438, 613] on icon "button" at bounding box center [435, 612] width 21 height 21
click at [771, 255] on div at bounding box center [818, 247] width 249 height 15
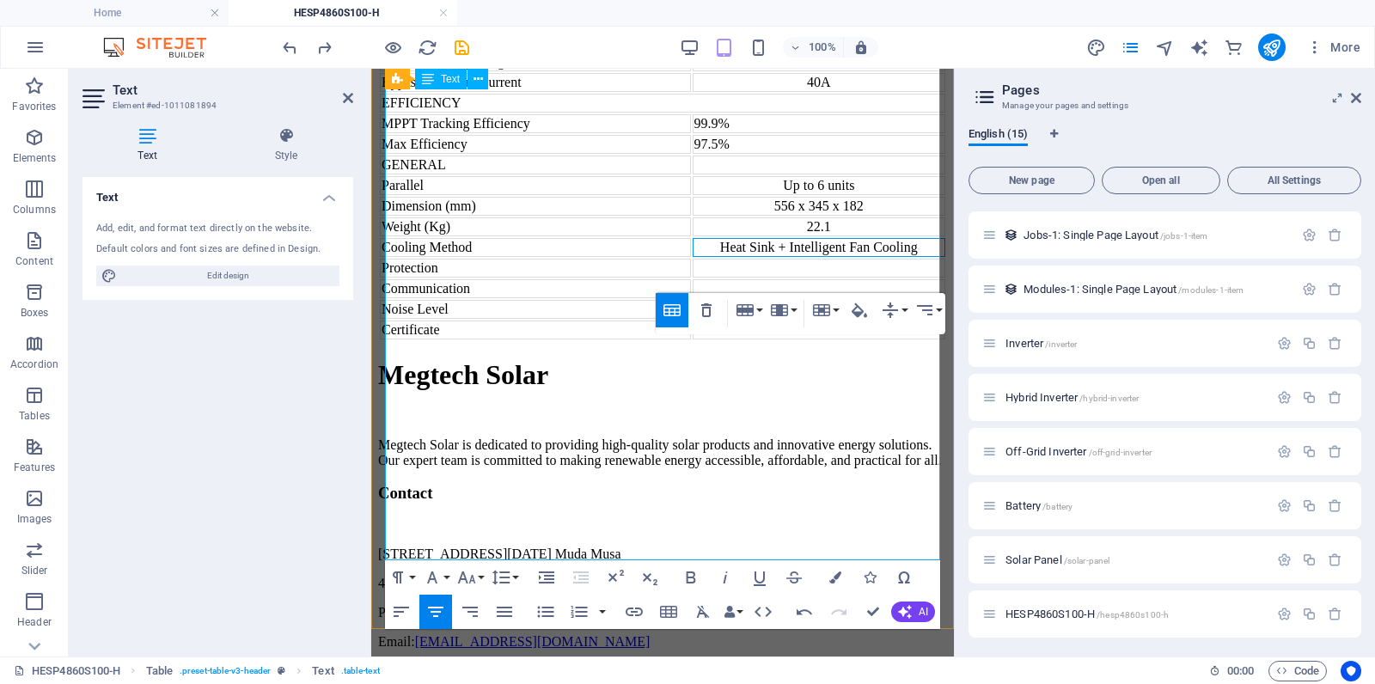
click at [762, 255] on div "Heat Sink + Intelligent Fan Cooling" at bounding box center [818, 247] width 249 height 15
click at [428, 615] on icon "button" at bounding box center [435, 612] width 21 height 21
click at [795, 278] on td at bounding box center [819, 268] width 253 height 19
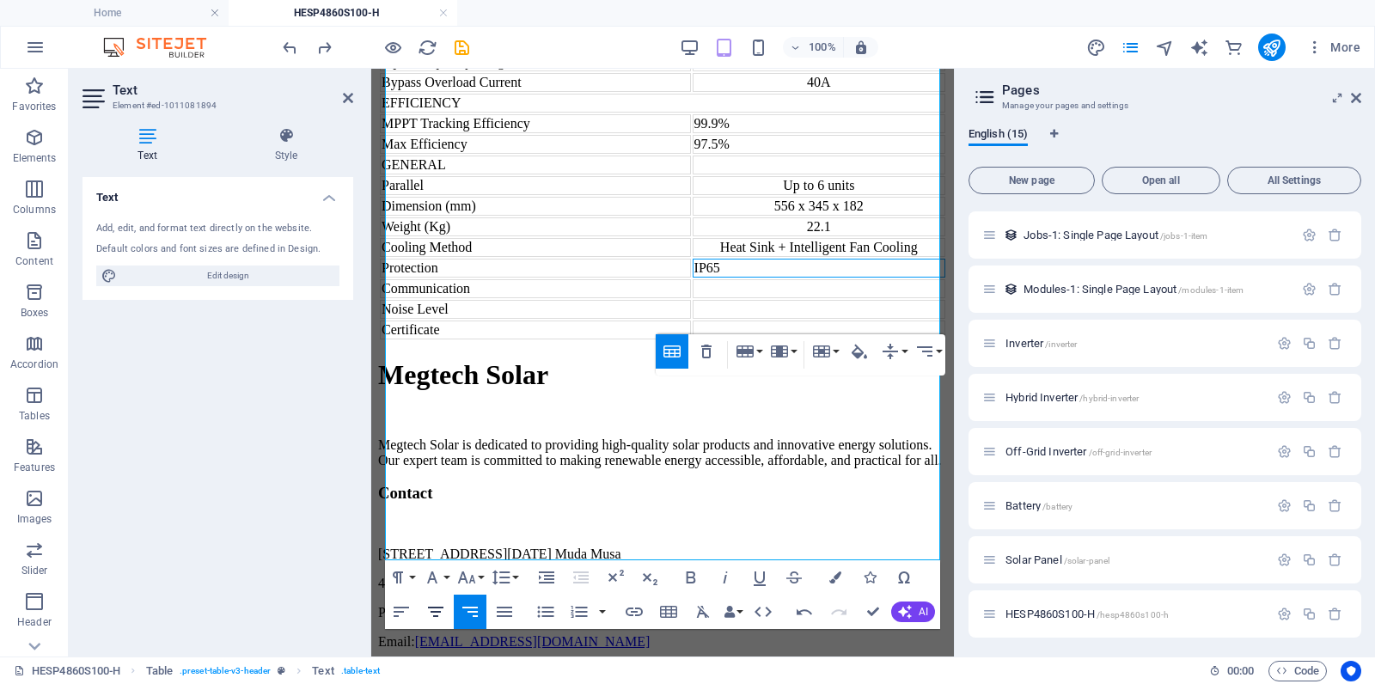
click at [432, 608] on icon "button" at bounding box center [435, 612] width 21 height 21
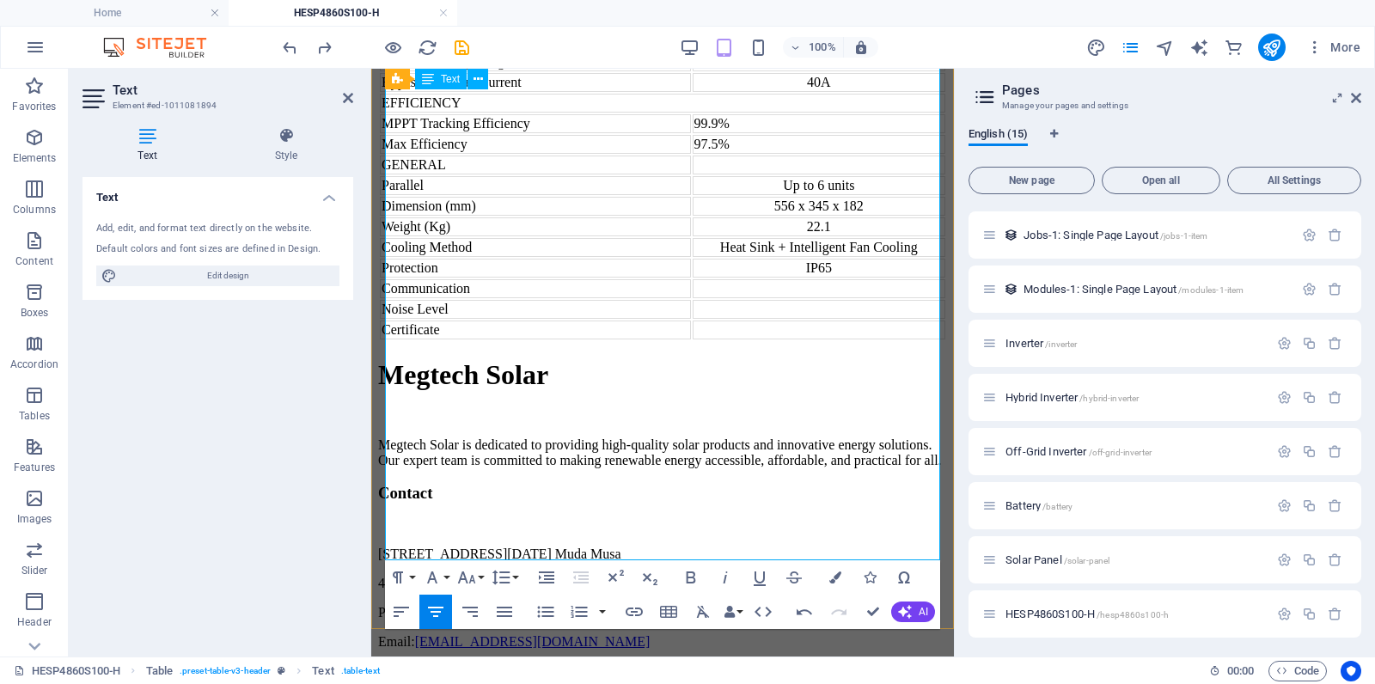
click at [783, 298] on td at bounding box center [819, 288] width 253 height 19
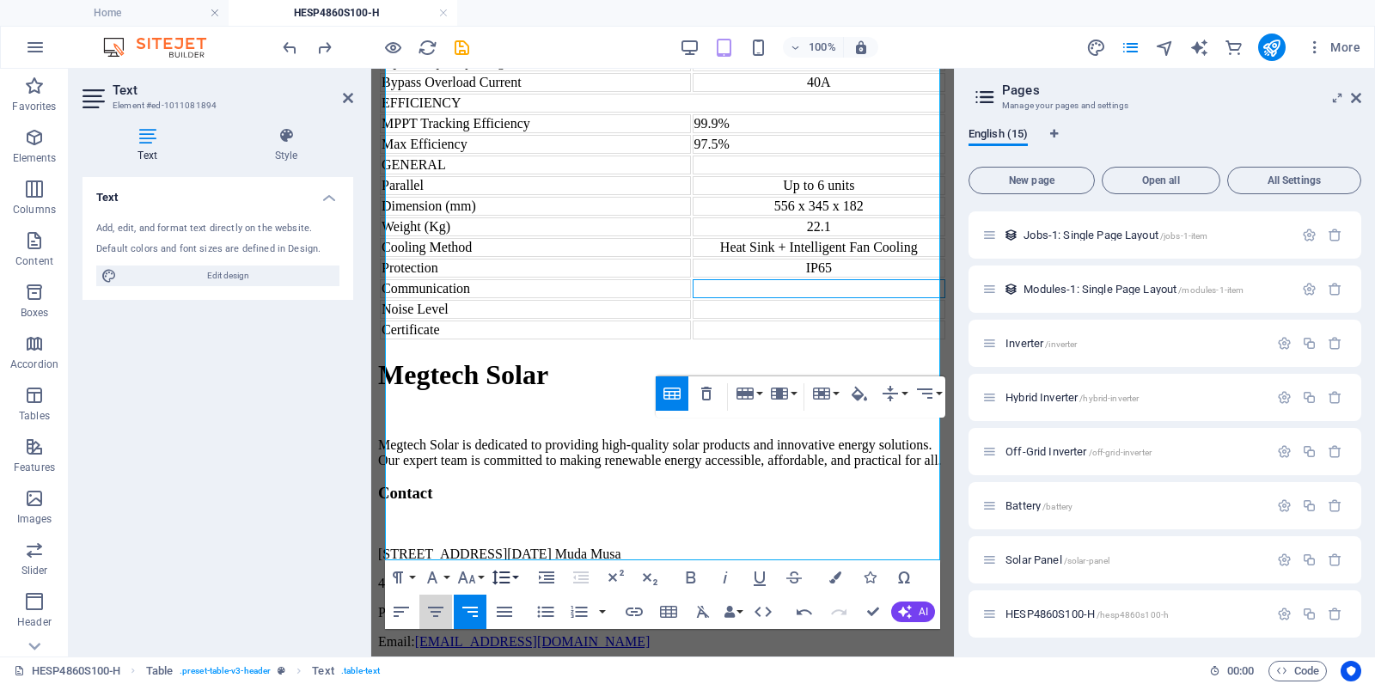
drag, startPoint x: 432, startPoint y: 610, endPoint x: 516, endPoint y: 581, distance: 88.3
click at [433, 610] on icon "button" at bounding box center [435, 612] width 21 height 21
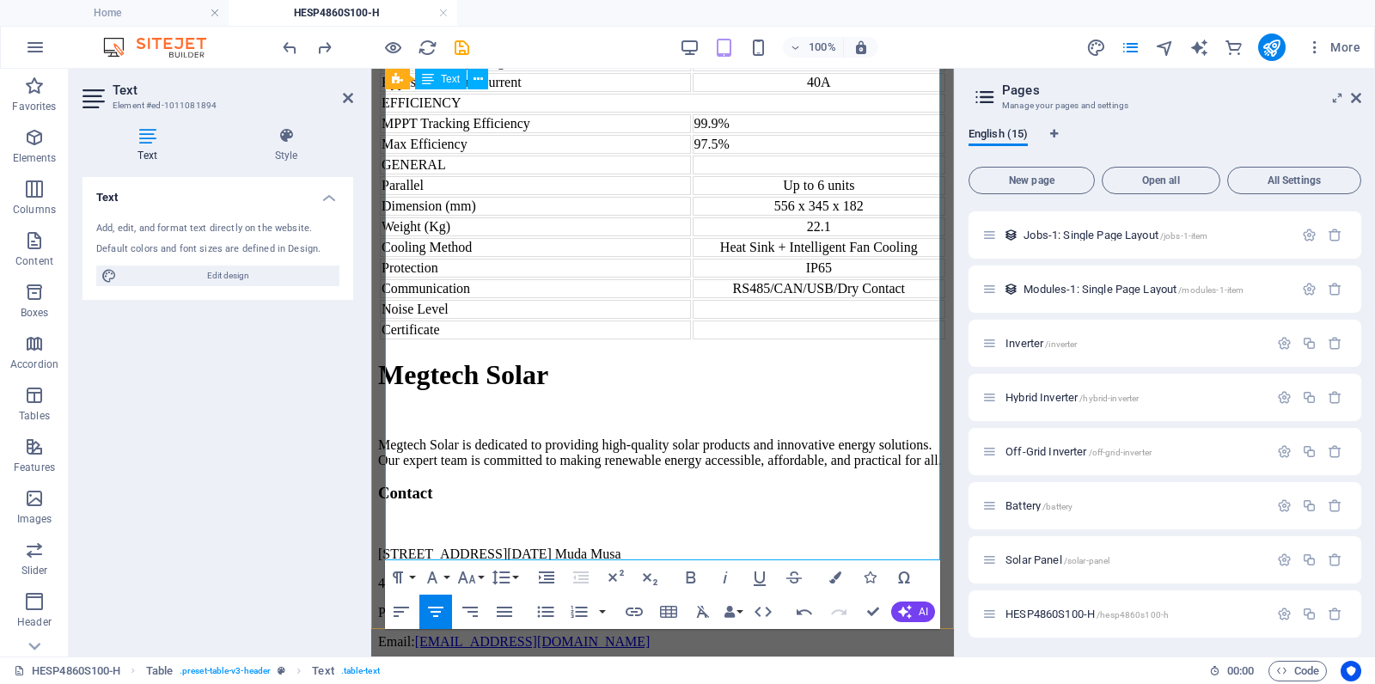
click at [783, 319] on td at bounding box center [819, 309] width 253 height 19
drag, startPoint x: 803, startPoint y: 510, endPoint x: 695, endPoint y: 516, distance: 108.5
click at [803, 319] on td "<60dB" at bounding box center [819, 309] width 253 height 19
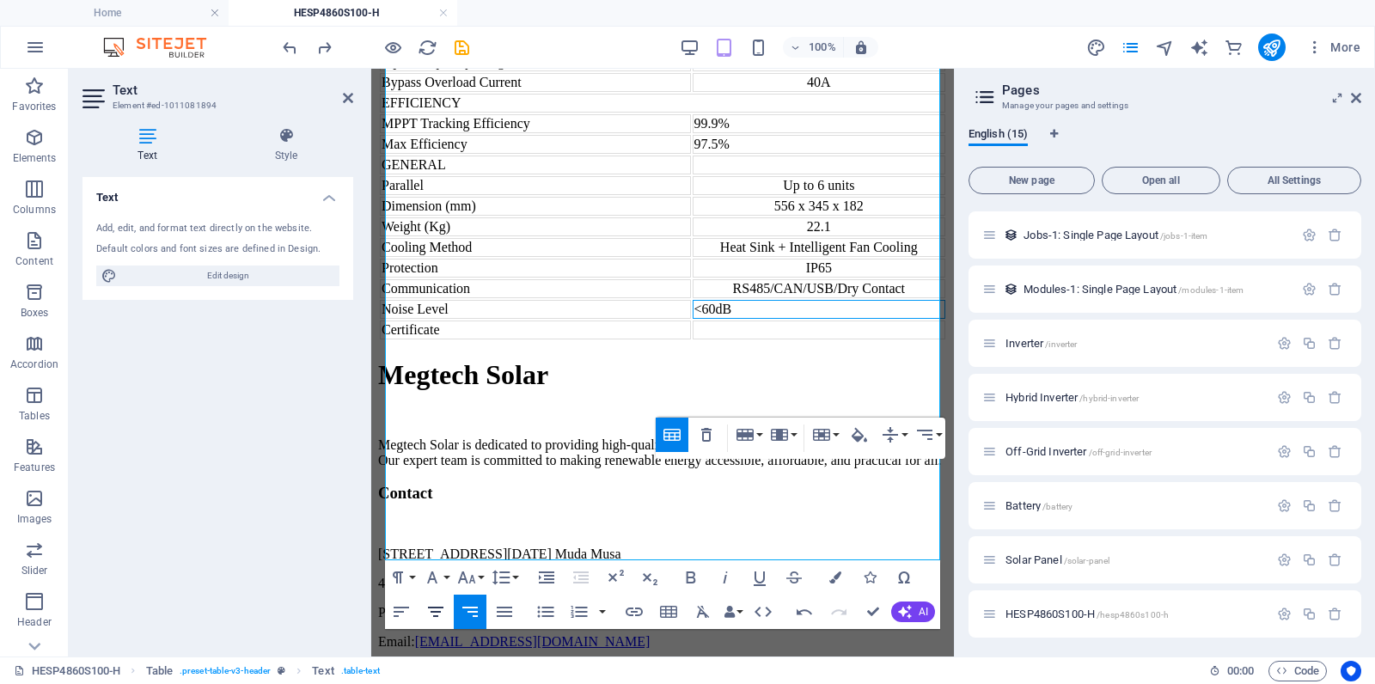
click at [421, 605] on button "Align Center" at bounding box center [435, 612] width 33 height 34
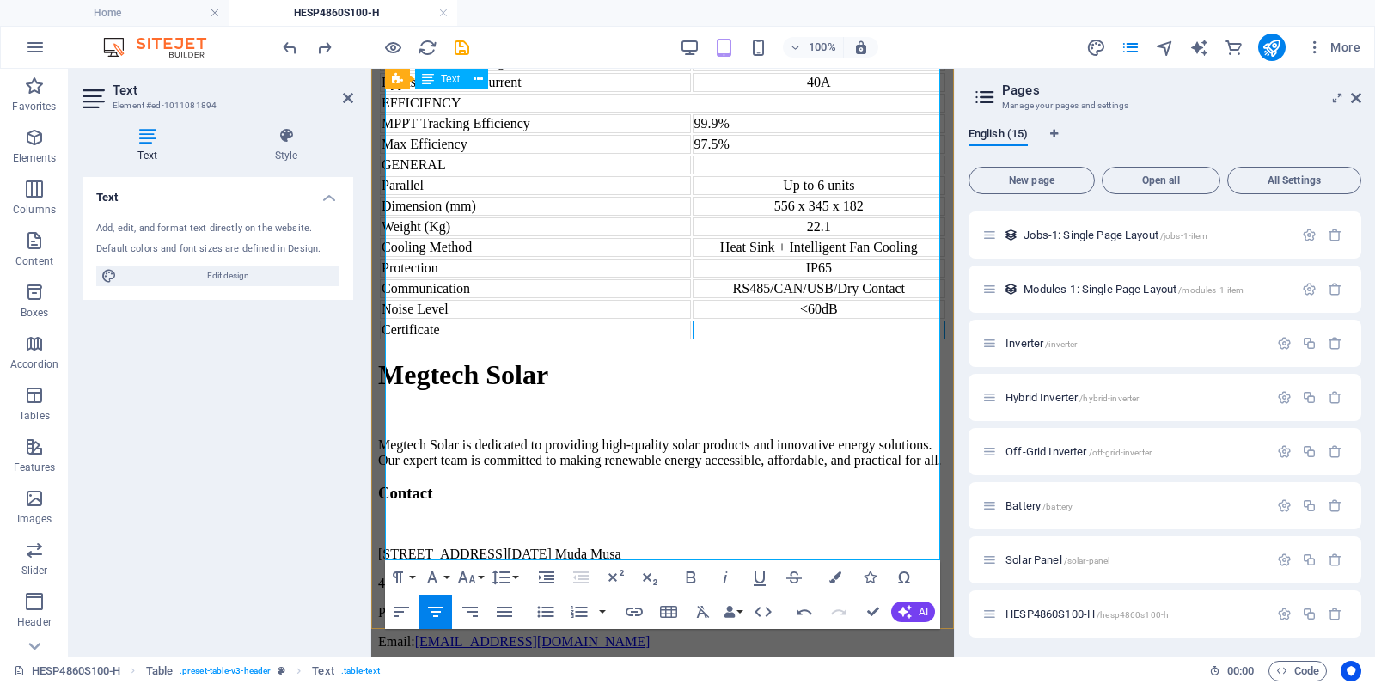
click at [781, 339] on td at bounding box center [819, 330] width 253 height 19
click at [807, 339] on td at bounding box center [819, 330] width 253 height 19
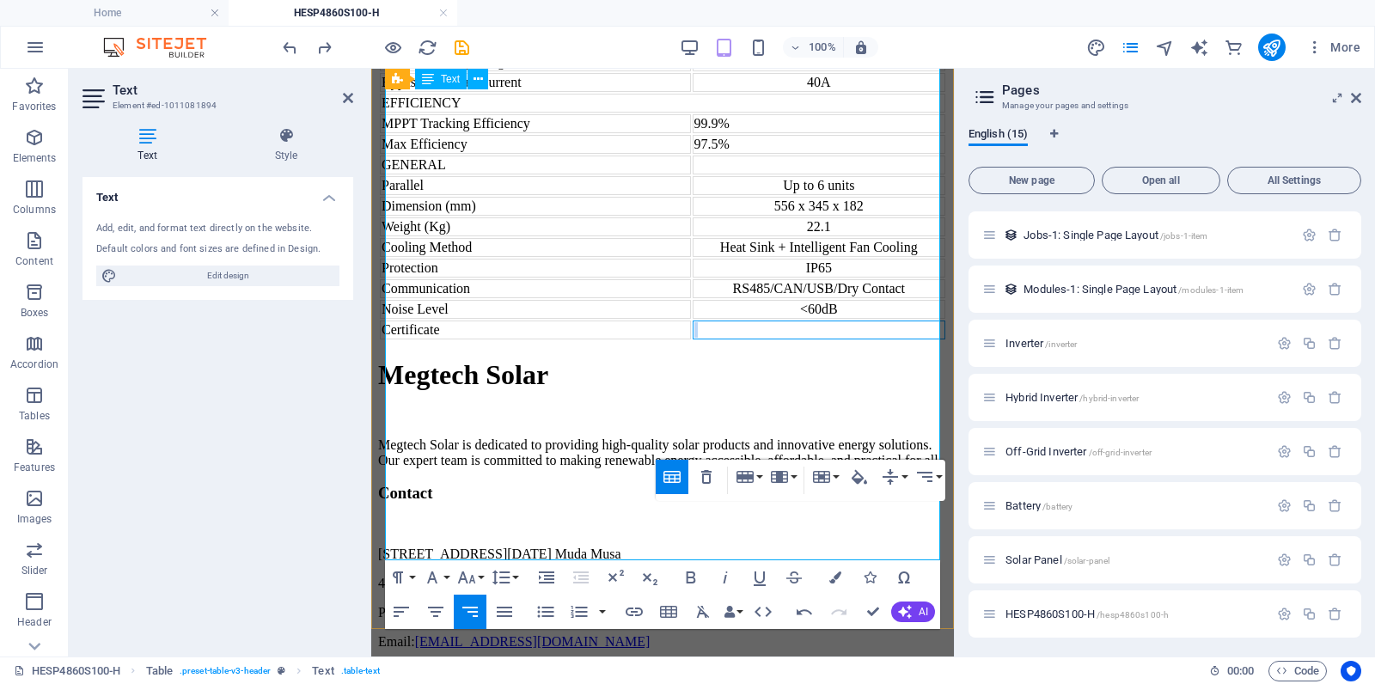
click at [807, 339] on td at bounding box center [819, 330] width 253 height 19
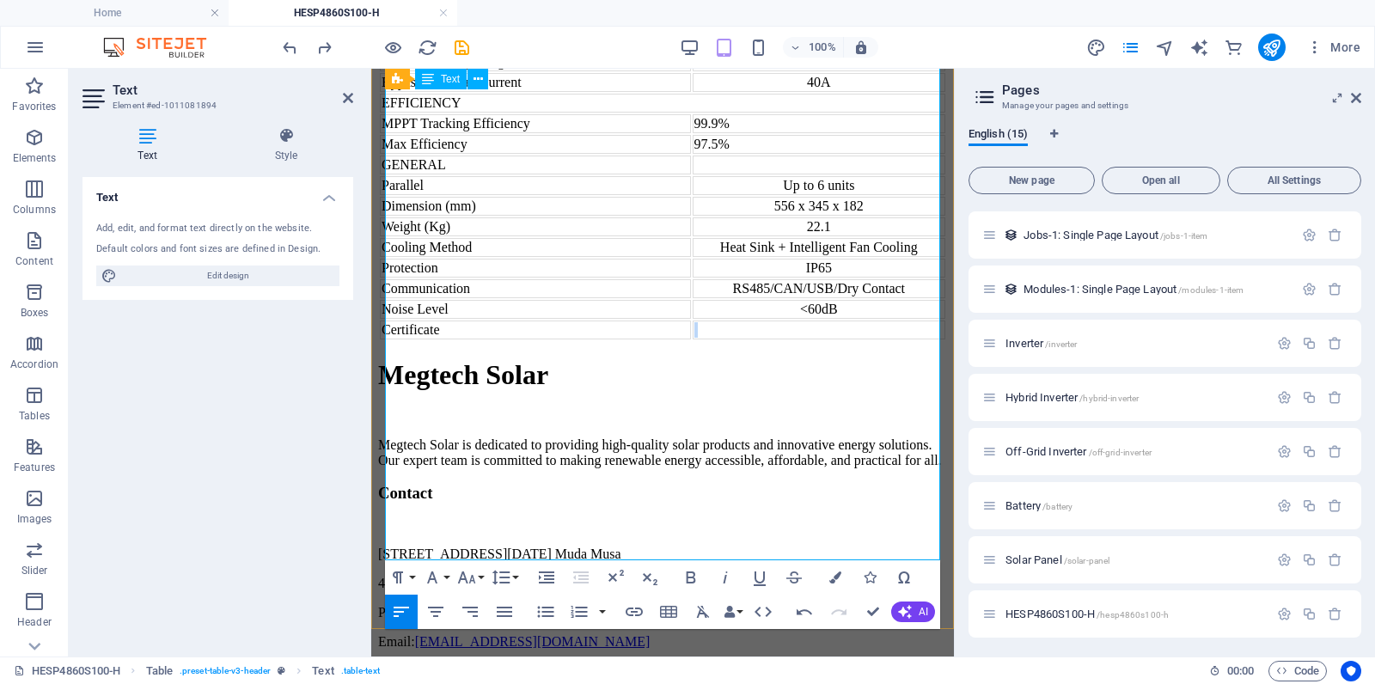
click at [833, 339] on td at bounding box center [819, 330] width 253 height 19
click at [437, 612] on icon "button" at bounding box center [435, 612] width 15 height 10
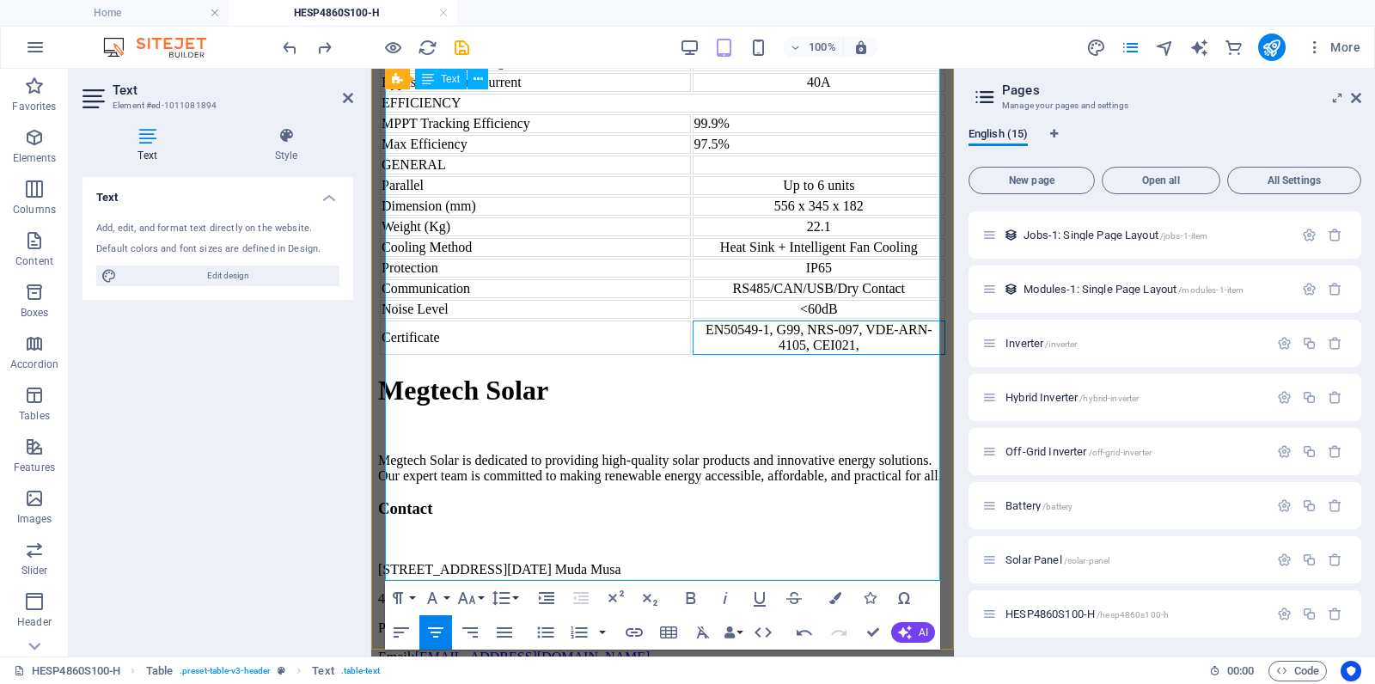
click at [878, 353] on div "EN50549-1, G99, NRS-097, VDE-ARN-4105, CEI021," at bounding box center [818, 337] width 249 height 31
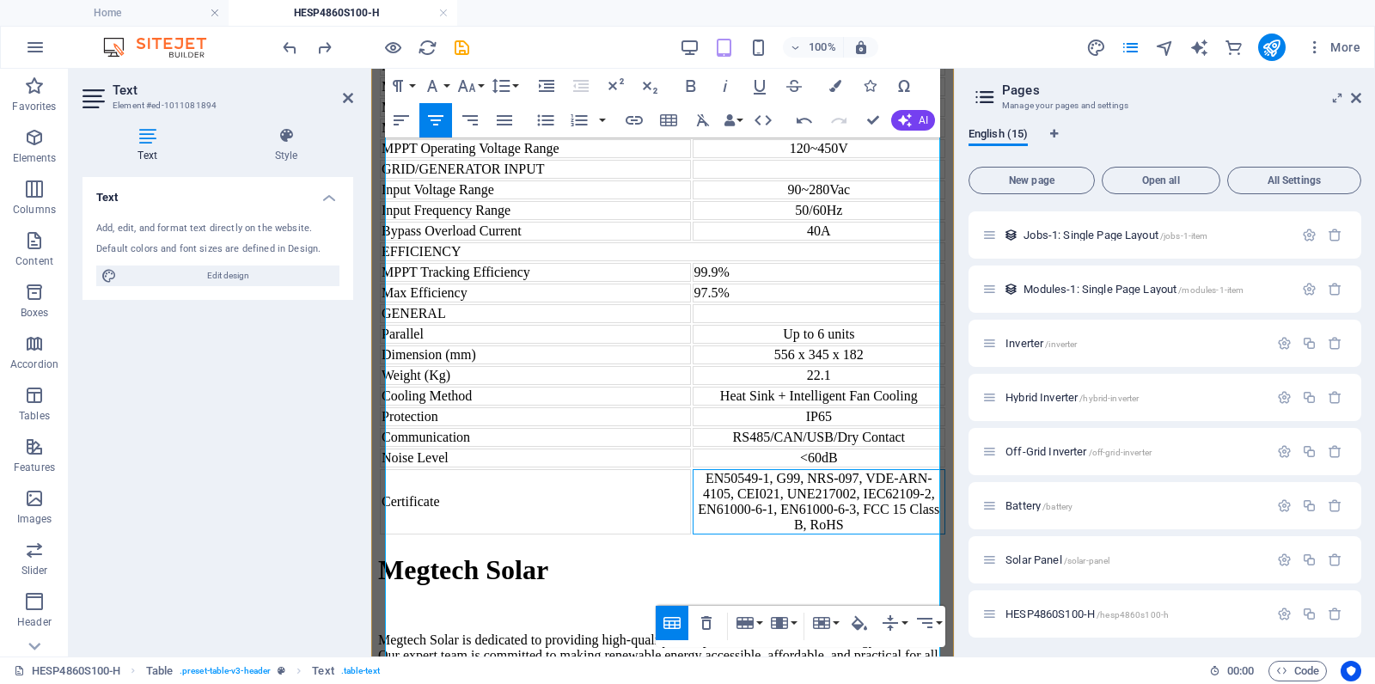
scroll to position [2098, 0]
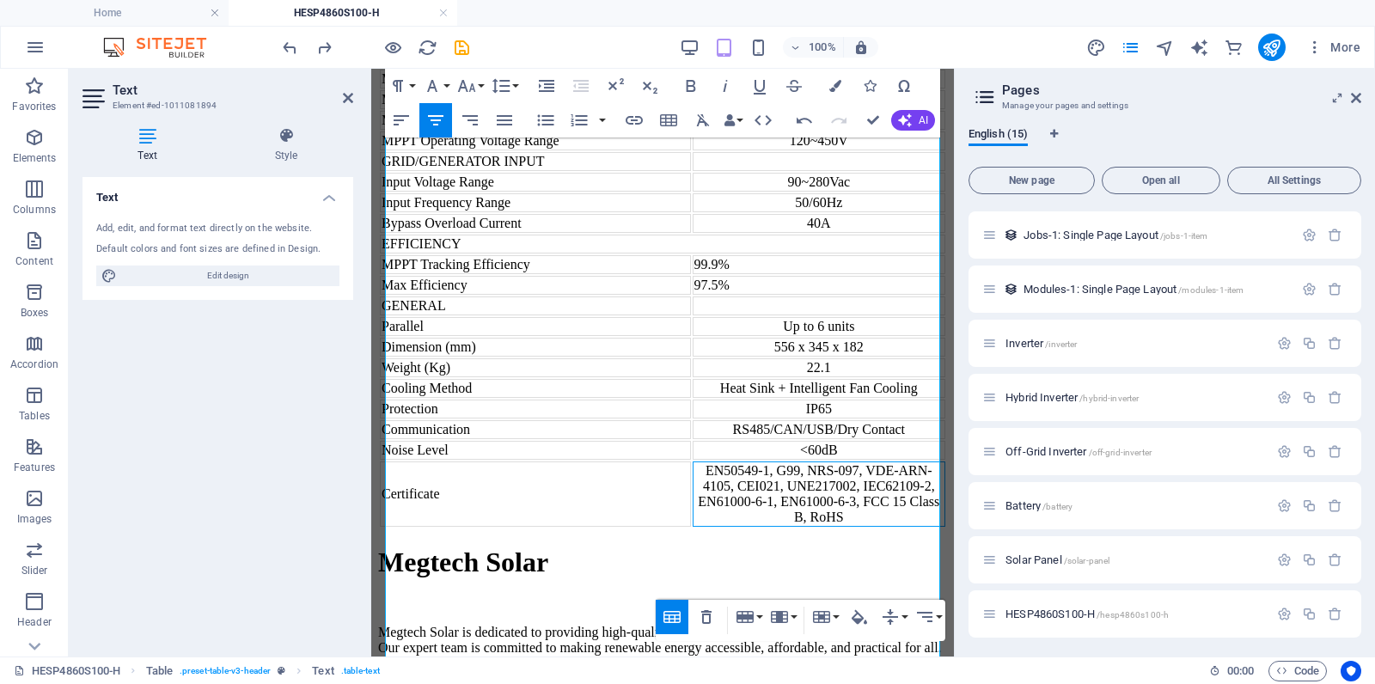
click at [354, 96] on aside "Text Element #ed-1011081894 Text Style Text Add, edit, and format text directly…" at bounding box center [220, 363] width 302 height 588
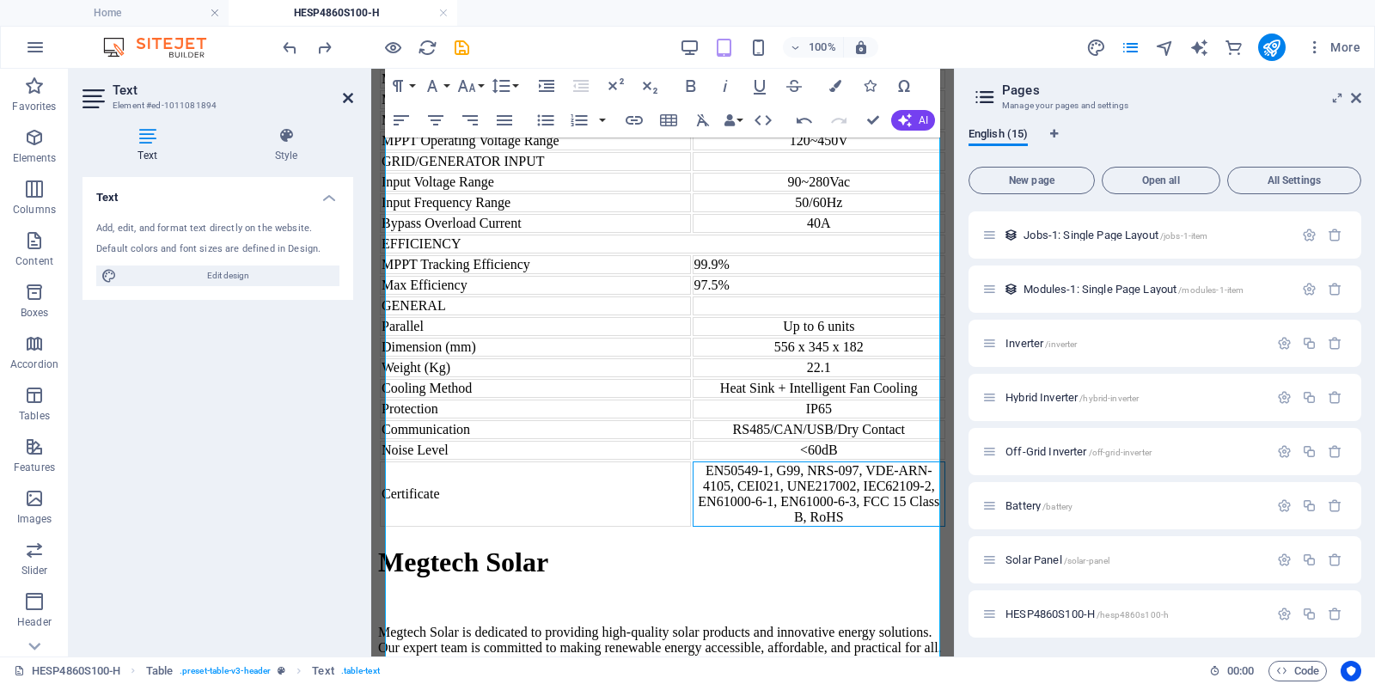
click at [346, 96] on icon at bounding box center [348, 98] width 10 height 14
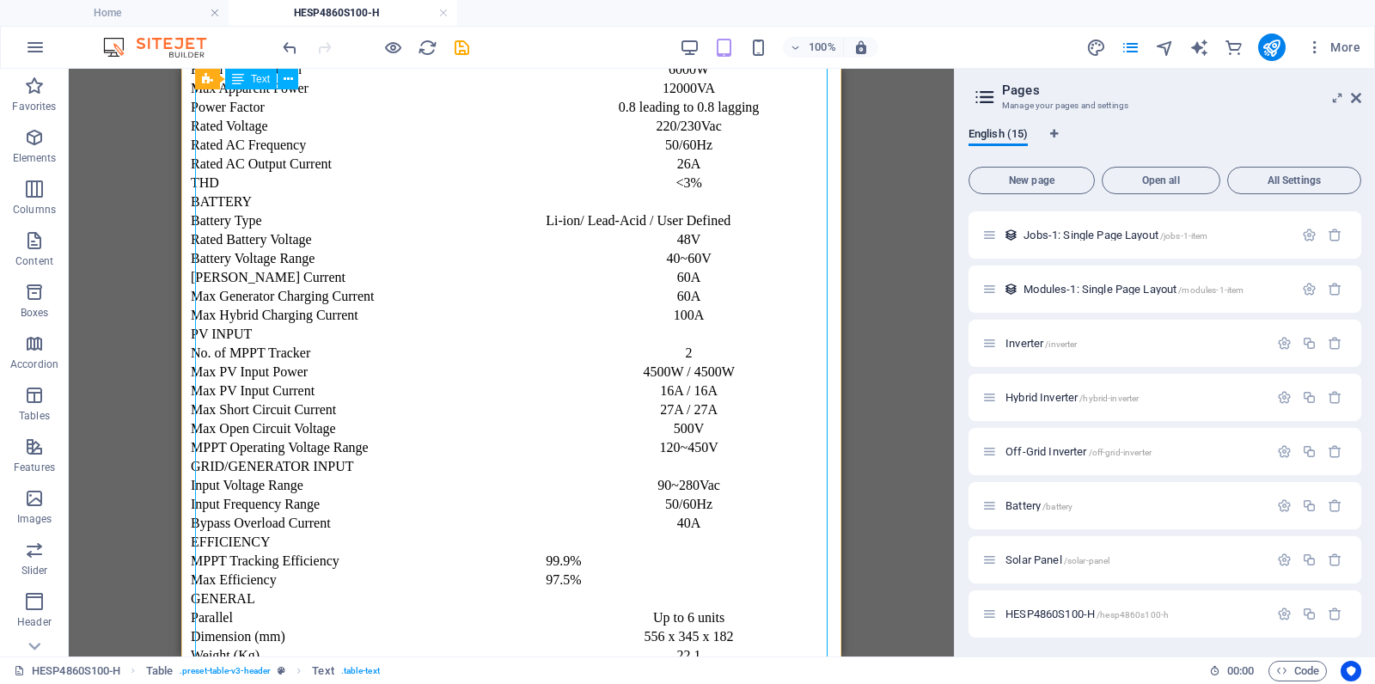
scroll to position [1857, 0]
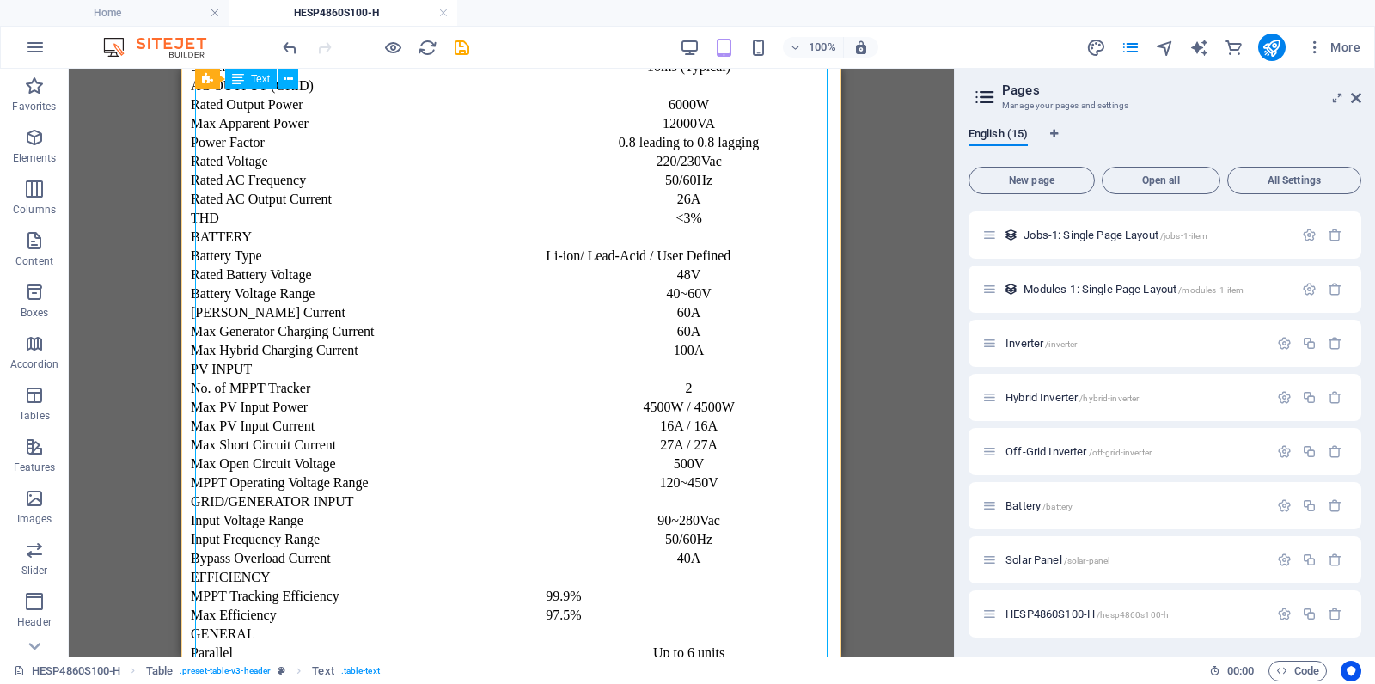
click at [732, 511] on div "Model HESP4860S100-H AC OUTPOUT (LOAD) Rated Output Power 6000W Max Peak Power …" at bounding box center [511, 357] width 646 height 940
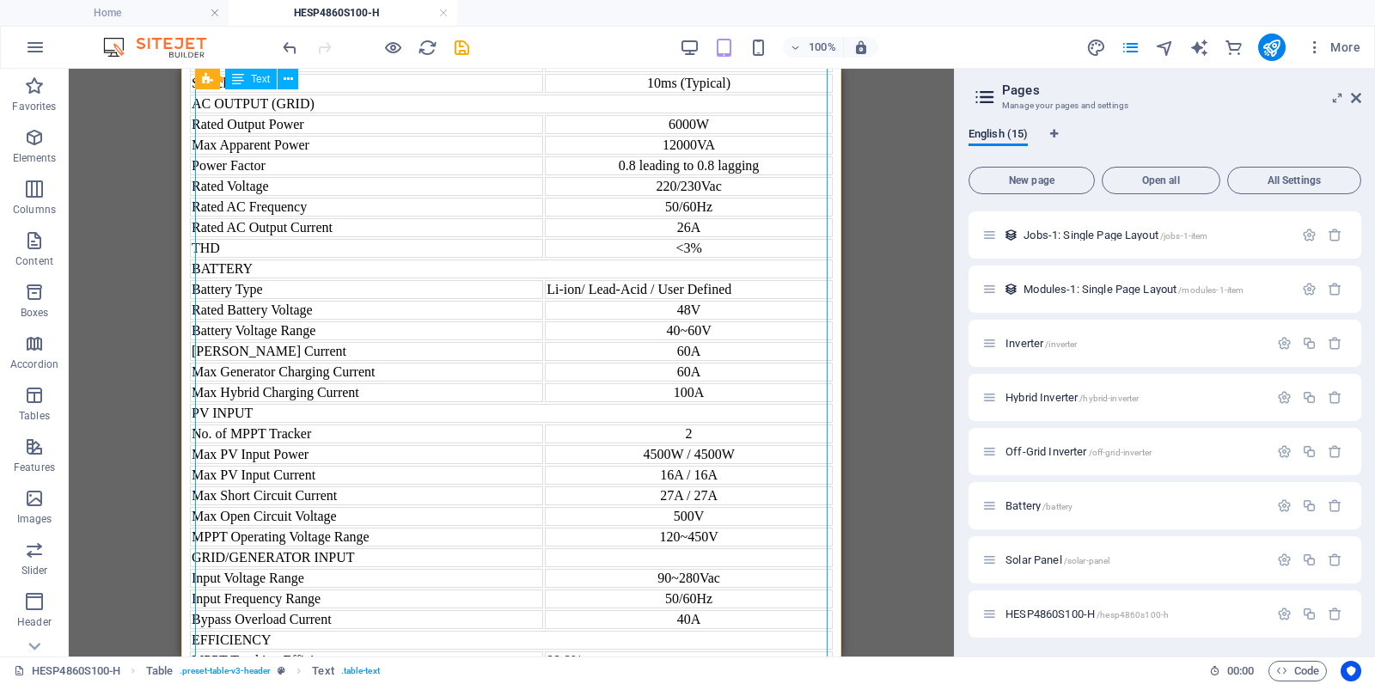
scroll to position [1818, 0]
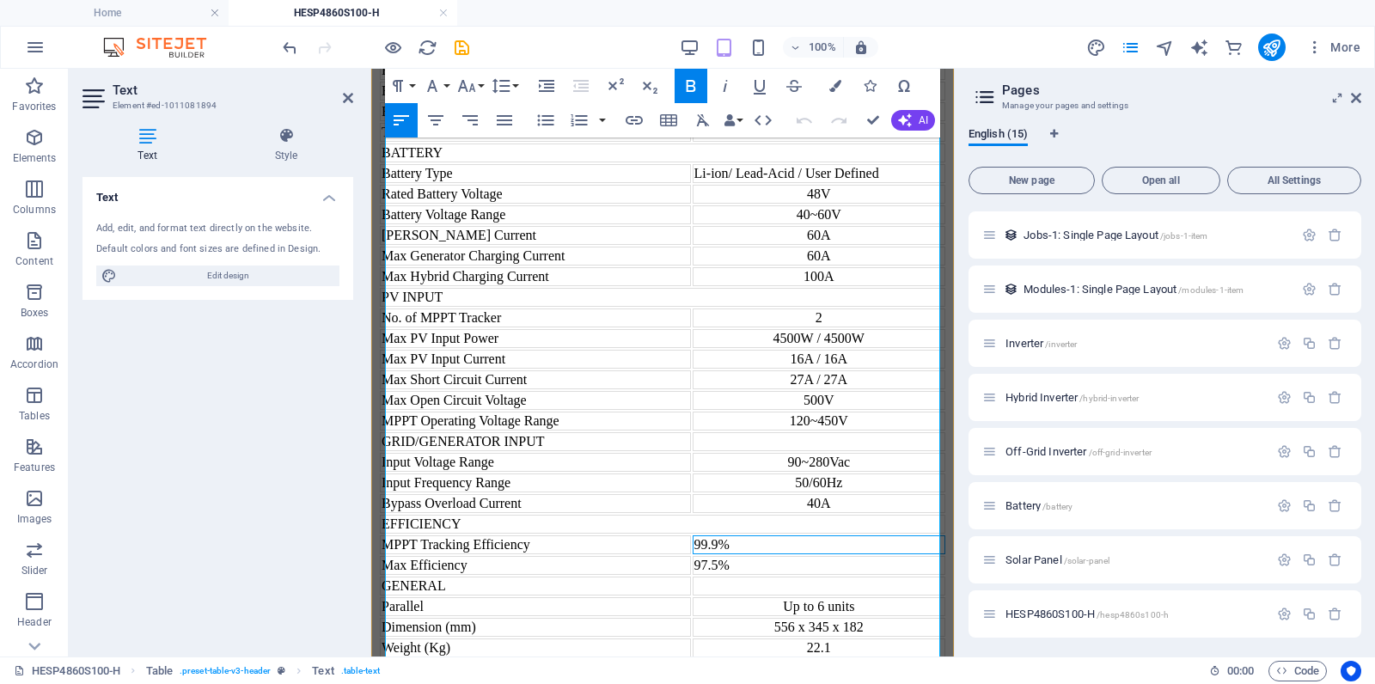
click at [842, 535] on td "99.9%" at bounding box center [819, 544] width 253 height 19
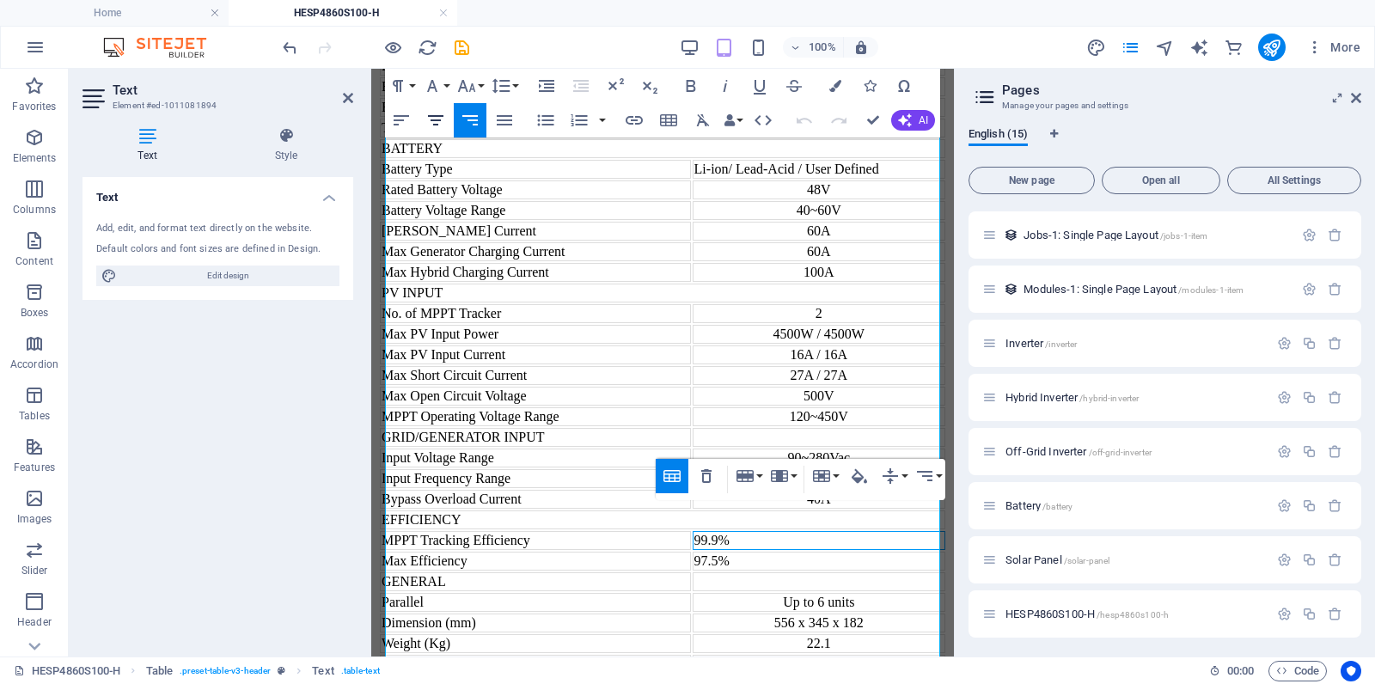
click at [437, 123] on icon "button" at bounding box center [435, 120] width 21 height 21
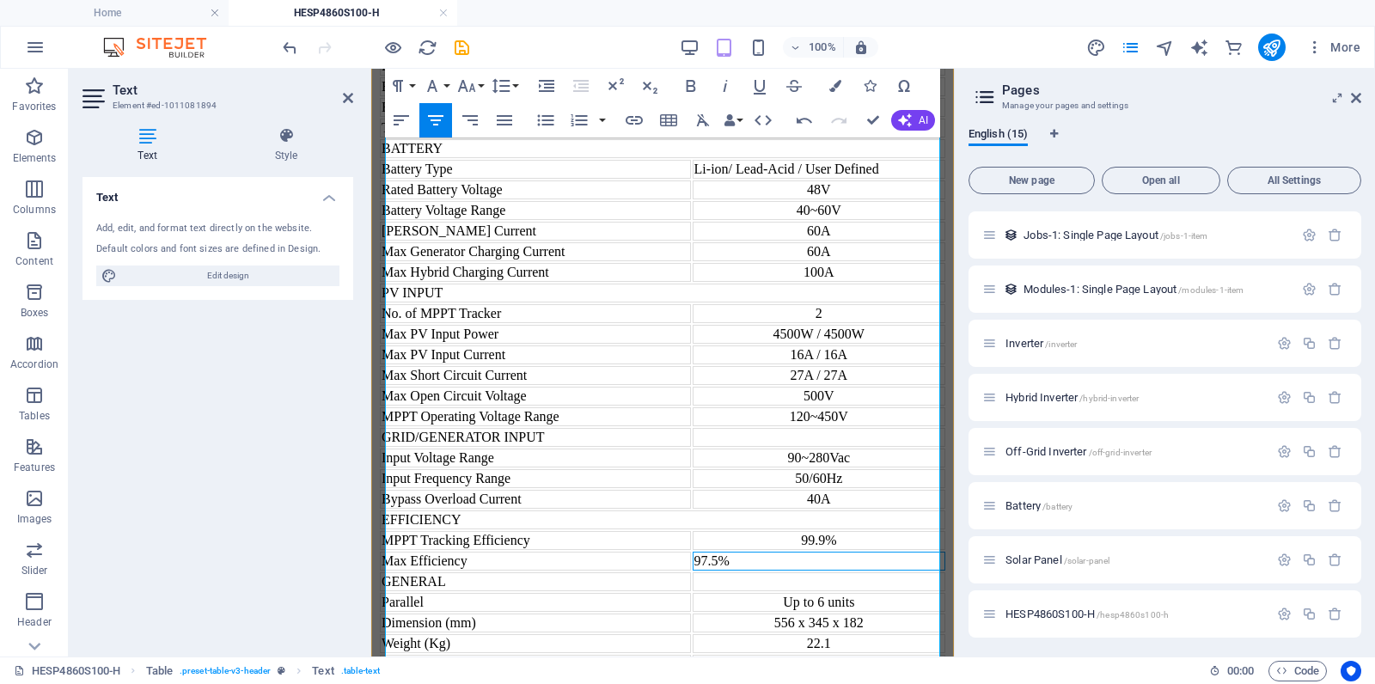
drag, startPoint x: 846, startPoint y: 582, endPoint x: 852, endPoint y: 575, distance: 9.1
click at [846, 571] on td "97.5%" at bounding box center [819, 561] width 253 height 19
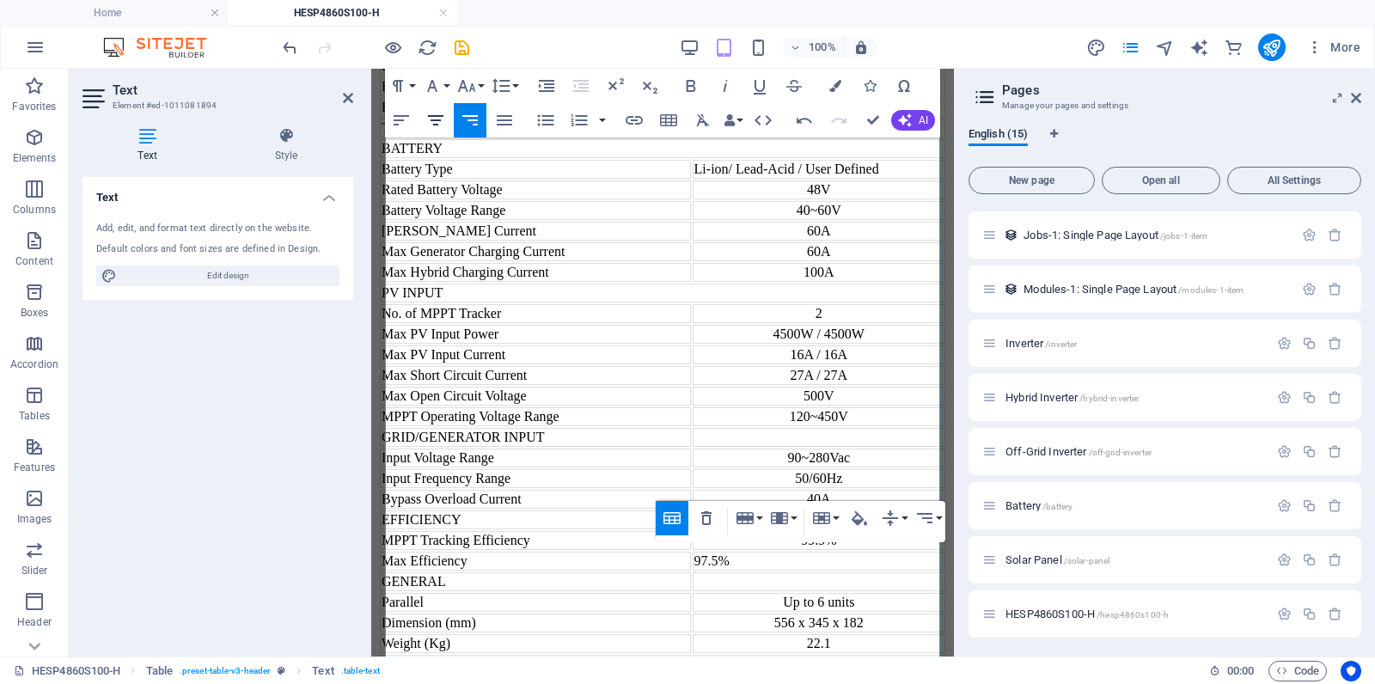
click at [433, 119] on icon "button" at bounding box center [435, 120] width 21 height 21
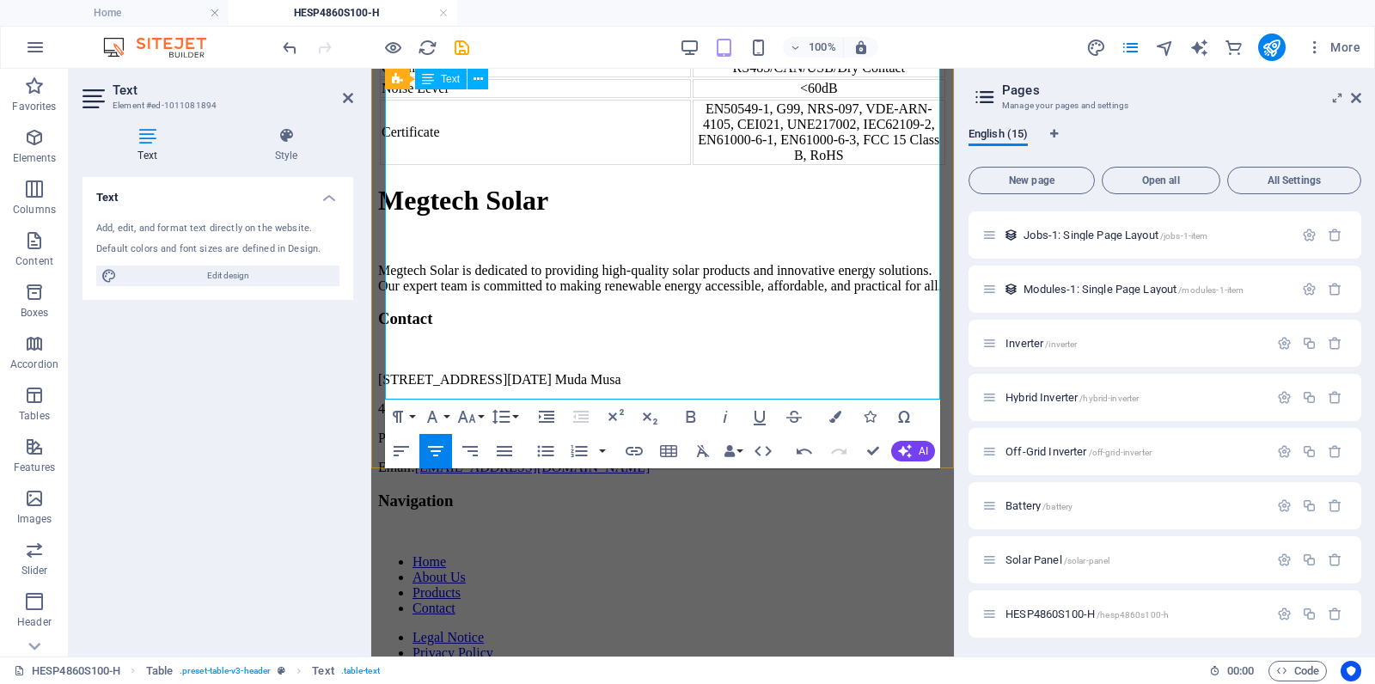
scroll to position [2461, 0]
click at [346, 95] on icon at bounding box center [348, 98] width 10 height 14
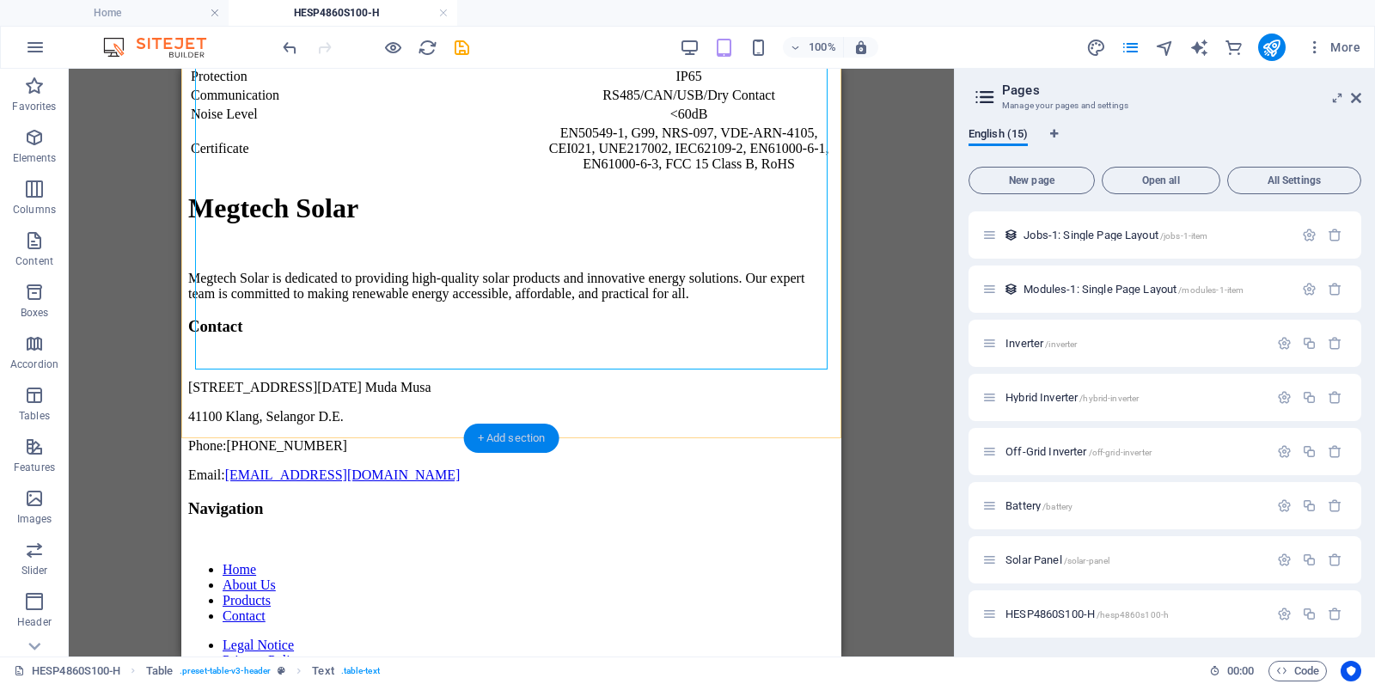
scroll to position [2512, 0]
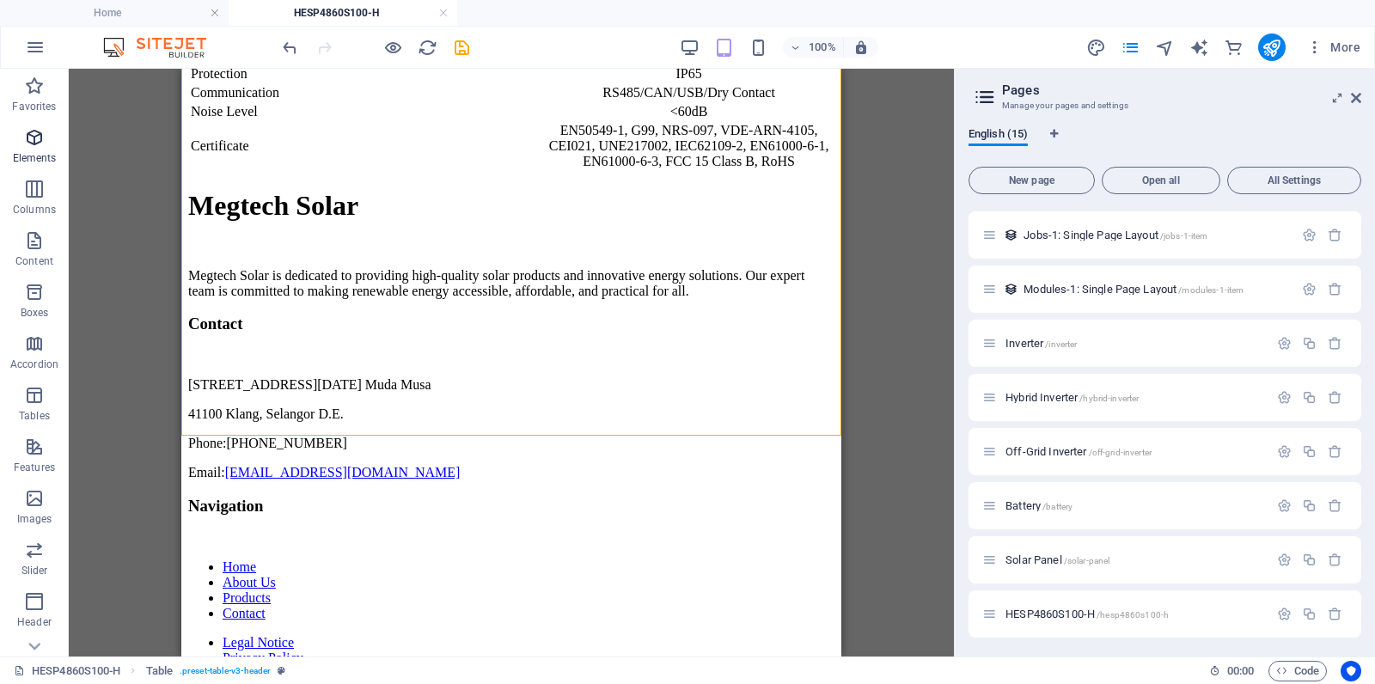
click at [28, 137] on icon "button" at bounding box center [34, 137] width 21 height 21
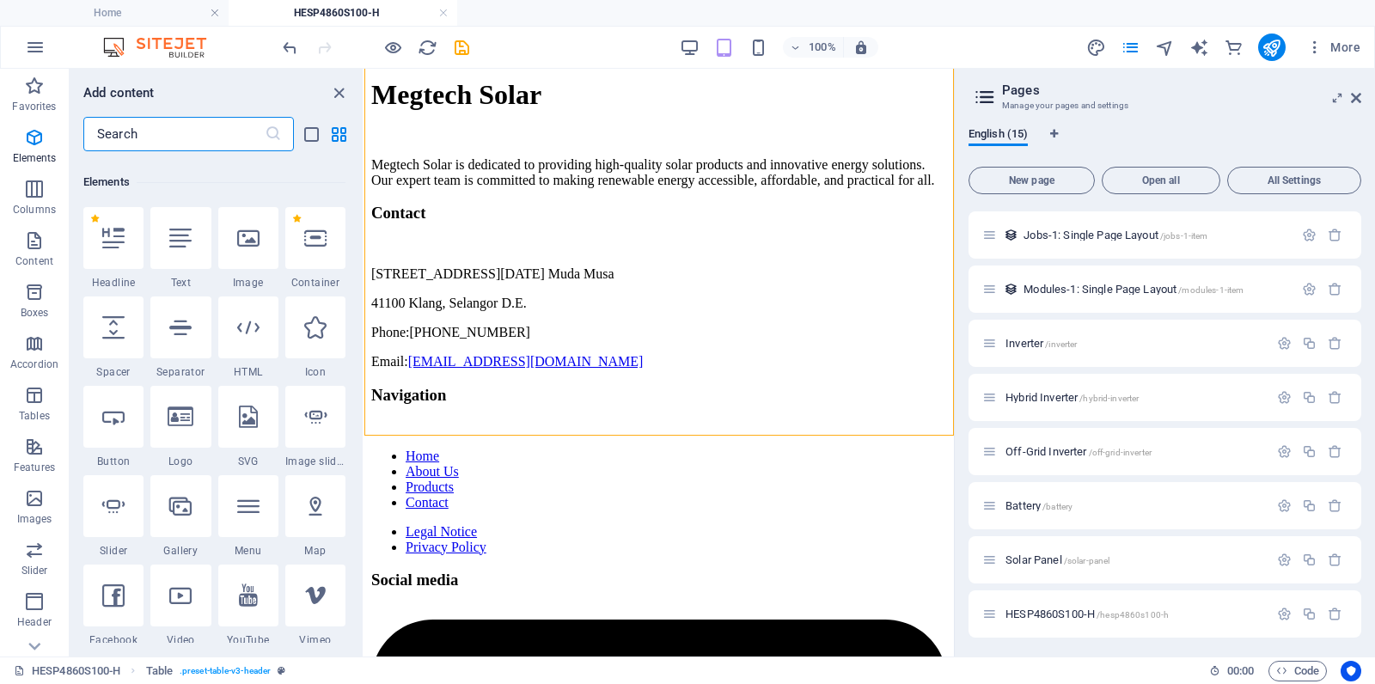
scroll to position [182, 0]
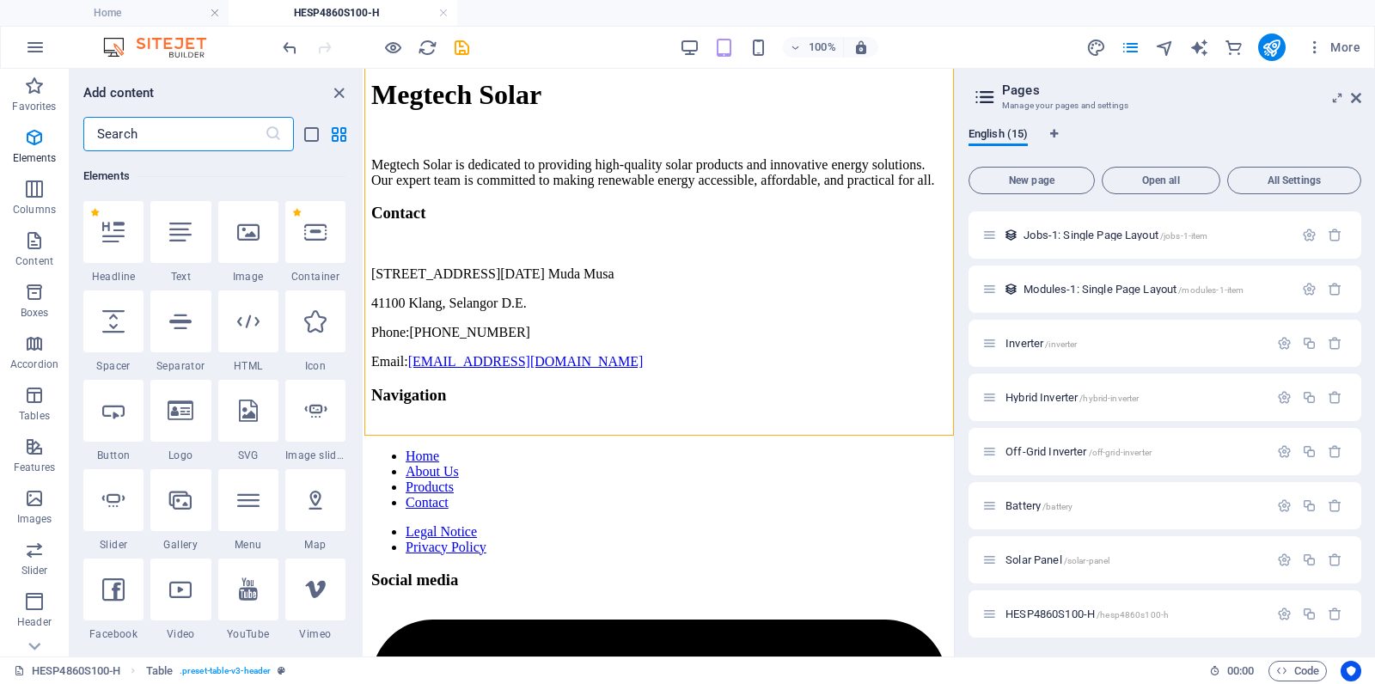
click at [140, 135] on input "text" at bounding box center [173, 134] width 181 height 34
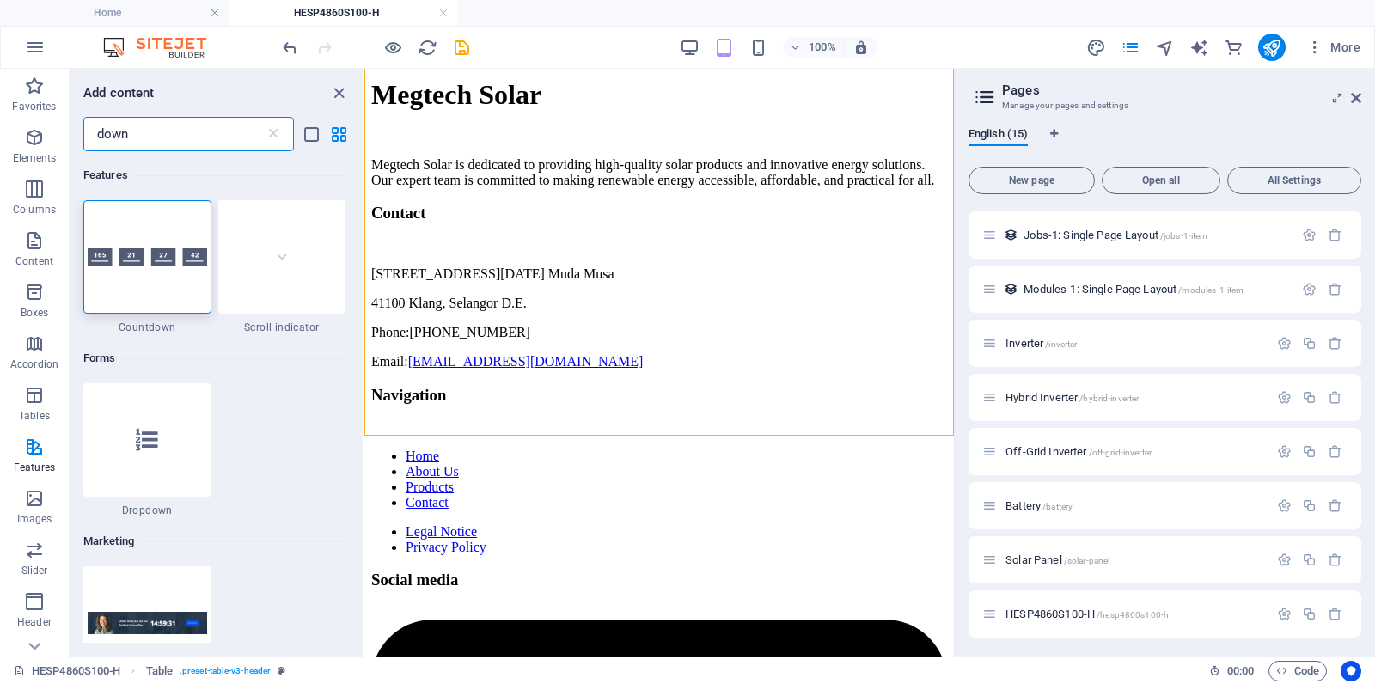
scroll to position [0, 0]
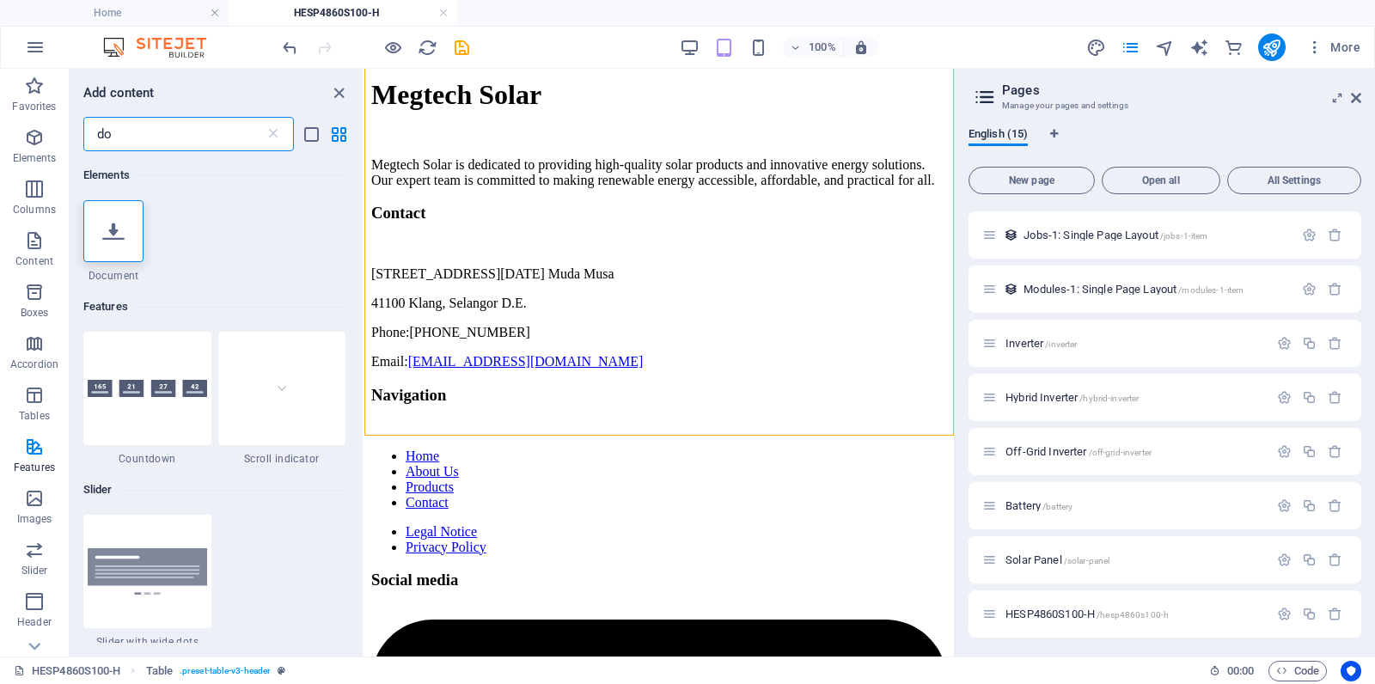
type input "d"
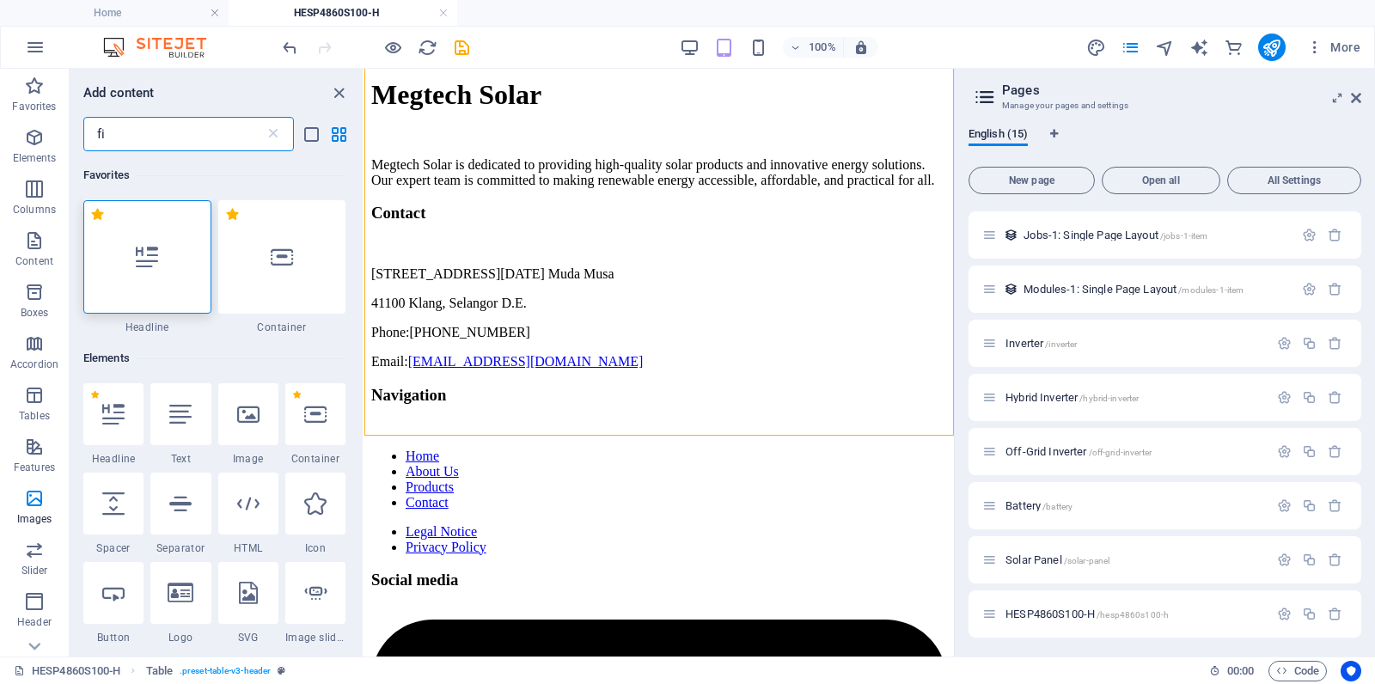
type input "f"
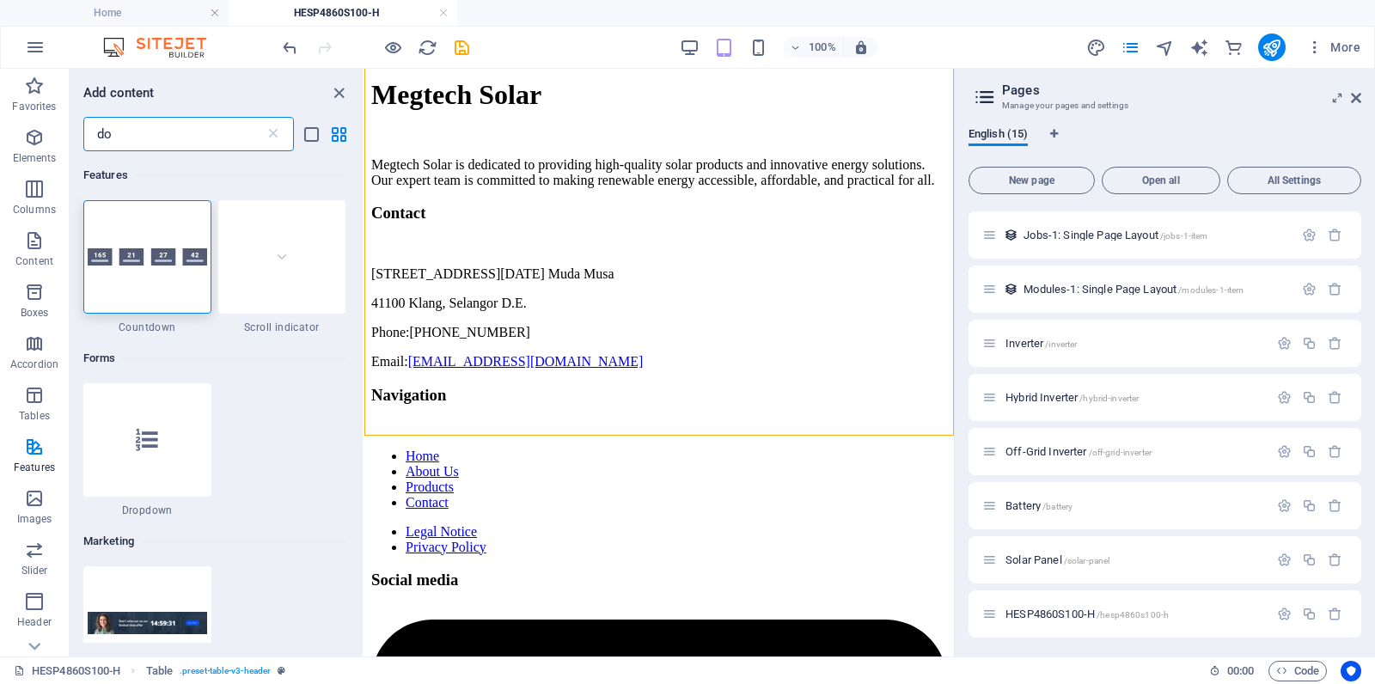
type input "d"
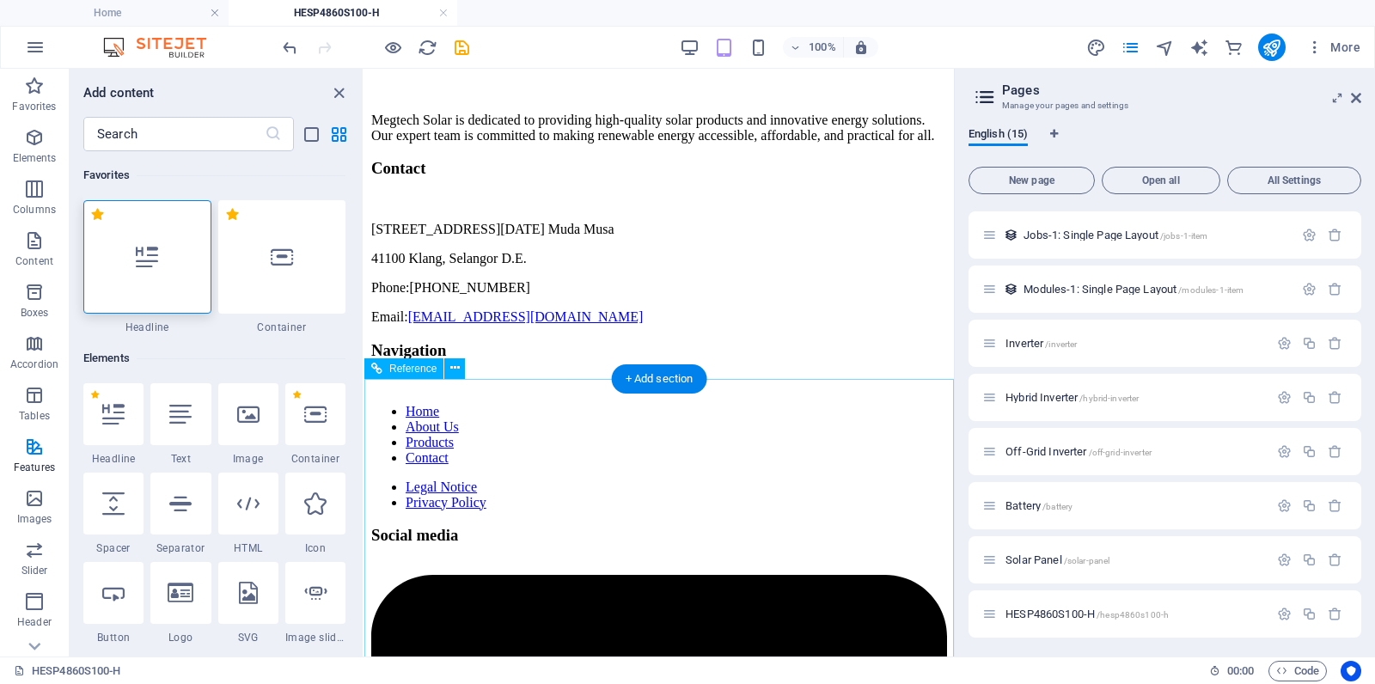
scroll to position [2541, 0]
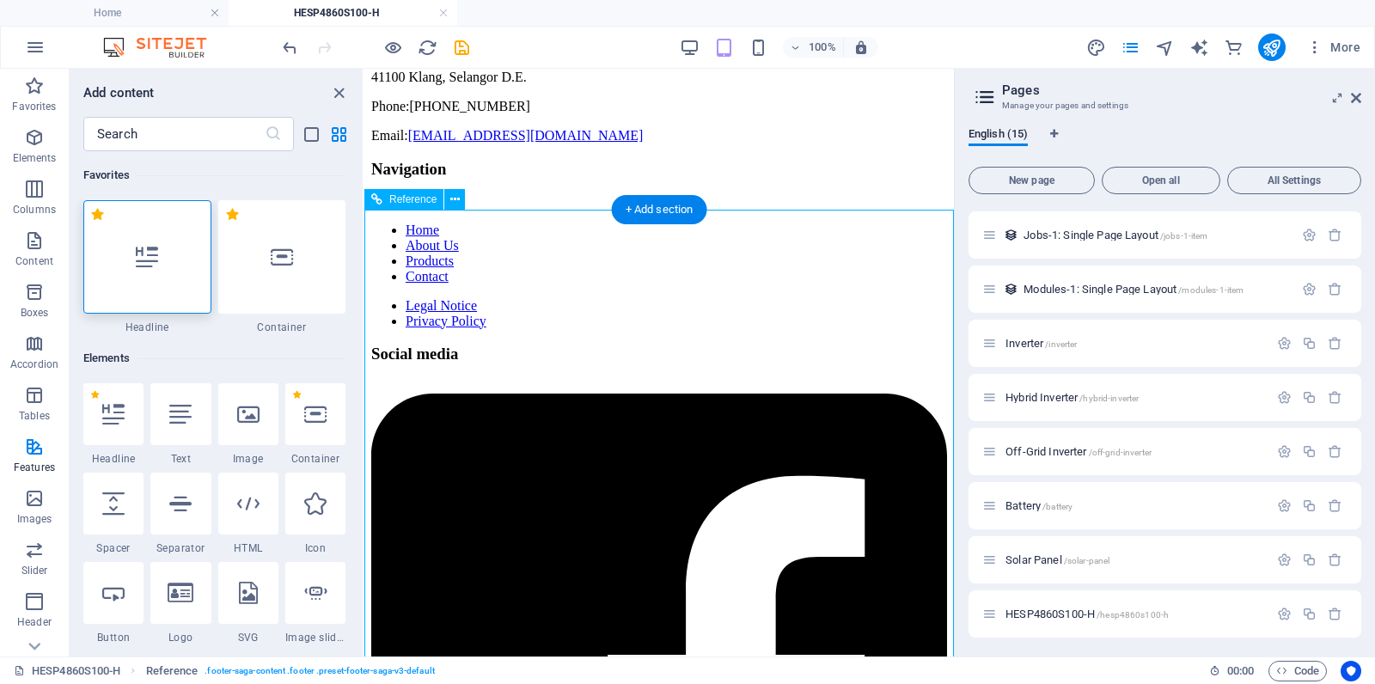
scroll to position [2713, 0]
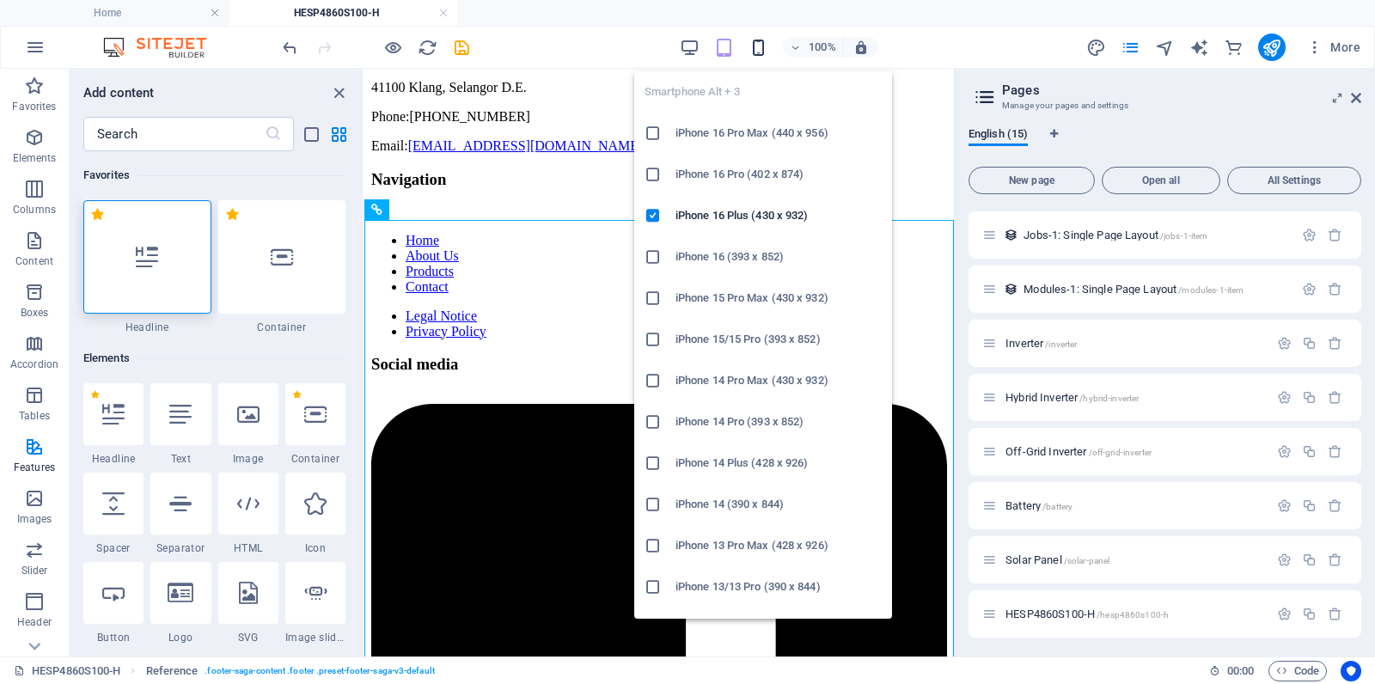
click at [760, 47] on icon "button" at bounding box center [758, 48] width 20 height 20
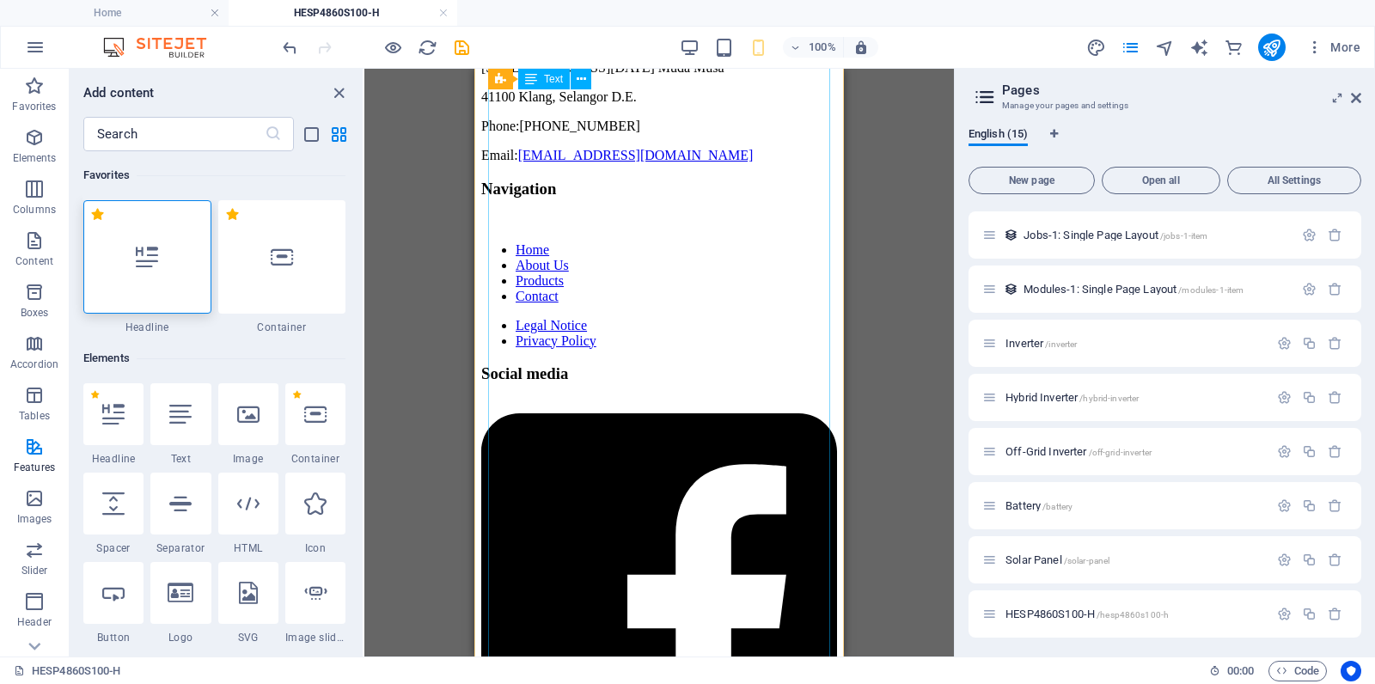
scroll to position [2436, 0]
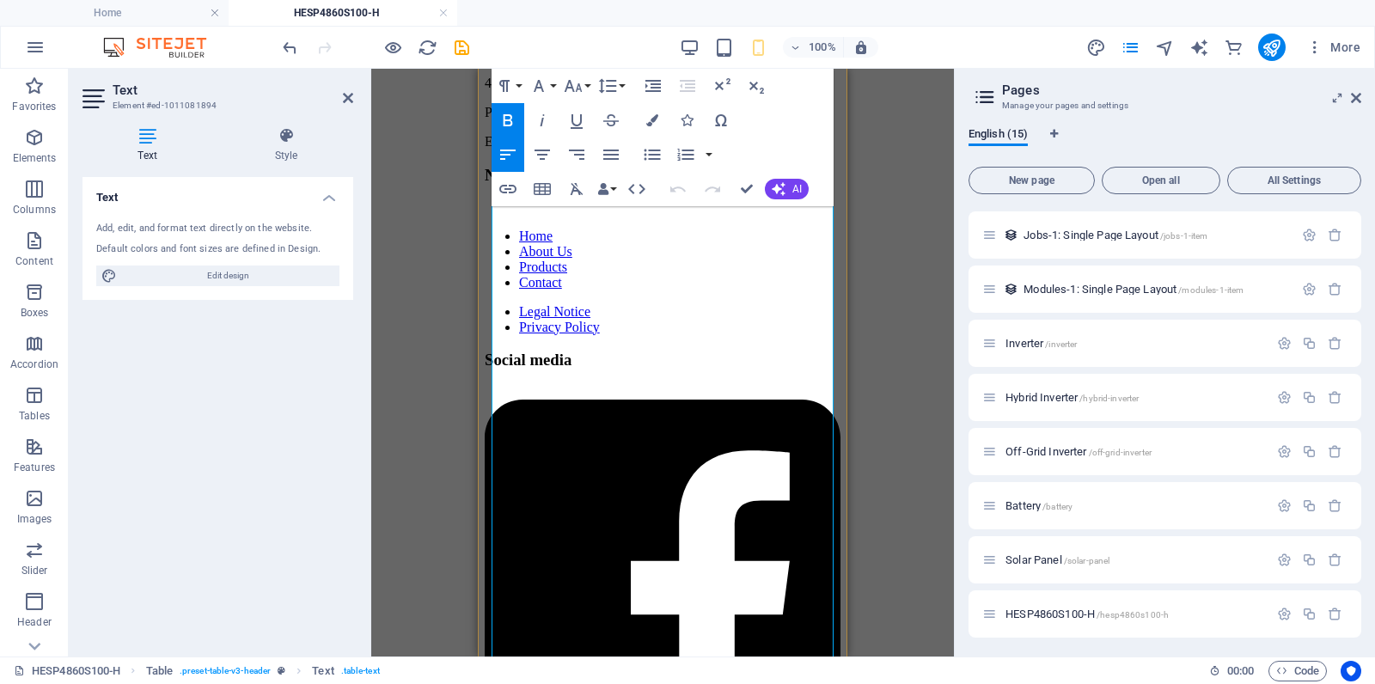
scroll to position [2539, 0]
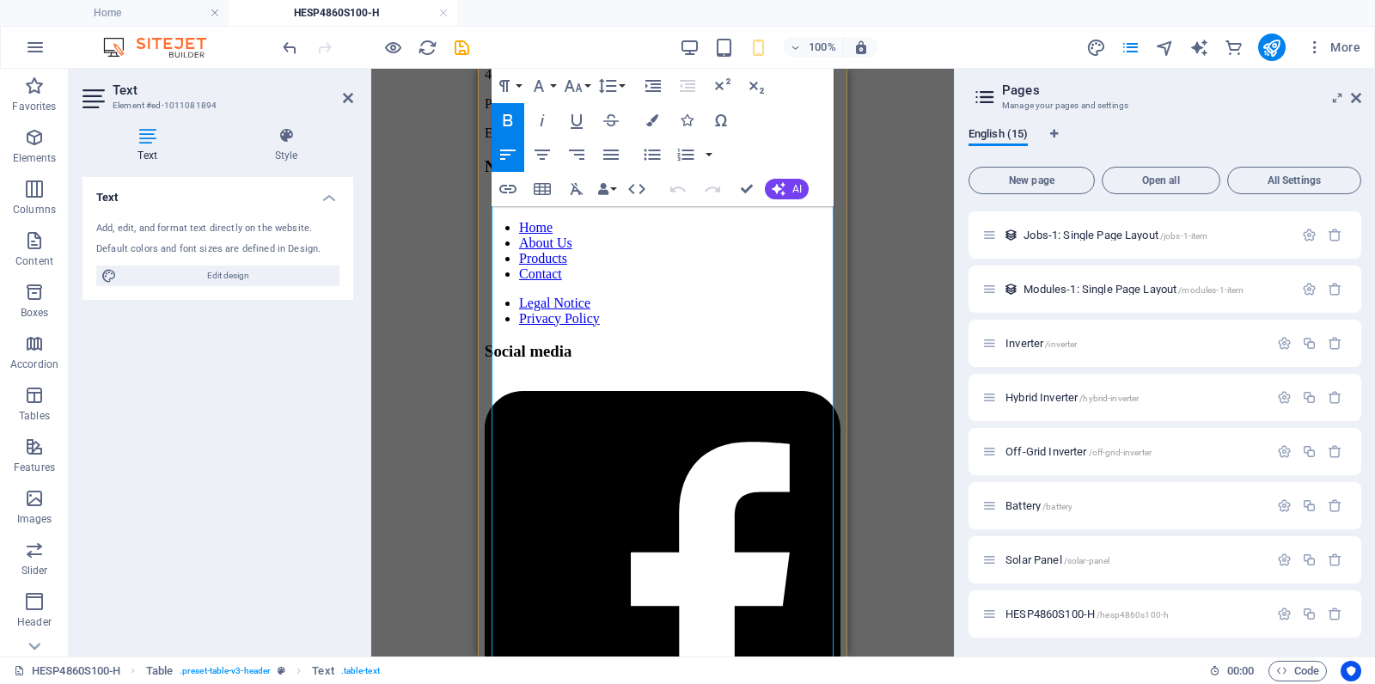
drag, startPoint x: 805, startPoint y: 302, endPoint x: 844, endPoint y: 321, distance: 42.7
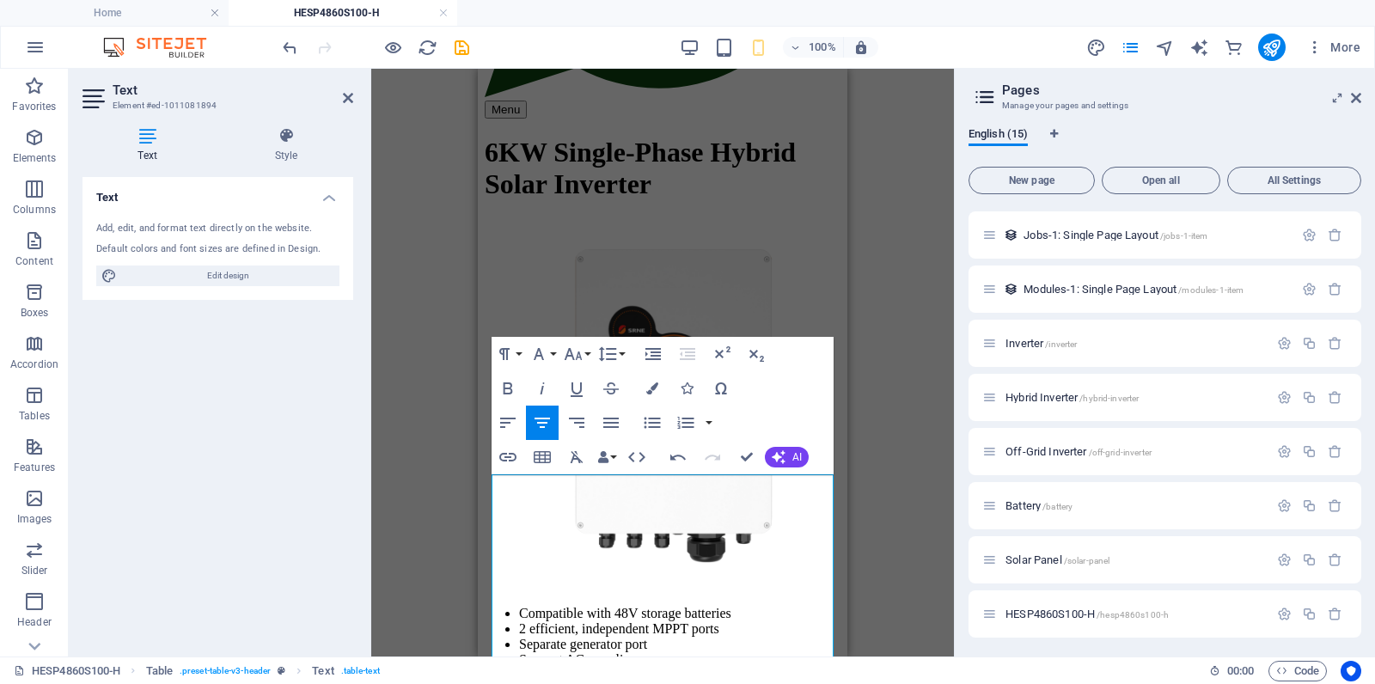
scroll to position [465, 0]
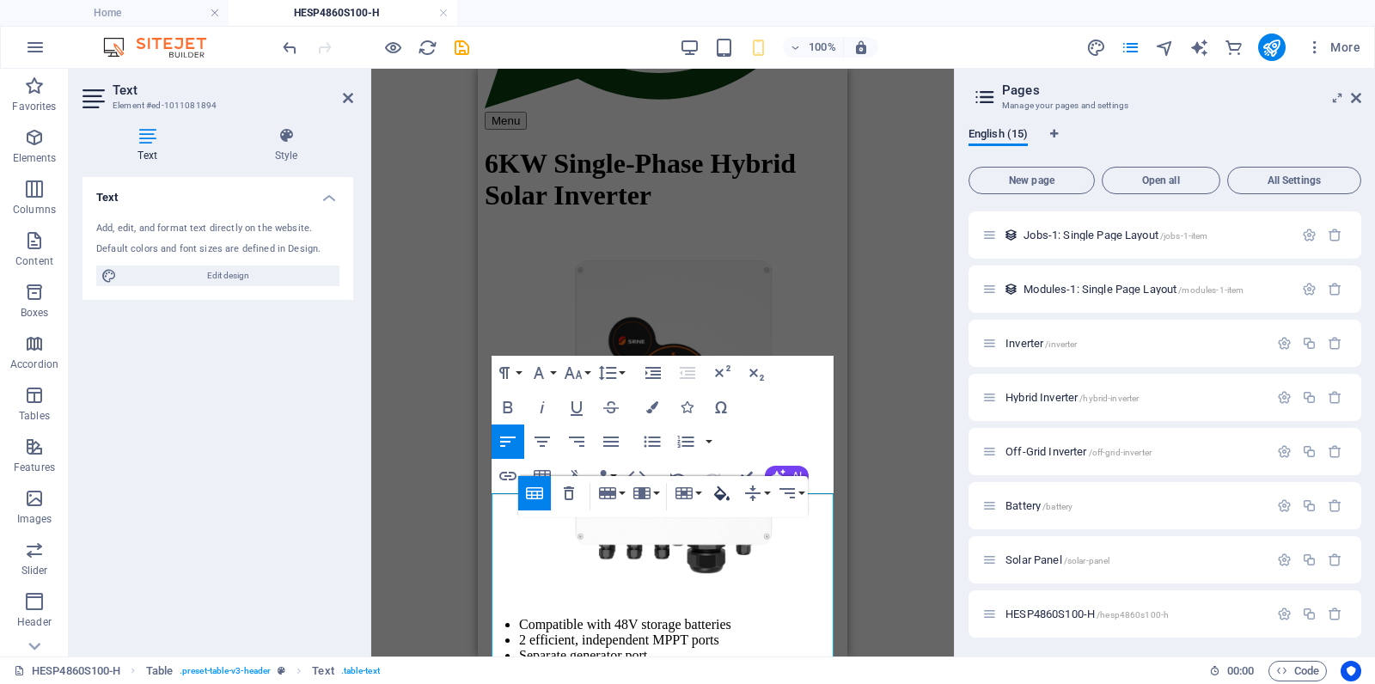
click at [724, 494] on icon "button" at bounding box center [721, 493] width 15 height 15
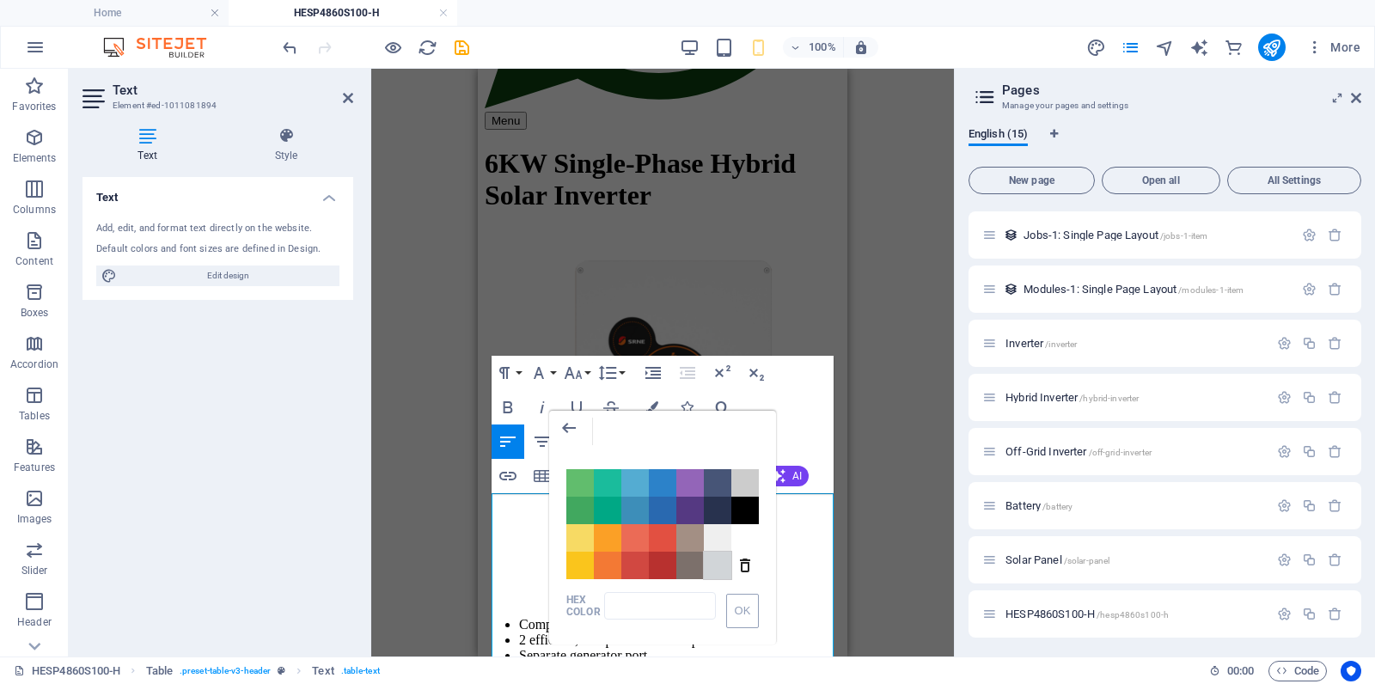
click at [712, 563] on span "Color #D1D5D8" at bounding box center [717, 565] width 27 height 27
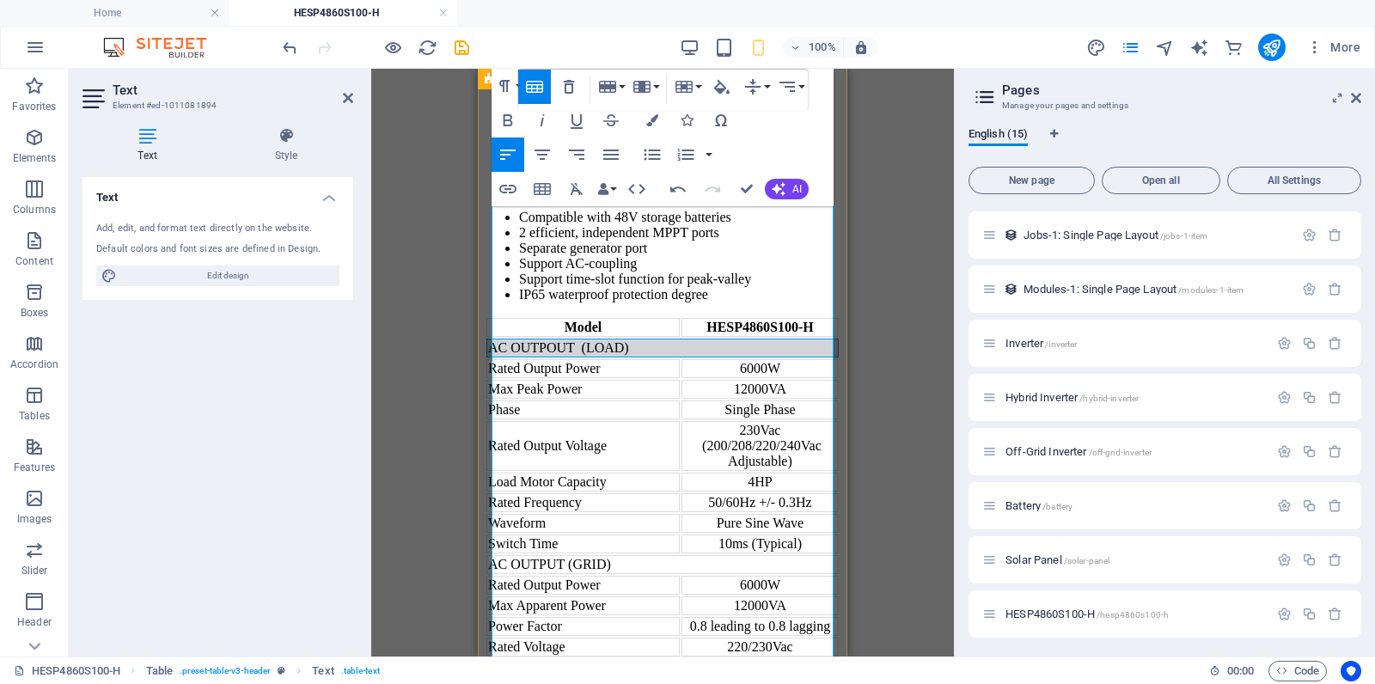
scroll to position [900, 0]
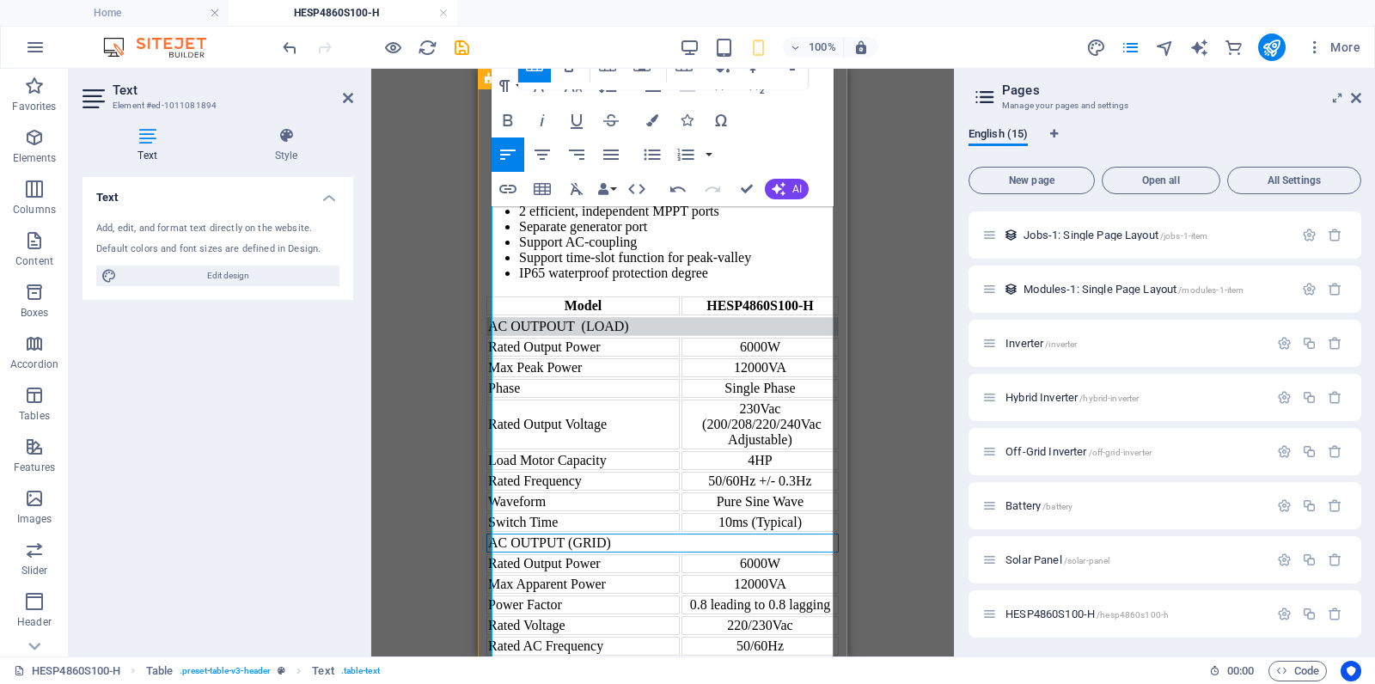
click at [675, 551] on div "AC OUTPUT (GRID)" at bounding box center [662, 542] width 349 height 15
click at [726, 482] on icon "button" at bounding box center [722, 481] width 21 height 21
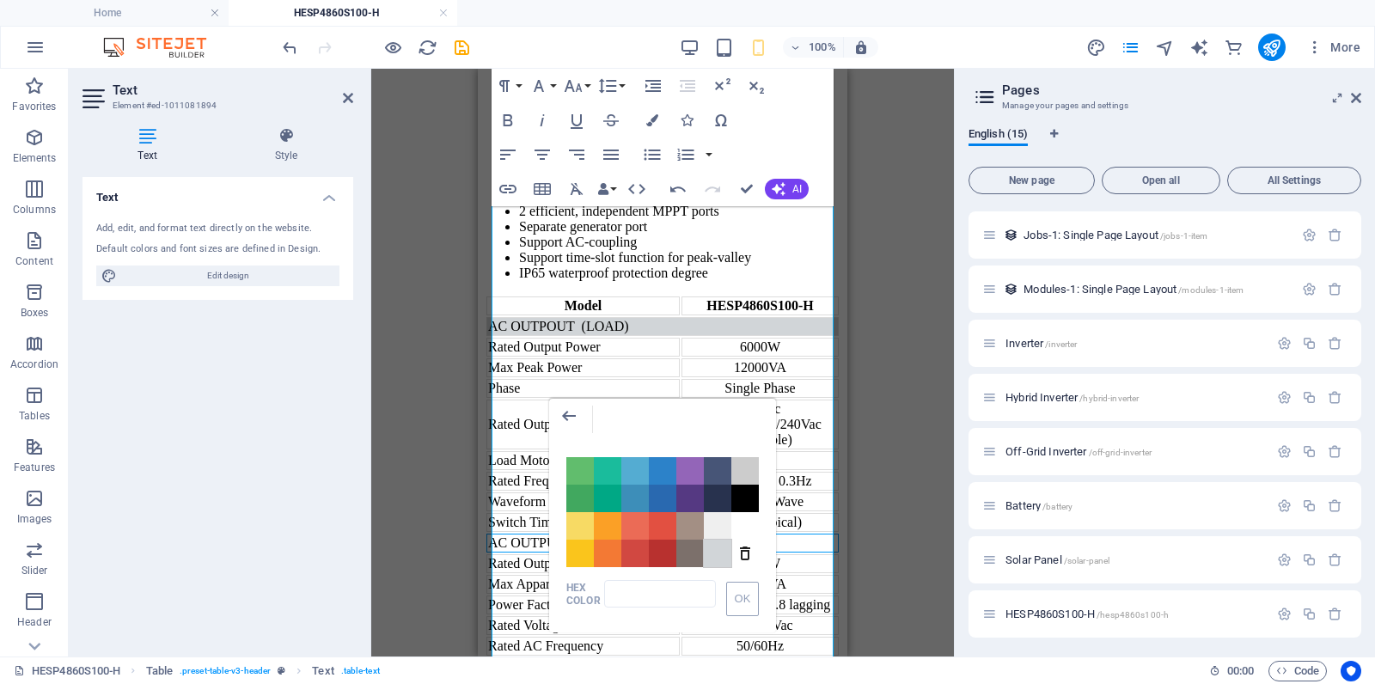
click at [714, 547] on span "Color #D1D5D8" at bounding box center [717, 553] width 27 height 27
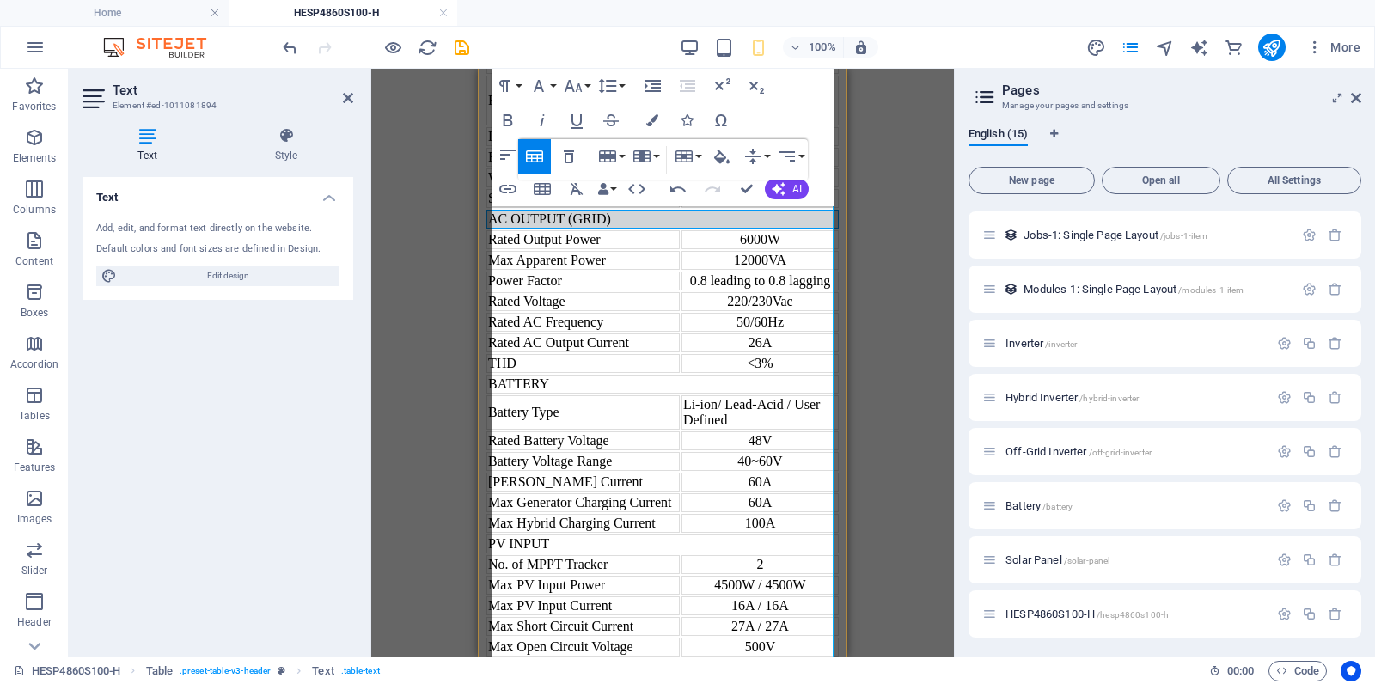
scroll to position [1225, 0]
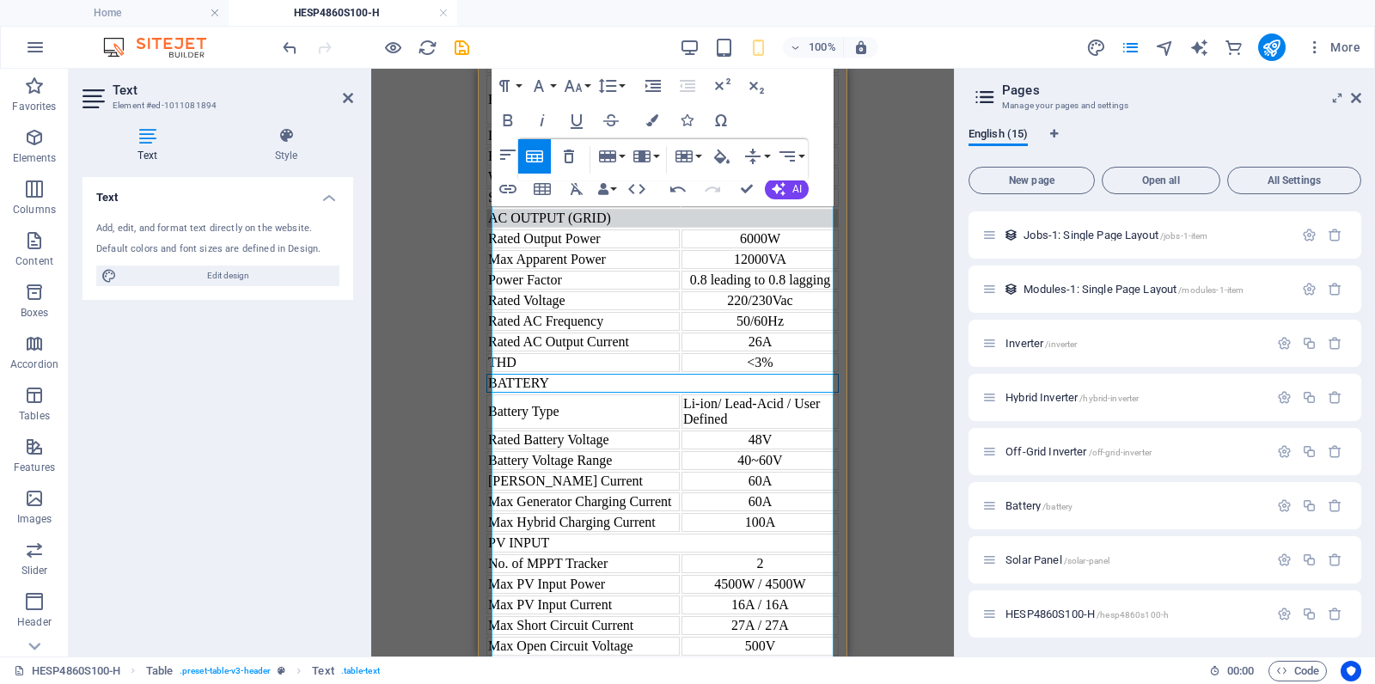
click at [611, 391] on div "BATTERY" at bounding box center [662, 383] width 349 height 15
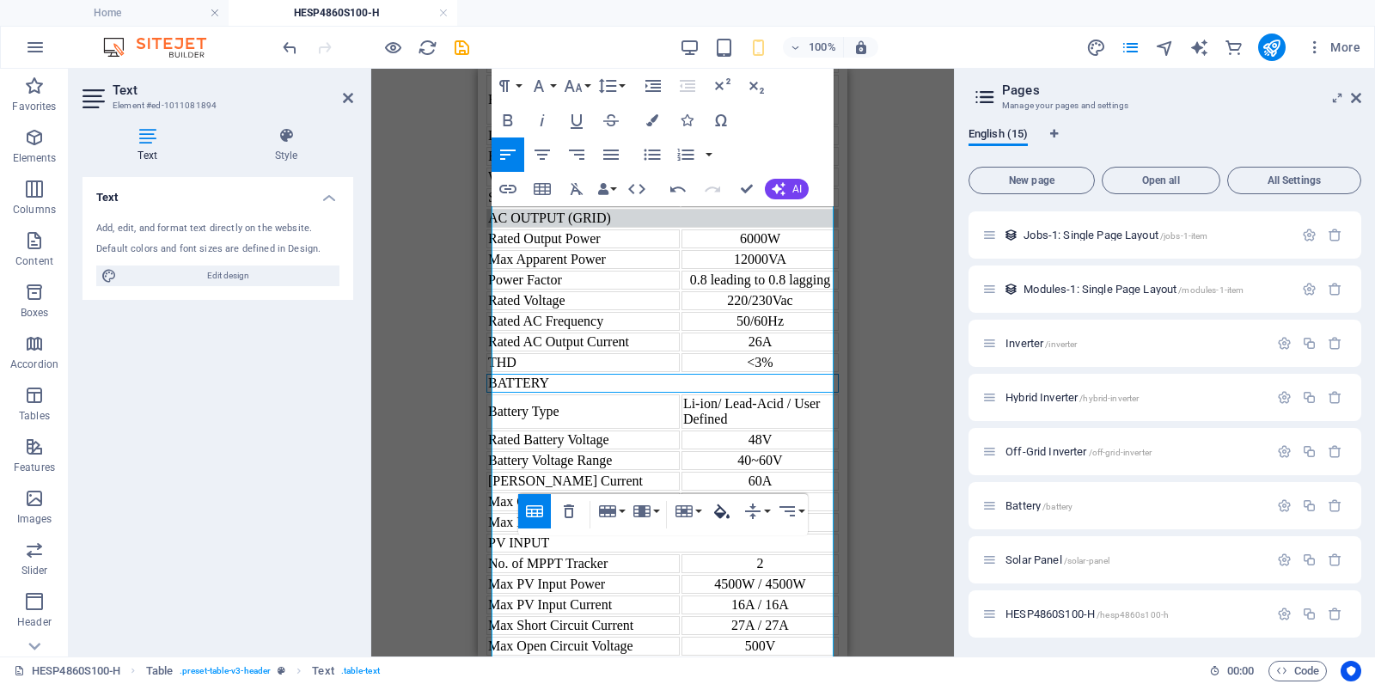
click at [724, 512] on icon "button" at bounding box center [721, 511] width 15 height 15
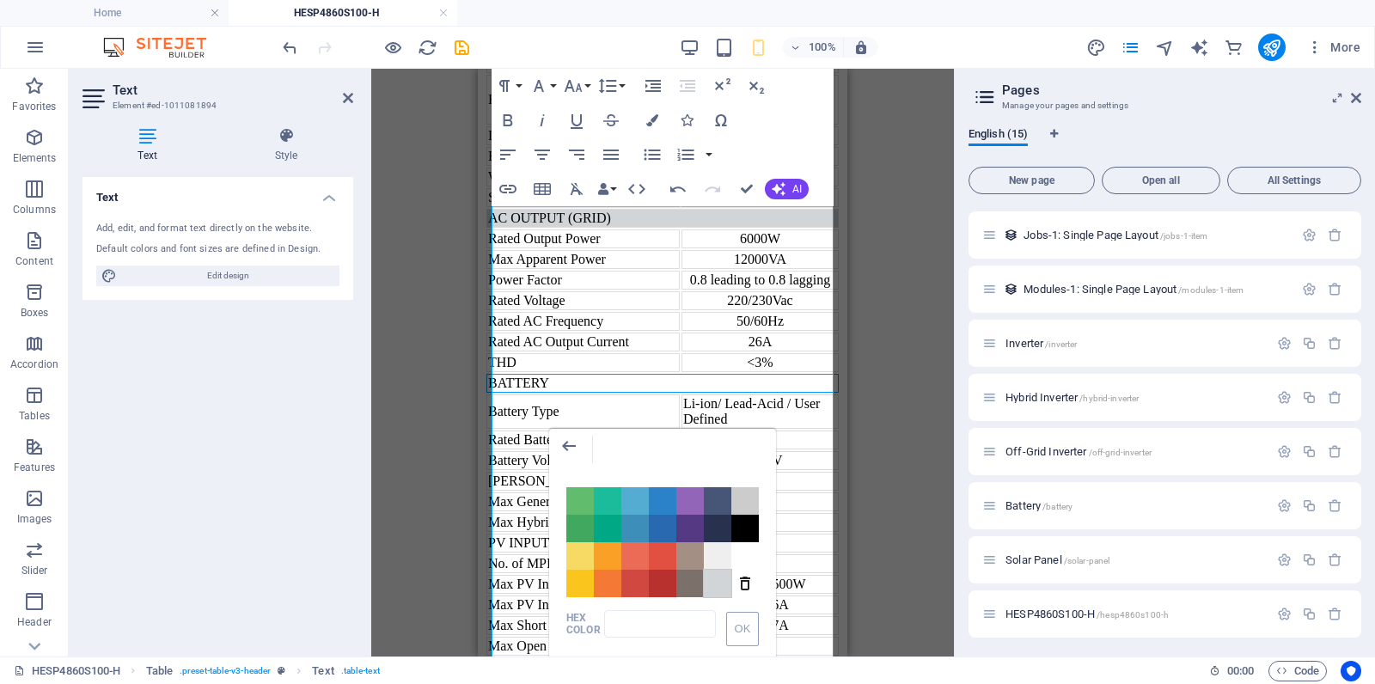
click at [721, 586] on span "Color #D1D5D8" at bounding box center [717, 583] width 27 height 27
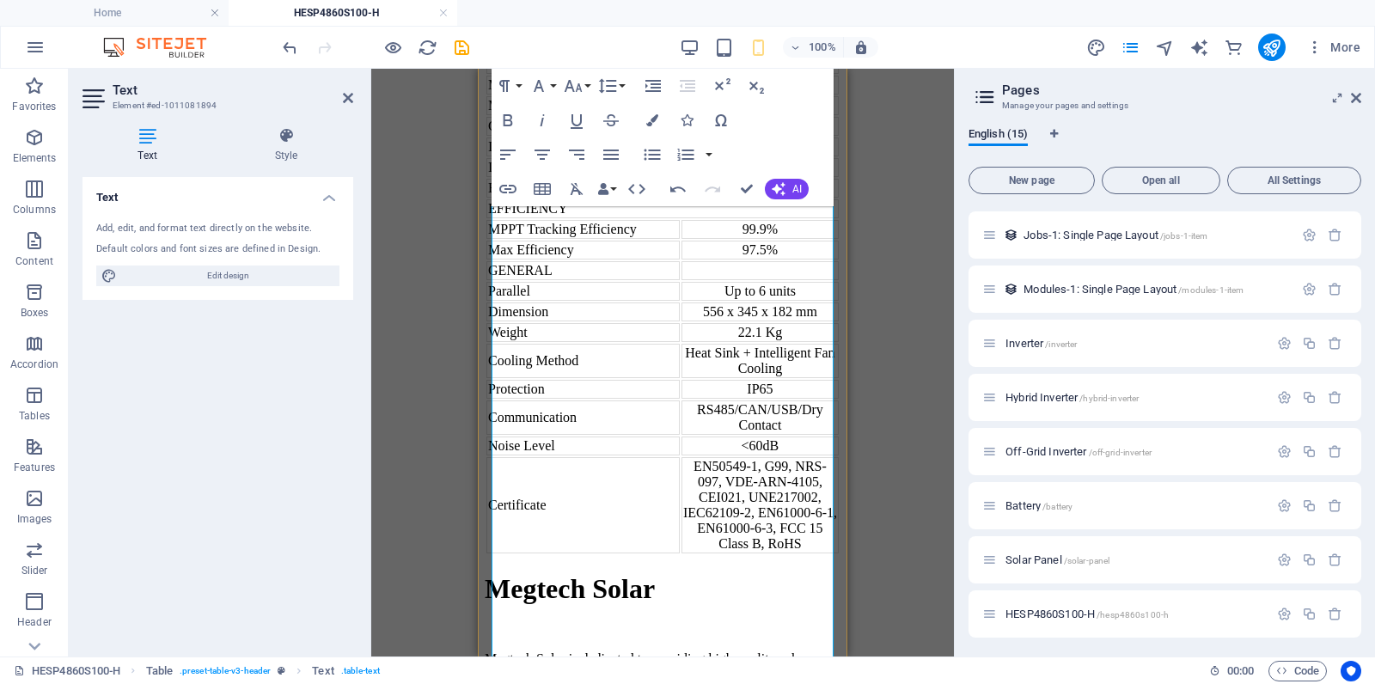
scroll to position [1770, 0]
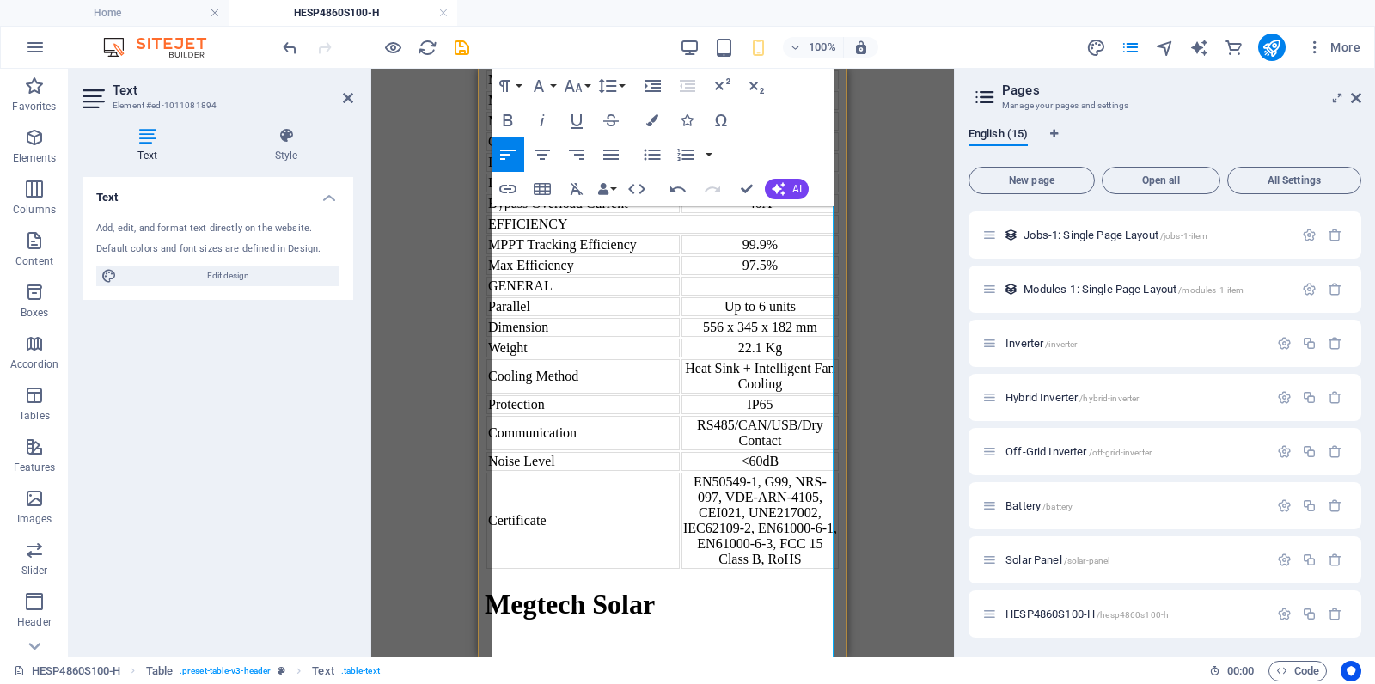
click at [738, 321] on div "Table Header Remove Table Row Insert row above Insert row below Delete row Colu…" at bounding box center [663, 322] width 290 height 41
click at [726, 323] on icon "button" at bounding box center [721, 319] width 15 height 15
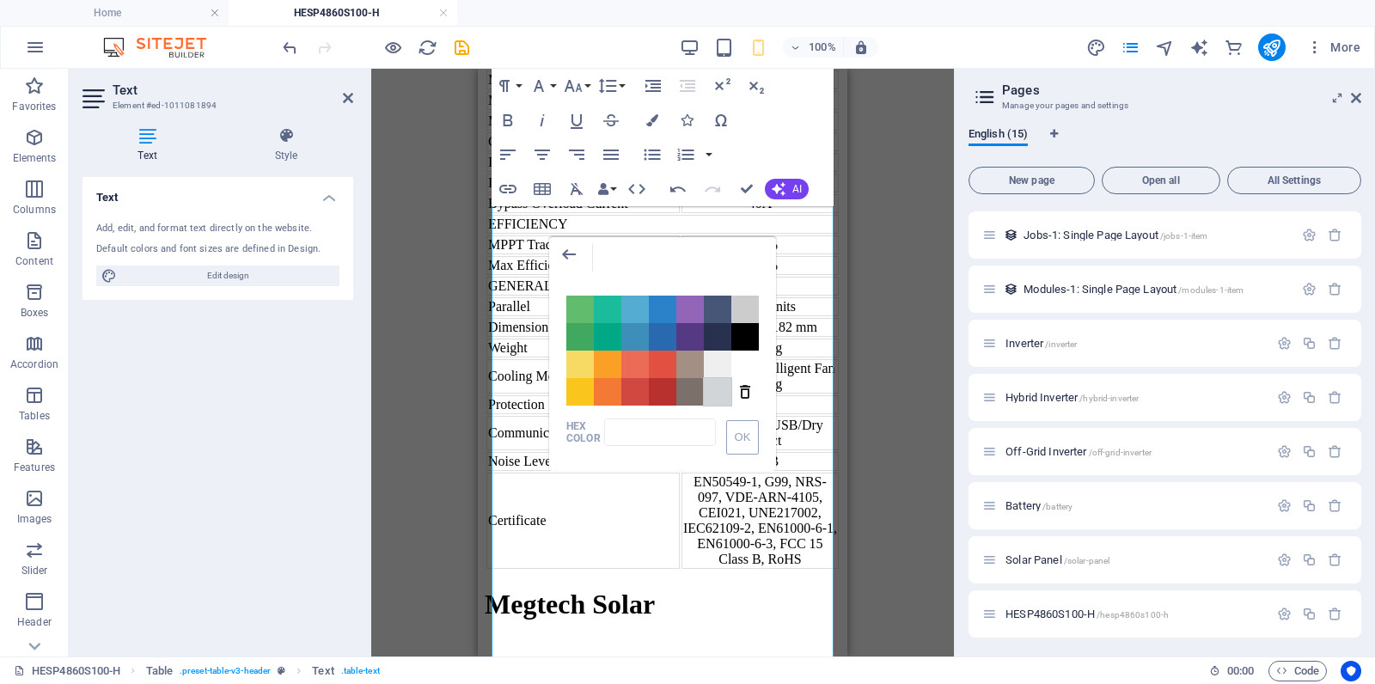
click at [720, 387] on span "Color #D1D5D8" at bounding box center [717, 391] width 27 height 27
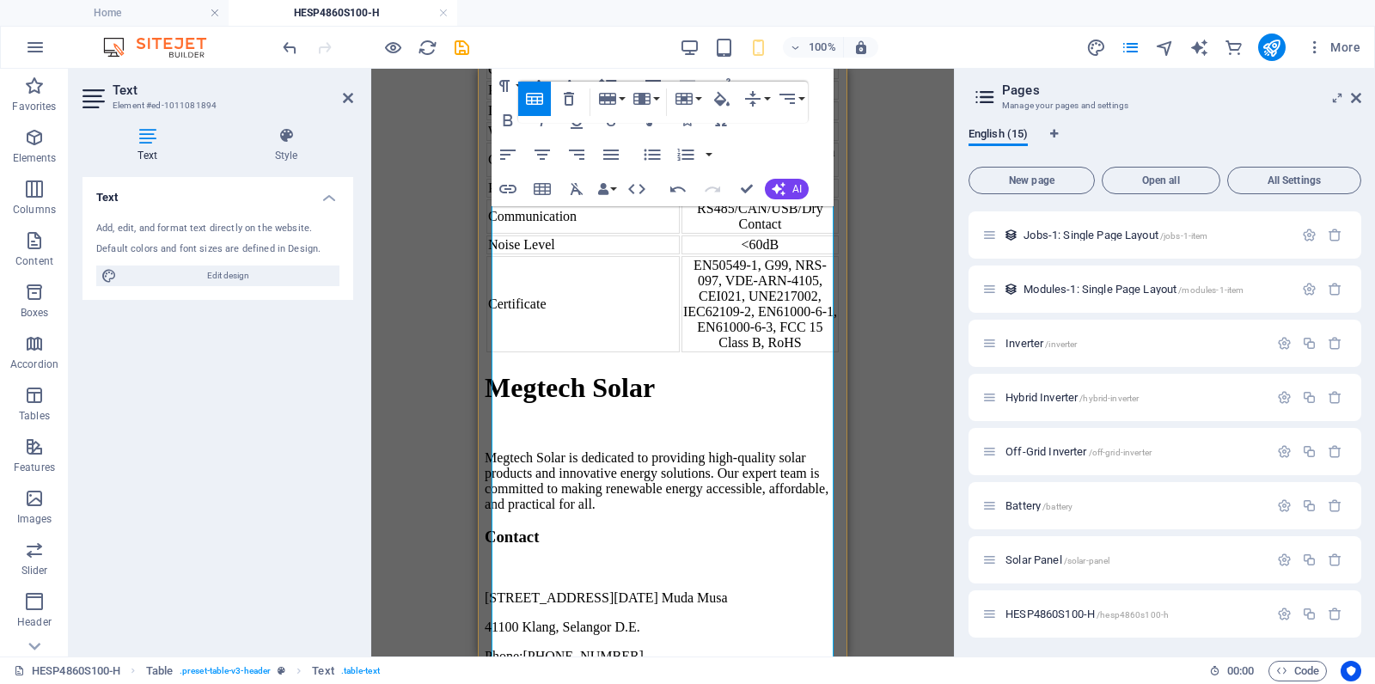
scroll to position [1994, 0]
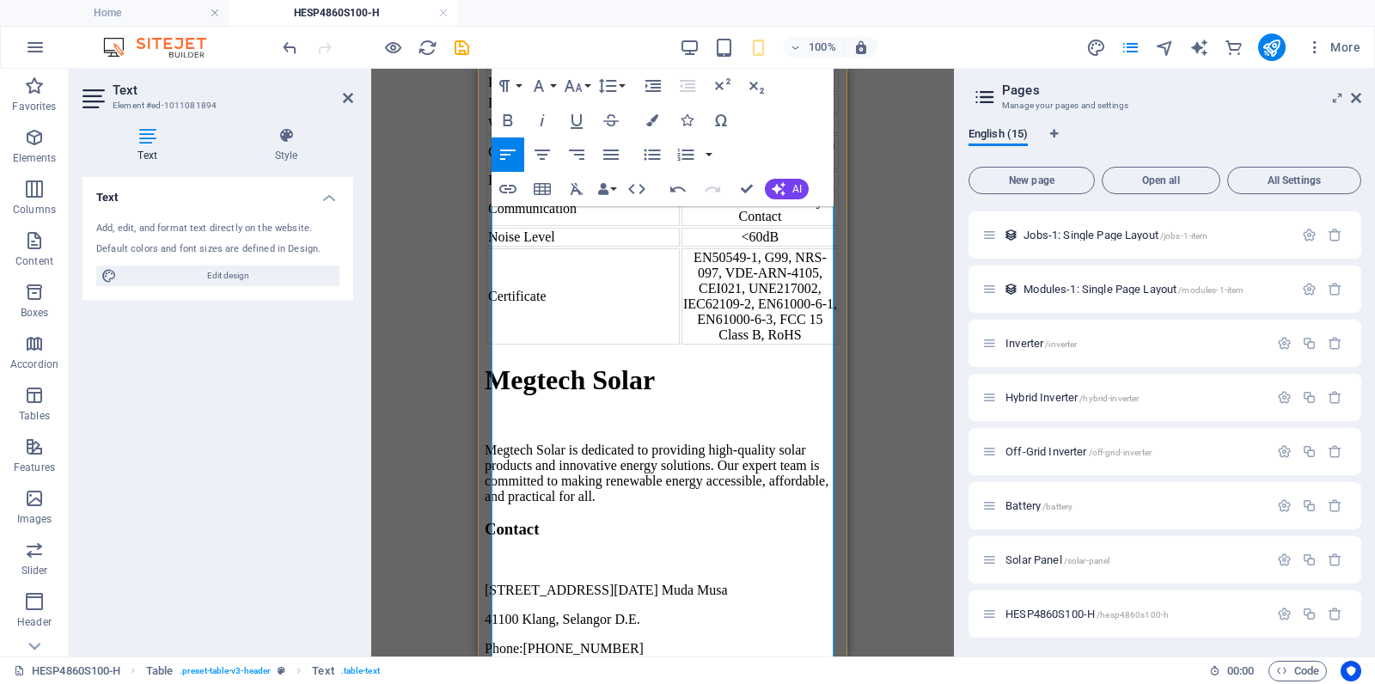
drag, startPoint x: 644, startPoint y: 469, endPoint x: 701, endPoint y: 453, distance: 59.8
click at [666, 405] on button "Cell" at bounding box center [655, 407] width 33 height 34
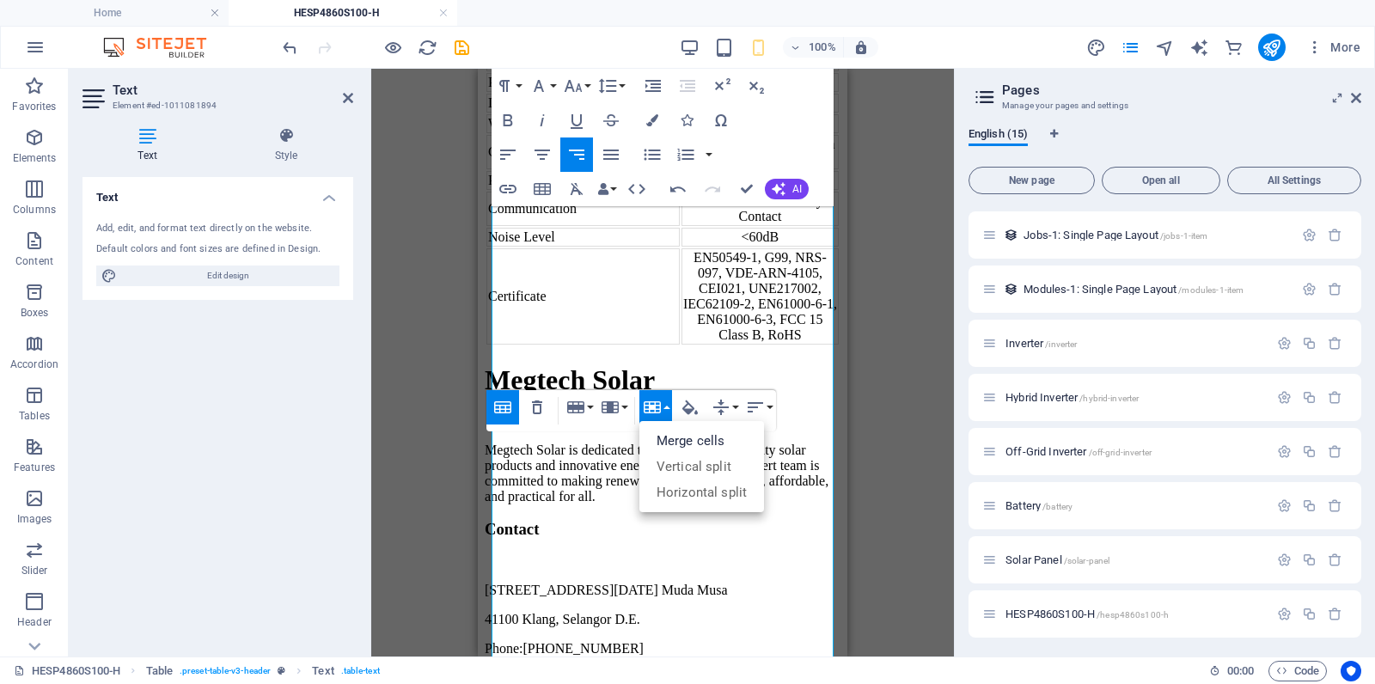
click at [691, 440] on link "Merge cells" at bounding box center [701, 441] width 125 height 26
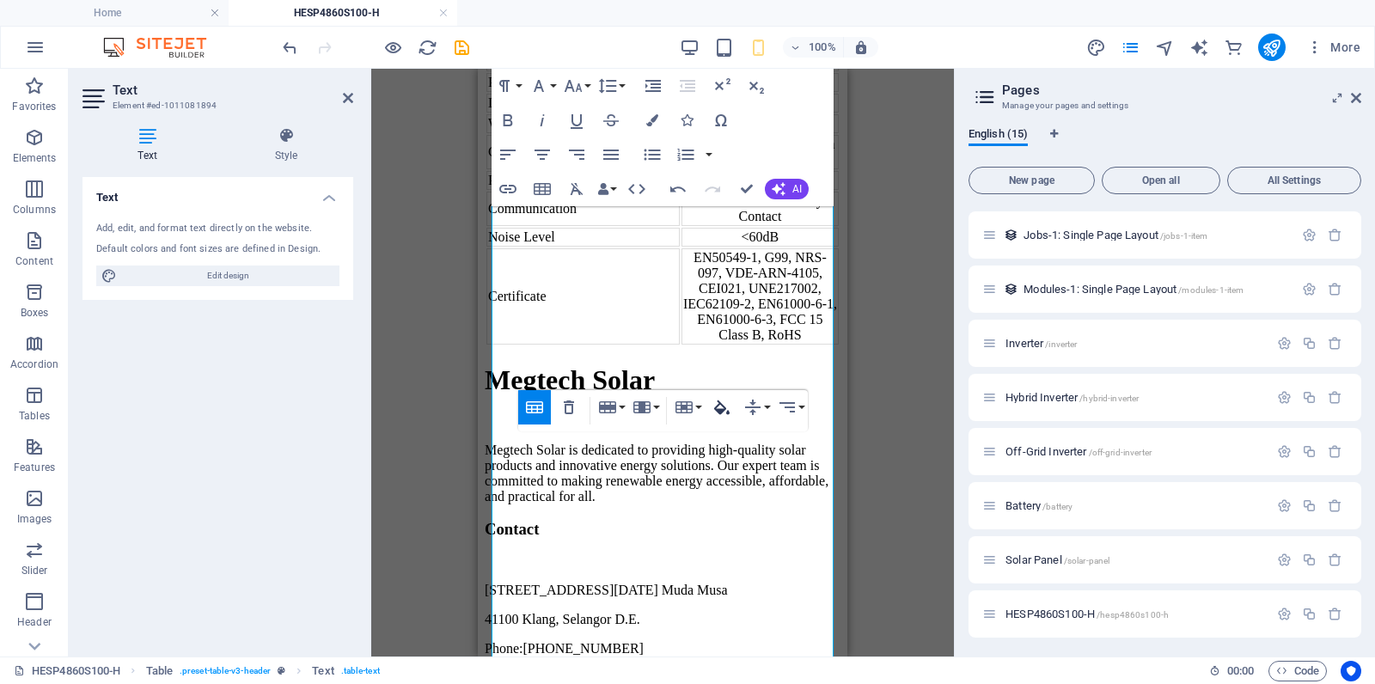
click at [728, 412] on icon "button" at bounding box center [721, 407] width 15 height 15
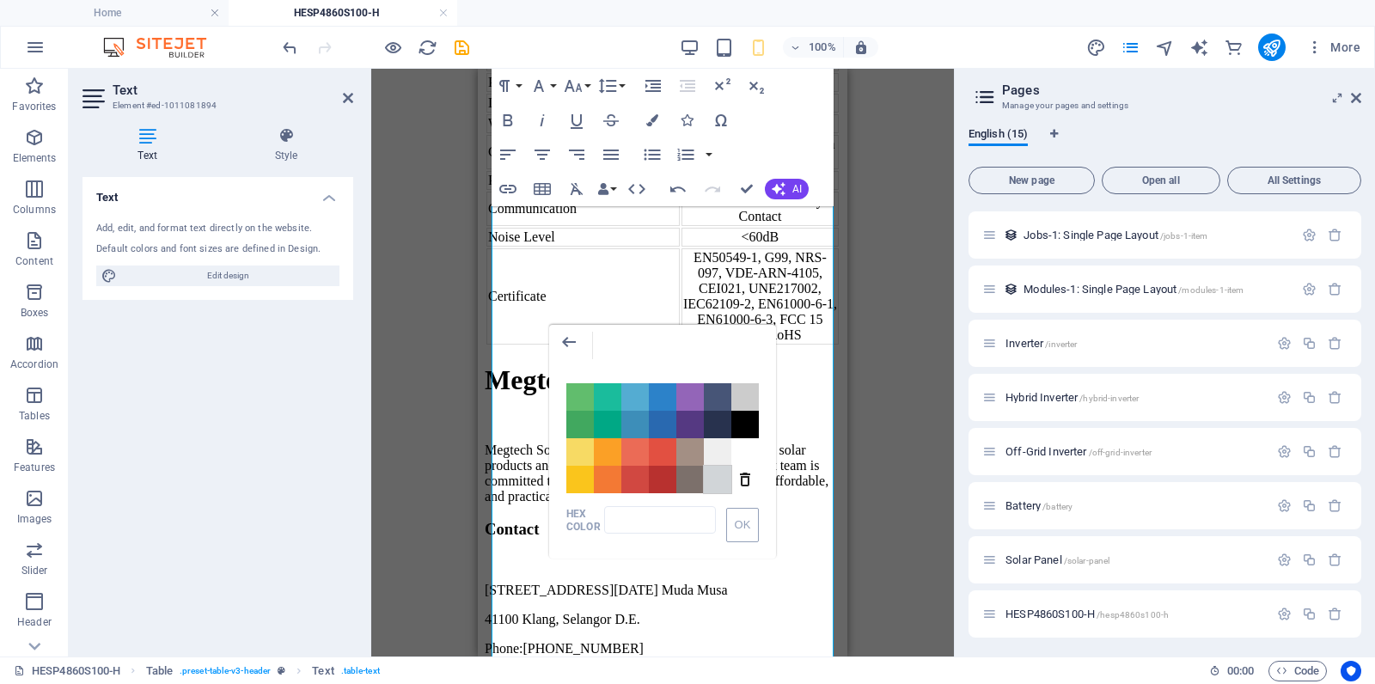
click at [724, 481] on span "Color #D1D5D8" at bounding box center [717, 479] width 27 height 27
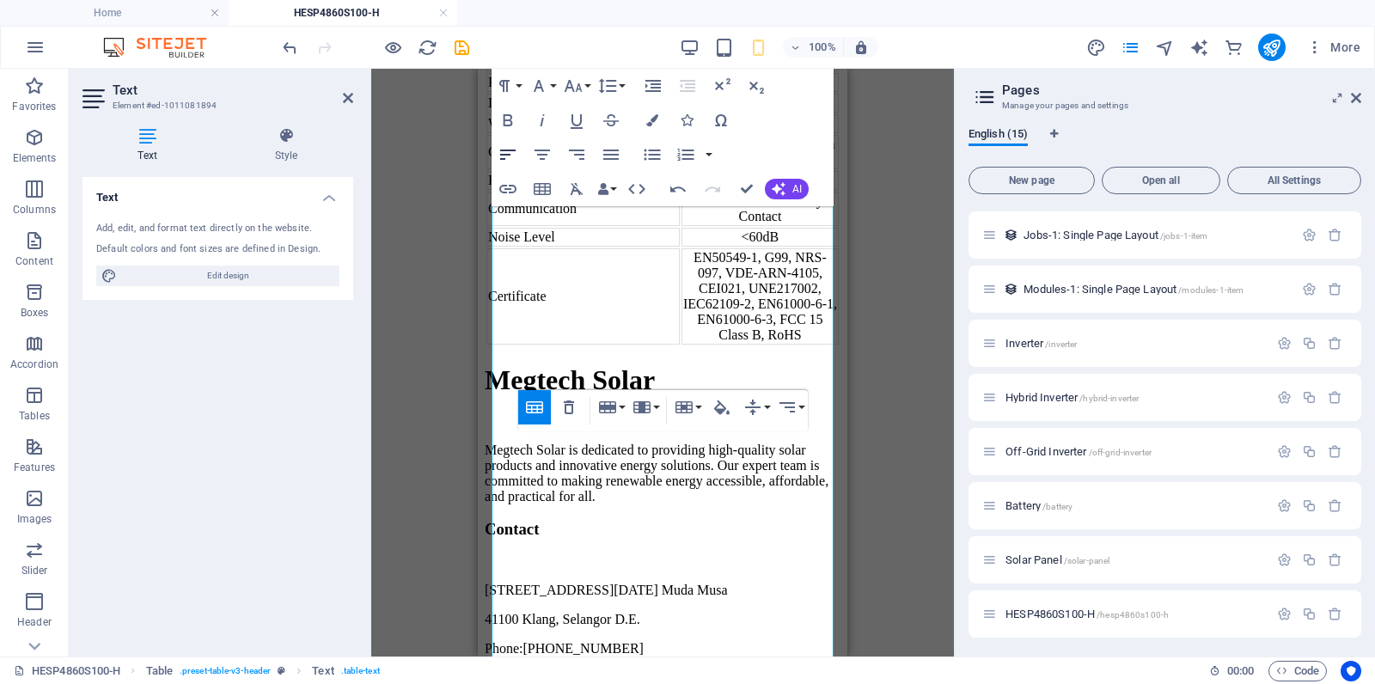
click at [512, 157] on icon "button" at bounding box center [508, 154] width 21 height 21
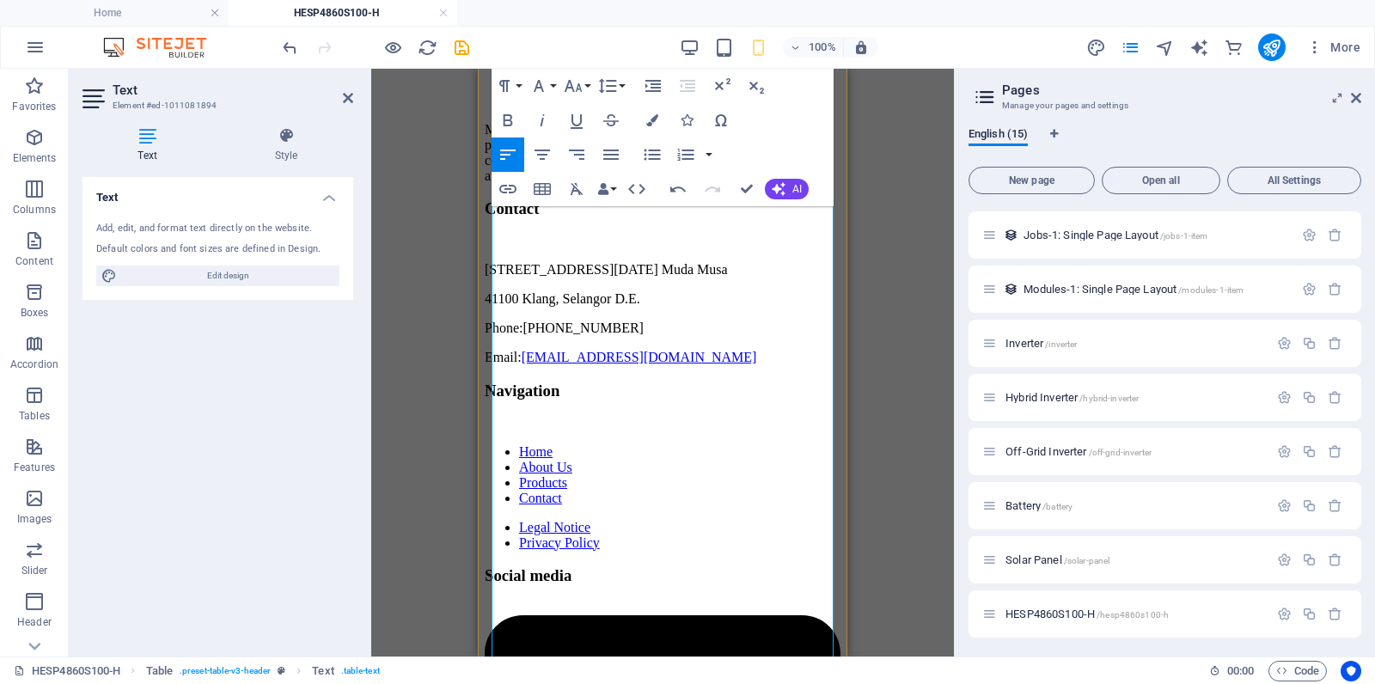
scroll to position [2329, 0]
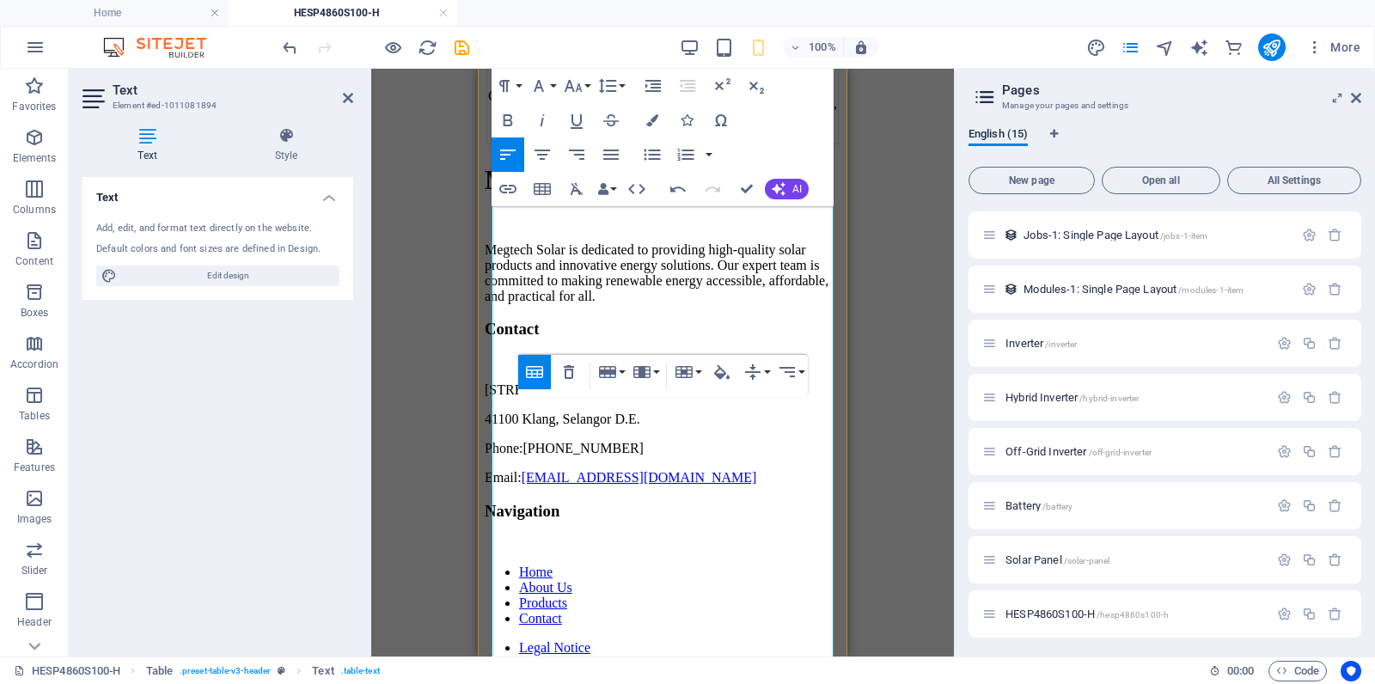
scroll to position [2186, 0]
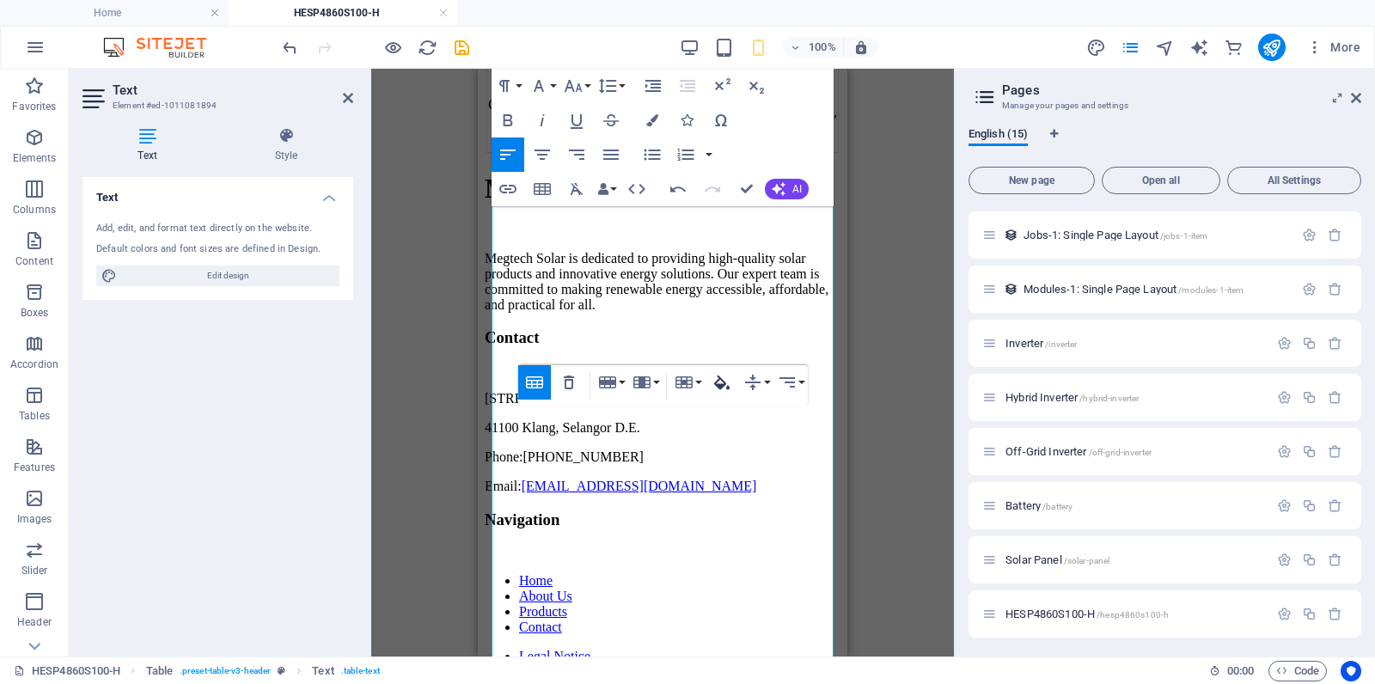
click at [732, 386] on button "Cell Background" at bounding box center [722, 382] width 33 height 34
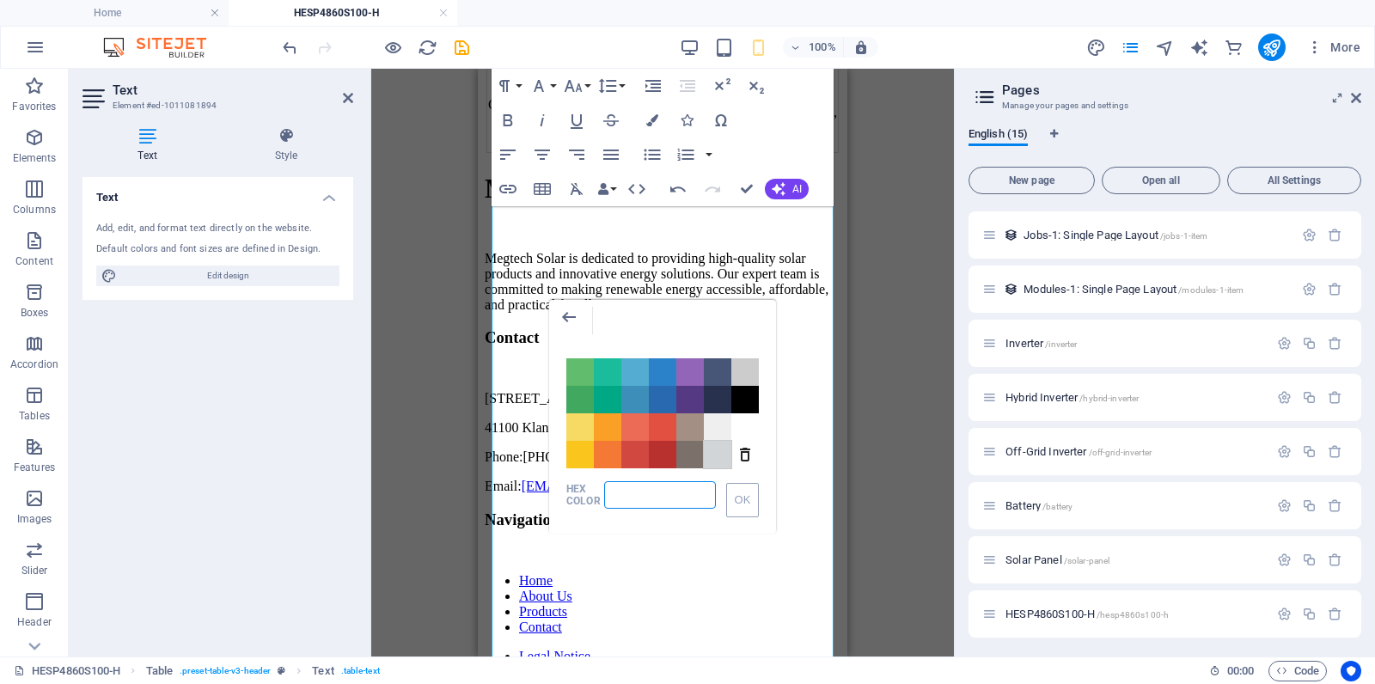
drag, startPoint x: 724, startPoint y: 455, endPoint x: 244, endPoint y: 394, distance: 483.5
click at [724, 455] on span "Color #D1D5D8" at bounding box center [717, 454] width 27 height 27
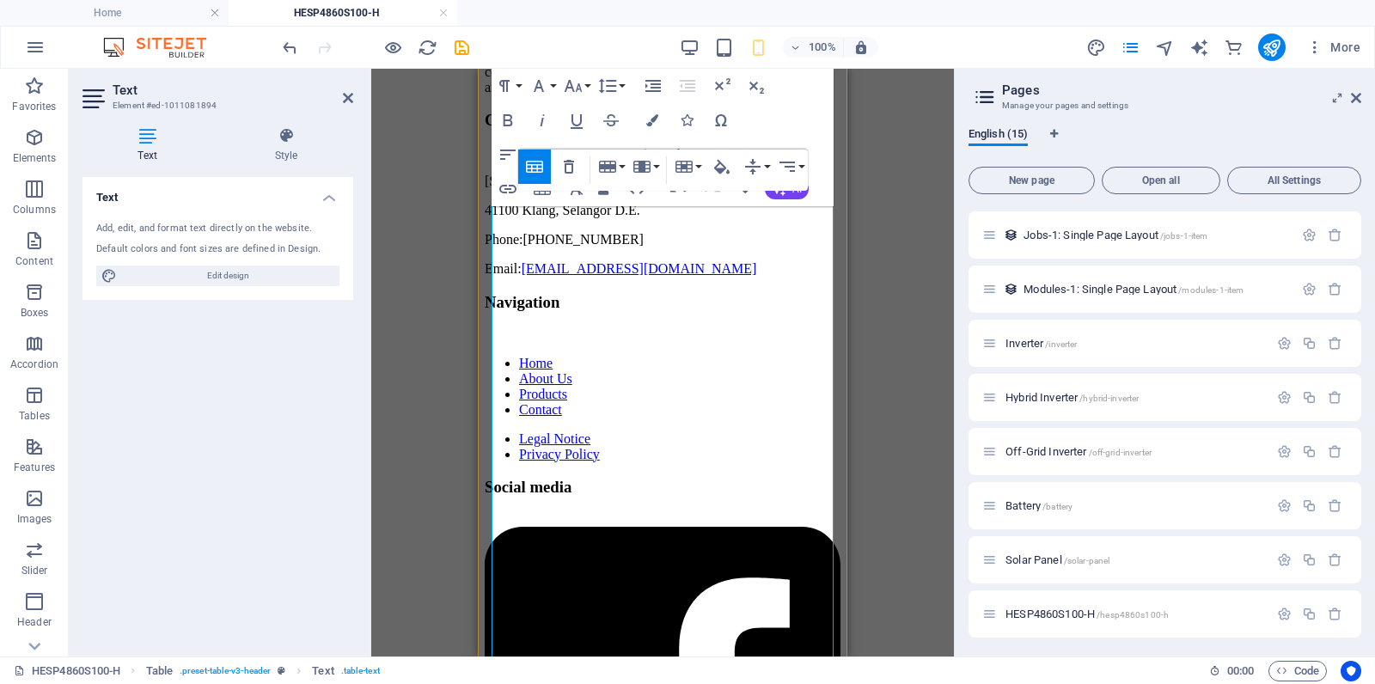
scroll to position [2410, 0]
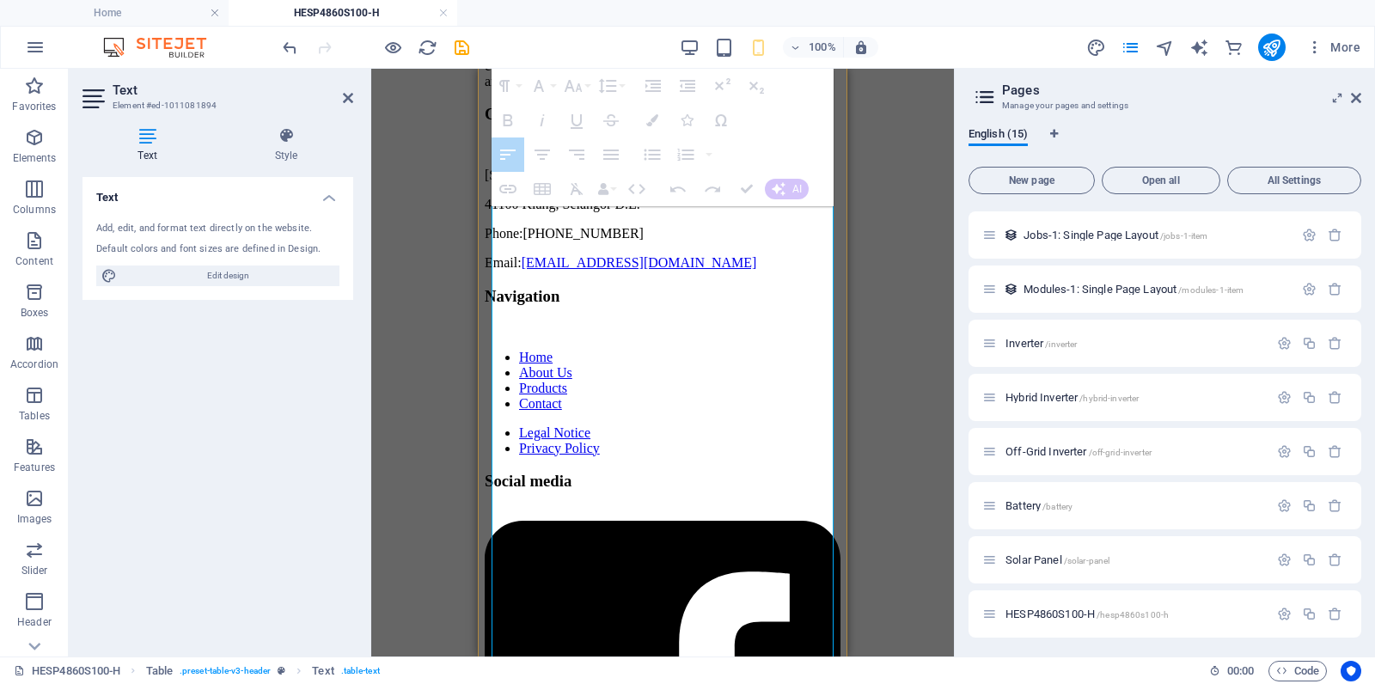
drag, startPoint x: 625, startPoint y: 345, endPoint x: 714, endPoint y: 345, distance: 89.4
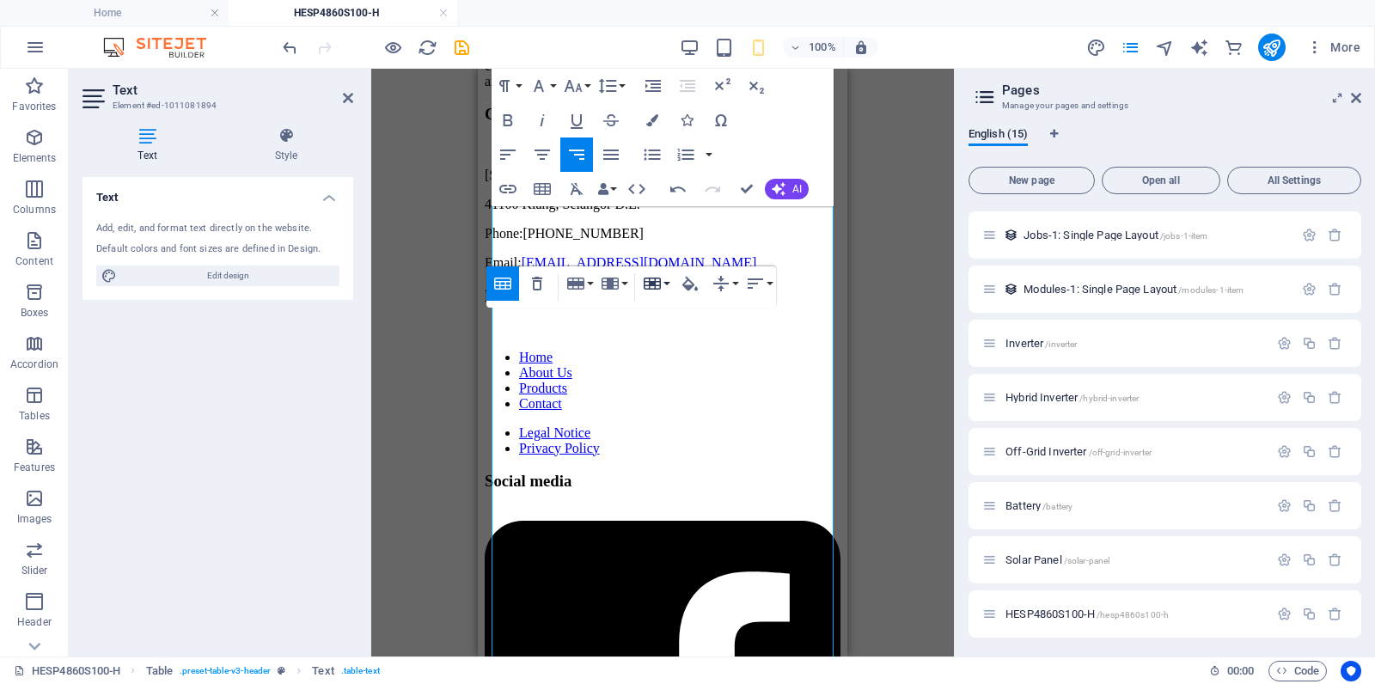
click at [668, 287] on button "Cell" at bounding box center [655, 283] width 33 height 34
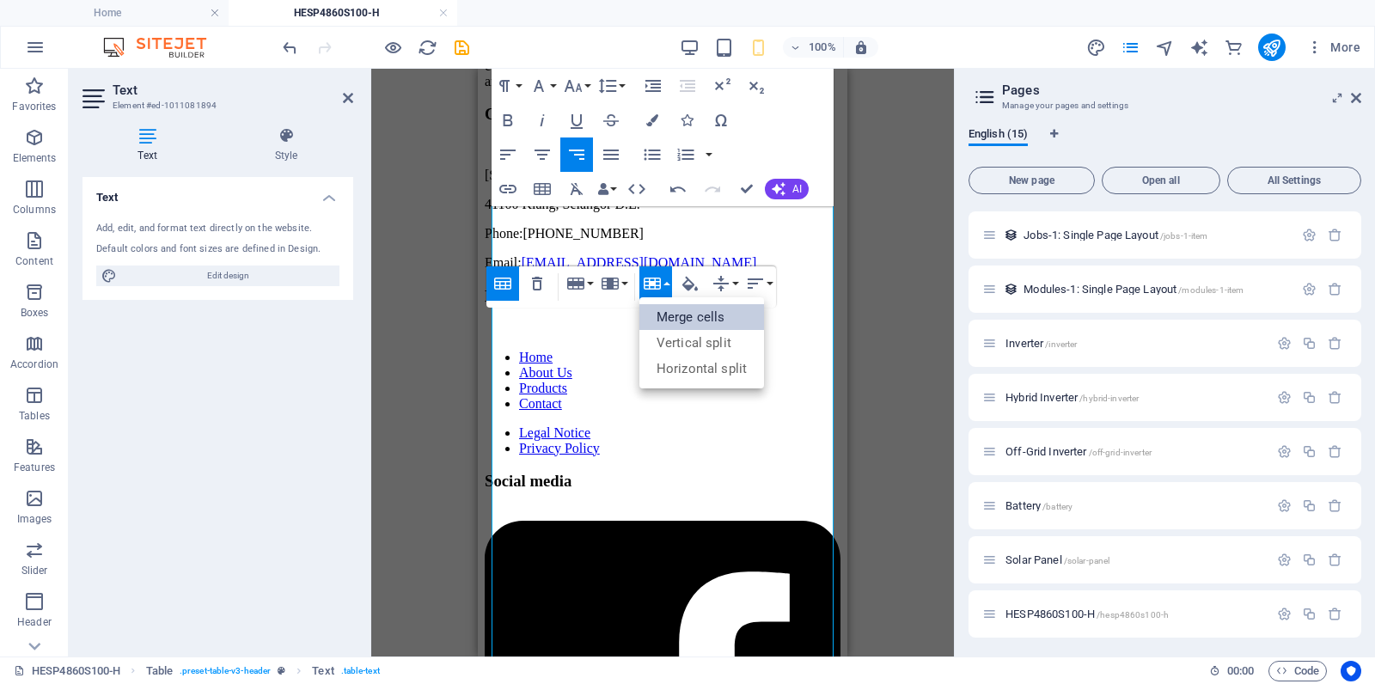
click at [692, 318] on link "Merge cells" at bounding box center [701, 317] width 125 height 26
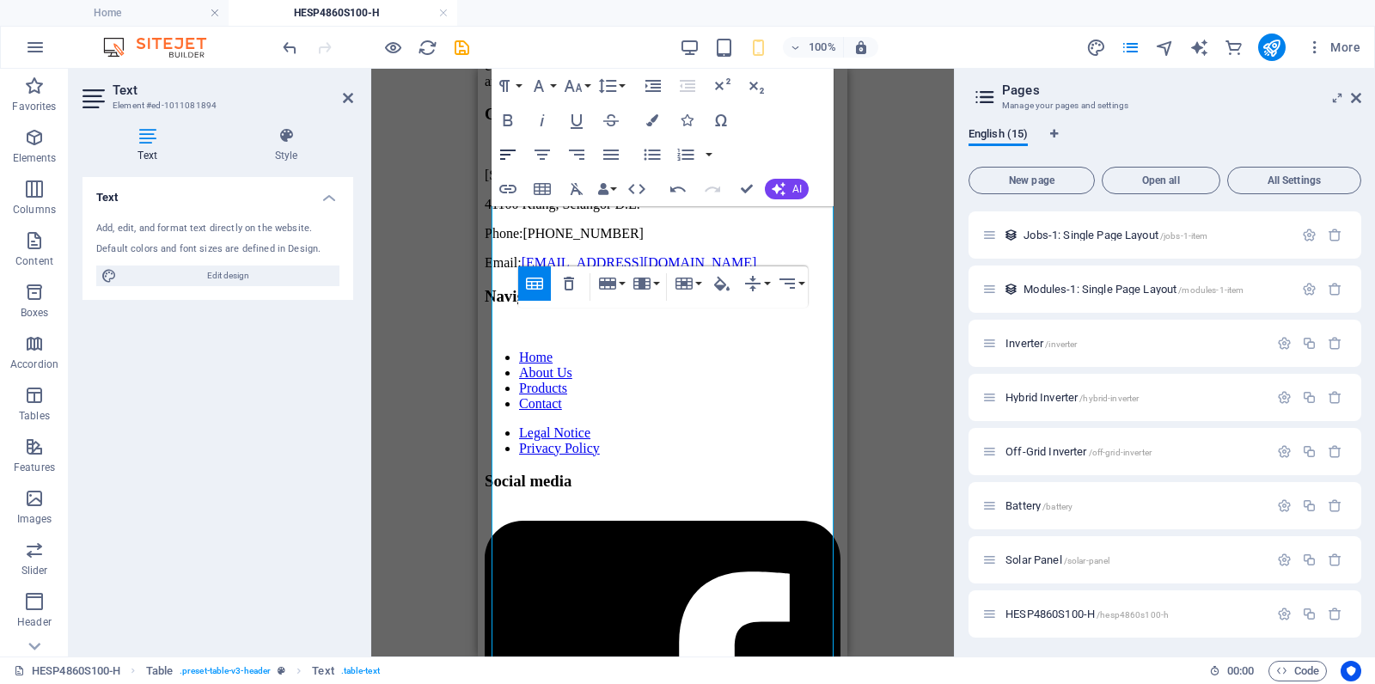
click at [516, 154] on icon "button" at bounding box center [508, 154] width 21 height 21
click at [720, 283] on icon "button" at bounding box center [722, 283] width 21 height 21
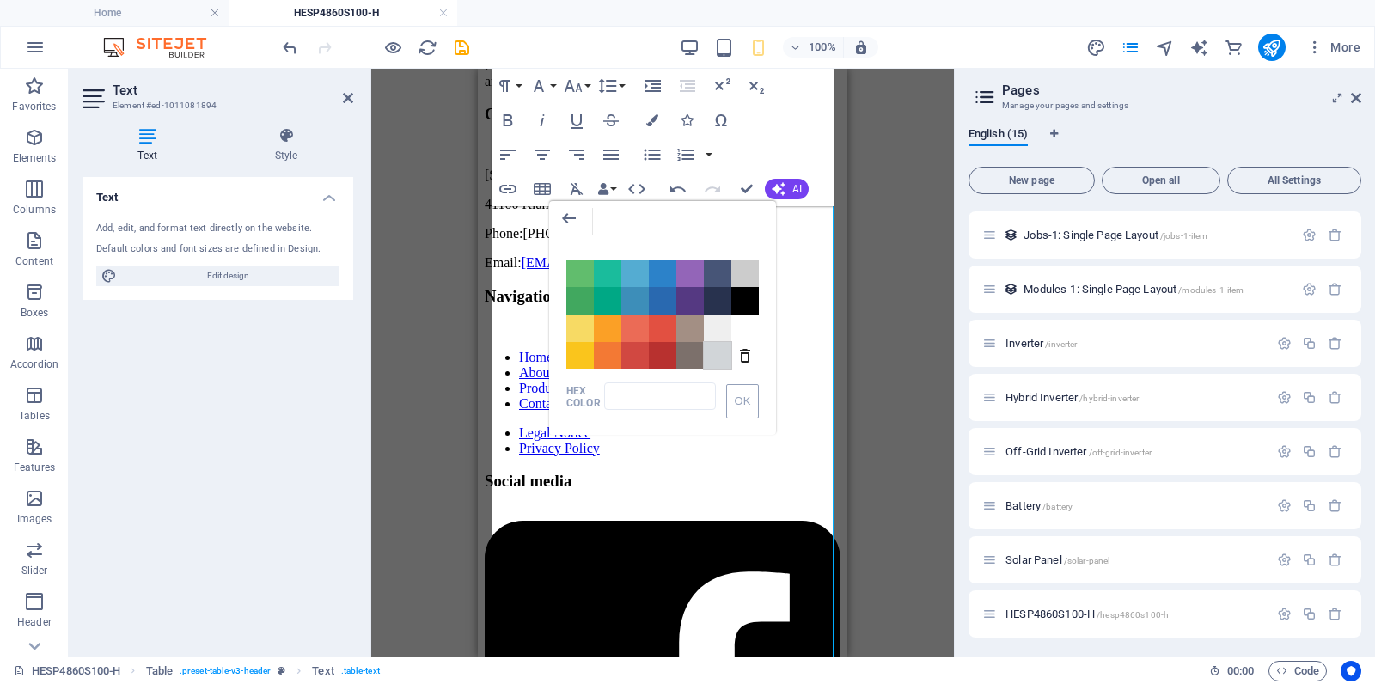
click at [718, 352] on span "Color #D1D5D8" at bounding box center [717, 355] width 27 height 27
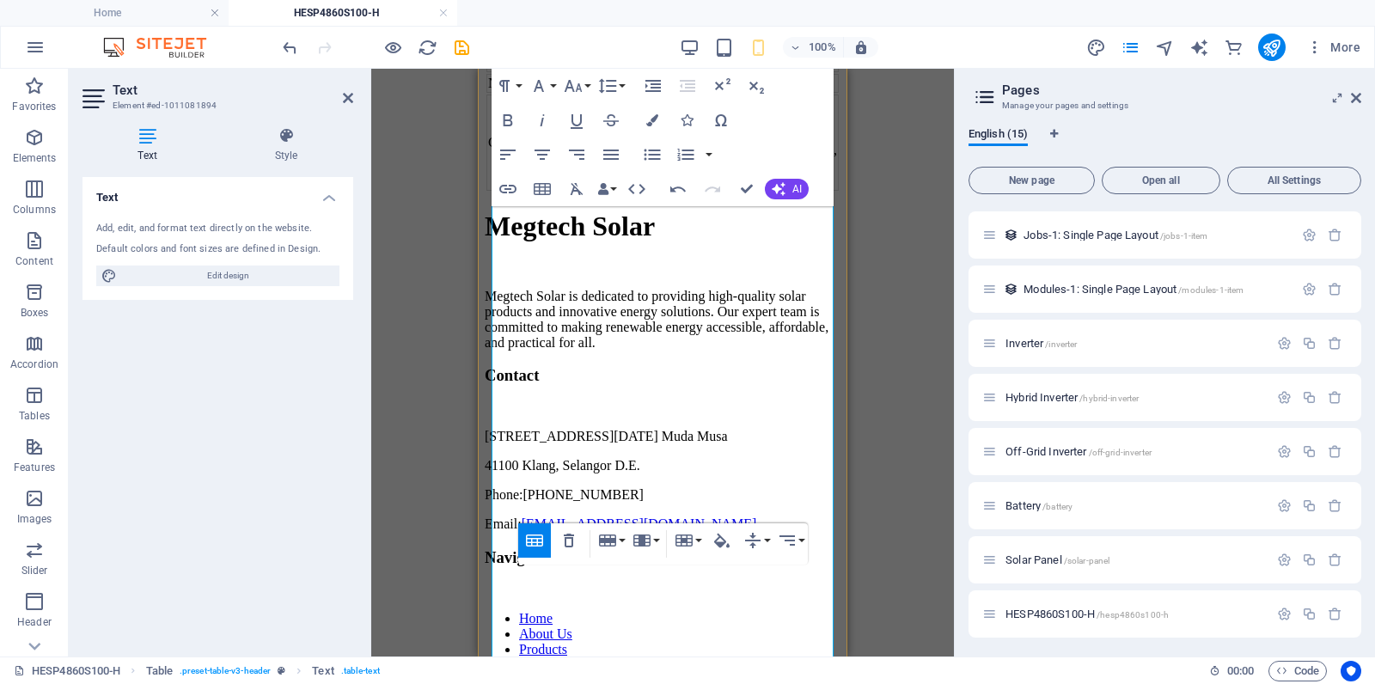
scroll to position [2146, 0]
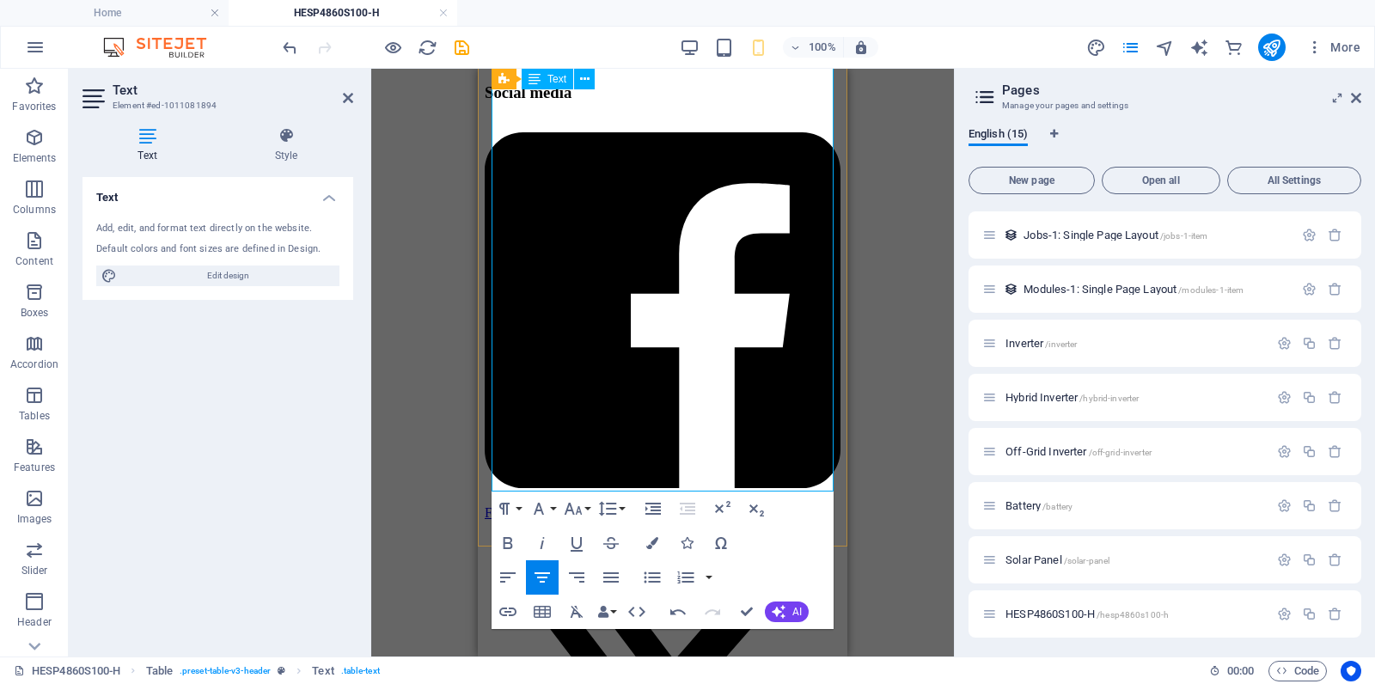
scroll to position [2786, 0]
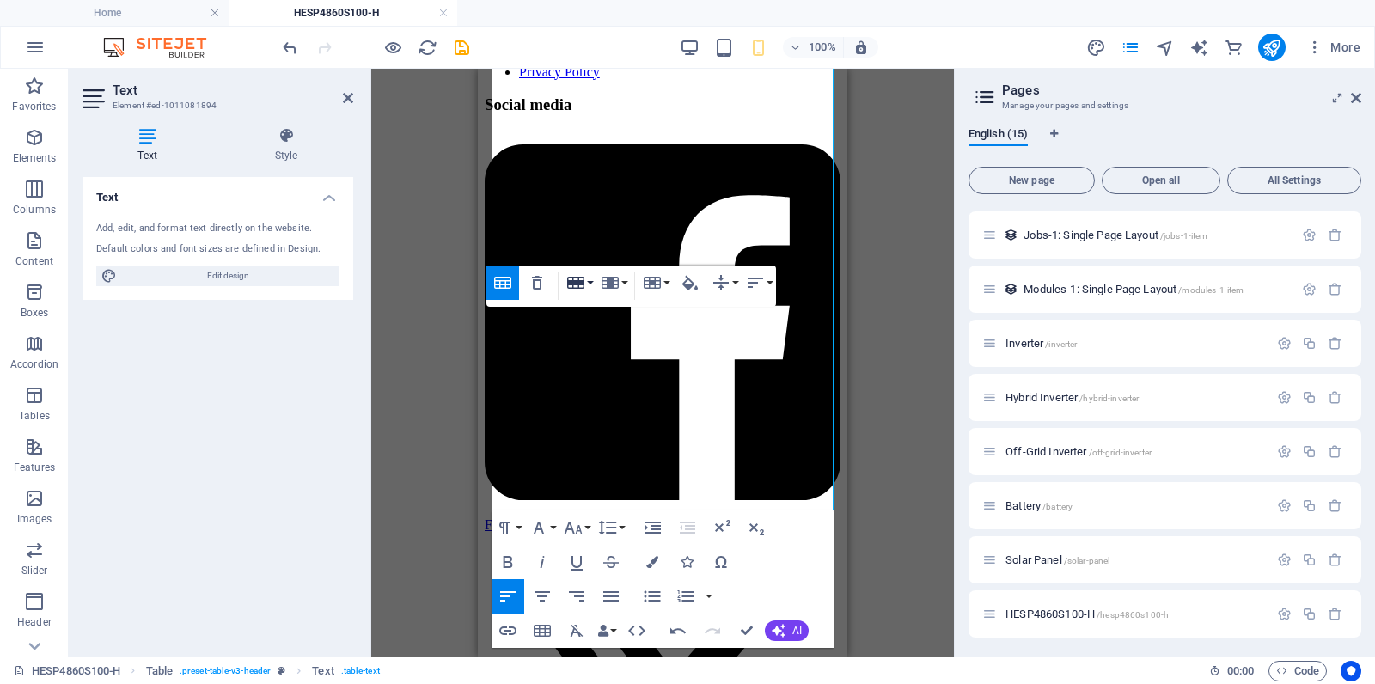
click at [590, 284] on button "Row" at bounding box center [579, 283] width 33 height 34
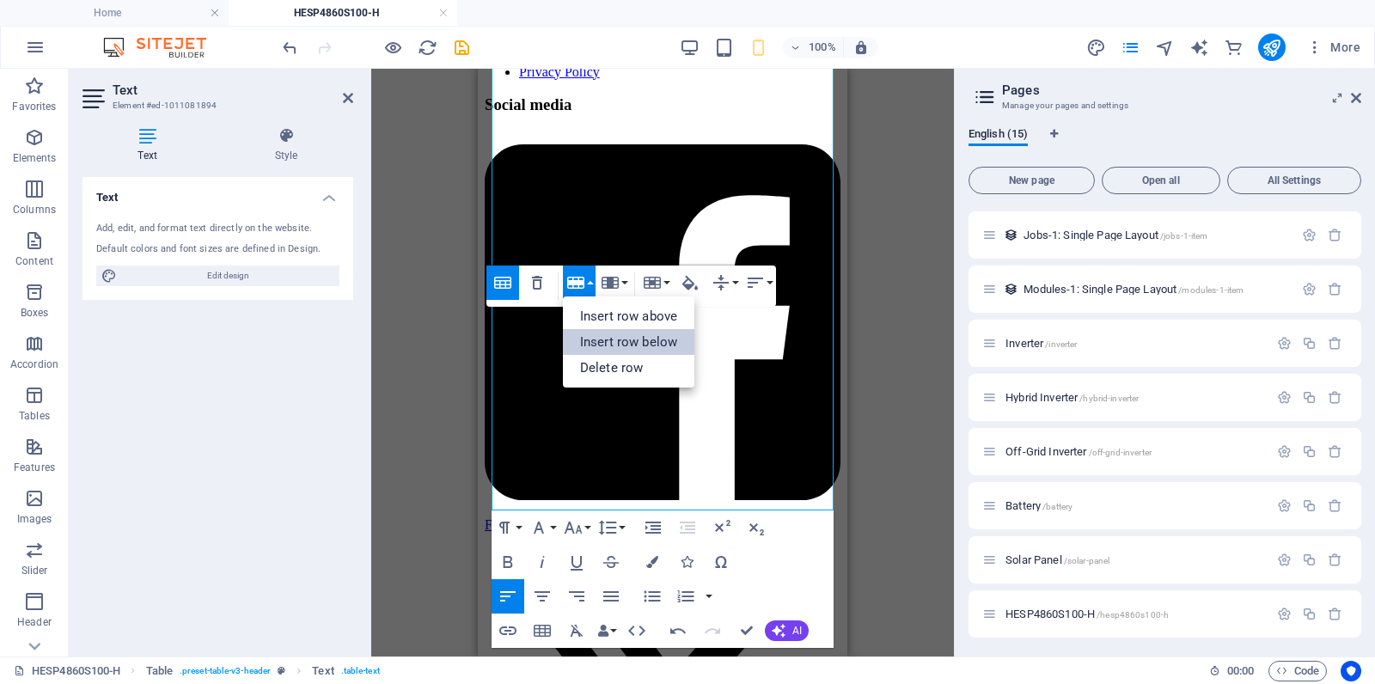
click at [610, 344] on link "Insert row below" at bounding box center [628, 342] width 131 height 26
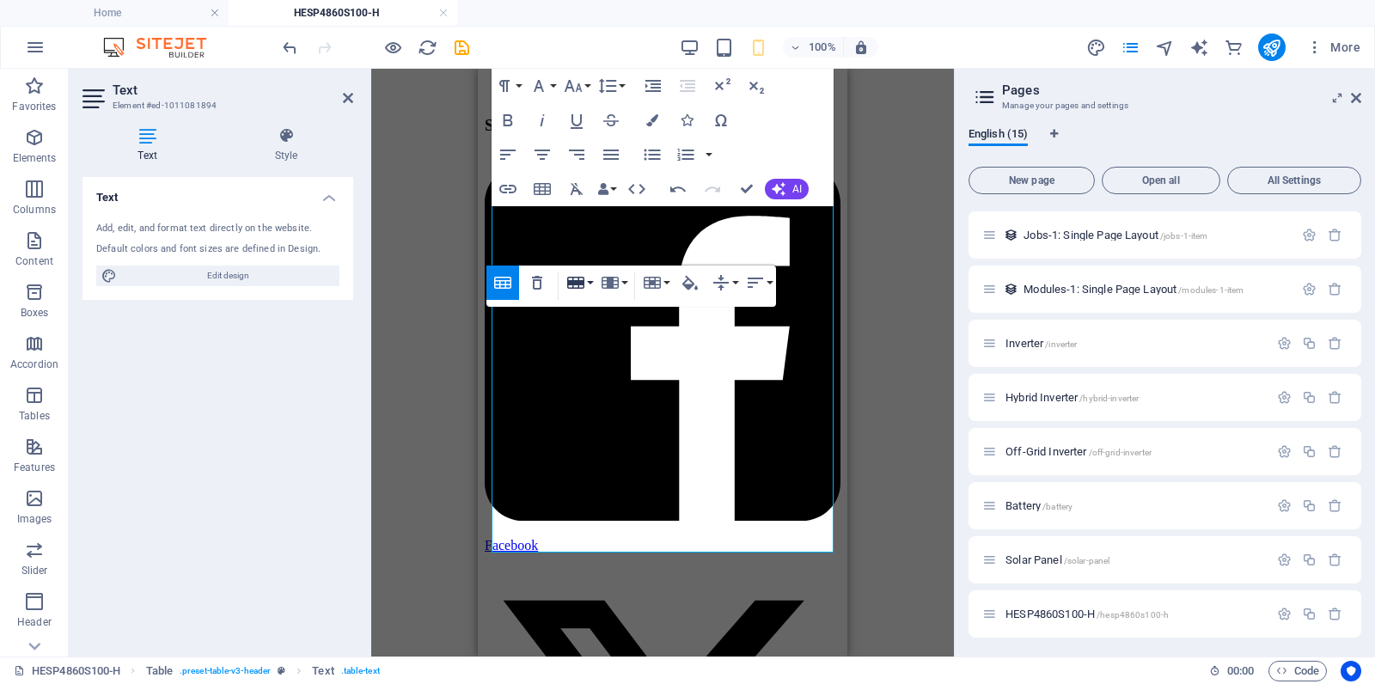
click at [590, 278] on button "Row" at bounding box center [579, 283] width 33 height 34
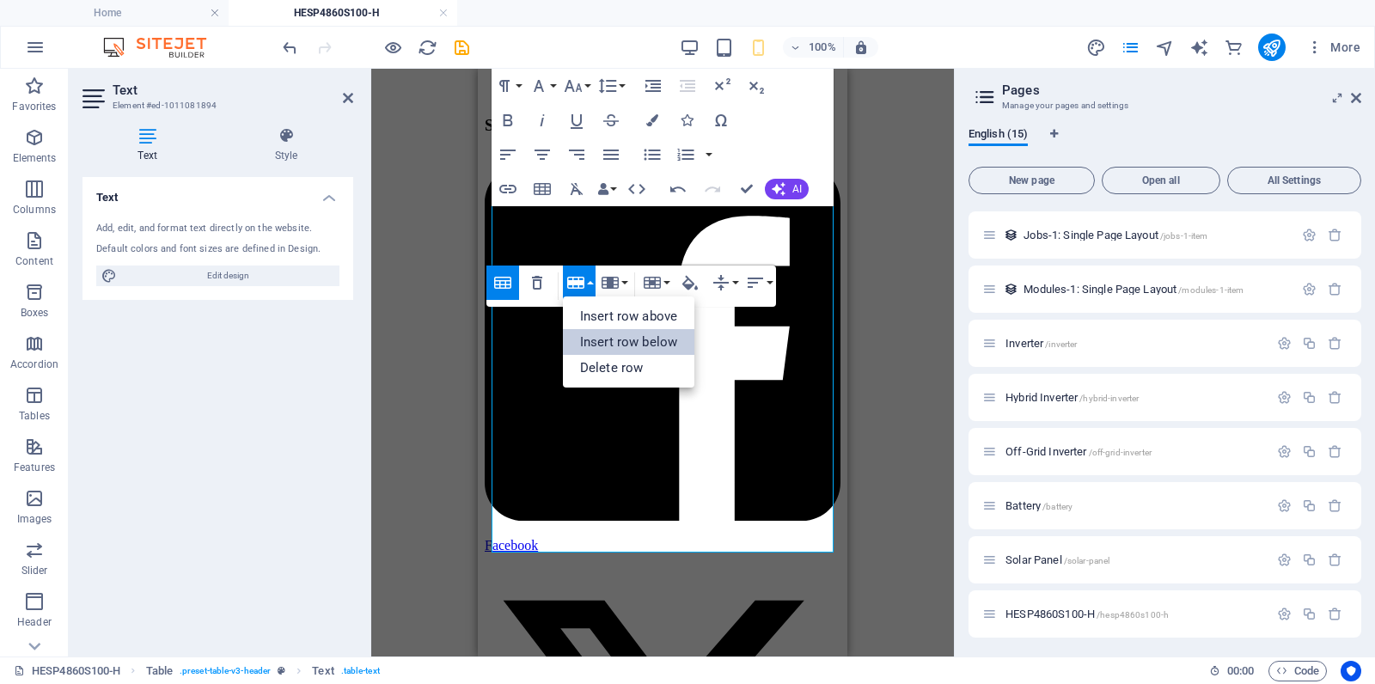
click at [612, 342] on link "Insert row below" at bounding box center [628, 342] width 131 height 26
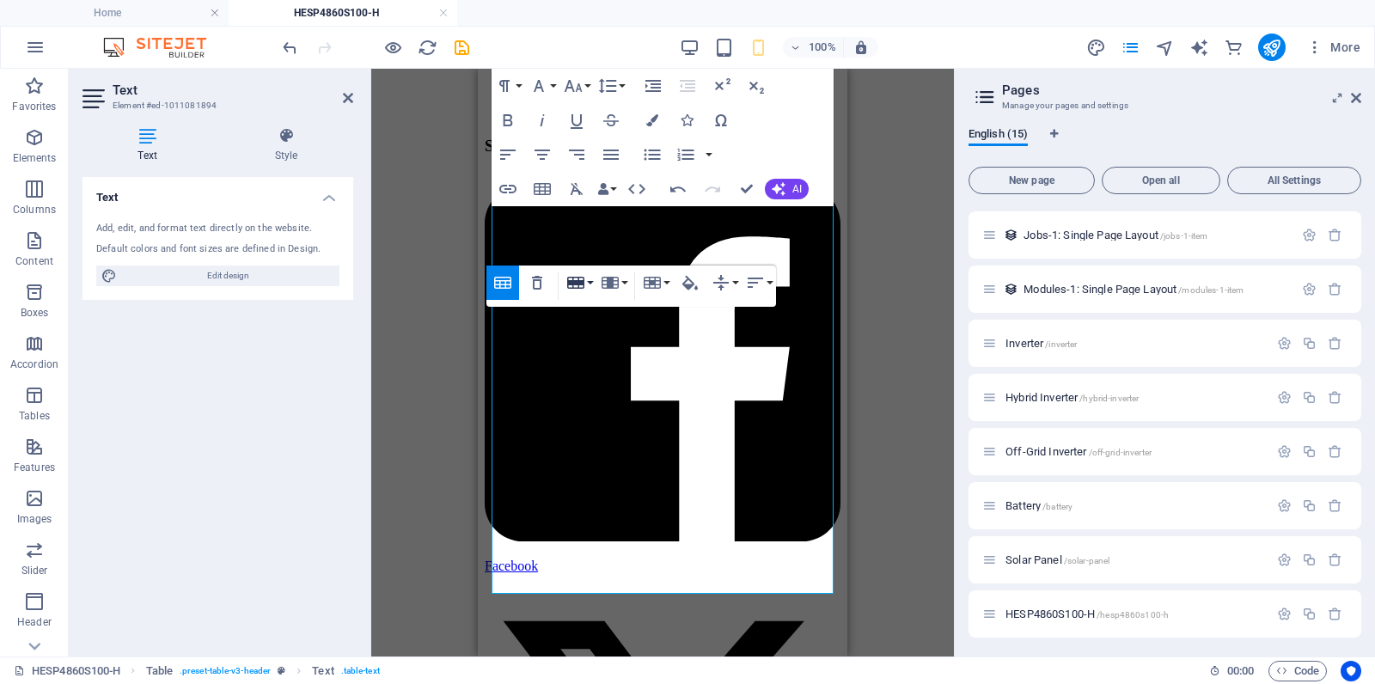
click at [589, 284] on button "Row" at bounding box center [579, 283] width 33 height 34
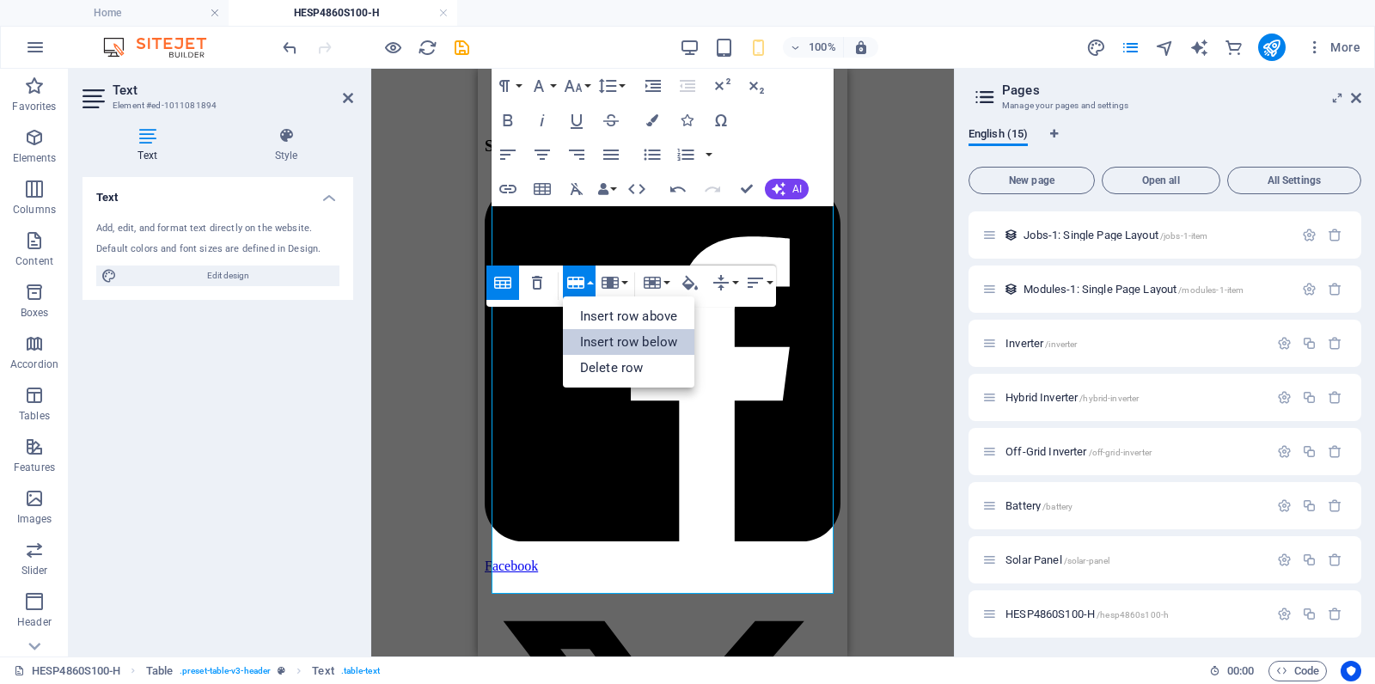
click at [596, 341] on link "Insert row below" at bounding box center [628, 342] width 131 height 26
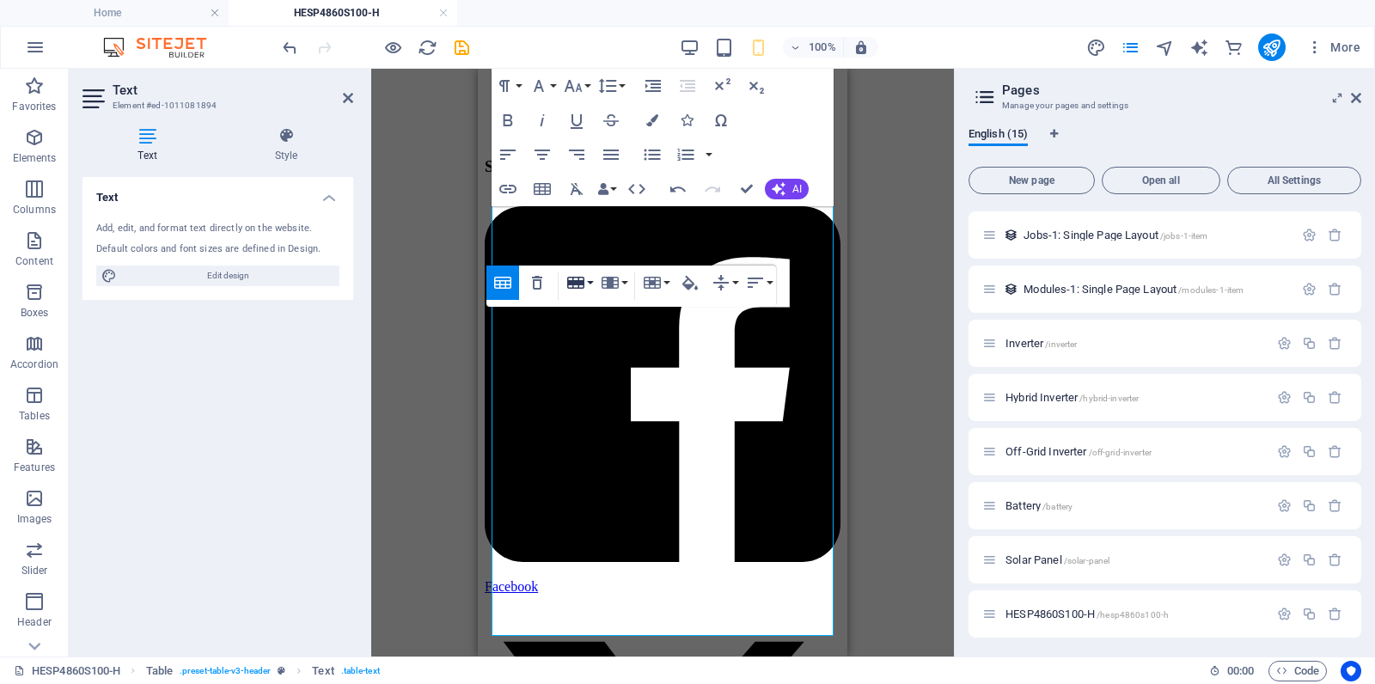
click at [590, 286] on button "Row" at bounding box center [579, 283] width 33 height 34
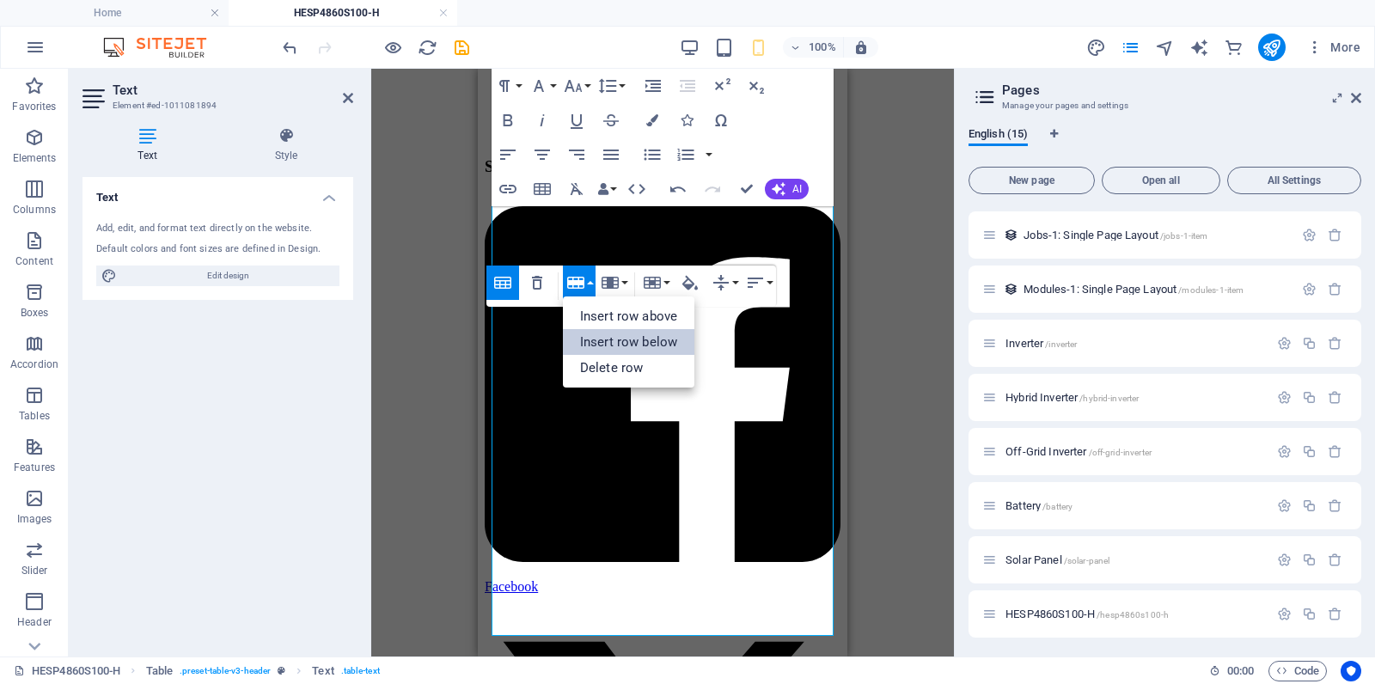
drag, startPoint x: 600, startPoint y: 339, endPoint x: 123, endPoint y: 271, distance: 481.9
click at [600, 339] on link "Insert row below" at bounding box center [628, 342] width 131 height 26
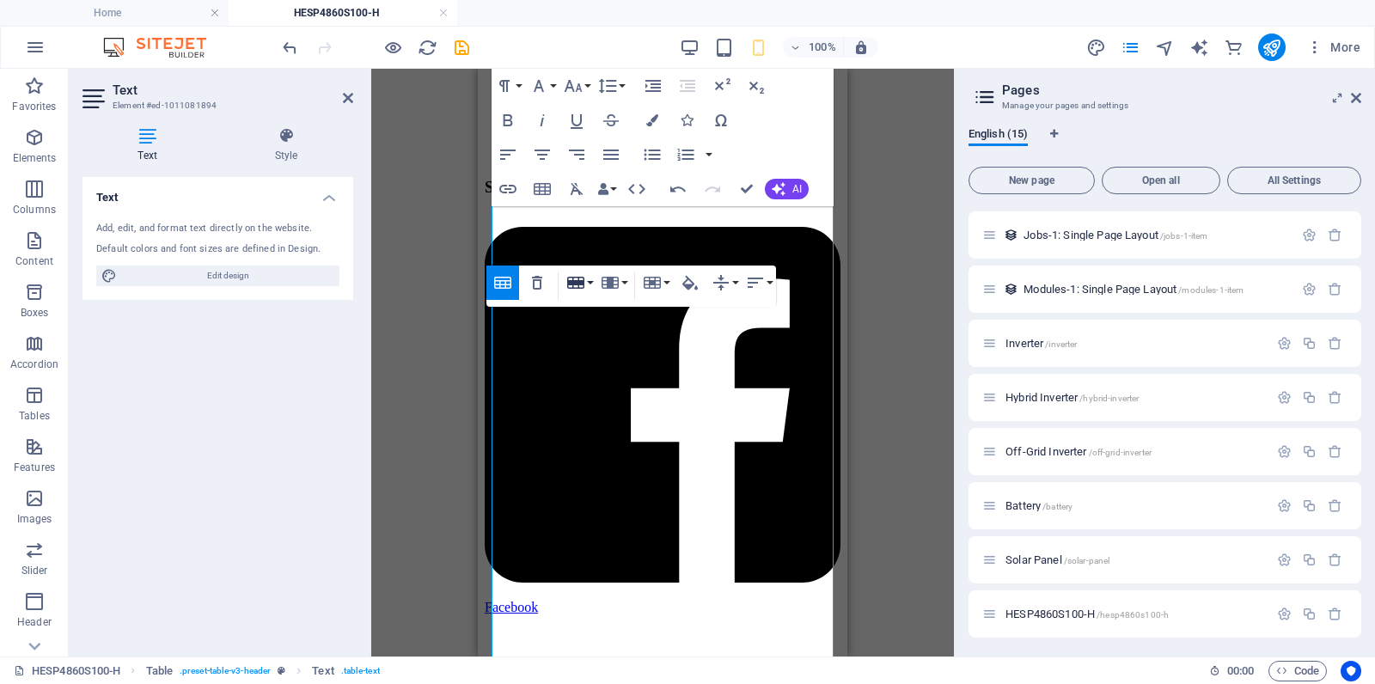
click at [593, 283] on button "Row" at bounding box center [579, 283] width 33 height 34
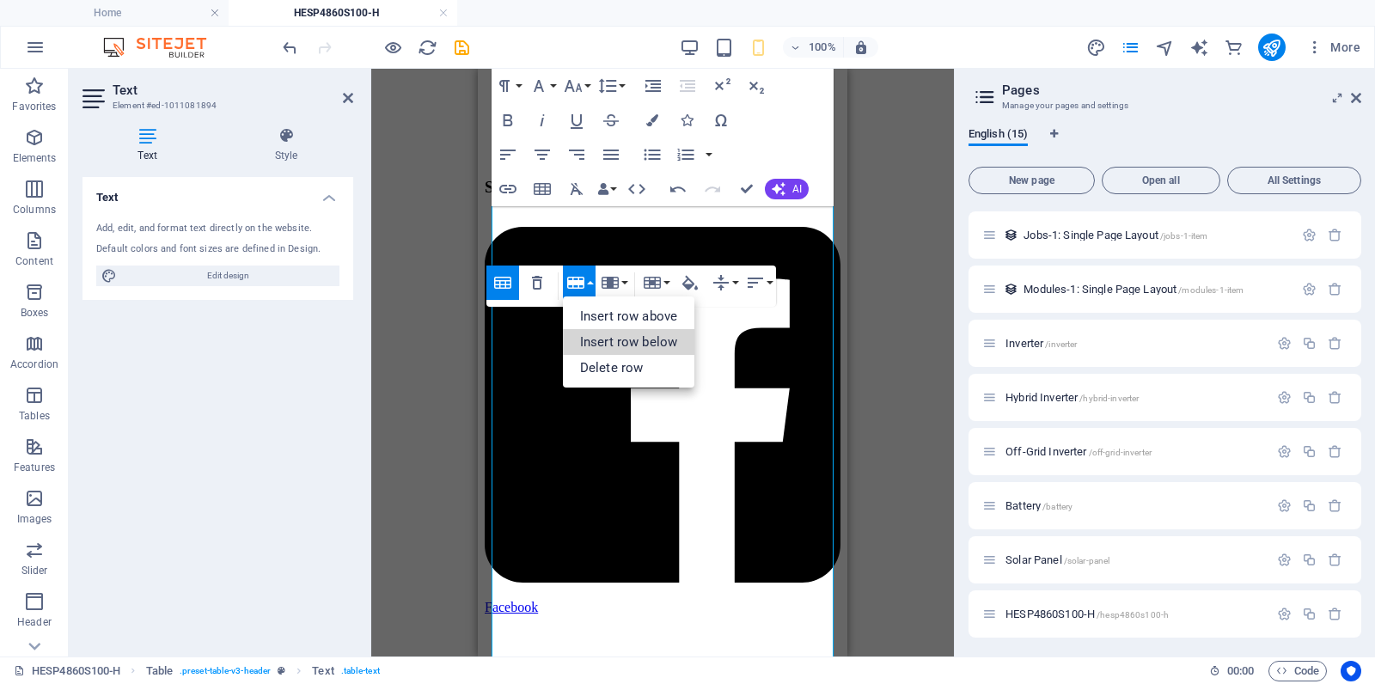
drag, startPoint x: 610, startPoint y: 333, endPoint x: 605, endPoint y: 301, distance: 33.1
click at [610, 333] on link "Insert row below" at bounding box center [628, 342] width 131 height 26
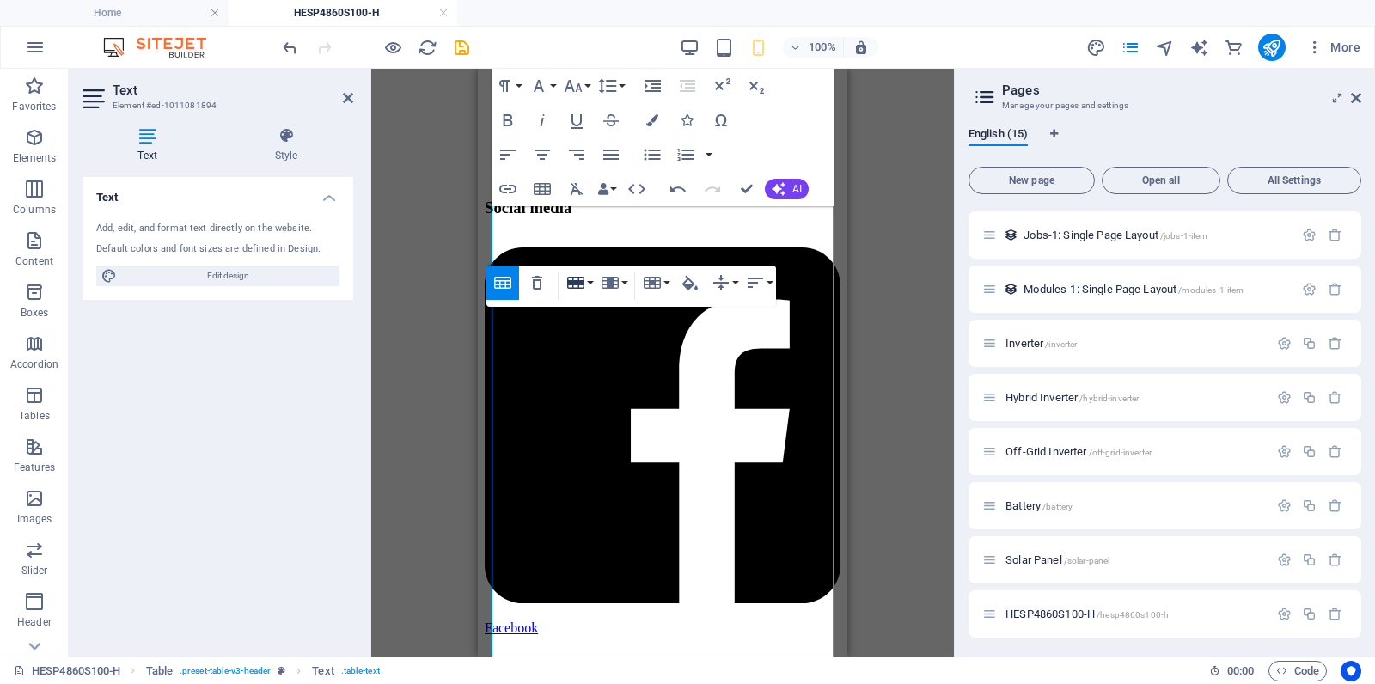
click at [591, 284] on button "Row" at bounding box center [579, 283] width 33 height 34
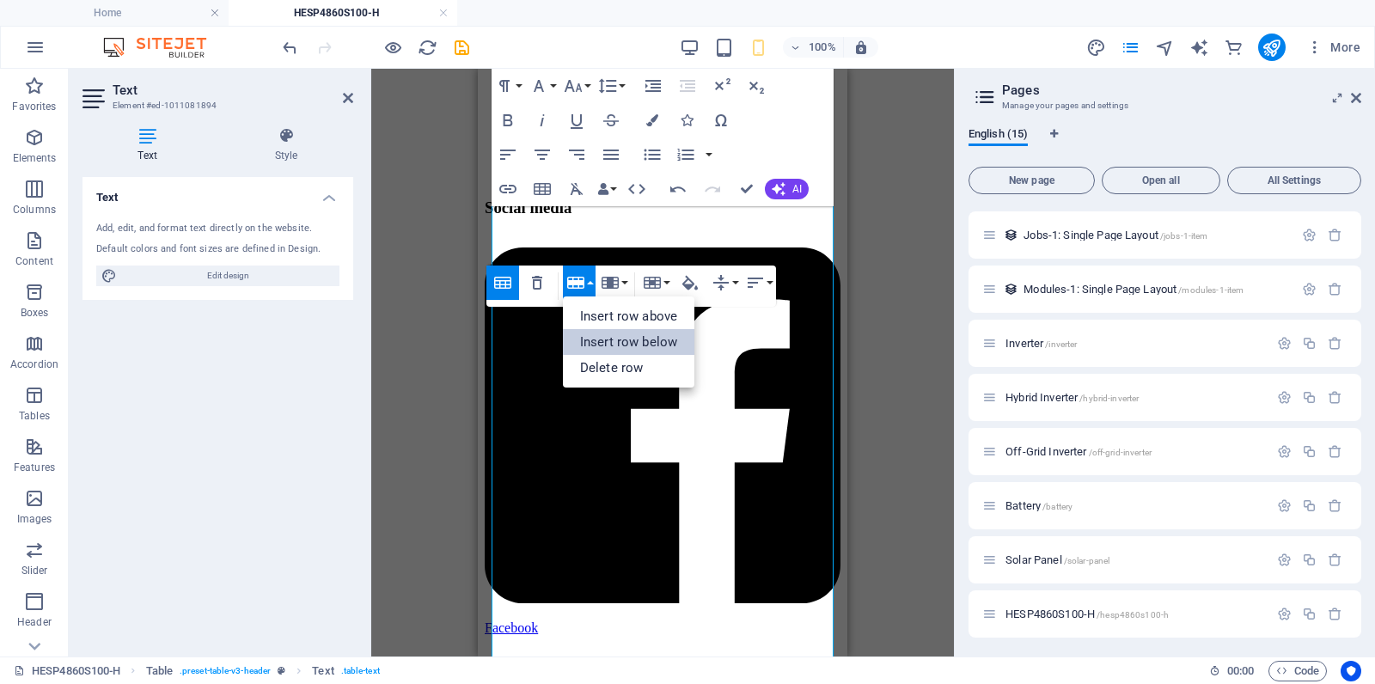
click at [602, 334] on link "Insert row below" at bounding box center [628, 342] width 131 height 26
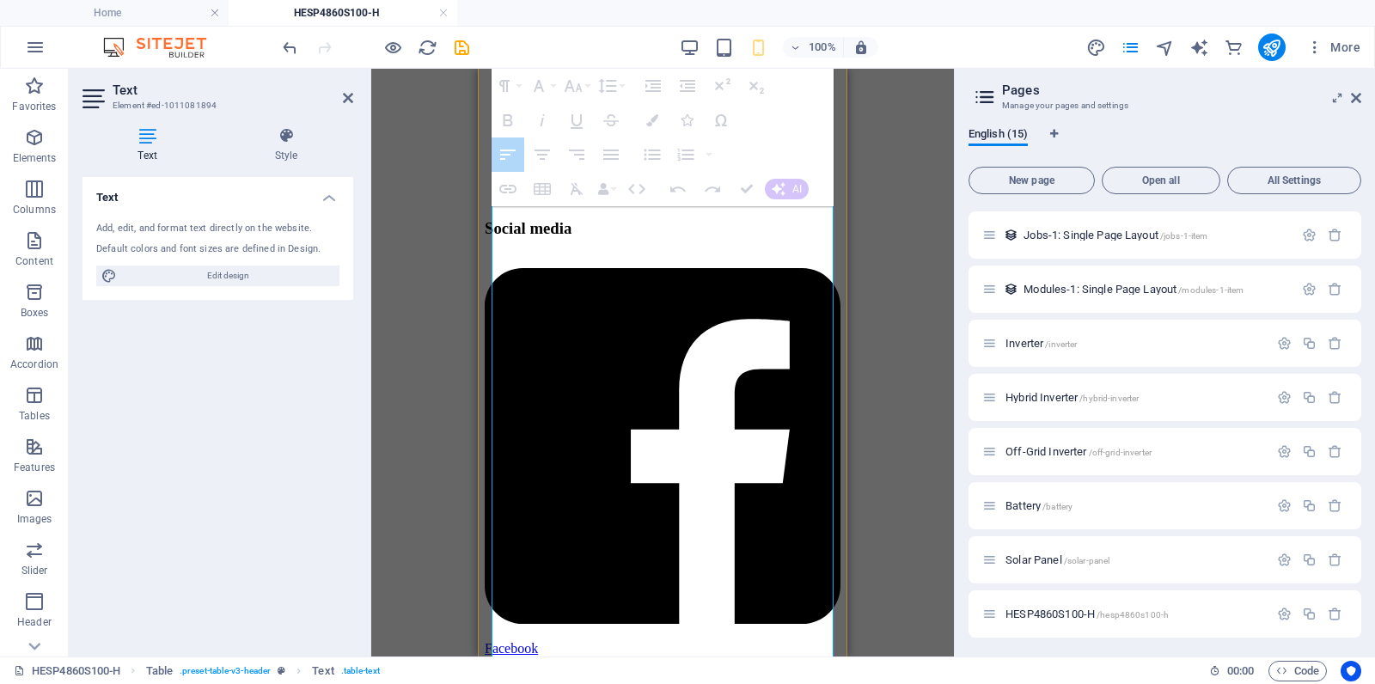
drag, startPoint x: 614, startPoint y: 538, endPoint x: 727, endPoint y: 535, distance: 113.5
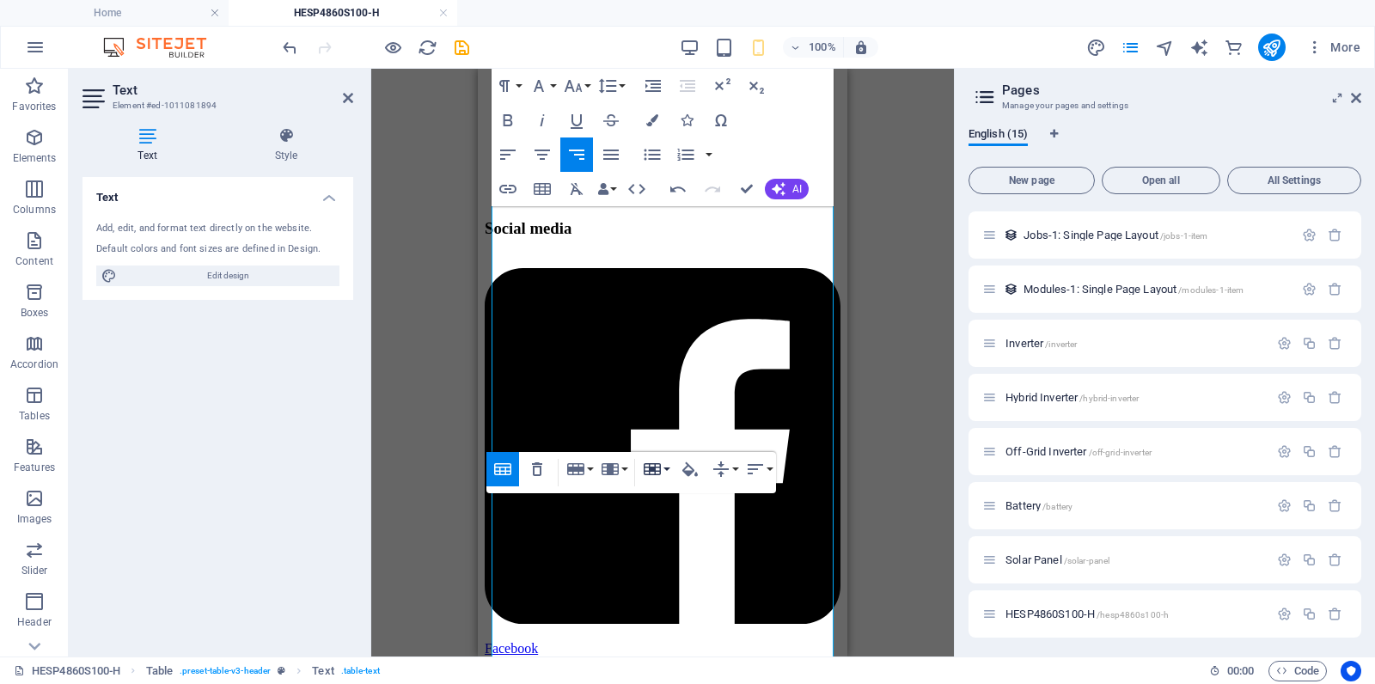
click at [663, 468] on button "Cell" at bounding box center [655, 469] width 33 height 34
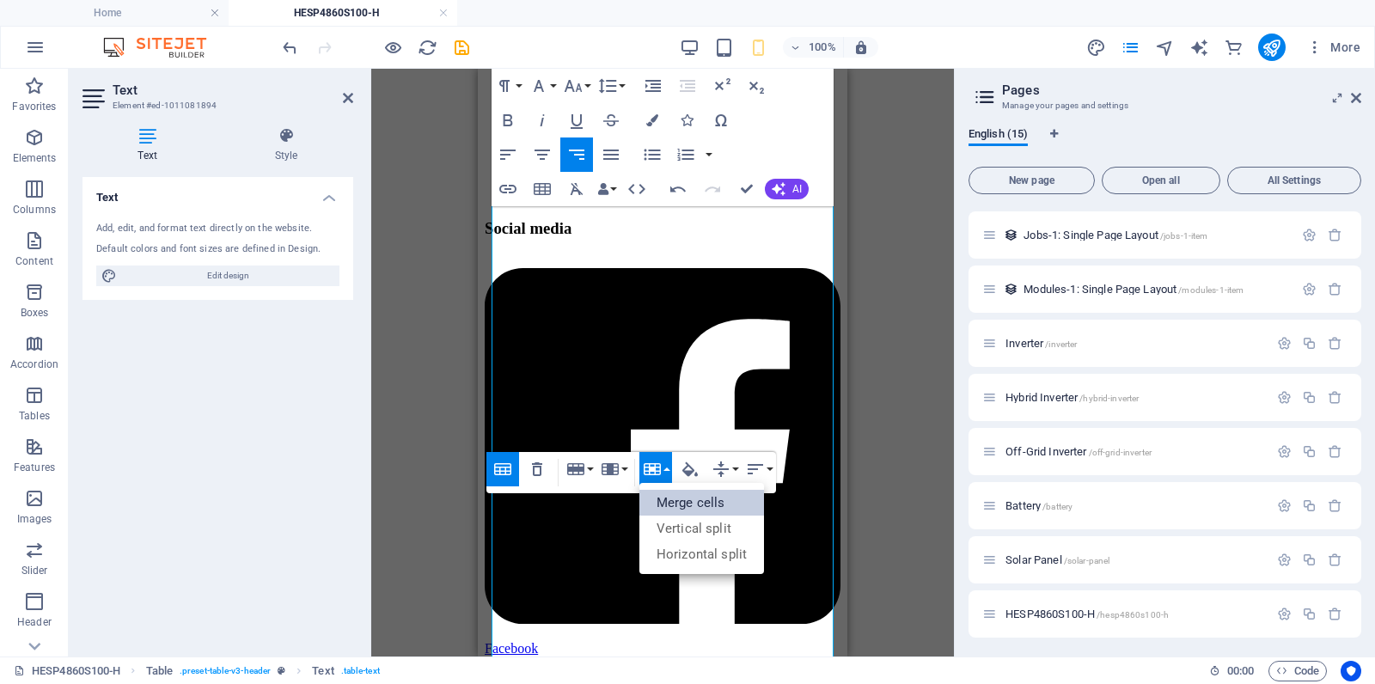
click at [681, 497] on link "Merge cells" at bounding box center [701, 503] width 125 height 26
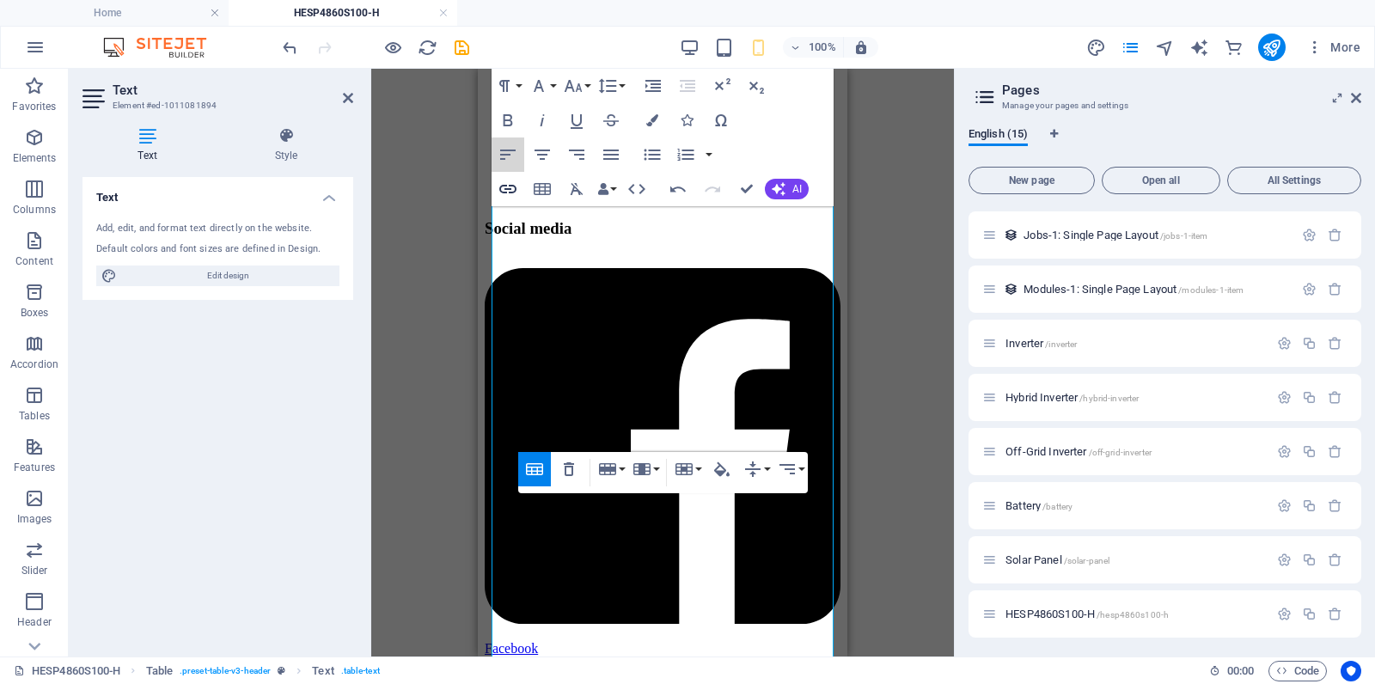
drag, startPoint x: 510, startPoint y: 153, endPoint x: 519, endPoint y: 193, distance: 41.3
click at [510, 153] on icon "button" at bounding box center [508, 154] width 21 height 21
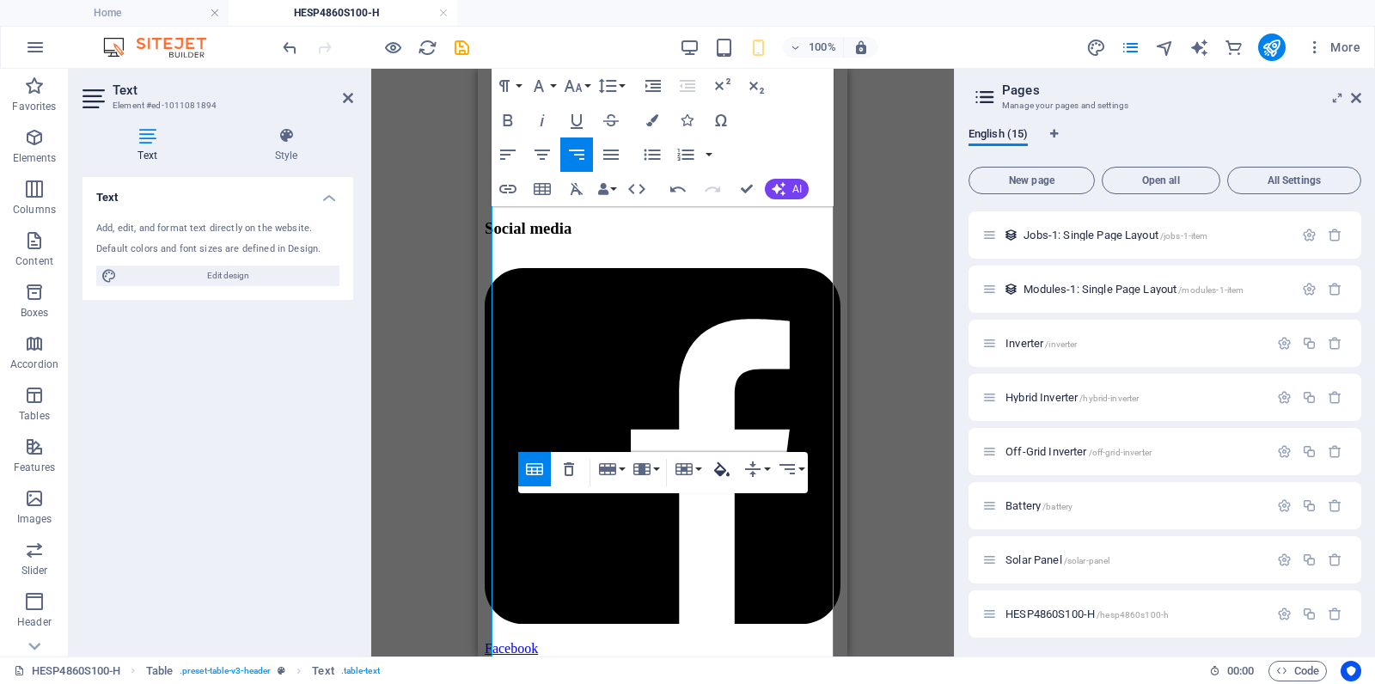
click at [727, 475] on icon "button" at bounding box center [721, 468] width 15 height 15
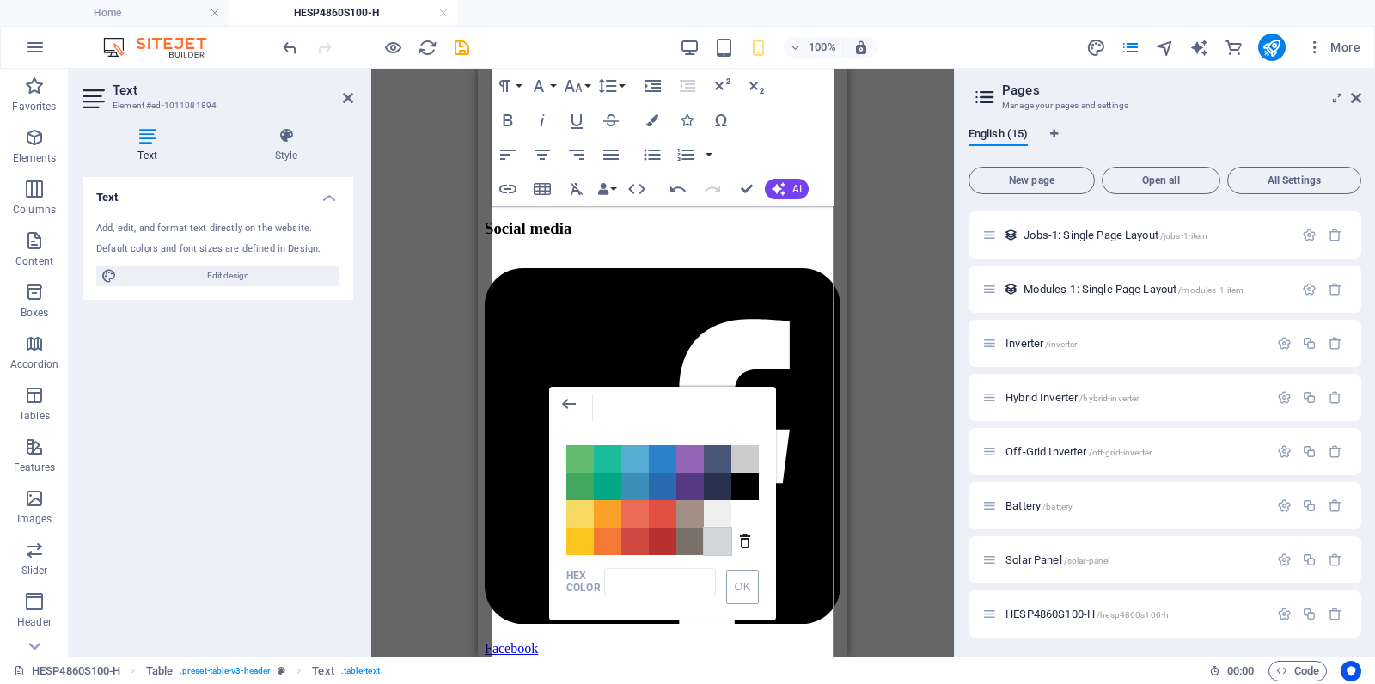
click at [721, 534] on span "Color #D1D5D8" at bounding box center [717, 541] width 27 height 27
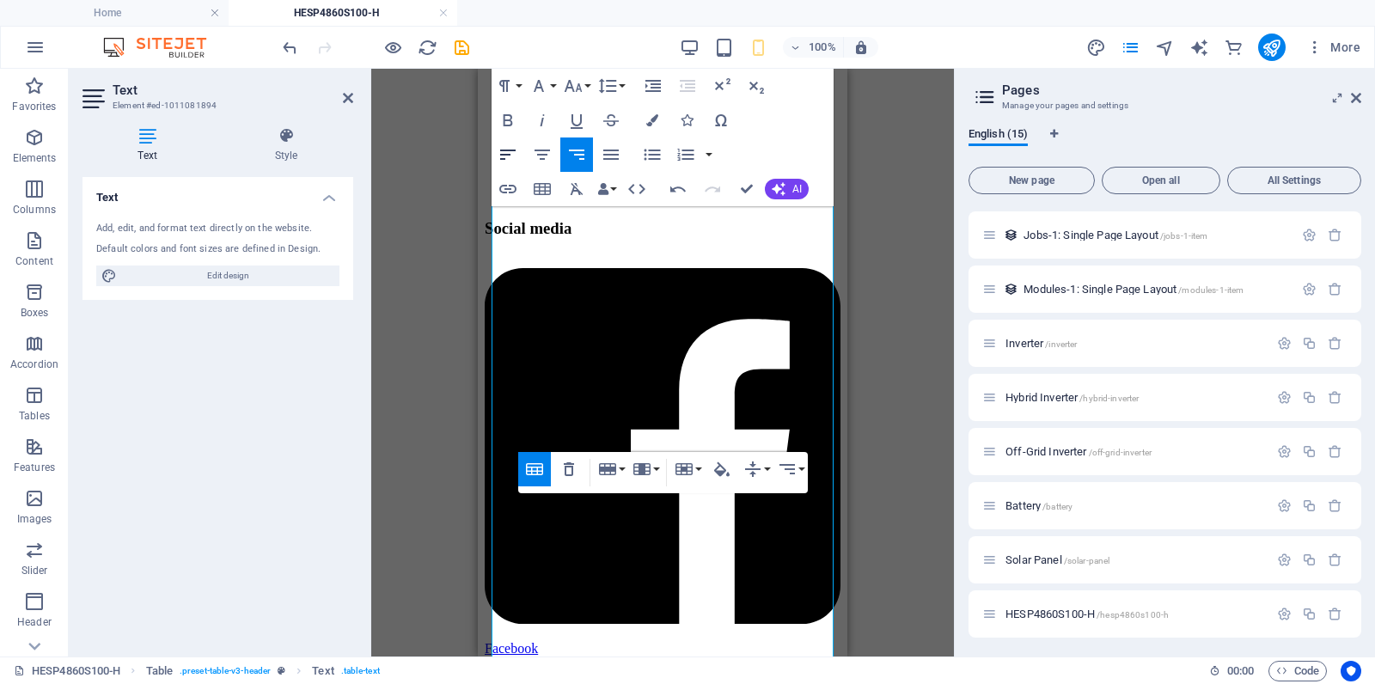
click at [510, 146] on icon "button" at bounding box center [508, 154] width 21 height 21
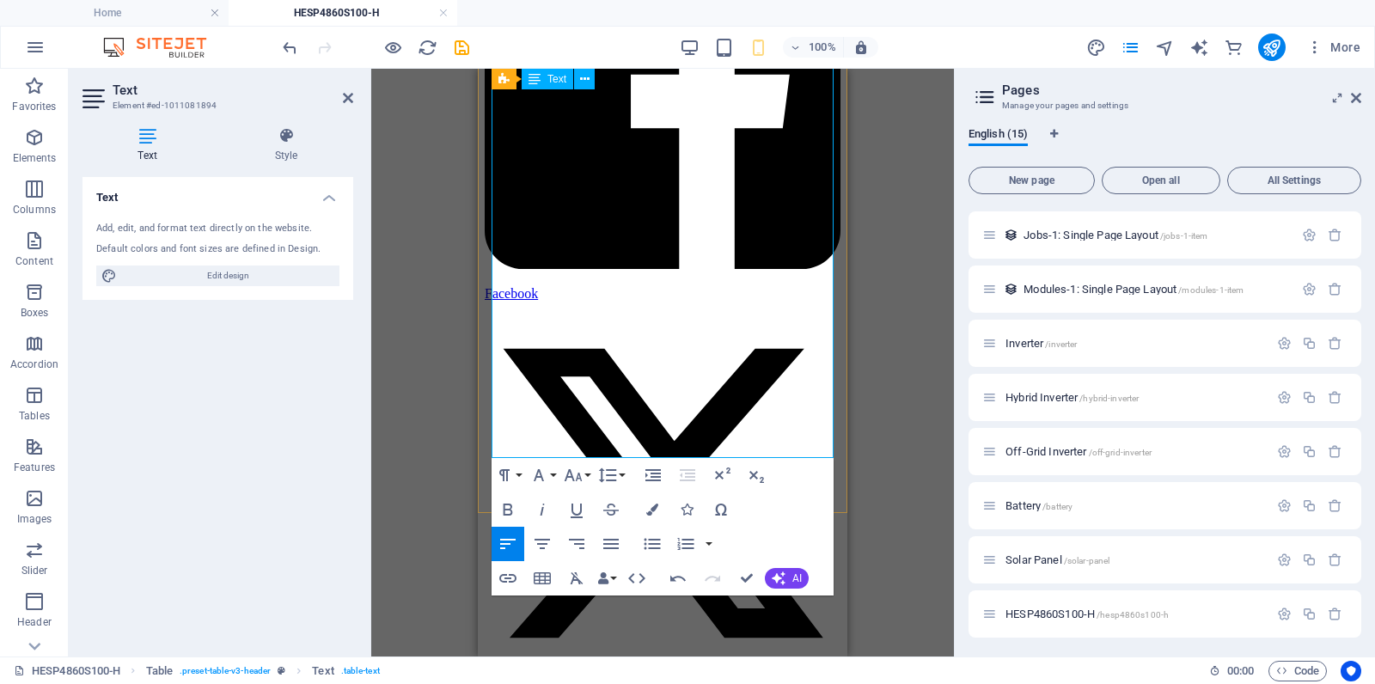
scroll to position [3154, 0]
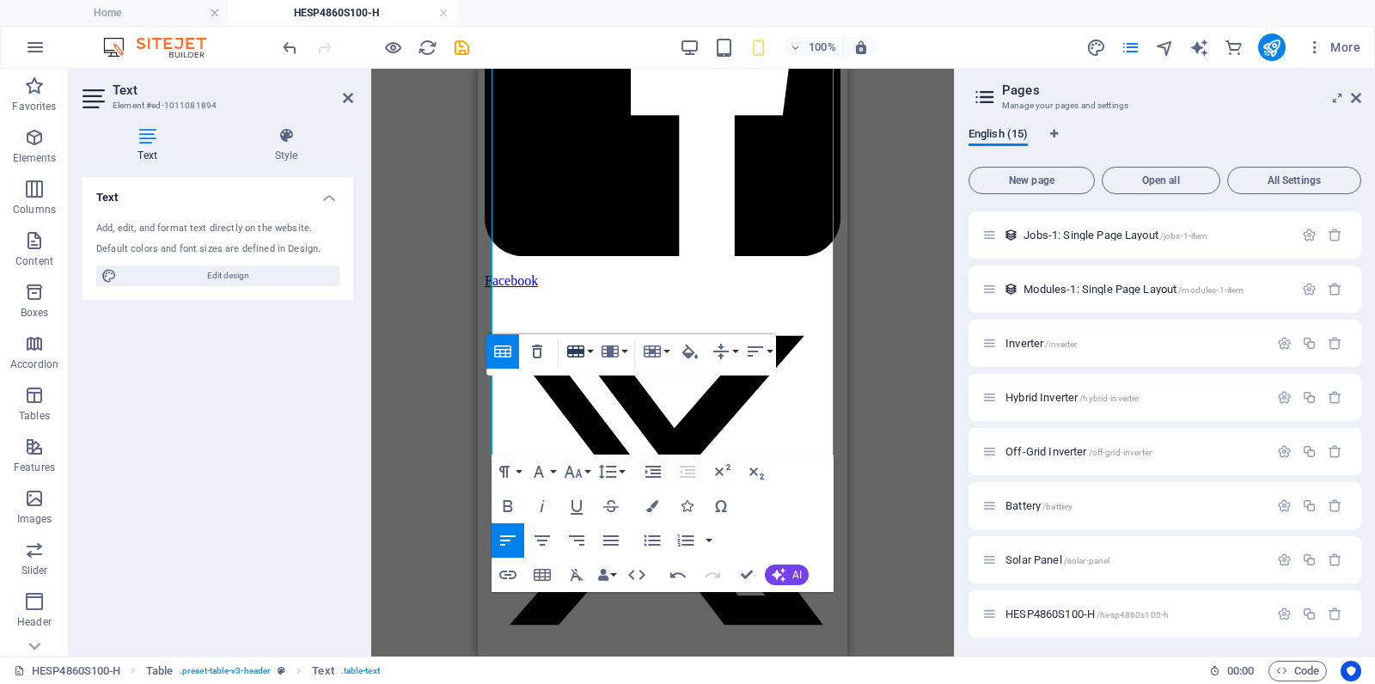
click at [588, 356] on button "Row" at bounding box center [579, 351] width 33 height 34
click at [614, 411] on link "Insert row below" at bounding box center [628, 411] width 131 height 26
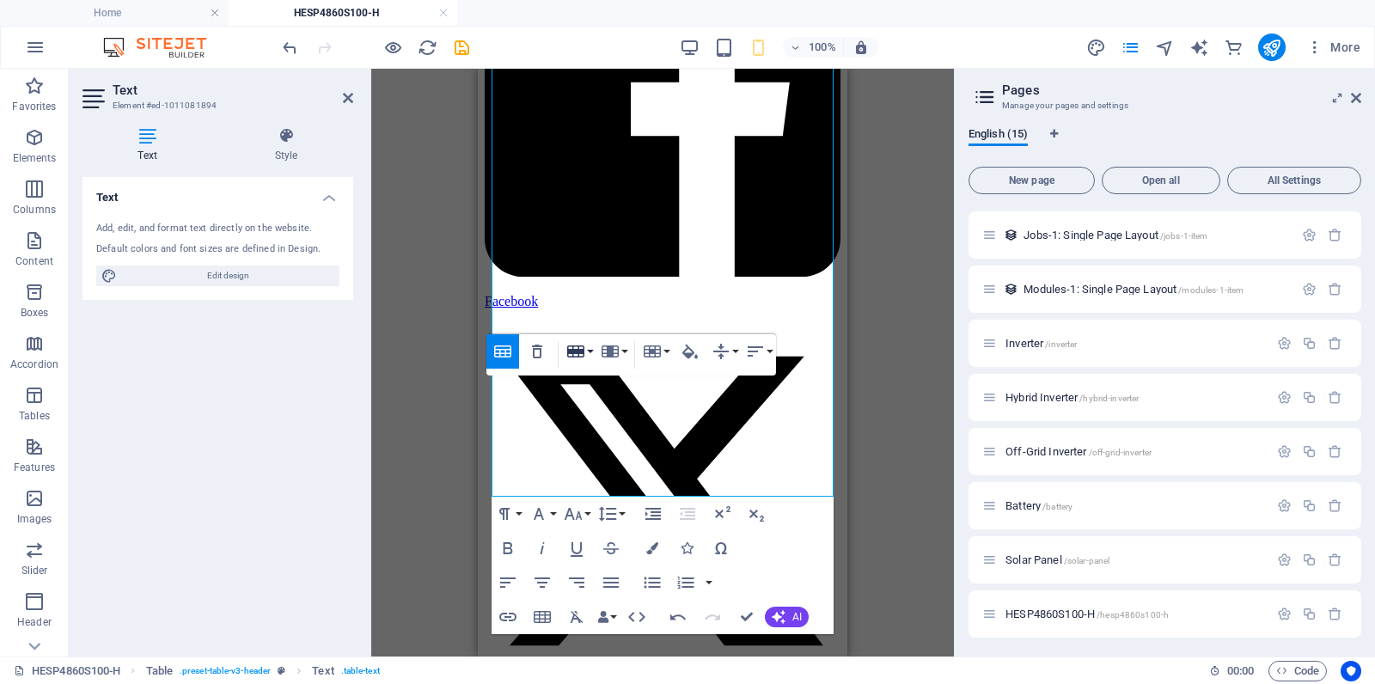
click at [587, 354] on button "Row" at bounding box center [579, 351] width 33 height 34
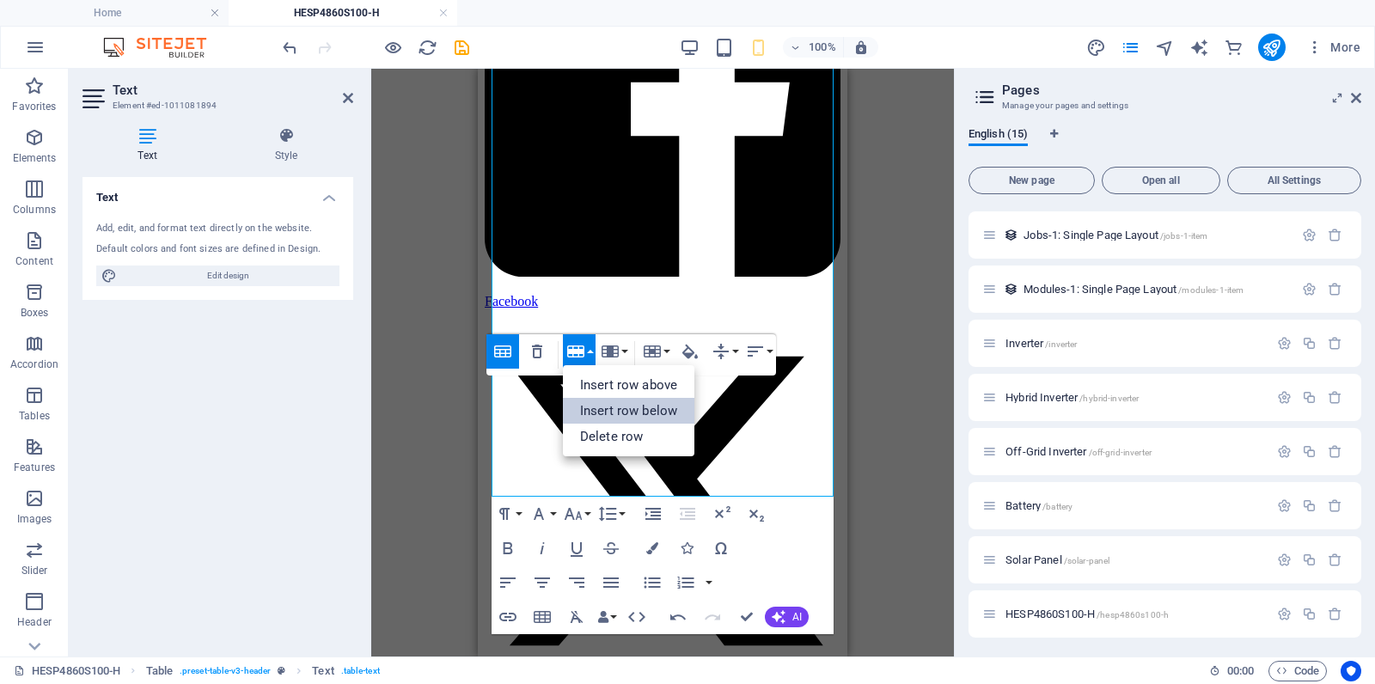
click at [620, 406] on link "Insert row below" at bounding box center [628, 411] width 131 height 26
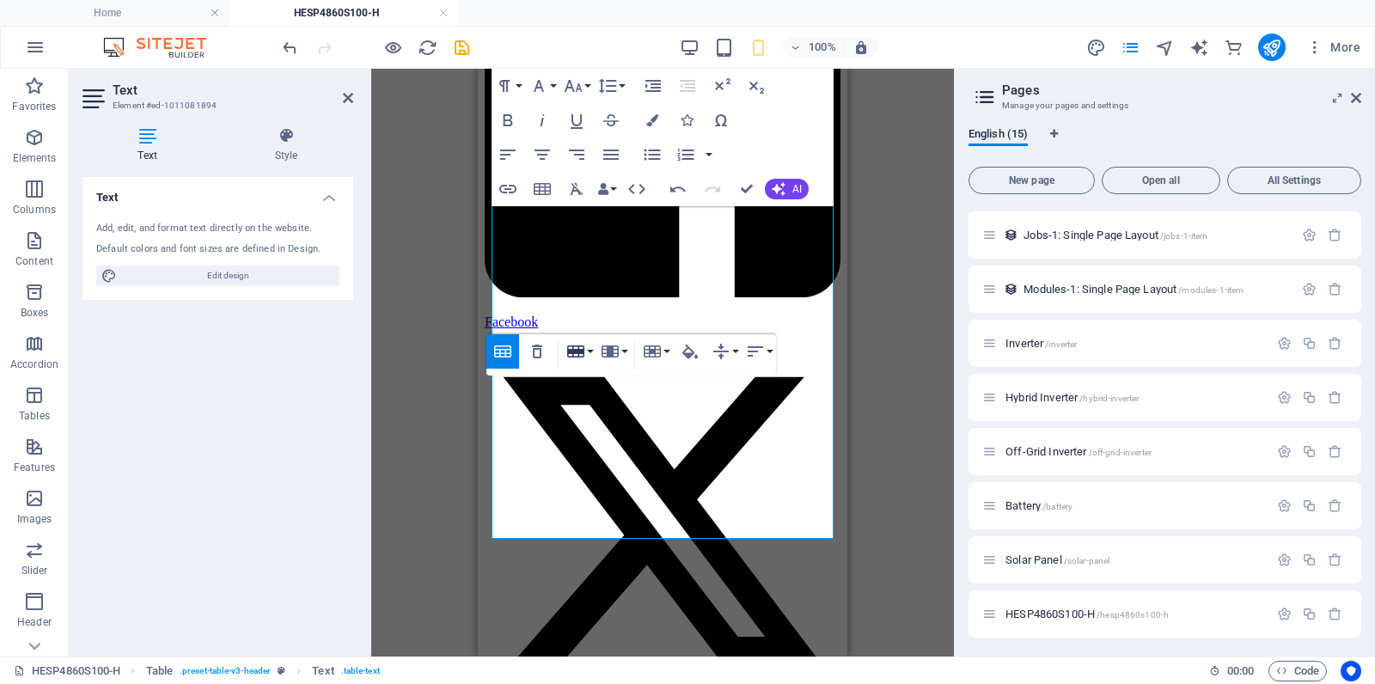
click at [589, 350] on button "Row" at bounding box center [579, 351] width 33 height 34
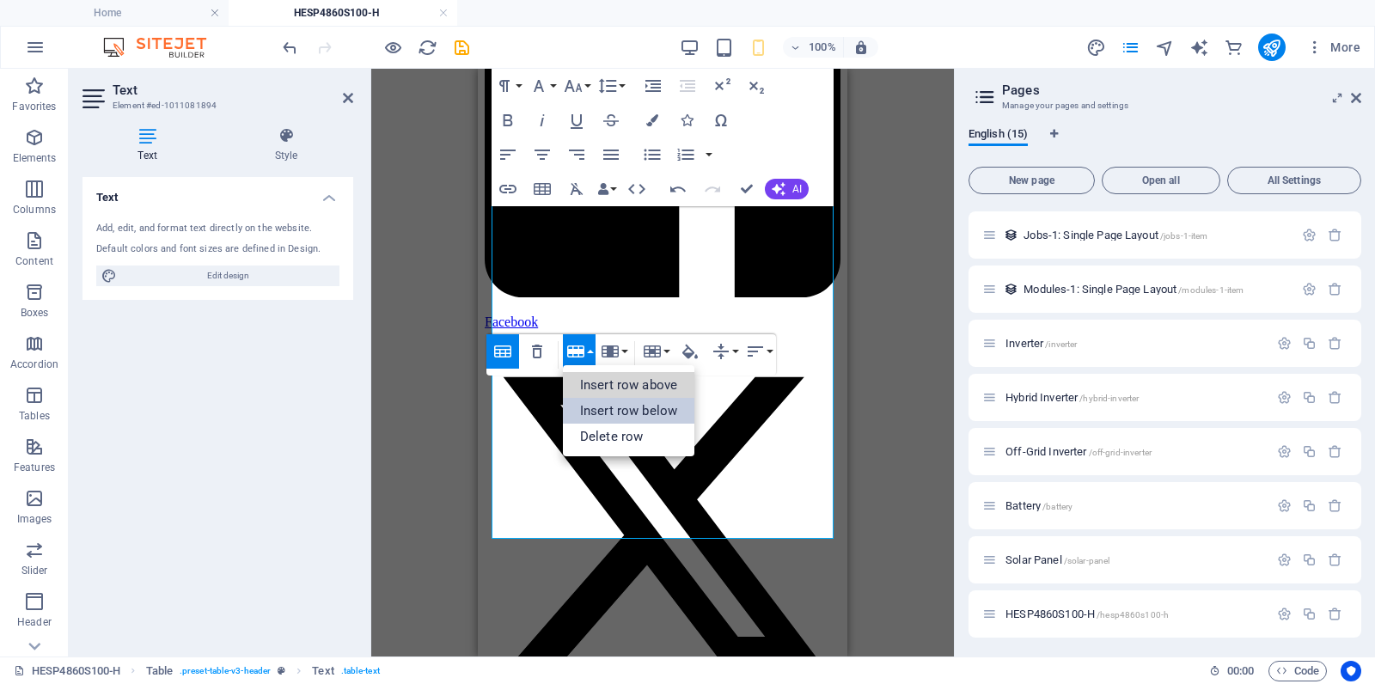
drag, startPoint x: 615, startPoint y: 394, endPoint x: 615, endPoint y: 406, distance: 11.2
click at [615, 406] on ul "Insert row above Insert row below Delete row" at bounding box center [628, 410] width 131 height 91
click at [619, 416] on link "Insert row below" at bounding box center [628, 411] width 131 height 26
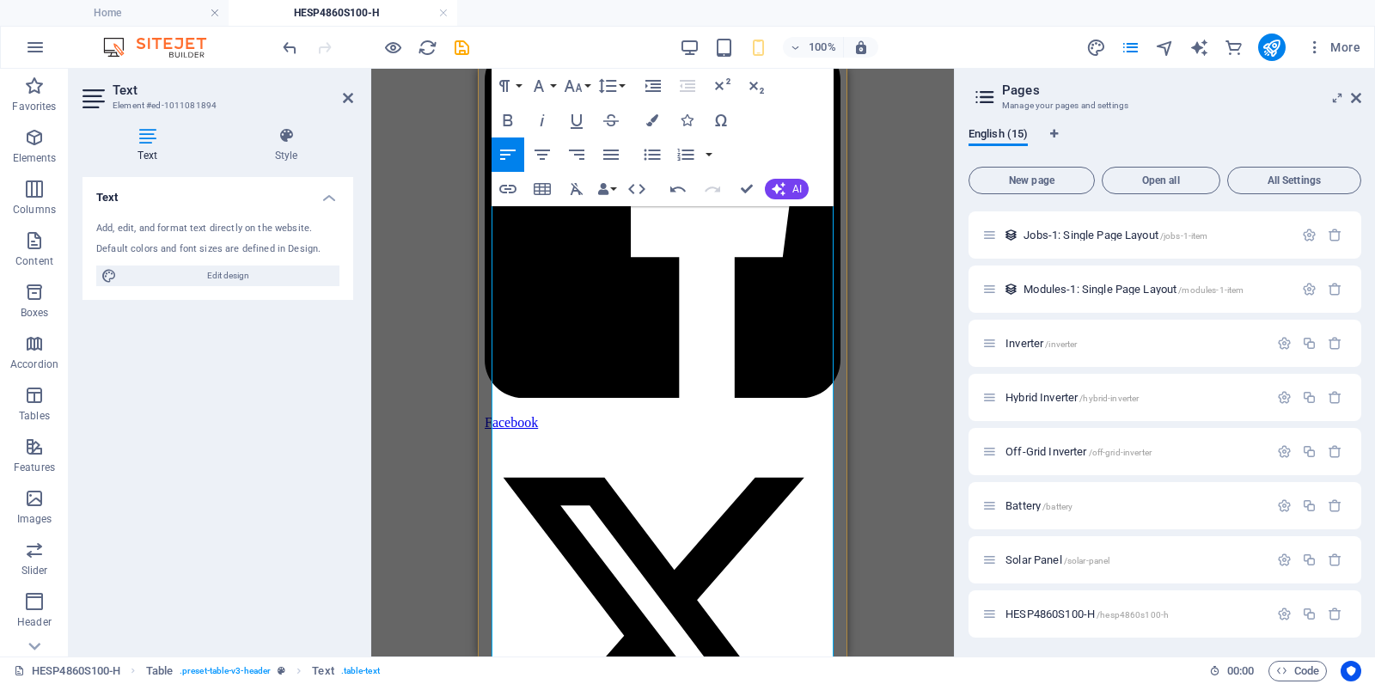
scroll to position [3070, 0]
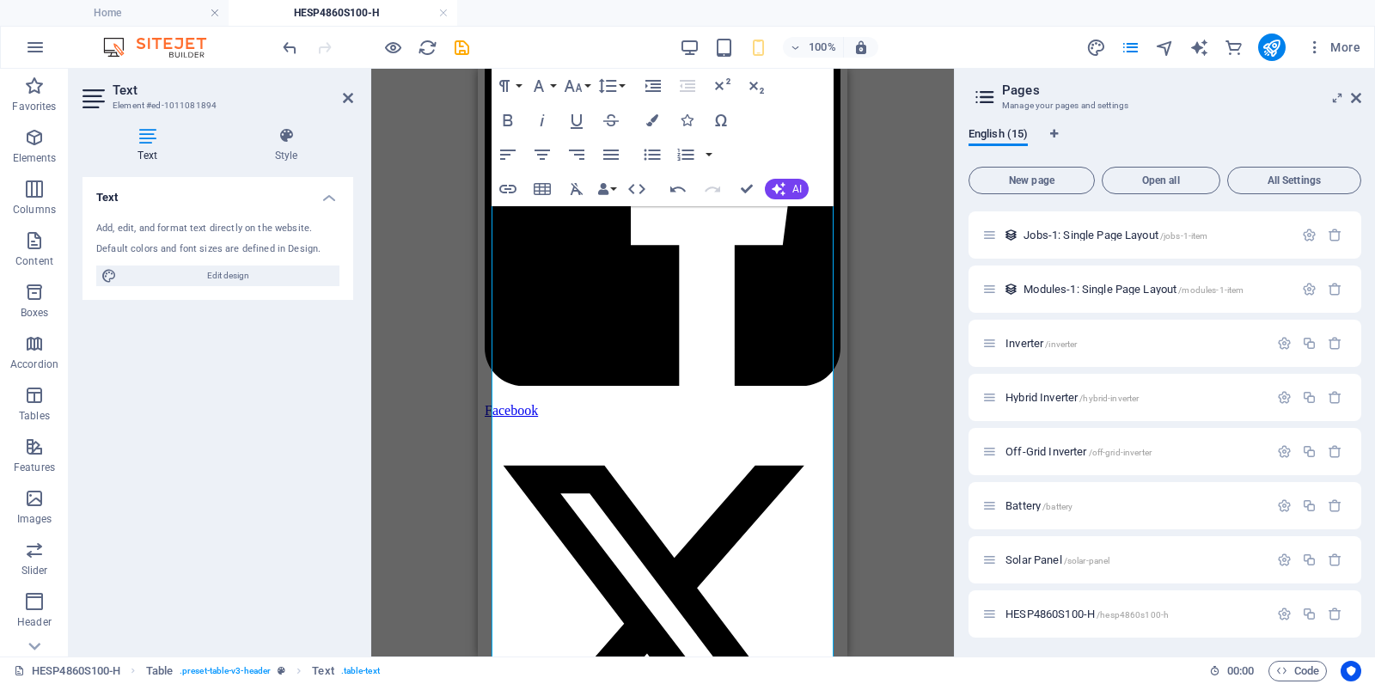
scroll to position [3094, 0]
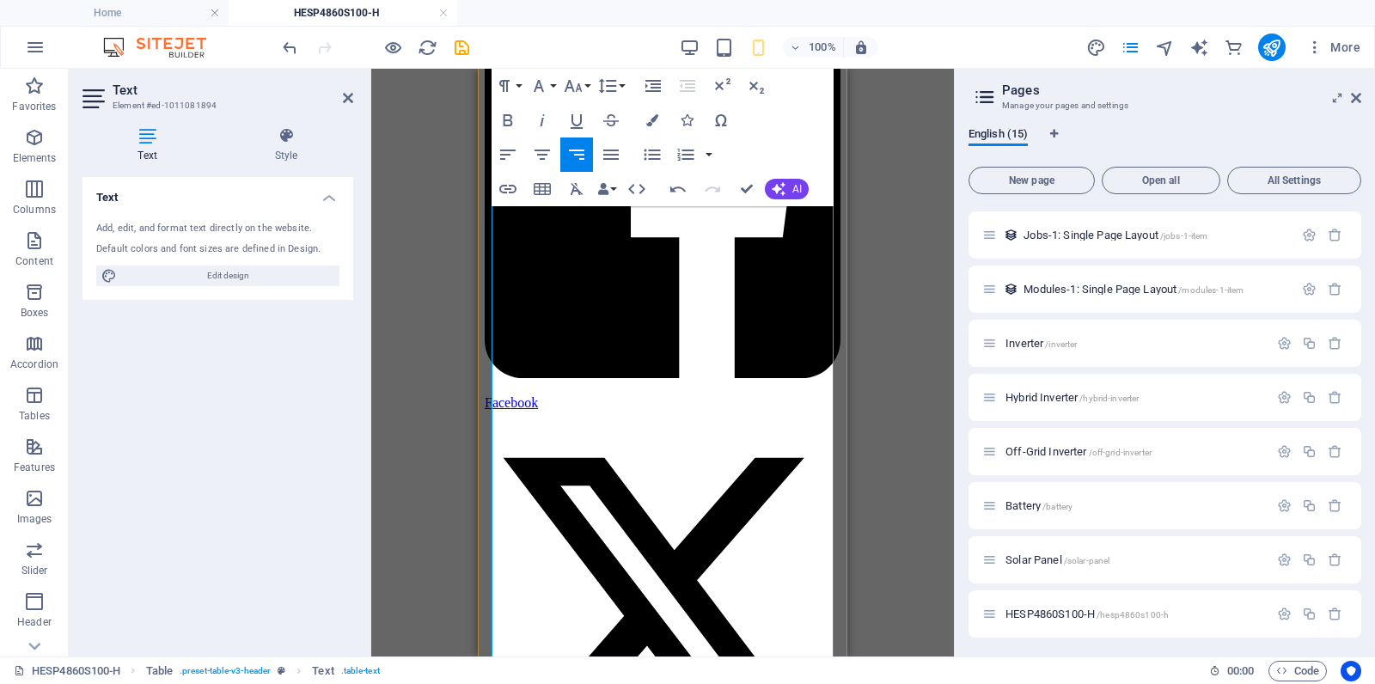
drag, startPoint x: 693, startPoint y: 532, endPoint x: 825, endPoint y: 554, distance: 134.2
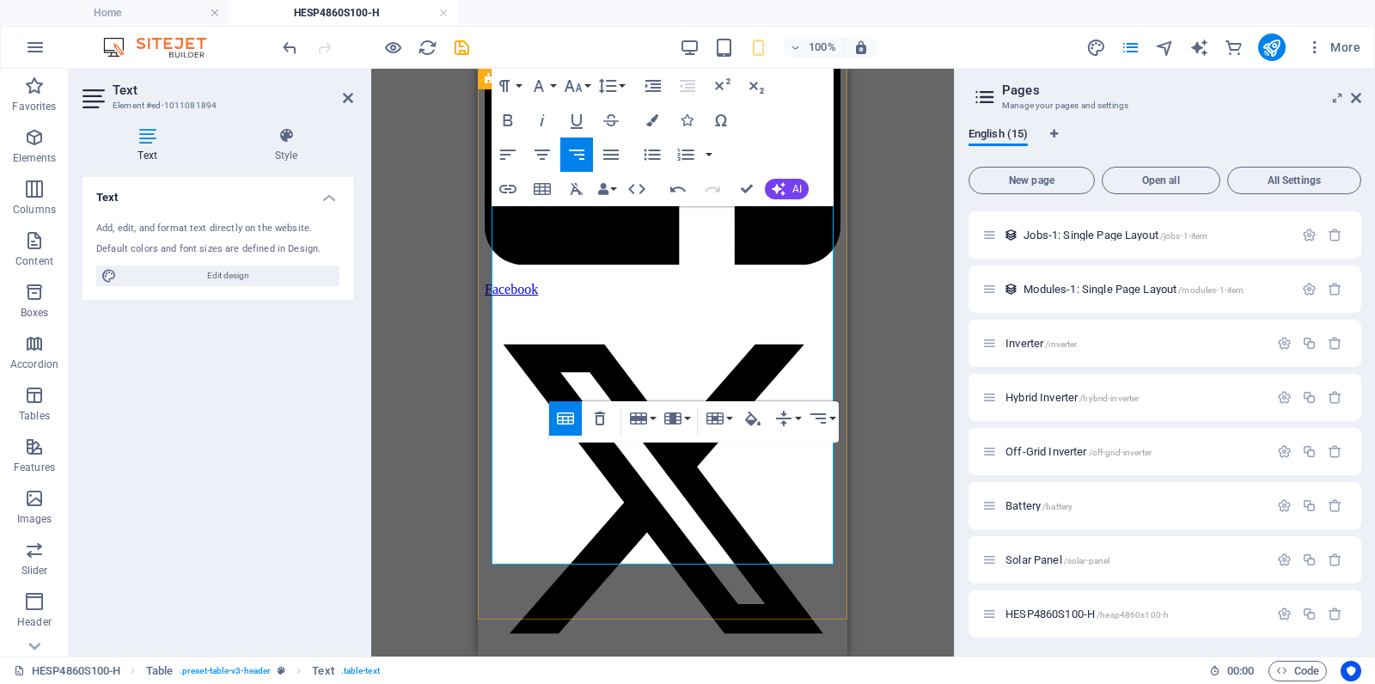
scroll to position [3220, 0]
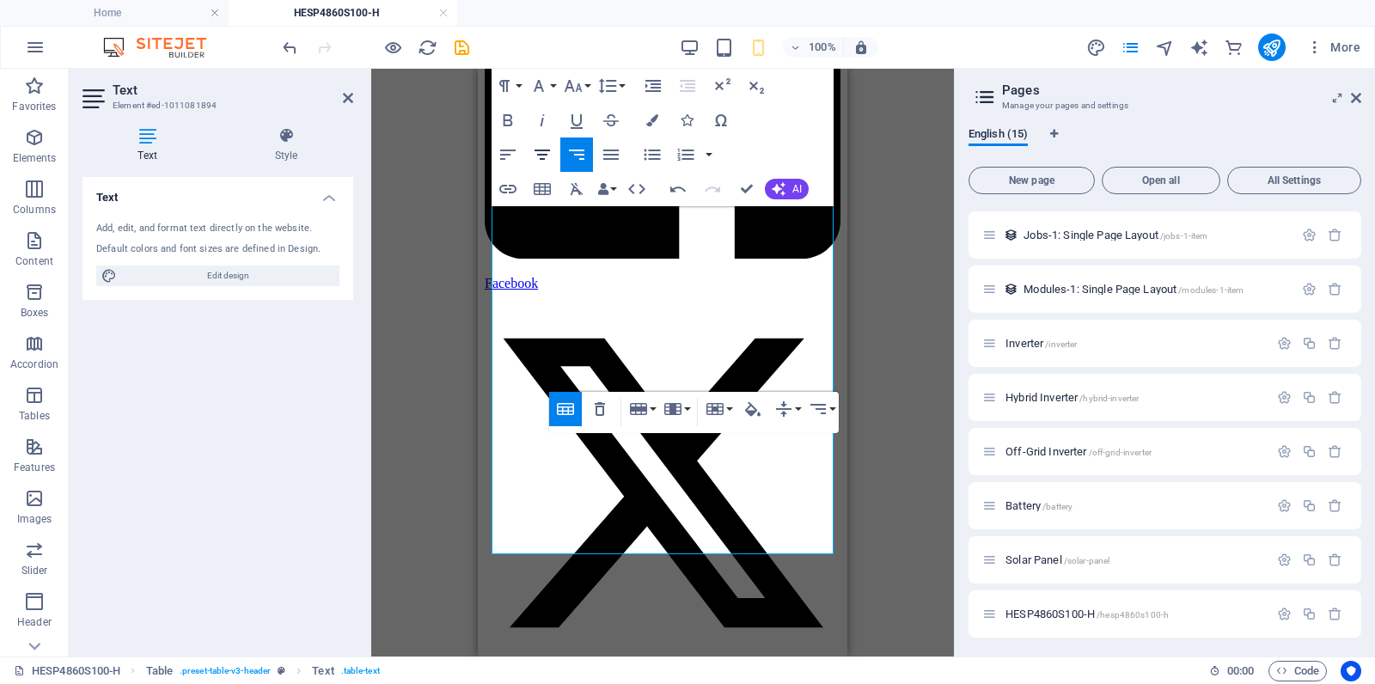
click at [539, 157] on icon "button" at bounding box center [542, 154] width 21 height 21
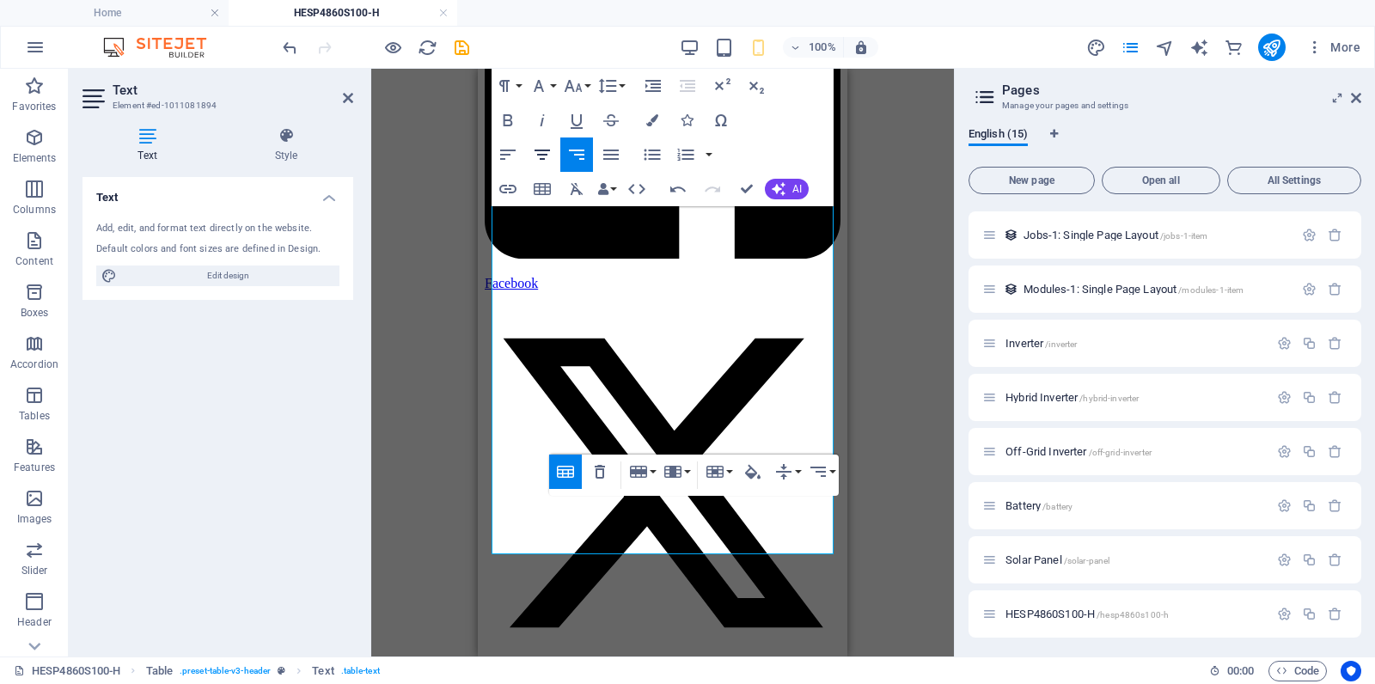
click at [549, 161] on icon "button" at bounding box center [542, 154] width 21 height 21
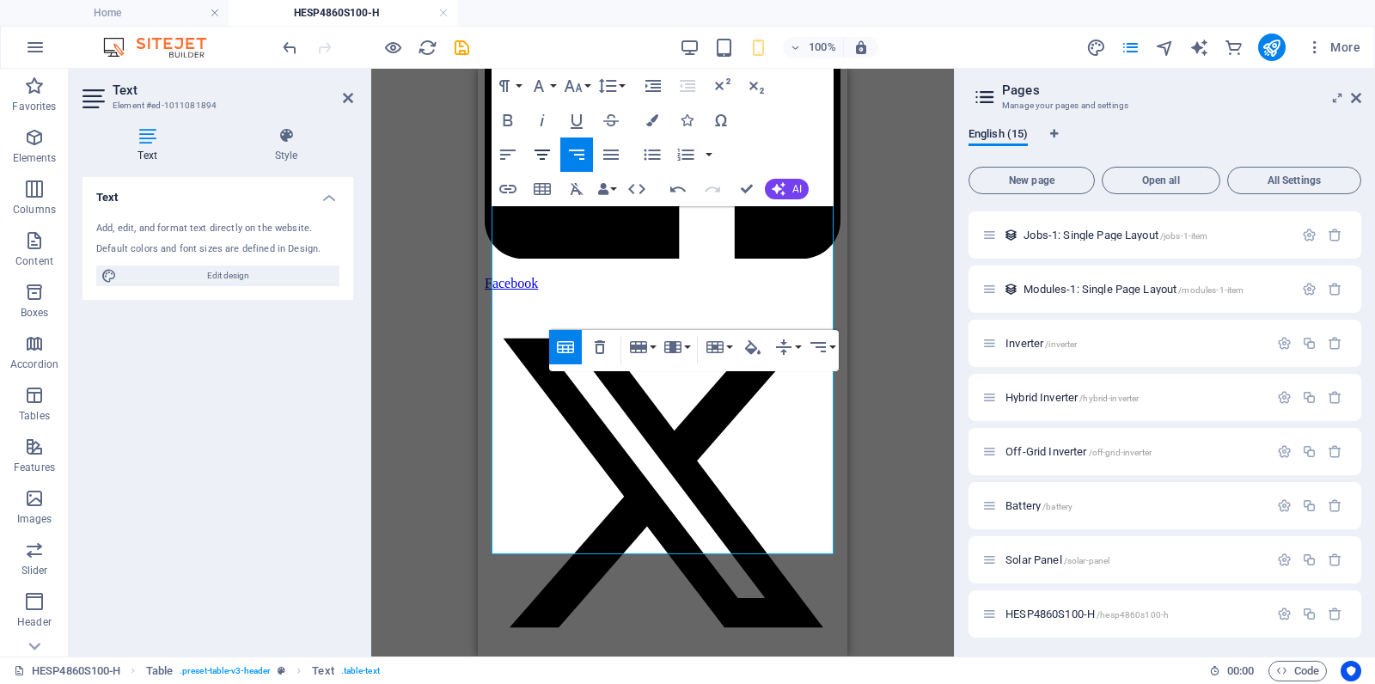
click at [541, 159] on icon "button" at bounding box center [541, 155] width 15 height 10
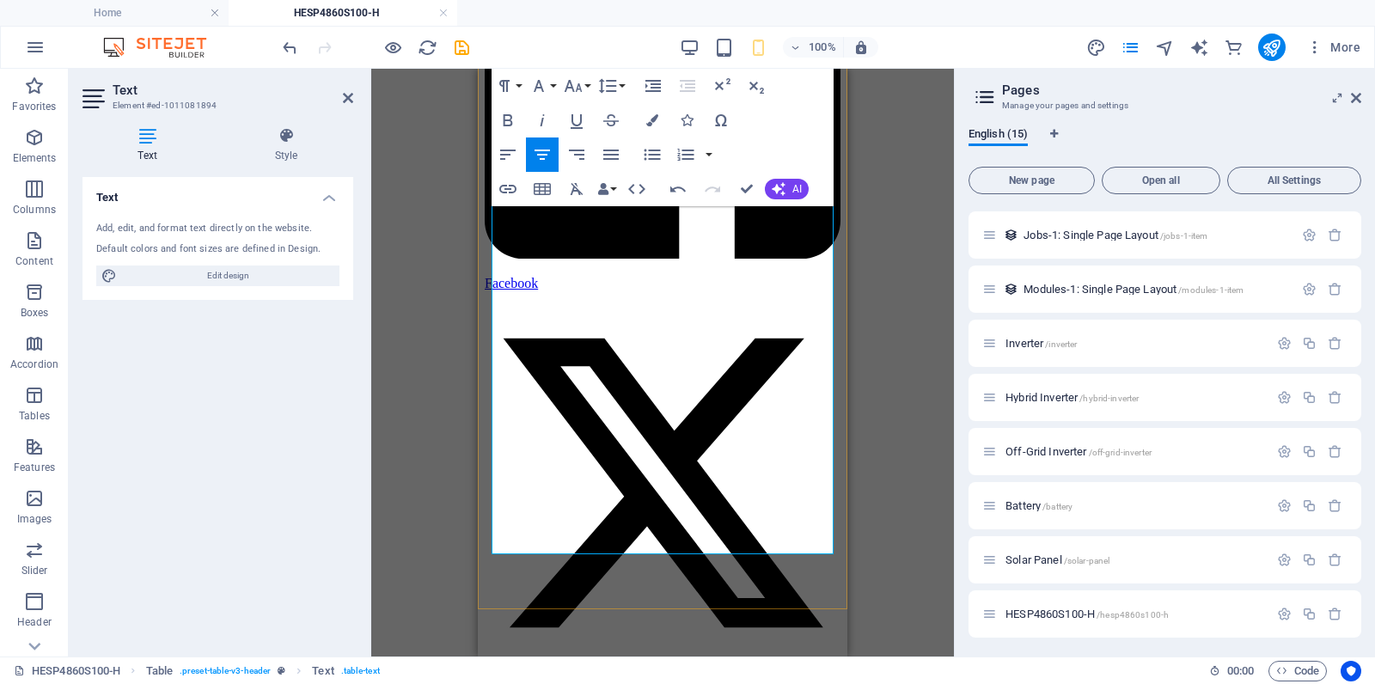
click at [535, 159] on icon "button" at bounding box center [542, 154] width 21 height 21
drag, startPoint x: 779, startPoint y: 309, endPoint x: 755, endPoint y: 279, distance: 38.0
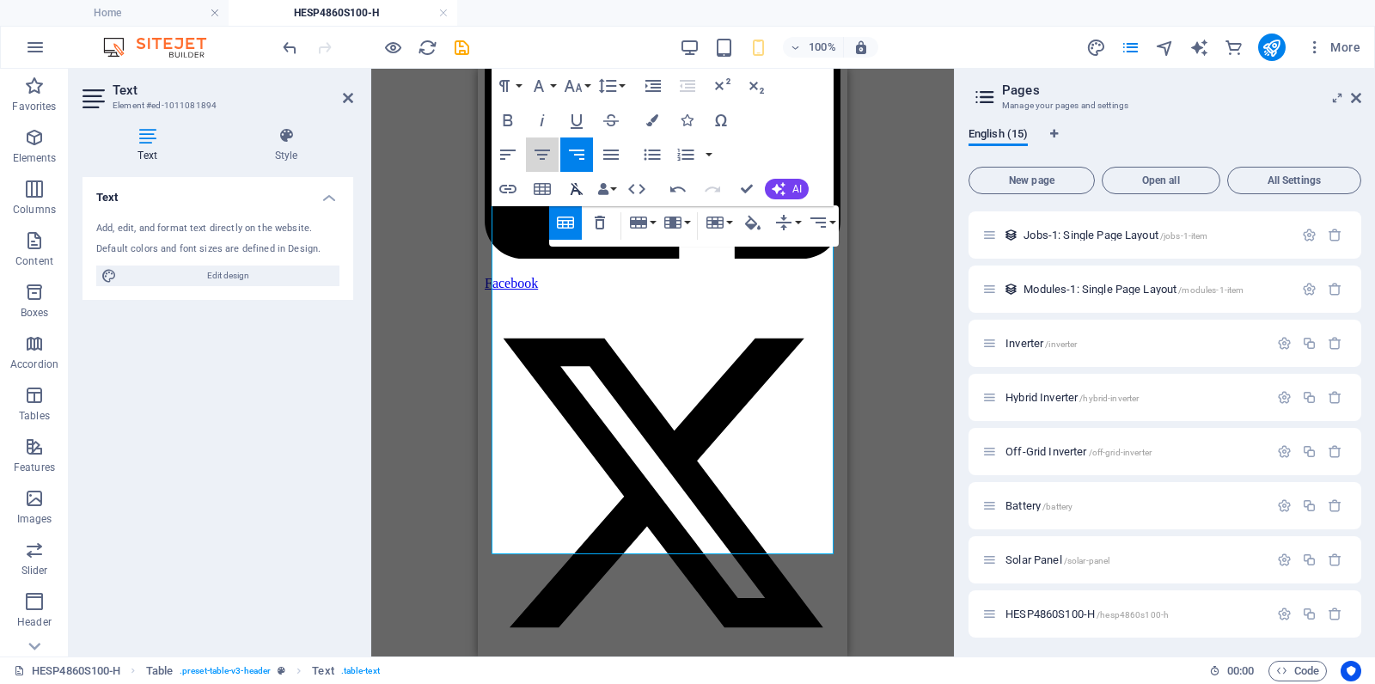
drag, startPoint x: 547, startPoint y: 152, endPoint x: 591, endPoint y: 205, distance: 69.5
click at [549, 153] on icon "button" at bounding box center [542, 154] width 21 height 21
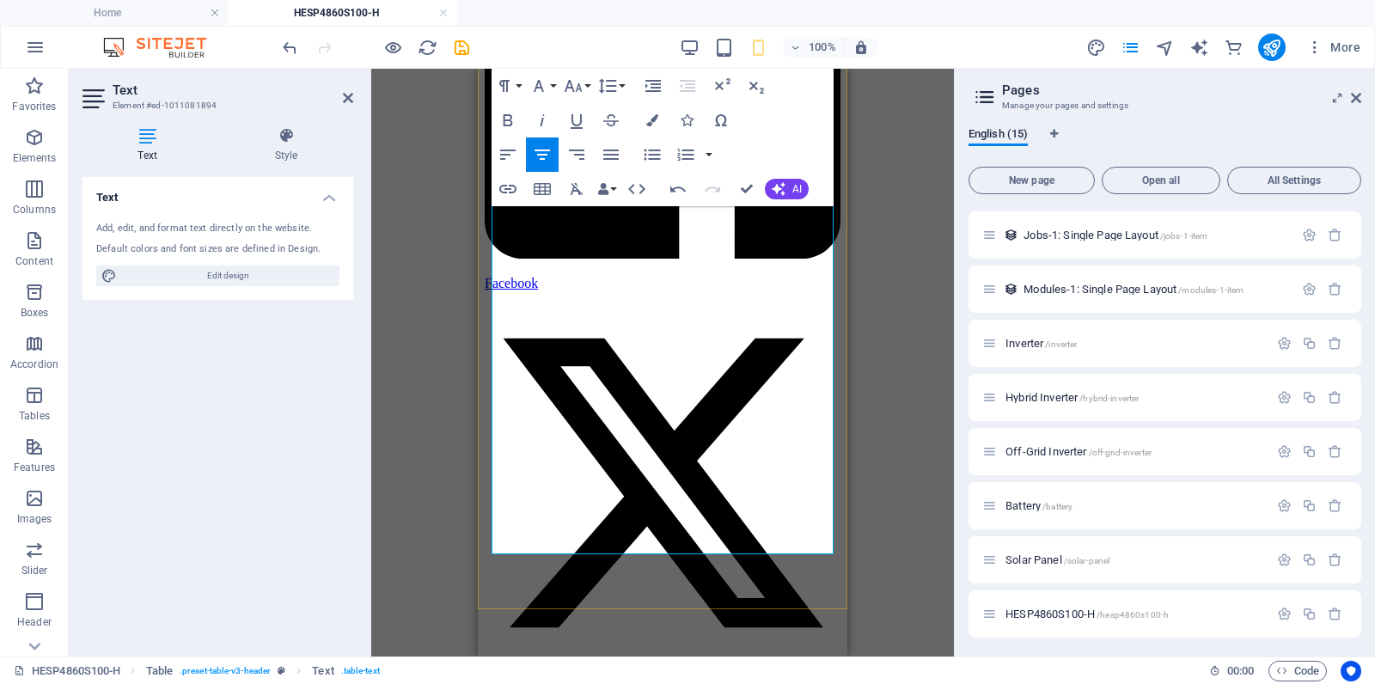
drag, startPoint x: 536, startPoint y: 150, endPoint x: 544, endPoint y: 183, distance: 33.6
click at [536, 150] on icon "button" at bounding box center [541, 155] width 15 height 10
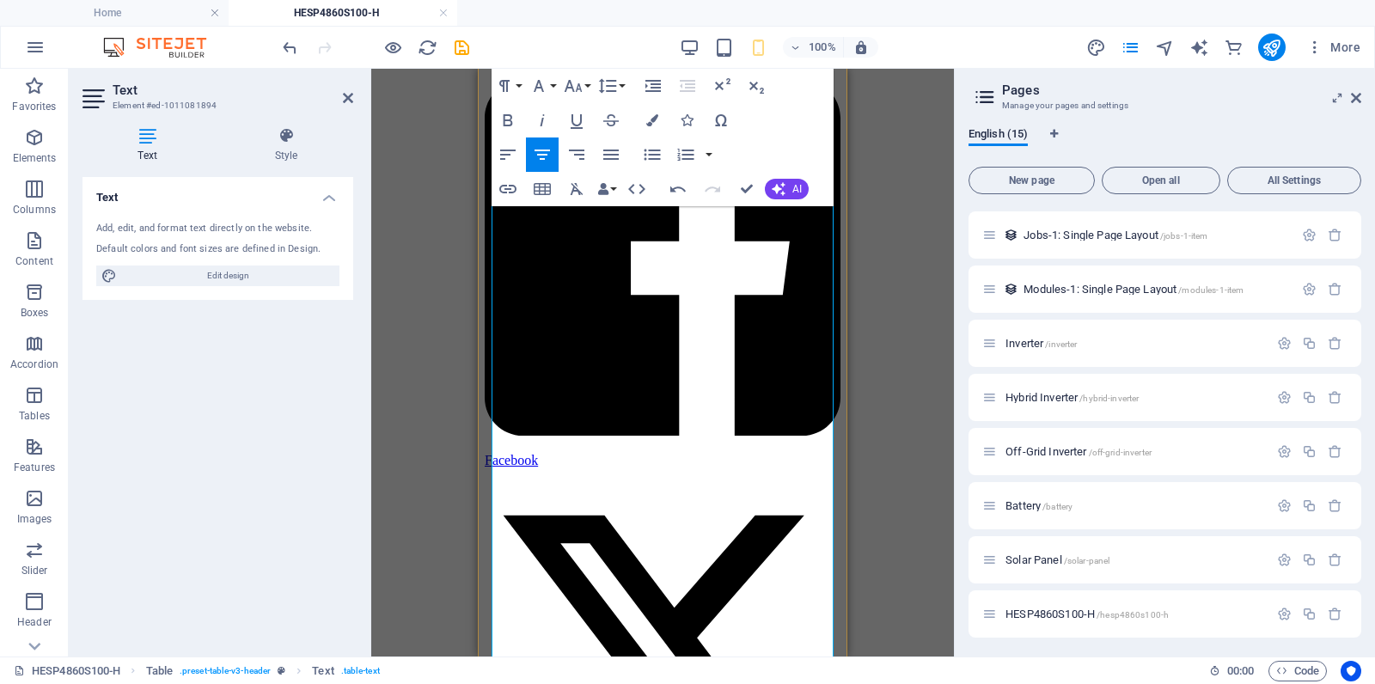
scroll to position [3031, 0]
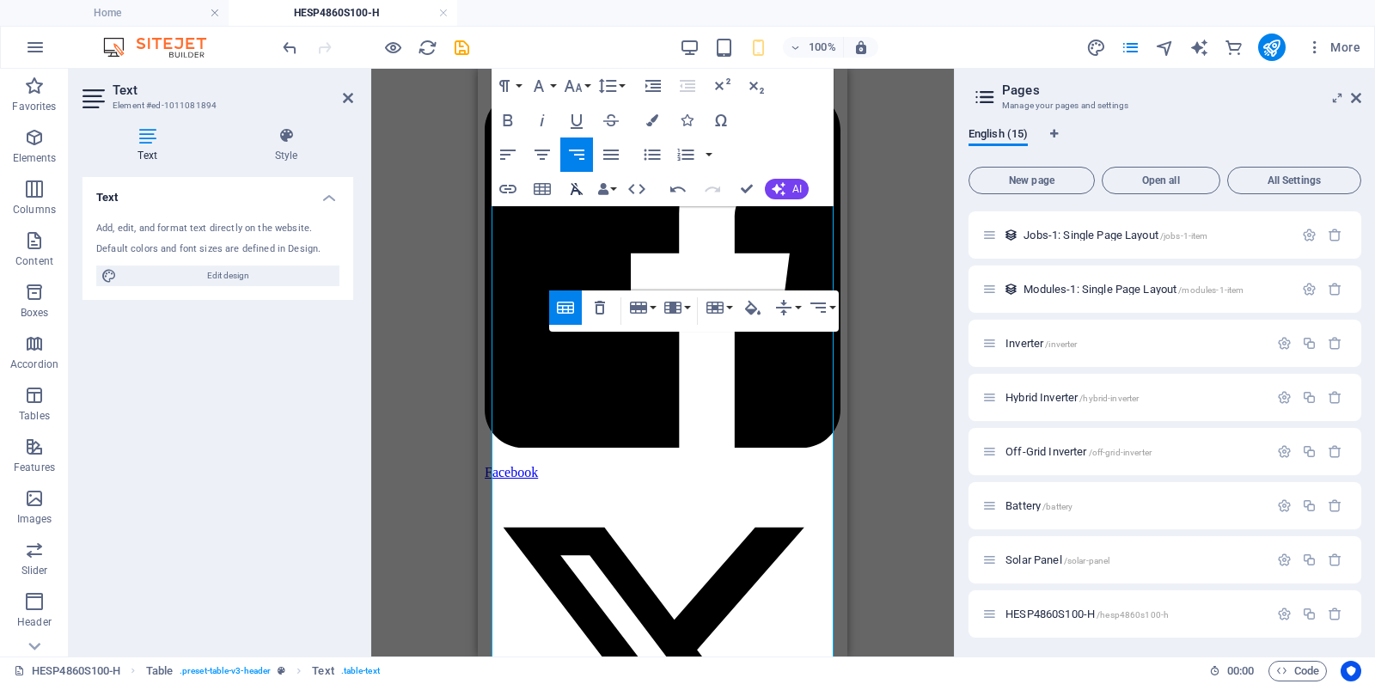
drag, startPoint x: 546, startPoint y: 156, endPoint x: 570, endPoint y: 179, distance: 33.4
click at [546, 156] on icon "button" at bounding box center [542, 154] width 21 height 21
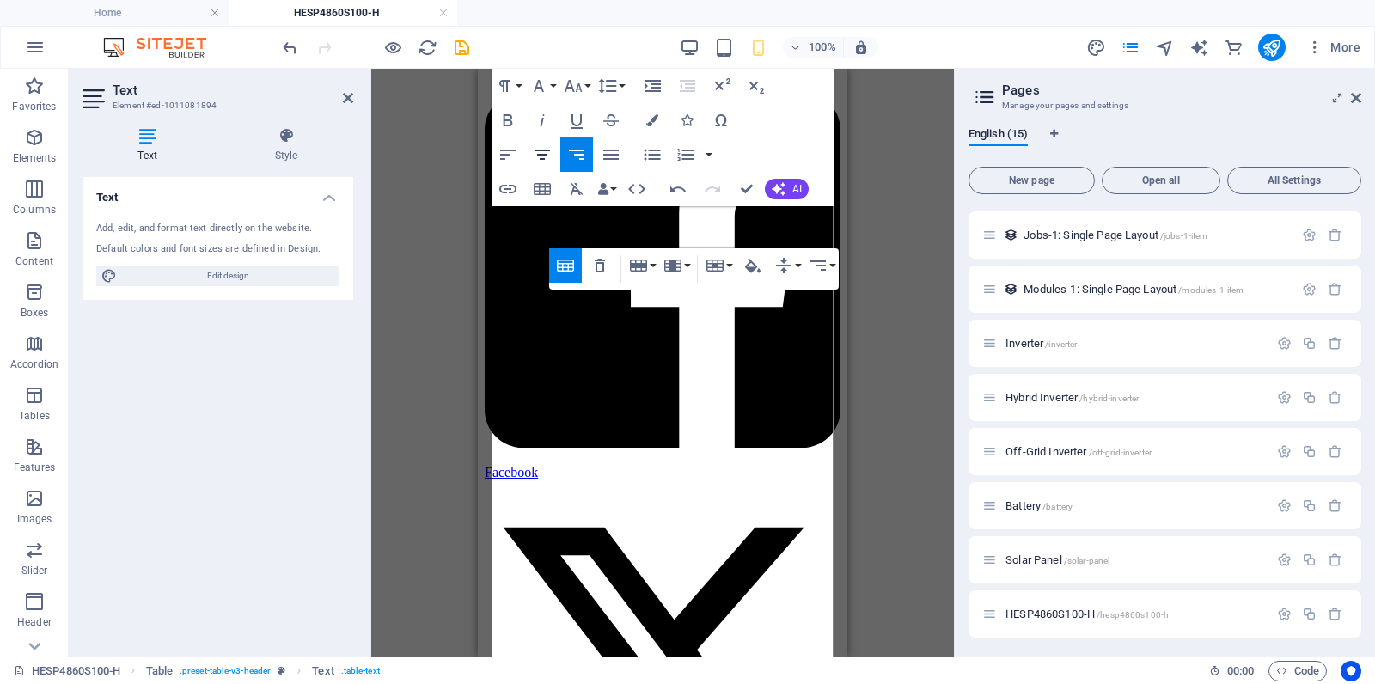
click at [539, 157] on icon "button" at bounding box center [542, 154] width 21 height 21
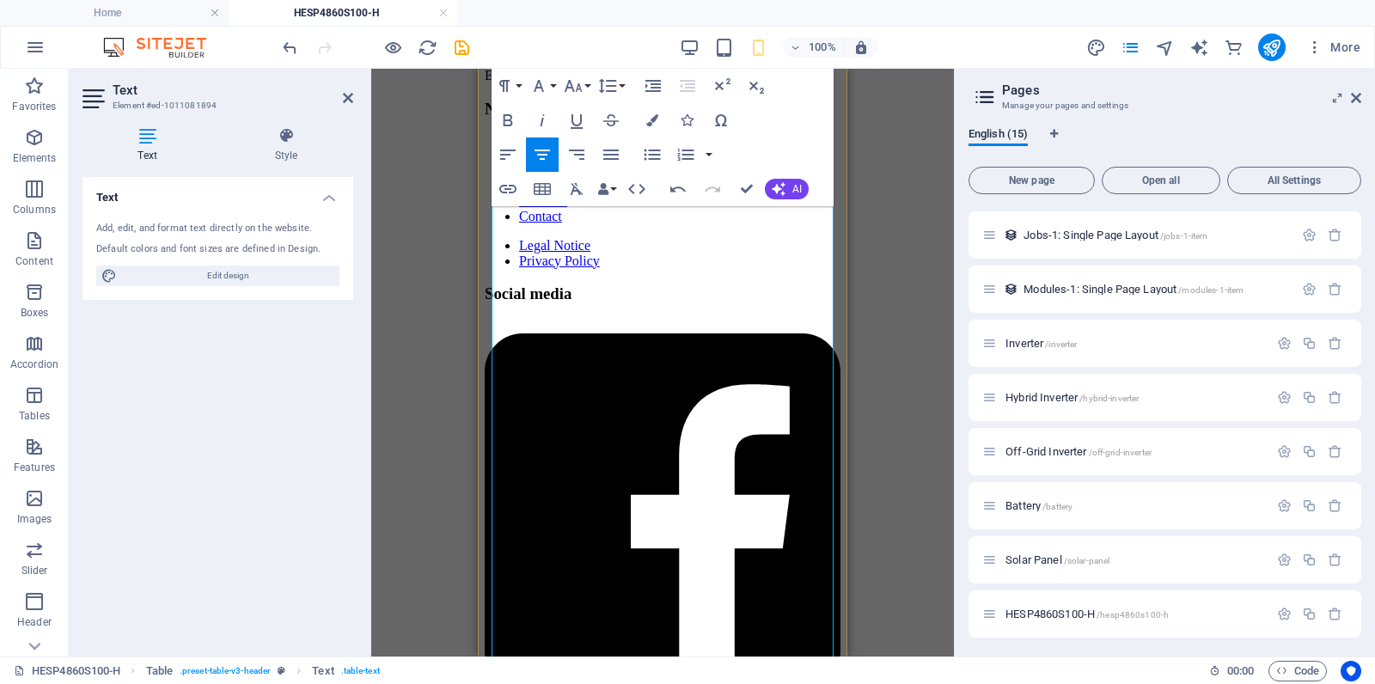
scroll to position [2752, 0]
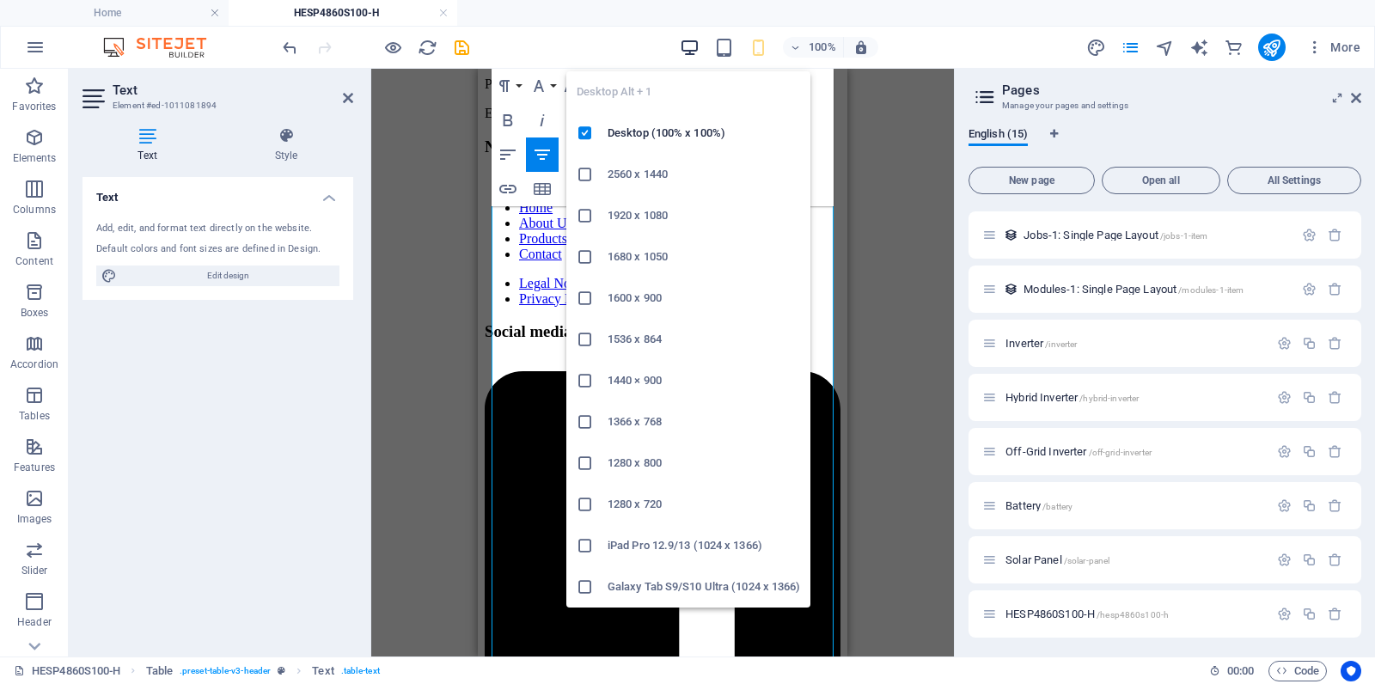
click at [686, 43] on icon "button" at bounding box center [690, 48] width 20 height 20
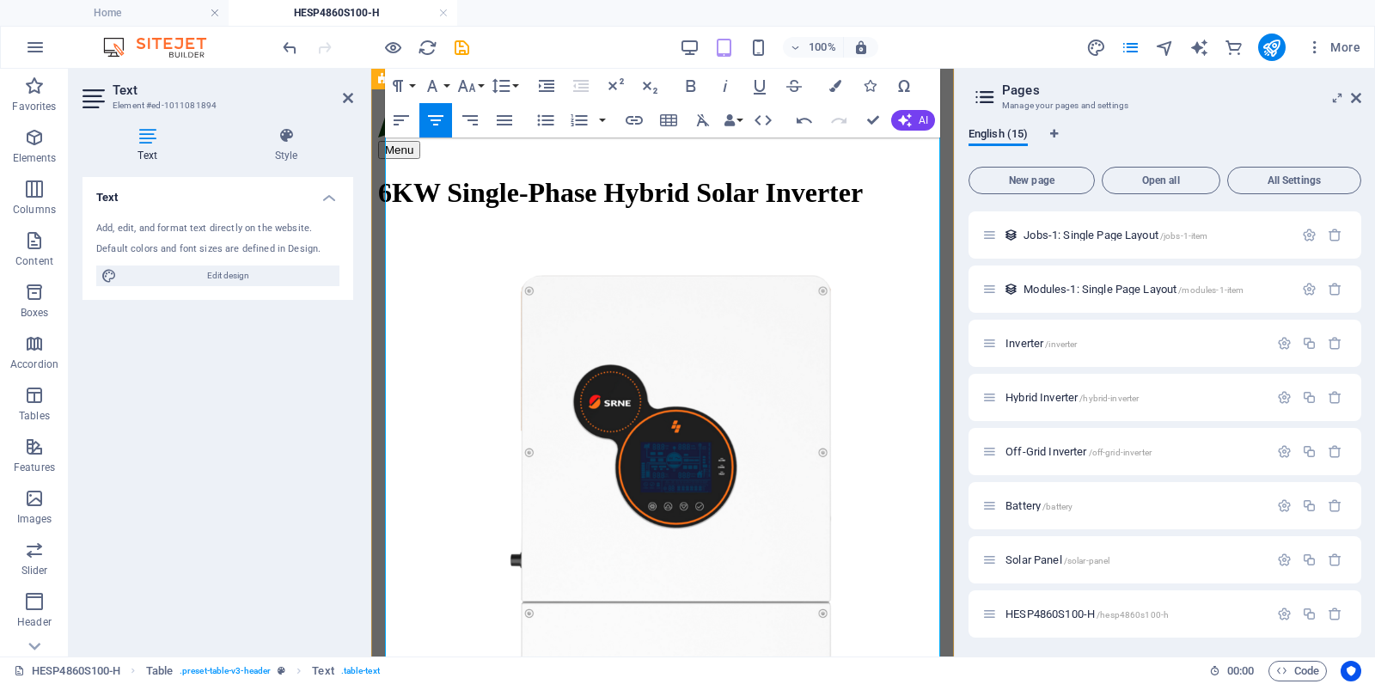
scroll to position [656, 0]
click at [1237, 50] on icon "publish" at bounding box center [1271, 48] width 20 height 20
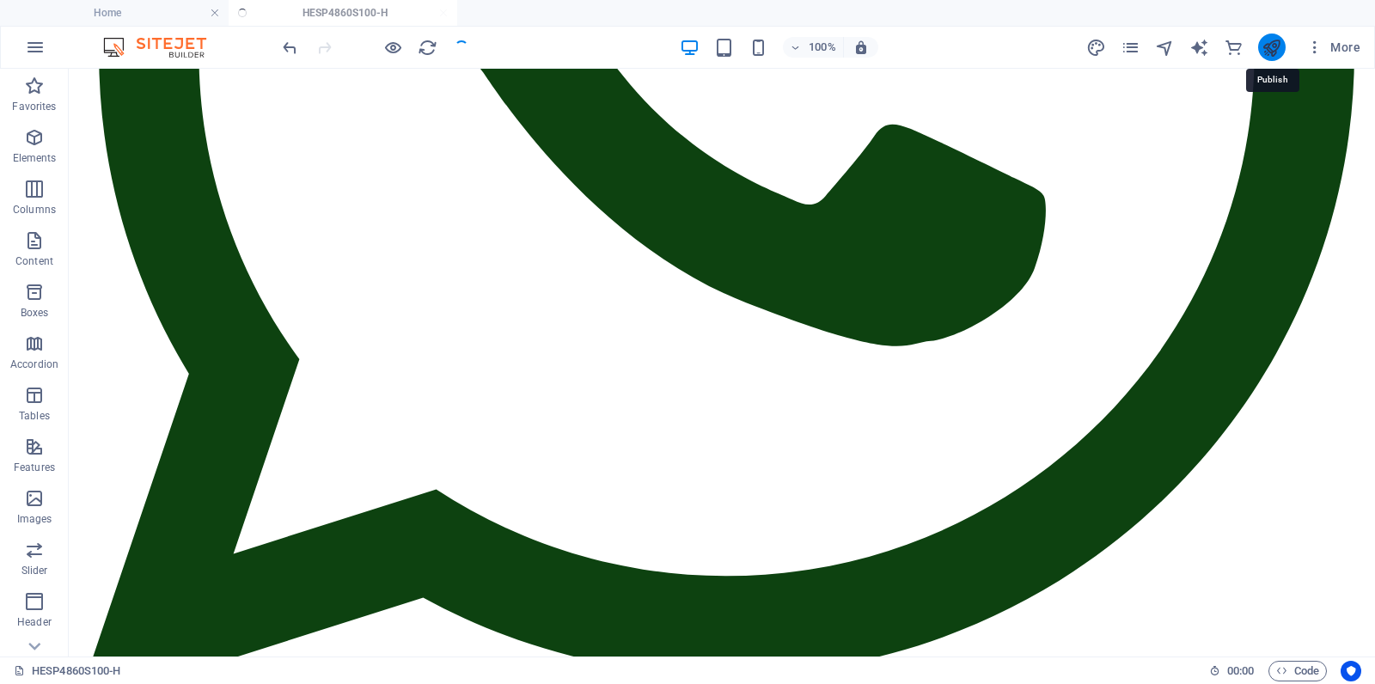
scroll to position [801, 0]
